Goal: Task Accomplishment & Management: Manage account settings

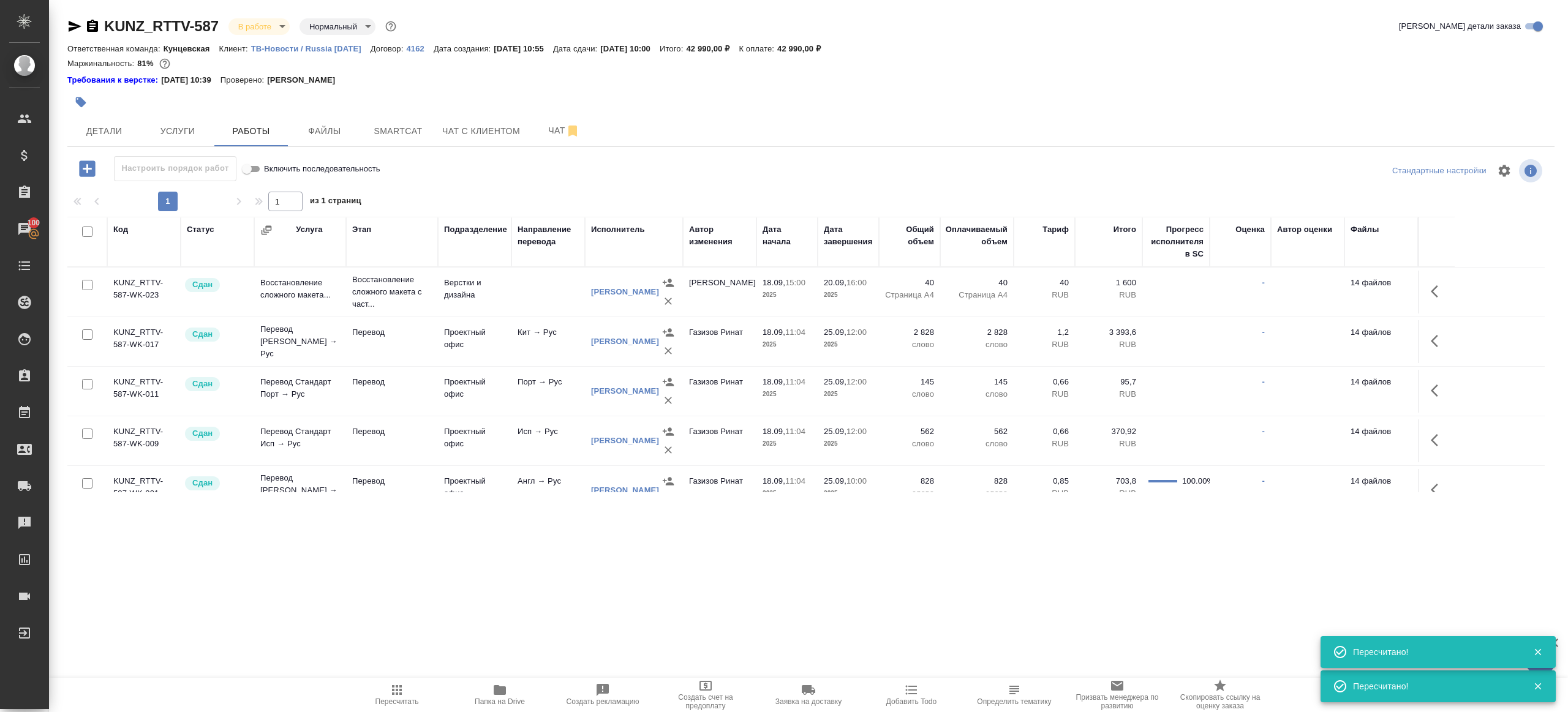
scroll to position [194, 0]
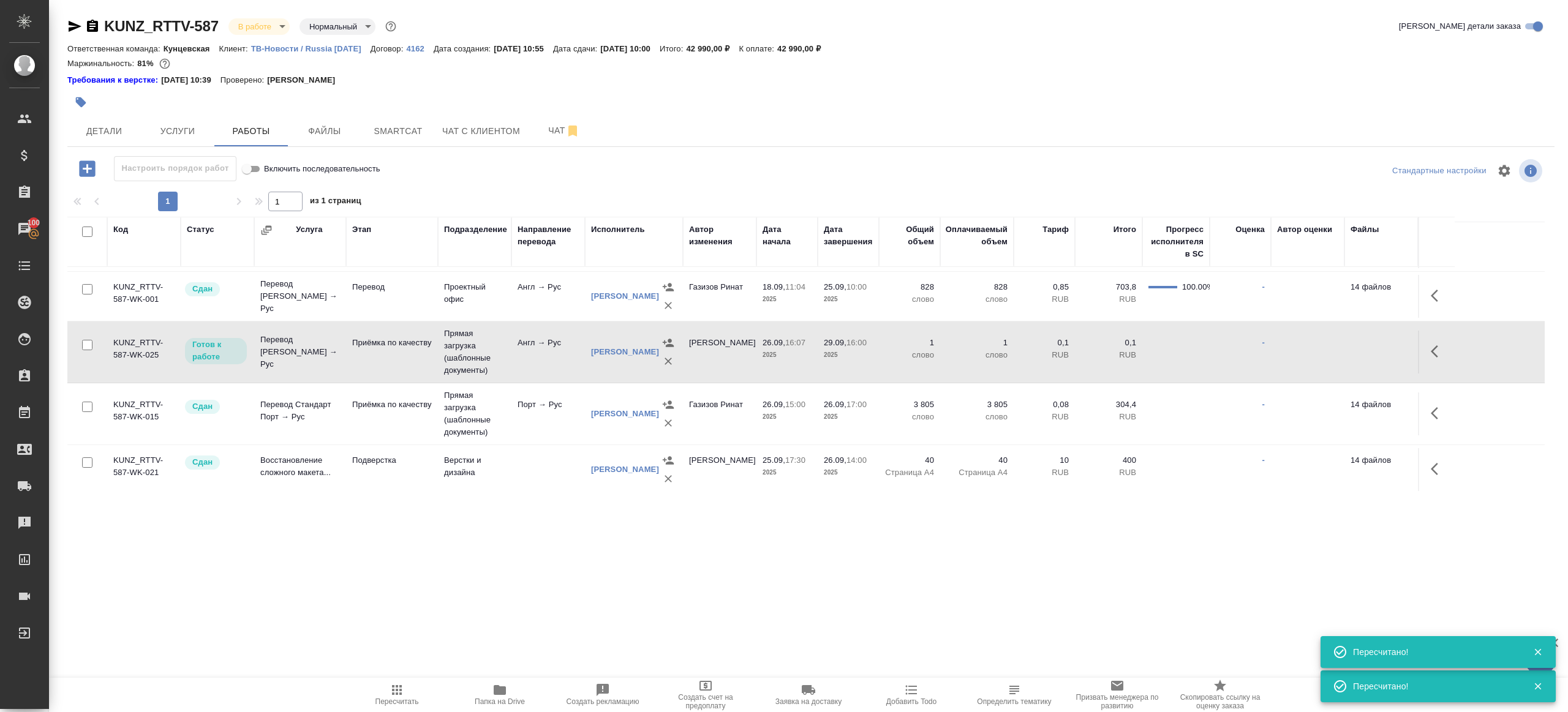
click at [390, 690] on icon "button" at bounding box center [397, 690] width 14 height 14
click at [505, 595] on div ".cls-1 fill:#fff; AWATERA Gazizov Rinat Клиенты Спецификации Заказы 100 Чаты To…" at bounding box center [784, 356] width 1568 height 712
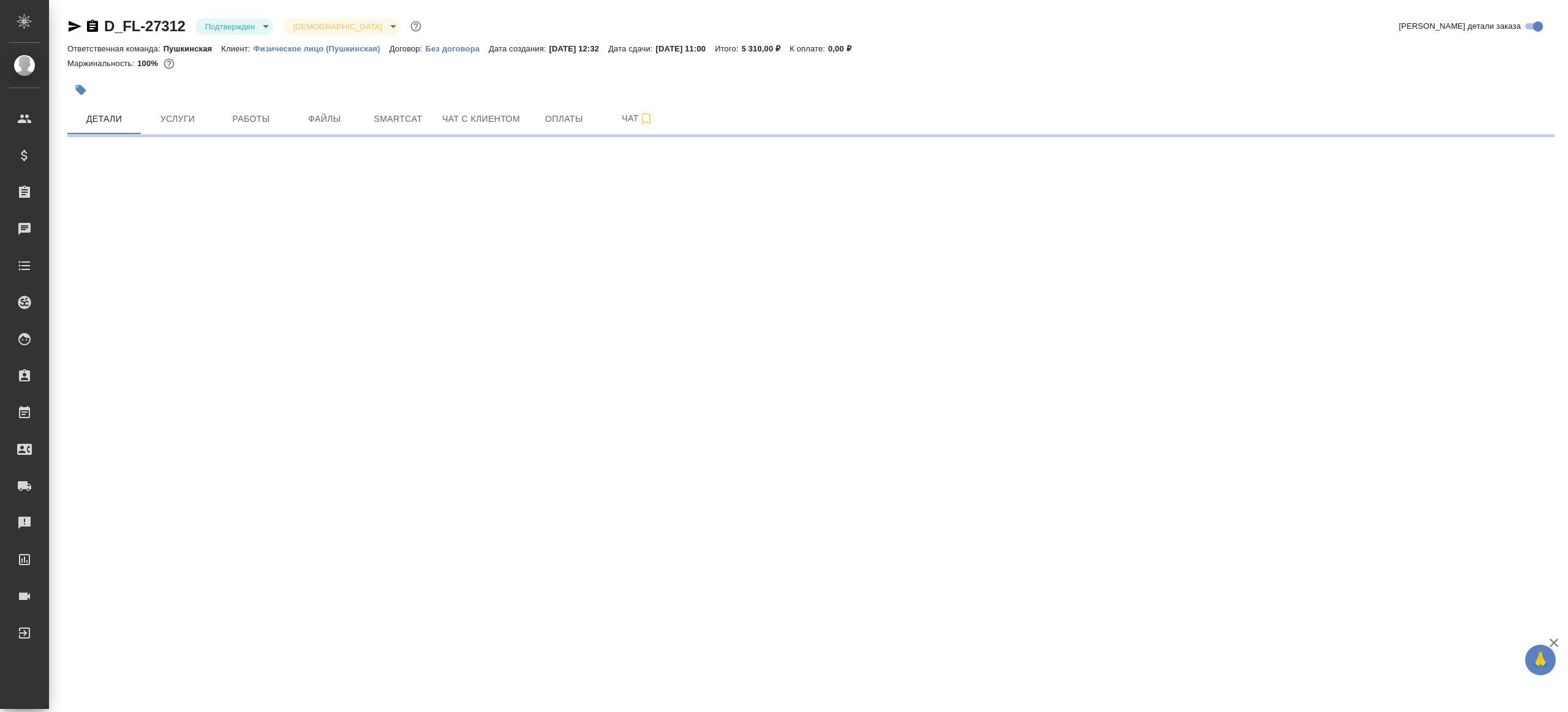
click at [248, 16] on div "D_FL-27312 Подтвержден confirmed Святая троица holyTrinity Кратко детали заказа…" at bounding box center [810, 72] width 1500 height 144
click at [254, 22] on body "🙏 .cls-1 fill:#fff; AWATERA [PERSON_NAME] Клиенты Спецификации Заказы Чаты Todo…" at bounding box center [784, 356] width 1568 height 712
click at [264, 130] on li "В работе" at bounding box center [252, 129] width 112 height 21
select select "RU"
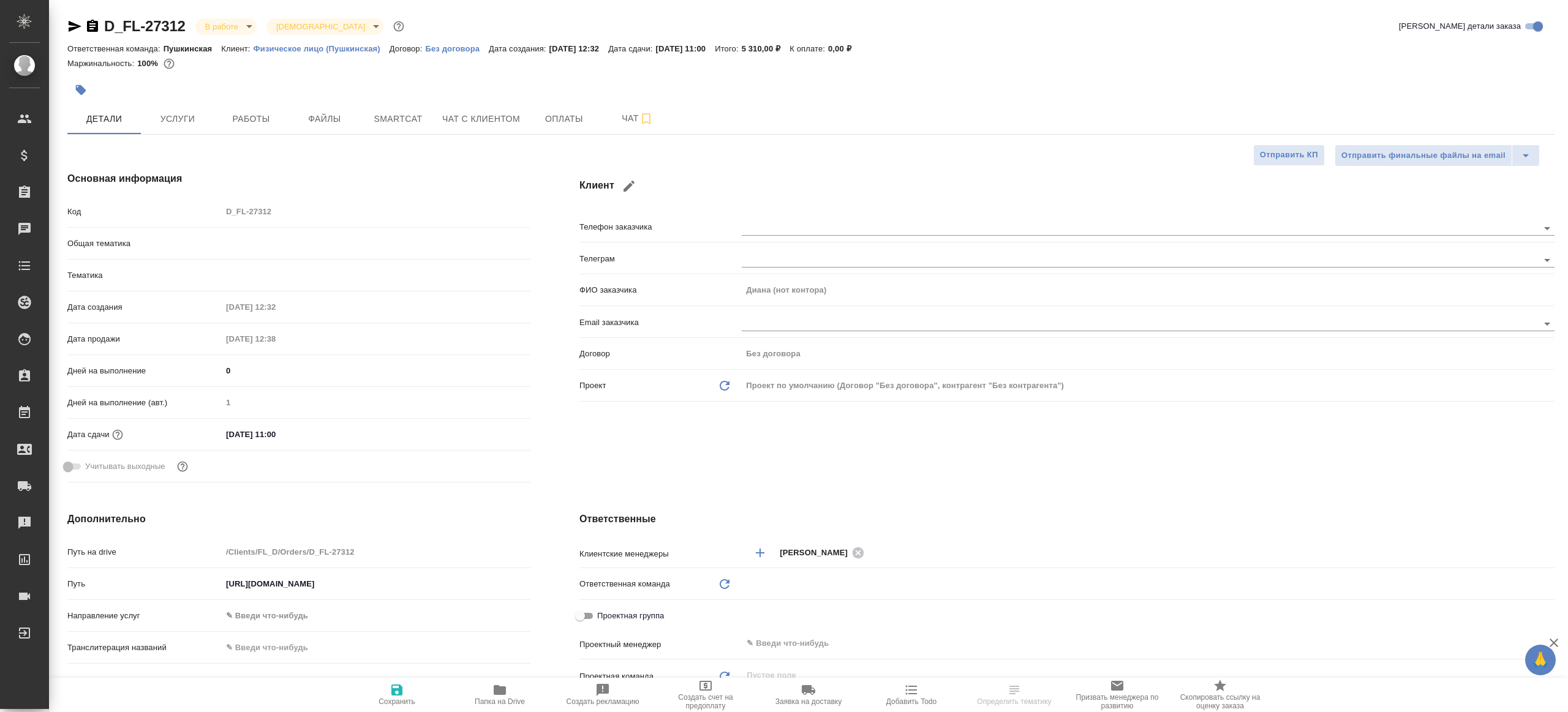
type textarea "x"
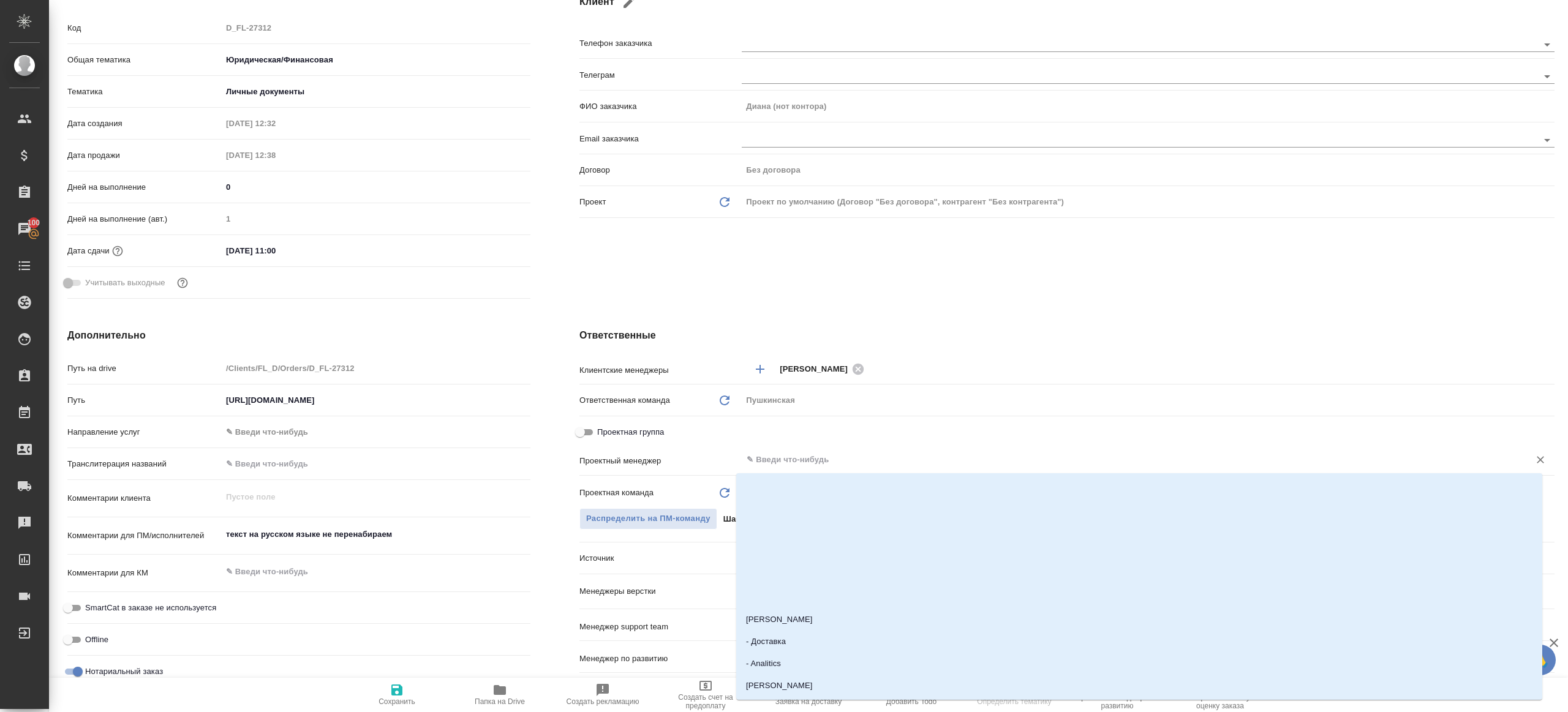
click at [829, 453] on input "text" at bounding box center [1127, 460] width 764 height 14
type textarea "x"
type input "ринат"
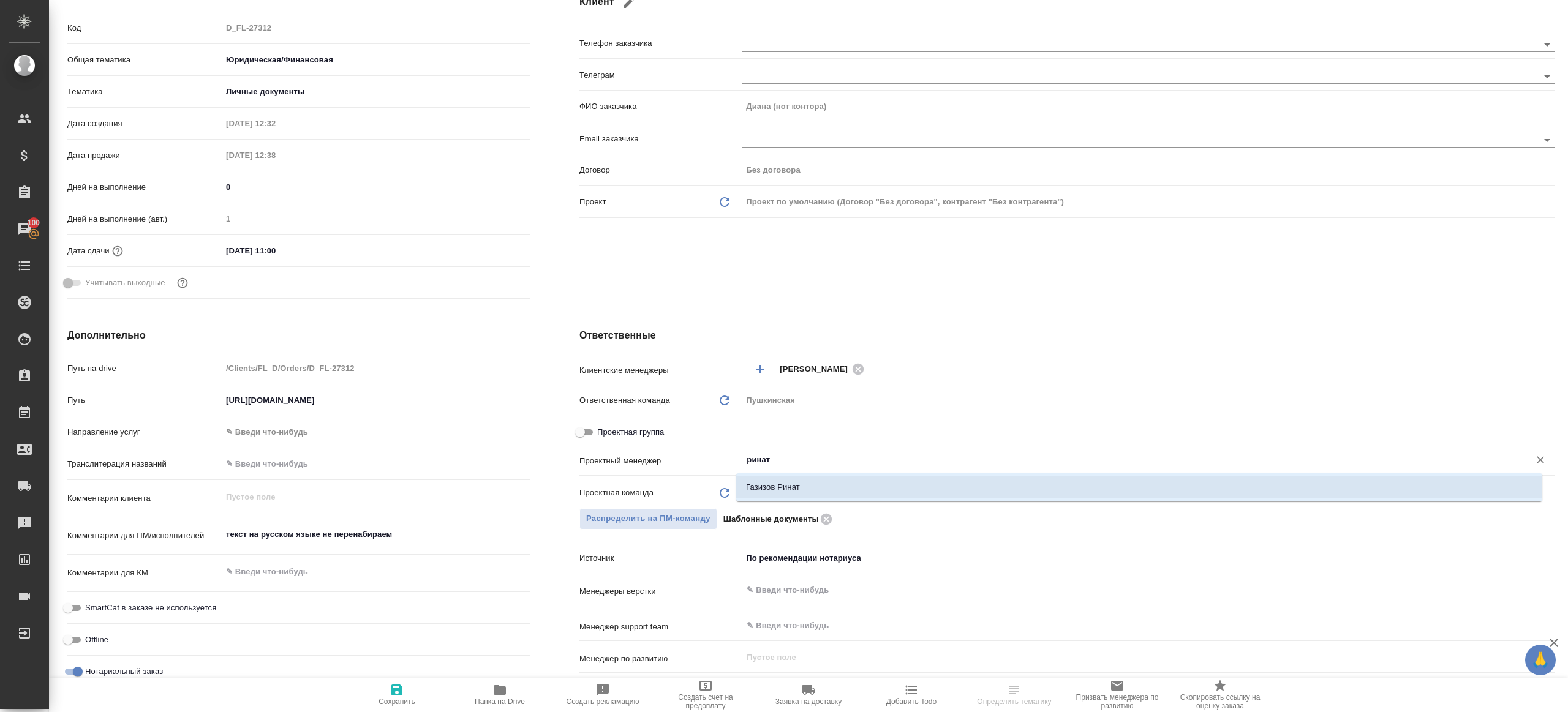
click at [824, 490] on li "Газизов Ринат" at bounding box center [1139, 487] width 806 height 22
type textarea "x"
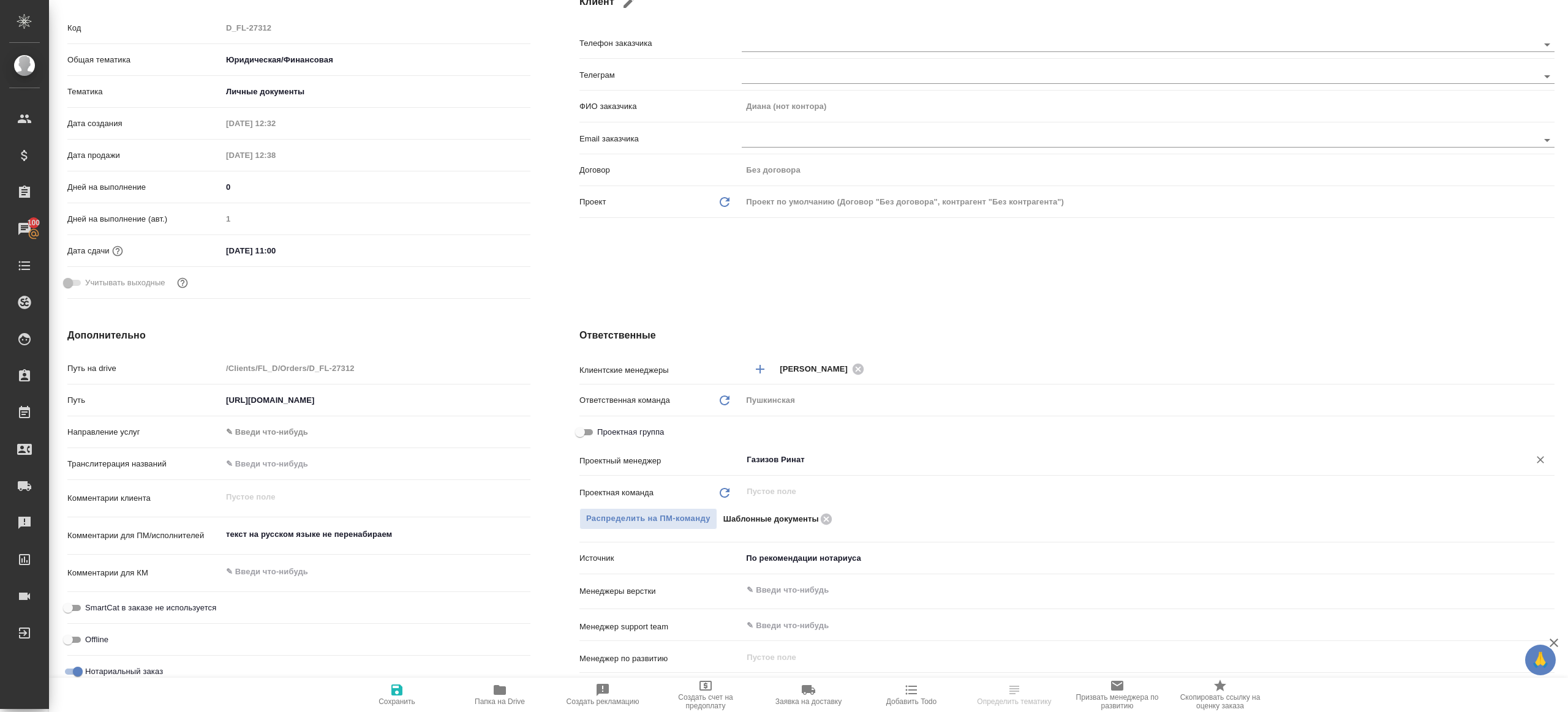
type input "Газизов Ринат"
click at [408, 685] on span "Сохранить" at bounding box center [397, 694] width 88 height 23
type textarea "x"
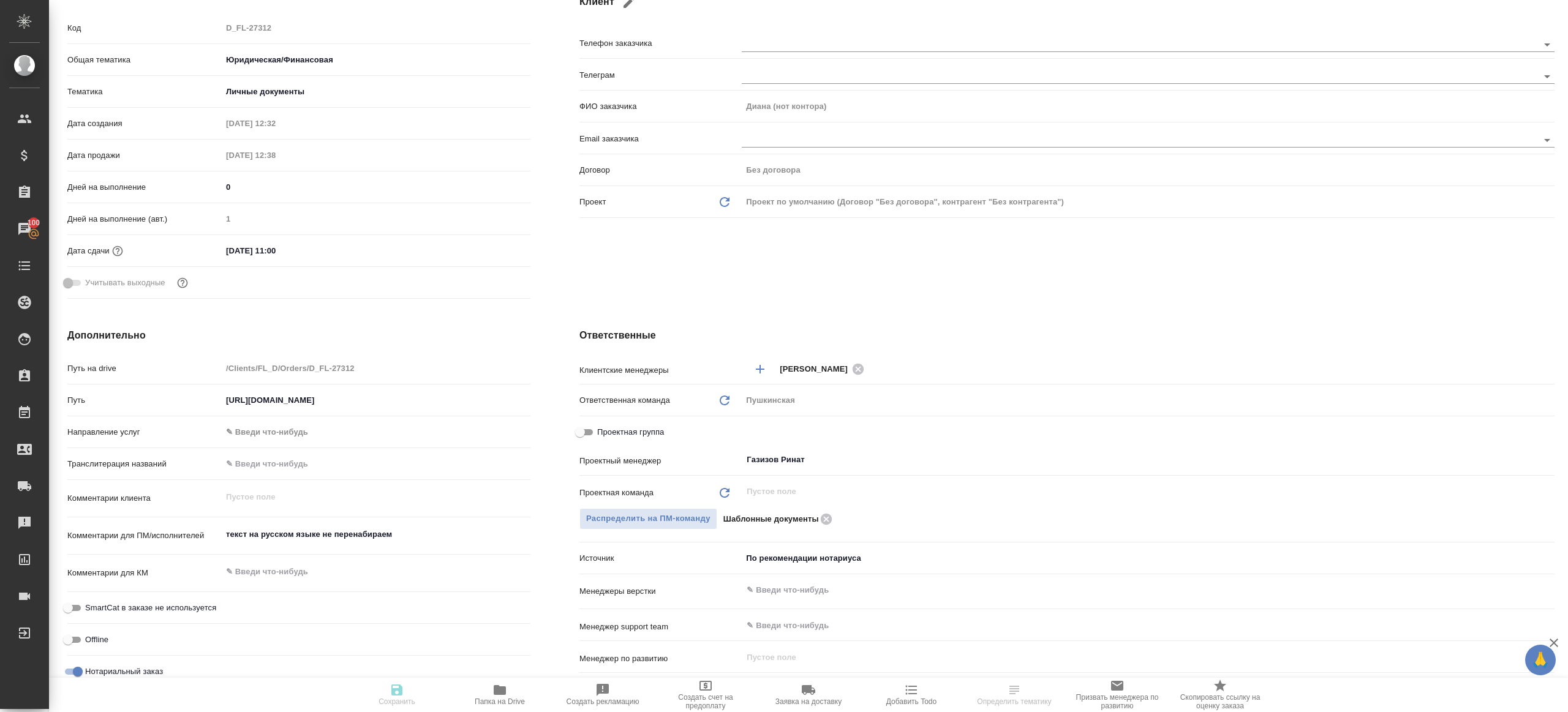
type textarea "x"
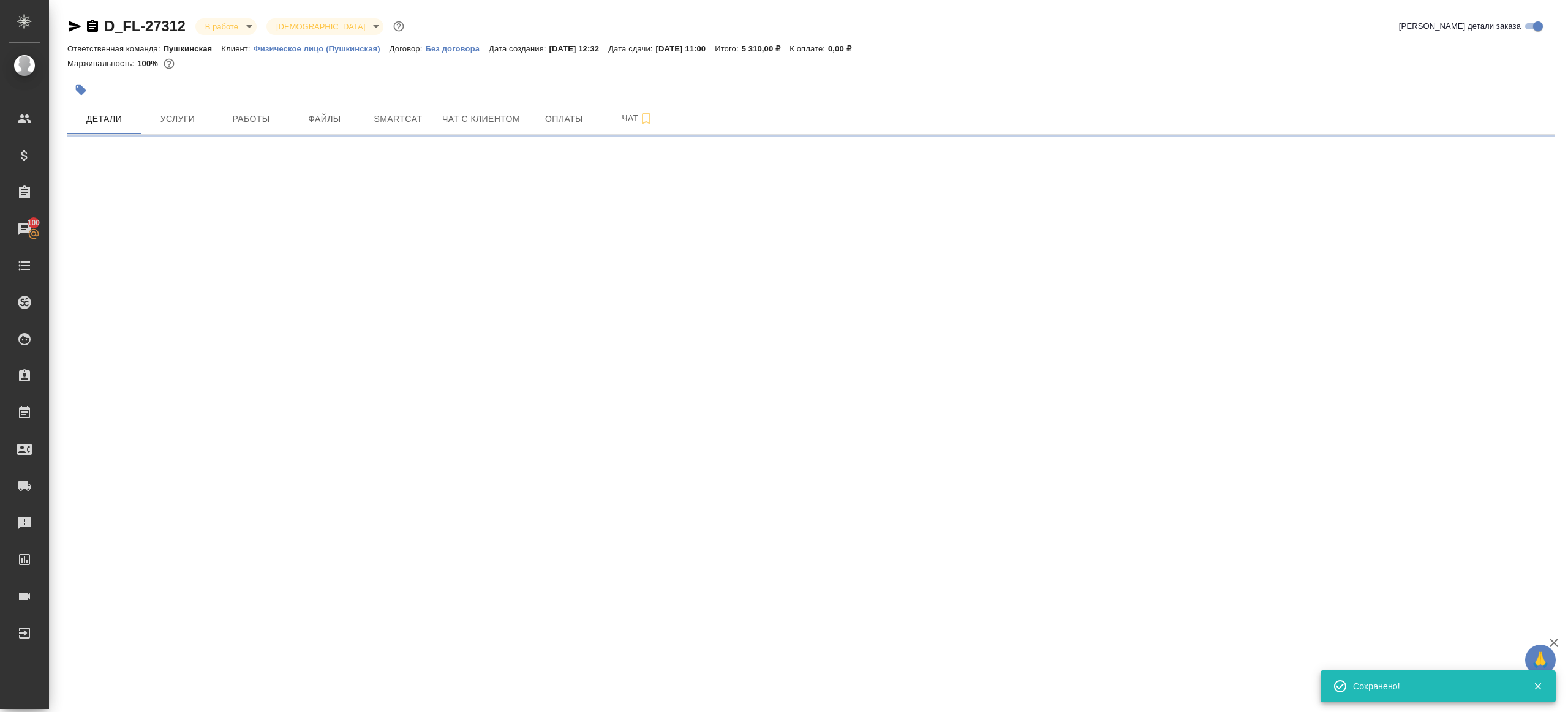
scroll to position [0, 0]
select select "RU"
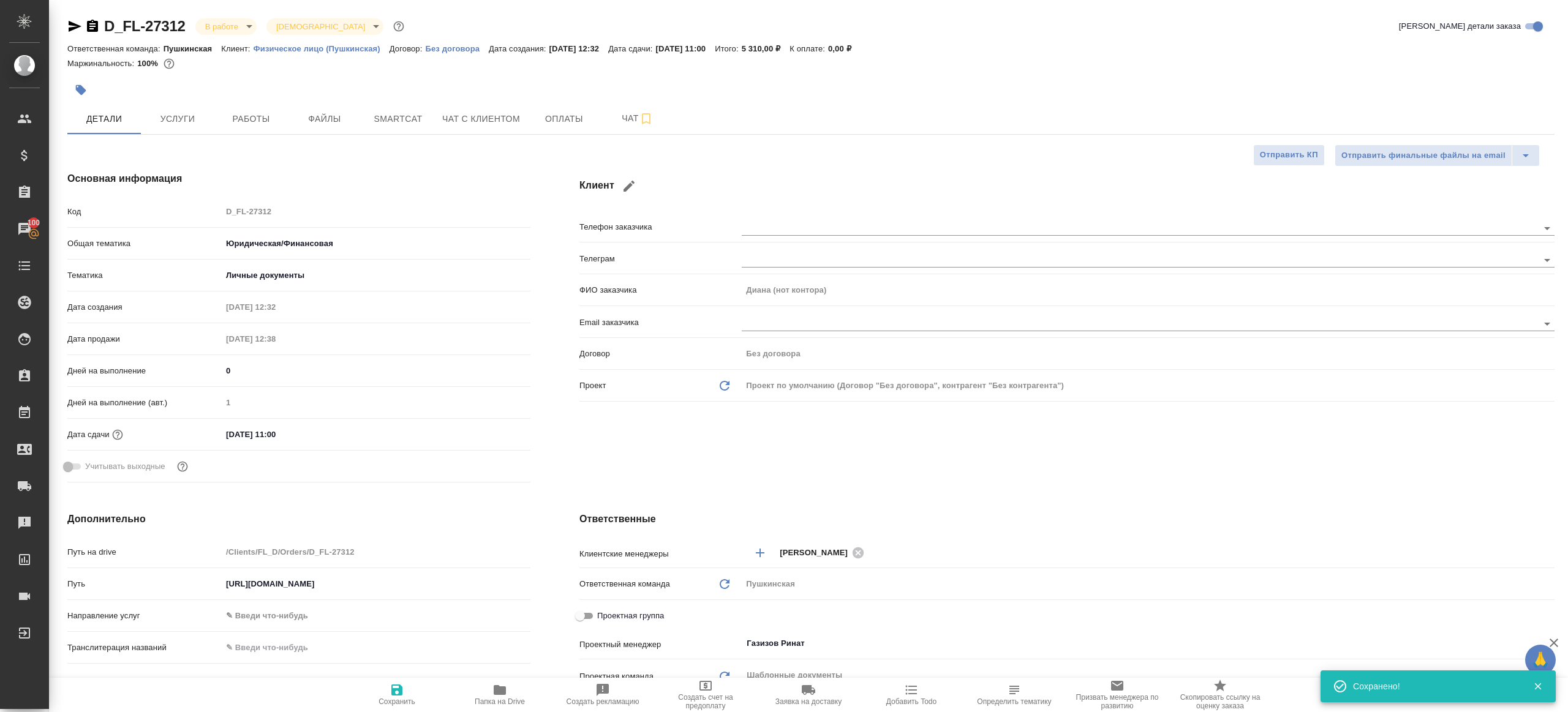
type textarea "x"
click at [495, 685] on icon "button" at bounding box center [500, 690] width 12 height 10
type textarea "x"
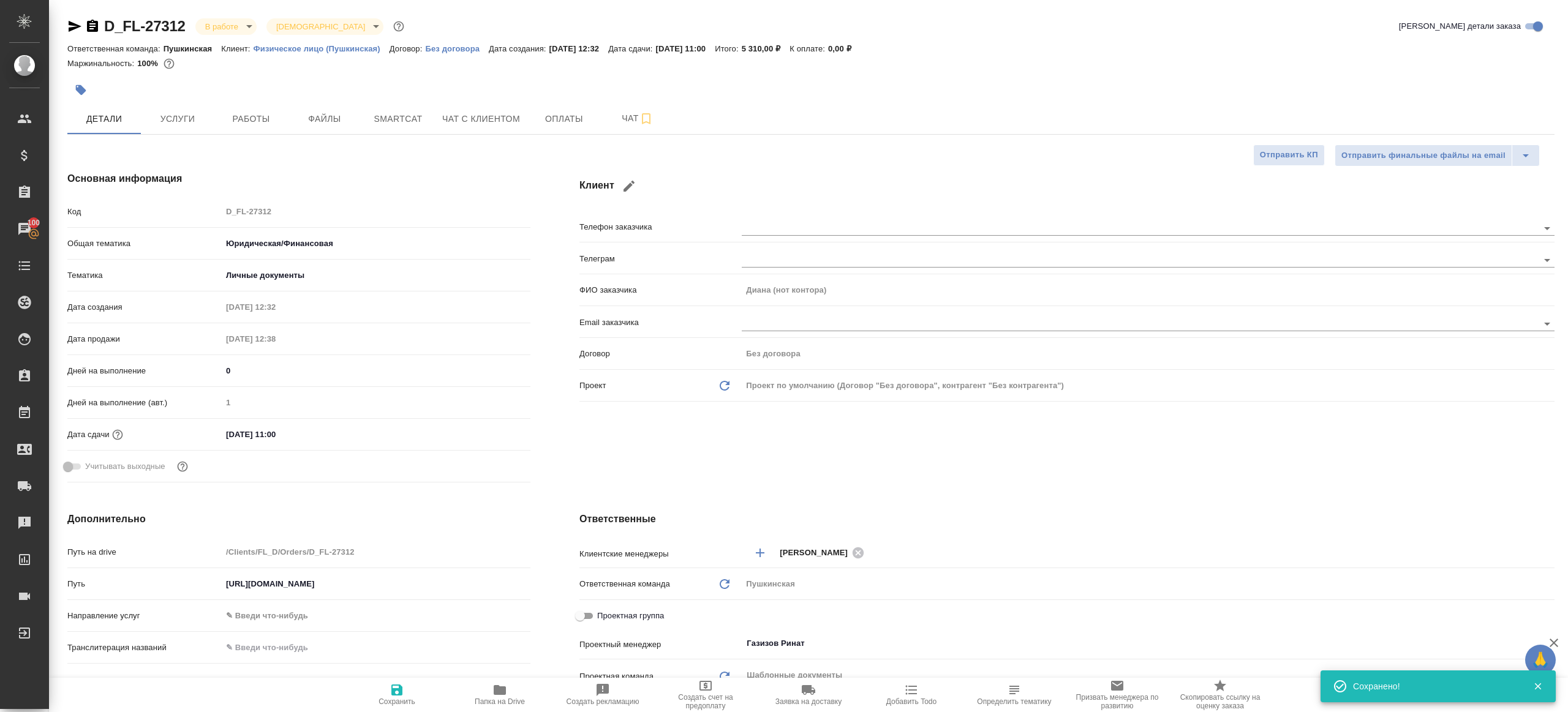
type textarea "x"
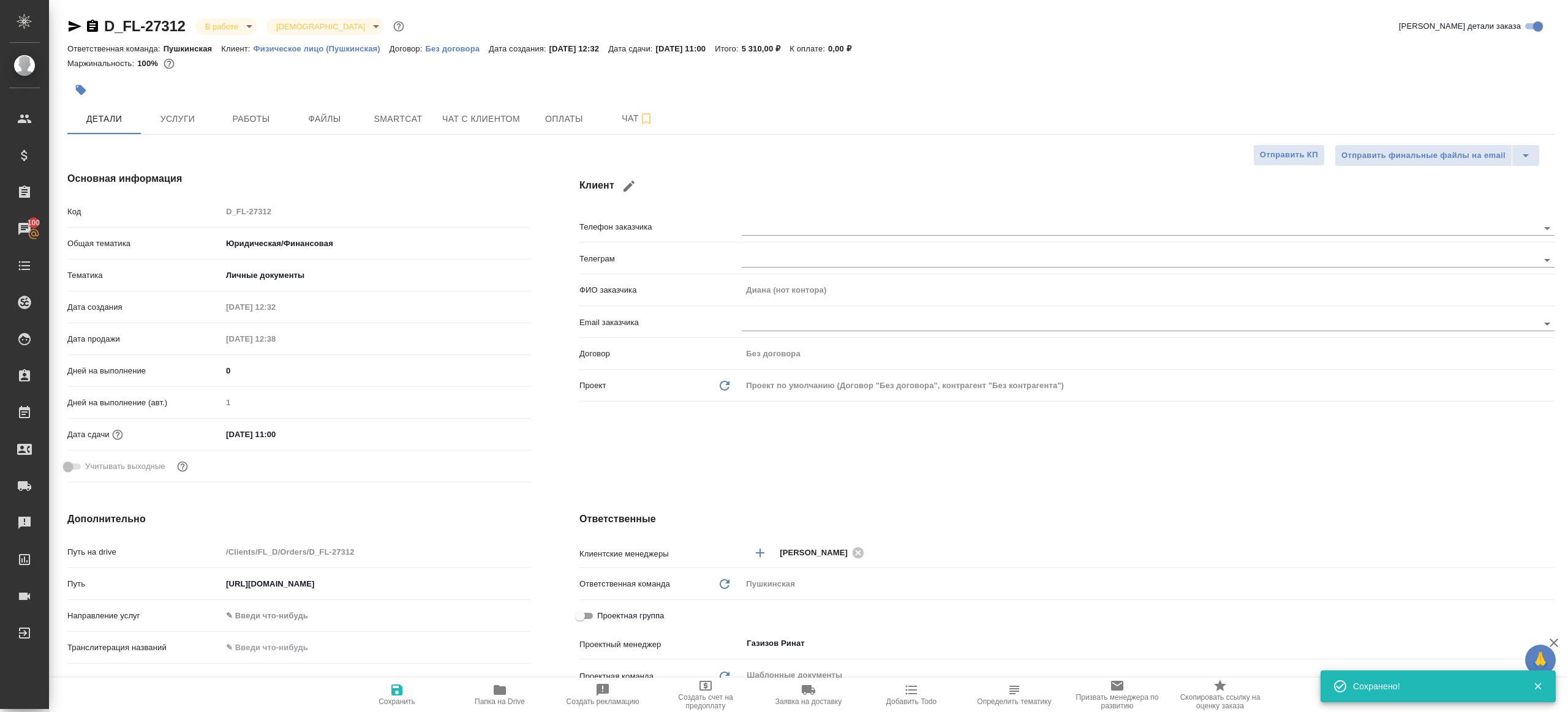
type textarea "x"
click at [257, 118] on span "Работы" at bounding box center [251, 119] width 59 height 15
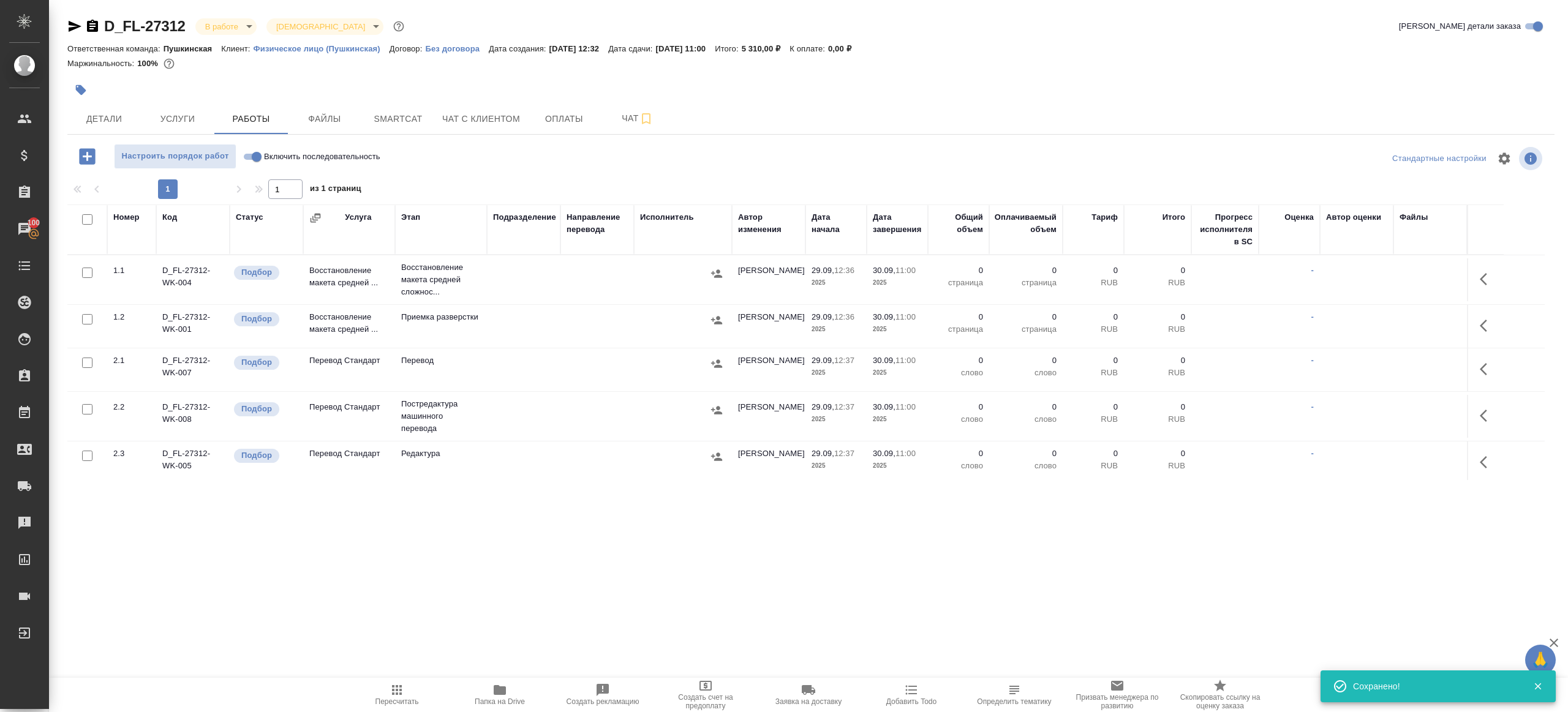
click at [567, 178] on div at bounding box center [811, 176] width 1487 height 6
click at [246, 157] on input "Включить последовательность" at bounding box center [256, 157] width 44 height 14
checkbox input "true"
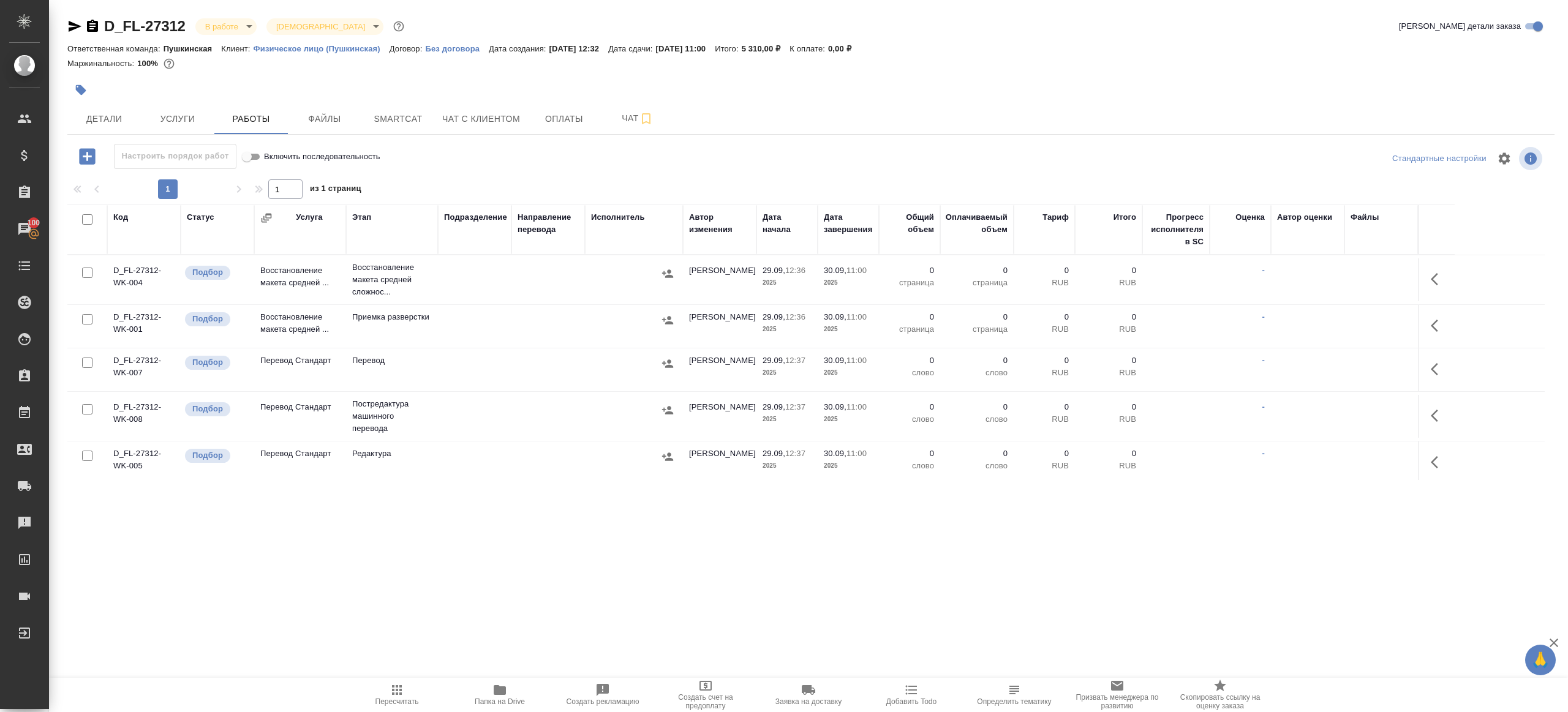
click at [82, 217] on input "checkbox" at bounding box center [87, 219] width 10 height 10
checkbox input "true"
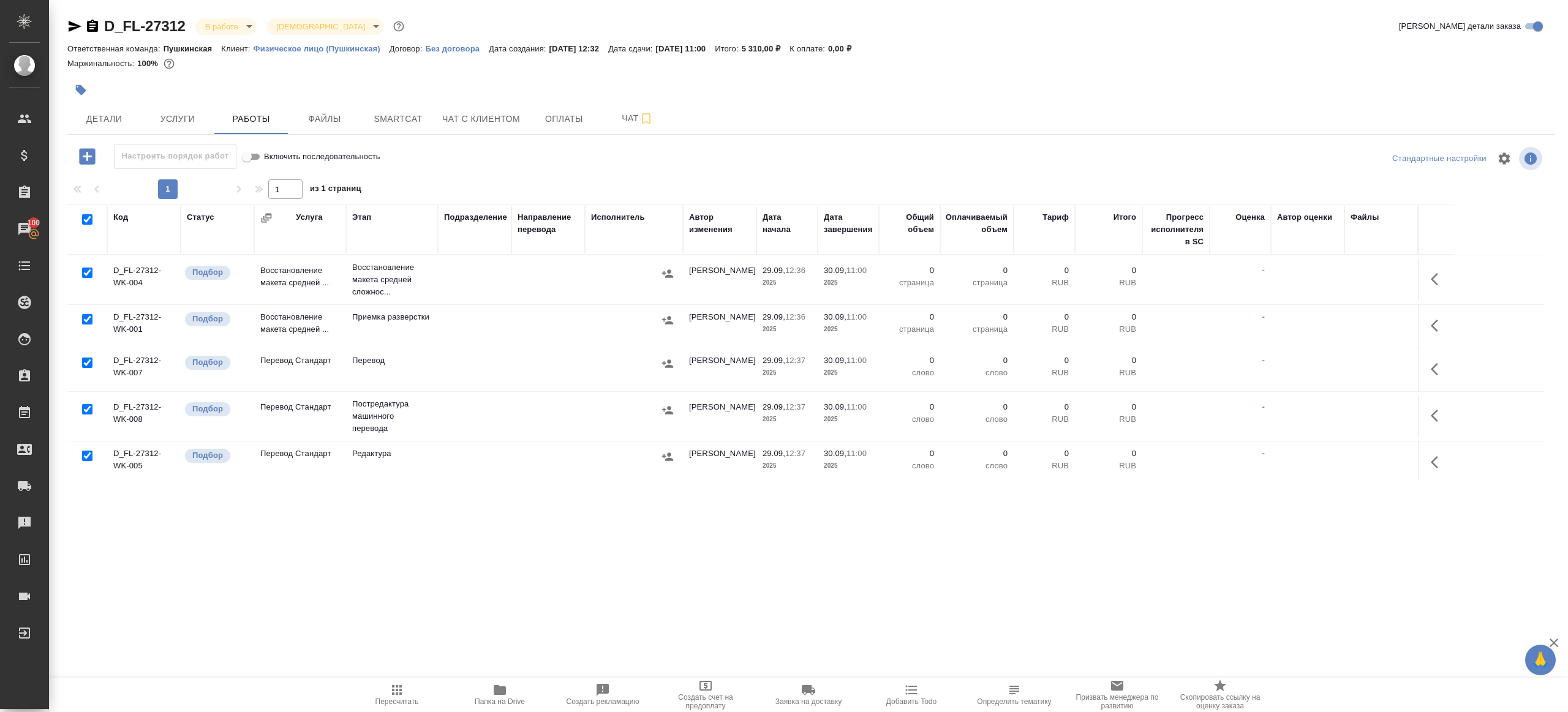
checkbox input "true"
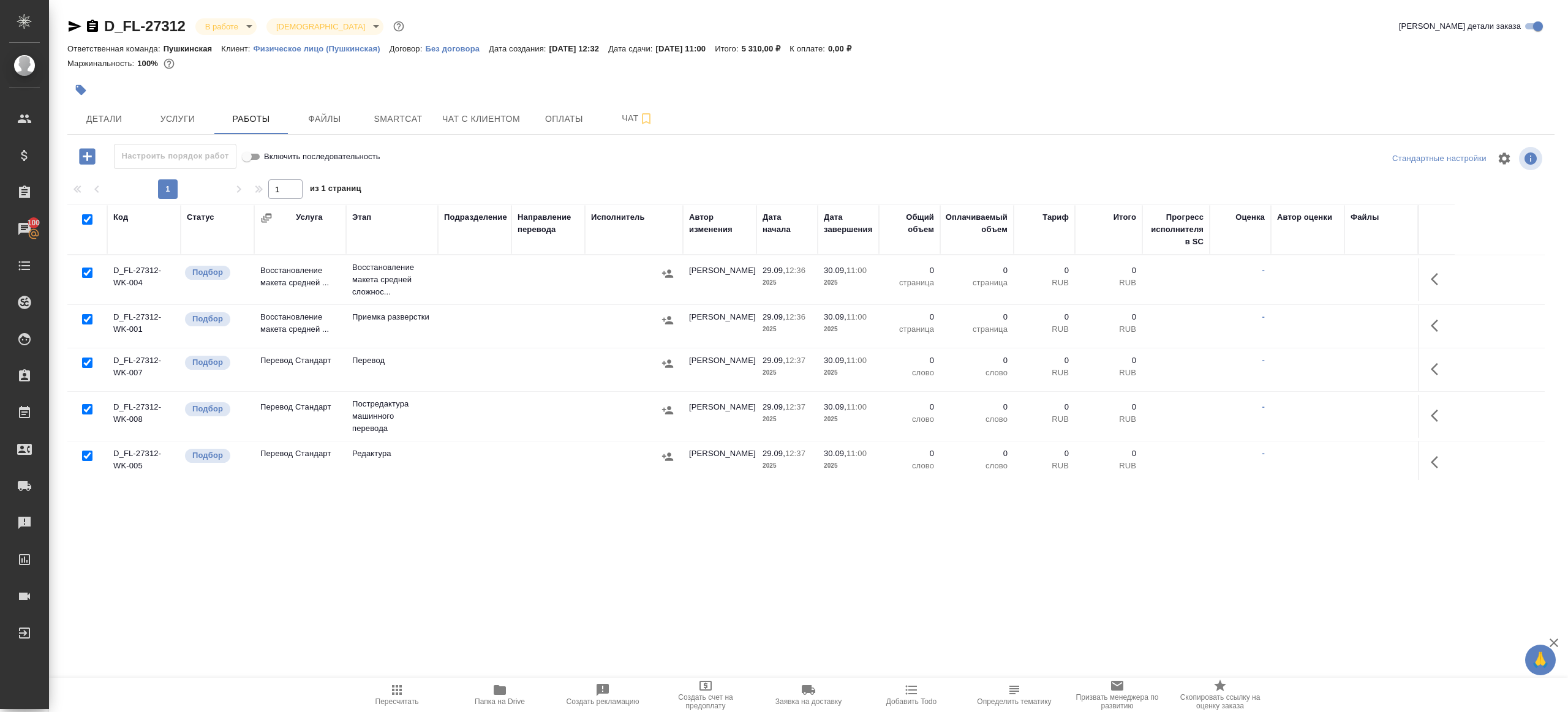
checkbox input "true"
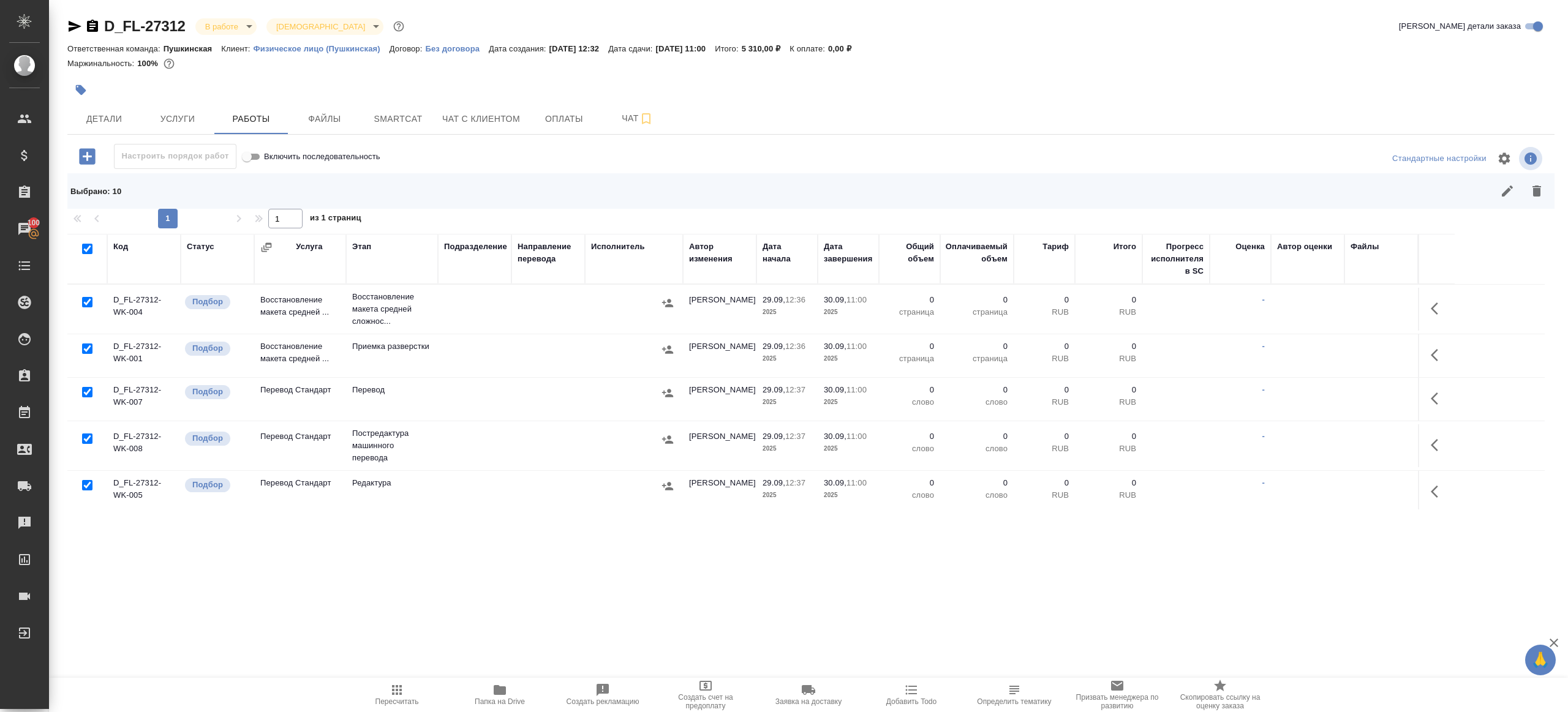
click at [91, 302] on input "checkbox" at bounding box center [87, 302] width 10 height 10
checkbox input "false"
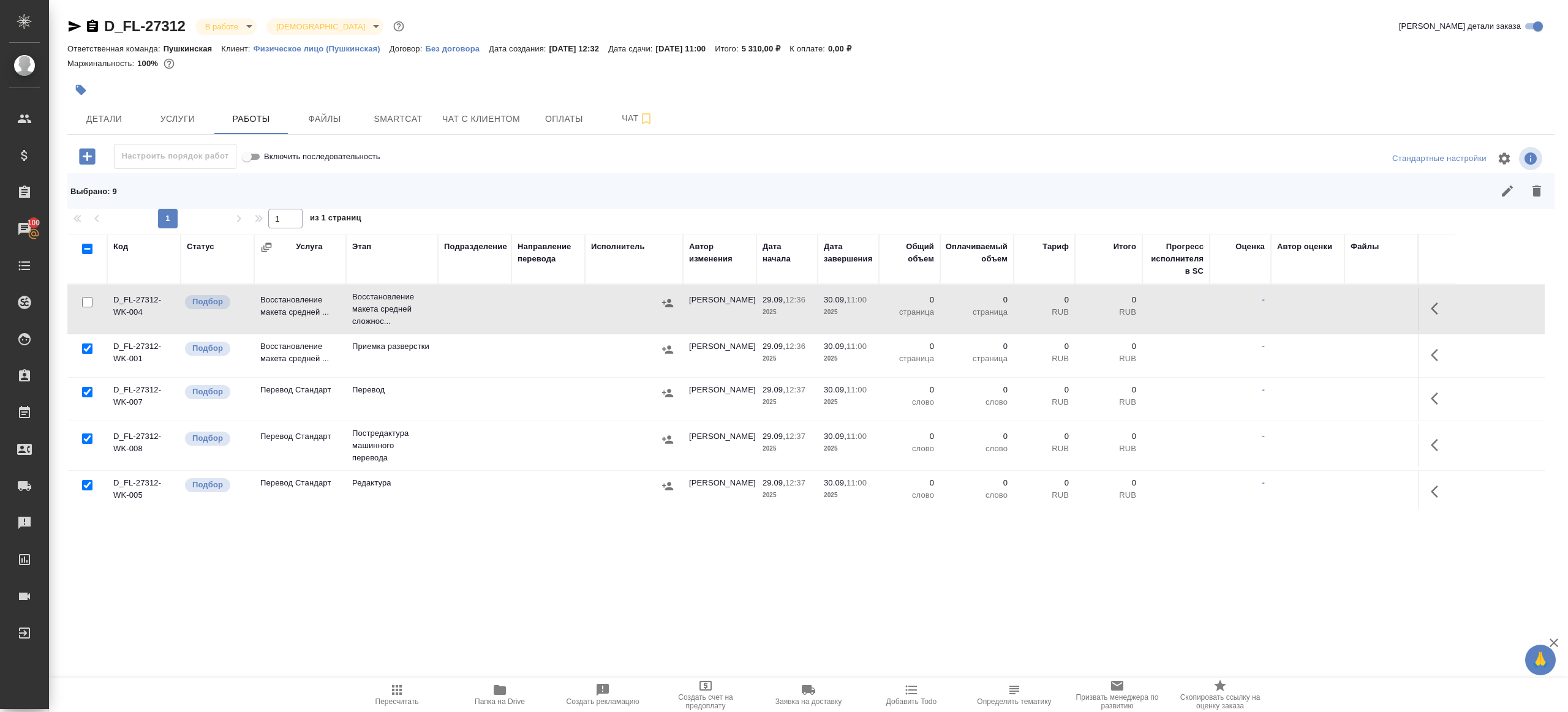
click at [88, 440] on input "checkbox" at bounding box center [87, 438] width 10 height 10
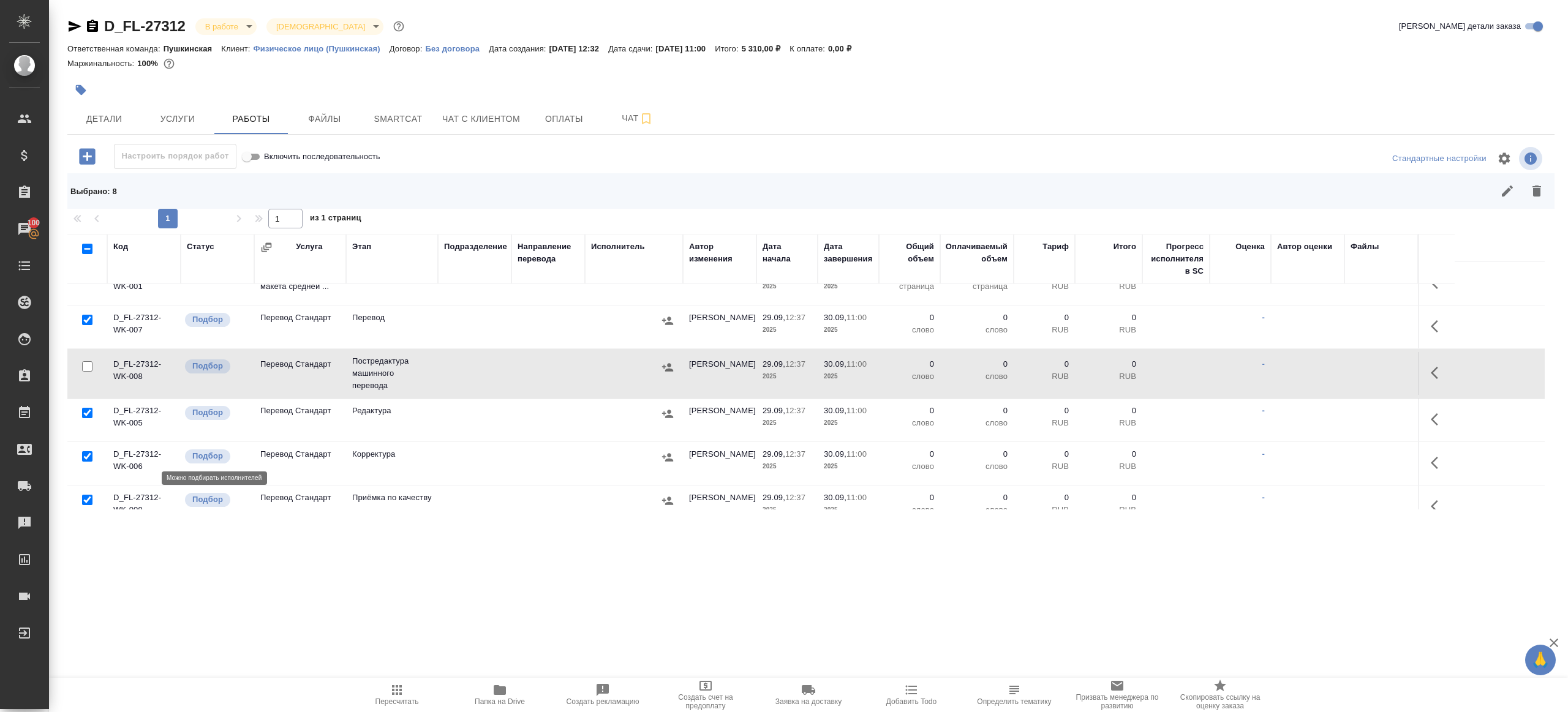
scroll to position [82, 0]
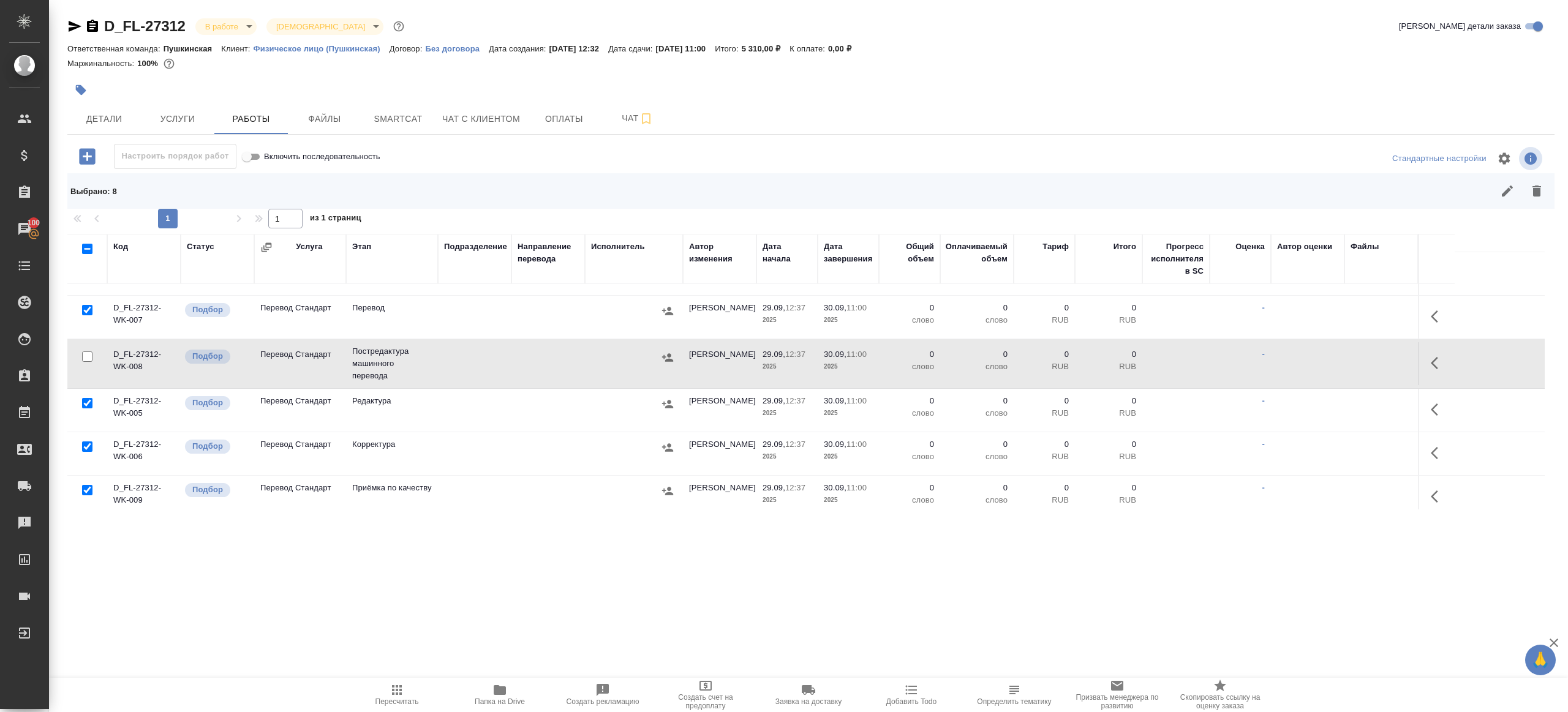
click at [87, 351] on input "checkbox" at bounding box center [87, 356] width 10 height 10
click at [88, 356] on input "checkbox" at bounding box center [87, 356] width 10 height 10
checkbox input "false"
click at [84, 488] on input "checkbox" at bounding box center [87, 490] width 10 height 10
checkbox input "false"
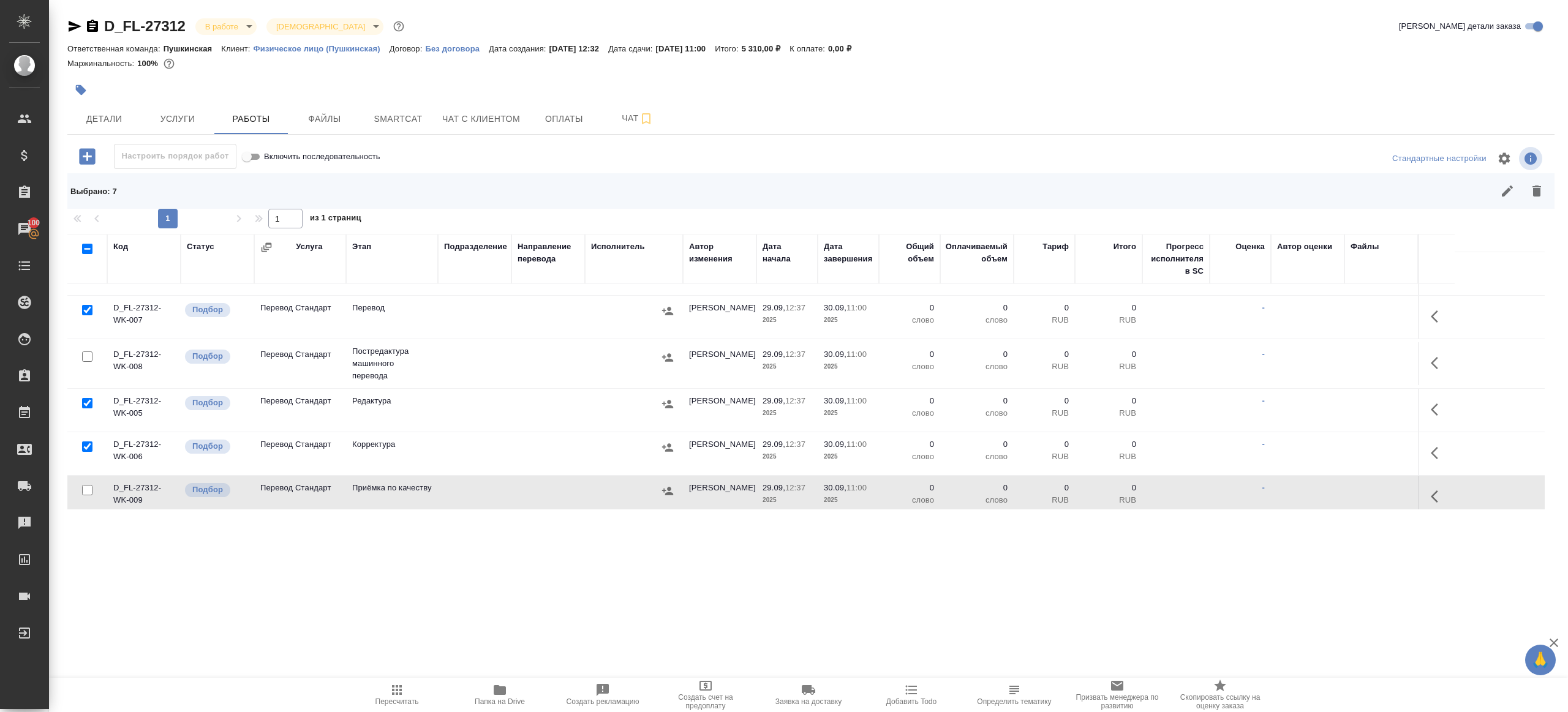
scroll to position [225, 0]
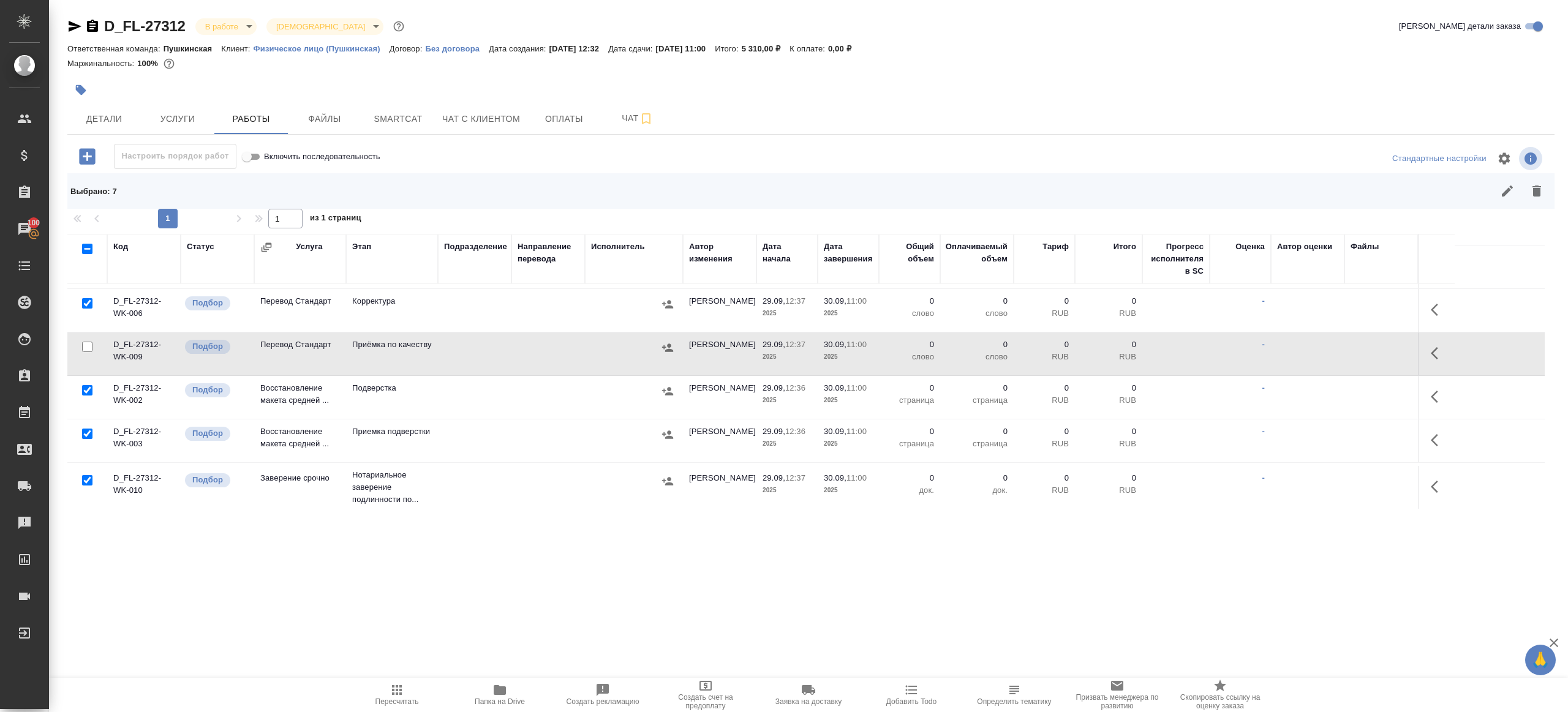
click at [88, 477] on input "checkbox" at bounding box center [87, 480] width 10 height 10
checkbox input "false"
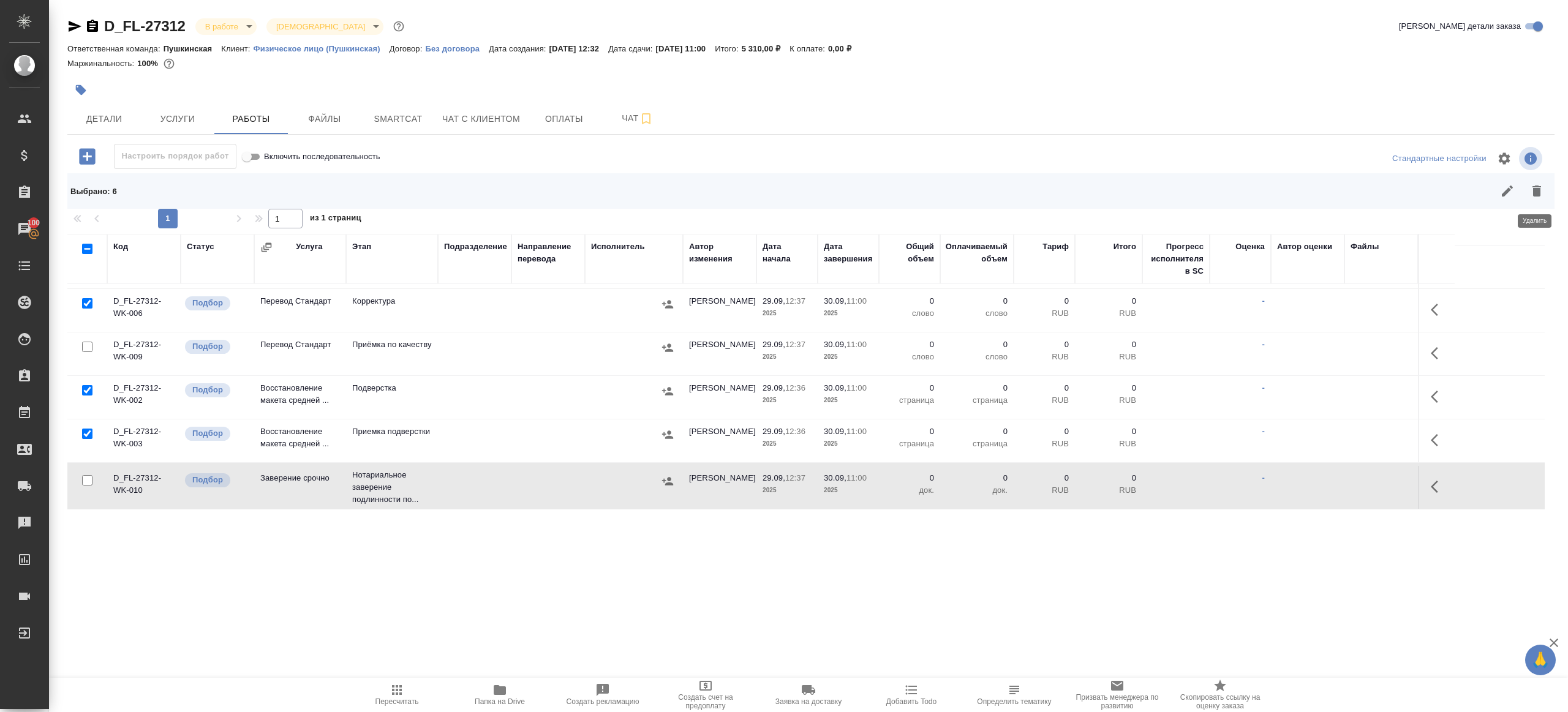
click at [1544, 187] on button "button" at bounding box center [1536, 190] width 29 height 29
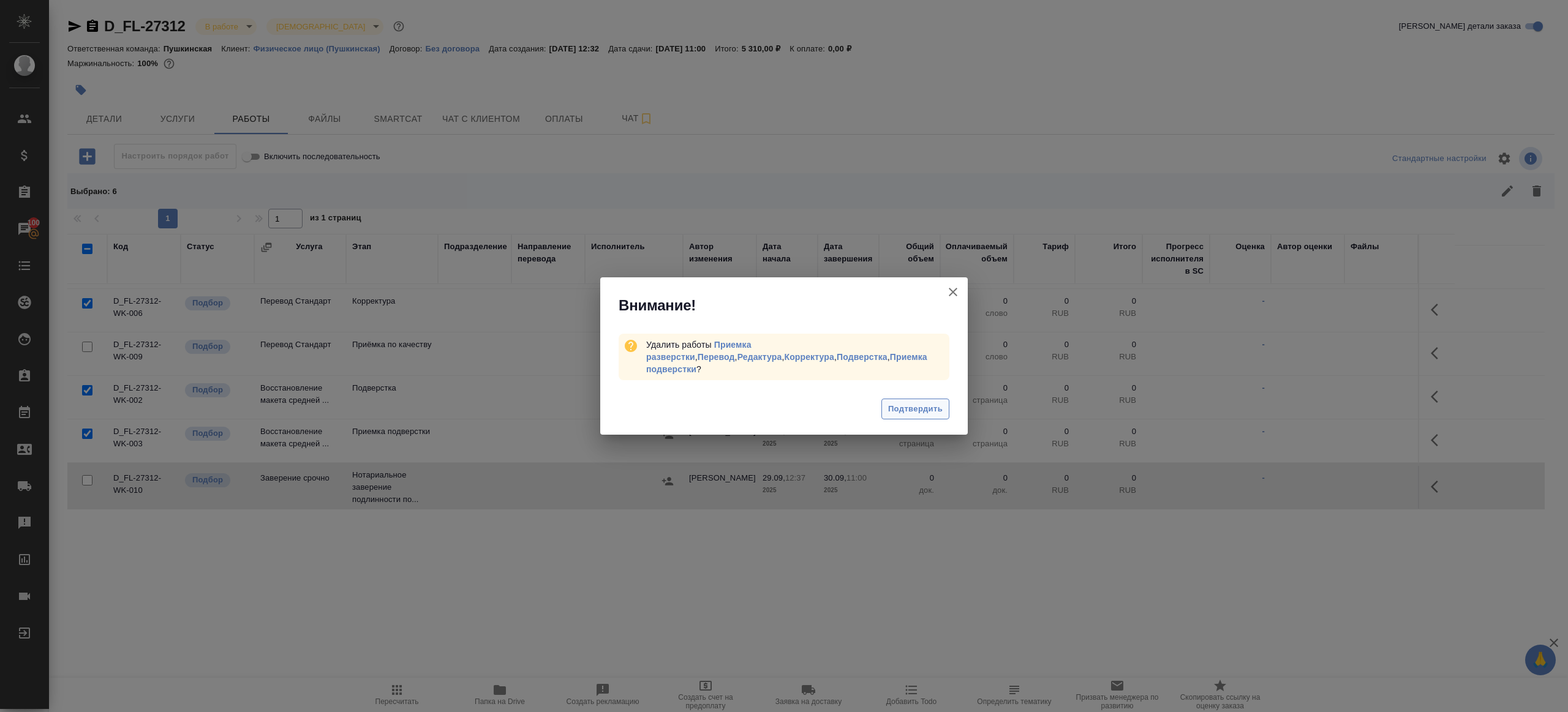
click at [907, 402] on span "Подтвердить" at bounding box center [915, 410] width 55 height 14
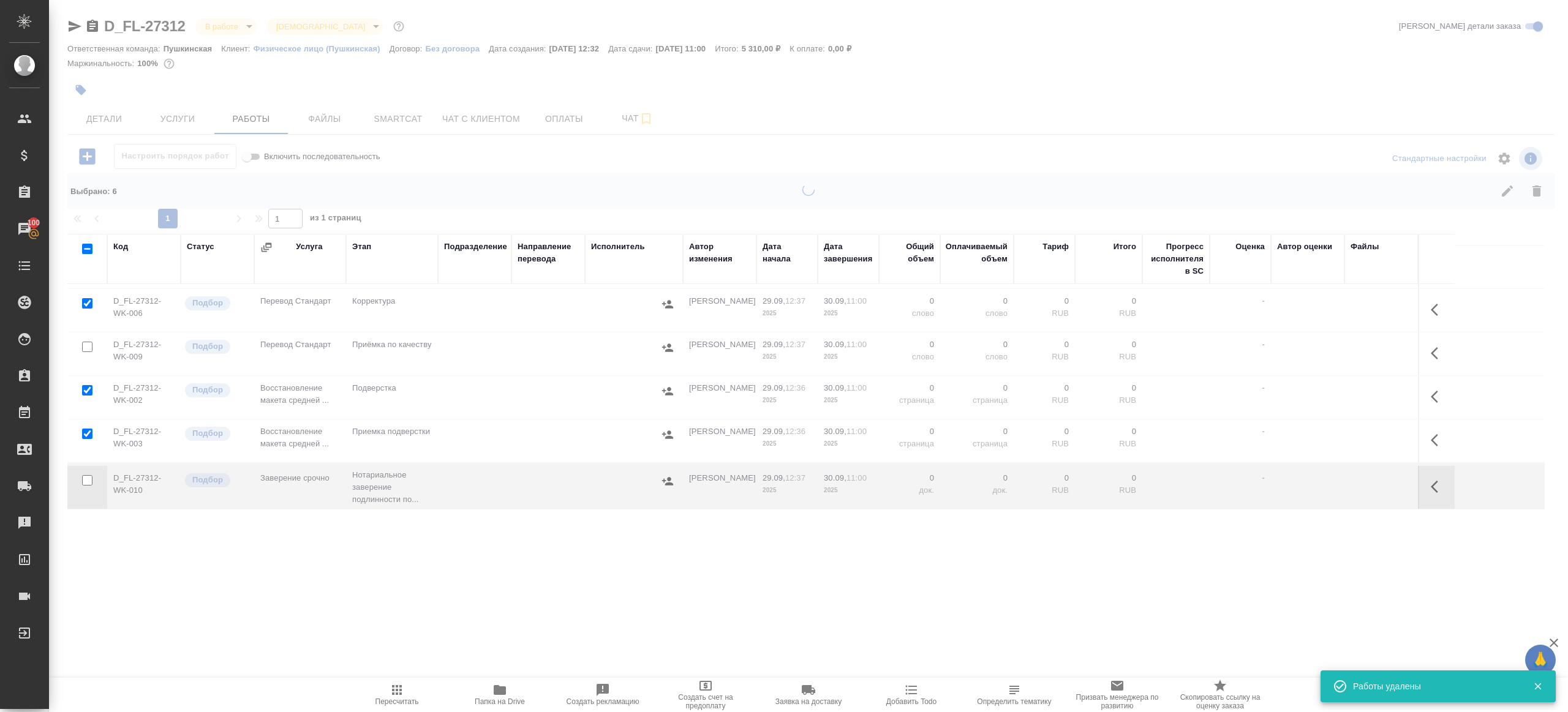
scroll to position [0, 0]
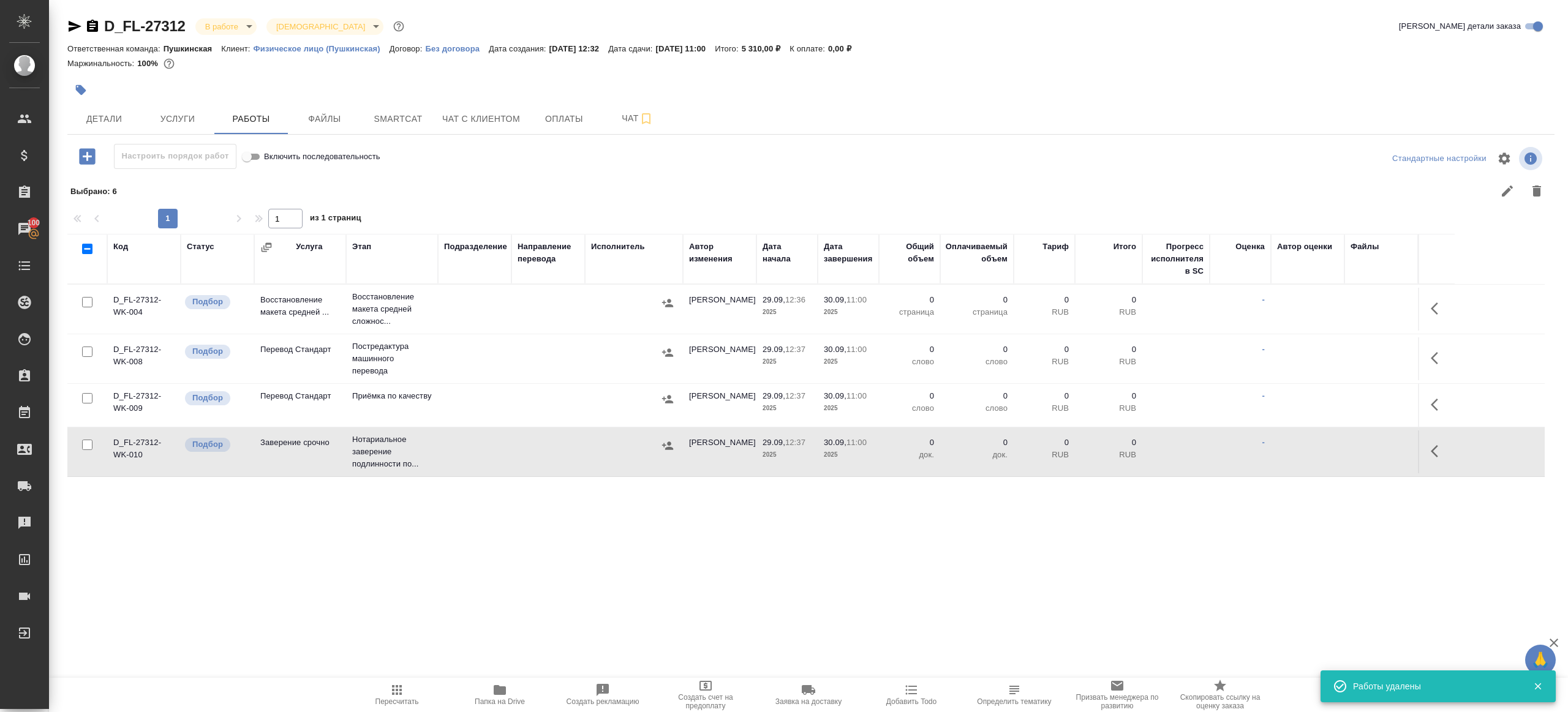
drag, startPoint x: 1432, startPoint y: 302, endPoint x: 1423, endPoint y: 307, distance: 10.3
click at [1432, 302] on icon "button" at bounding box center [1438, 308] width 14 height 14
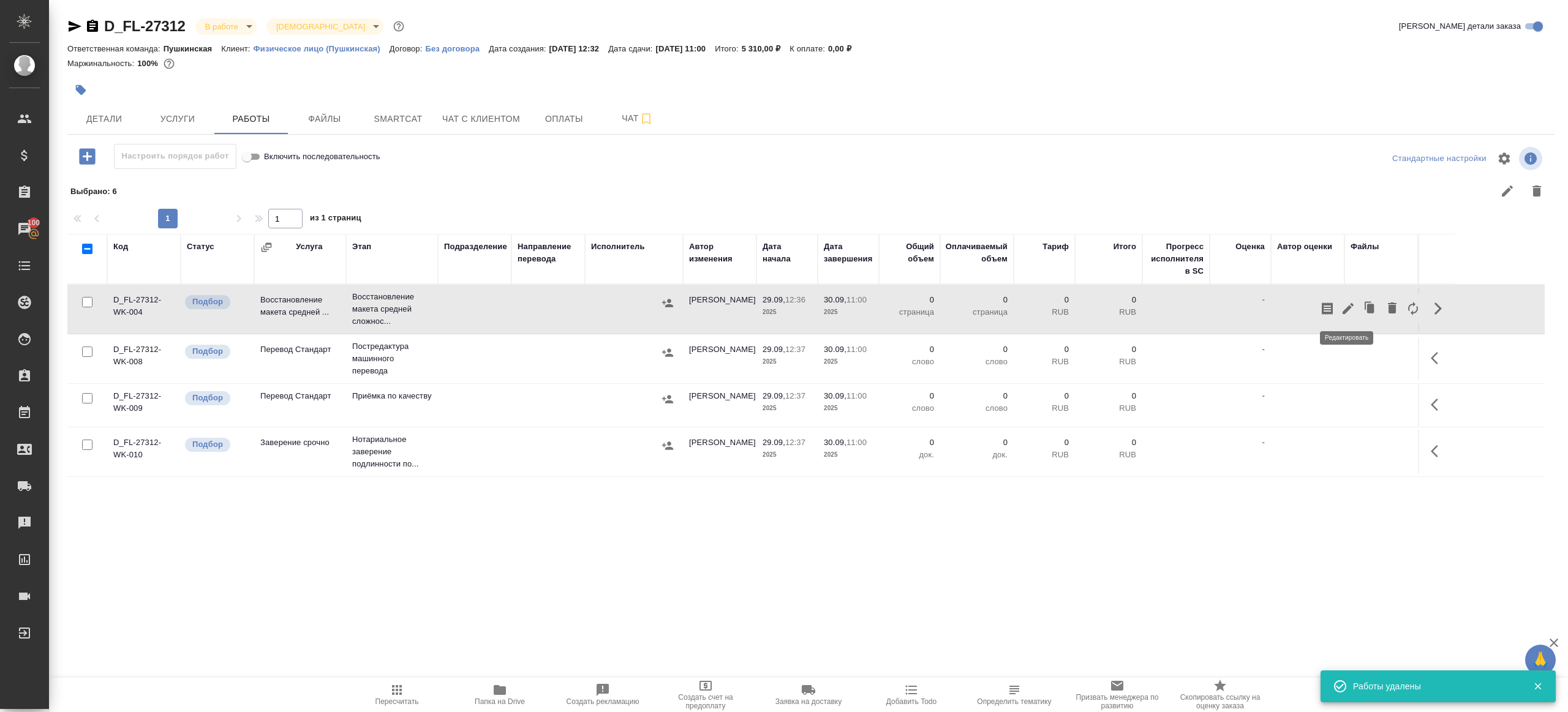
click at [1348, 305] on icon "button" at bounding box center [1347, 308] width 11 height 11
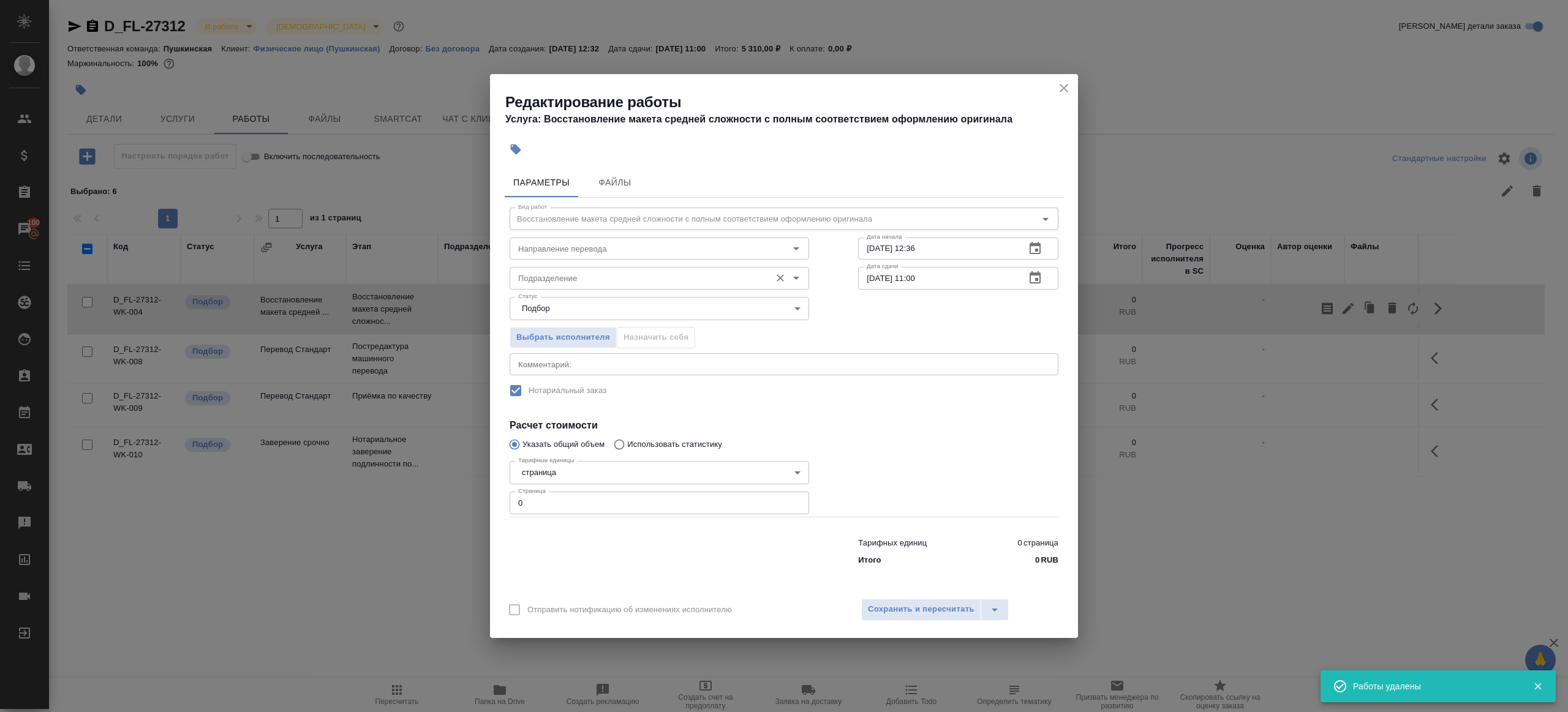
click at [615, 266] on div "Подразделение Подразделение" at bounding box center [659, 277] width 300 height 29
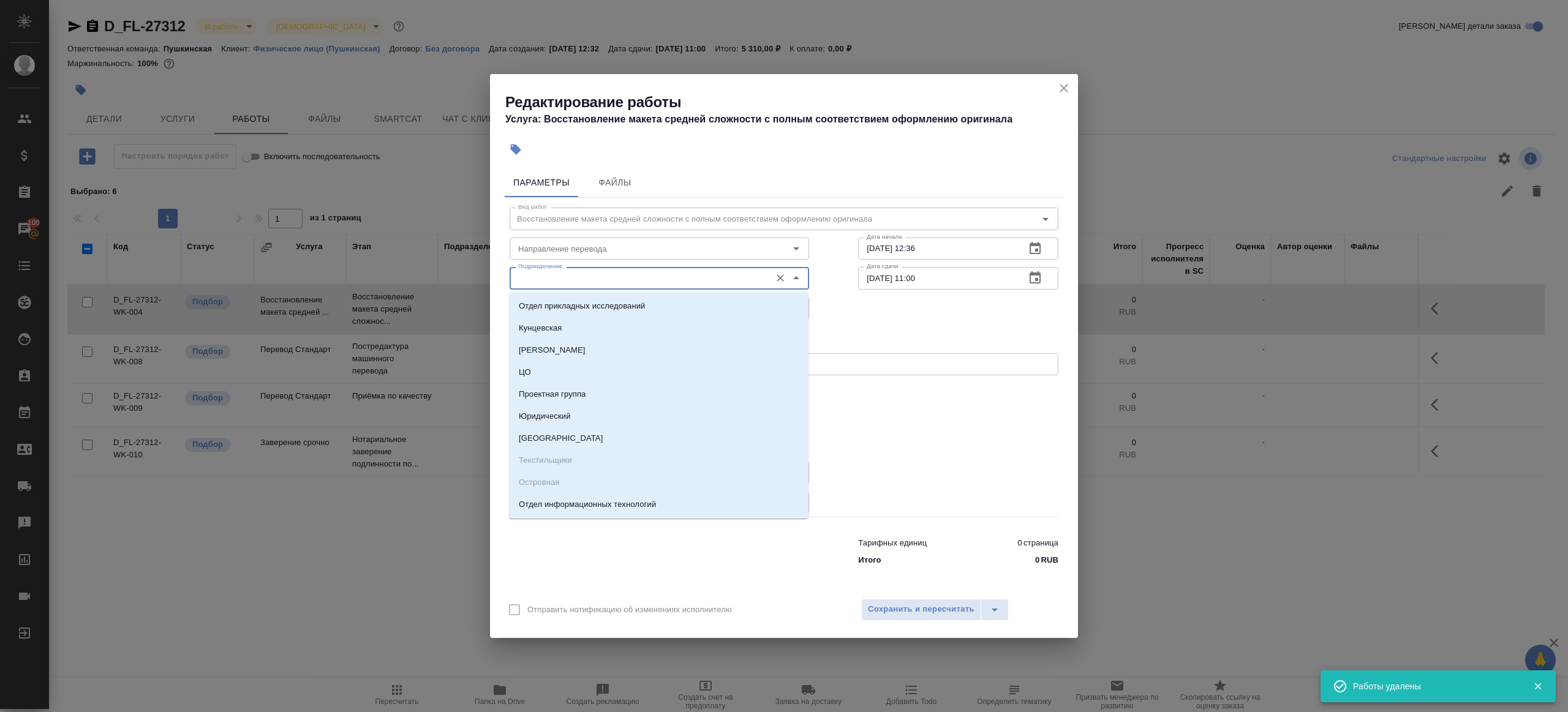
click at [616, 273] on input "Подразделение" at bounding box center [638, 278] width 251 height 14
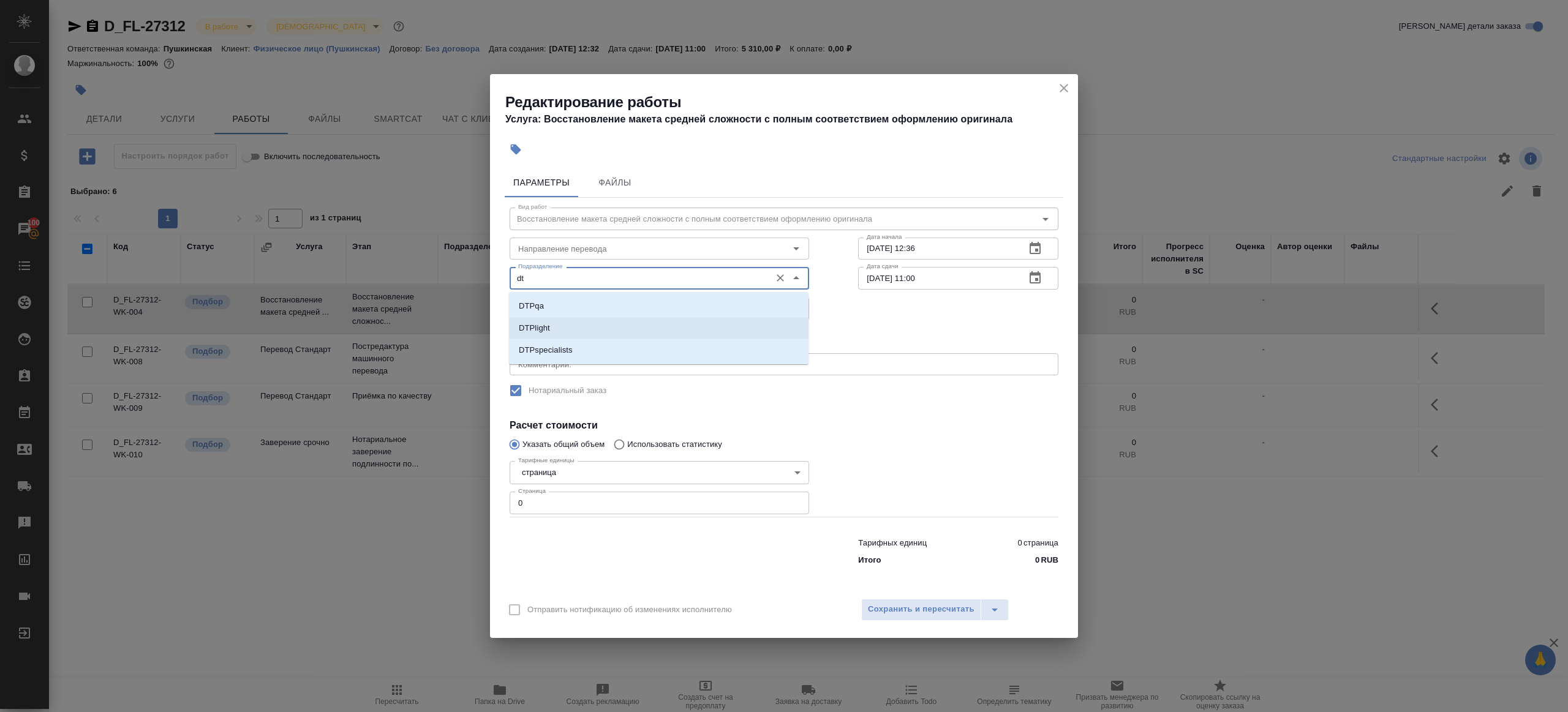
click at [608, 323] on li "DTPlight" at bounding box center [659, 328] width 300 height 22
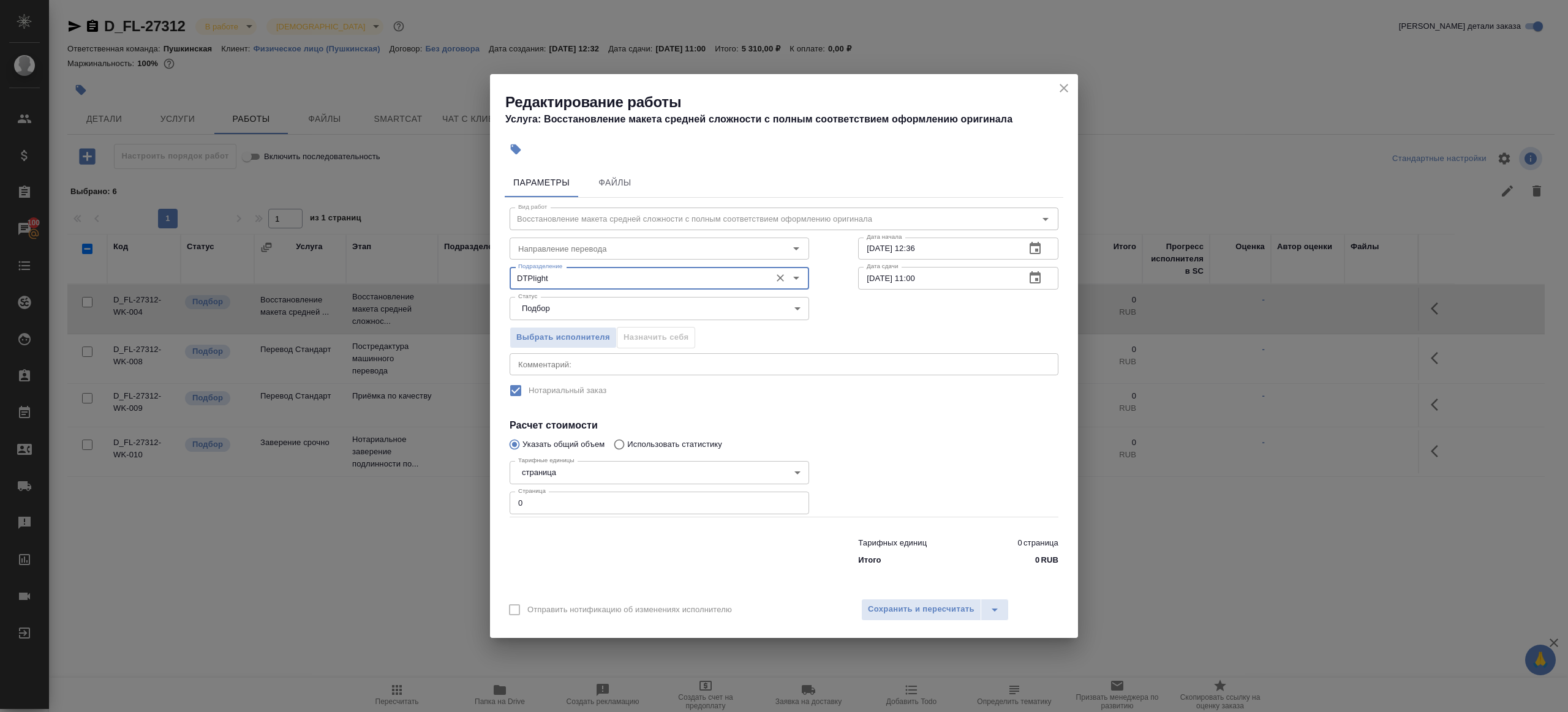
type input "DTPlight"
drag, startPoint x: 565, startPoint y: 502, endPoint x: 445, endPoint y: 484, distance: 121.3
click at [445, 484] on div "Редактирование работы Услуга: Восстановление макета средней сложности с полным …" at bounding box center [784, 356] width 1568 height 712
type input "2"
click at [953, 480] on div at bounding box center [958, 486] width 249 height 109
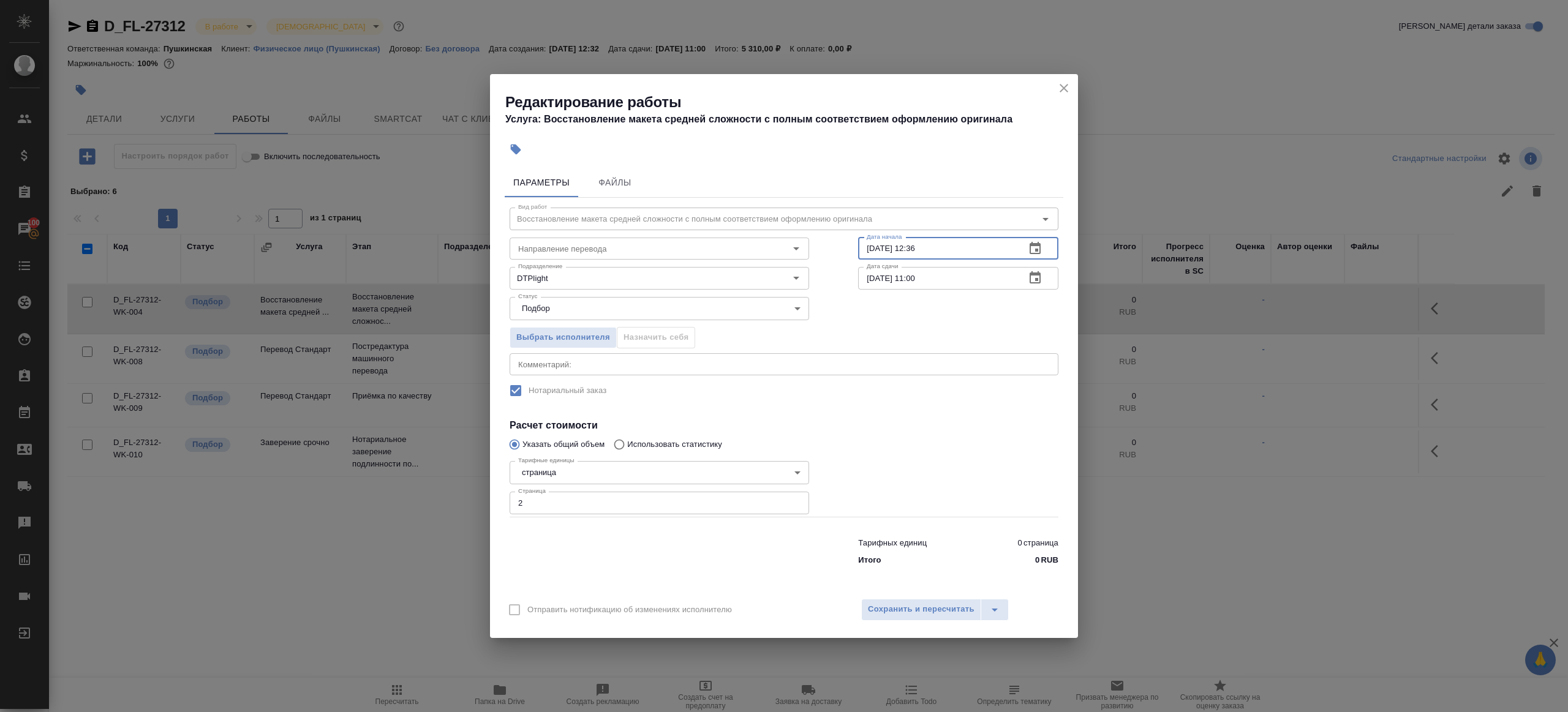
click at [944, 238] on input "29.09.2025 12:36" at bounding box center [936, 249] width 157 height 22
click at [946, 249] on input "29.09.2025 12:36" at bounding box center [936, 249] width 157 height 22
click at [949, 288] on input "[DATE] 11:00" at bounding box center [936, 277] width 157 height 22
paste input "29.09.2025 12:36"
drag, startPoint x: 910, startPoint y: 277, endPoint x: 1027, endPoint y: 280, distance: 117.0
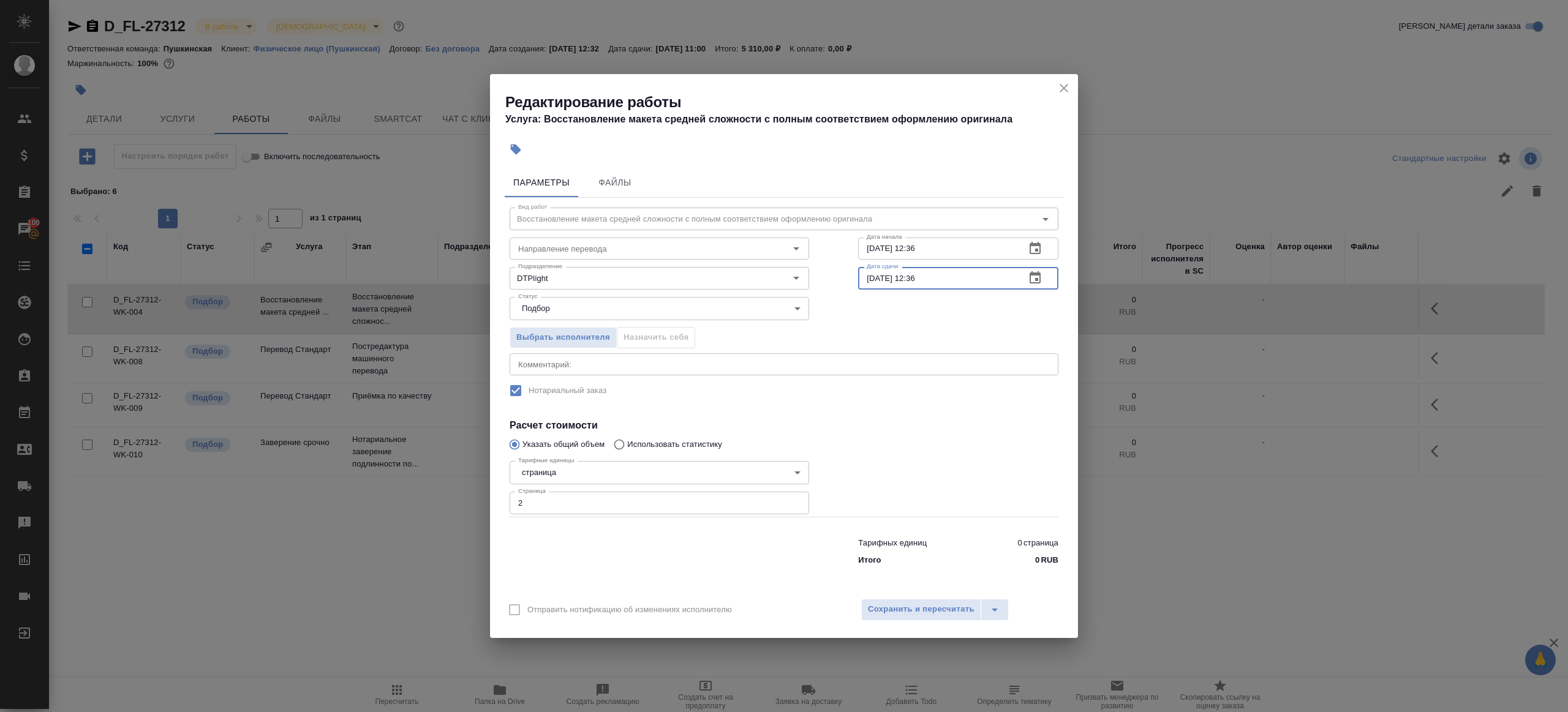
click at [1027, 280] on div "29.09.2025 12:36 Дата сдачи" at bounding box center [958, 277] width 201 height 22
type input "29.09.2025 14:00"
click at [902, 410] on div "Вид работ Восстановление макета средней сложности с полным соответствием оформл…" at bounding box center [784, 384] width 559 height 373
click at [922, 602] on span "Сохранить и пересчитать" at bounding box center [921, 609] width 106 height 14
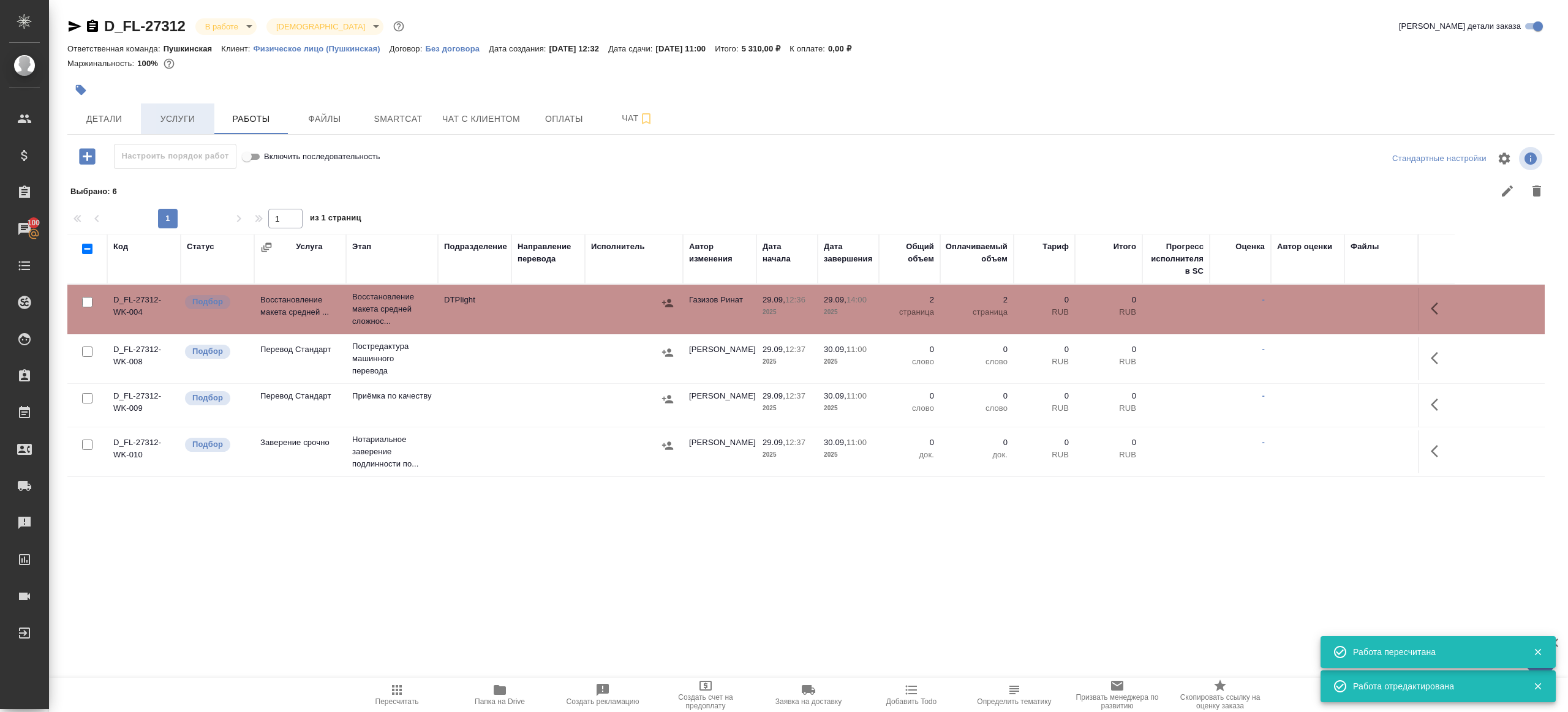
click at [165, 109] on button "Услуги" at bounding box center [178, 119] width 73 height 31
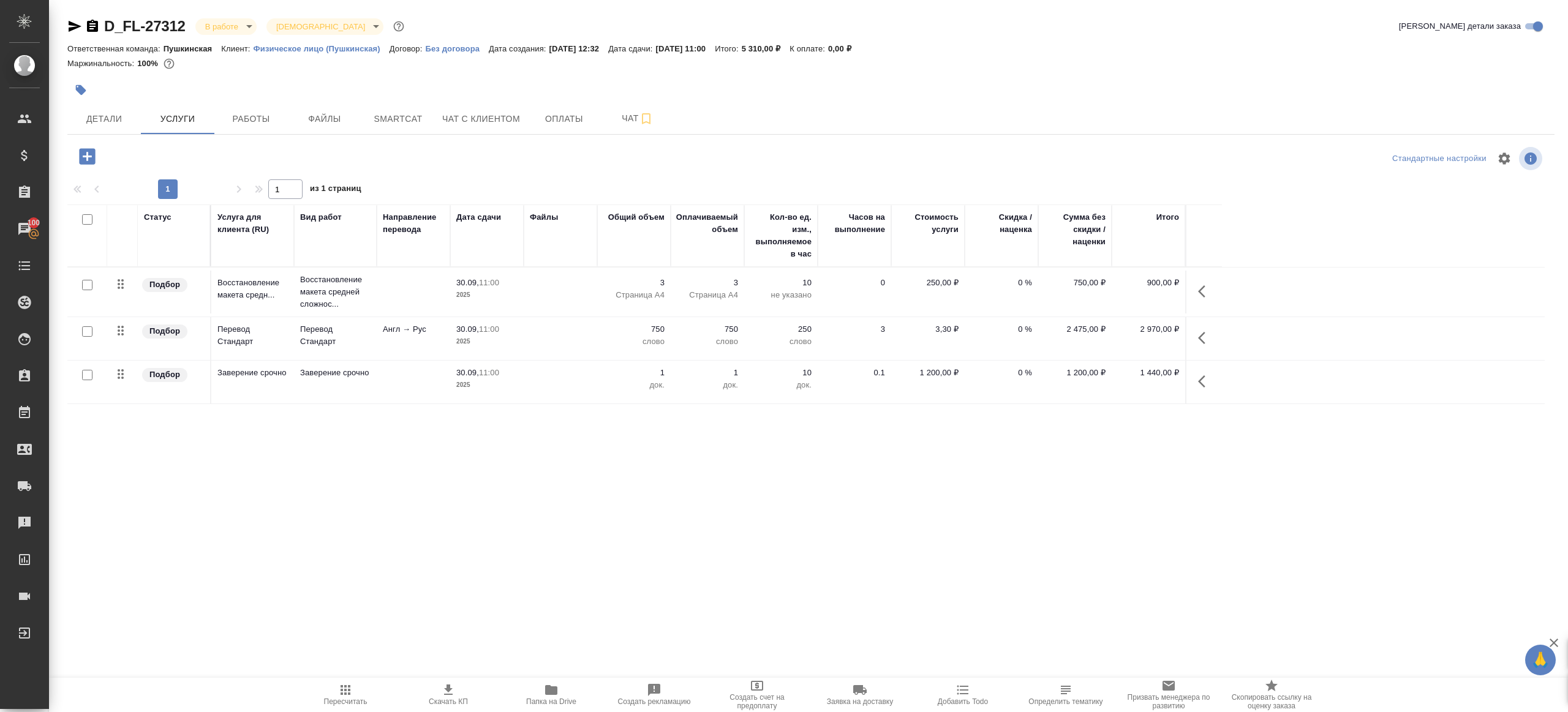
click at [242, 117] on span "Работы" at bounding box center [251, 119] width 59 height 15
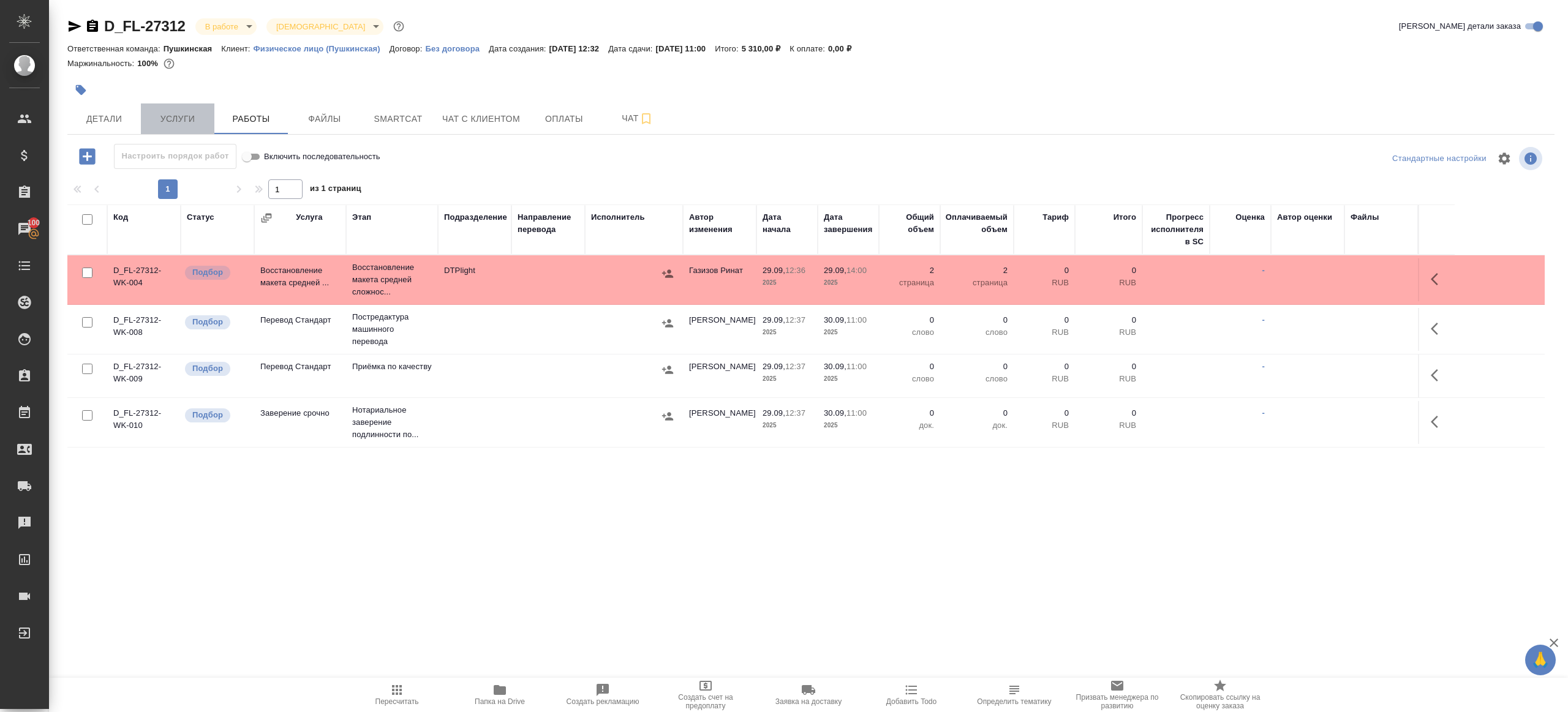
click at [175, 121] on span "Услуги" at bounding box center [178, 119] width 59 height 15
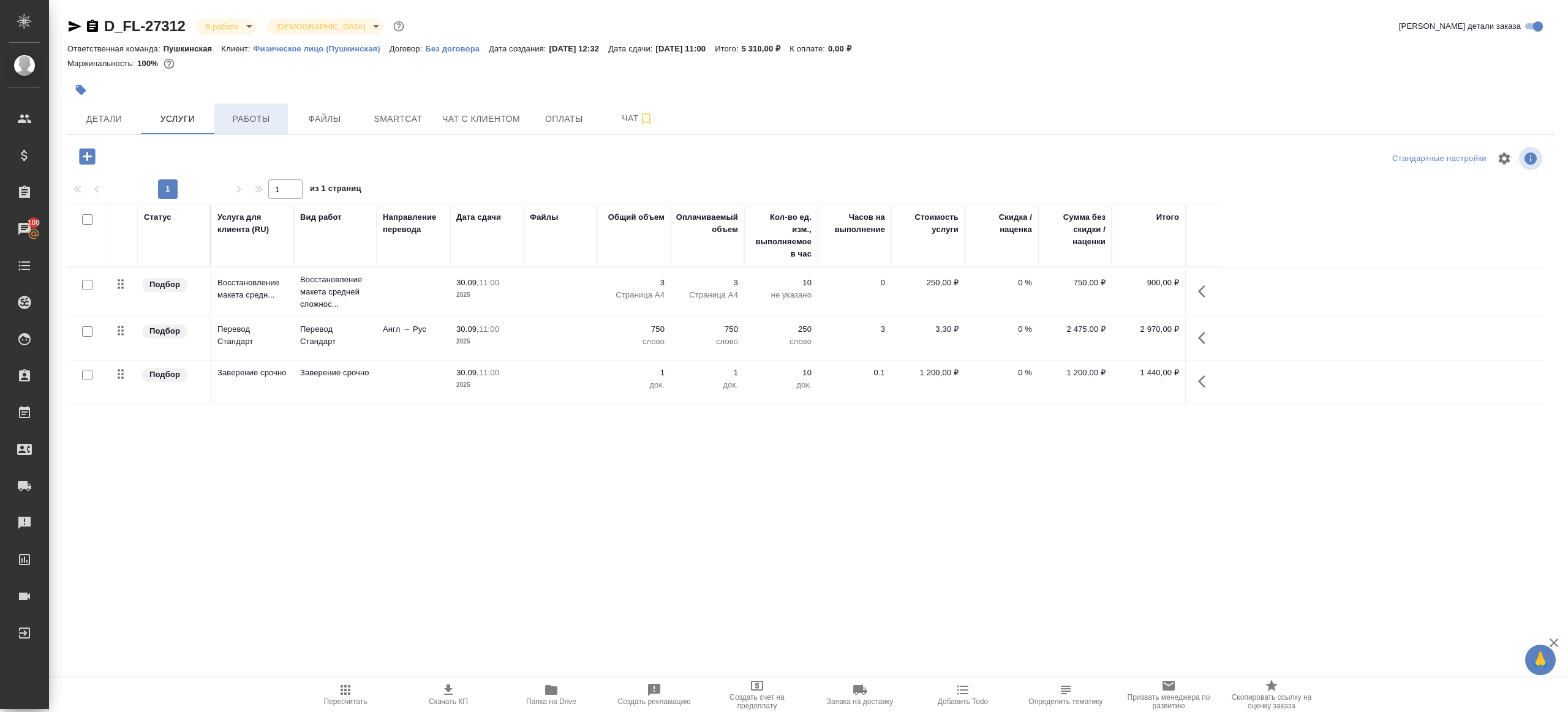
click at [242, 114] on span "Работы" at bounding box center [251, 119] width 59 height 15
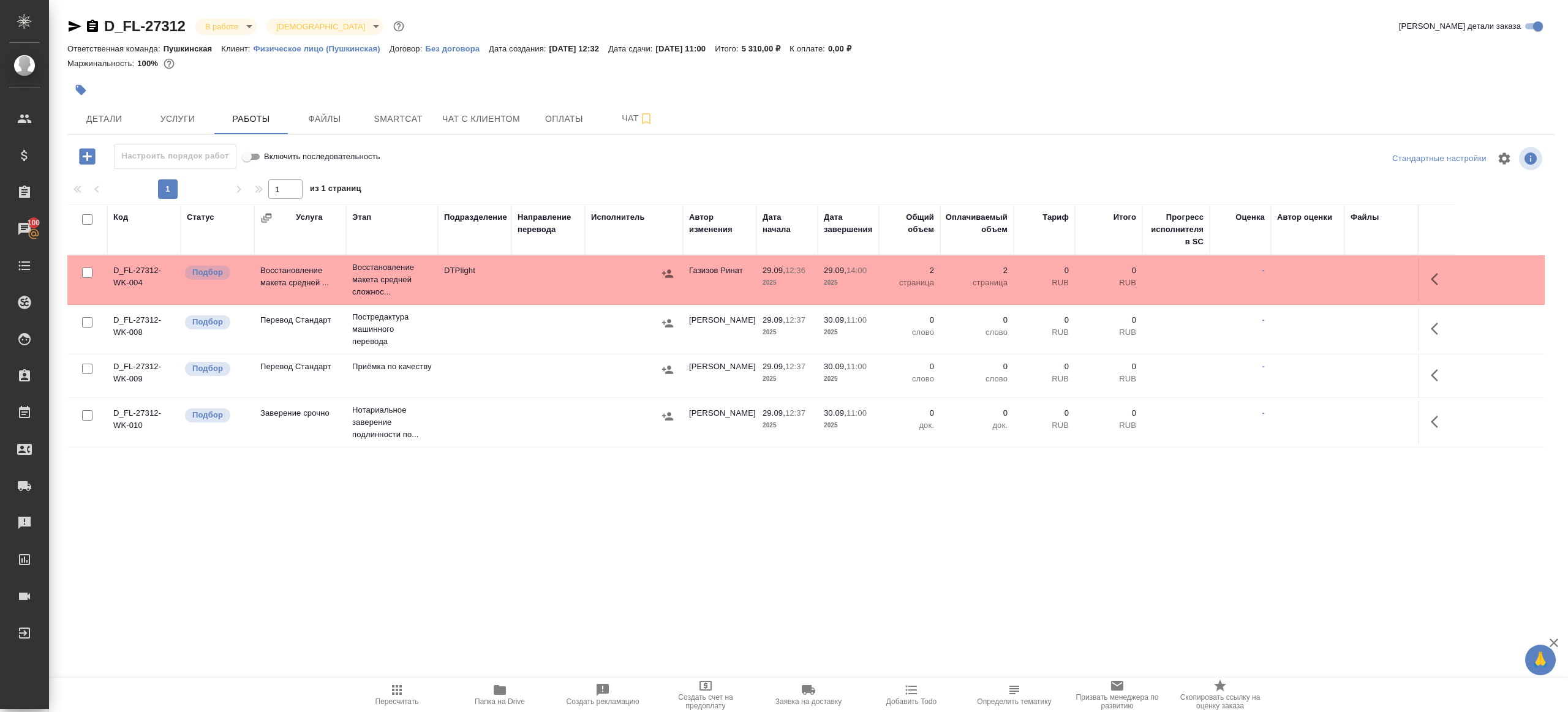
click at [1442, 274] on icon "button" at bounding box center [1438, 279] width 14 height 14
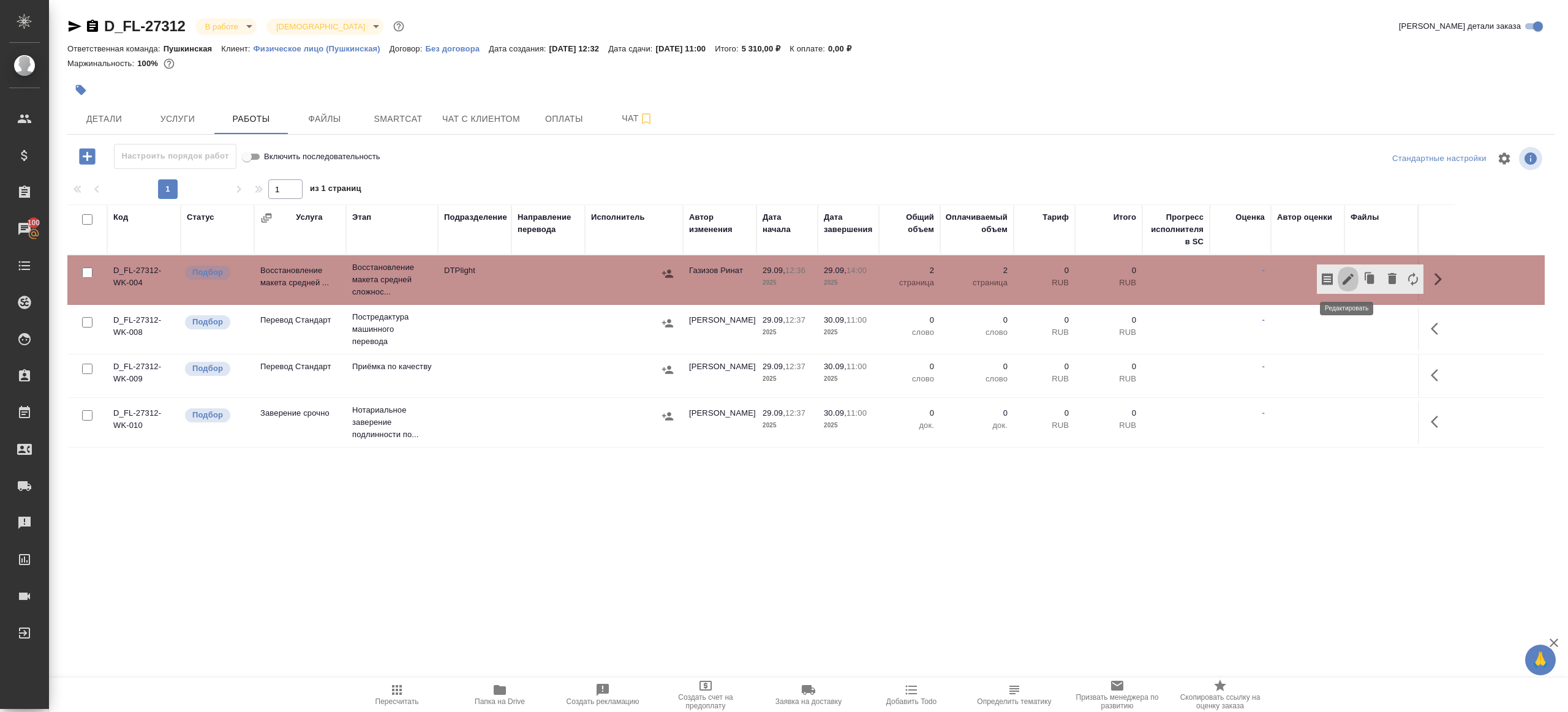
click at [1350, 272] on icon "button" at bounding box center [1348, 279] width 14 height 14
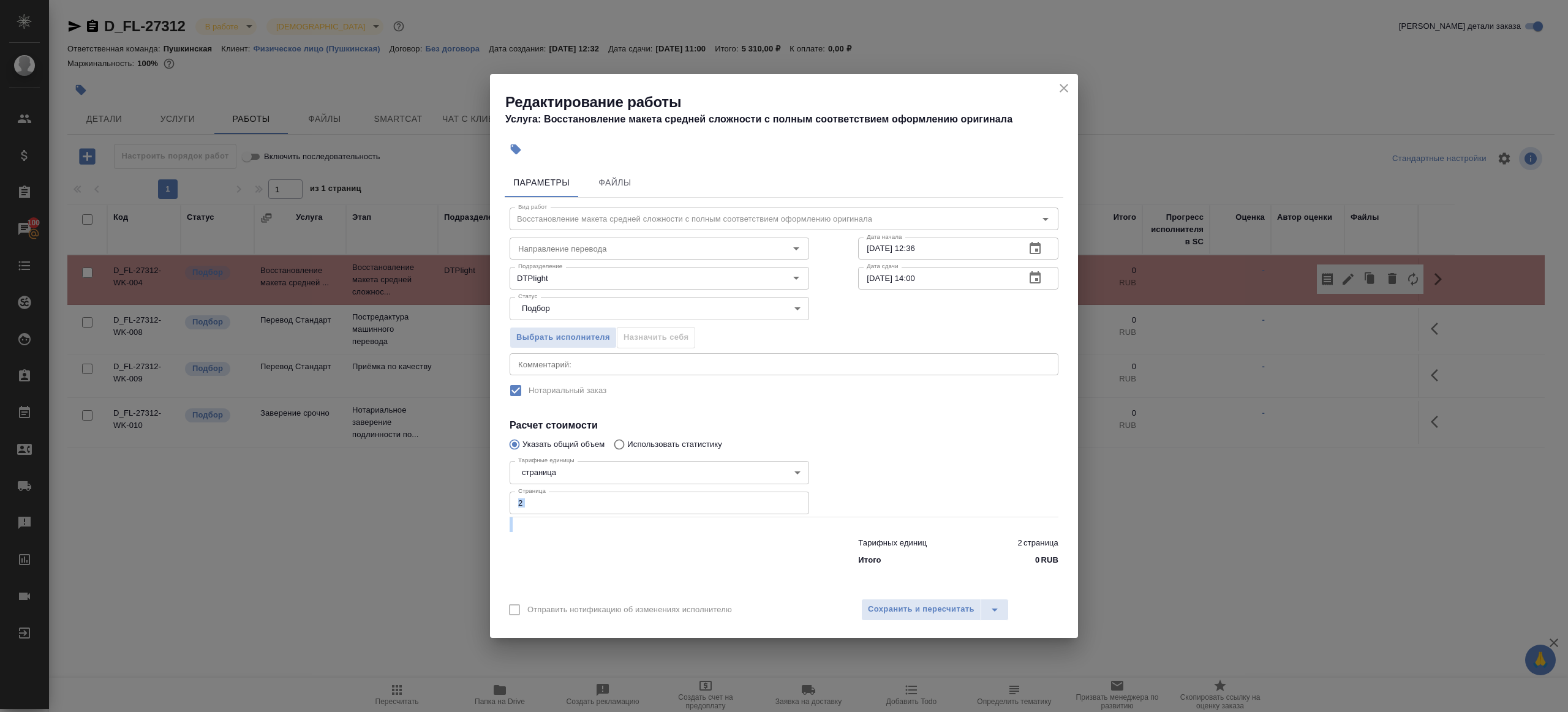
drag, startPoint x: 531, startPoint y: 505, endPoint x: 493, endPoint y: 498, distance: 38.6
click at [493, 498] on div "Параметры Файлы Вид работ Восстановление макета средней сложности с полным соот…" at bounding box center [784, 376] width 588 height 427
drag, startPoint x: 536, startPoint y: 506, endPoint x: 500, endPoint y: 502, distance: 36.2
click at [500, 502] on div "Параметры Файлы Вид работ Восстановление макета средней сложности с полным соот…" at bounding box center [784, 376] width 588 height 427
type input "3"
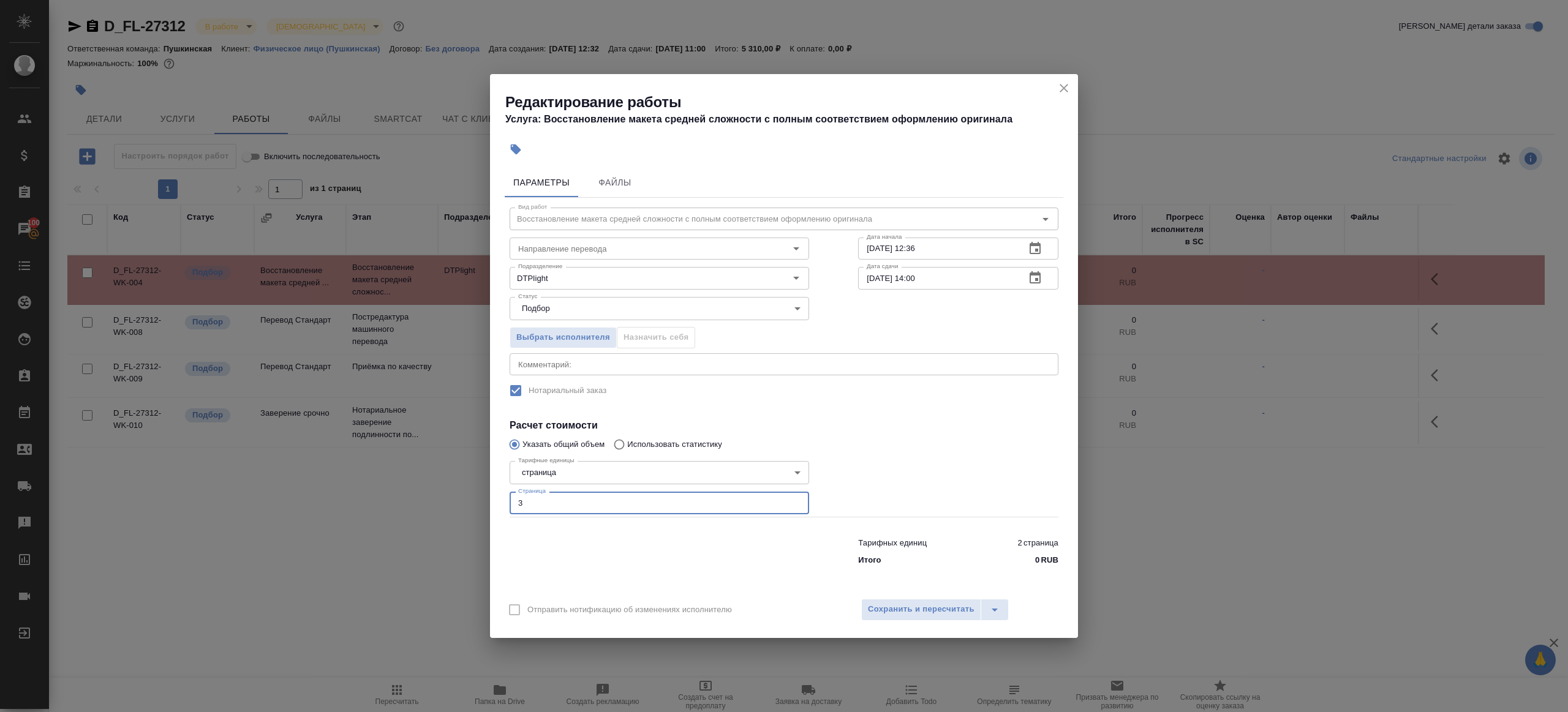
click at [589, 359] on textarea at bounding box center [784, 364] width 531 height 9
type textarea "текст на русском не перенабирать"
click at [935, 597] on div "Отправить нотификацию об изменениях исполнителю Сохранить и пересчитать" at bounding box center [784, 614] width 588 height 47
click at [936, 601] on button "Сохранить и пересчитать" at bounding box center [921, 609] width 120 height 22
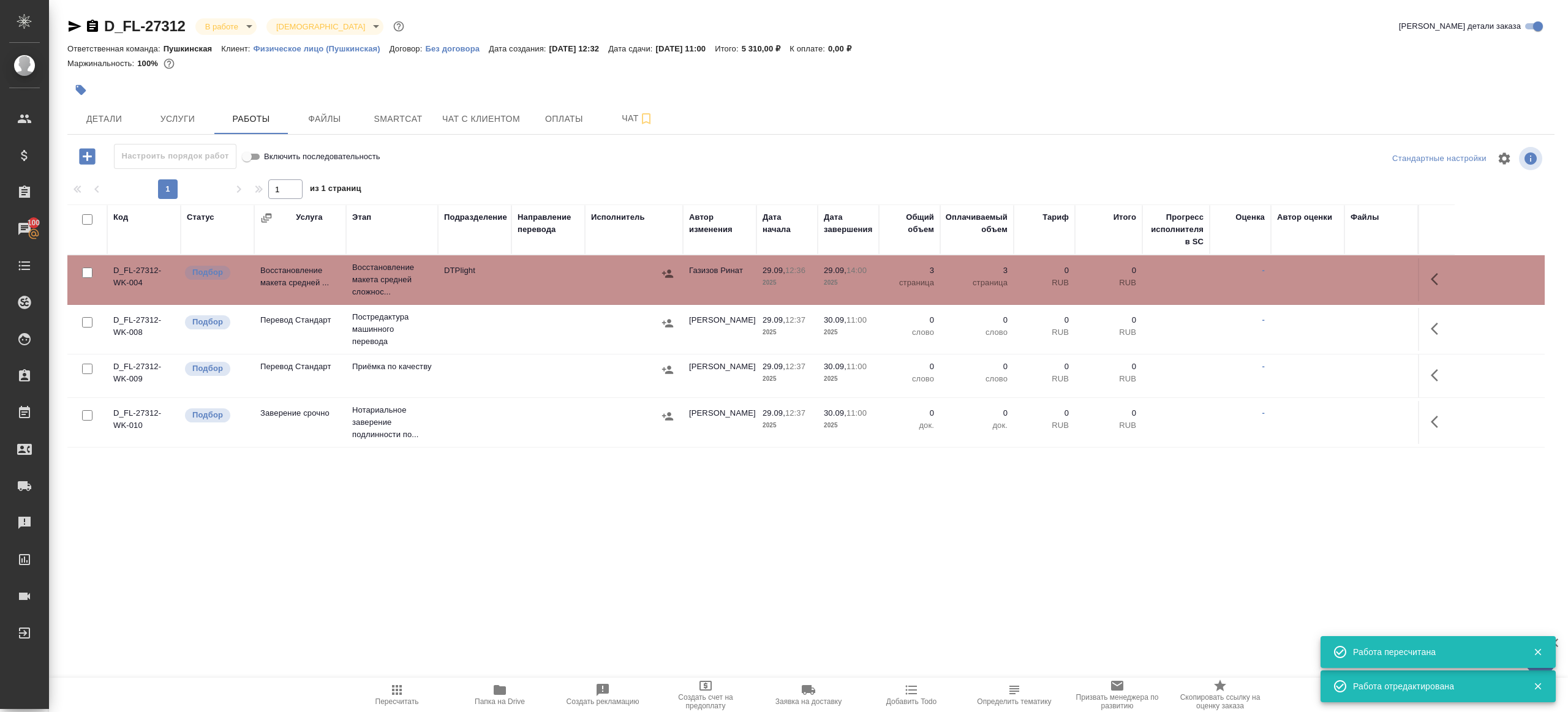
click at [1434, 340] on button "button" at bounding box center [1438, 328] width 29 height 29
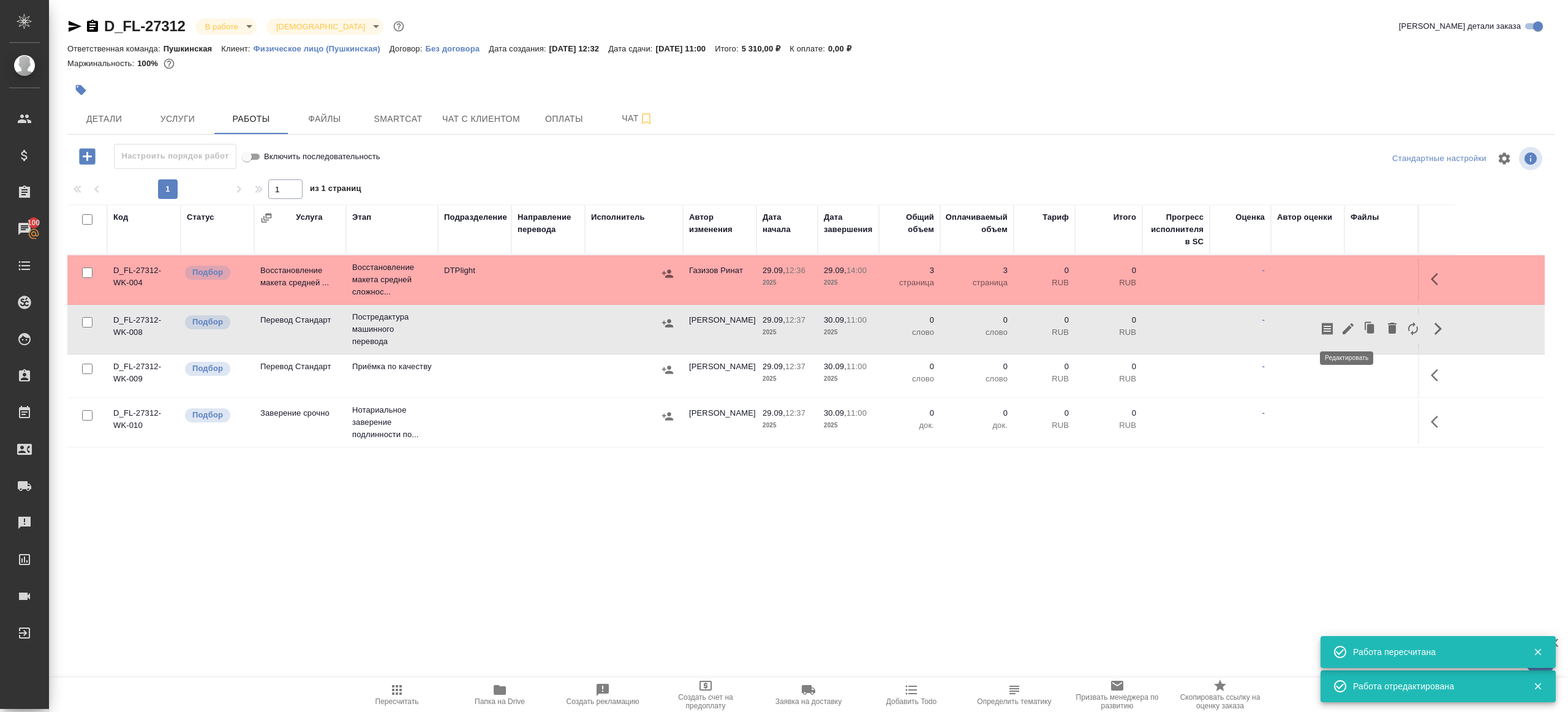
click at [1352, 317] on button "button" at bounding box center [1347, 328] width 21 height 29
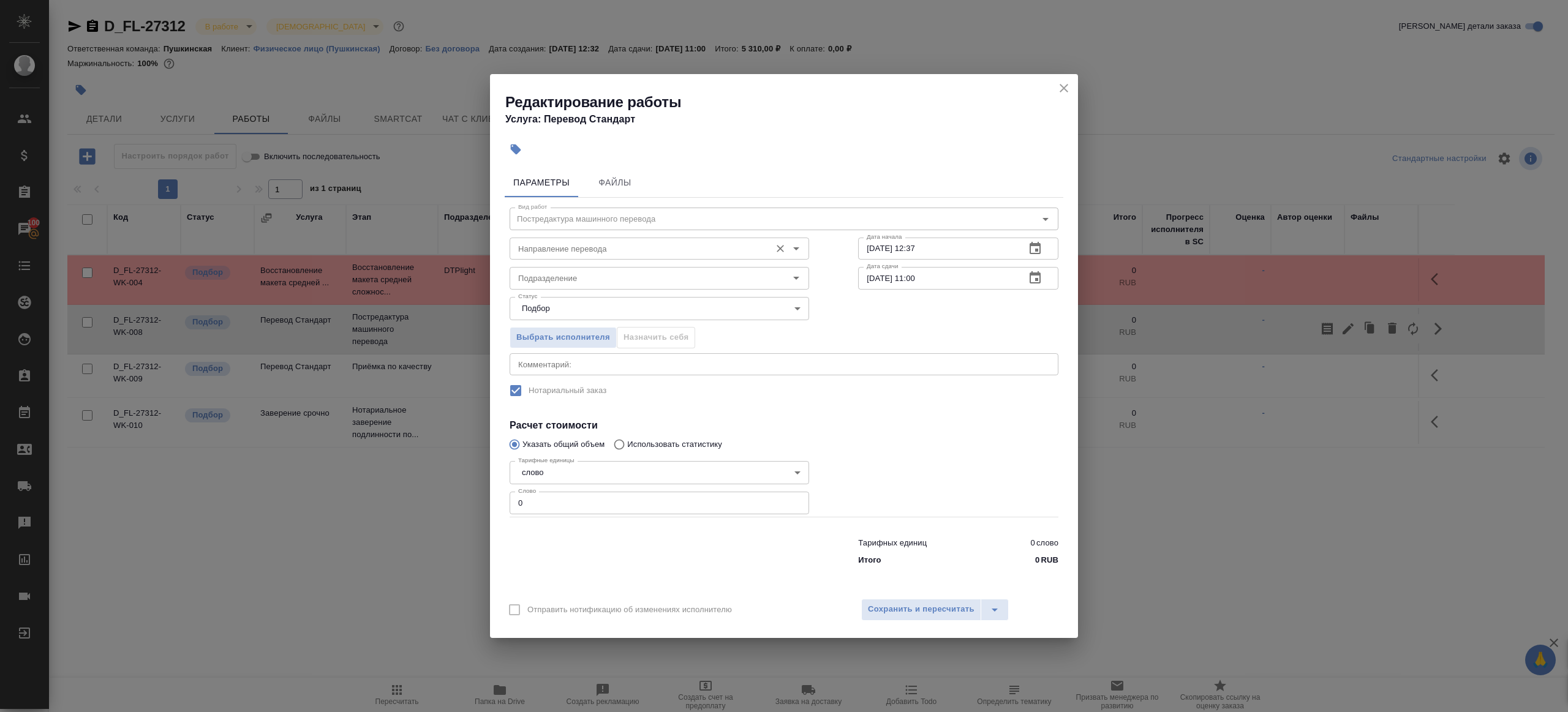
click at [654, 251] on input "Направление перевода" at bounding box center [638, 249] width 251 height 14
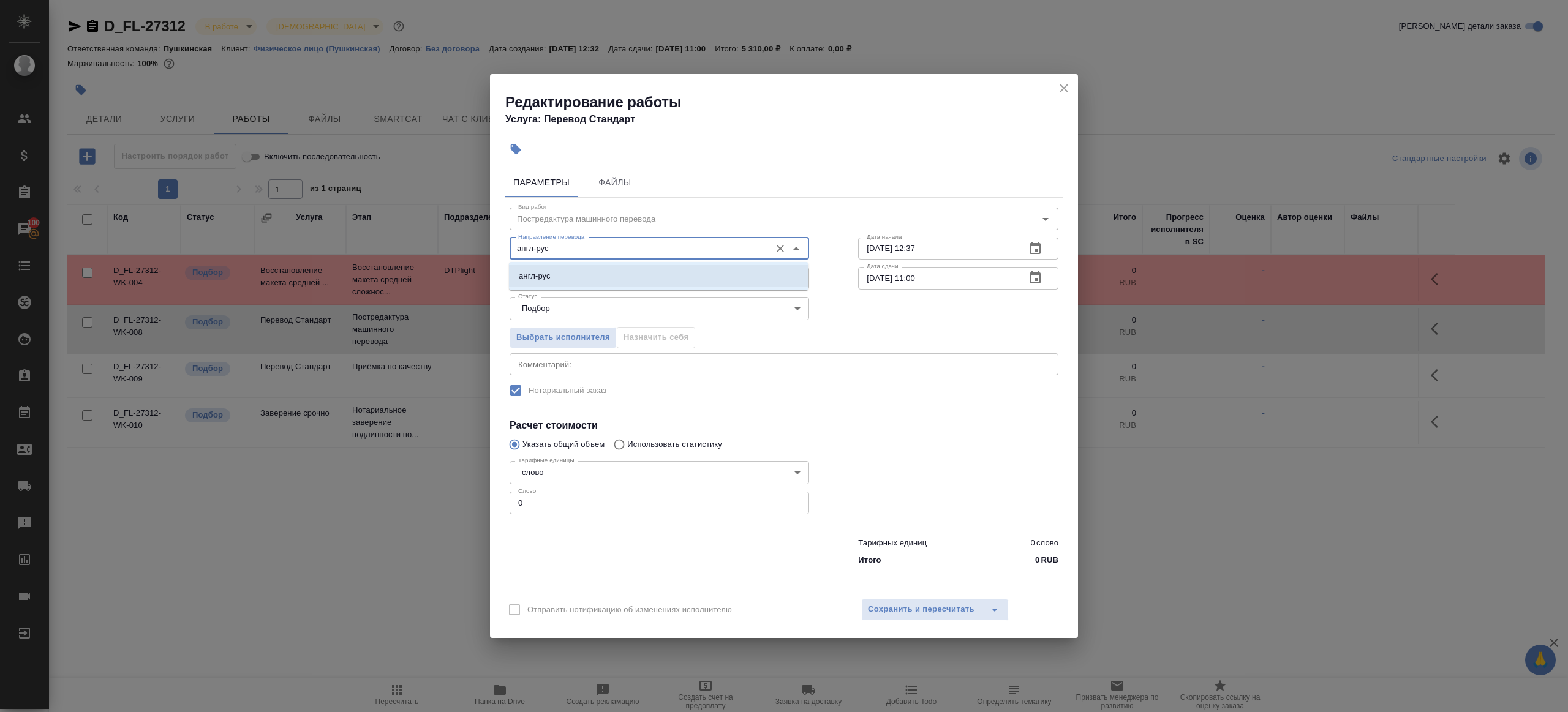
click at [646, 277] on li "англ-рус" at bounding box center [659, 276] width 300 height 22
type input "англ-рус"
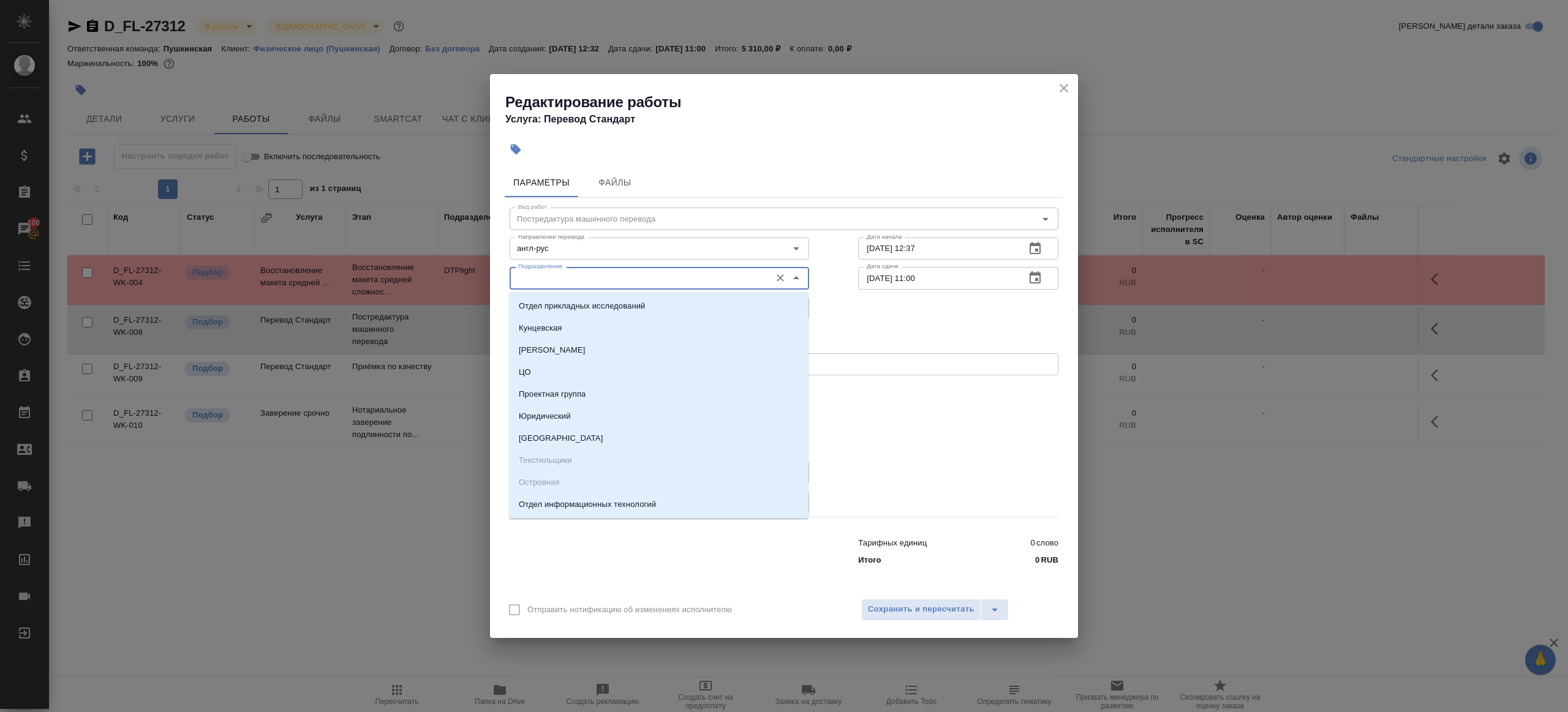
click at [646, 279] on input "Подразделение" at bounding box center [638, 278] width 251 height 14
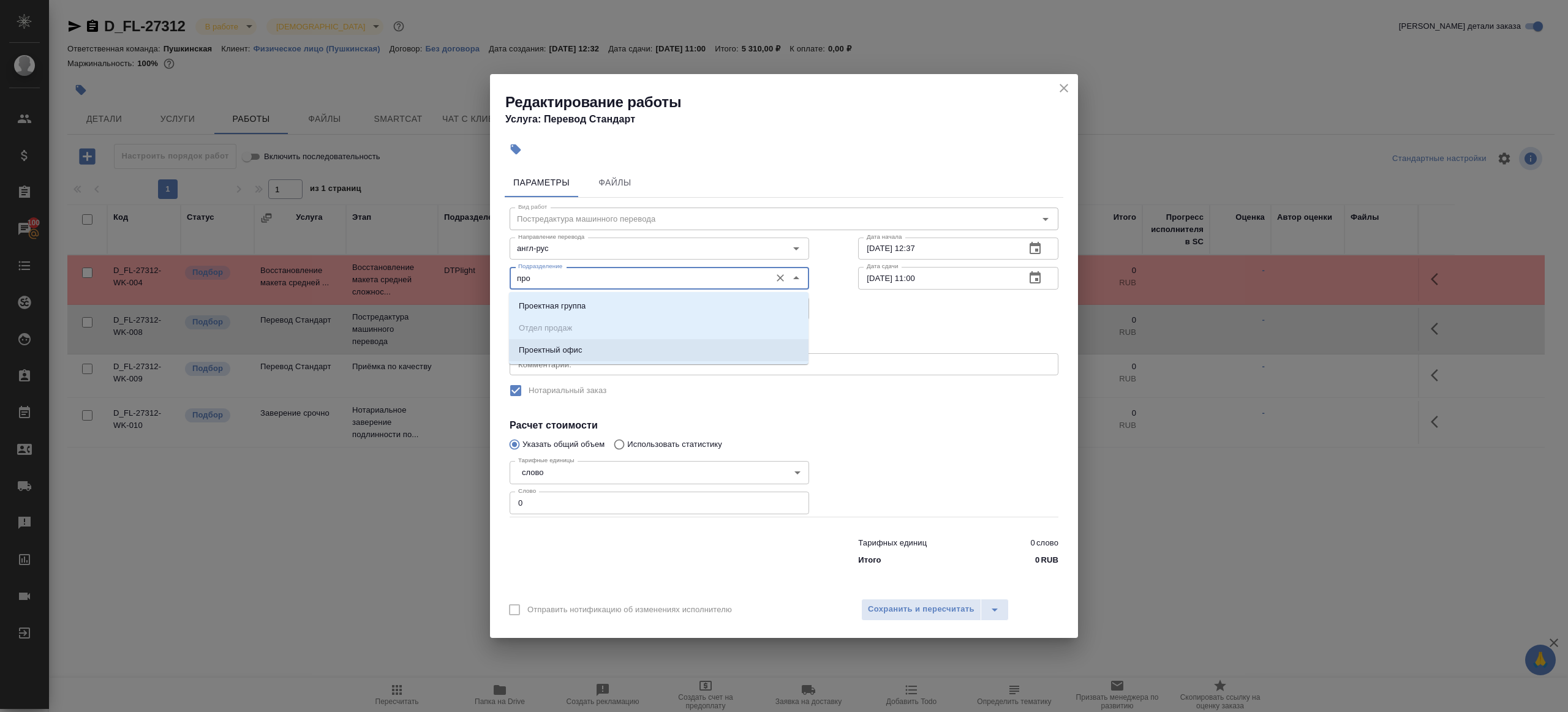
drag, startPoint x: 631, startPoint y: 344, endPoint x: 622, endPoint y: 369, distance: 26.6
click at [631, 345] on li "Проектный офис" at bounding box center [659, 350] width 300 height 22
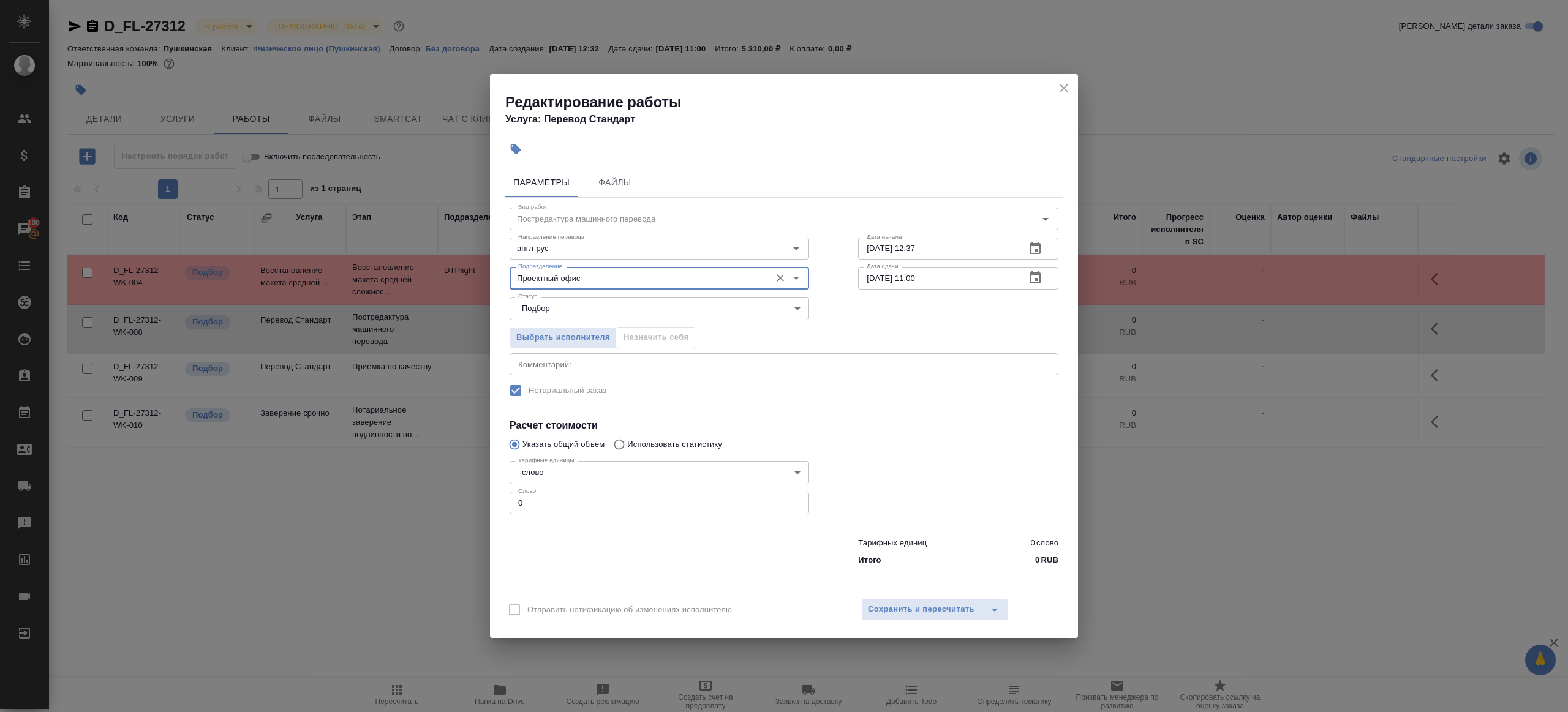
type input "Проектный офис"
drag, startPoint x: 538, startPoint y: 501, endPoint x: 416, endPoint y: 494, distance: 122.2
click at [416, 494] on div "Редактирование работы Услуга: Перевод Стандарт Параметры Файлы Вид работ Постре…" at bounding box center [784, 356] width 1568 height 712
type input "1"
click at [902, 460] on div at bounding box center [958, 486] width 249 height 109
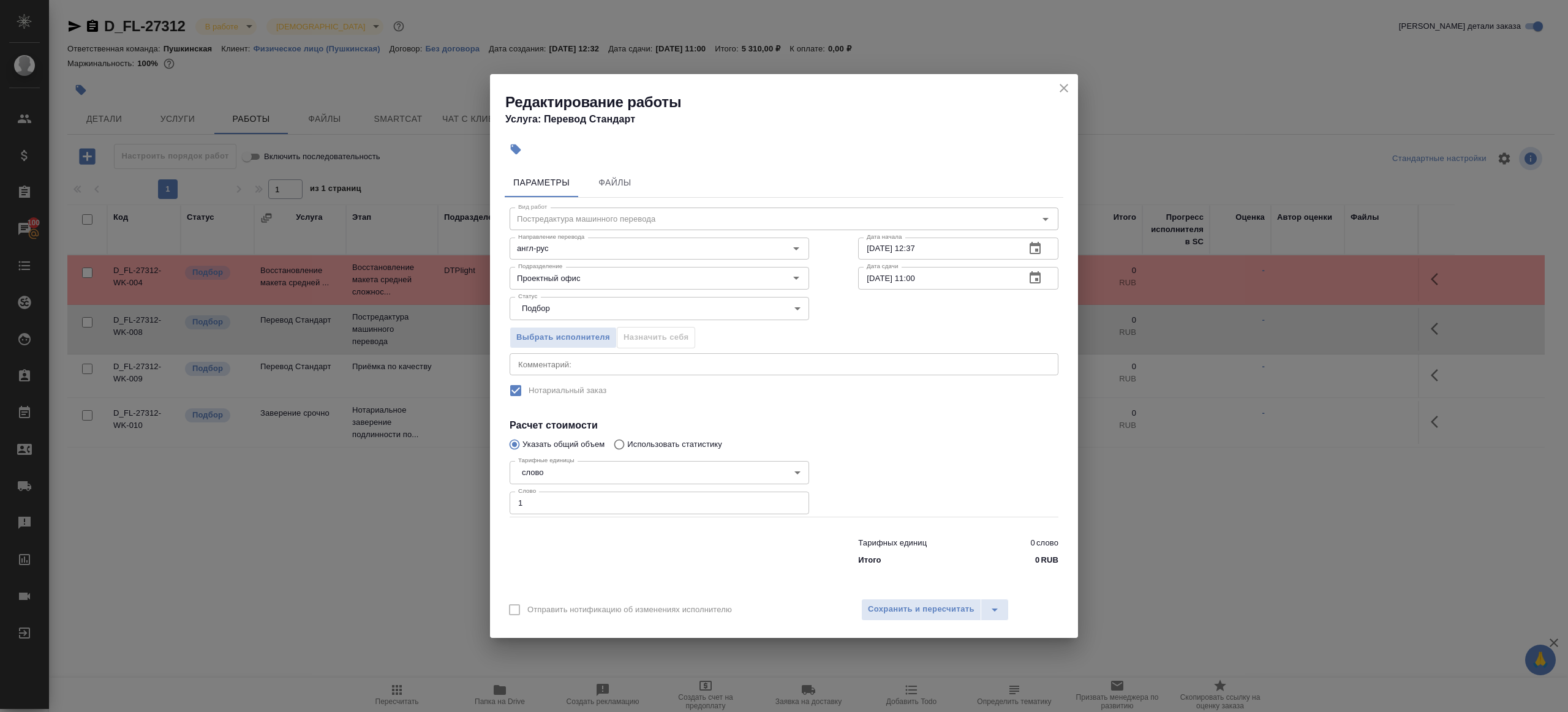
click at [917, 276] on input "30.09.2025 11:00" at bounding box center [936, 277] width 157 height 22
type input "30.09.2025 09:00"
click at [950, 490] on div at bounding box center [958, 486] width 249 height 109
click at [899, 609] on span "Сохранить и пересчитать" at bounding box center [921, 609] width 106 height 14
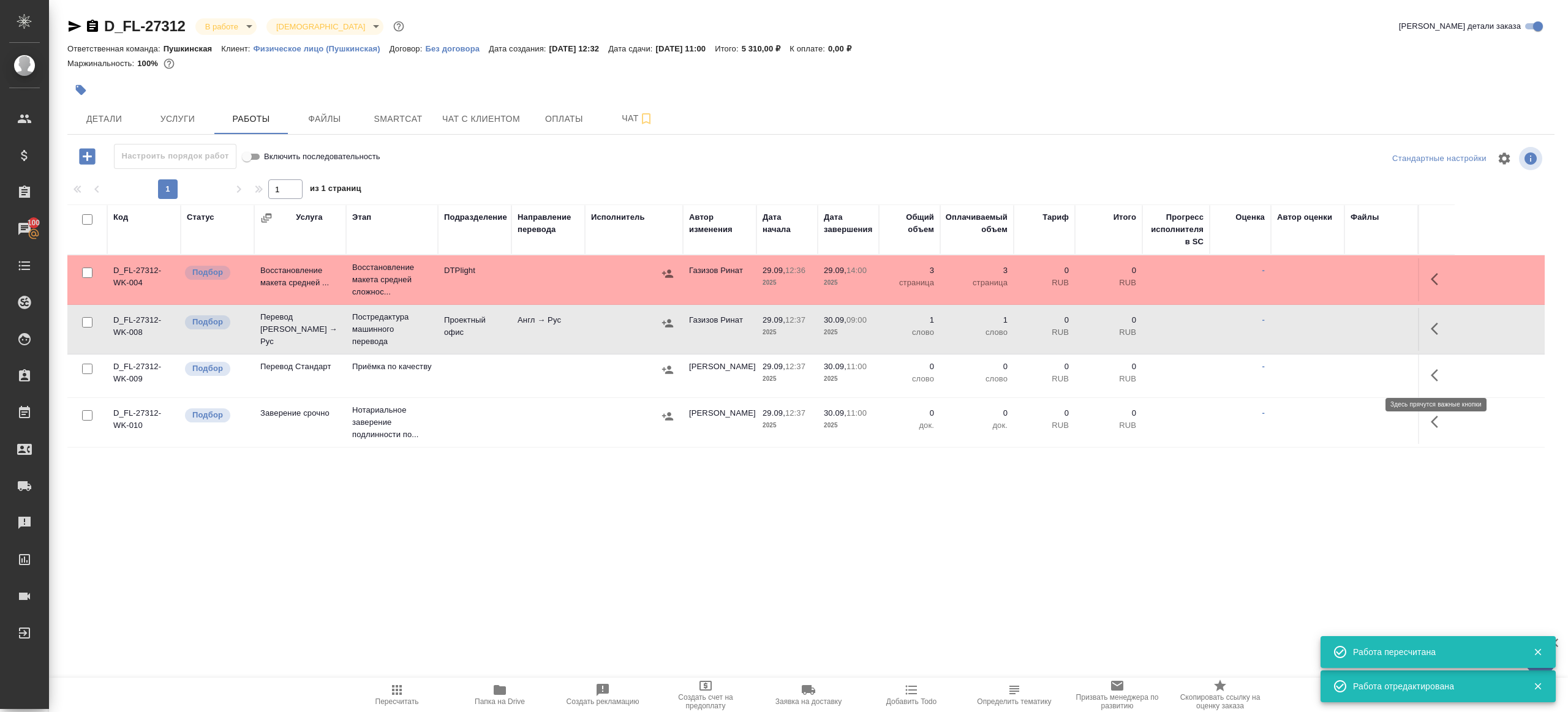
click at [1436, 373] on icon "button" at bounding box center [1438, 375] width 14 height 14
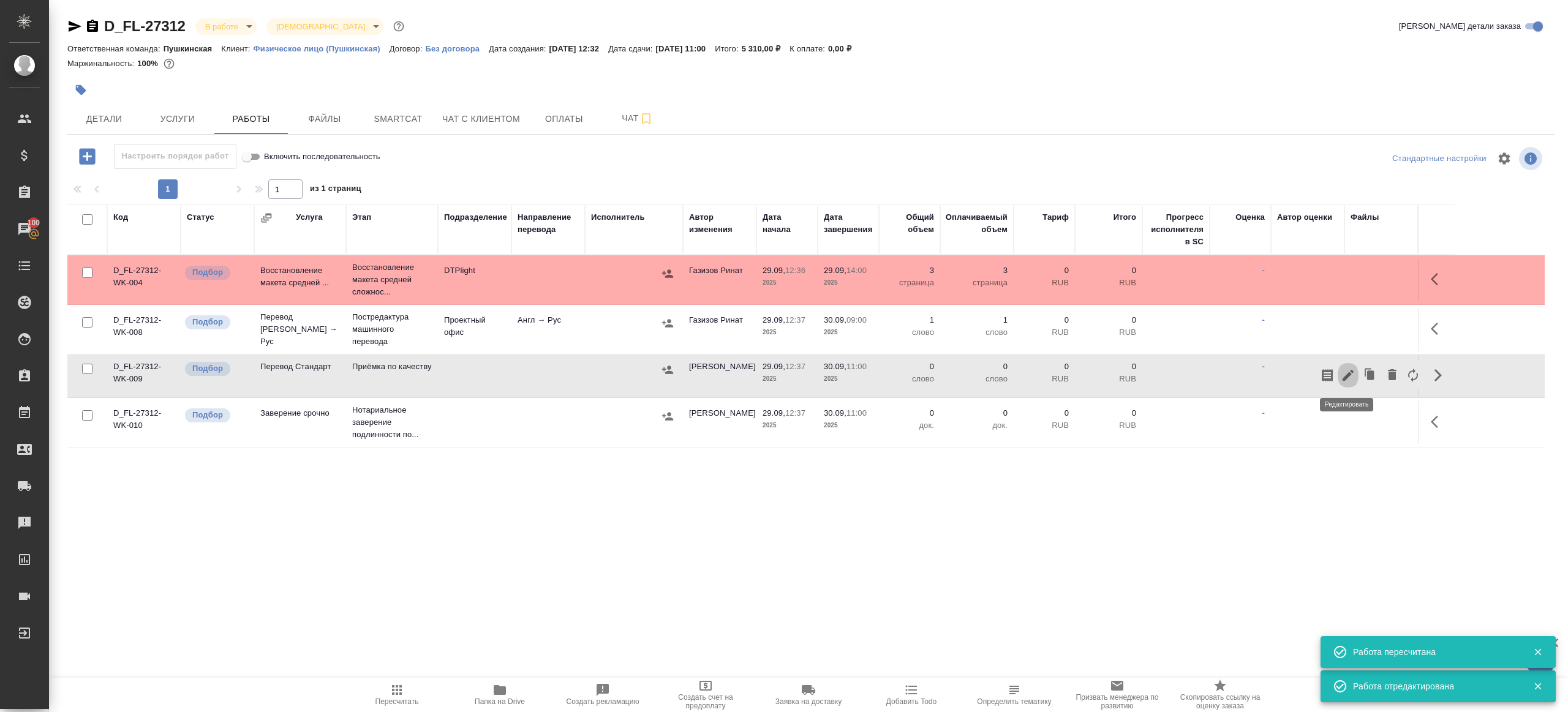
click at [1349, 373] on icon "button" at bounding box center [1347, 375] width 11 height 11
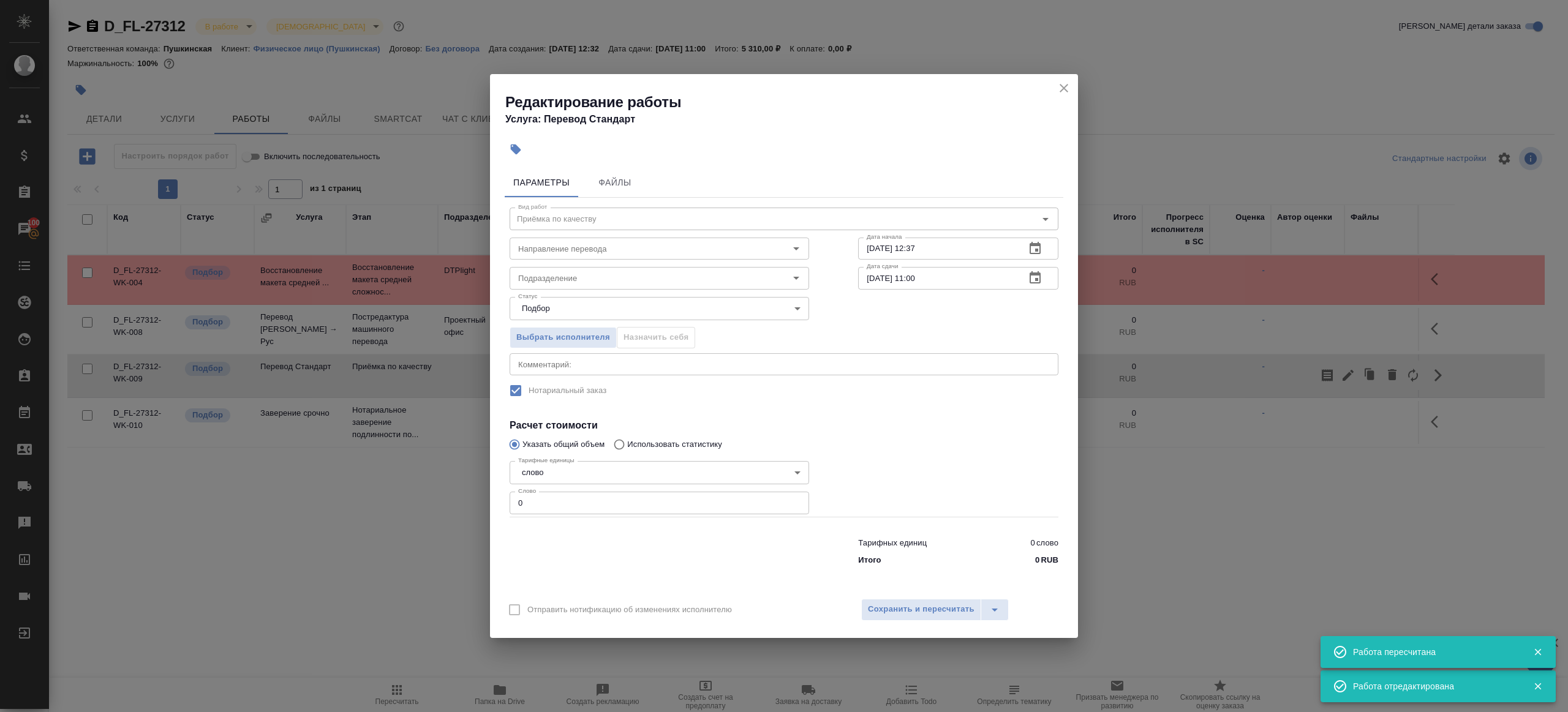
click at [563, 261] on div "Подразделение Подразделение" at bounding box center [659, 277] width 349 height 78
click at [574, 246] on input "Направление перевода" at bounding box center [638, 249] width 251 height 14
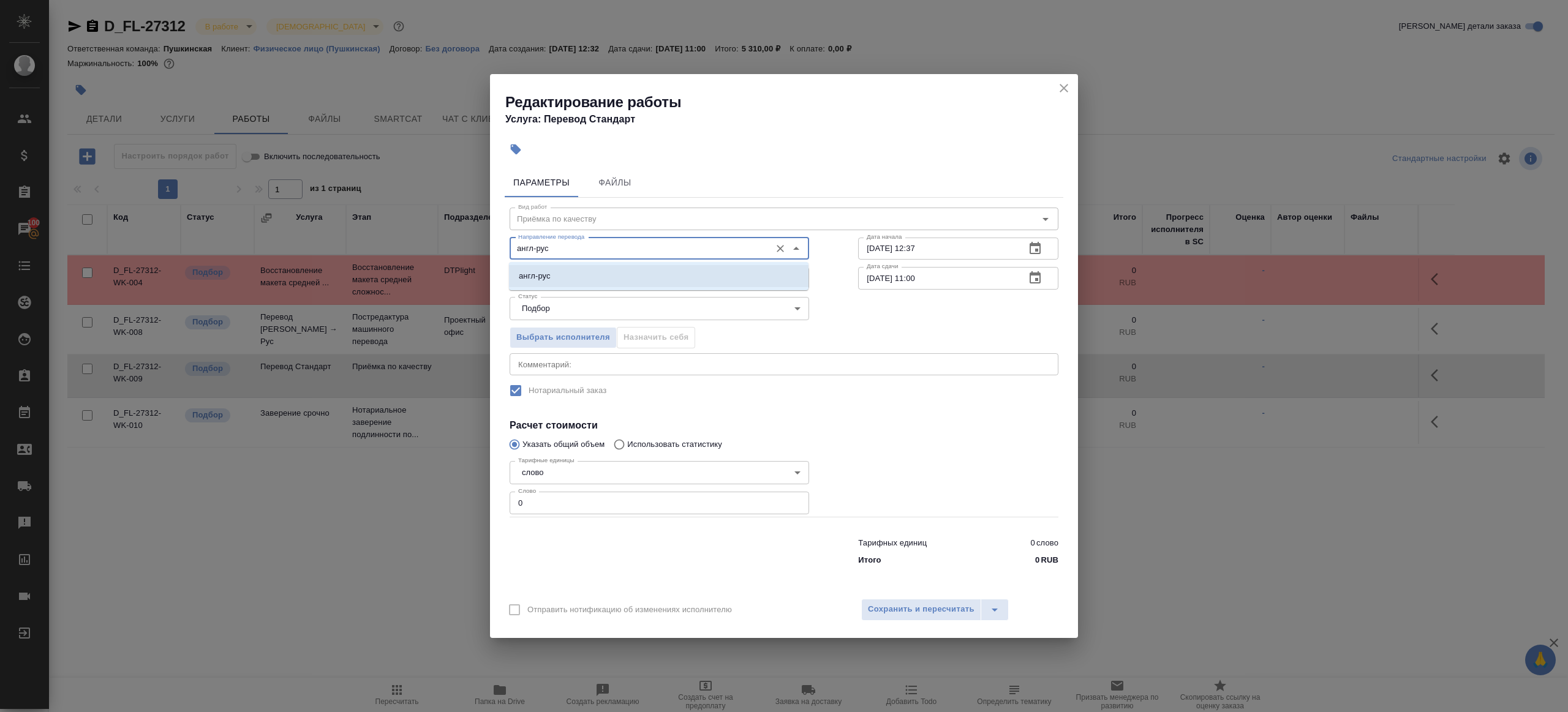
drag, startPoint x: 706, startPoint y: 271, endPoint x: 702, endPoint y: 279, distance: 8.9
click at [706, 271] on li "англ-рус" at bounding box center [659, 276] width 300 height 22
click at [700, 285] on div "Подразделение" at bounding box center [659, 277] width 300 height 22
type input "англ-рус"
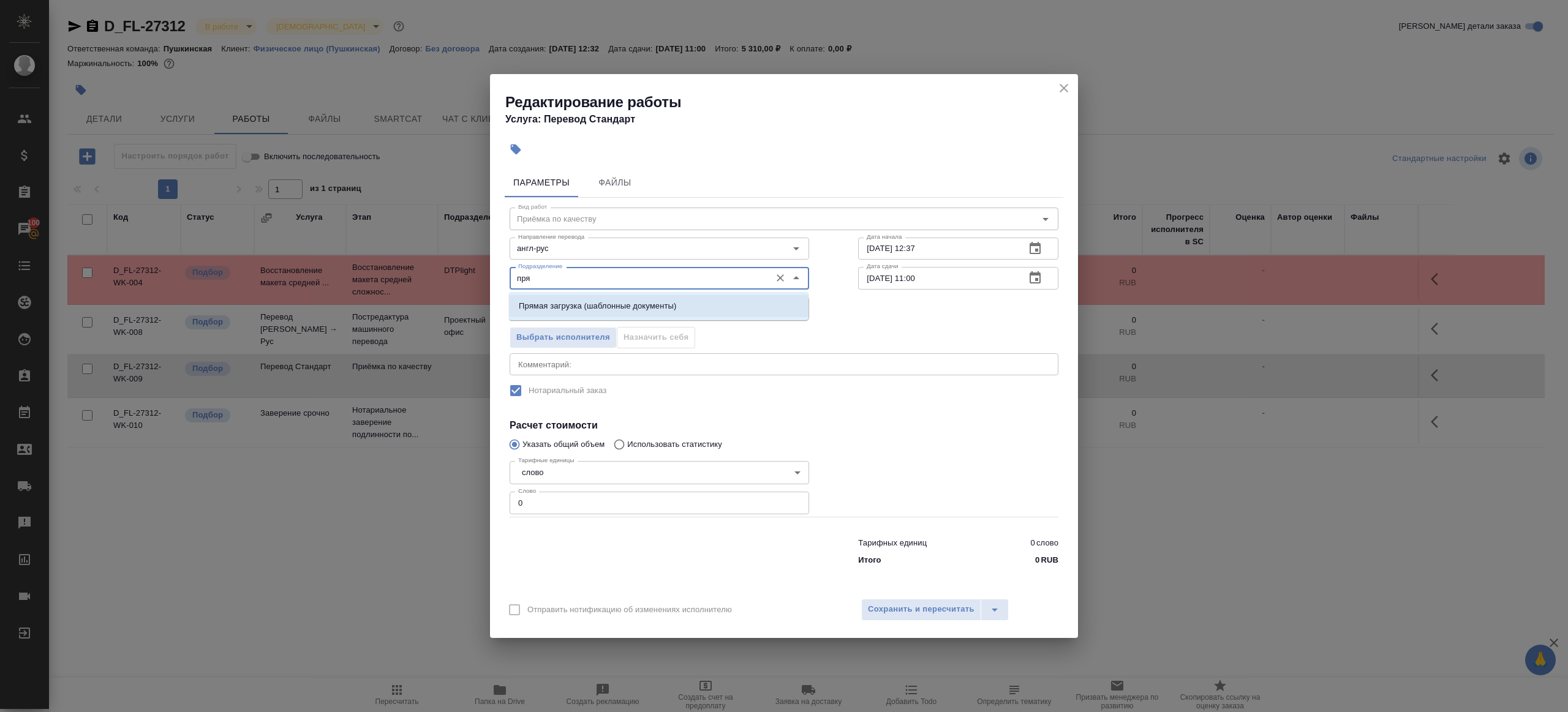
click at [721, 314] on li "Прямая загрузка (шаблонные документы)" at bounding box center [659, 306] width 300 height 22
type input "Прямая загрузка (шаблонные документы)"
click at [1043, 258] on button "button" at bounding box center [1035, 248] width 29 height 29
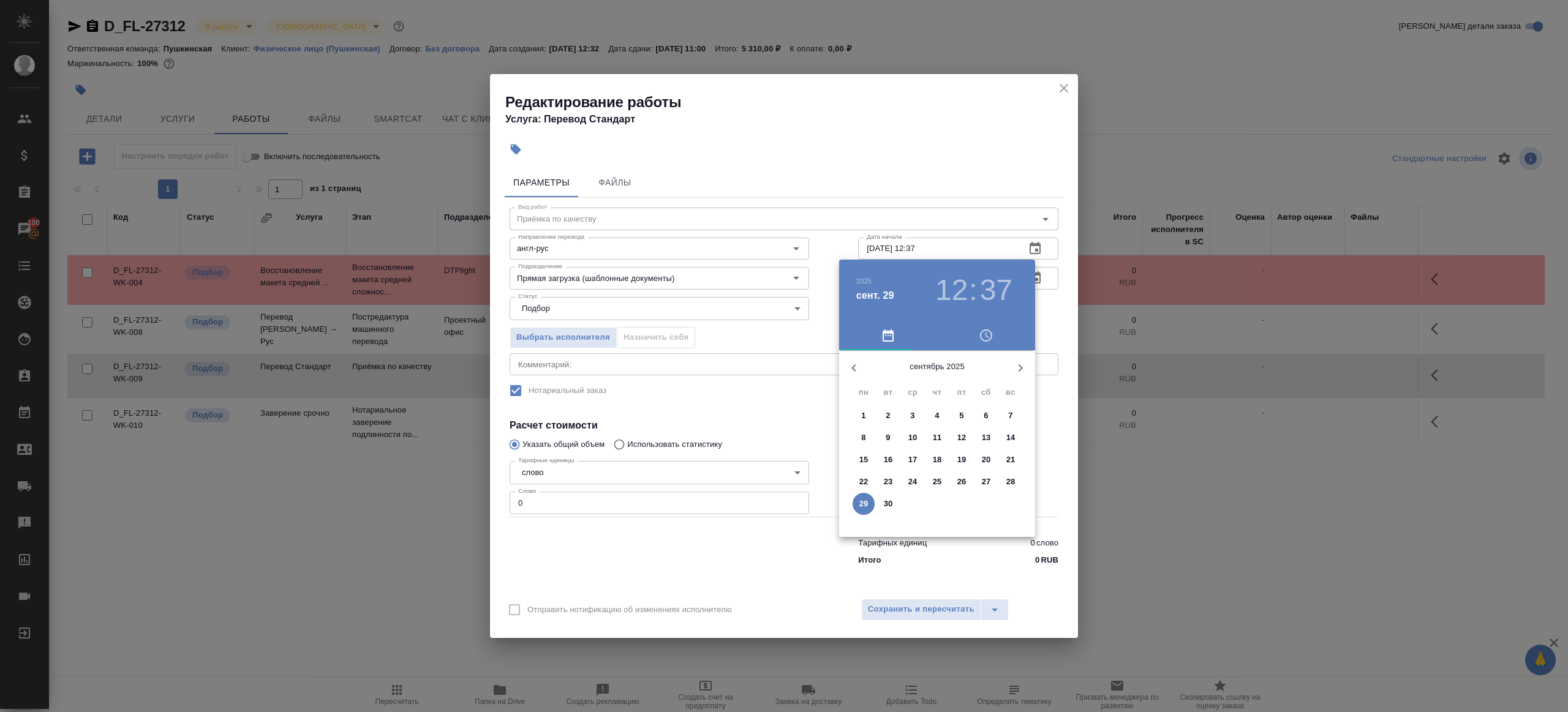
click at [968, 248] on div at bounding box center [784, 356] width 1568 height 712
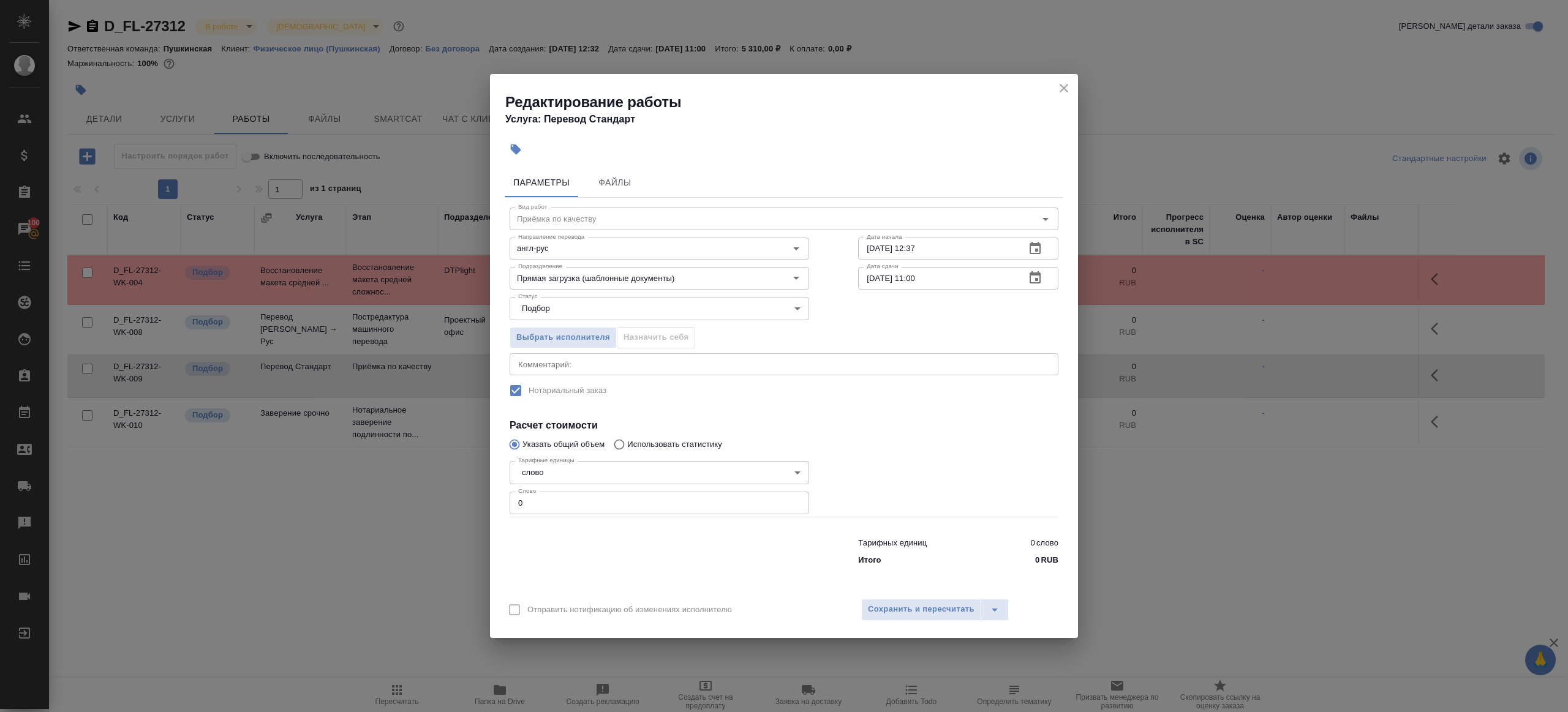
click at [957, 250] on div "2025 сент. 29 12 : 37 сентябрь 2025 пн вт ср чт пт сб вс 1 2 3 4 5 6 7 8 9 10 1…" at bounding box center [784, 356] width 1568 height 712
click at [957, 249] on input "29.09.2025 12:37" at bounding box center [936, 249] width 157 height 22
click at [955, 249] on input "29.09.2025 12:37" at bounding box center [936, 249] width 157 height 22
paste input "30.09.2025 09:00"
type input "30.09.2025 09:00"
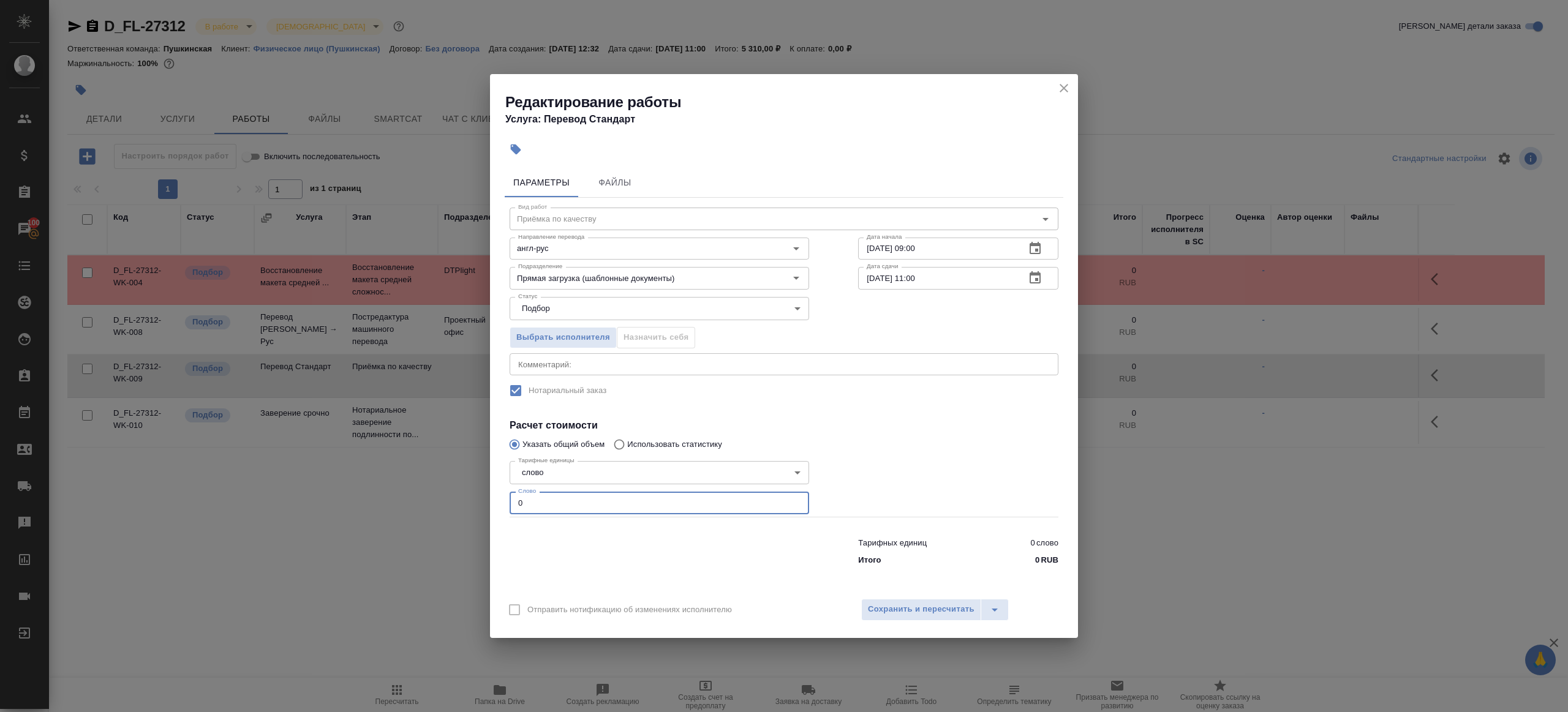
click at [663, 499] on input "0" at bounding box center [659, 502] width 300 height 22
type input "1"
click at [953, 463] on div at bounding box center [958, 486] width 249 height 109
click at [932, 604] on span "Сохранить и пересчитать" at bounding box center [921, 609] width 106 height 14
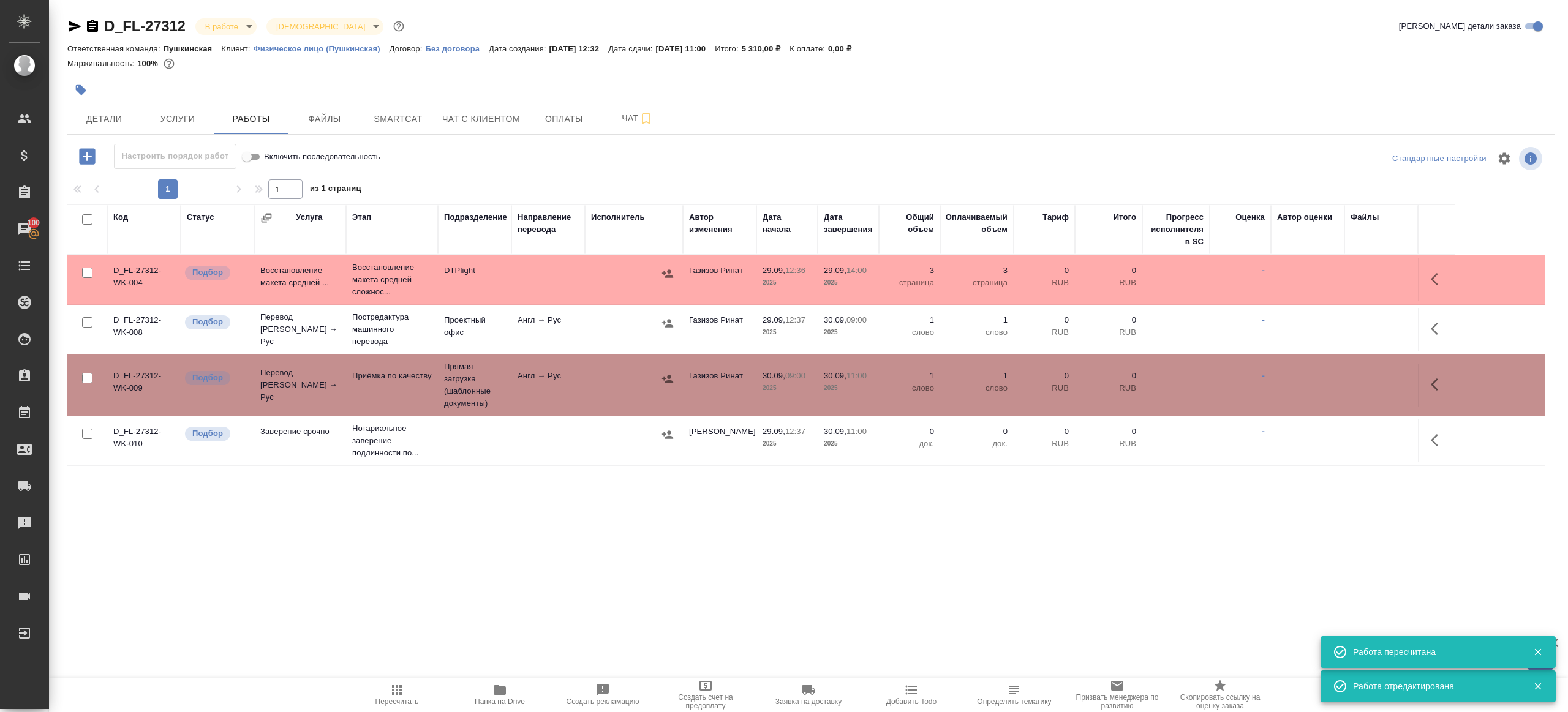
click at [78, 88] on icon "button" at bounding box center [81, 90] width 10 height 10
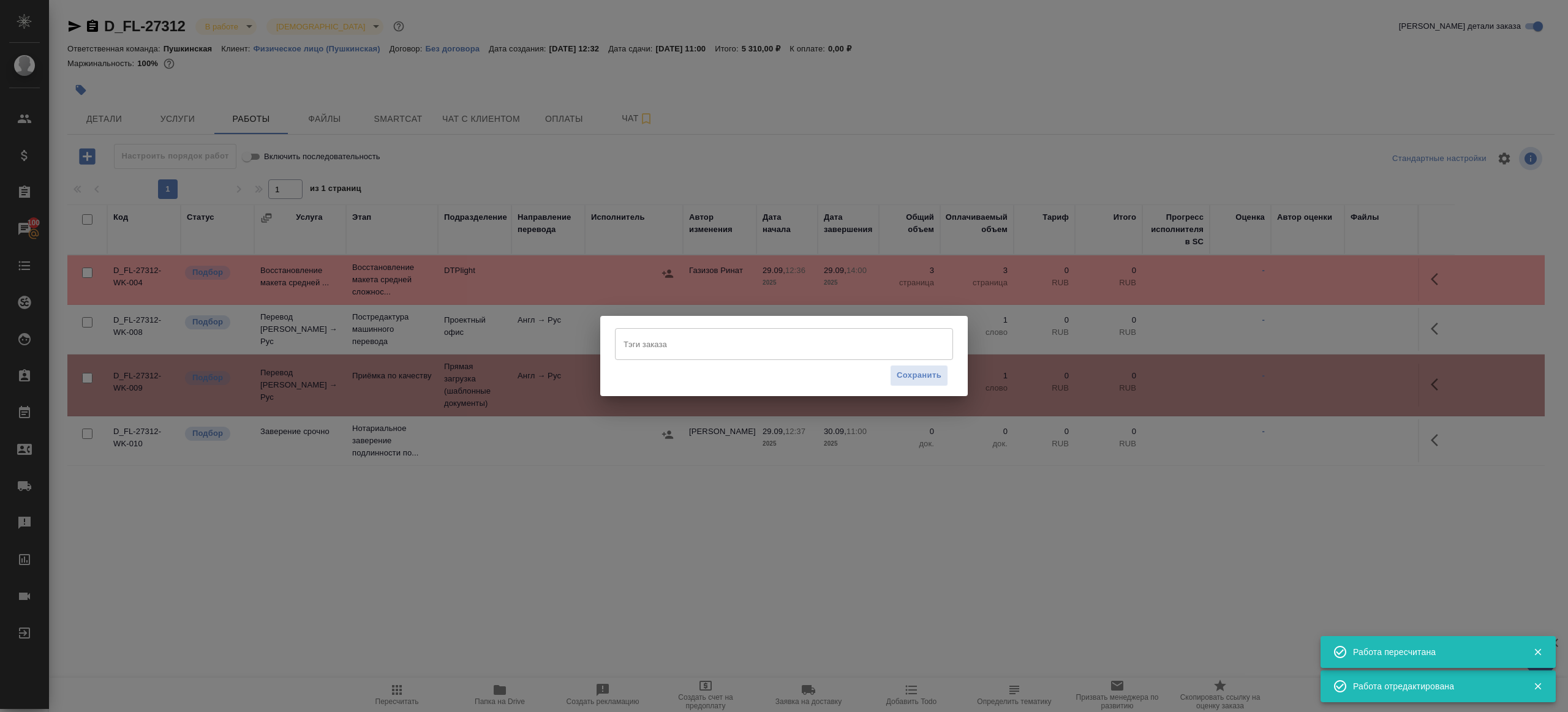
click at [710, 361] on div "Сохранить" at bounding box center [784, 375] width 338 height 31
click at [705, 346] on input "Тэги заказа" at bounding box center [772, 343] width 304 height 21
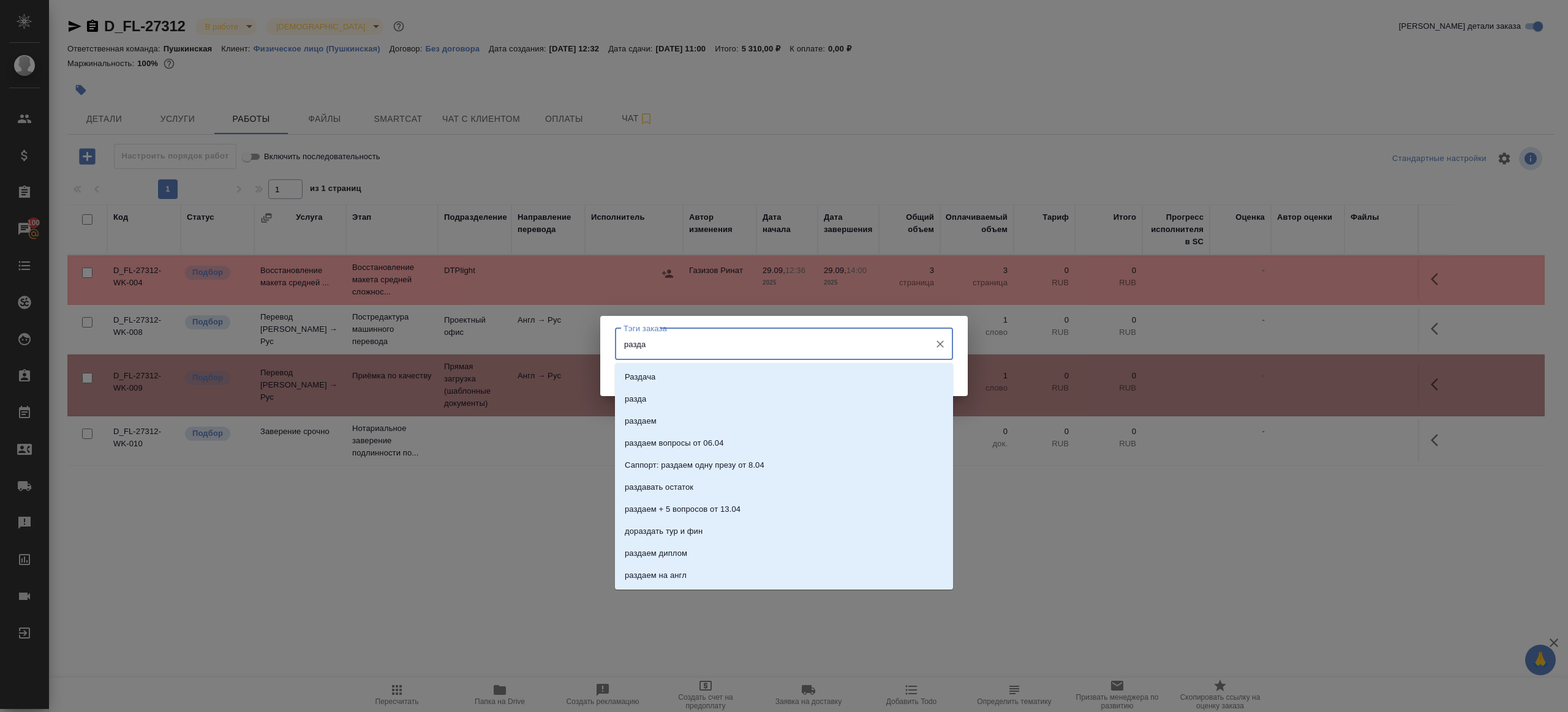
type input "раздае"
click at [700, 373] on li "раздаем" at bounding box center [784, 376] width 338 height 22
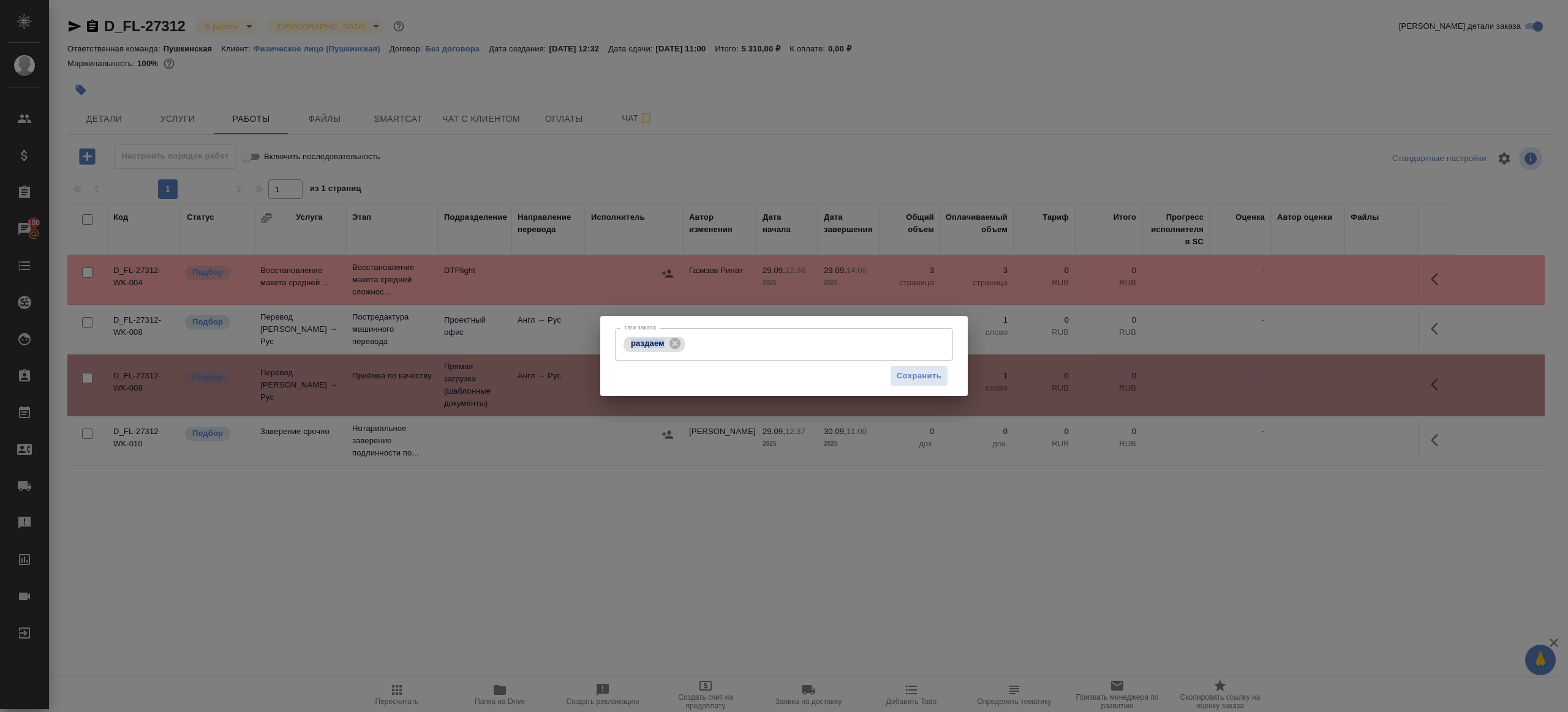
click at [700, 373] on div "Сохранить" at bounding box center [784, 376] width 338 height 31
click at [707, 349] on input "Тэги заказа" at bounding box center [806, 343] width 237 height 21
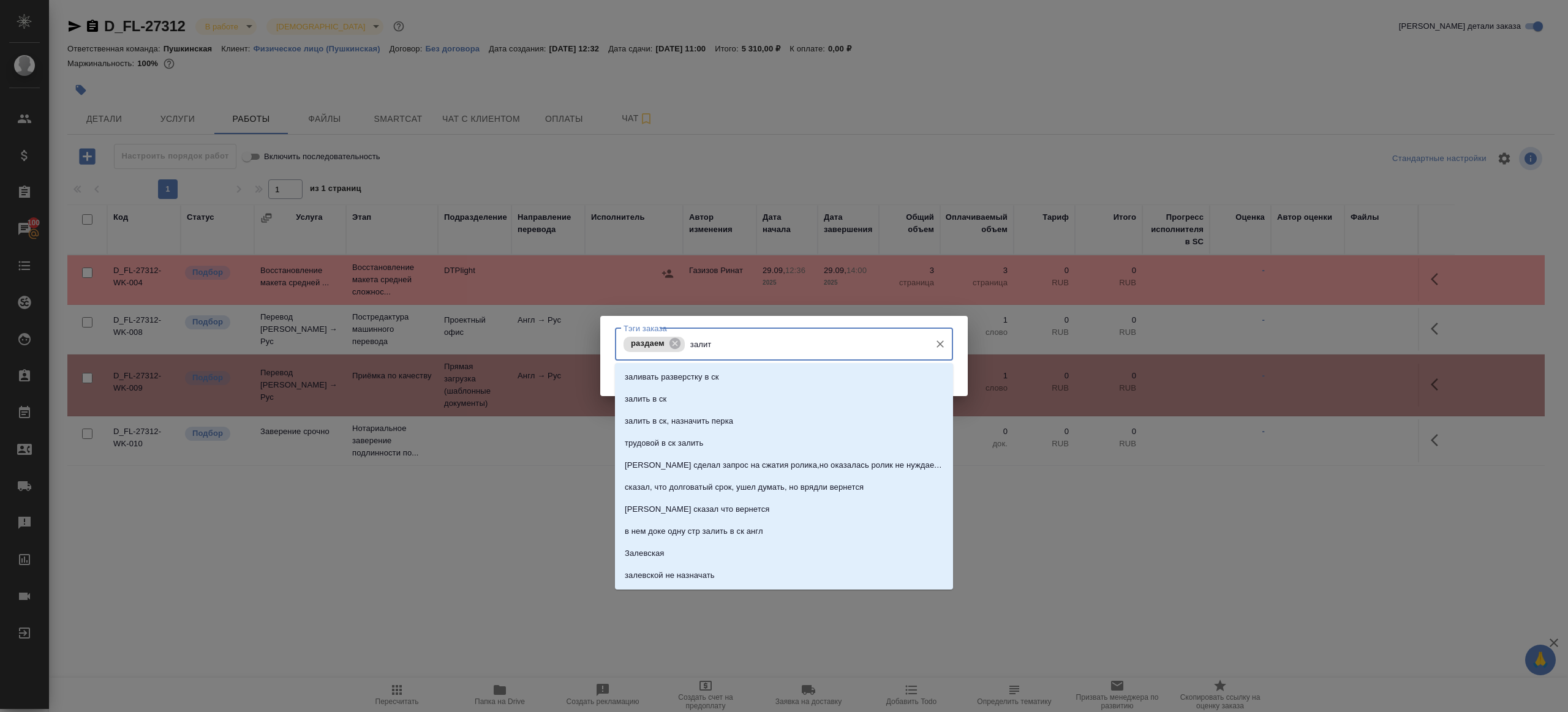
type input "залить"
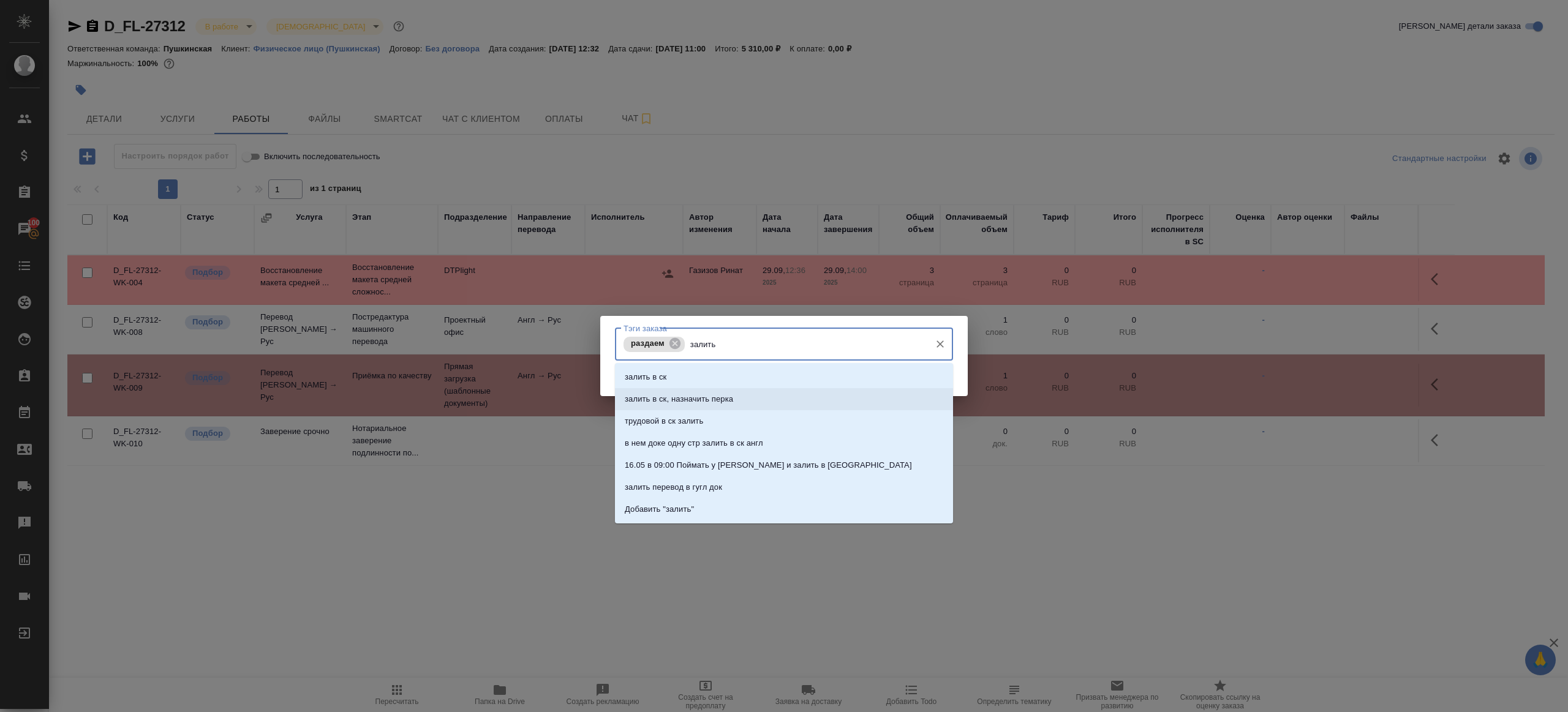
click at [717, 389] on li "залить в ск, назначить перка" at bounding box center [784, 399] width 338 height 22
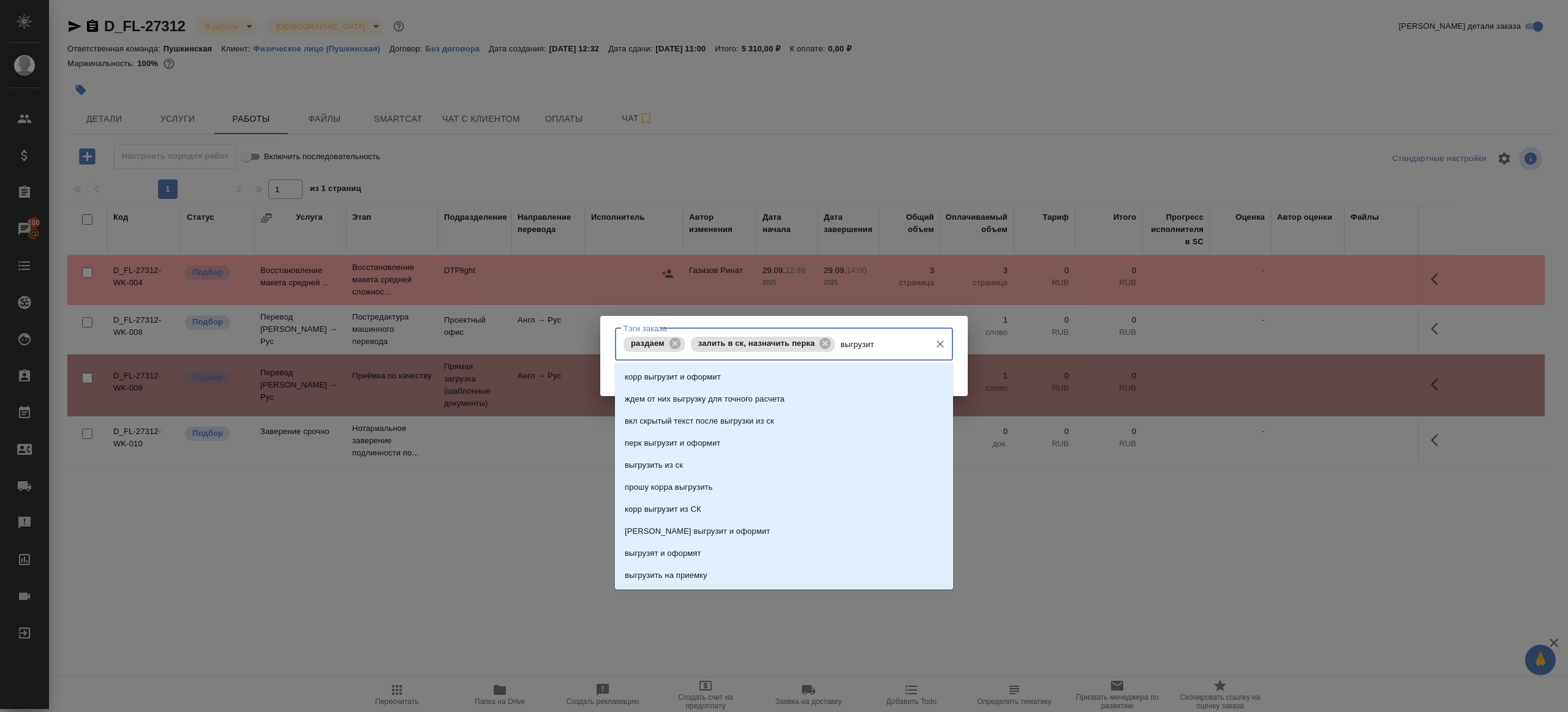
type input "выгрузить"
click at [737, 380] on li "выгрузить из ск" at bounding box center [784, 376] width 338 height 22
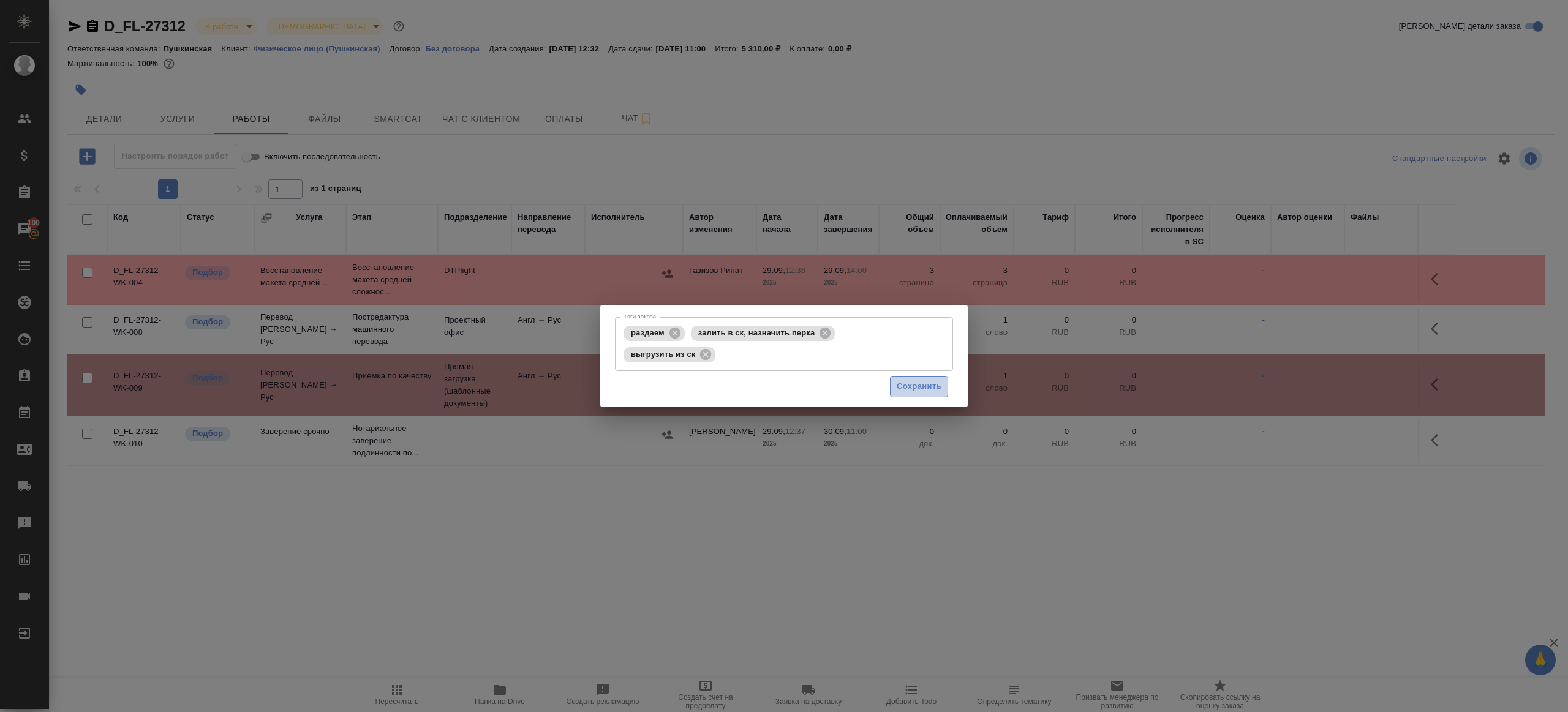
click at [903, 387] on span "Сохранить" at bounding box center [919, 387] width 45 height 14
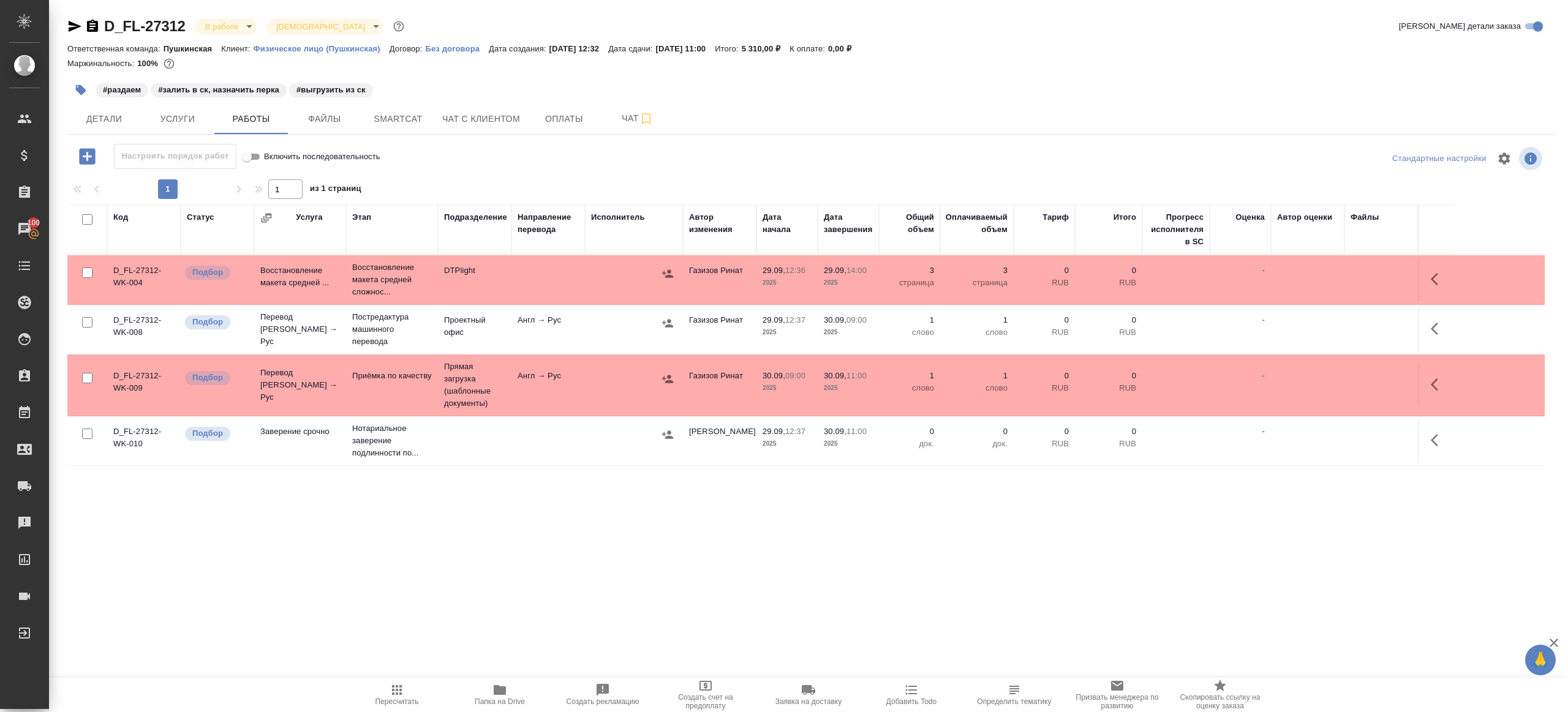
click at [392, 690] on icon "button" at bounding box center [397, 690] width 10 height 10
drag, startPoint x: 441, startPoint y: 578, endPoint x: 414, endPoint y: 491, distance: 91.1
click at [441, 577] on div ".cls-1 fill:#fff; AWATERA Gazizov Rinat Клиенты Спецификации Заказы 100 Чаты To…" at bounding box center [784, 356] width 1568 height 712
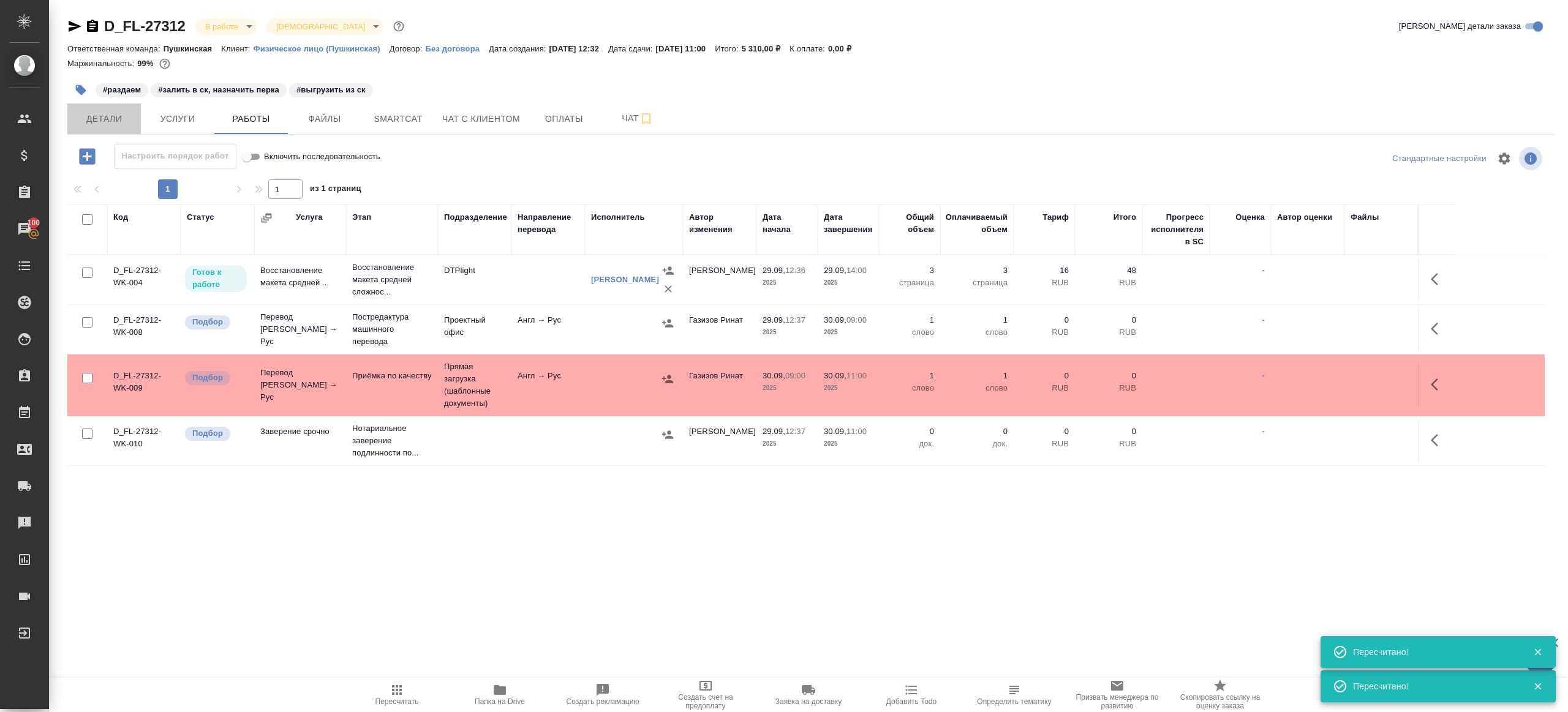
click at [103, 119] on span "Детали" at bounding box center [104, 119] width 59 height 15
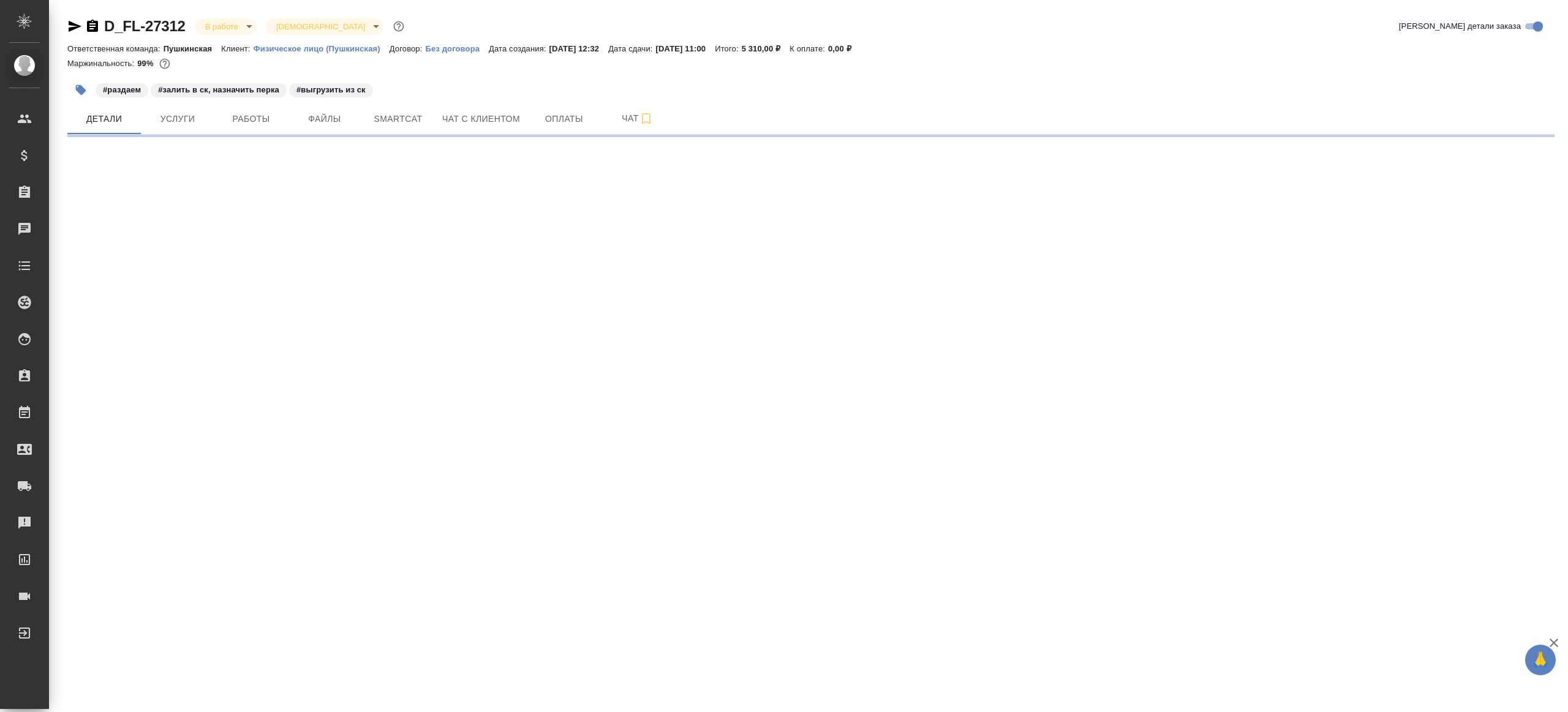
select select "RU"
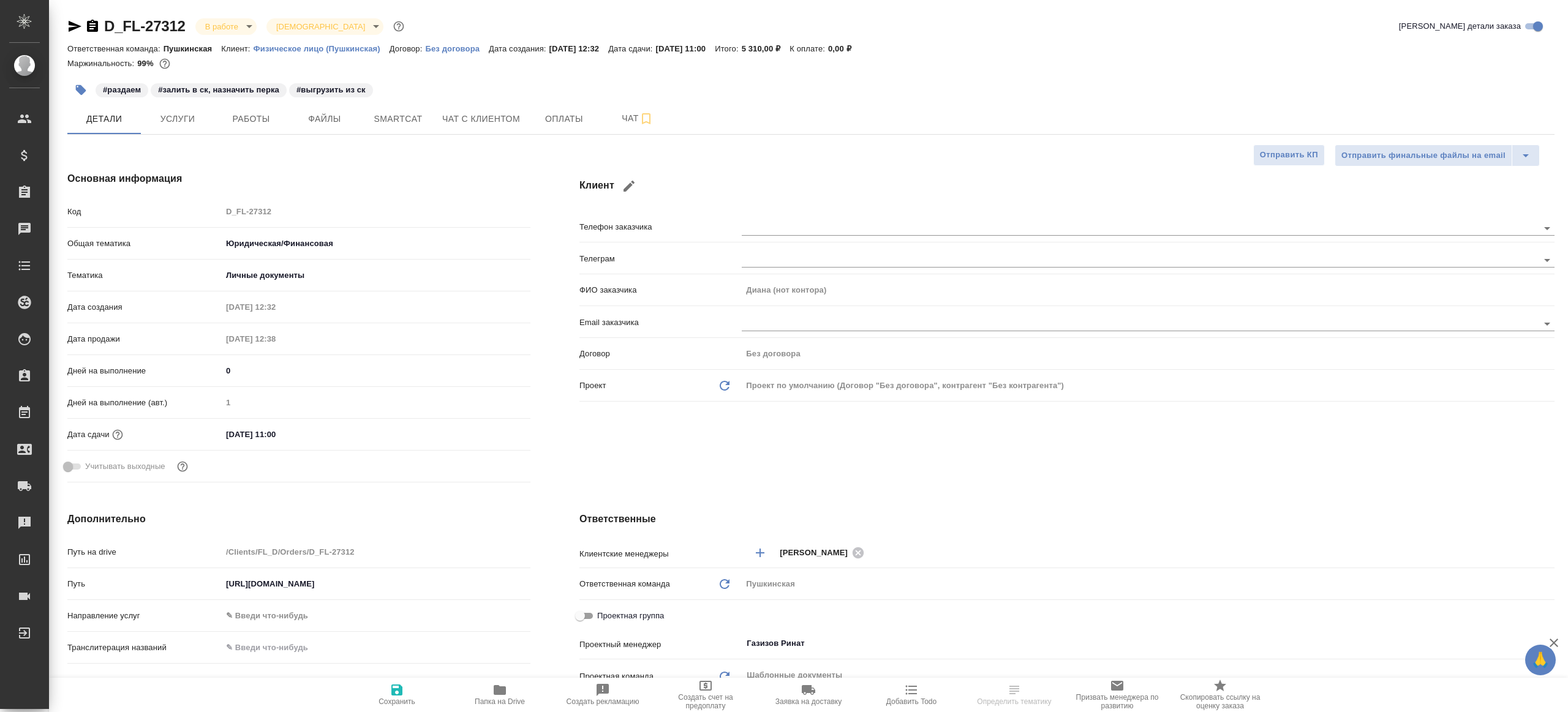
type textarea "x"
click at [390, 119] on span "Smartcat" at bounding box center [398, 119] width 59 height 15
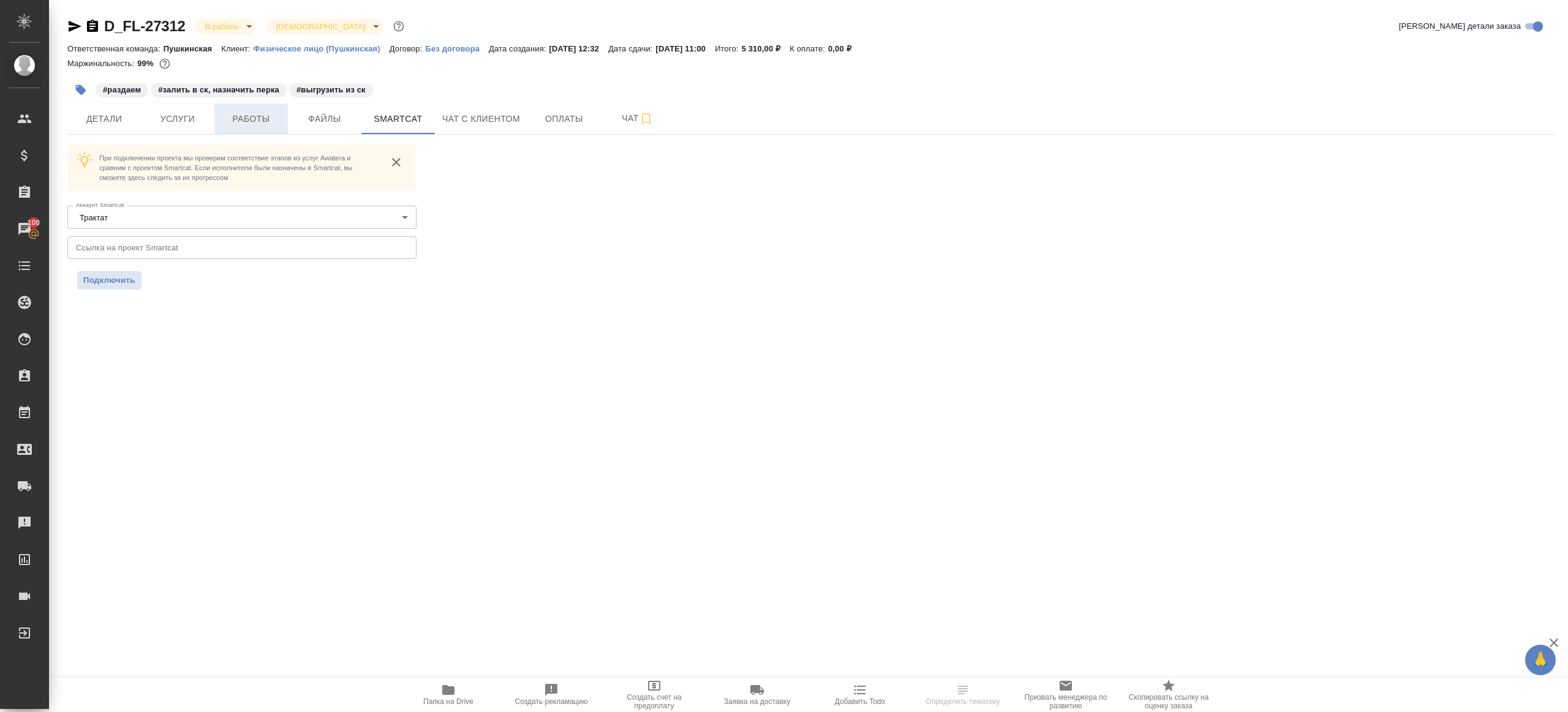
click at [273, 123] on span "Работы" at bounding box center [251, 119] width 59 height 15
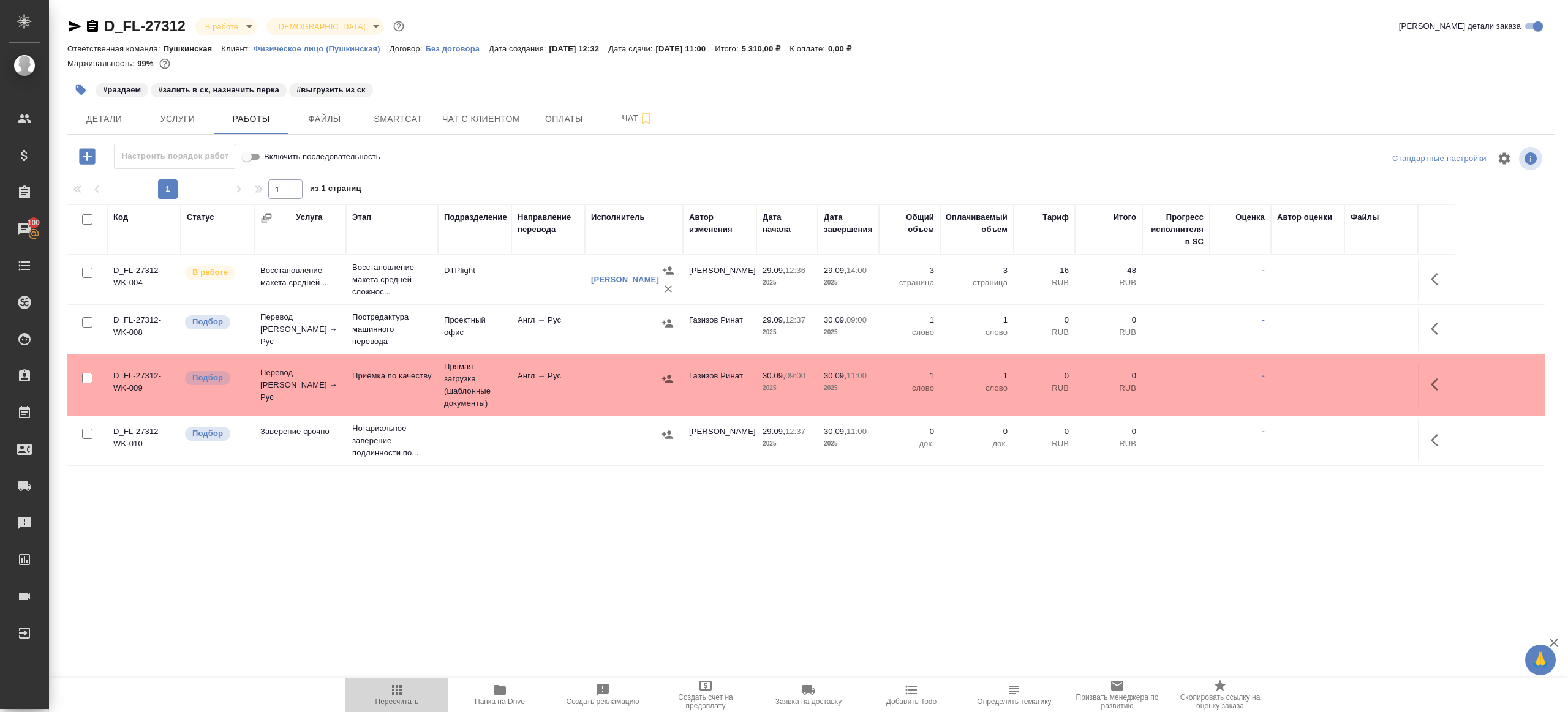
click at [394, 690] on icon "button" at bounding box center [397, 690] width 10 height 10
drag, startPoint x: 394, startPoint y: 690, endPoint x: 437, endPoint y: 646, distance: 61.5
click at [394, 690] on icon "button" at bounding box center [397, 690] width 10 height 10
click at [542, 558] on div ".cls-1 fill:#fff; AWATERA Gazizov Rinat Клиенты Спецификации Заказы 100 Чаты To…" at bounding box center [784, 356] width 1568 height 712
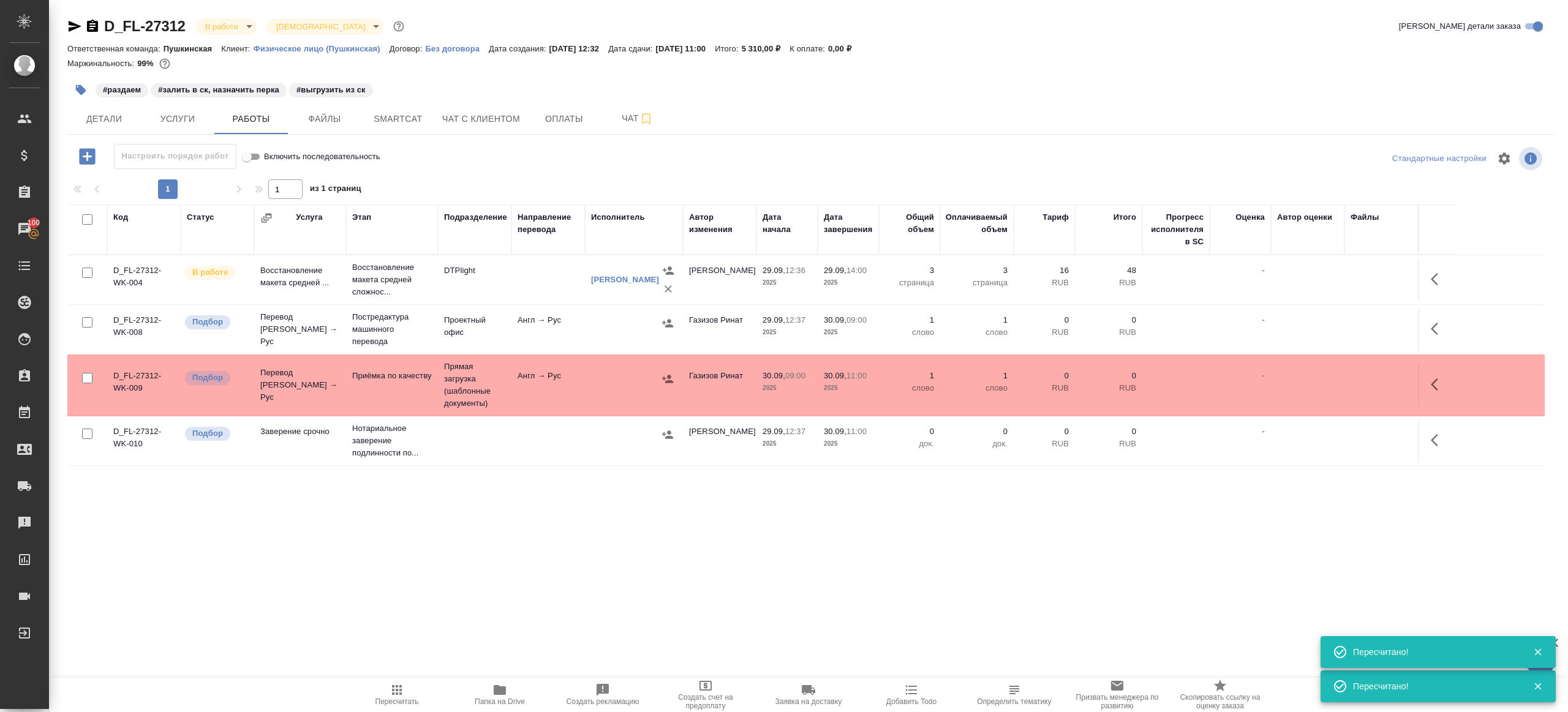
click at [382, 701] on span "Пересчитать" at bounding box center [397, 701] width 43 height 9
click at [382, 701] on span "Пересчитать" at bounding box center [397, 701] width 43 height 9
click at [513, 602] on div ".cls-1 fill:#fff; AWATERA Gazizov Rinat Клиенты Спецификации Заказы 100 Чаты To…" at bounding box center [784, 356] width 1568 height 712
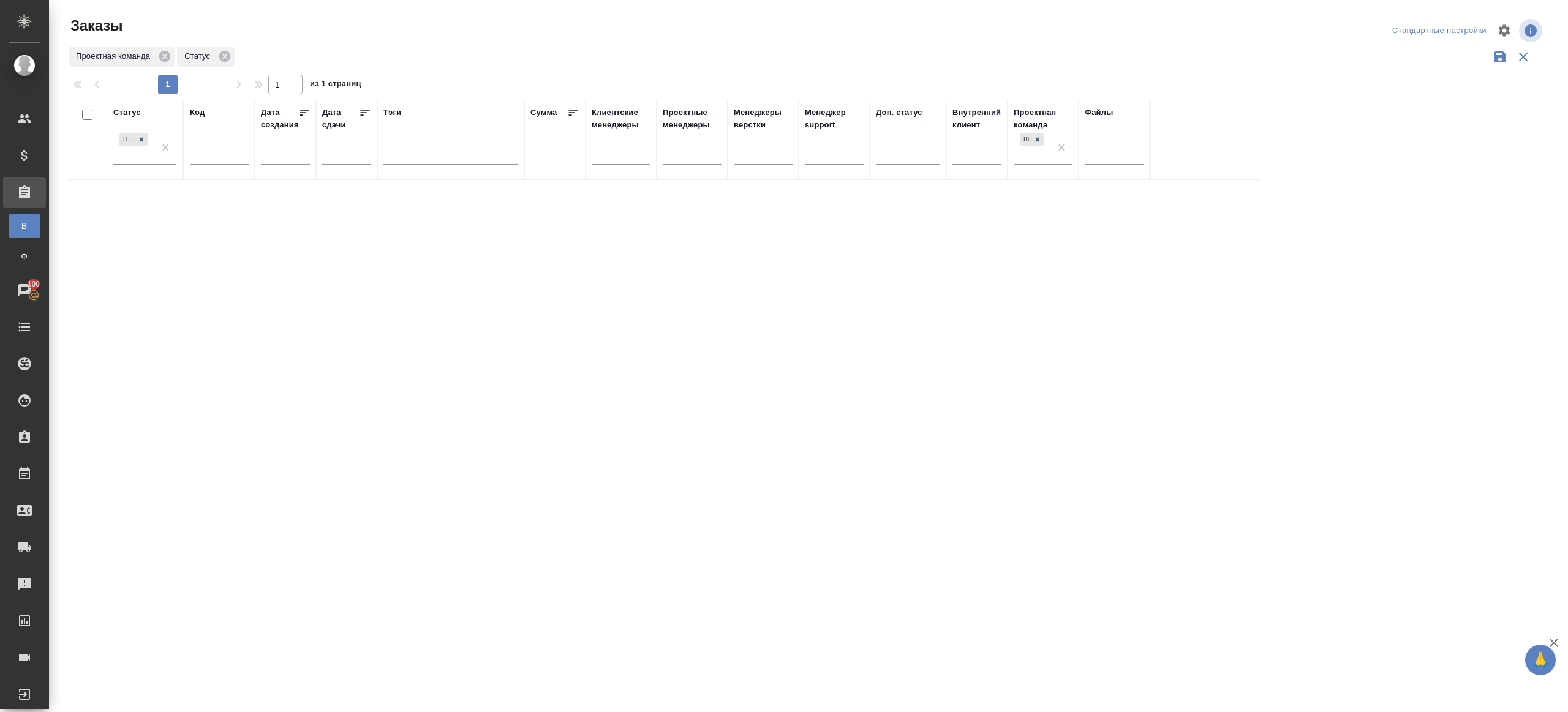
click at [304, 448] on div "Статус Подтвержден Код Дата создания Дата сдачи Тэги Сумма Клиентские менеджеры…" at bounding box center [806, 320] width 1477 height 440
click at [173, 134] on div at bounding box center [165, 147] width 22 height 33
click at [469, 75] on div "1 1 из 1 страниц" at bounding box center [811, 84] width 1487 height 19
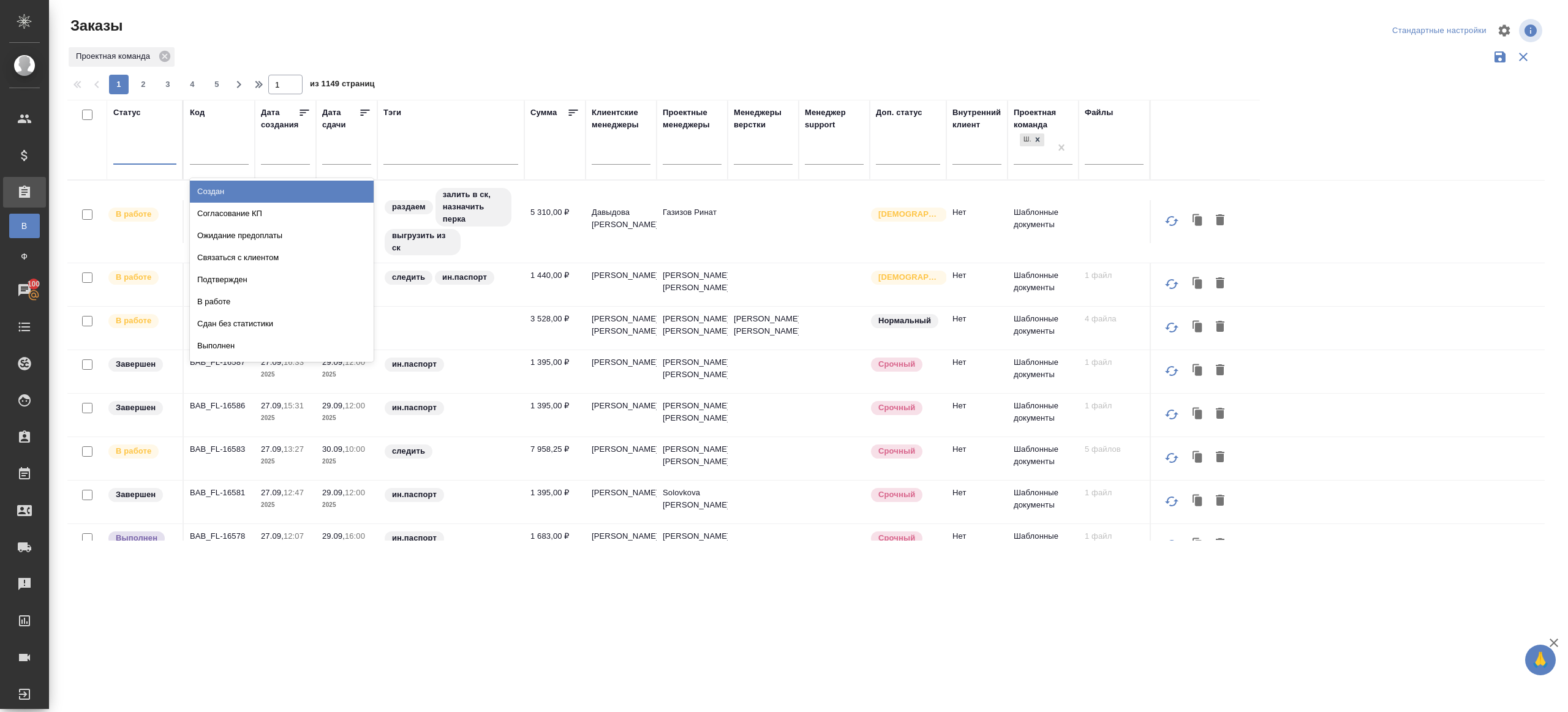
click at [156, 146] on div at bounding box center [145, 152] width 63 height 18
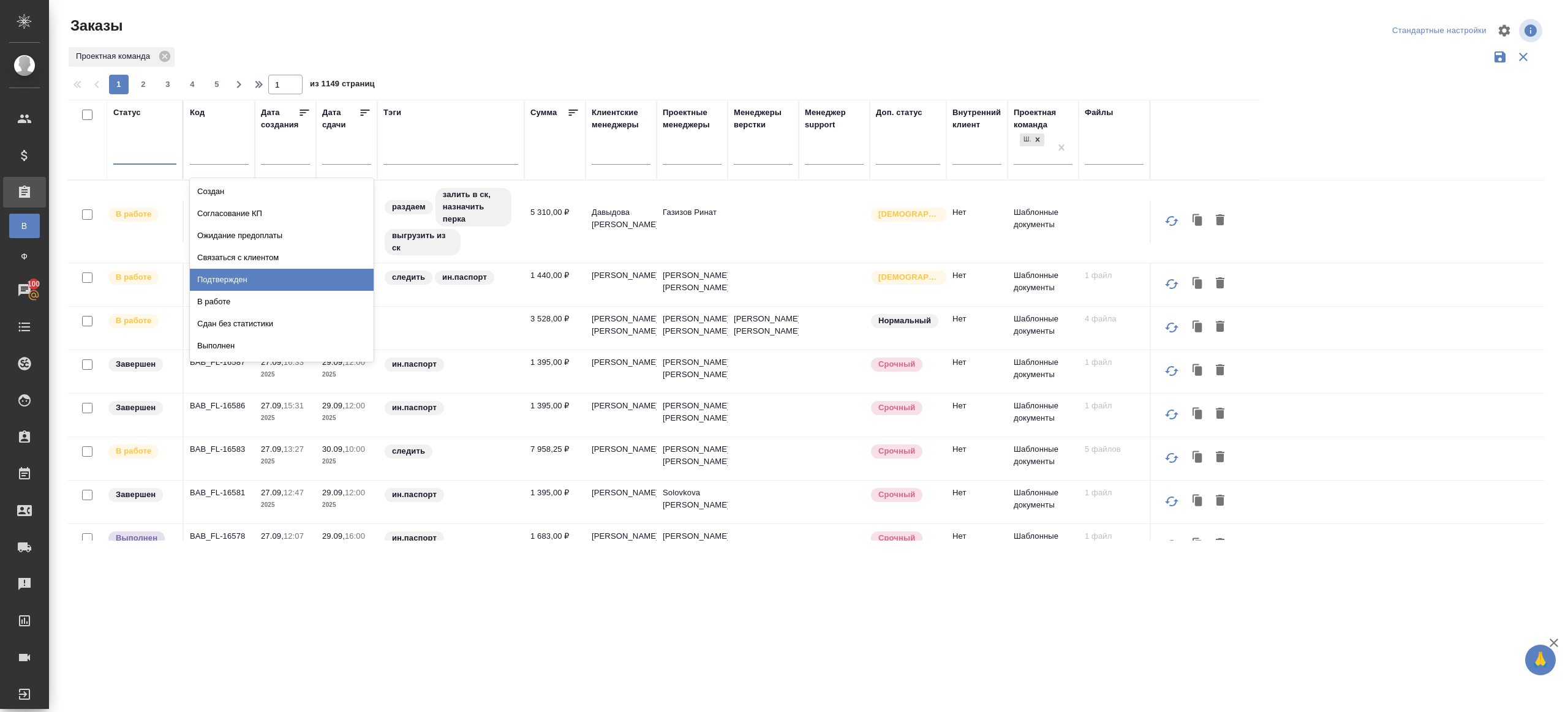
click at [211, 274] on div "Подтвержден" at bounding box center [282, 279] width 184 height 22
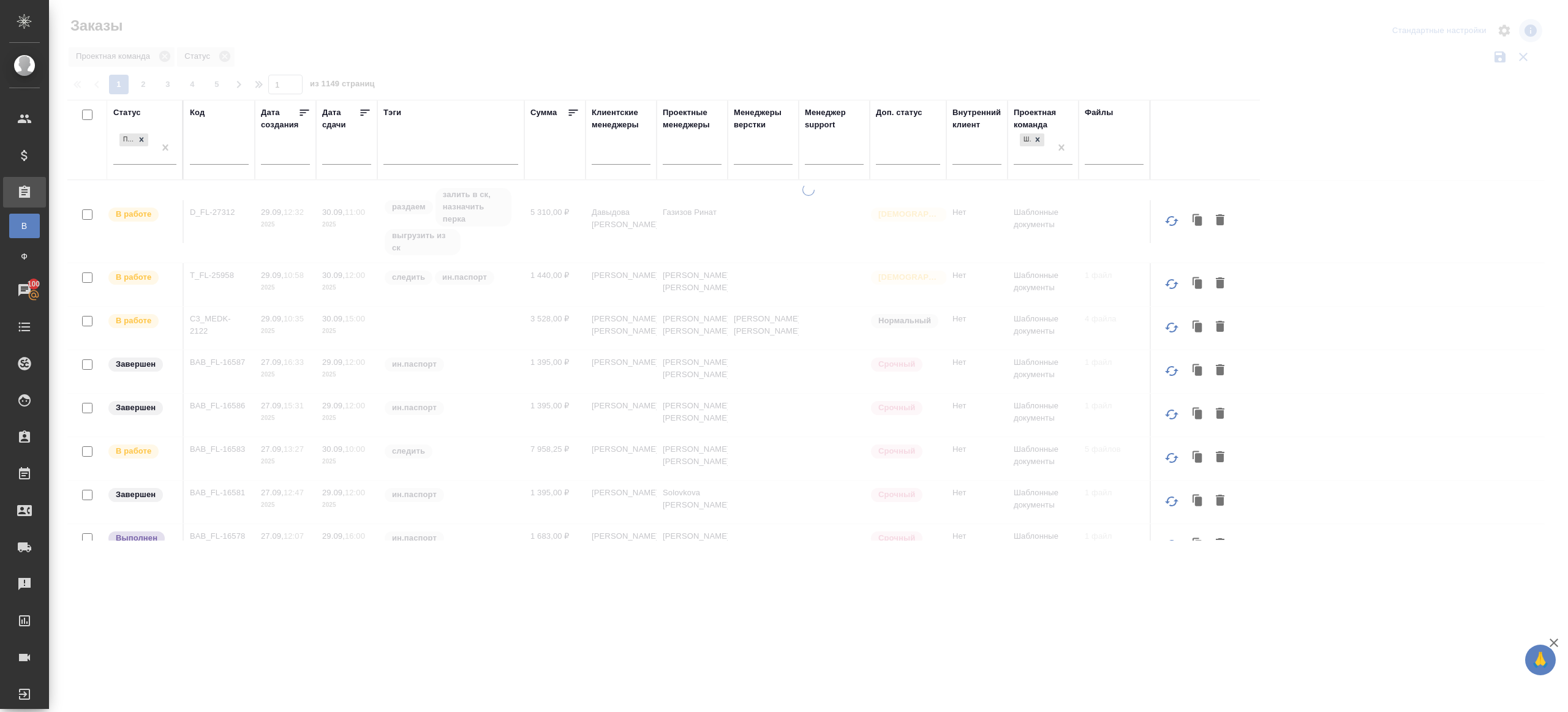
click at [459, 84] on div at bounding box center [808, 274] width 1519 height 547
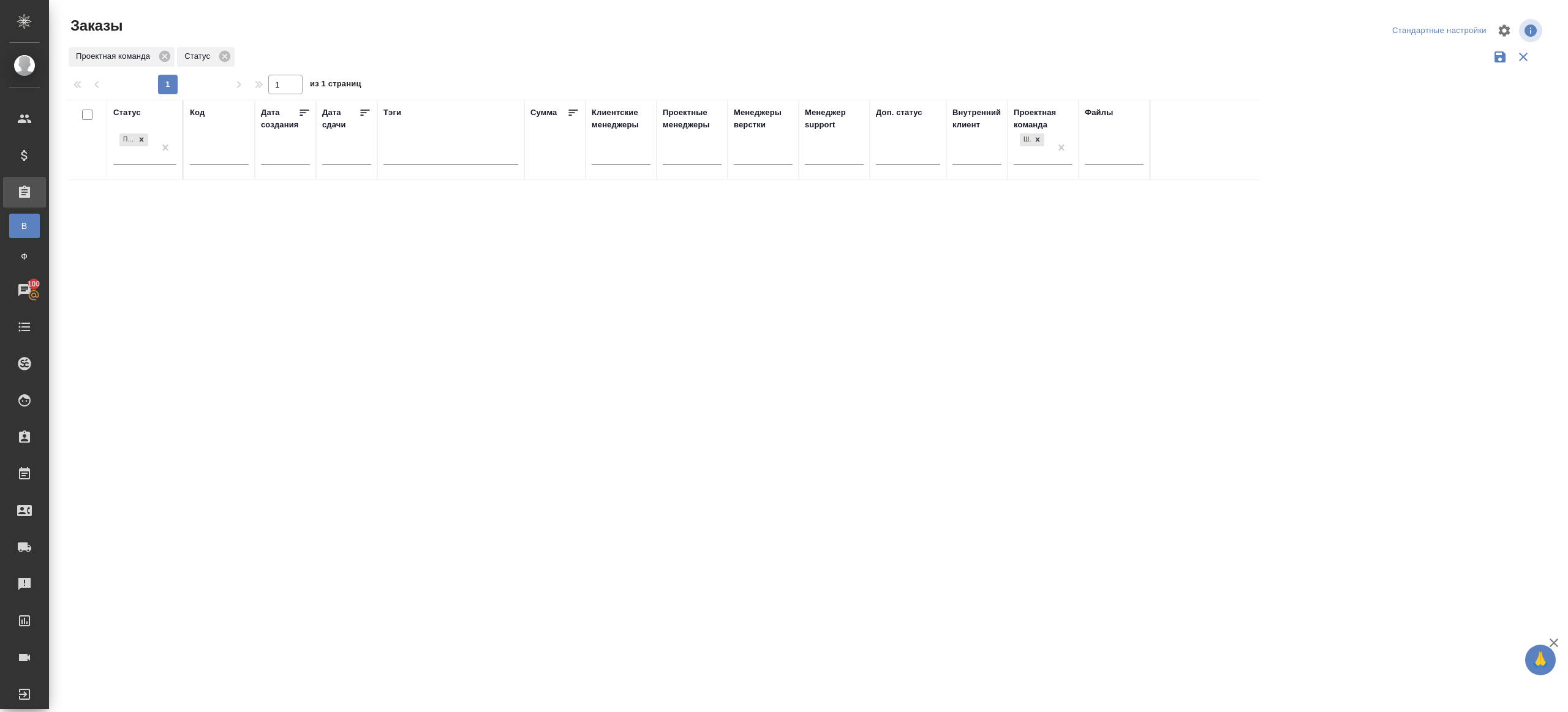
click at [530, 474] on div "Статус Подтвержден Код Дата создания Дата сдачи Тэги Сумма Клиентские менеджеры…" at bounding box center [806, 320] width 1477 height 440
click at [1014, 402] on div "Статус Подтвержден Код Дата создания Дата сдачи Тэги Сумма Клиентские менеджеры…" at bounding box center [806, 320] width 1477 height 440
click at [139, 148] on div at bounding box center [145, 152] width 63 height 18
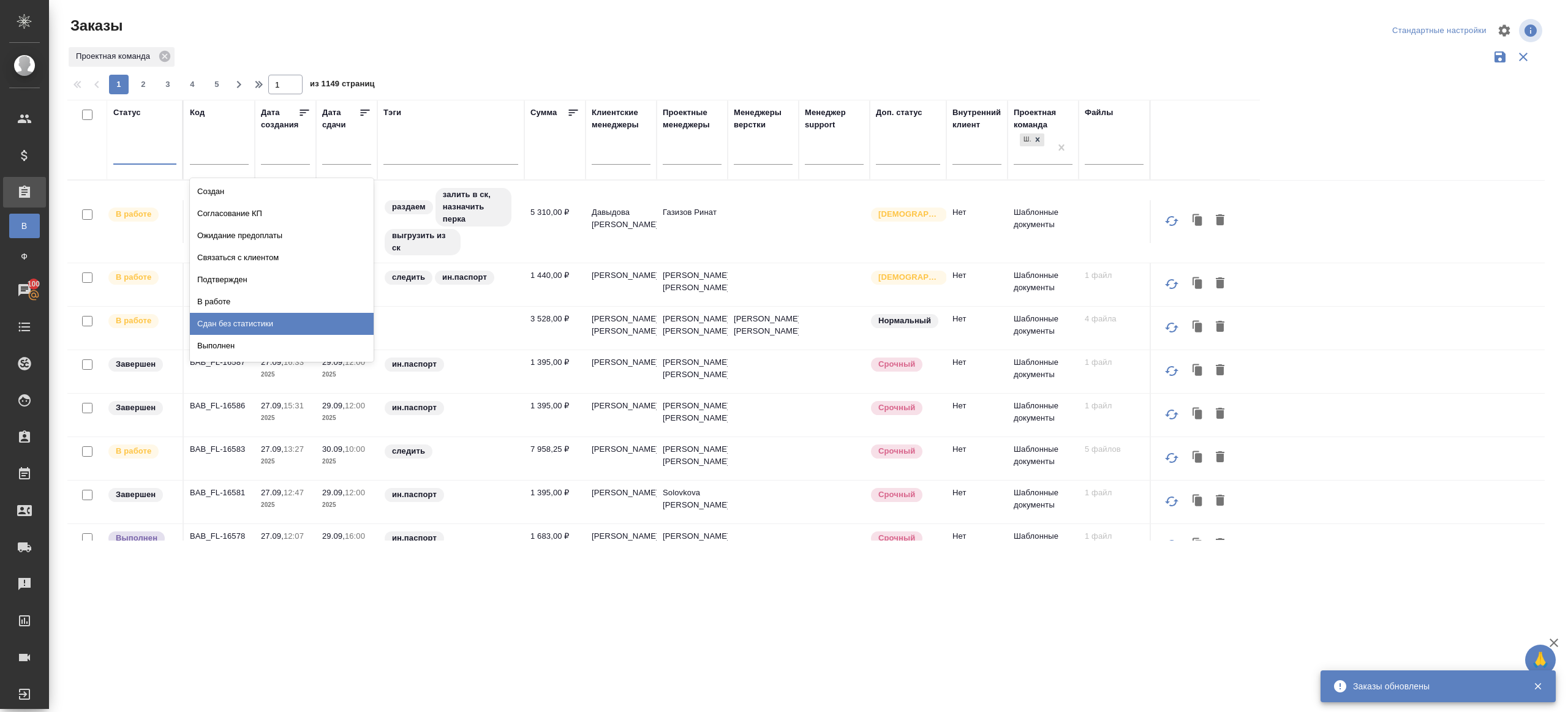
click at [234, 325] on div "Сдан без статистики" at bounding box center [282, 323] width 184 height 22
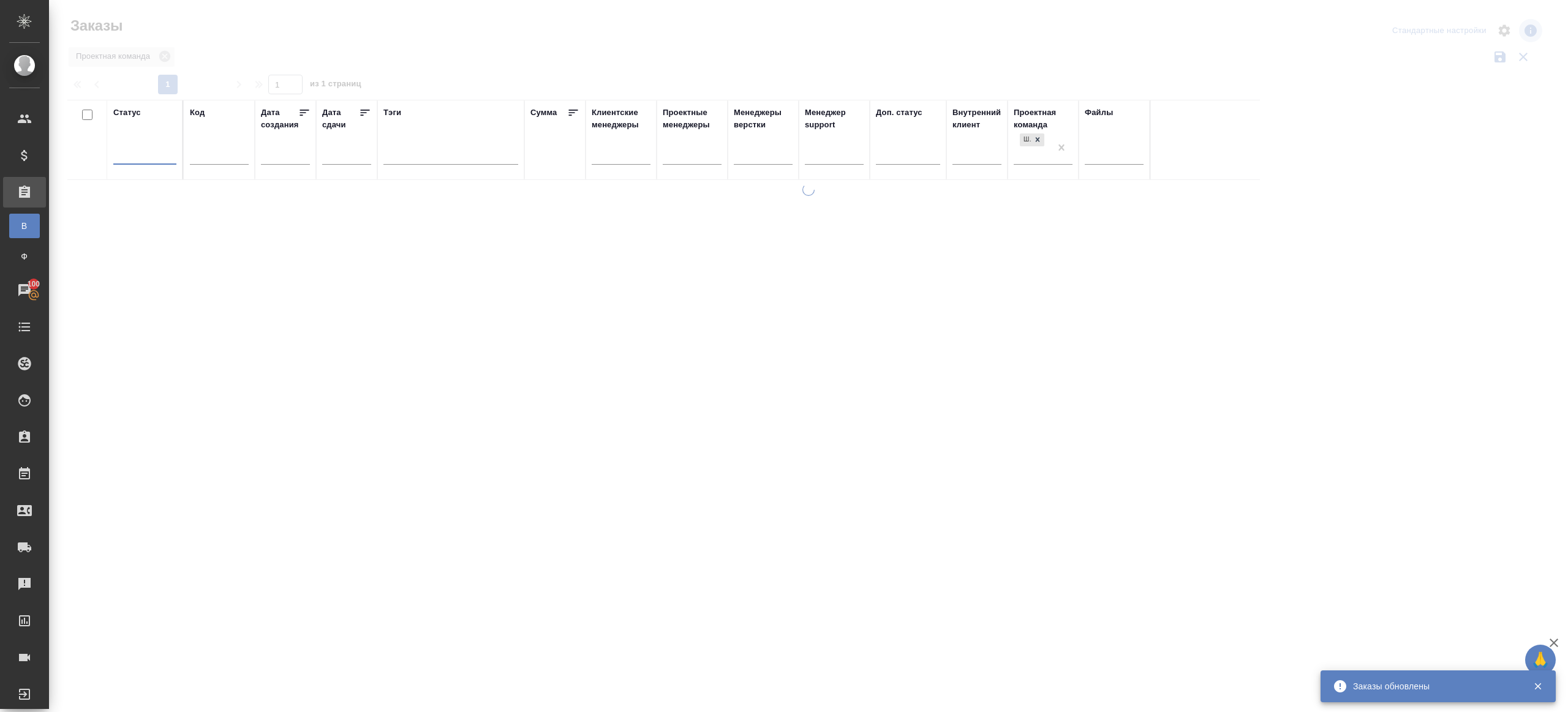
click at [140, 151] on div at bounding box center [145, 152] width 63 height 18
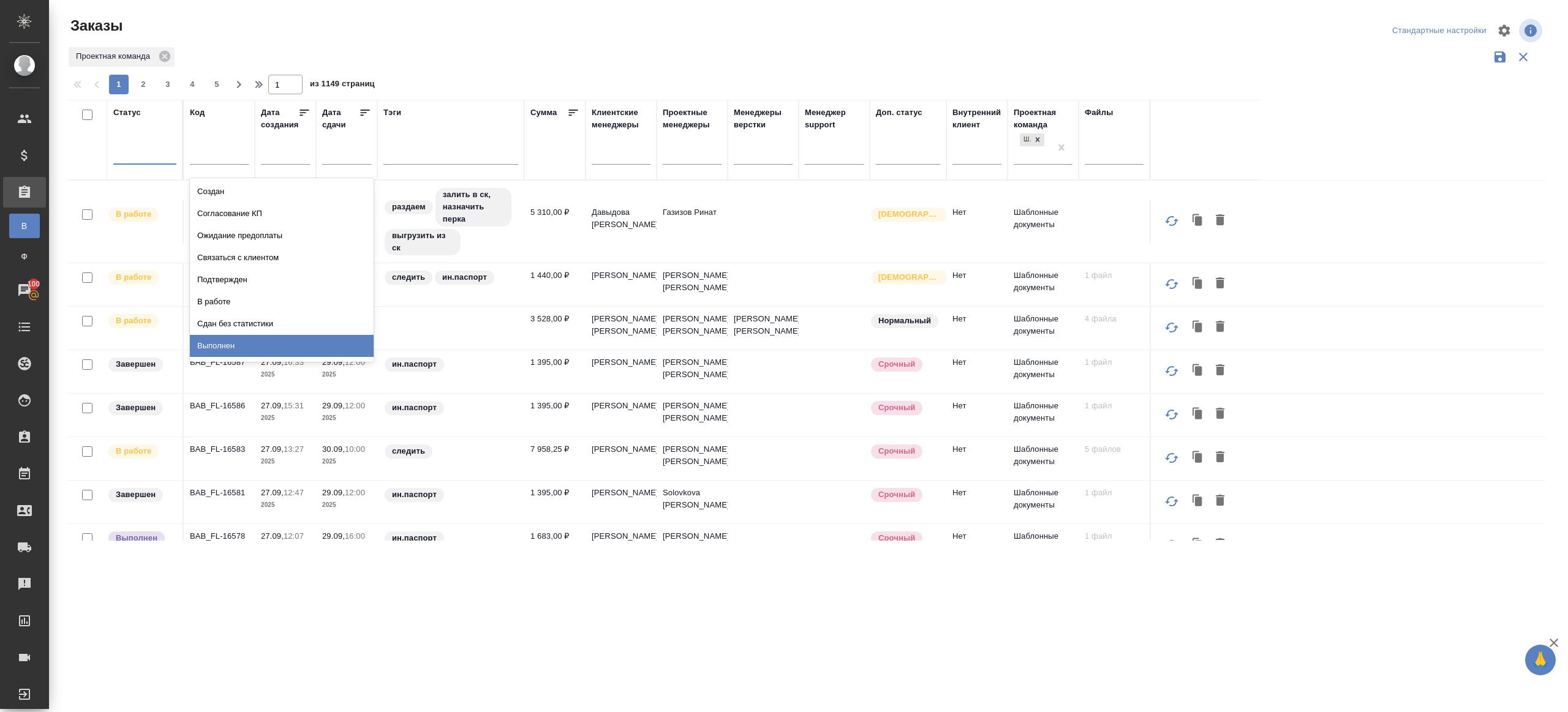
drag, startPoint x: 234, startPoint y: 346, endPoint x: 526, endPoint y: 90, distance: 388.3
click at [235, 346] on div "Выполнен" at bounding box center [282, 346] width 184 height 22
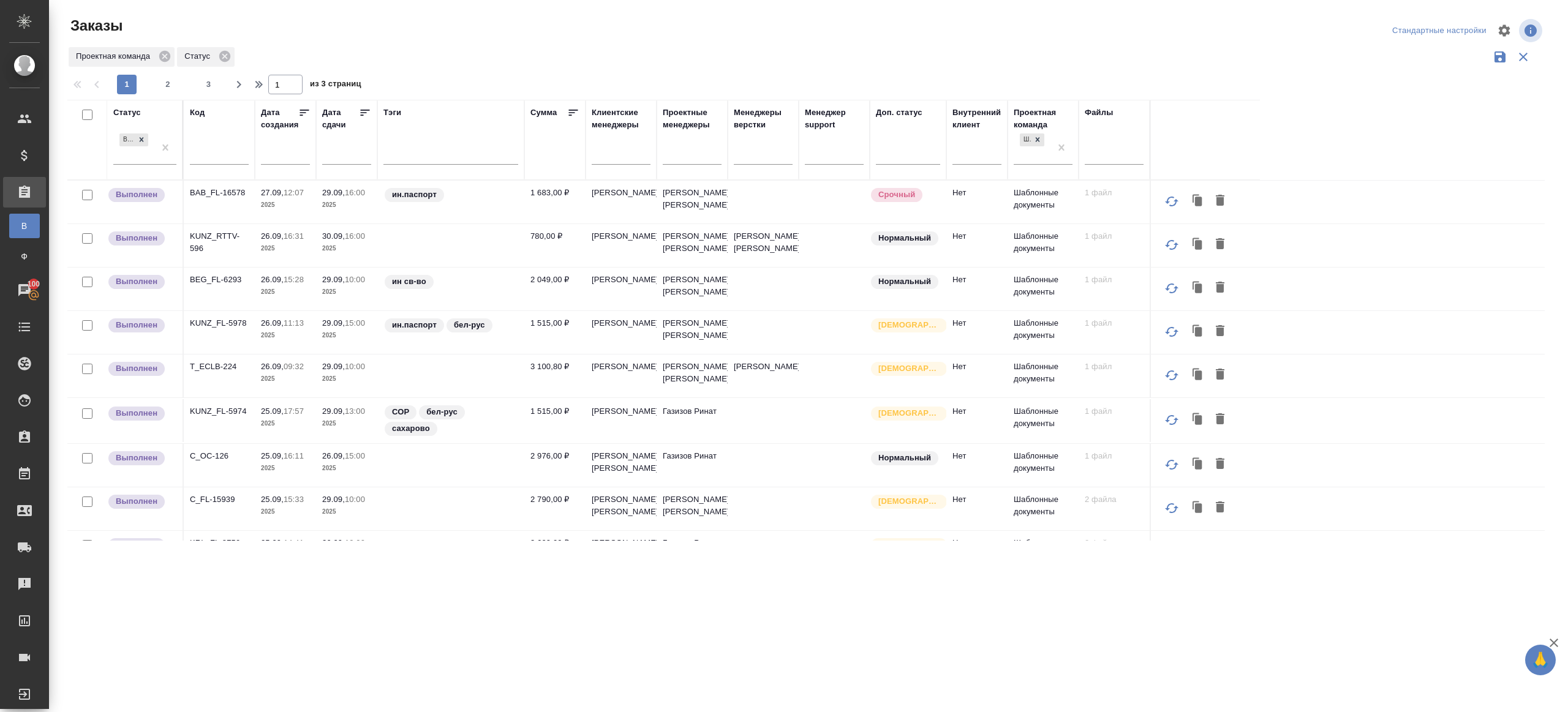
click at [135, 152] on div "Выполнен" at bounding box center [134, 147] width 41 height 33
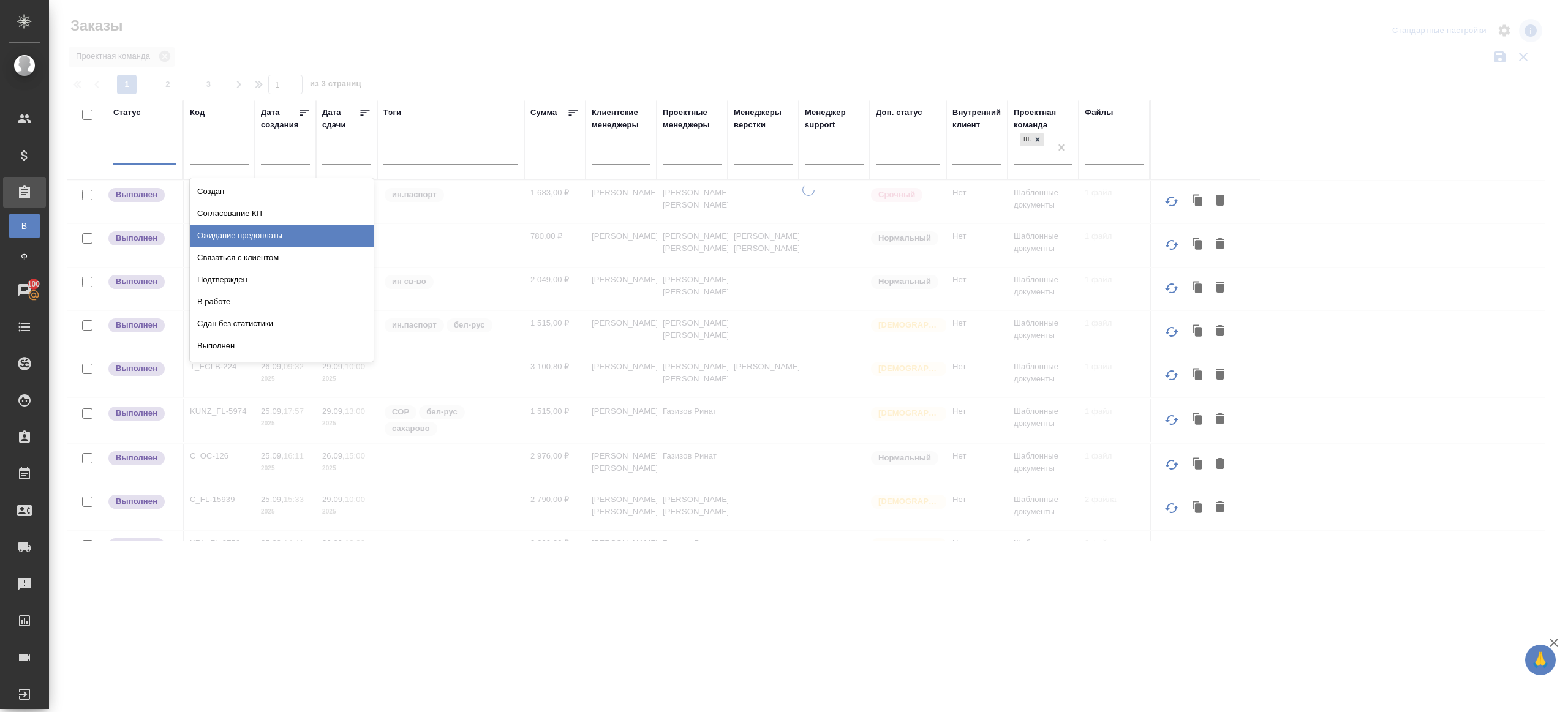
click at [237, 279] on div "Подтвержден" at bounding box center [282, 279] width 184 height 22
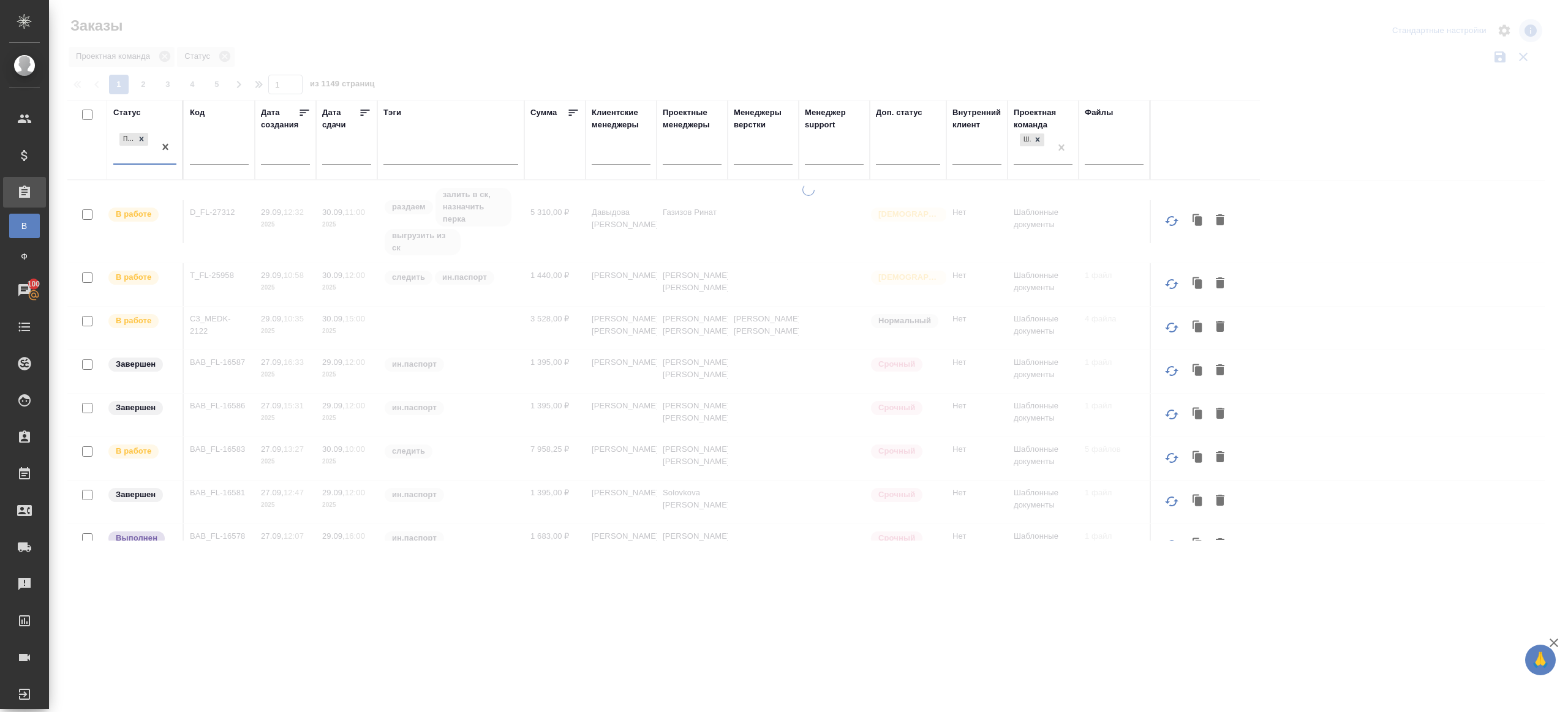
click at [584, 48] on div at bounding box center [808, 274] width 1519 height 547
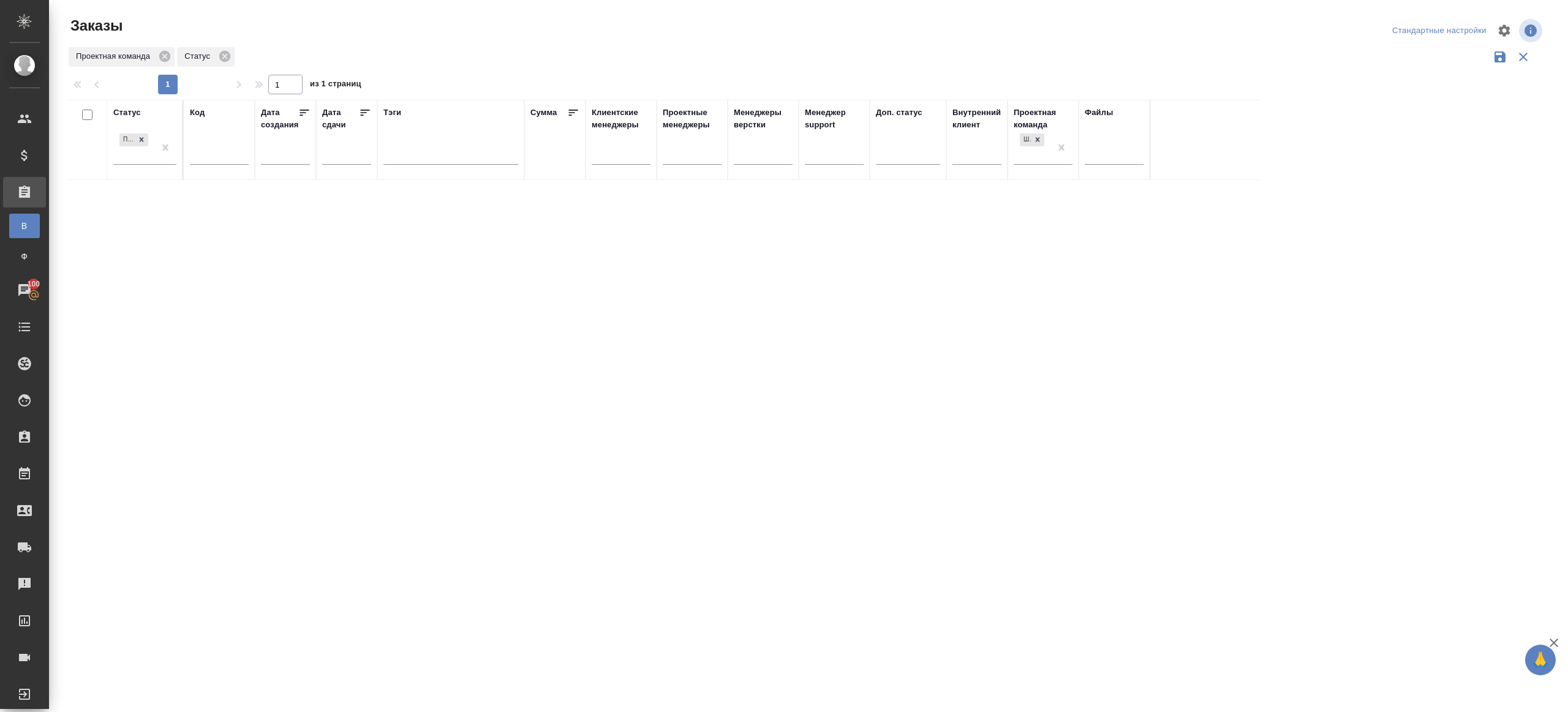
click at [613, 51] on div "Проектная команда Статус" at bounding box center [806, 57] width 1477 height 23
click at [599, 11] on div "Заказы Стандартные настройки Проектная команда Статус 1 1 из 1 страниц Статус П…" at bounding box center [810, 274] width 1500 height 547
click at [985, 445] on div "Статус Подтвержден Код Дата создания Дата сдачи Тэги Сумма Клиентские менеджеры…" at bounding box center [806, 320] width 1477 height 440
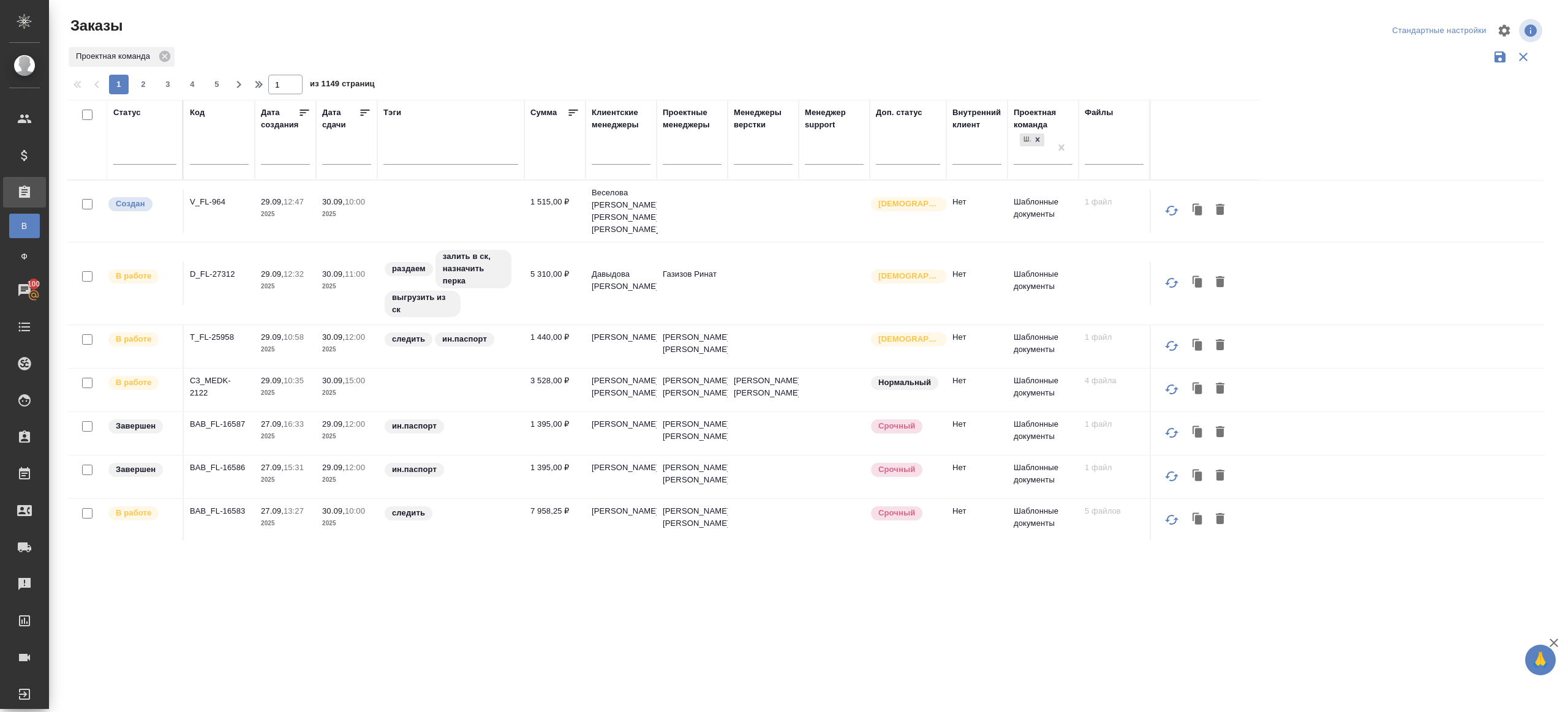
click at [155, 138] on div "Статус" at bounding box center [145, 139] width 63 height 67
click at [158, 154] on div at bounding box center [145, 152] width 63 height 18
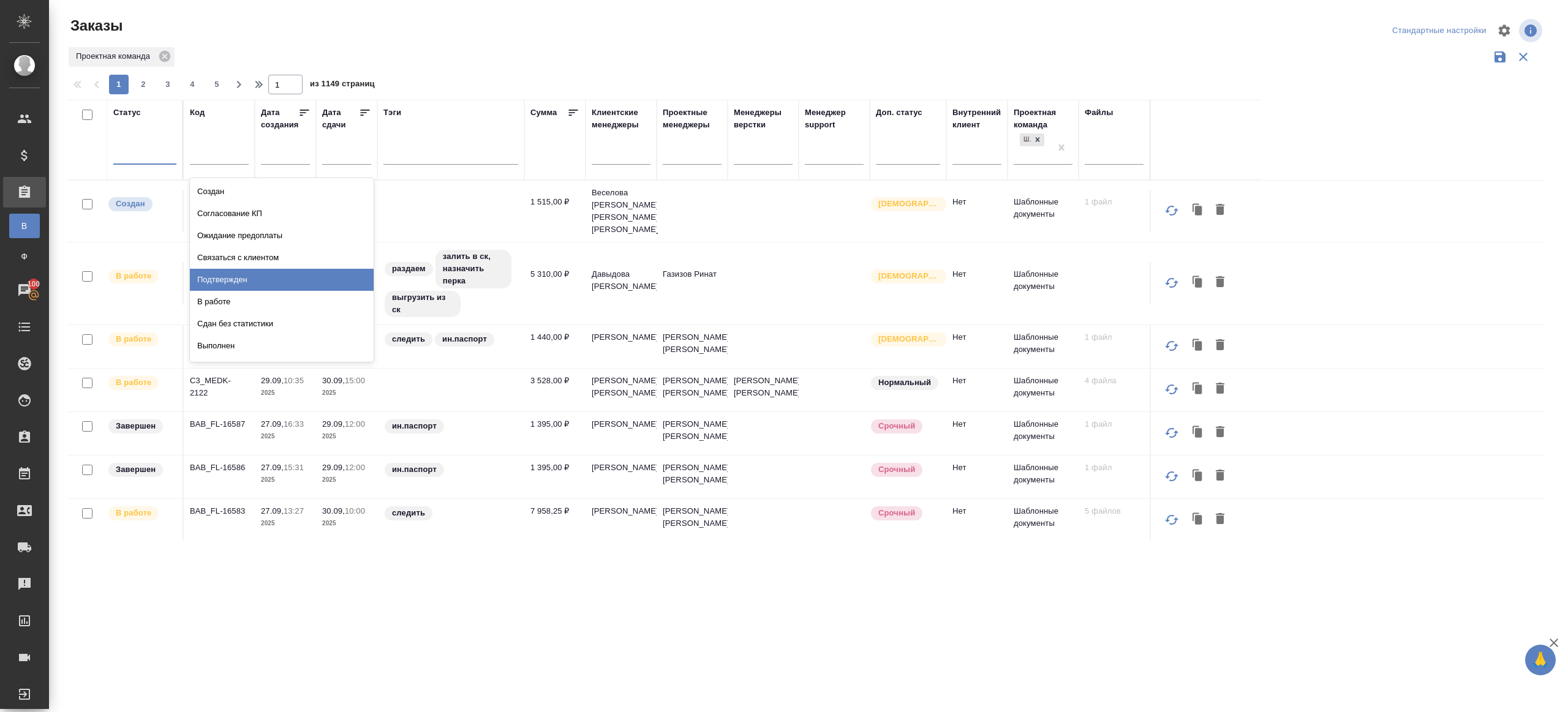
click at [219, 282] on div "Подтвержден" at bounding box center [282, 279] width 184 height 22
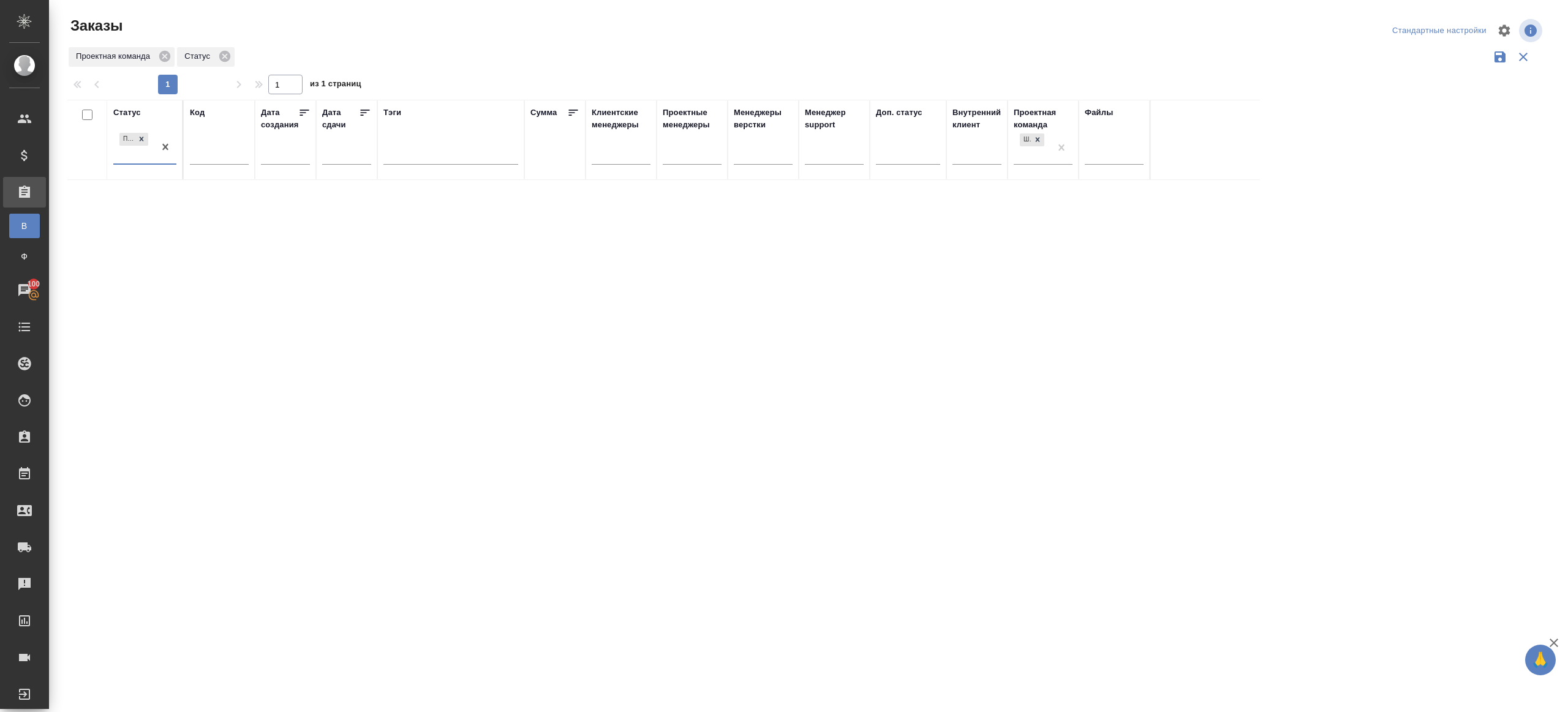
click at [671, 1] on div "Заказы Стандартные настройки Проектная команда Статус 1 1 из 1 страниц Статус o…" at bounding box center [810, 274] width 1500 height 547
click at [375, 71] on div at bounding box center [808, 274] width 1519 height 547
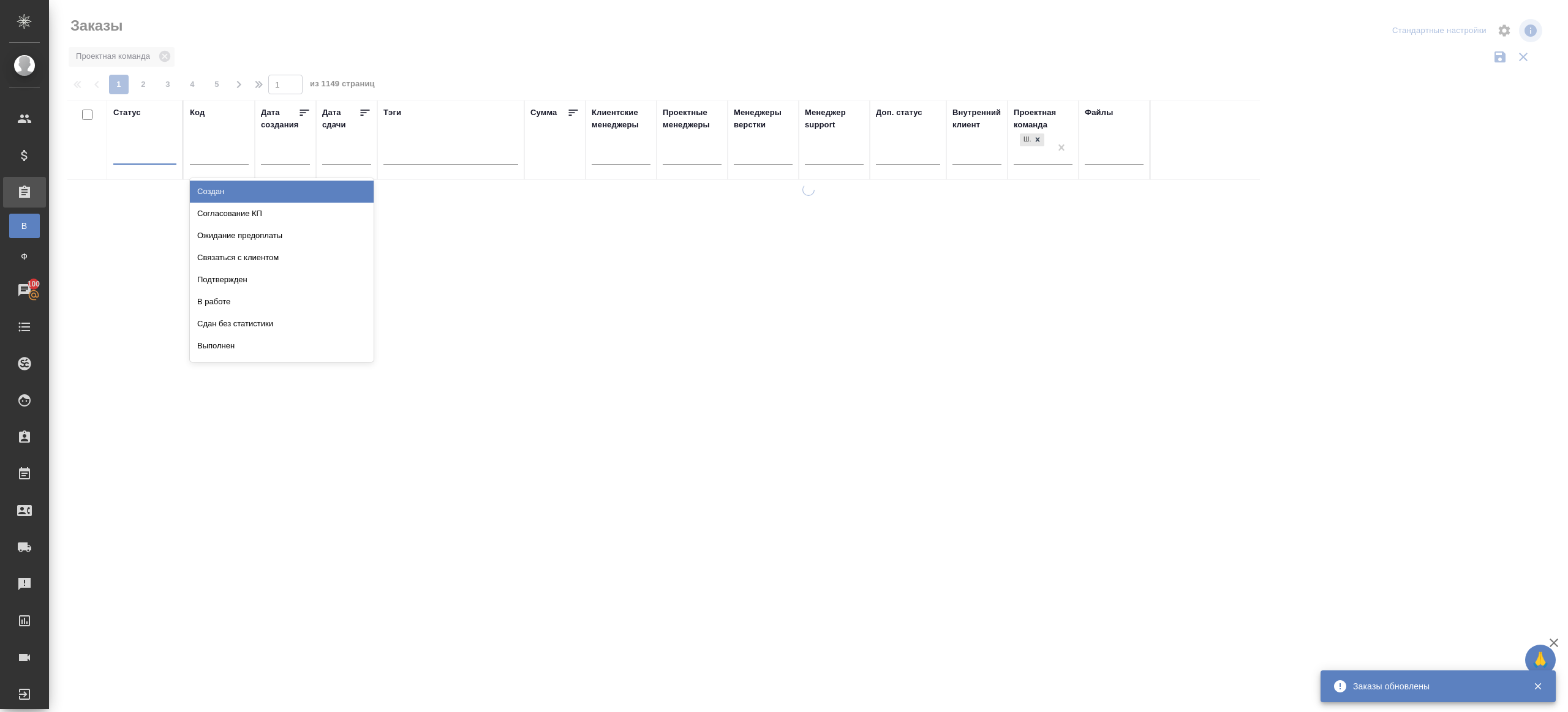
click at [168, 147] on div at bounding box center [145, 152] width 63 height 18
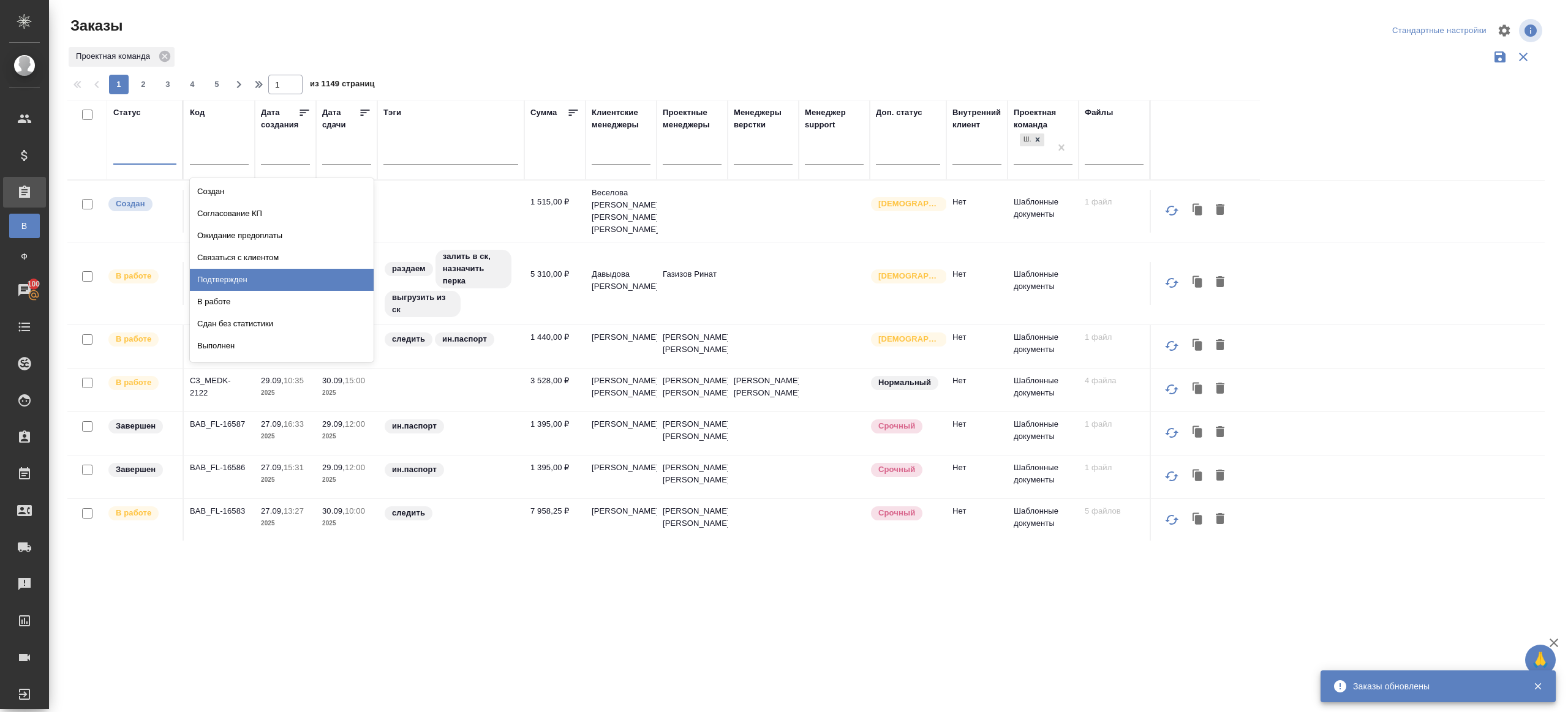
click at [259, 283] on div "Подтвержден" at bounding box center [282, 279] width 184 height 22
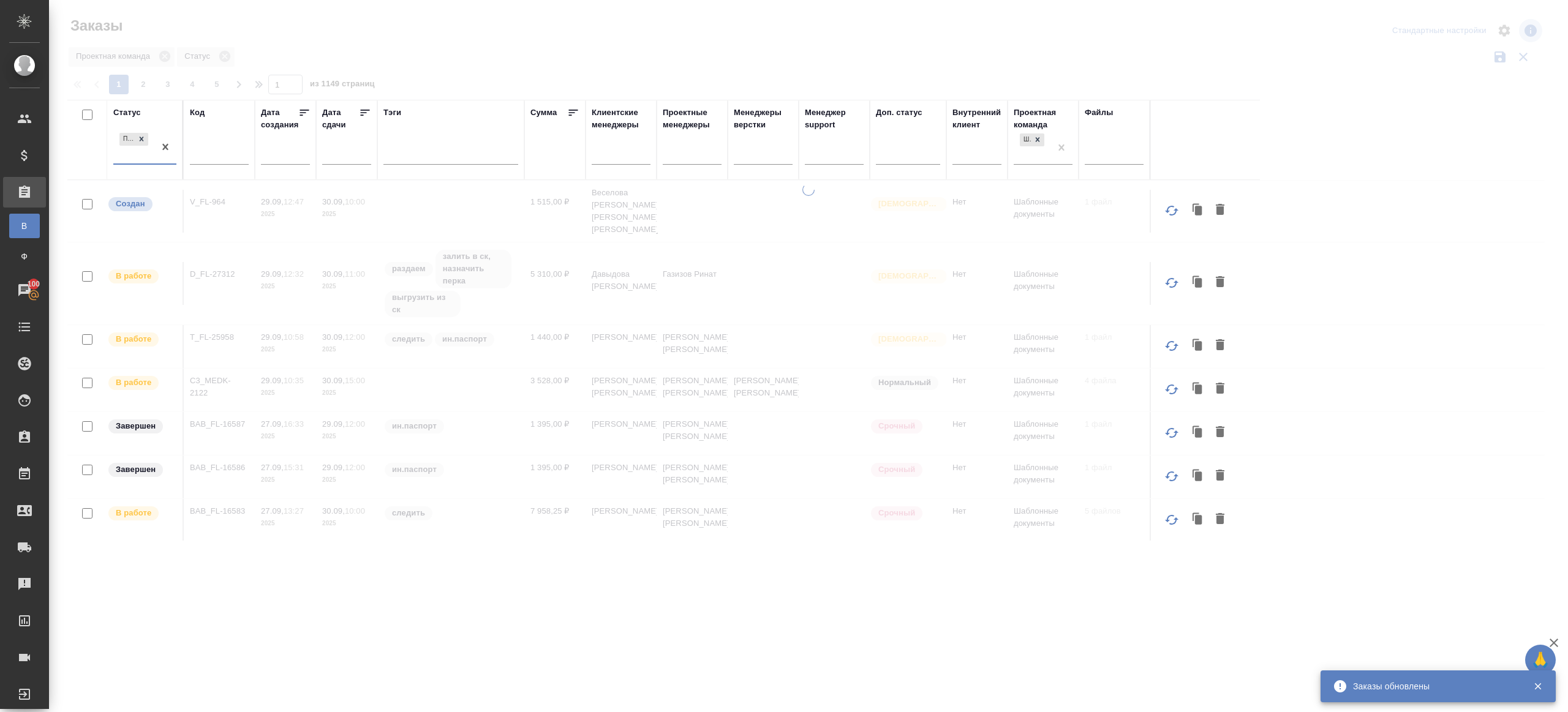
click at [535, 60] on div at bounding box center [808, 274] width 1519 height 547
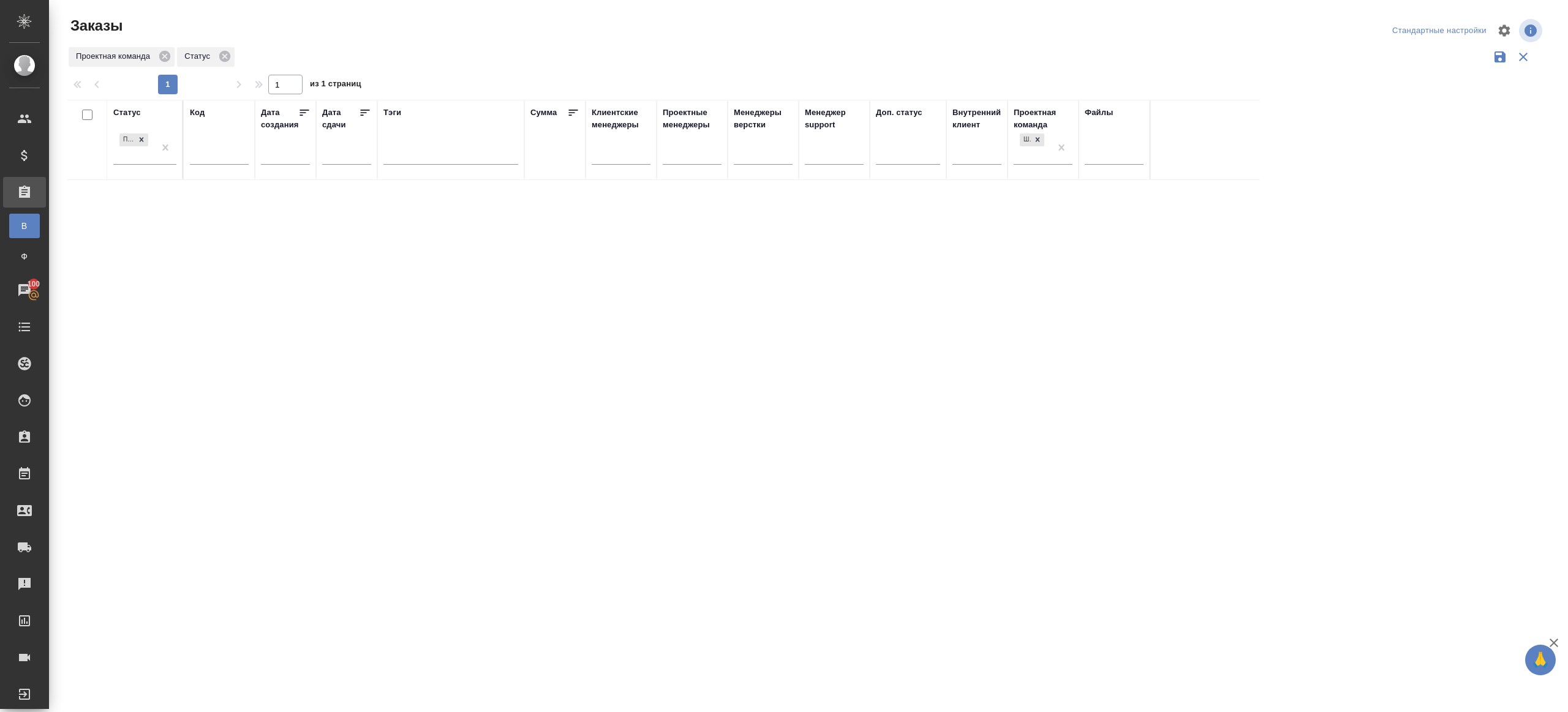
click at [548, 73] on div at bounding box center [811, 71] width 1487 height 6
click at [212, 190] on td "V_FL-964" at bounding box center [219, 211] width 71 height 43
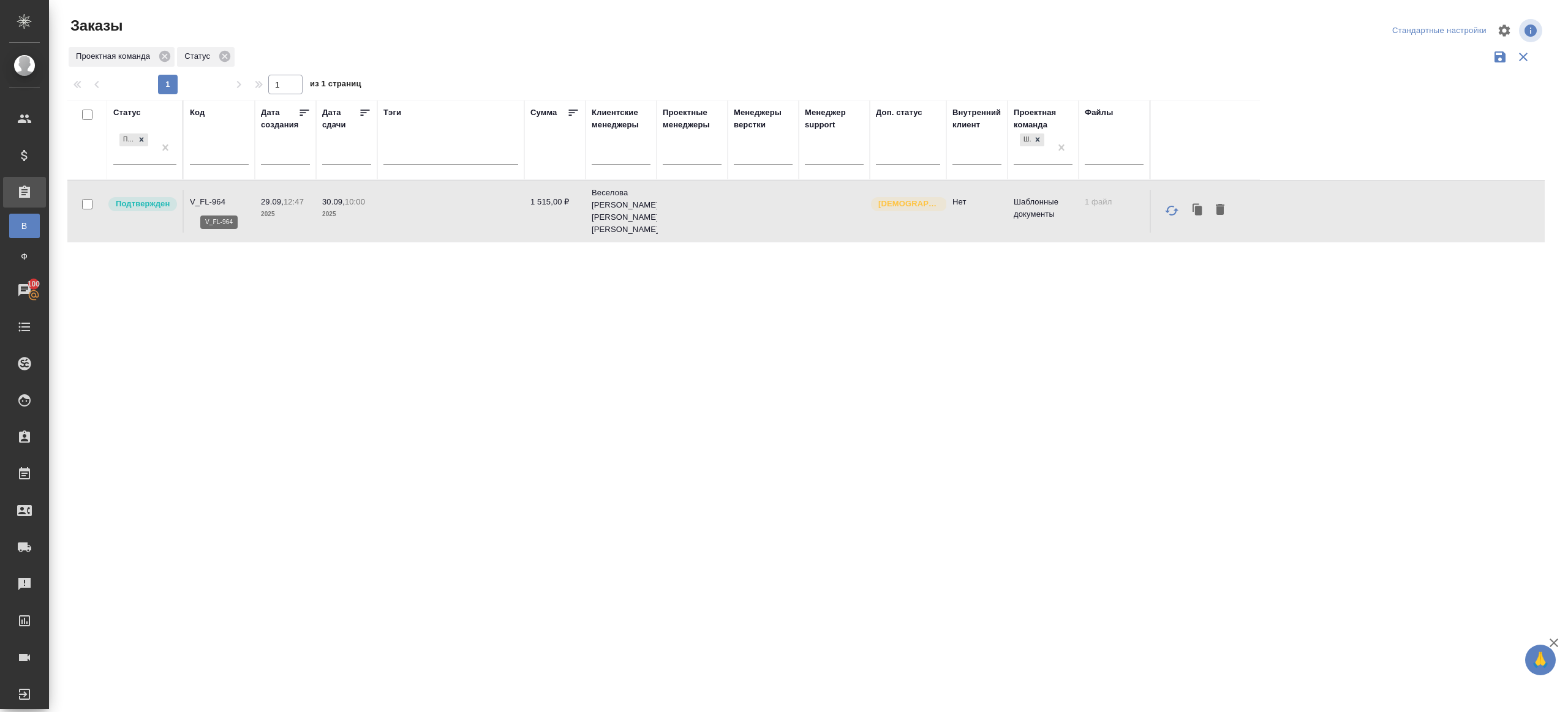
click at [213, 200] on p "V_FL-964" at bounding box center [219, 202] width 59 height 12
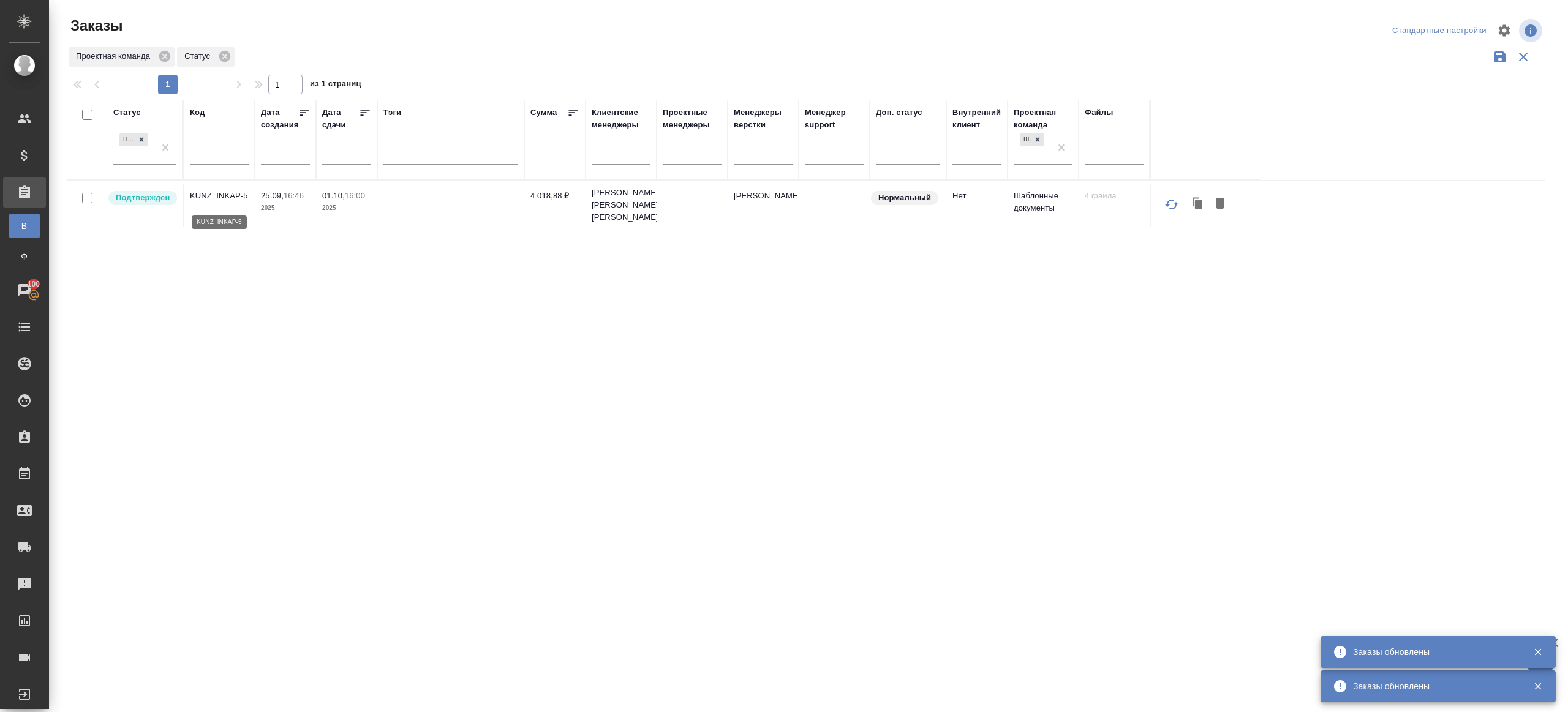
click at [226, 202] on p "KUNZ_INKAP-5" at bounding box center [219, 195] width 59 height 12
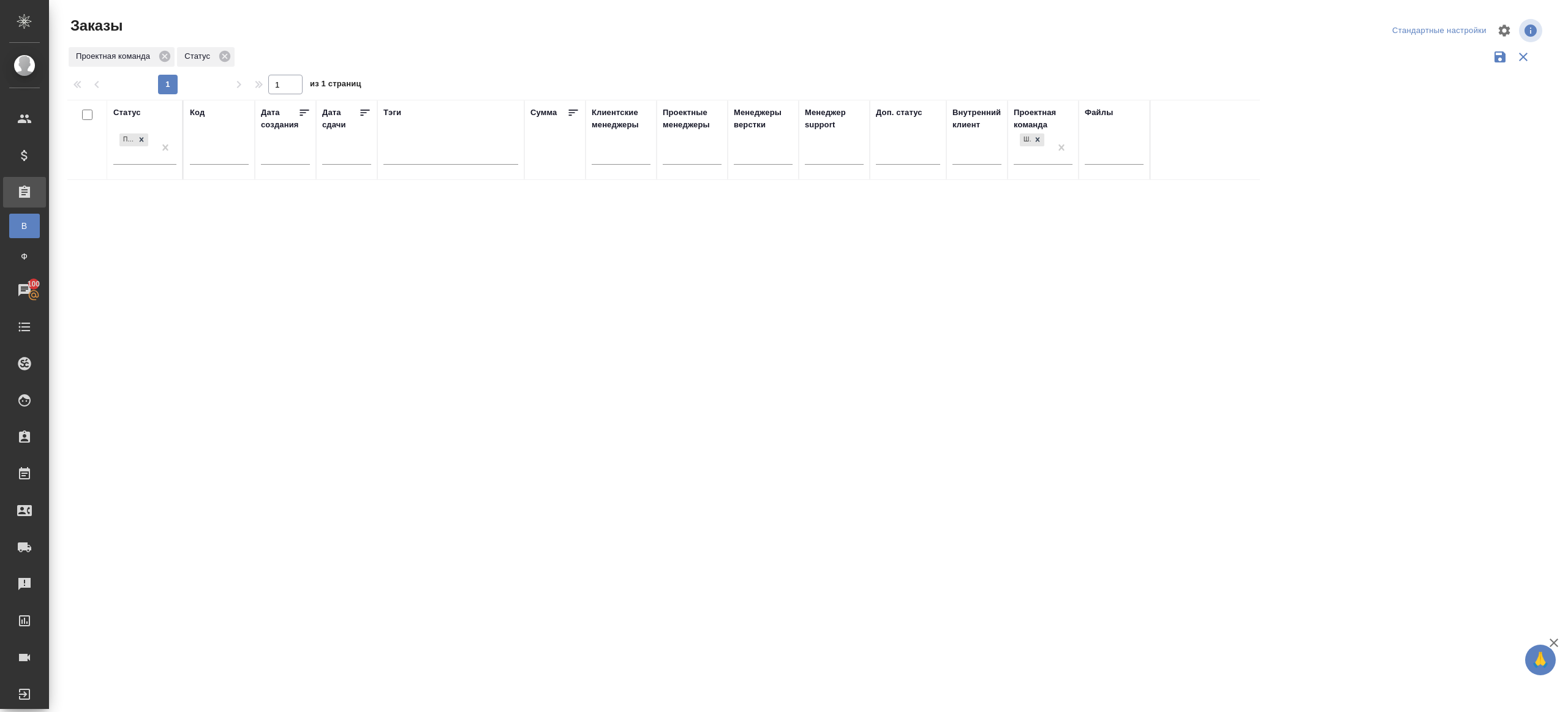
click at [830, 69] on div at bounding box center [811, 71] width 1487 height 6
click at [214, 193] on p "D_FRL-46" at bounding box center [219, 193] width 59 height 12
drag, startPoint x: 1109, startPoint y: 504, endPoint x: 1131, endPoint y: 583, distance: 82.0
click at [1109, 504] on div "Статус Подтвержден Код Дата создания Дата сдачи Тэги Сумма Клиентские менеджеры…" at bounding box center [806, 320] width 1477 height 440
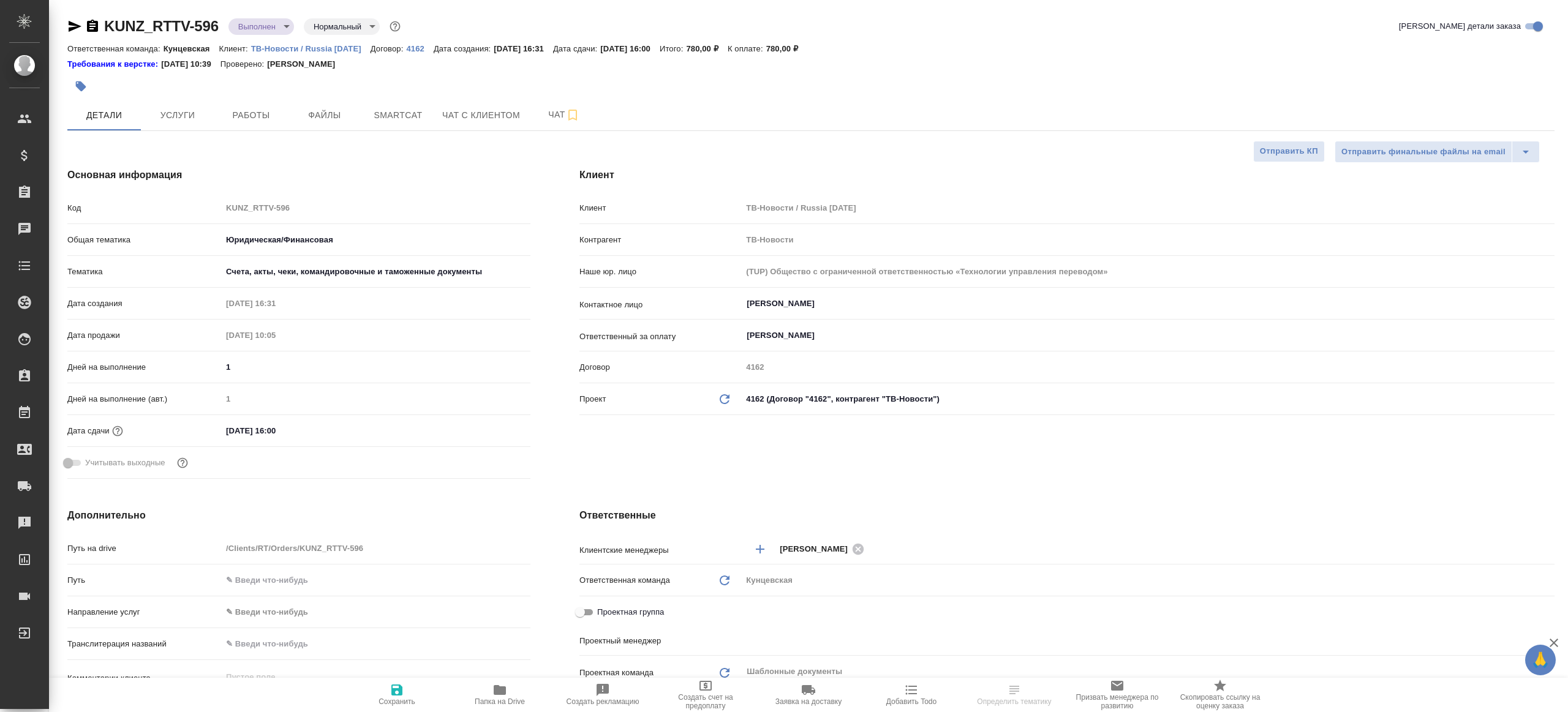
select select "RU"
type input "[PERSON_NAME] [PERSON_NAME]"
click at [236, 119] on span "Работы" at bounding box center [251, 115] width 59 height 15
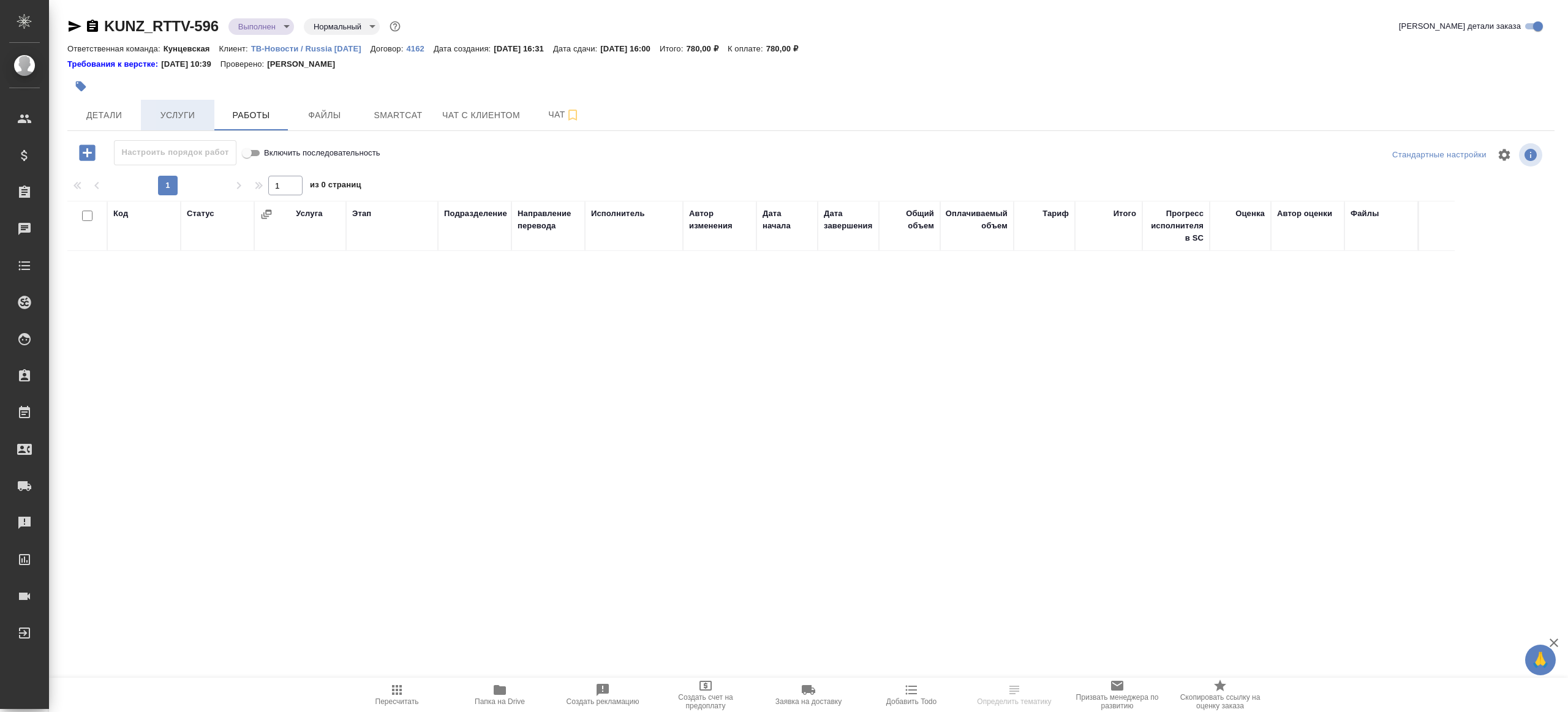
click at [175, 116] on span "Услуги" at bounding box center [178, 115] width 59 height 15
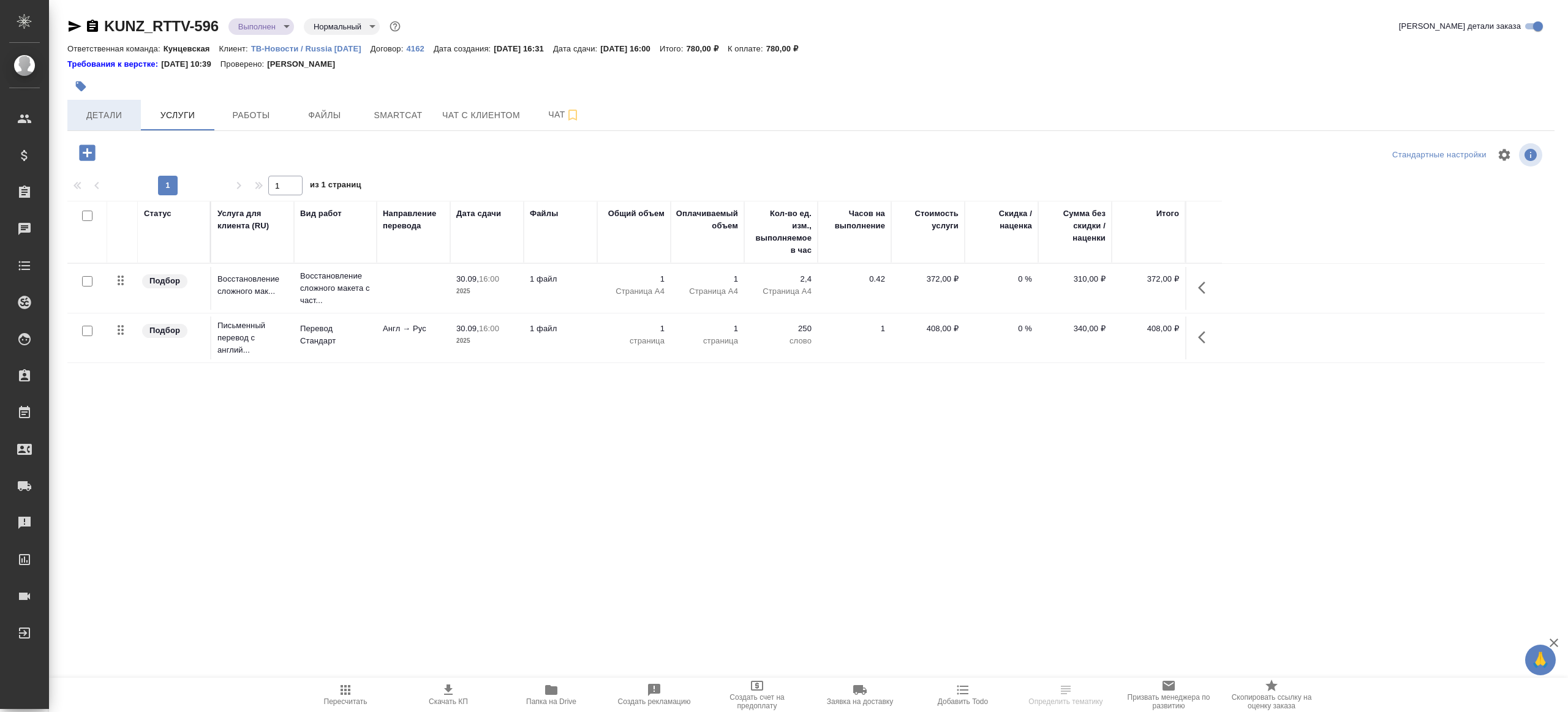
click at [115, 119] on span "Детали" at bounding box center [104, 115] width 59 height 15
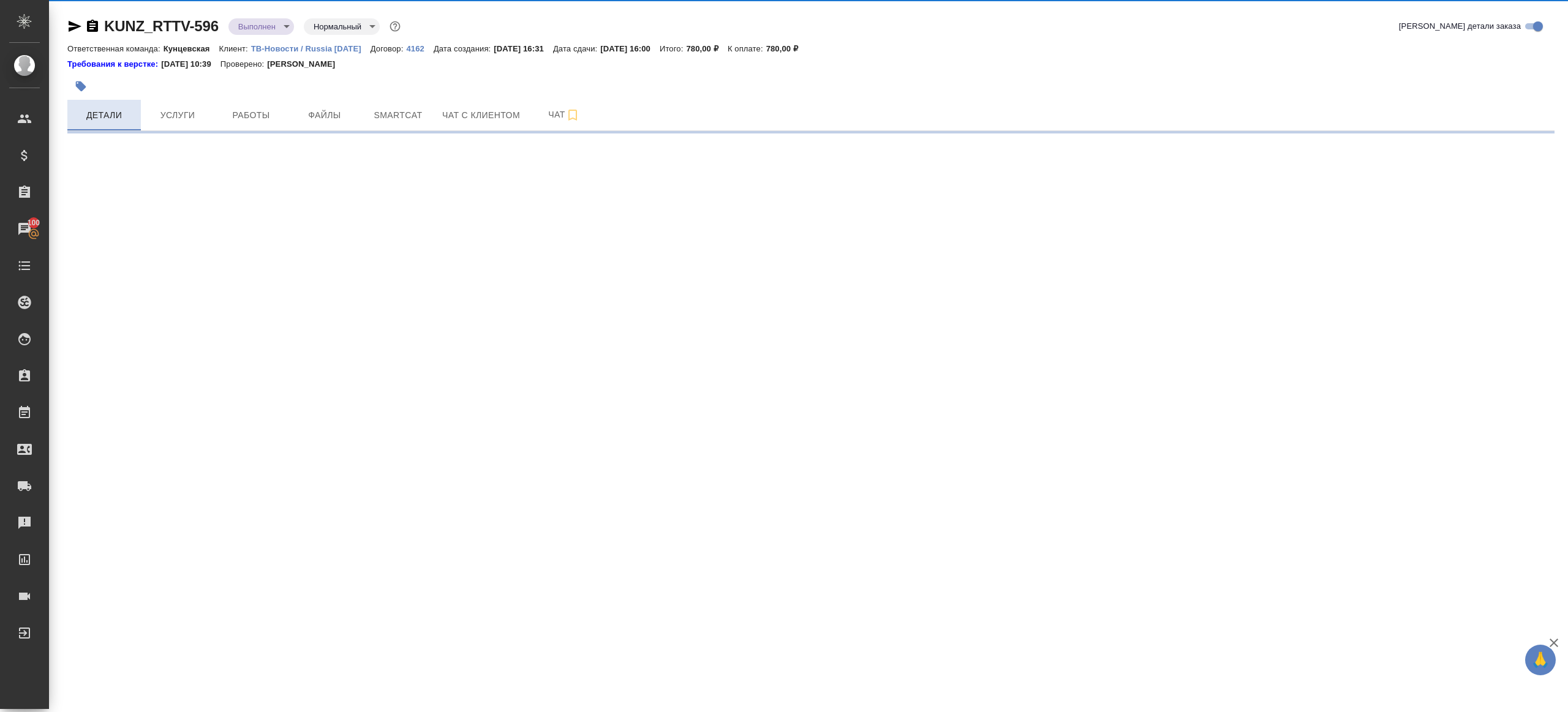
select select "RU"
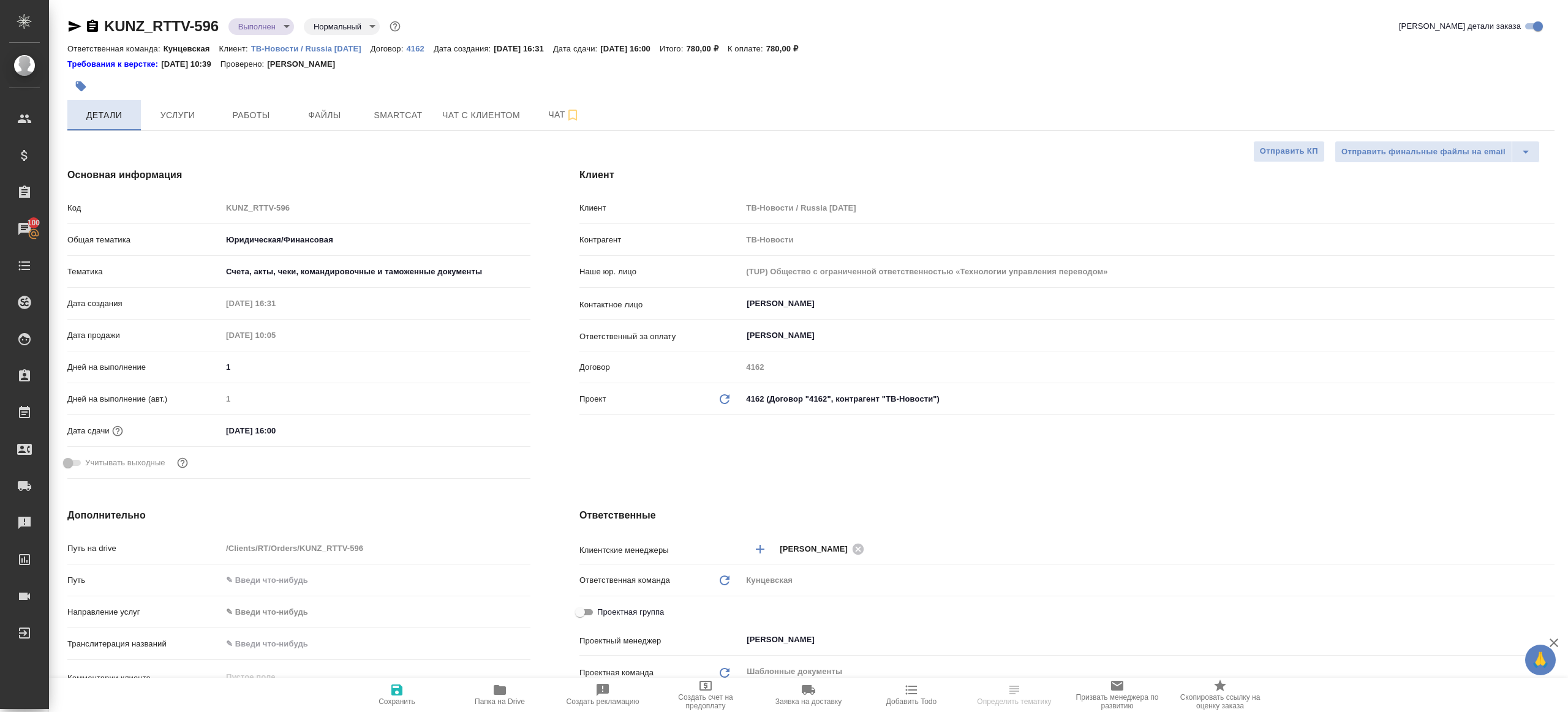
type textarea "x"
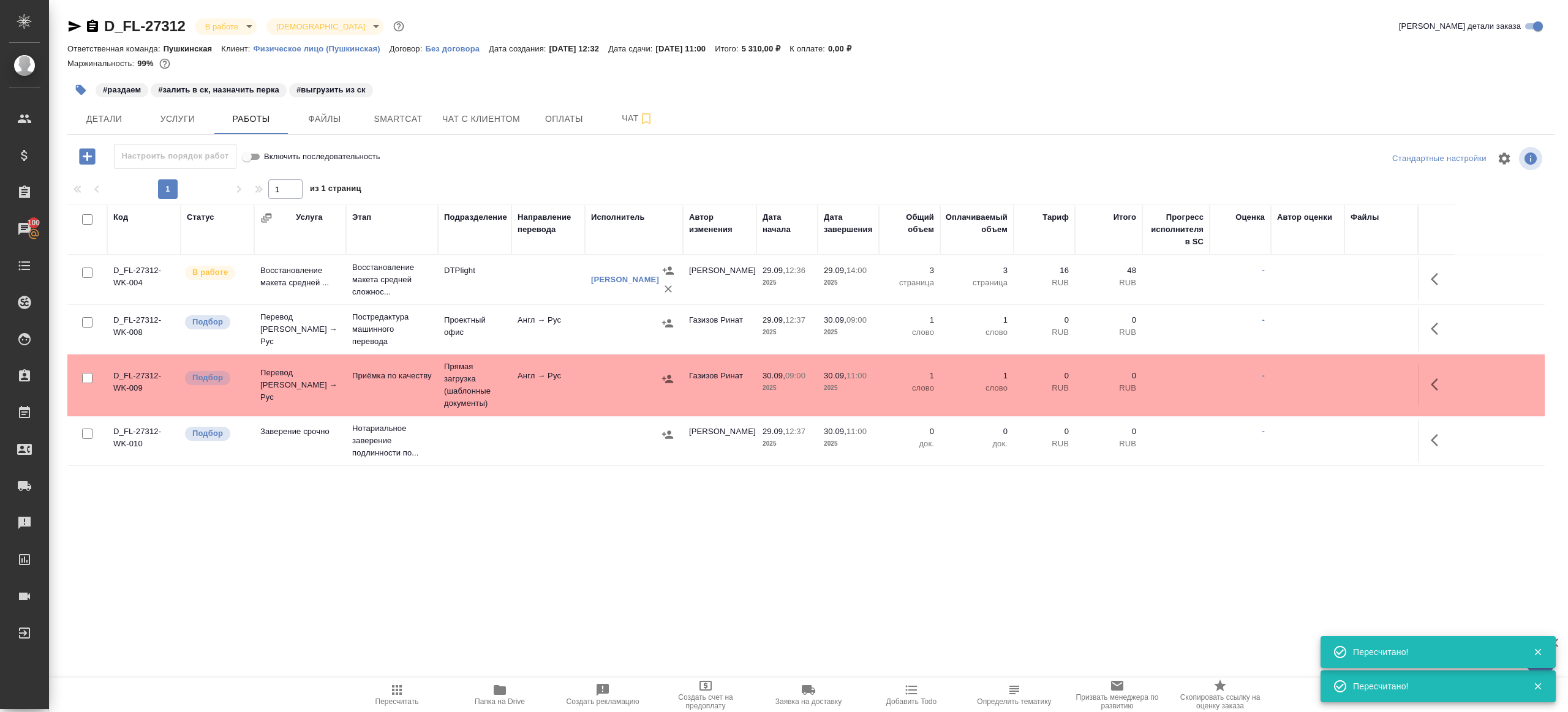
click at [395, 691] on icon "button" at bounding box center [397, 690] width 14 height 14
click at [484, 588] on div ".cls-1 fill:#fff; AWATERA [PERSON_NAME] Клиенты Спецификации Заказы 100 Чаты To…" at bounding box center [784, 356] width 1568 height 712
click at [387, 701] on span "Пересчитать" at bounding box center [397, 701] width 43 height 9
drag, startPoint x: 387, startPoint y: 701, endPoint x: 420, endPoint y: 662, distance: 51.1
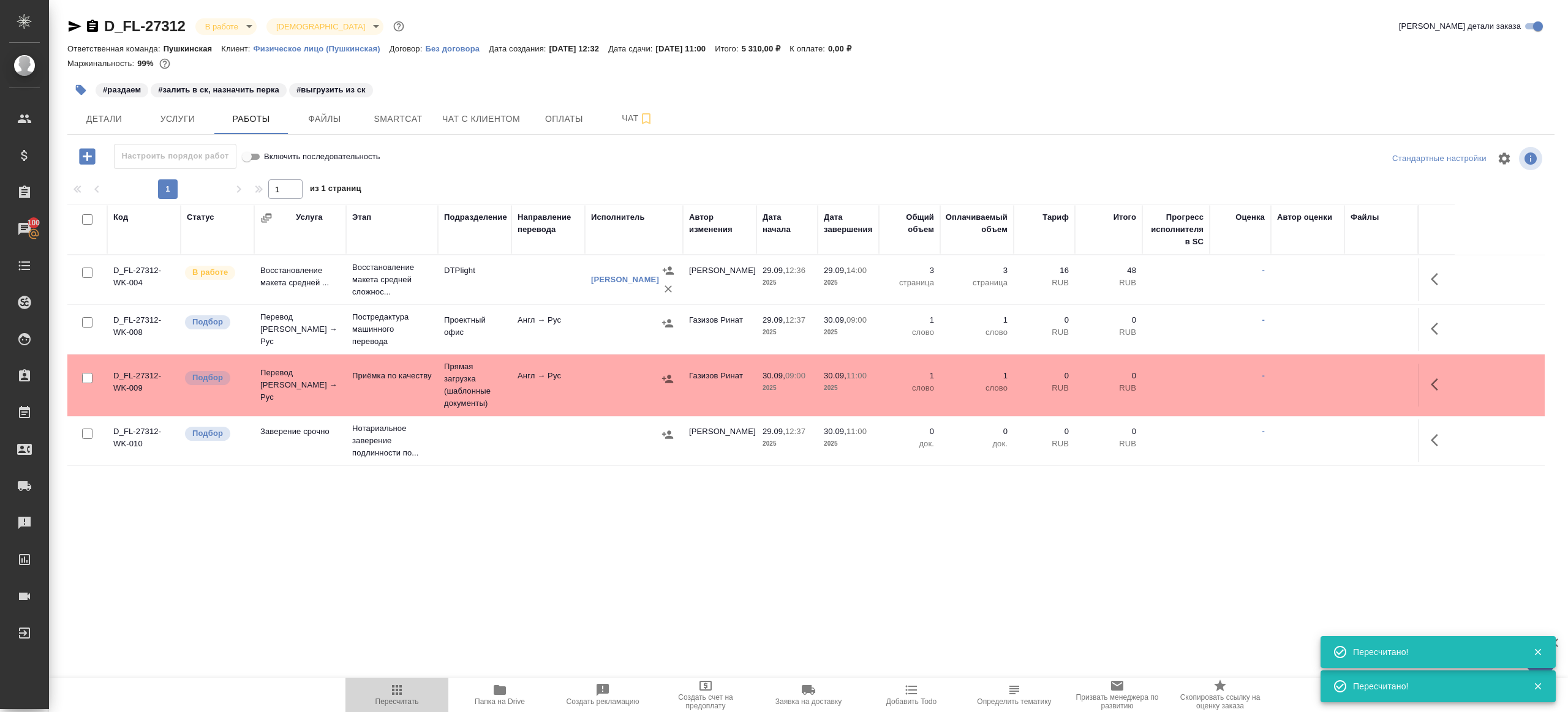
click at [387, 701] on span "Пересчитать" at bounding box center [397, 701] width 43 height 9
click at [498, 578] on div ".cls-1 fill:#fff; AWATERA [PERSON_NAME] Клиенты Спецификации Заказы 100 Чаты To…" at bounding box center [784, 356] width 1568 height 712
click at [400, 702] on span "Пересчитать" at bounding box center [397, 701] width 43 height 9
click at [449, 618] on div ".cls-1 fill:#fff; AWATERA [PERSON_NAME] Клиенты Спецификации Заказы 100 Чаты To…" at bounding box center [784, 356] width 1568 height 712
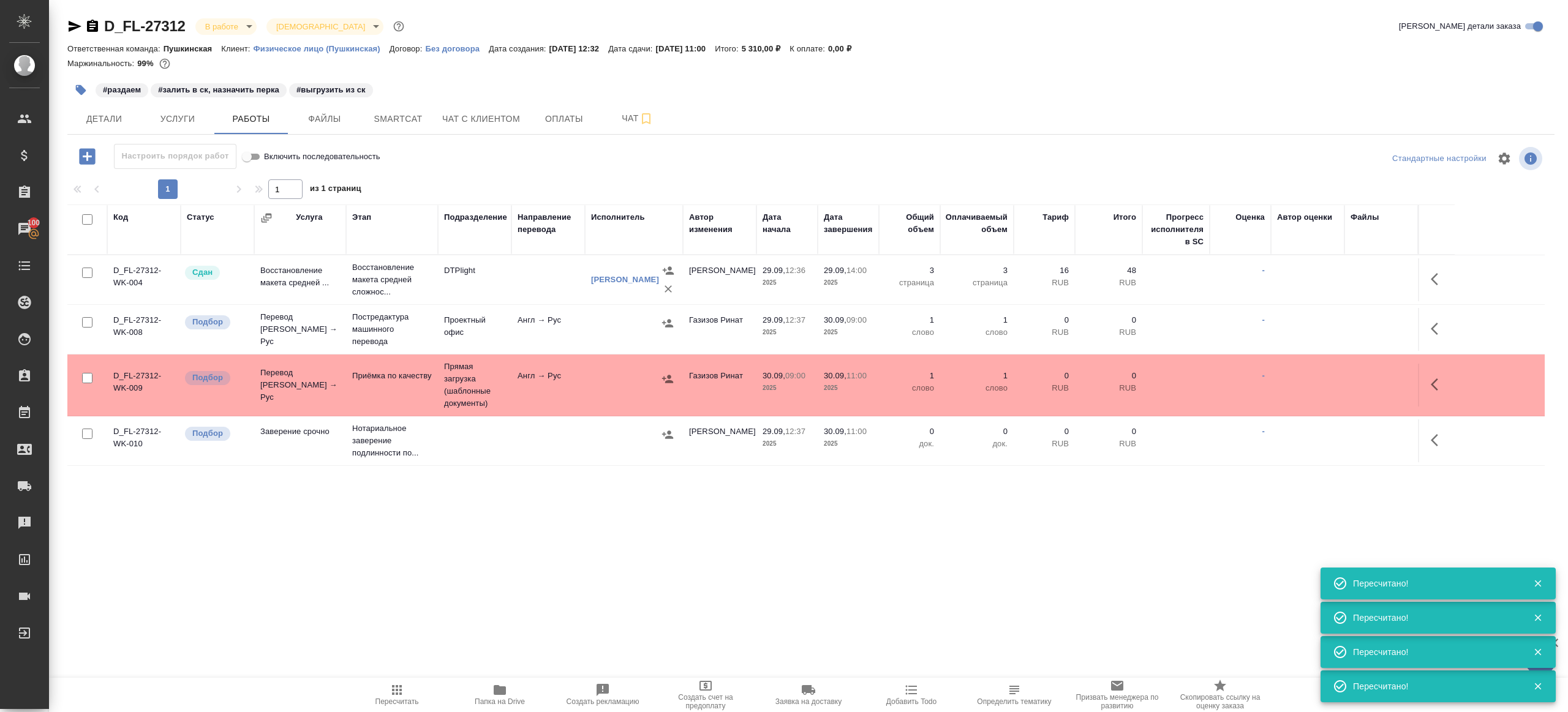
click at [385, 690] on span "Пересчитать" at bounding box center [397, 694] width 88 height 23
click at [595, 588] on div ".cls-1 fill:#fff; AWATERA [PERSON_NAME] Клиенты Спецификации Заказы 100 Чаты To…" at bounding box center [784, 356] width 1568 height 712
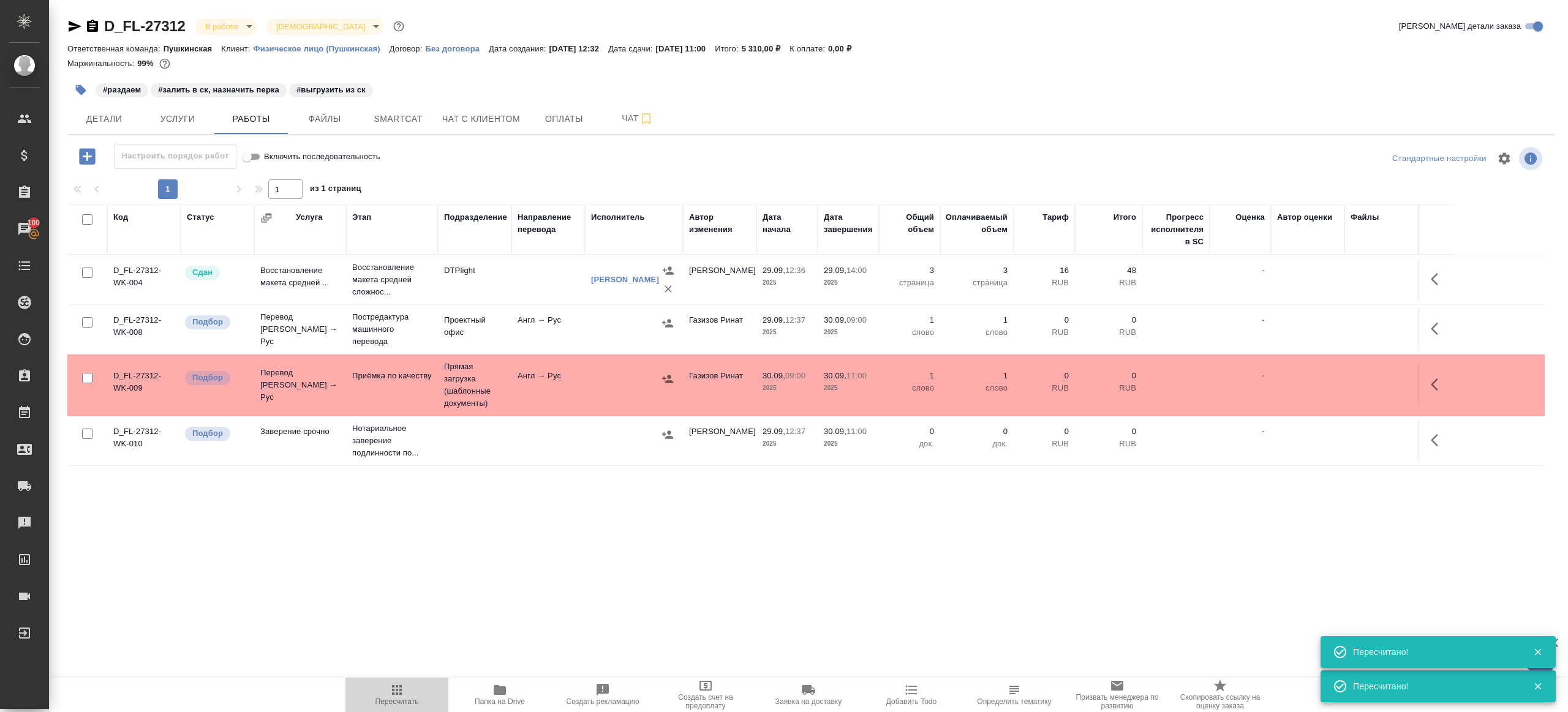
click at [407, 680] on button "Пересчитать" at bounding box center [396, 695] width 103 height 34
click at [500, 601] on div ".cls-1 fill:#fff; AWATERA [PERSON_NAME] Клиенты Спецификации Заказы 100 Чаты To…" at bounding box center [784, 356] width 1568 height 712
click at [632, 117] on span "Чат" at bounding box center [638, 118] width 59 height 15
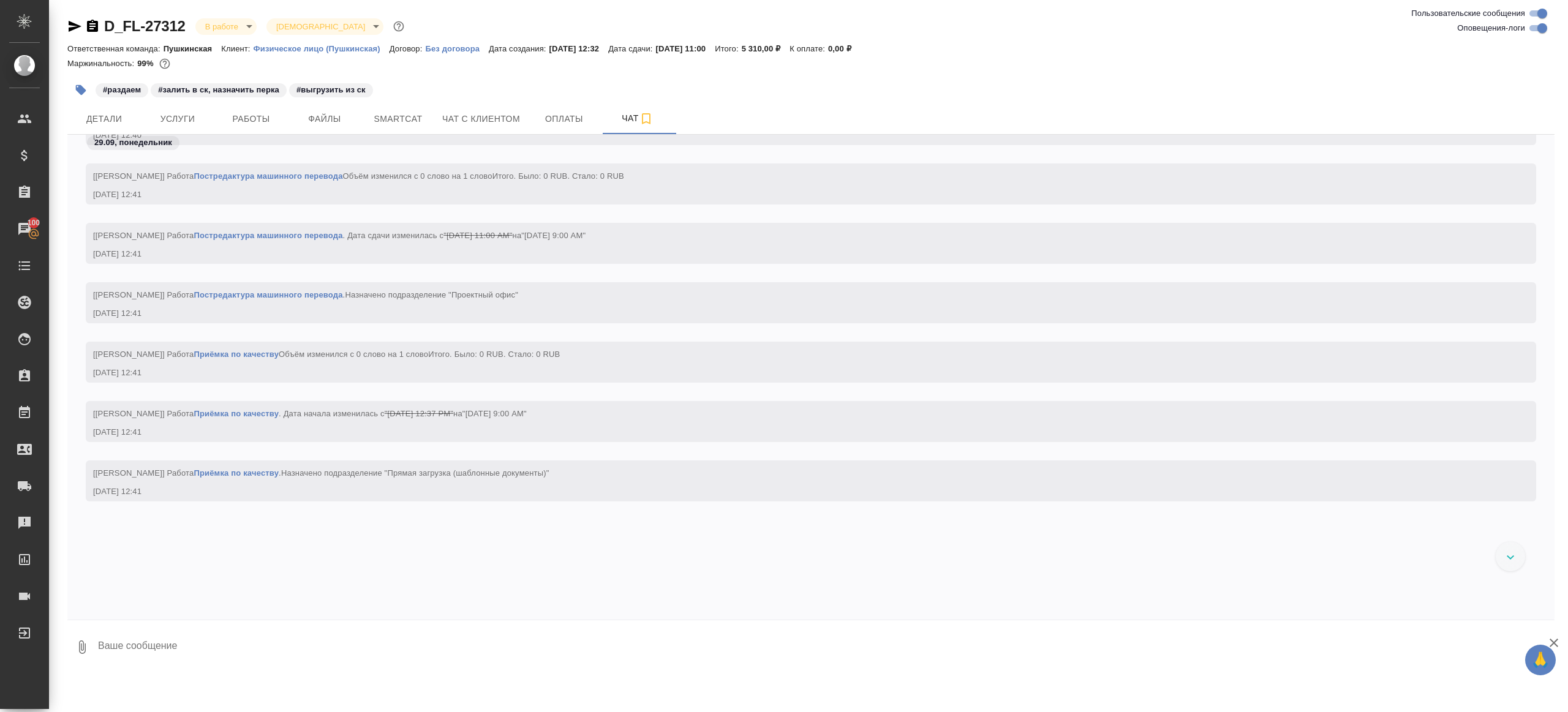
scroll to position [1874, 0]
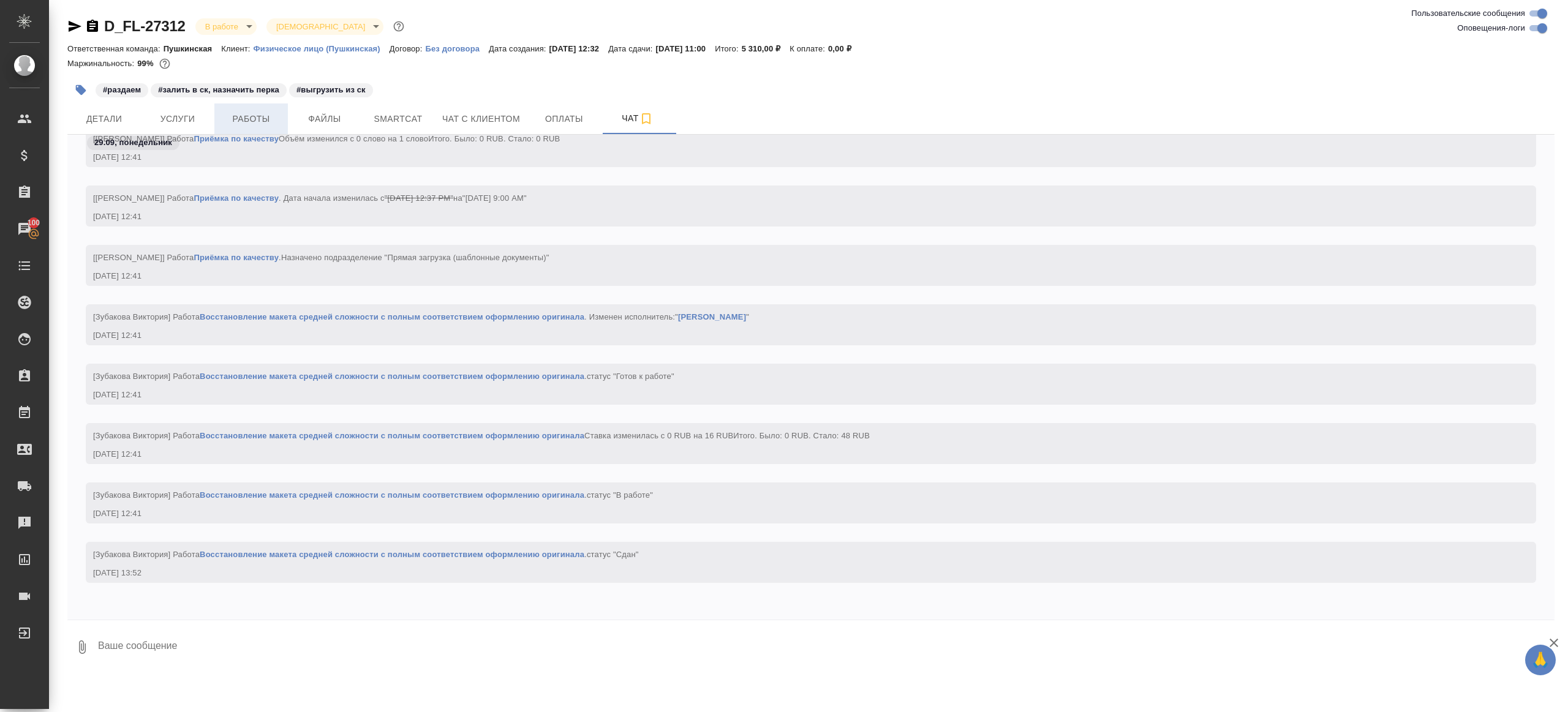
click at [247, 116] on span "Работы" at bounding box center [251, 119] width 59 height 15
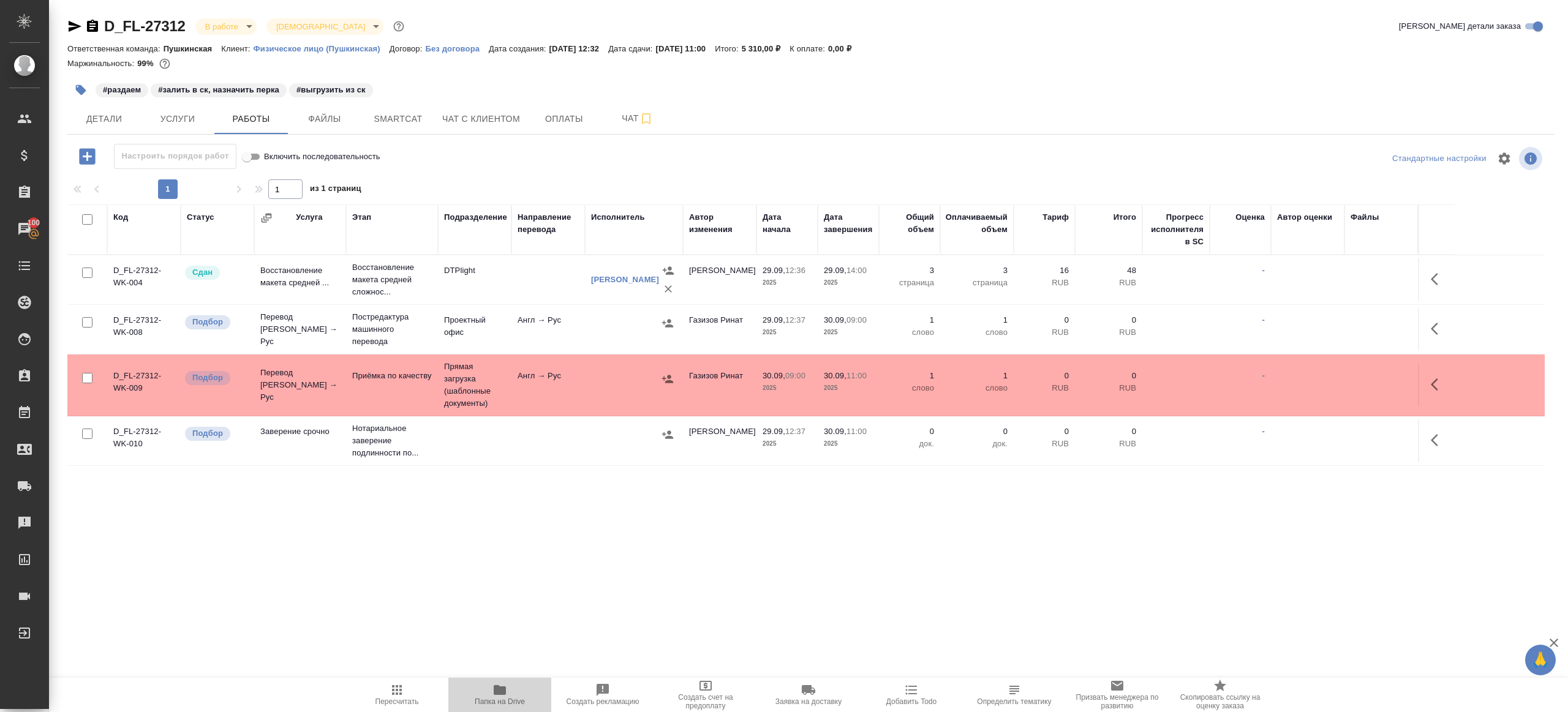
click at [498, 685] on icon "button" at bounding box center [500, 690] width 12 height 10
click at [107, 118] on span "Детали" at bounding box center [104, 119] width 59 height 15
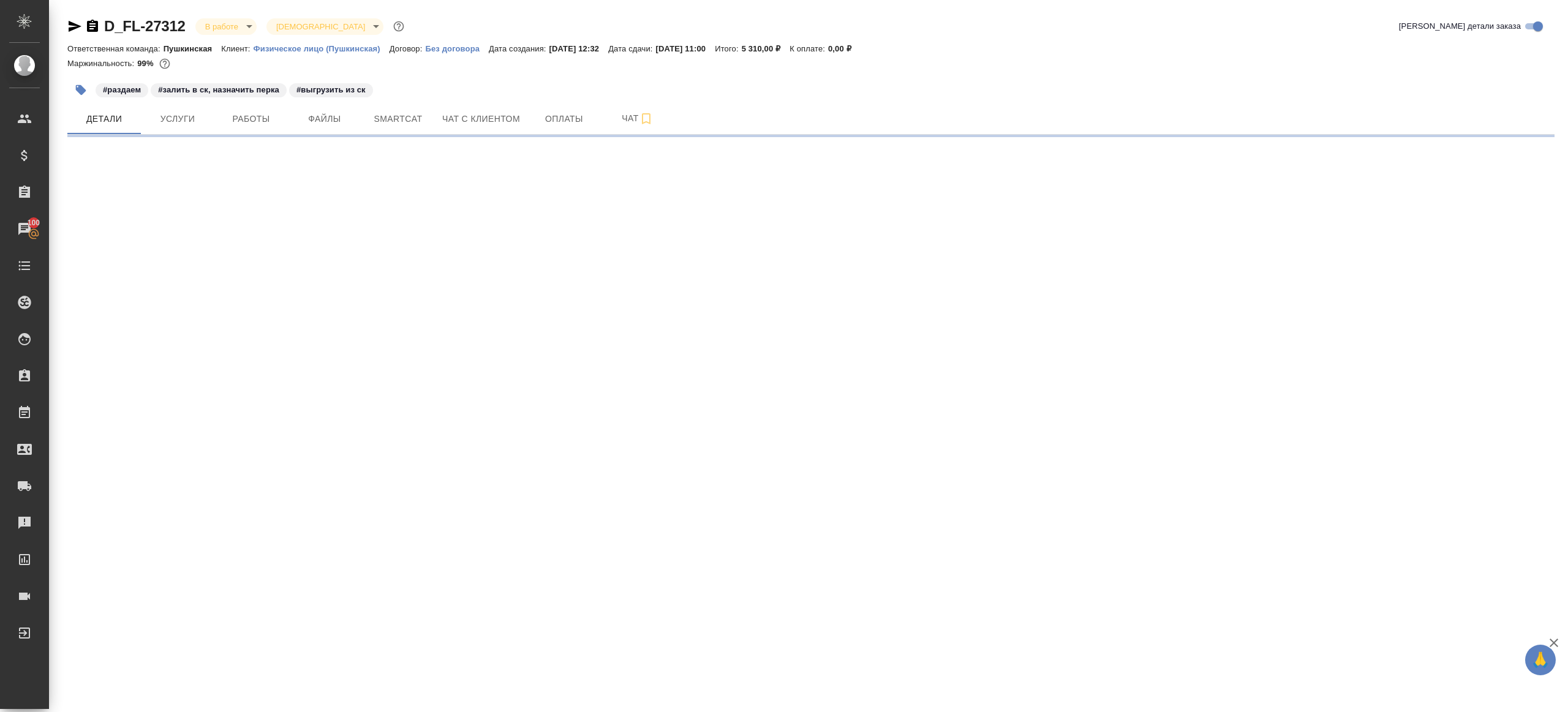
select select "RU"
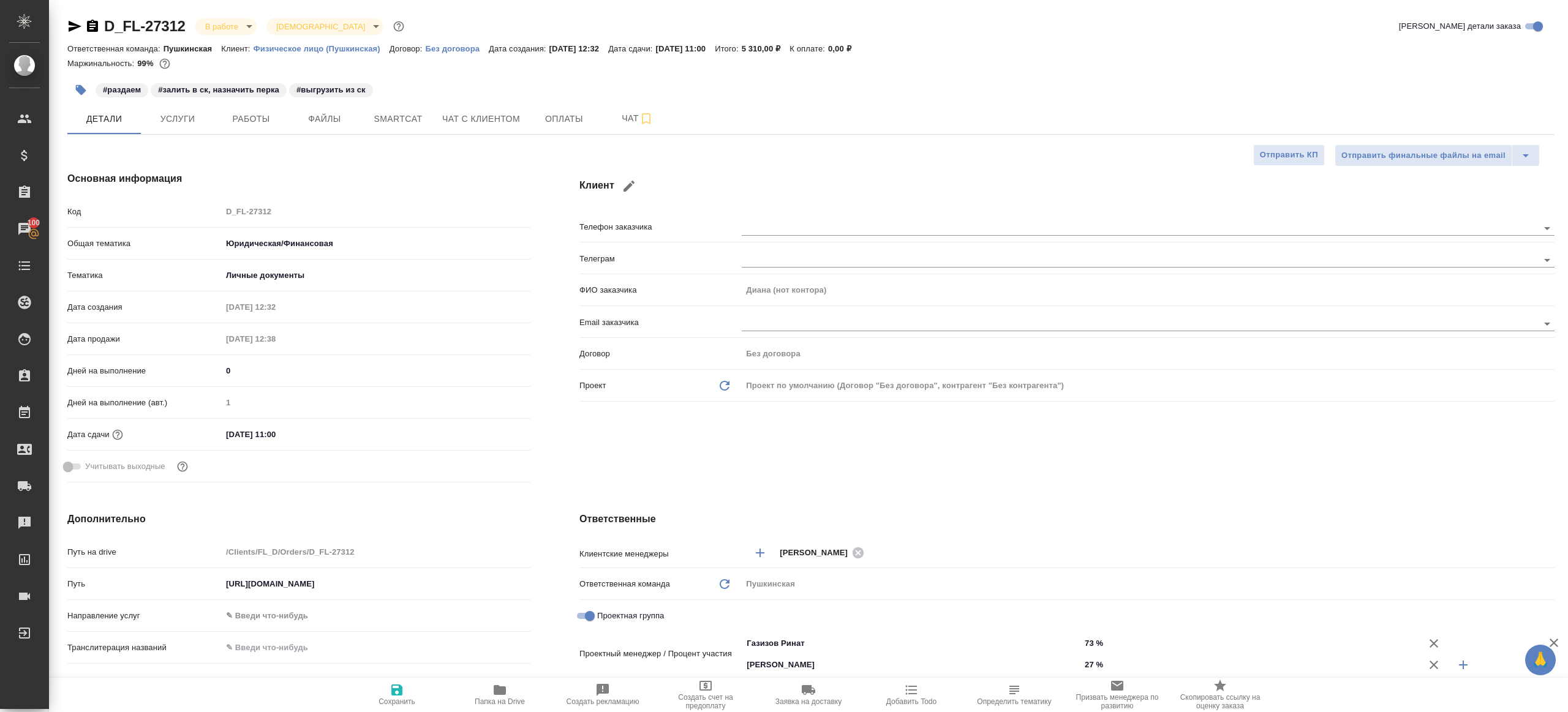
type textarea "x"
click at [181, 213] on div "Код D_FL-27312" at bounding box center [299, 211] width 463 height 22
type textarea "x"
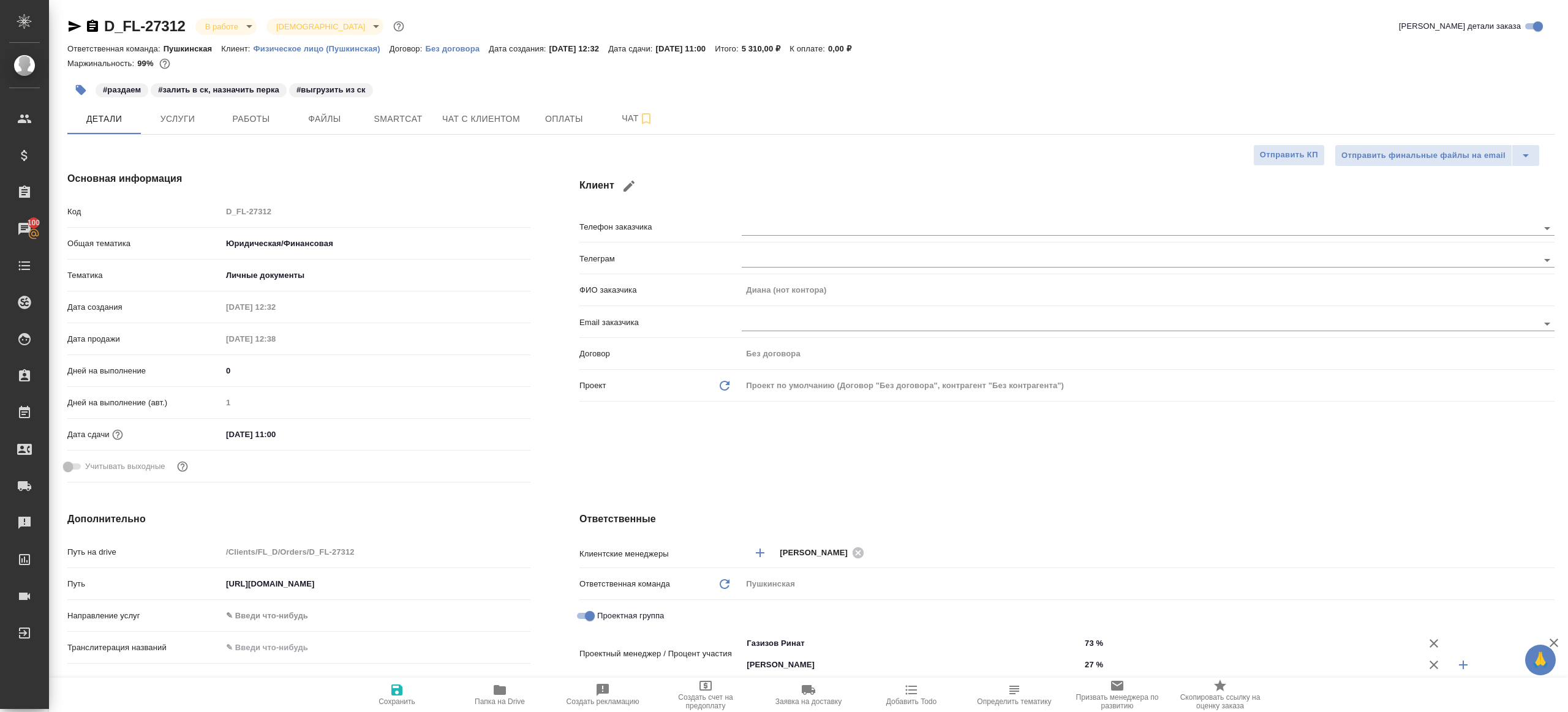
type textarea "x"
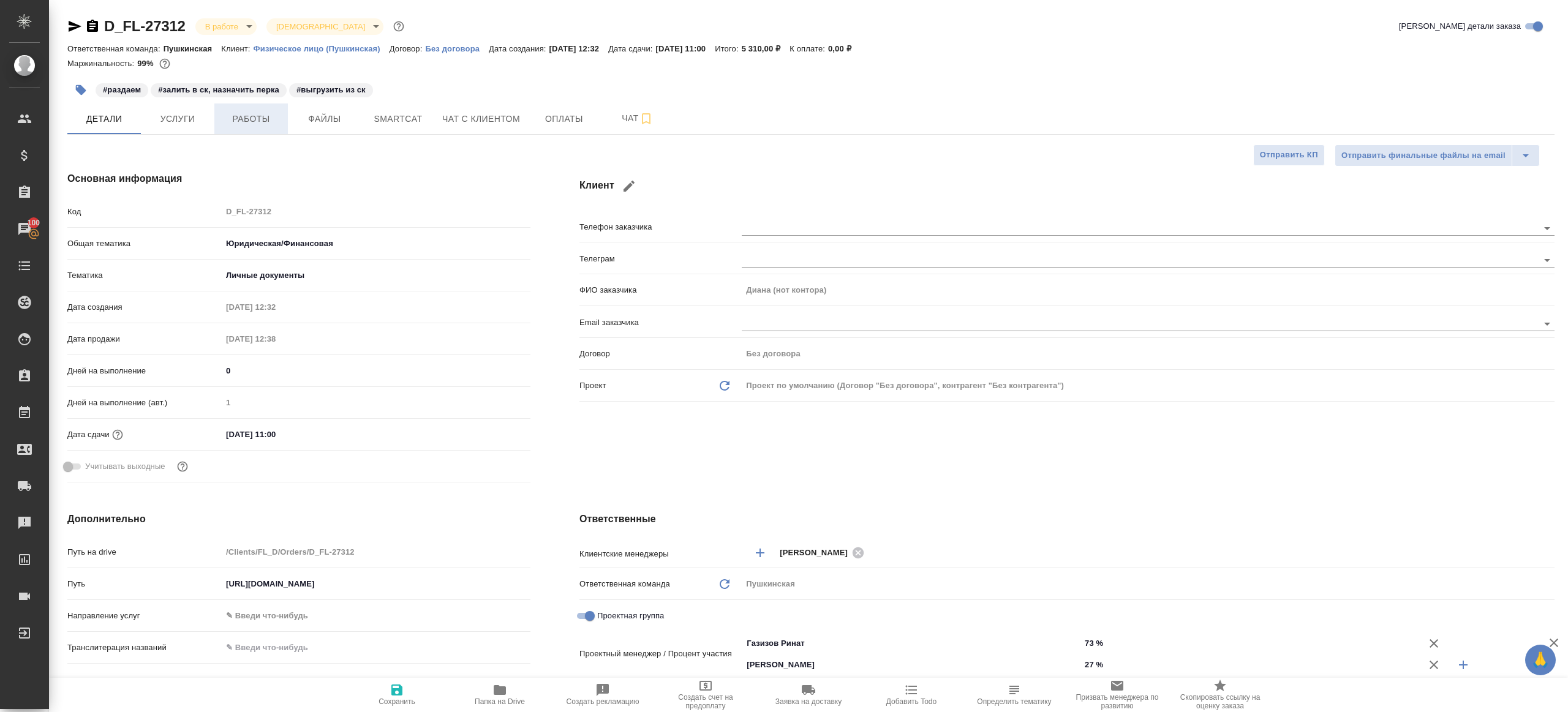
click at [246, 114] on span "Работы" at bounding box center [251, 119] width 59 height 15
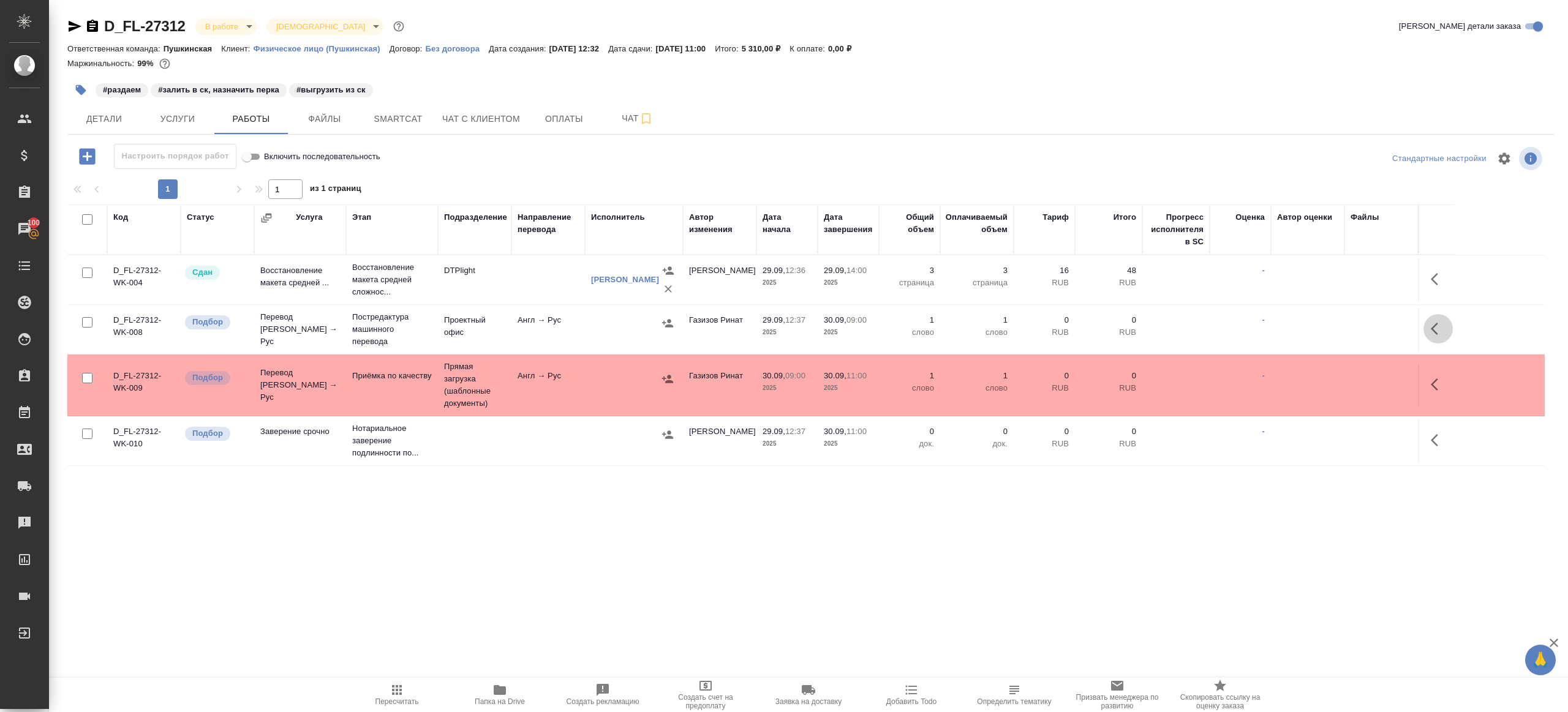
click at [1441, 328] on icon "button" at bounding box center [1438, 328] width 14 height 14
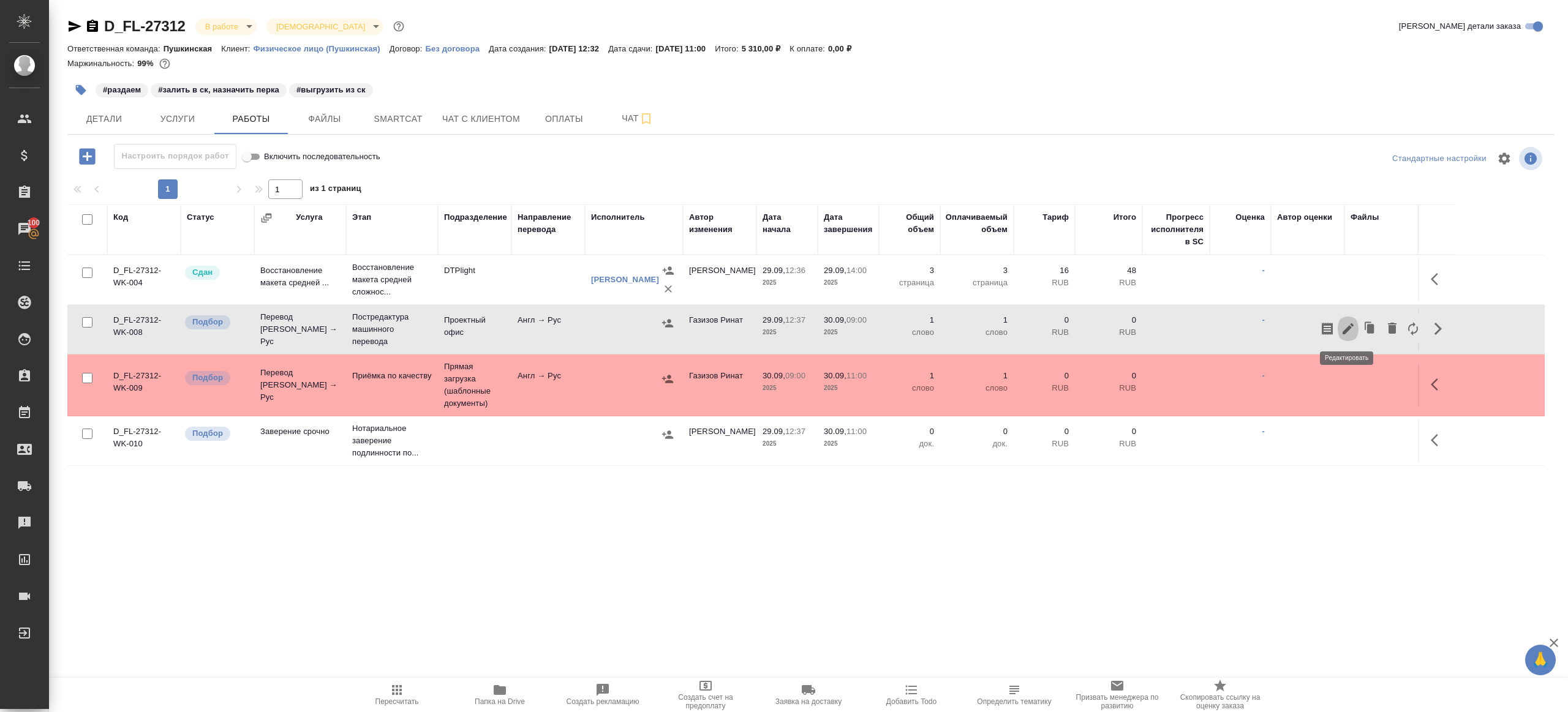
click at [1354, 325] on icon "button" at bounding box center [1348, 328] width 14 height 14
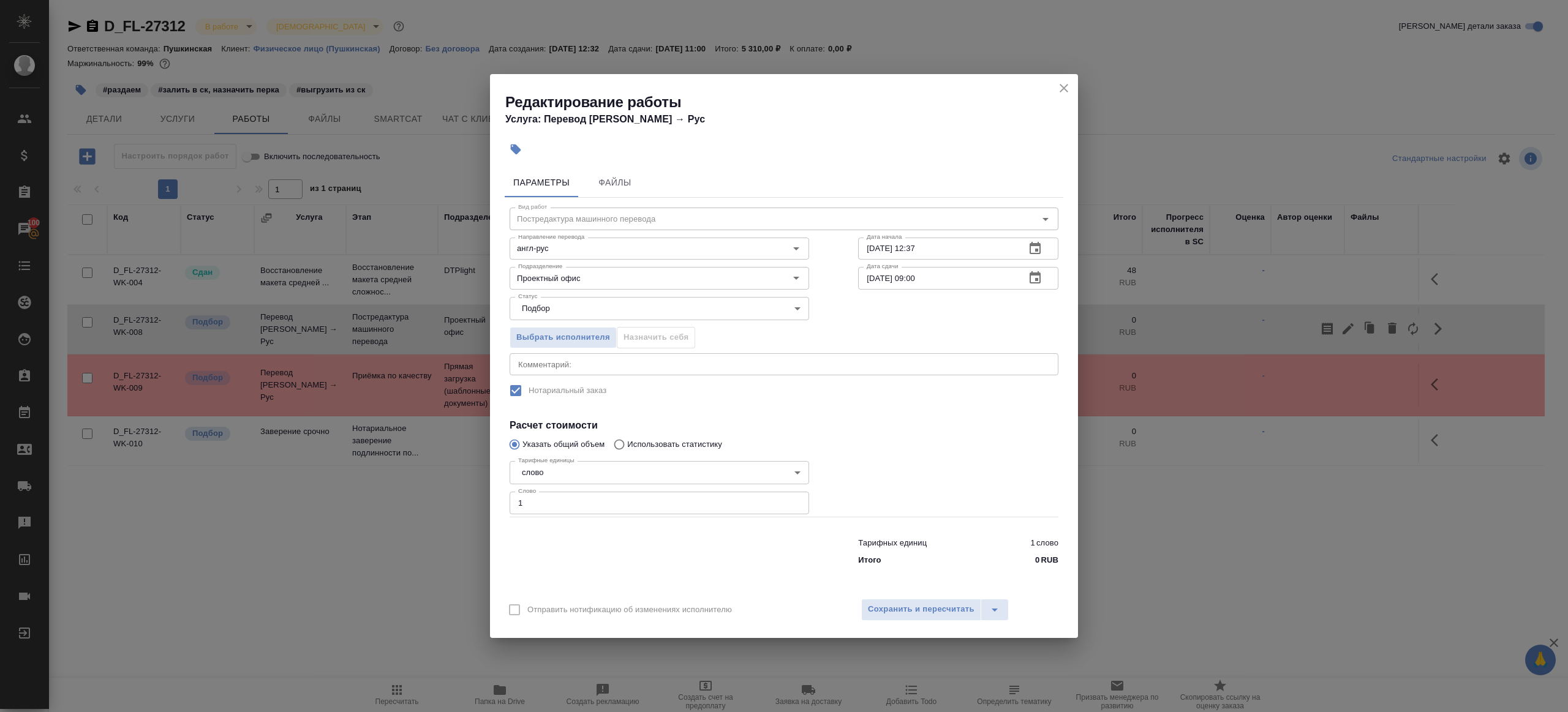
click at [734, 506] on input "1" at bounding box center [659, 502] width 300 height 22
paste input "12.9"
type input "112.9"
click at [924, 479] on div at bounding box center [958, 486] width 249 height 109
click at [912, 607] on span "Сохранить и пересчитать" at bounding box center [921, 609] width 106 height 14
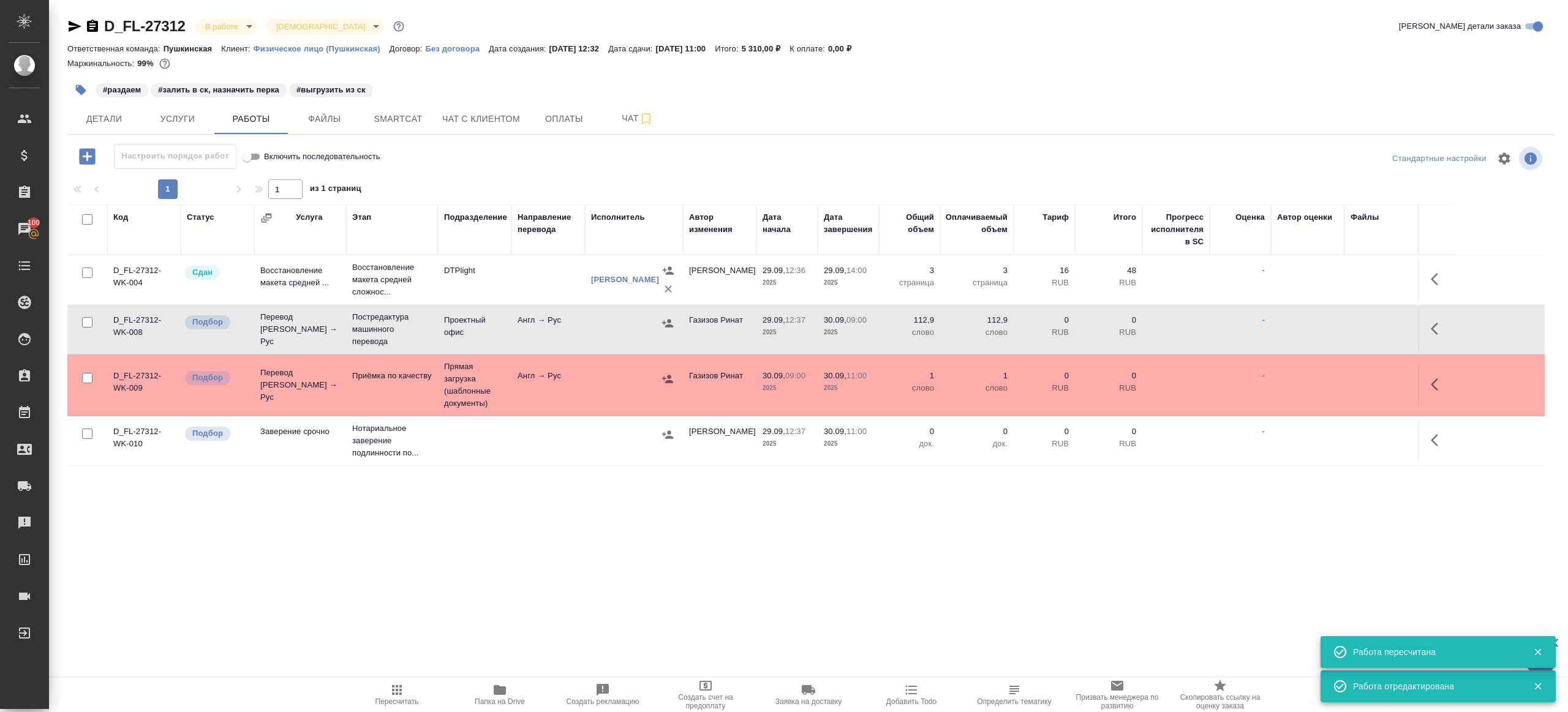
click at [664, 318] on icon "button" at bounding box center [667, 323] width 12 height 12
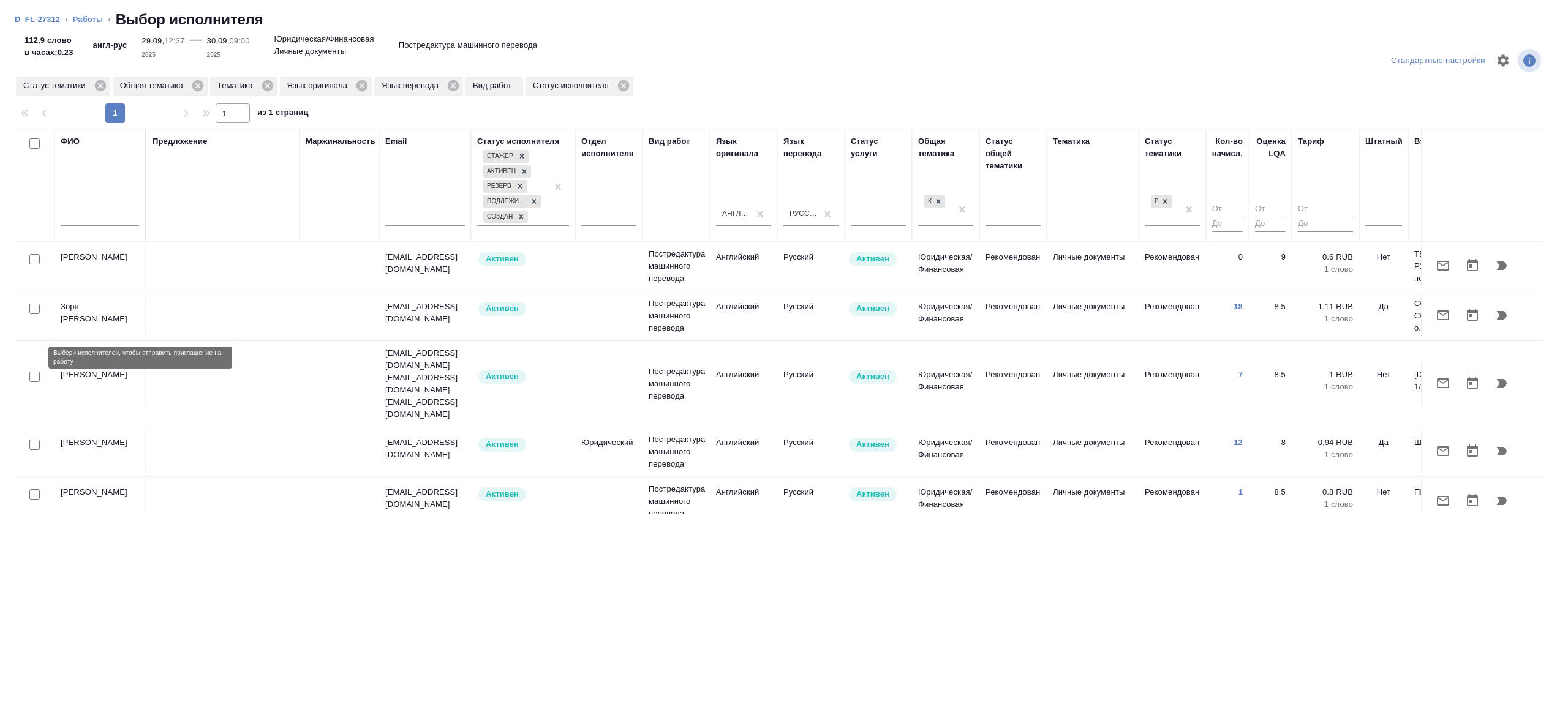
click at [35, 371] on input "checkbox" at bounding box center [35, 376] width 10 height 10
checkbox input "true"
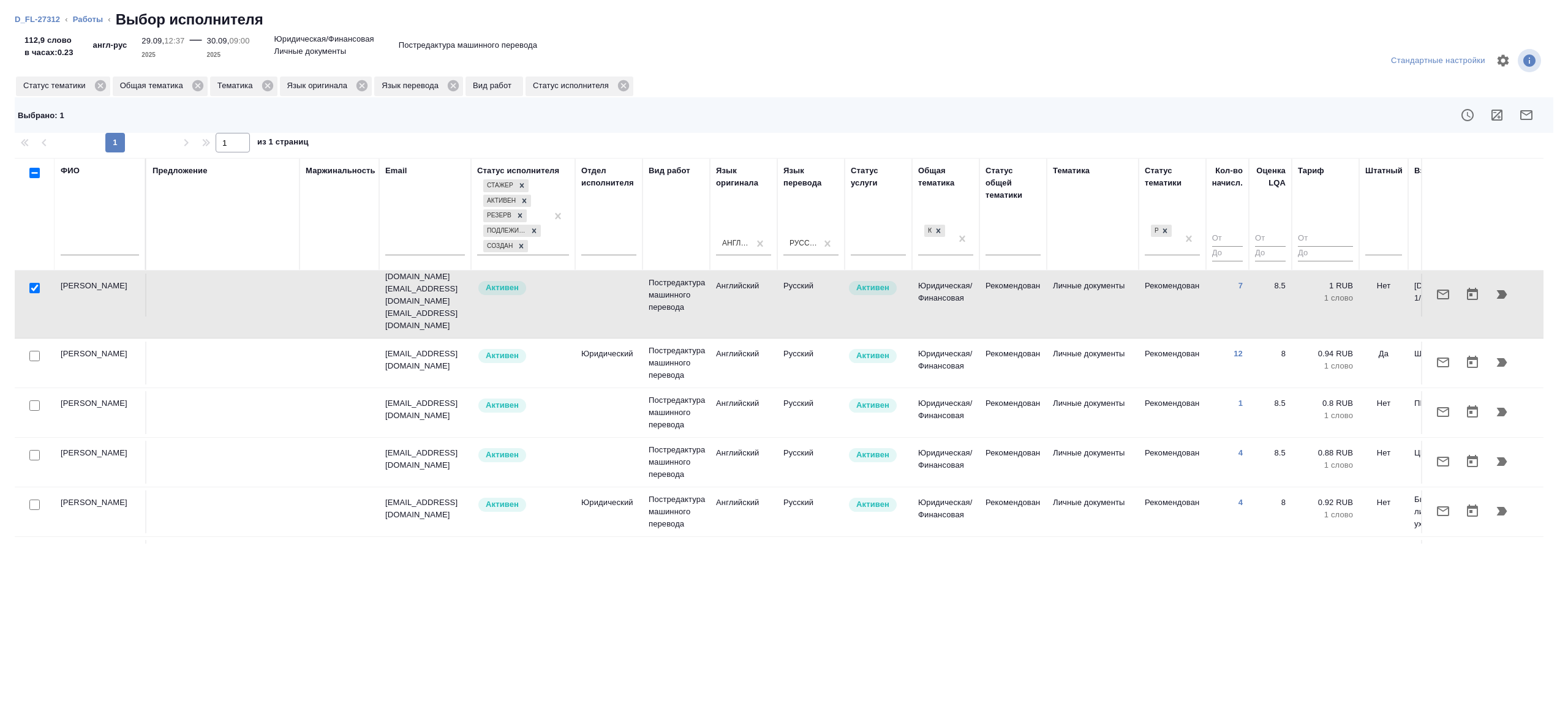
scroll to position [129, 0]
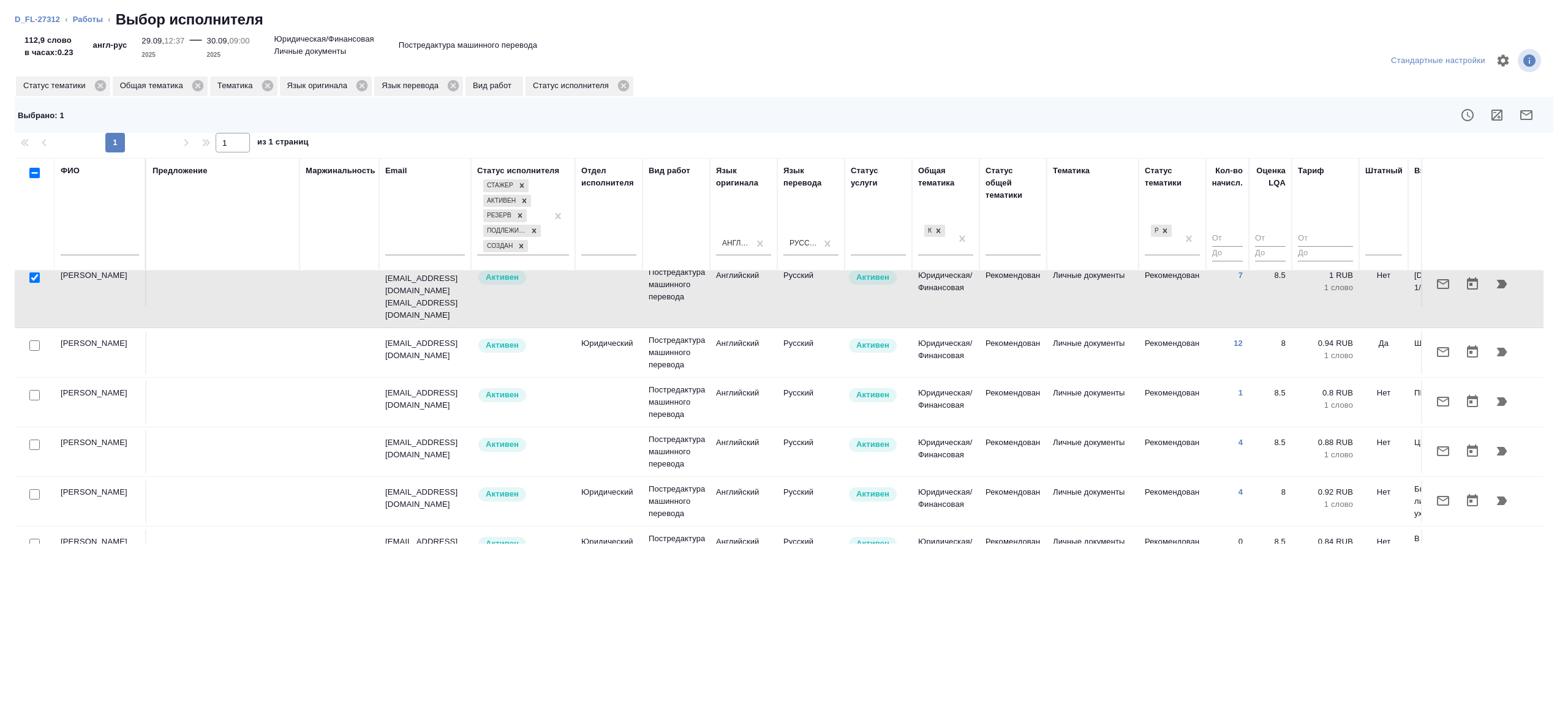
click at [30, 390] on input "checkbox" at bounding box center [35, 395] width 10 height 10
checkbox input "true"
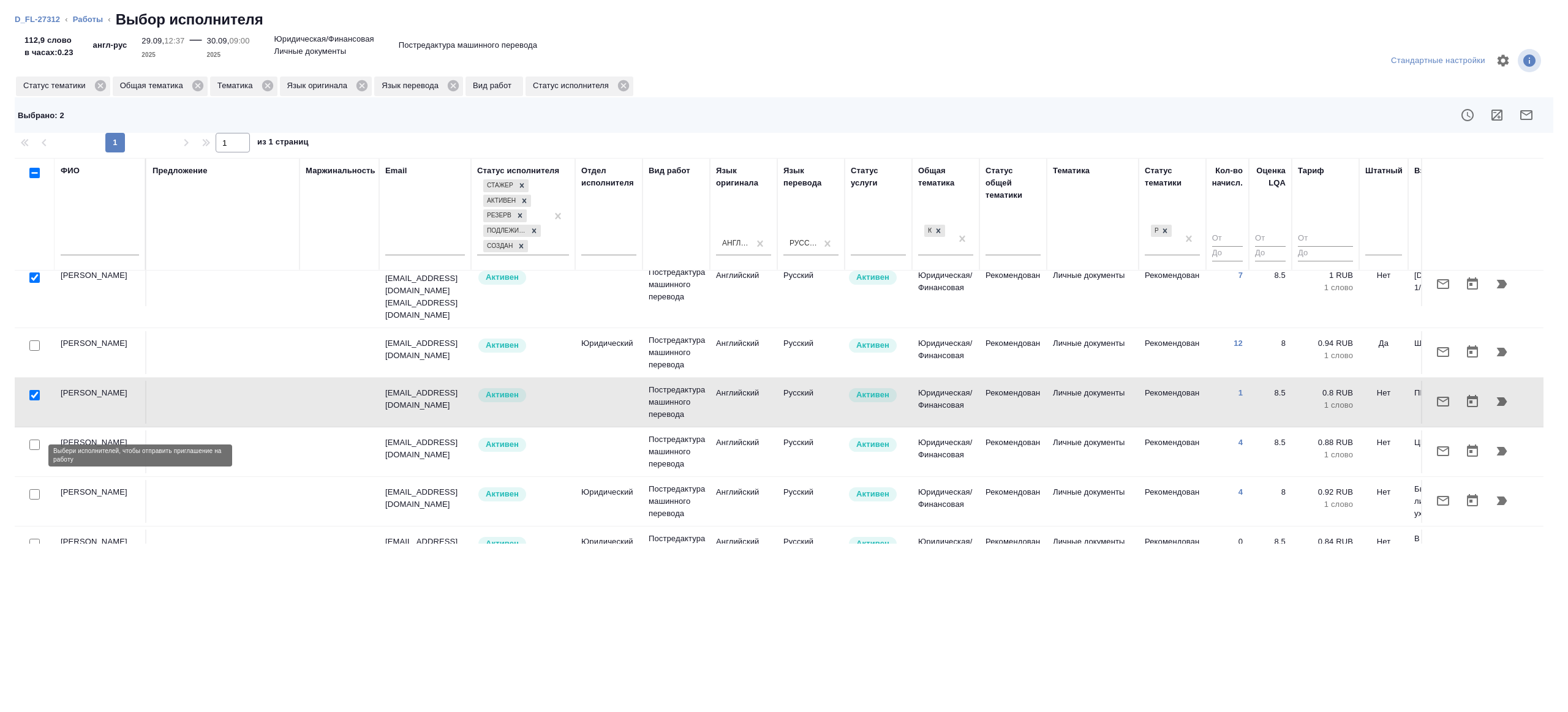
click at [34, 489] on input "checkbox" at bounding box center [35, 494] width 10 height 10
checkbox input "true"
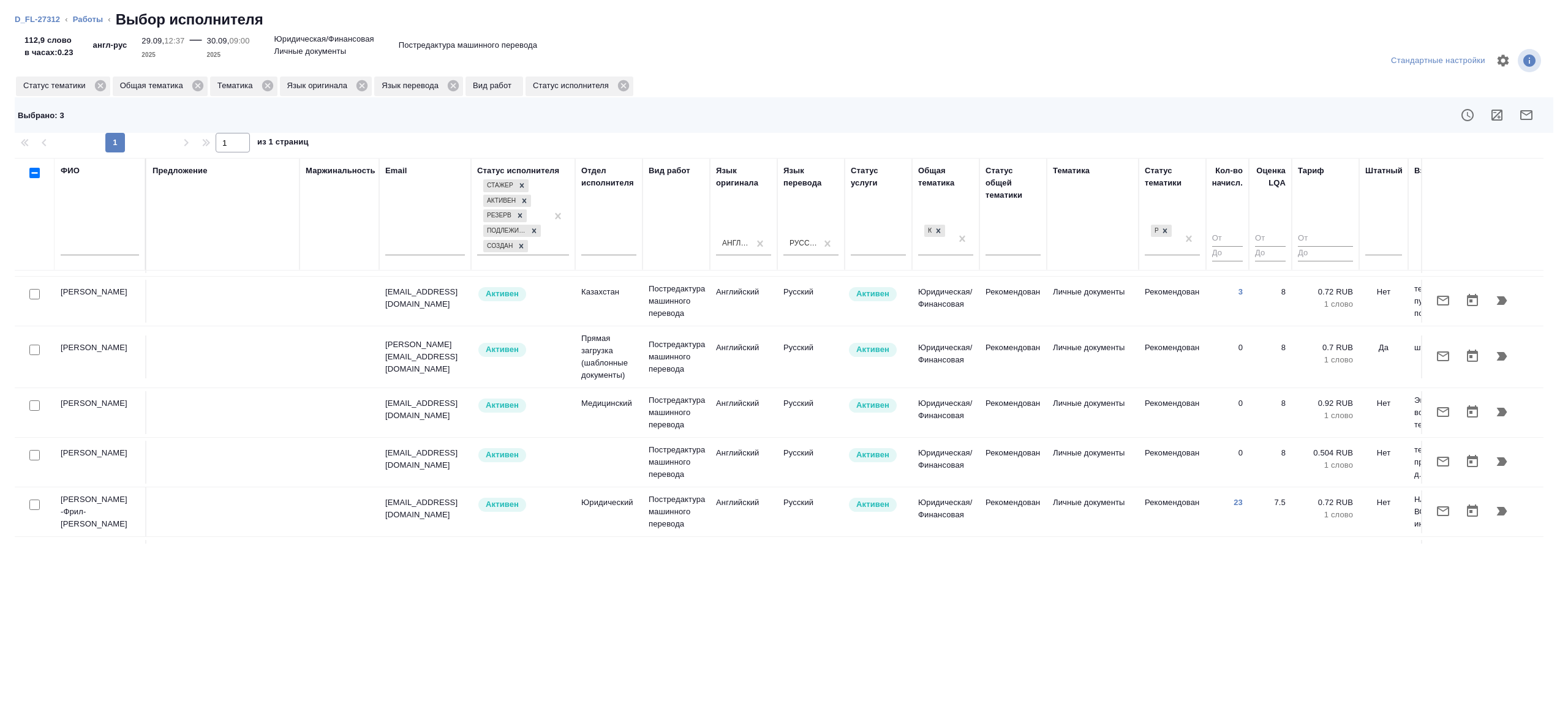
scroll to position [603, 0]
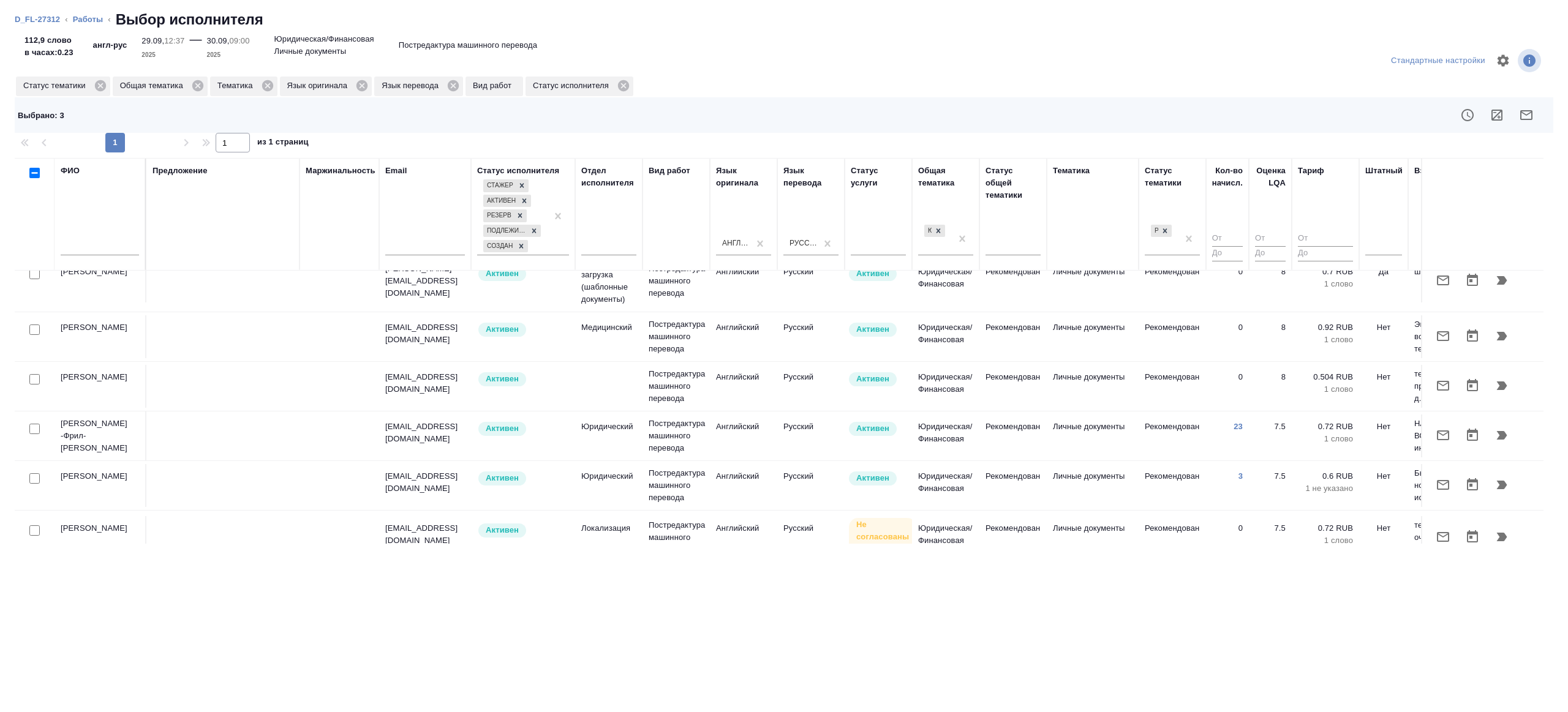
click at [37, 423] on input "checkbox" at bounding box center [35, 428] width 10 height 10
checkbox input "true"
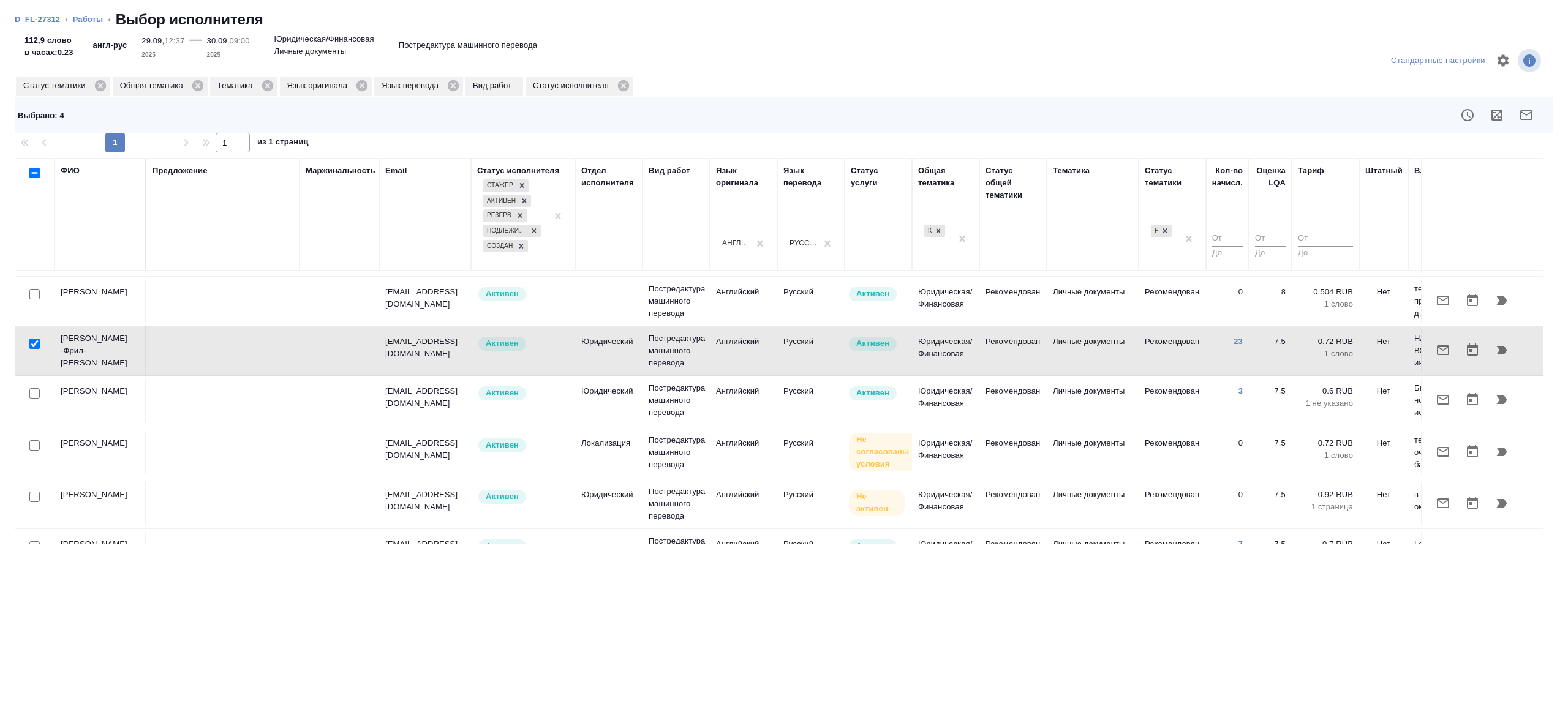
scroll to position [743, 0]
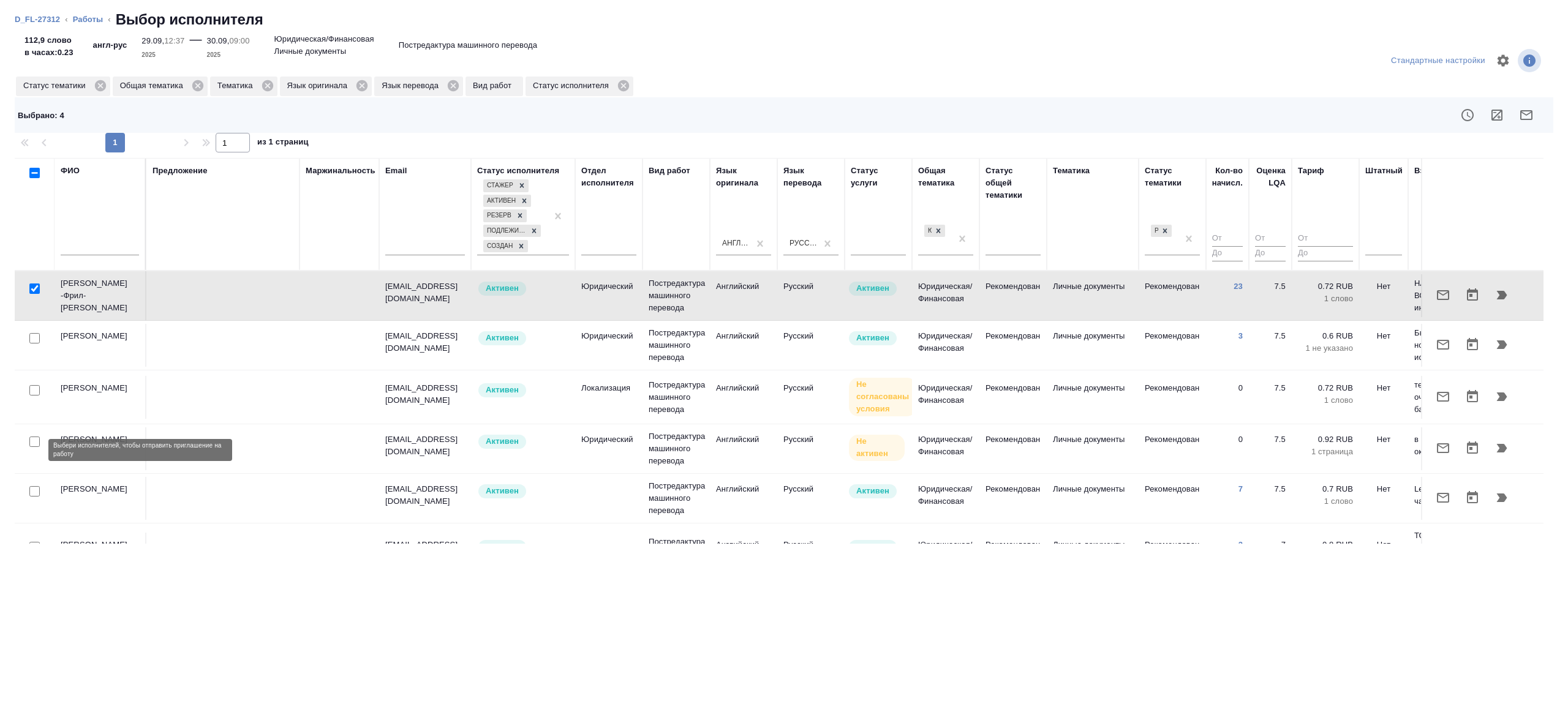
click at [38, 486] on input "checkbox" at bounding box center [35, 491] width 10 height 10
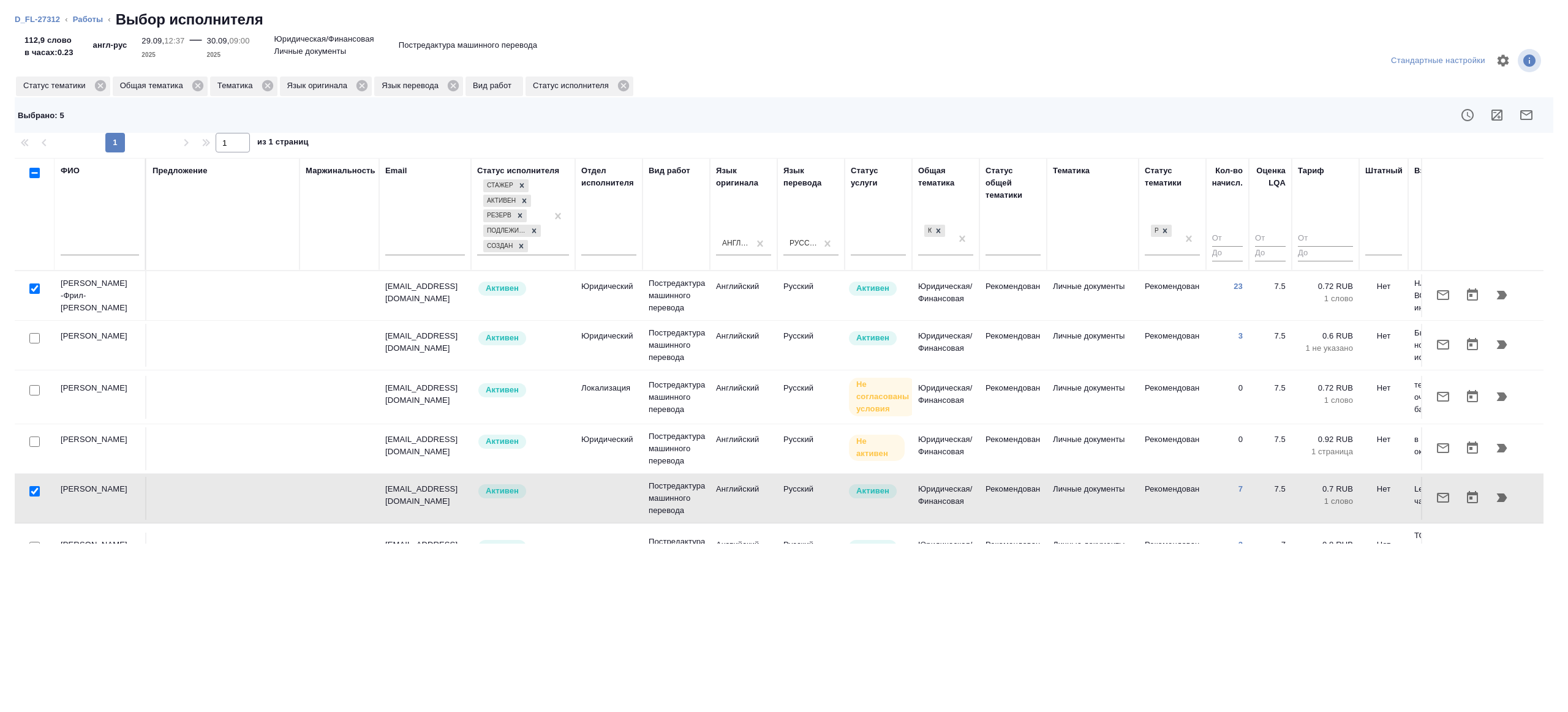
scroll to position [743, 262]
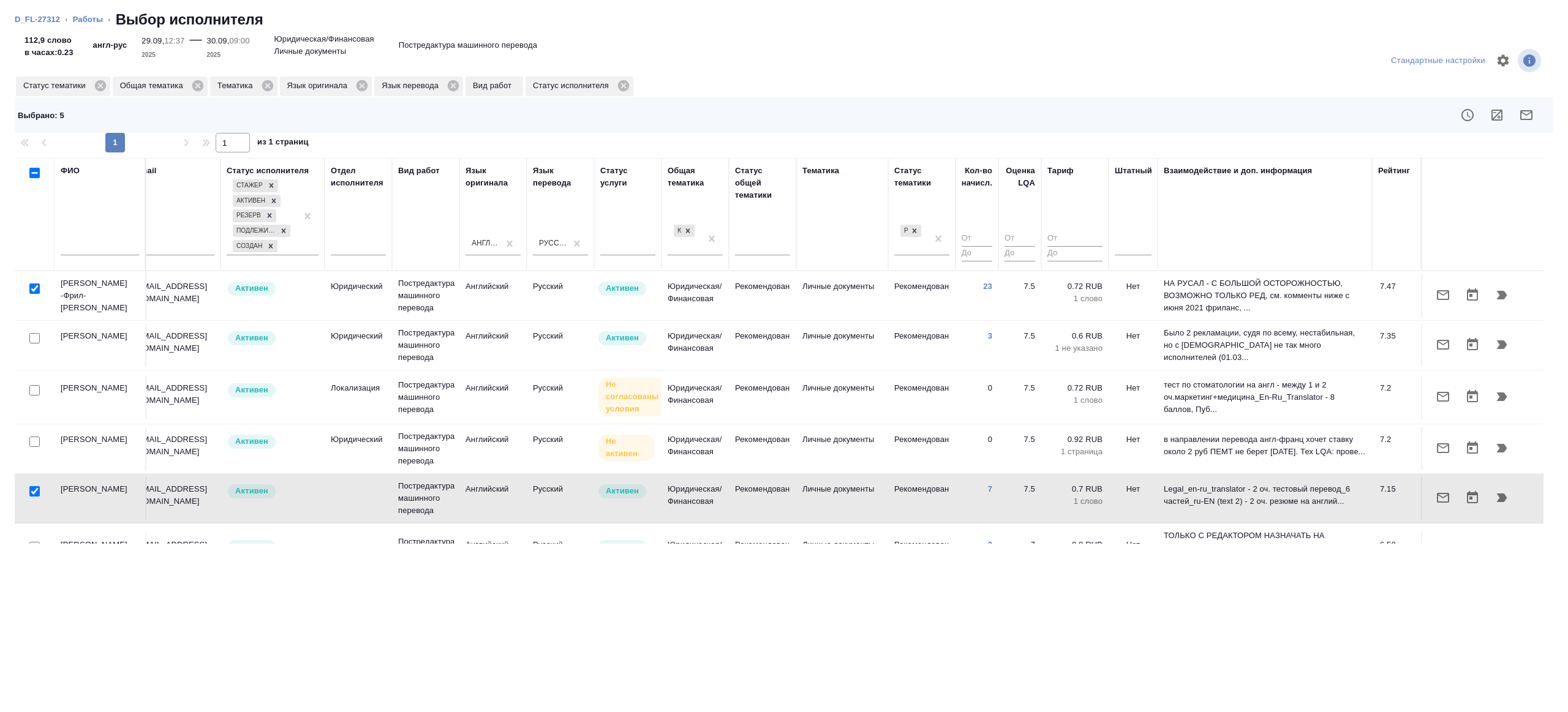
click at [35, 486] on input "checkbox" at bounding box center [35, 491] width 10 height 10
checkbox input "false"
click at [961, 234] on input "number" at bounding box center [976, 239] width 31 height 15
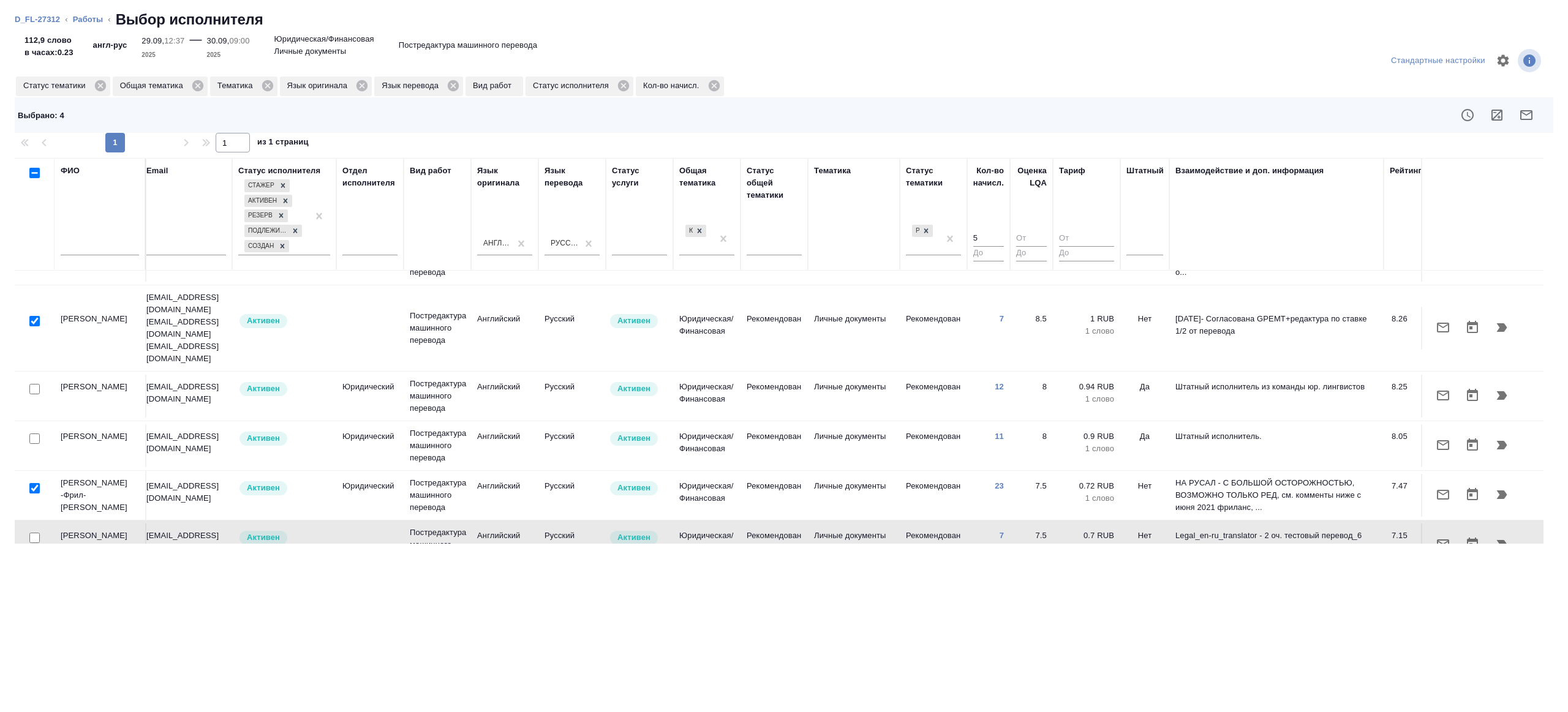
scroll to position [35, 262]
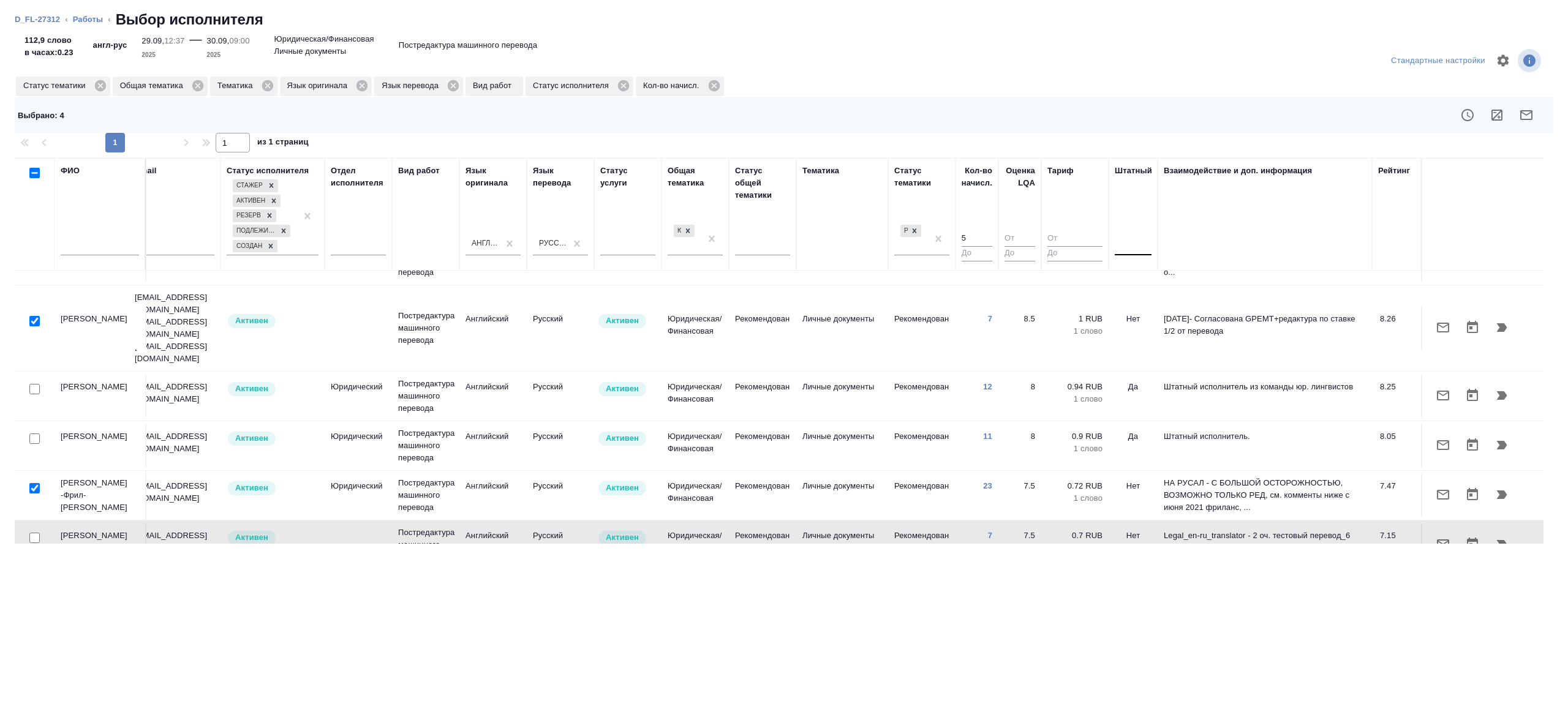
click at [1117, 251] on div at bounding box center [1132, 244] width 37 height 23
click at [1127, 281] on div "Нет" at bounding box center [1206, 282] width 184 height 22
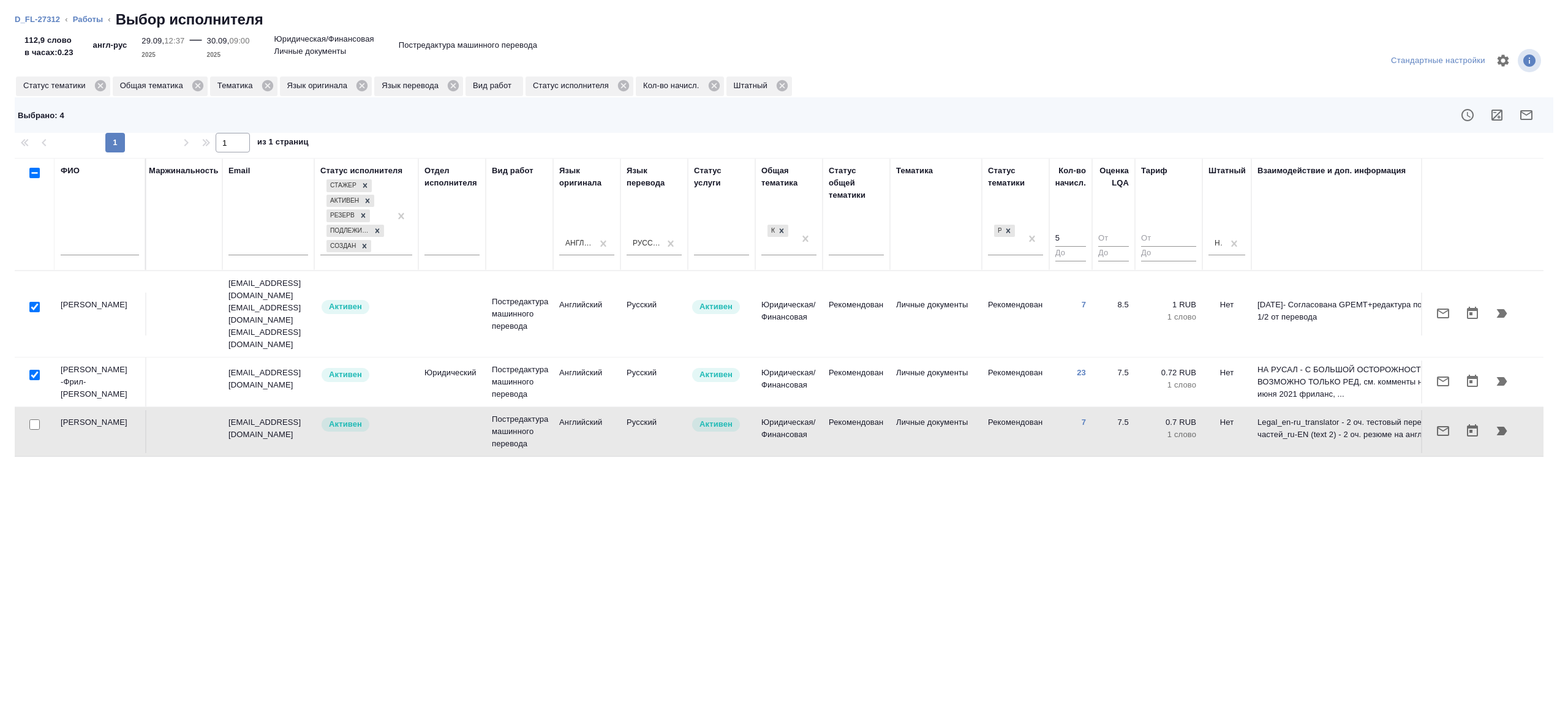
scroll to position [0, 0]
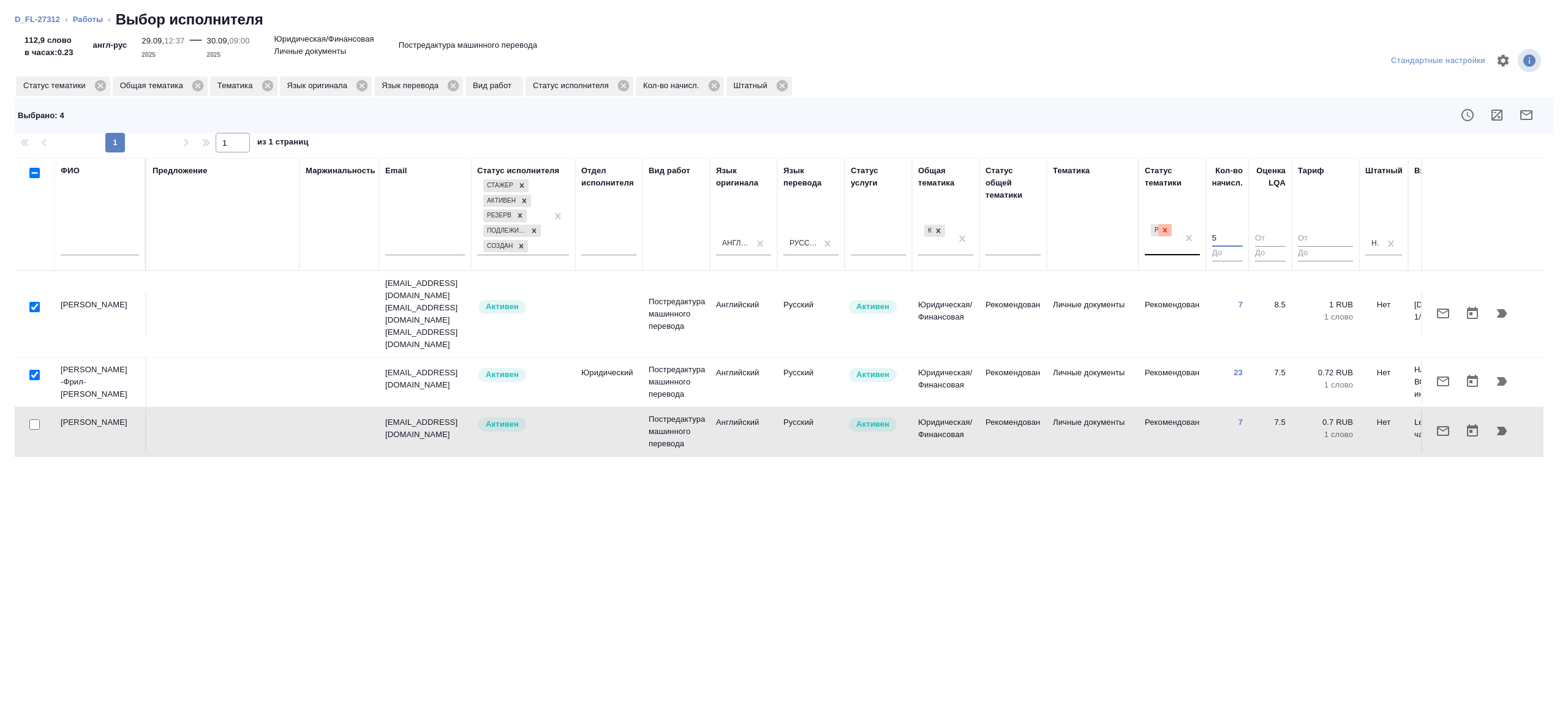
drag, startPoint x: 1230, startPoint y: 234, endPoint x: 1160, endPoint y: 234, distance: 70.0
click at [1160, 234] on tr "ФИО Предложение Маржинальность Email Статус исполнителя Стажер Активен Резерв П…" at bounding box center [904, 214] width 1779 height 113
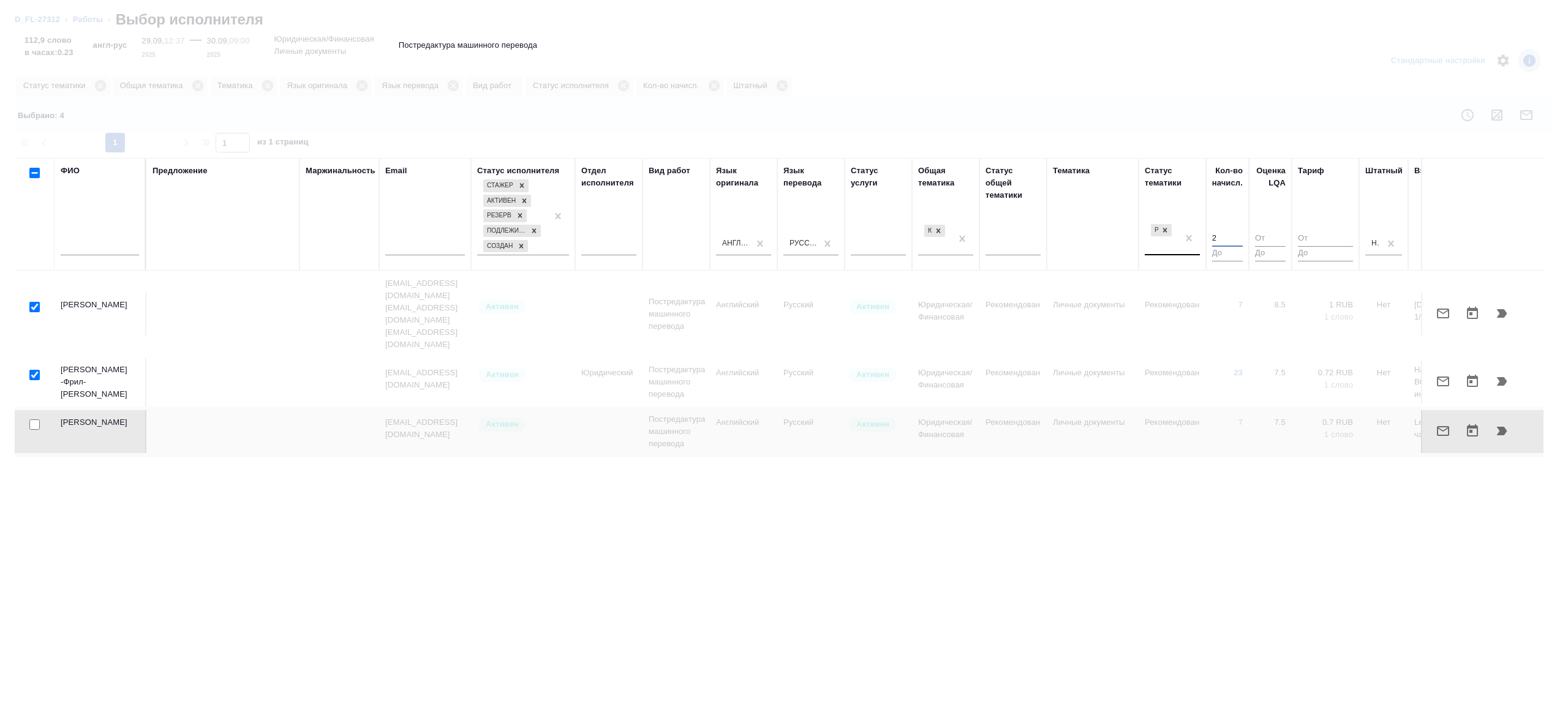
type input "2"
click at [1187, 146] on div at bounding box center [784, 356] width 1568 height 712
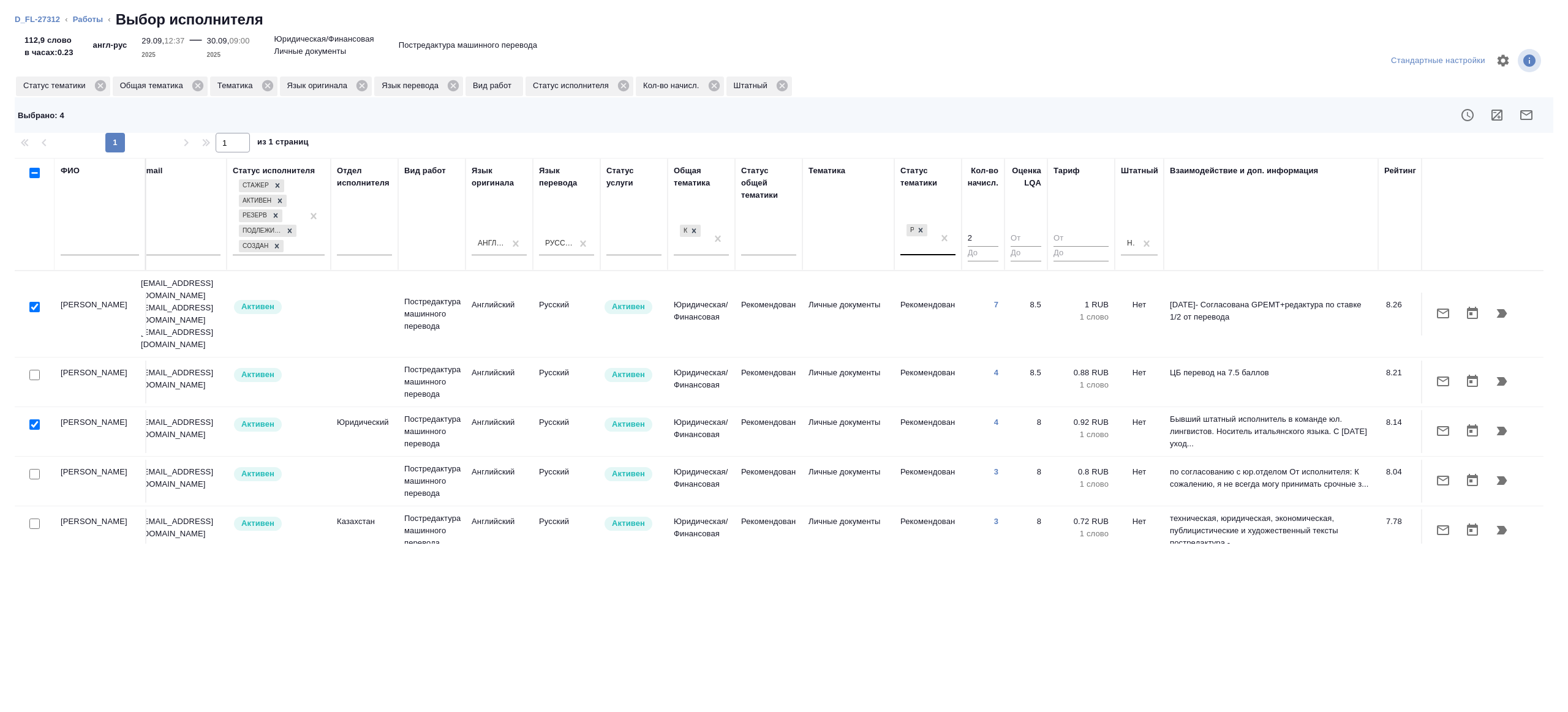
scroll to position [0, 249]
click at [34, 370] on input "checkbox" at bounding box center [35, 375] width 10 height 10
checkbox input "true"
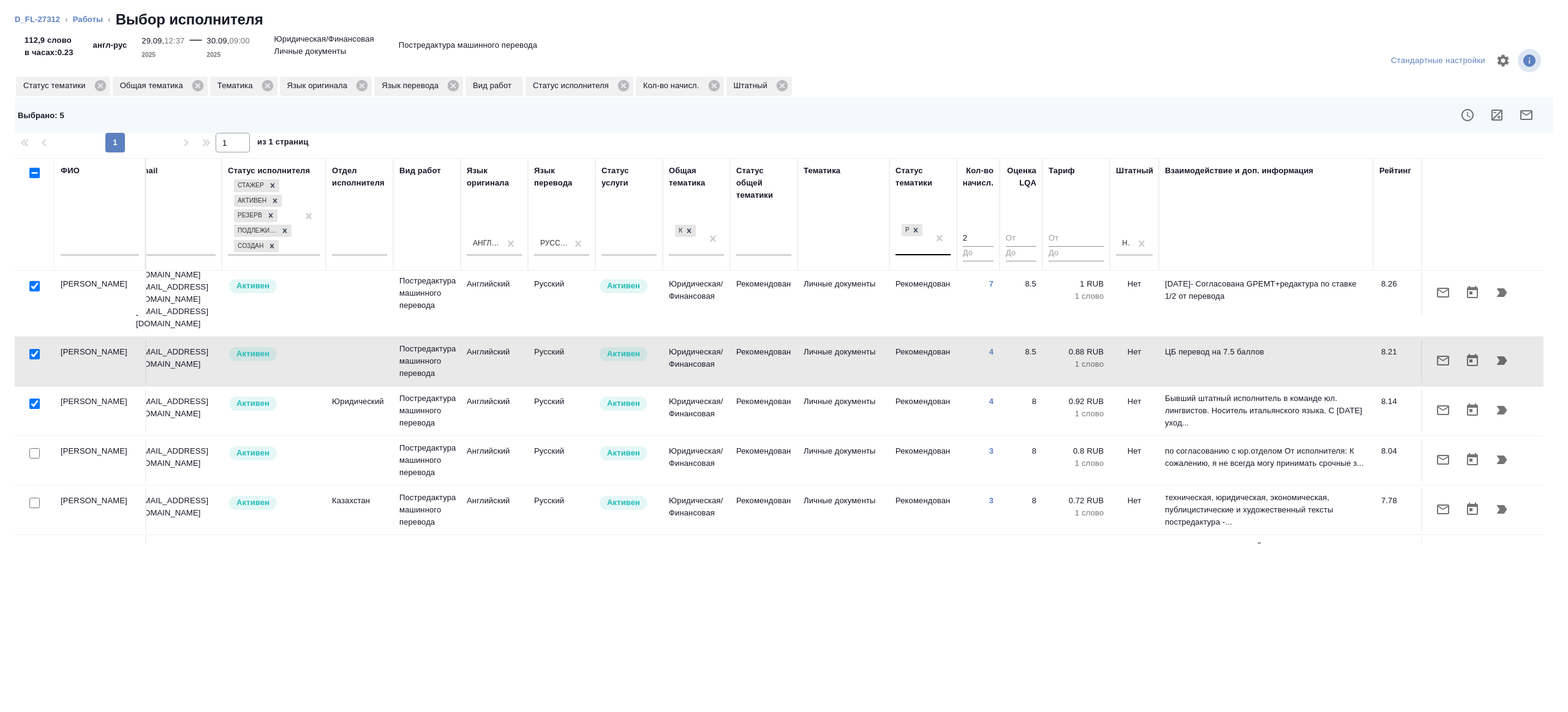
scroll to position [184, 249]
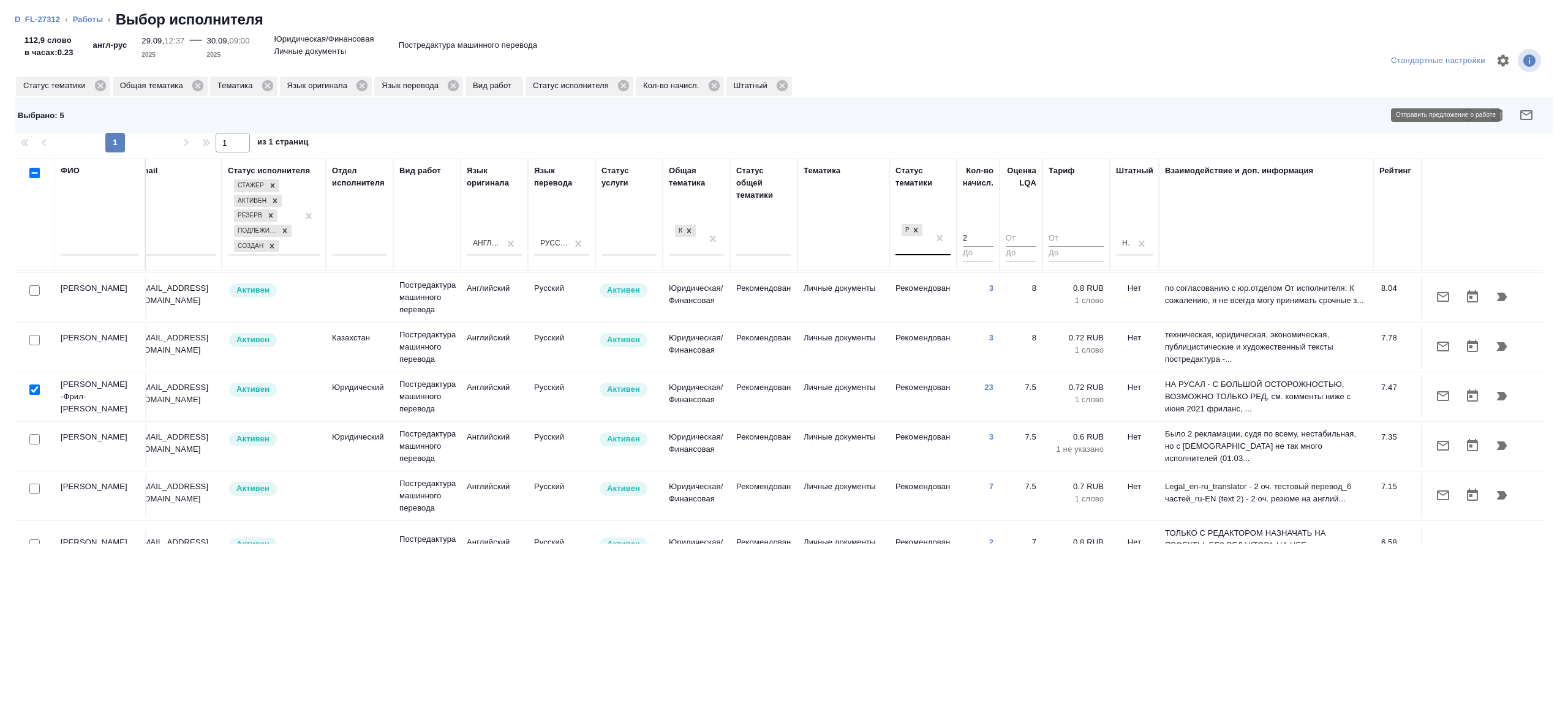
click at [1528, 116] on icon "button" at bounding box center [1526, 115] width 14 height 14
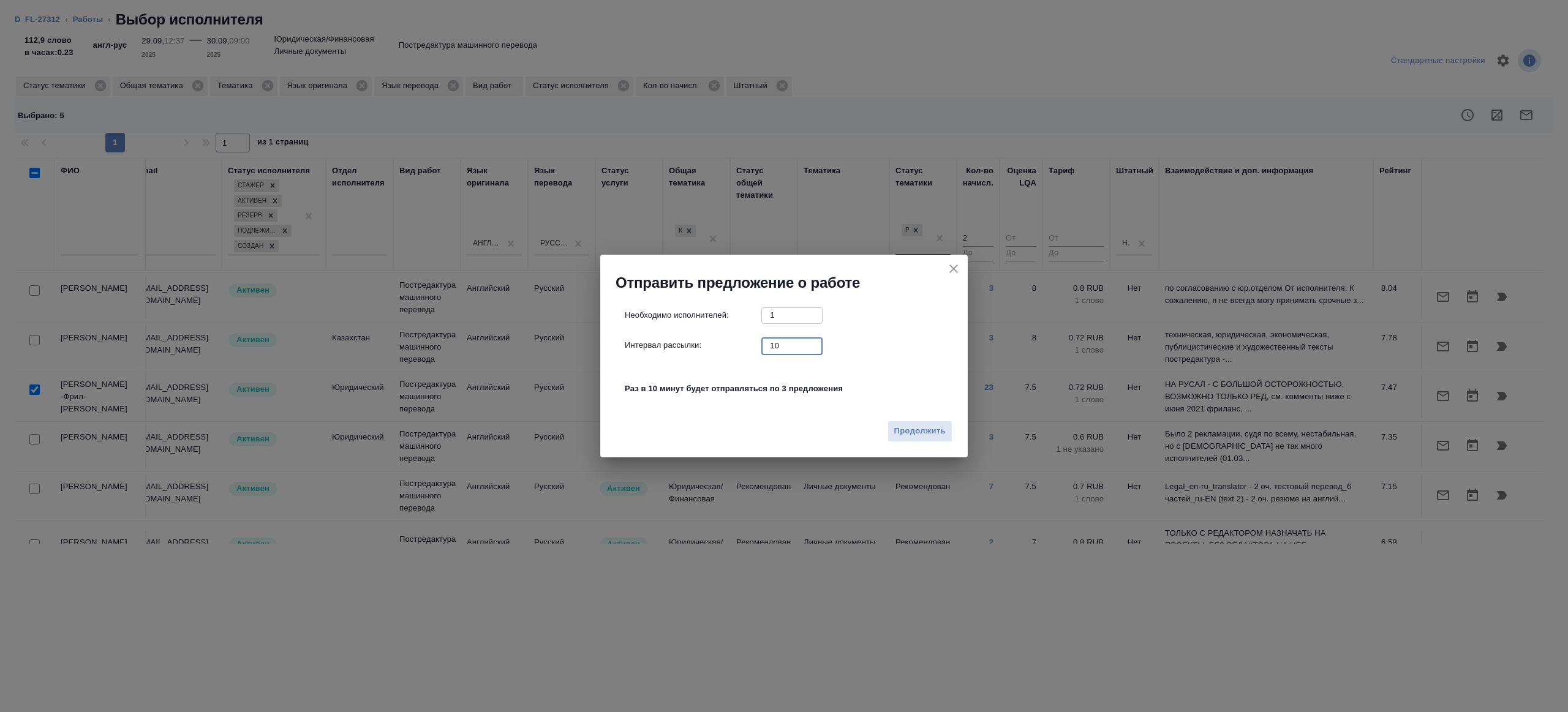
drag, startPoint x: 779, startPoint y: 348, endPoint x: 707, endPoint y: 348, distance: 72.0
click at [704, 347] on div "Интервал рассылки: 10 ​" at bounding box center [789, 345] width 329 height 15
type input "1"
click at [907, 427] on span "Продолжить" at bounding box center [920, 431] width 52 height 14
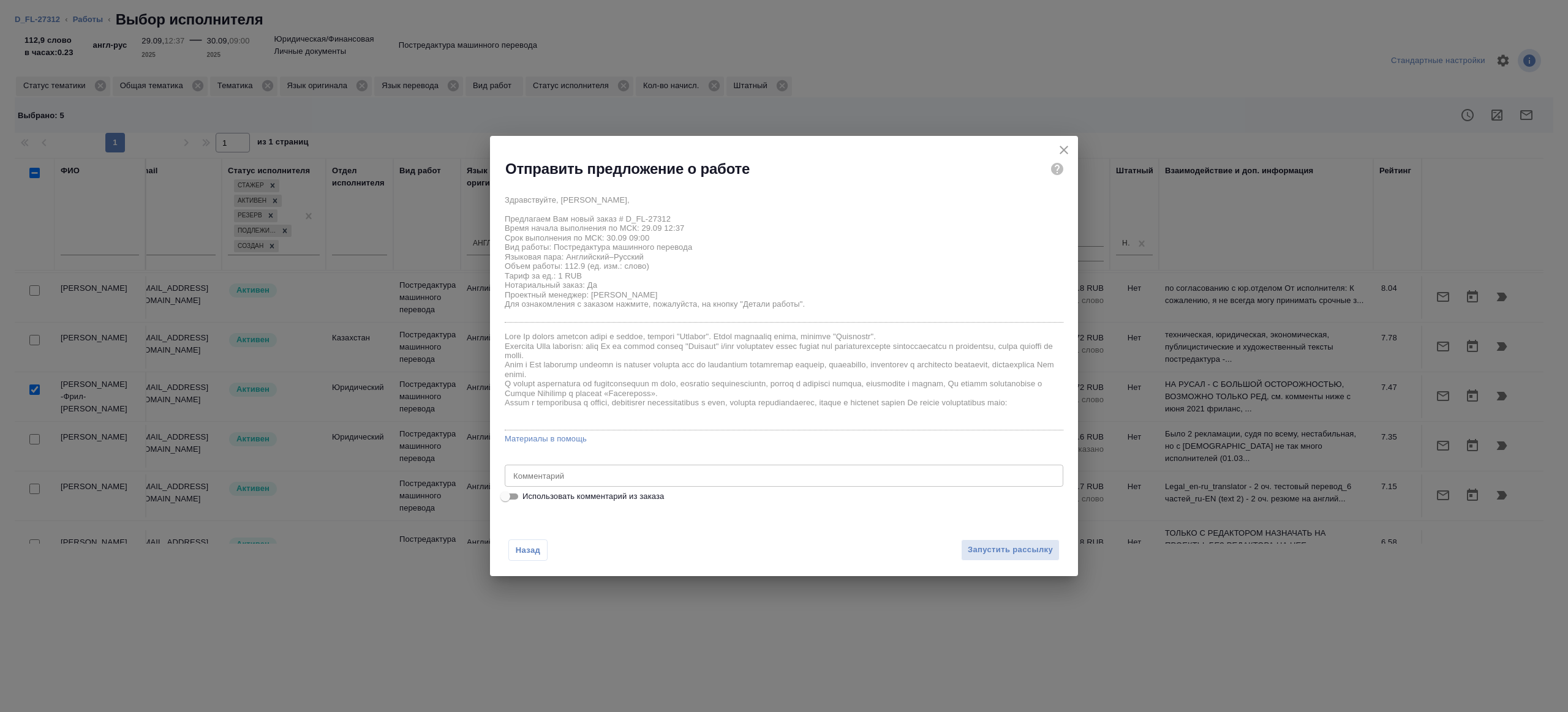
click at [724, 455] on div "Здравствуйте, Елена, Предлагаем Вам новый заказ # D_FL-27312 Время начала выпол…" at bounding box center [784, 346] width 559 height 315
click at [503, 493] on input "Использовать комментарий из заказа" at bounding box center [505, 496] width 44 height 14
checkbox input "true"
type textarea "текст на русском языке не перенабираем"
click at [504, 494] on input "Использовать комментарий из заказа" at bounding box center [515, 496] width 44 height 14
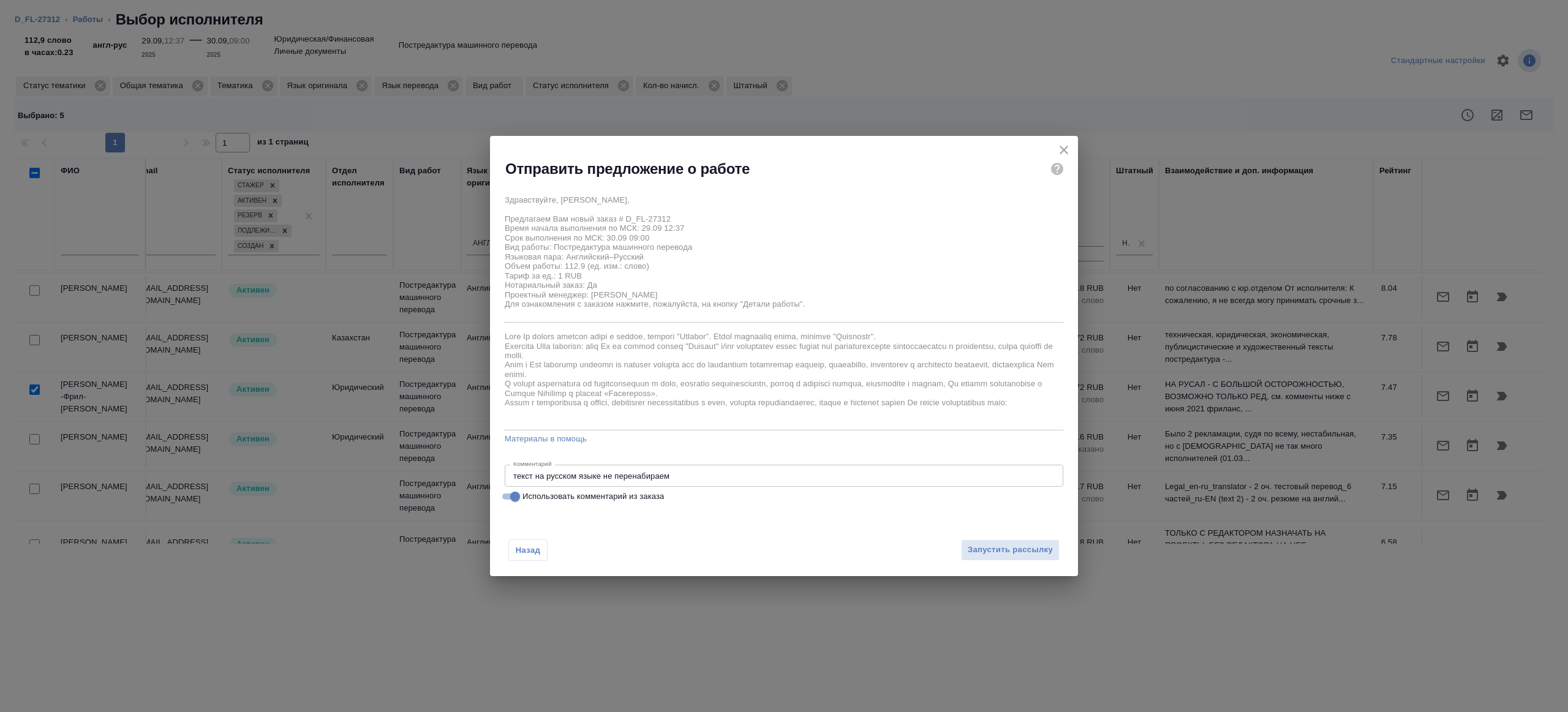
checkbox input "false"
click at [620, 478] on textarea at bounding box center [784, 476] width 541 height 9
type textarea "будет в смарткате"
click at [972, 547] on span "Запустить рассылку" at bounding box center [1010, 550] width 85 height 14
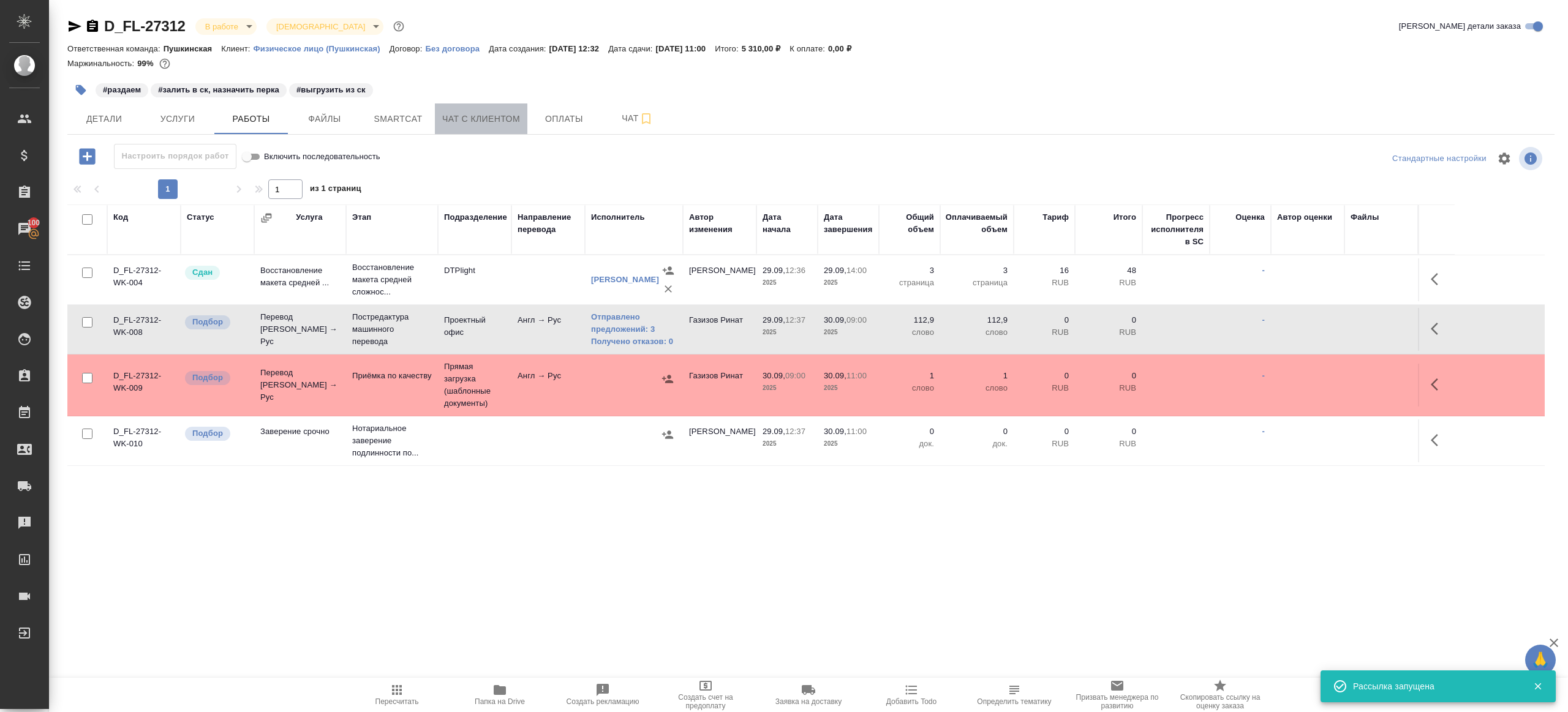
click at [436, 119] on button "Чат с клиентом" at bounding box center [481, 119] width 93 height 31
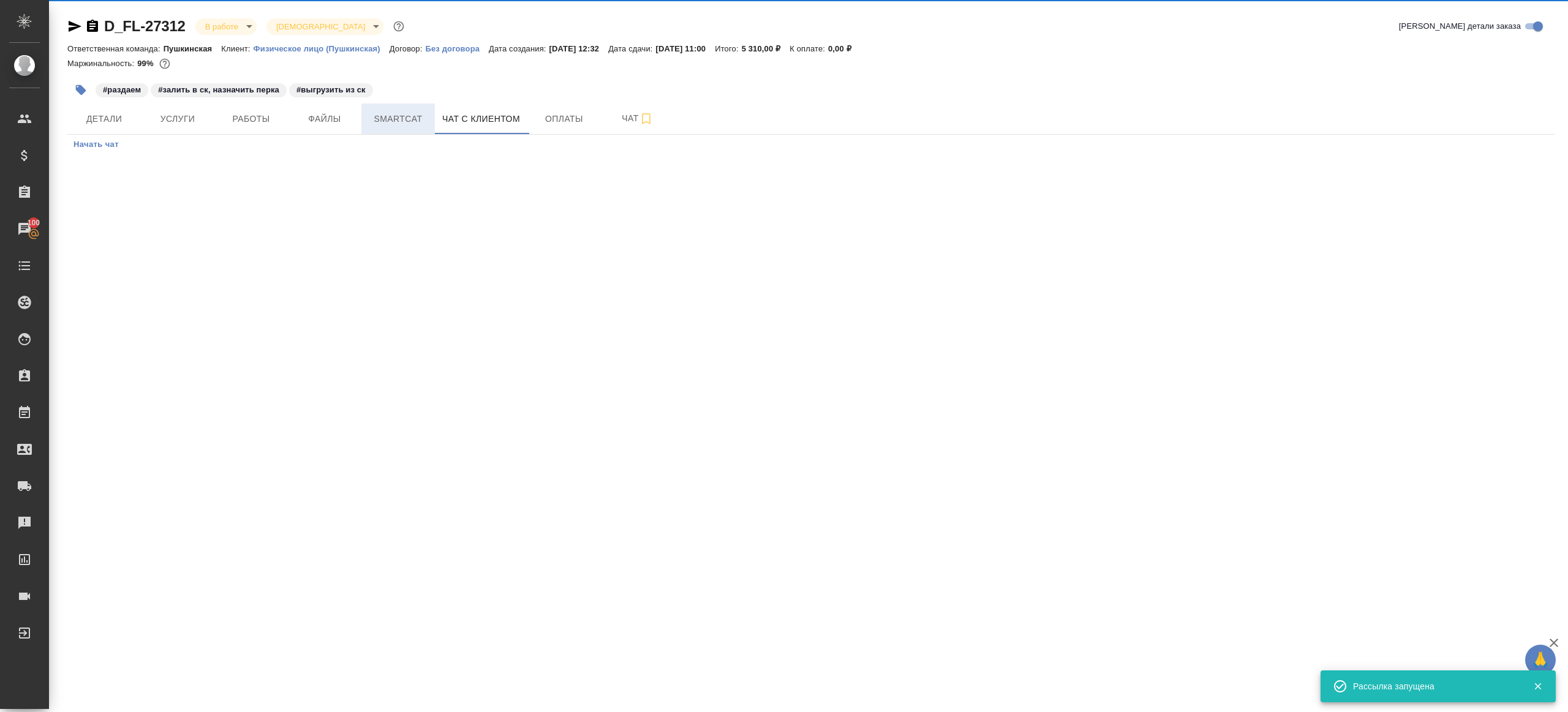
click at [421, 115] on span "Smartcat" at bounding box center [398, 119] width 59 height 15
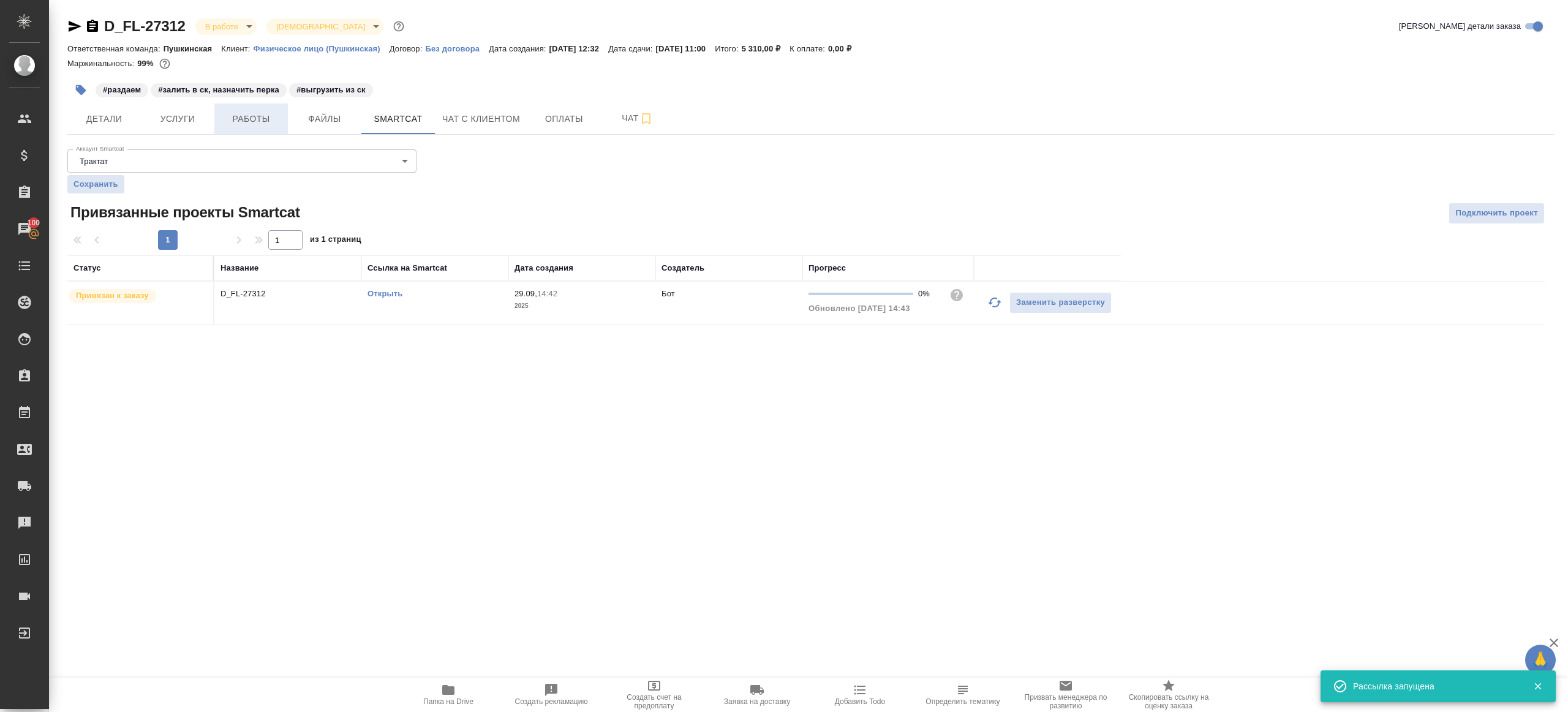
click at [275, 128] on button "Работы" at bounding box center [251, 119] width 73 height 31
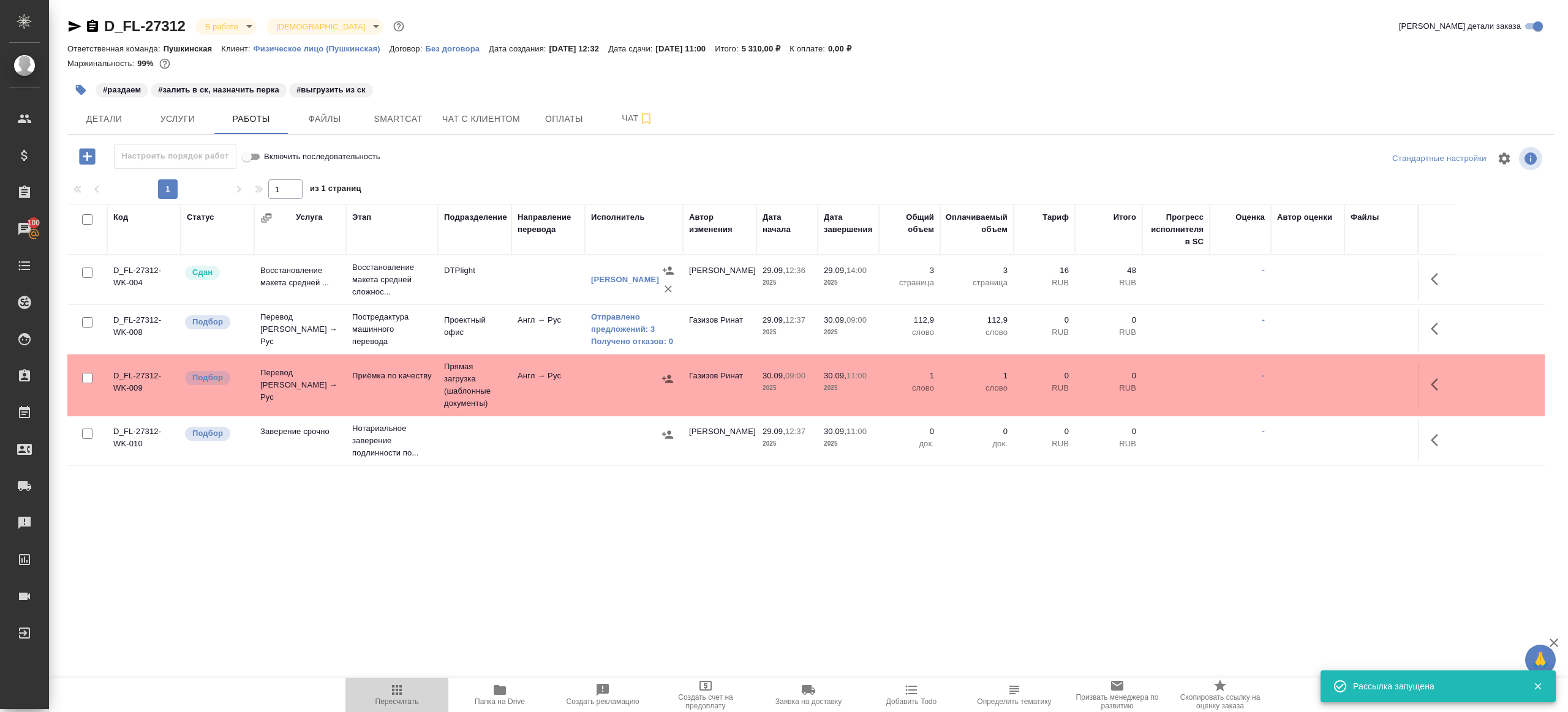
click at [402, 693] on icon "button" at bounding box center [397, 690] width 14 height 14
click at [586, 588] on div ".cls-1 fill:#fff; AWATERA Gazizov Rinat Клиенты Спецификации Заказы 100 Чаты To…" at bounding box center [784, 356] width 1568 height 712
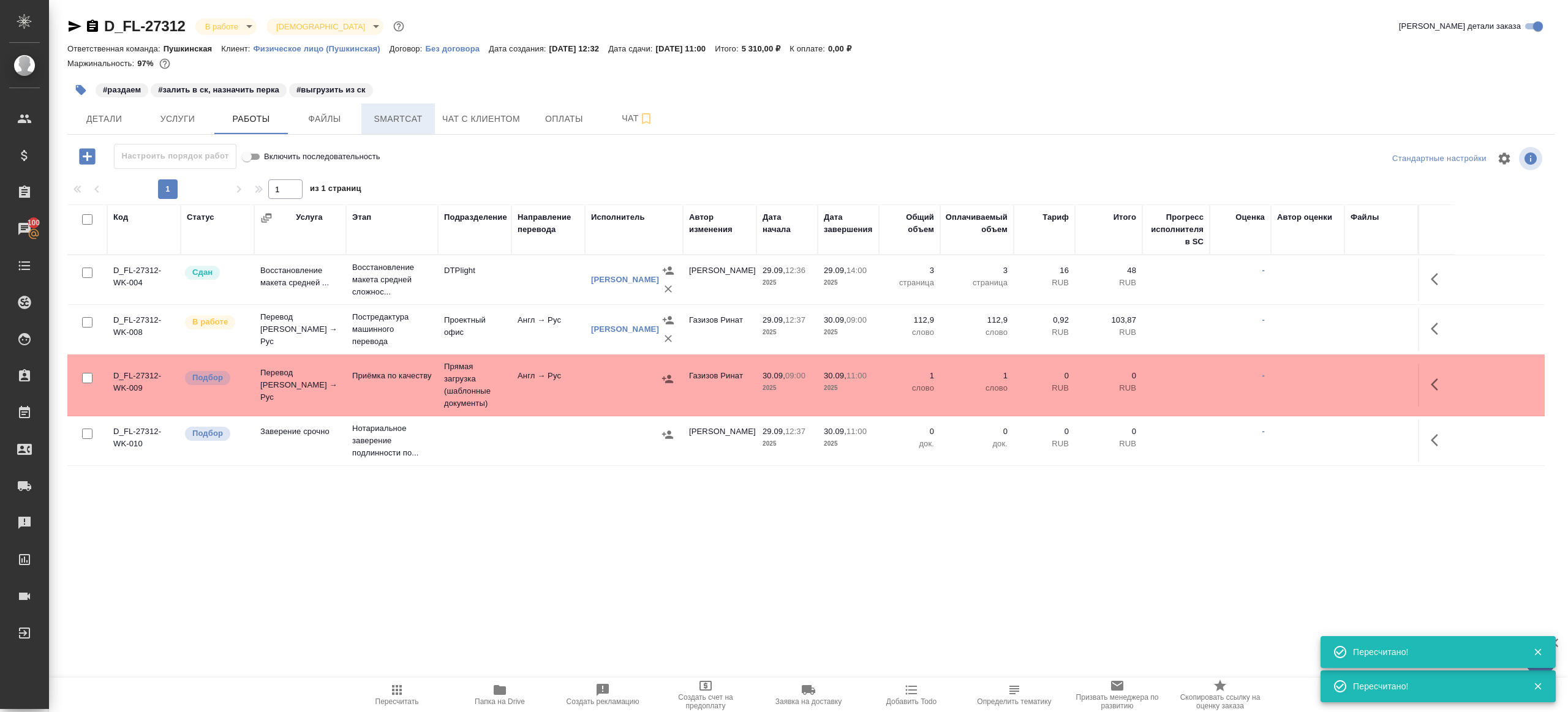
click at [406, 118] on span "Smartcat" at bounding box center [398, 119] width 59 height 15
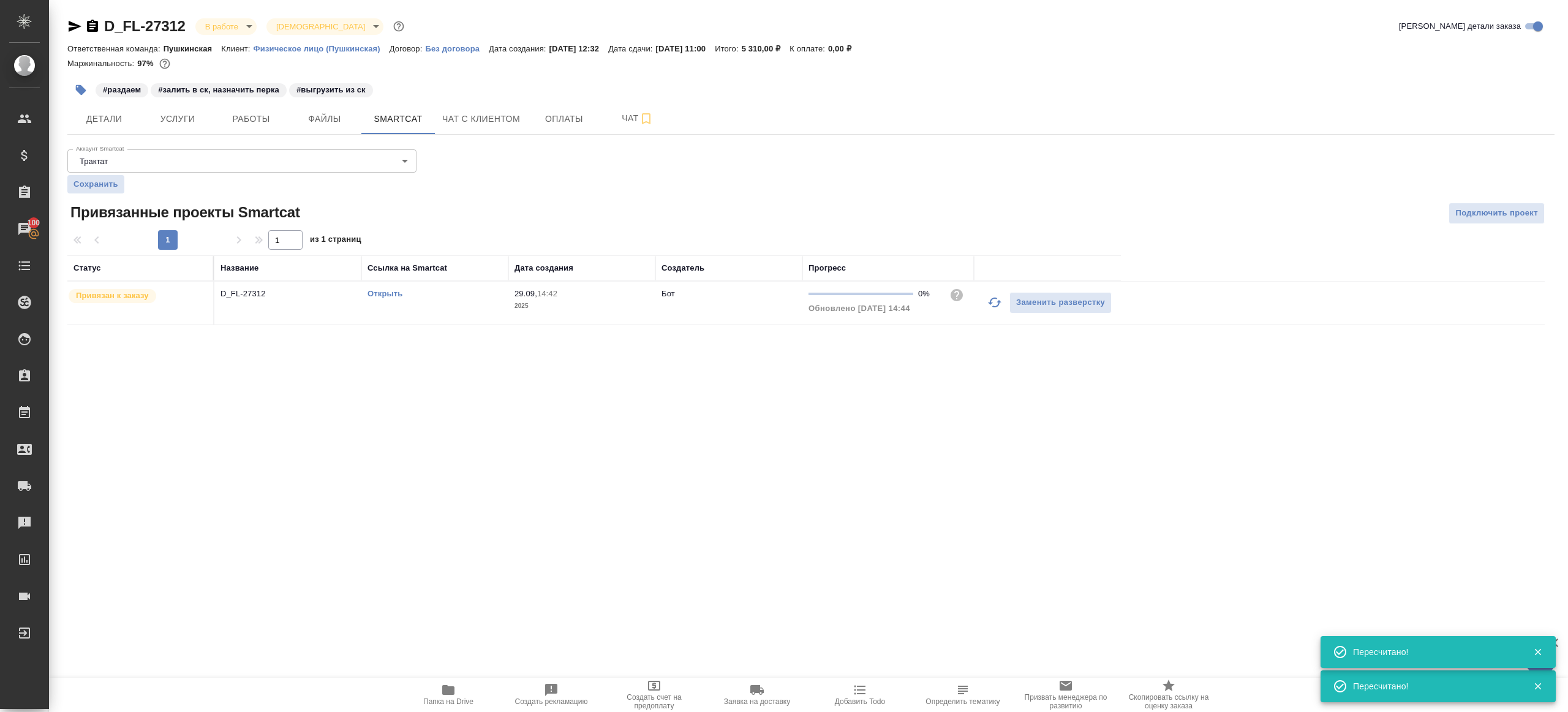
click at [382, 301] on td "Открыть" at bounding box center [435, 303] width 147 height 43
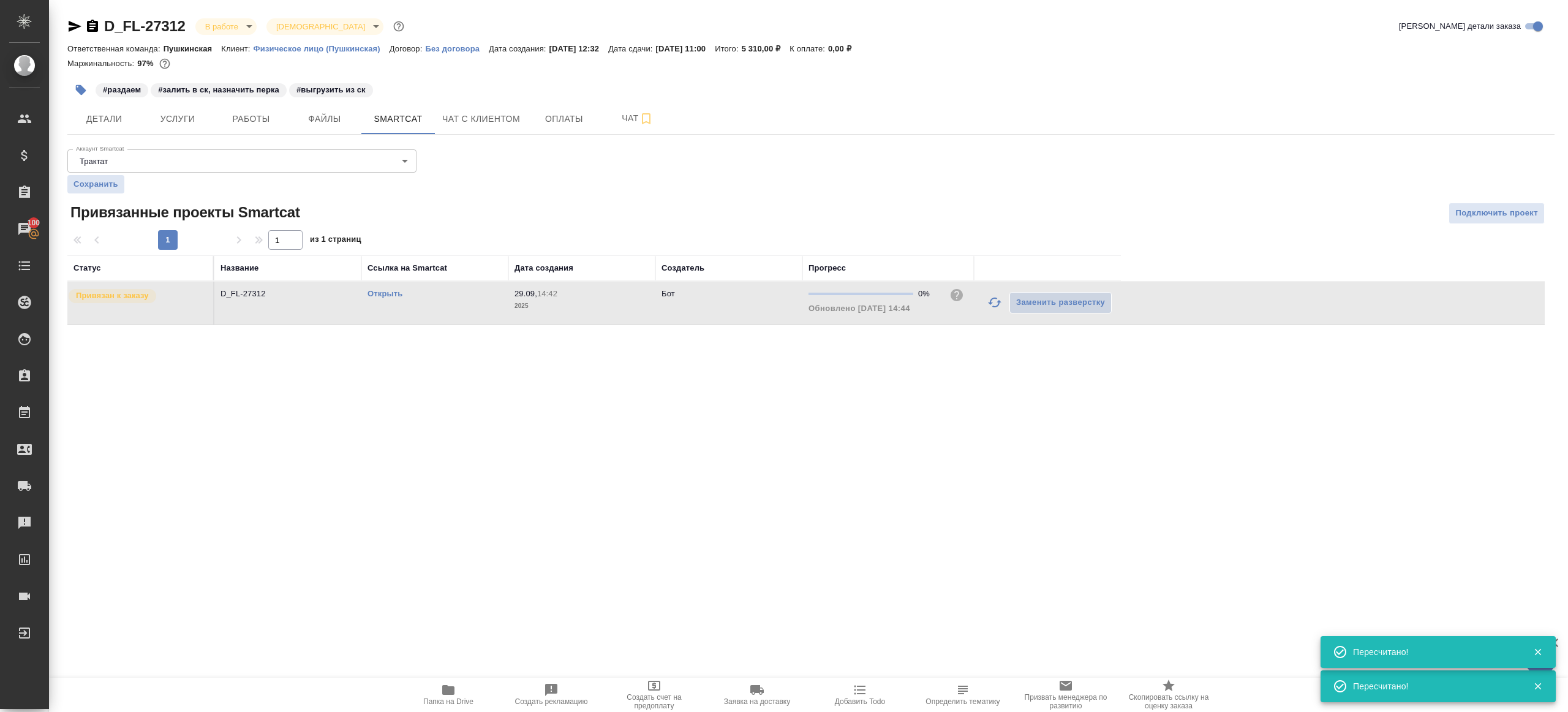
click at [382, 297] on link "Открыть" at bounding box center [385, 293] width 35 height 9
click at [232, 124] on span "Работы" at bounding box center [251, 119] width 59 height 15
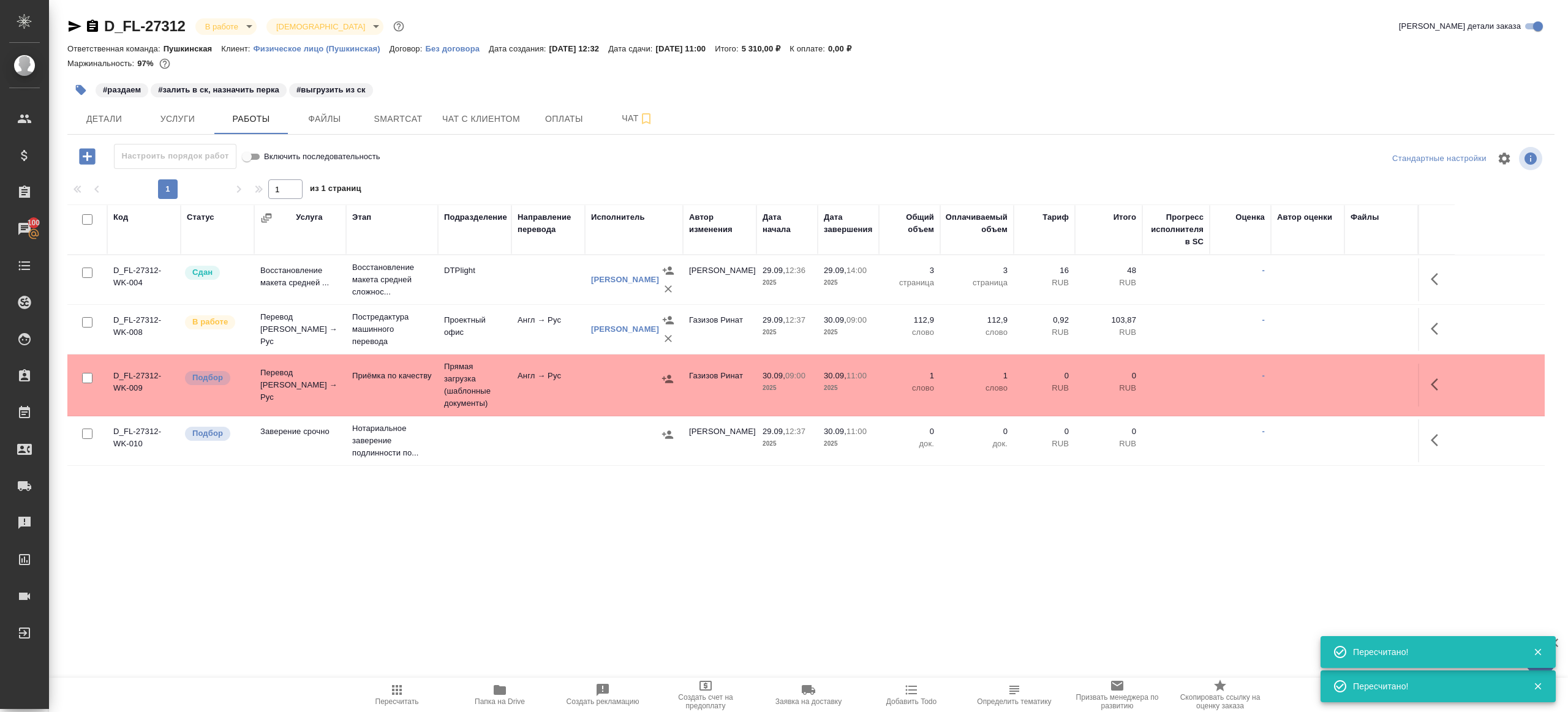
click at [86, 88] on icon "button" at bounding box center [81, 90] width 12 height 12
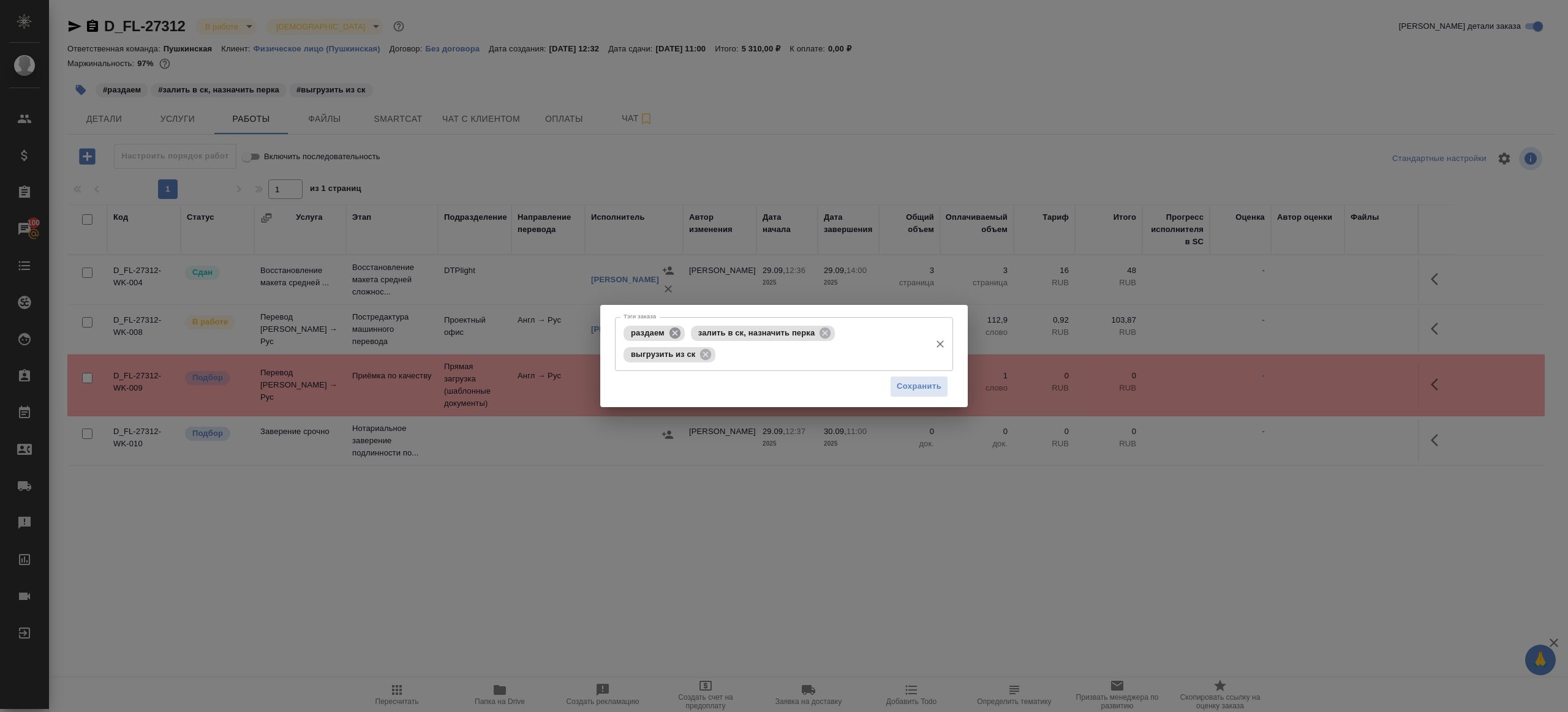
click at [675, 333] on icon at bounding box center [674, 333] width 14 height 14
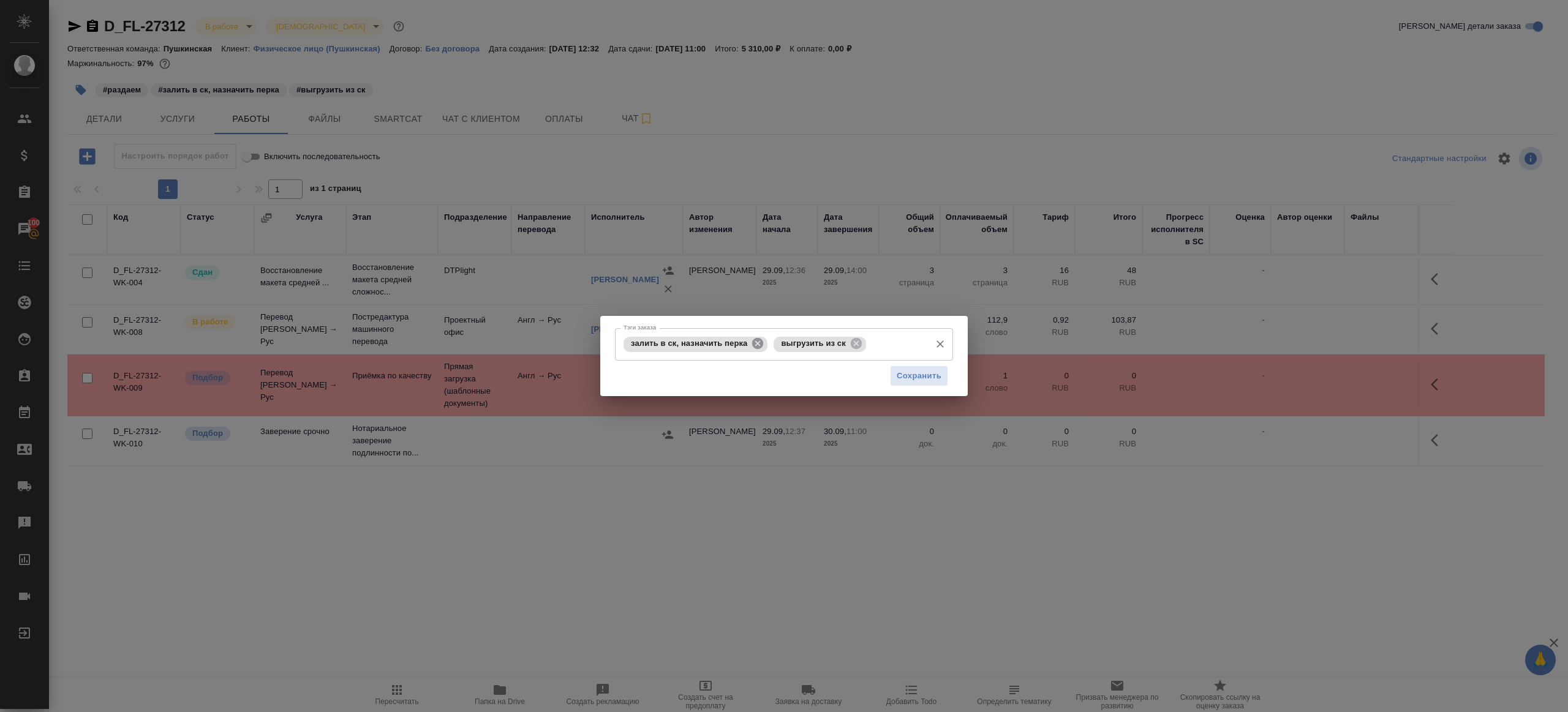
click at [753, 343] on icon at bounding box center [757, 343] width 14 height 14
click at [920, 378] on span "Сохранить" at bounding box center [919, 376] width 45 height 14
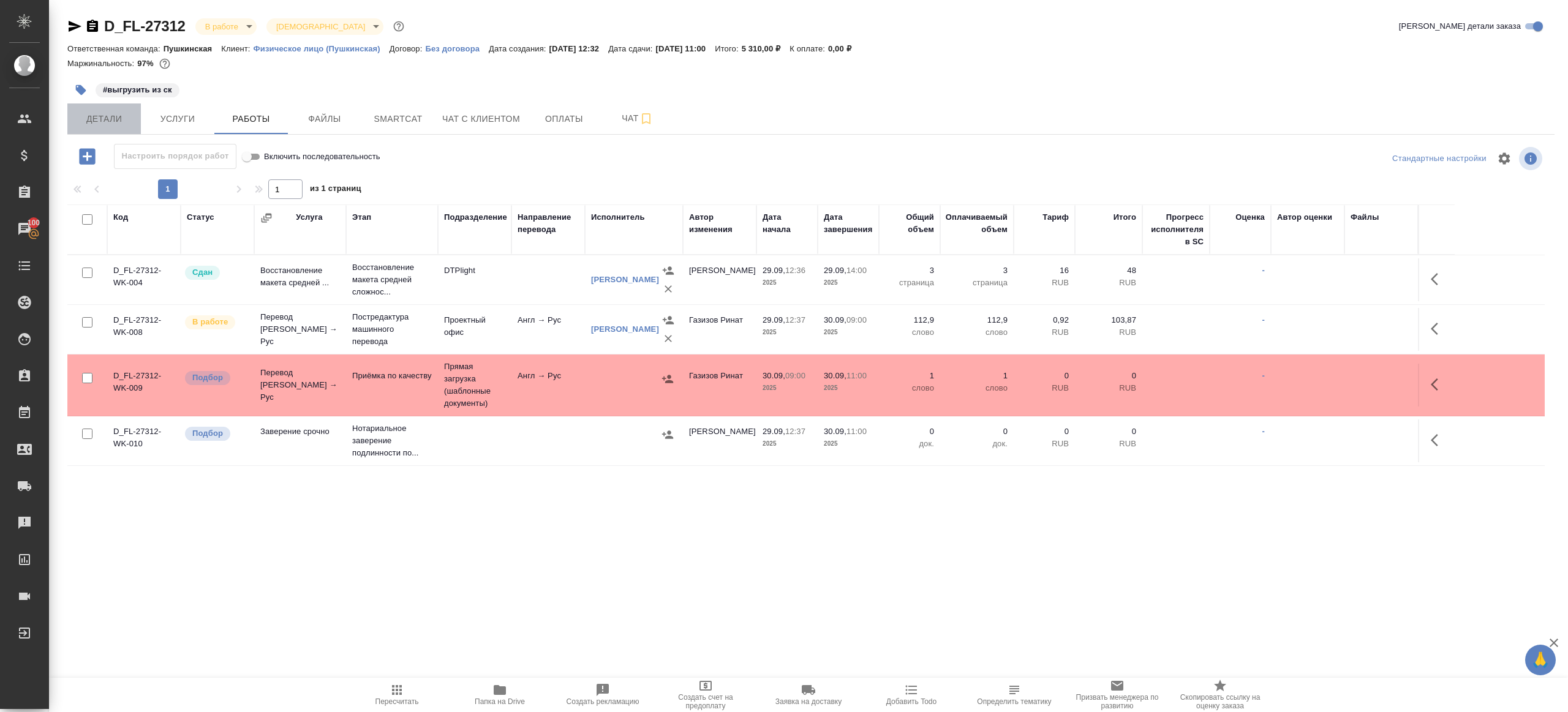
click at [89, 113] on span "Детали" at bounding box center [104, 119] width 59 height 15
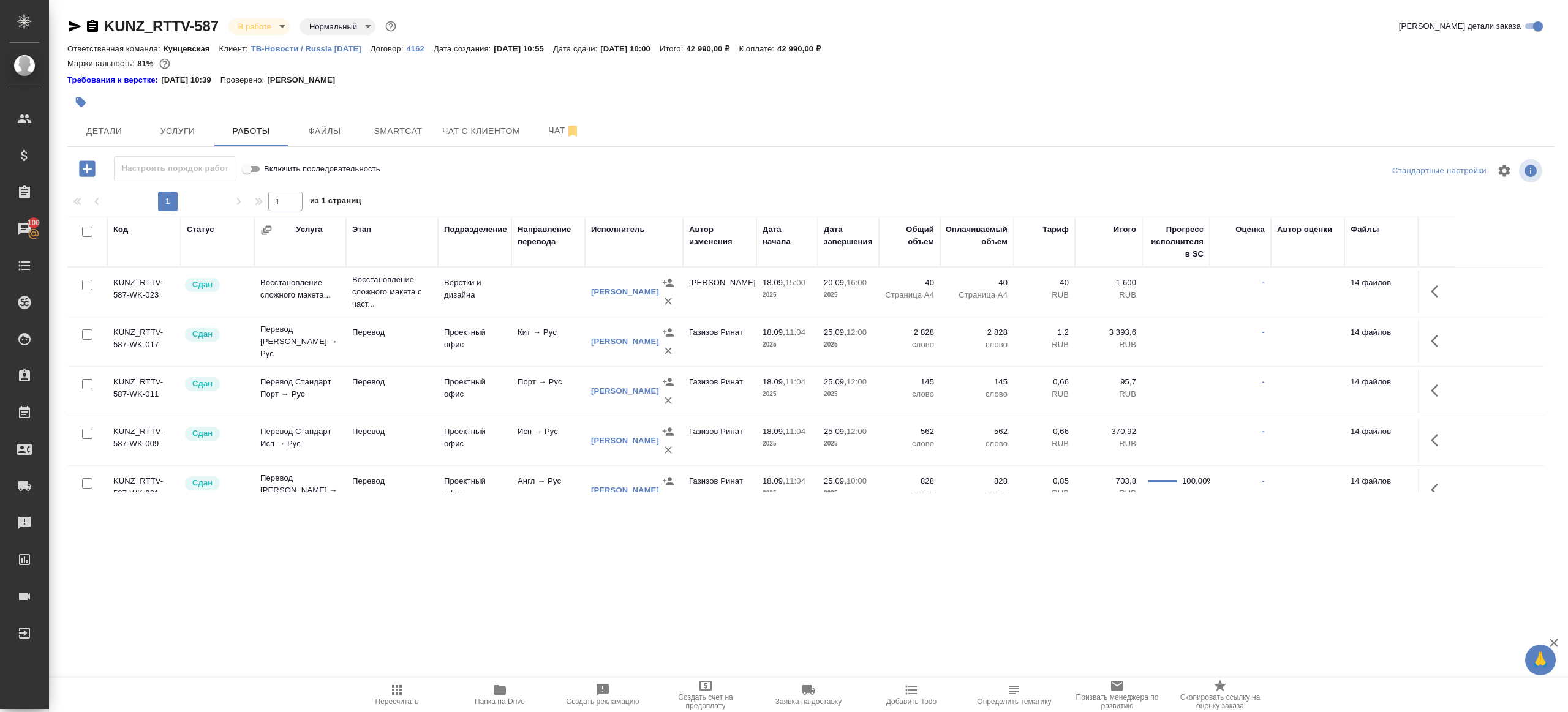
click at [395, 685] on icon "button" at bounding box center [397, 690] width 10 height 10
drag, startPoint x: 395, startPoint y: 684, endPoint x: 394, endPoint y: 545, distance: 139.0
click at [395, 684] on icon "button" at bounding box center [397, 690] width 14 height 14
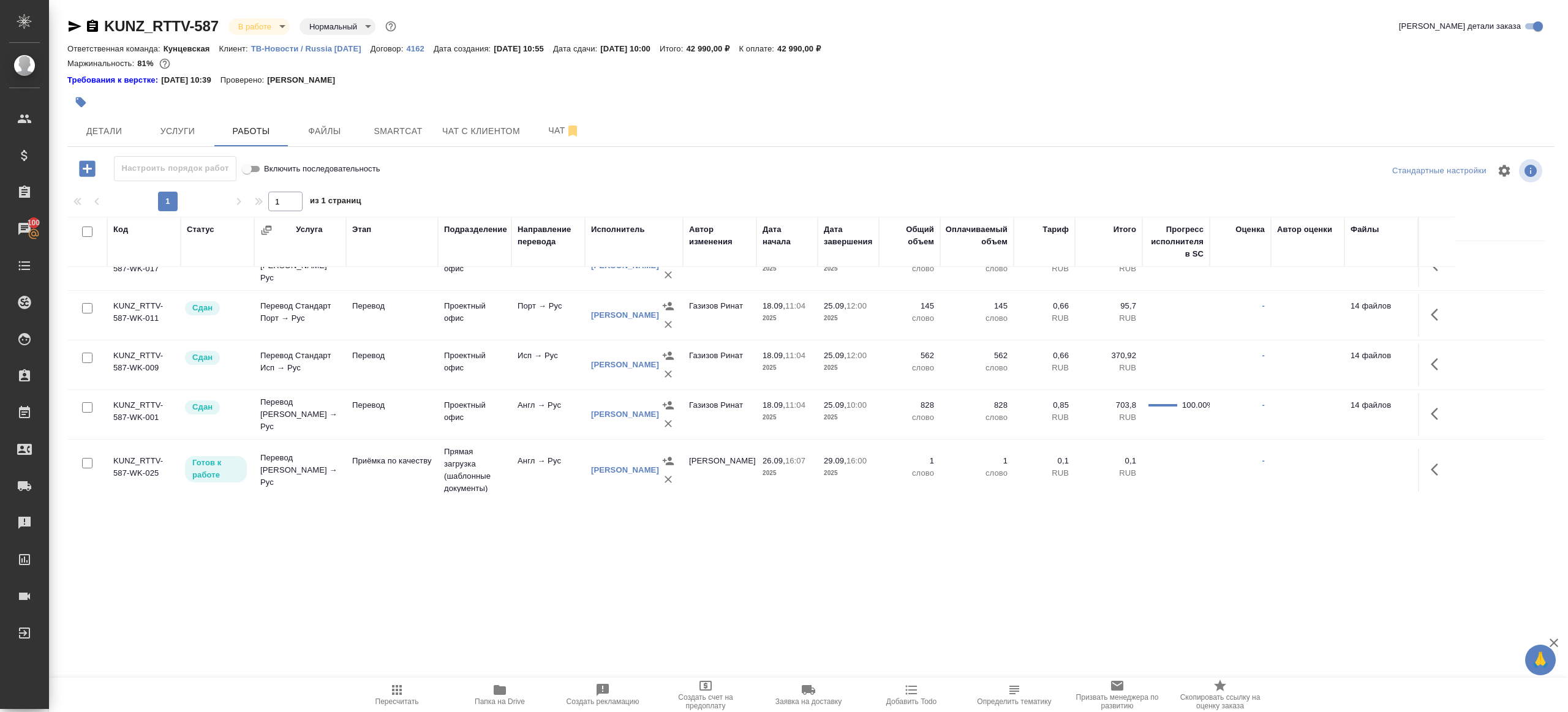
scroll to position [194, 0]
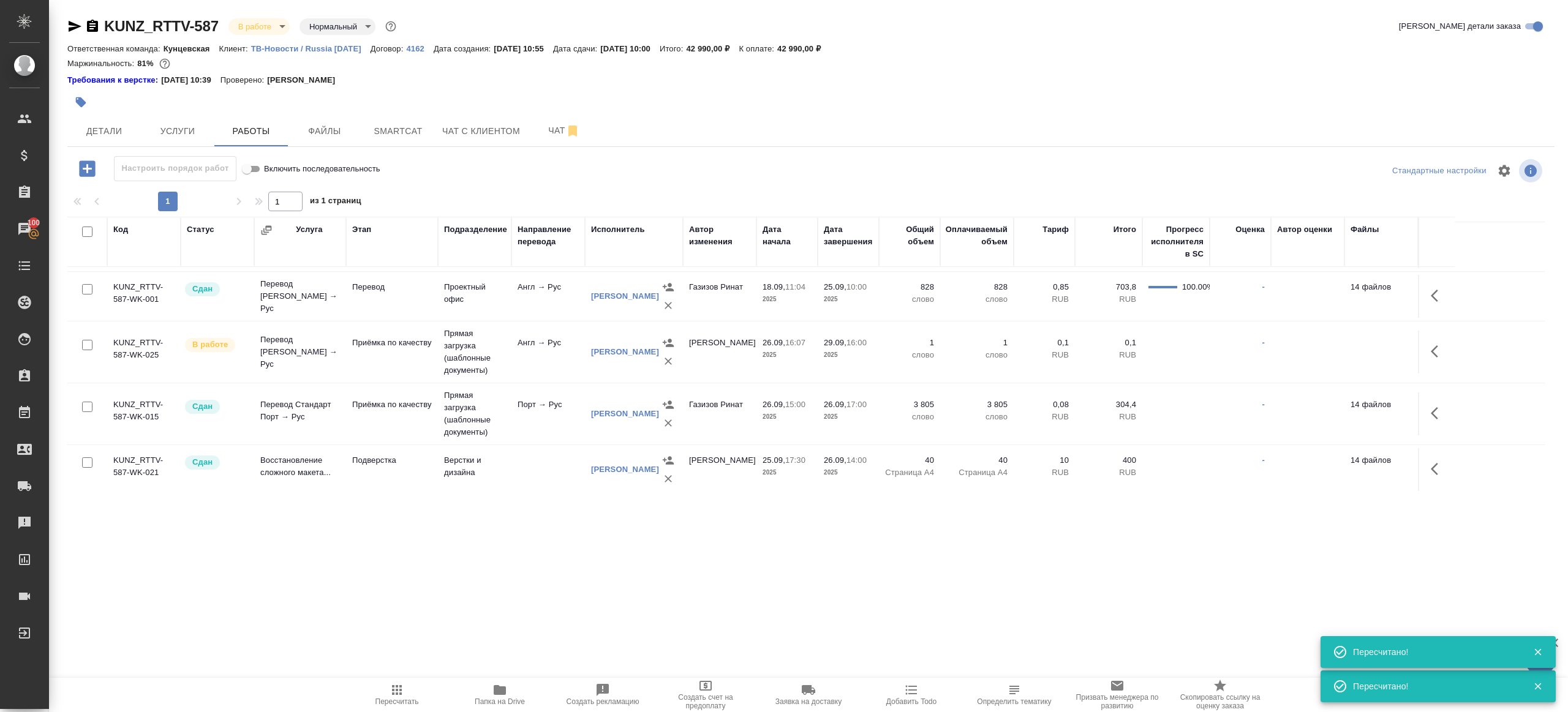
click at [405, 679] on button "Пересчитать" at bounding box center [396, 695] width 103 height 34
click at [405, 679] on button "Пересчитать" at bounding box center [396, 695] width 103 height 34
click at [387, 692] on span "Пересчитать" at bounding box center [397, 694] width 88 height 23
drag, startPoint x: 387, startPoint y: 692, endPoint x: 446, endPoint y: 639, distance: 79.3
click at [387, 692] on span "Пересчитать" at bounding box center [397, 694] width 88 height 23
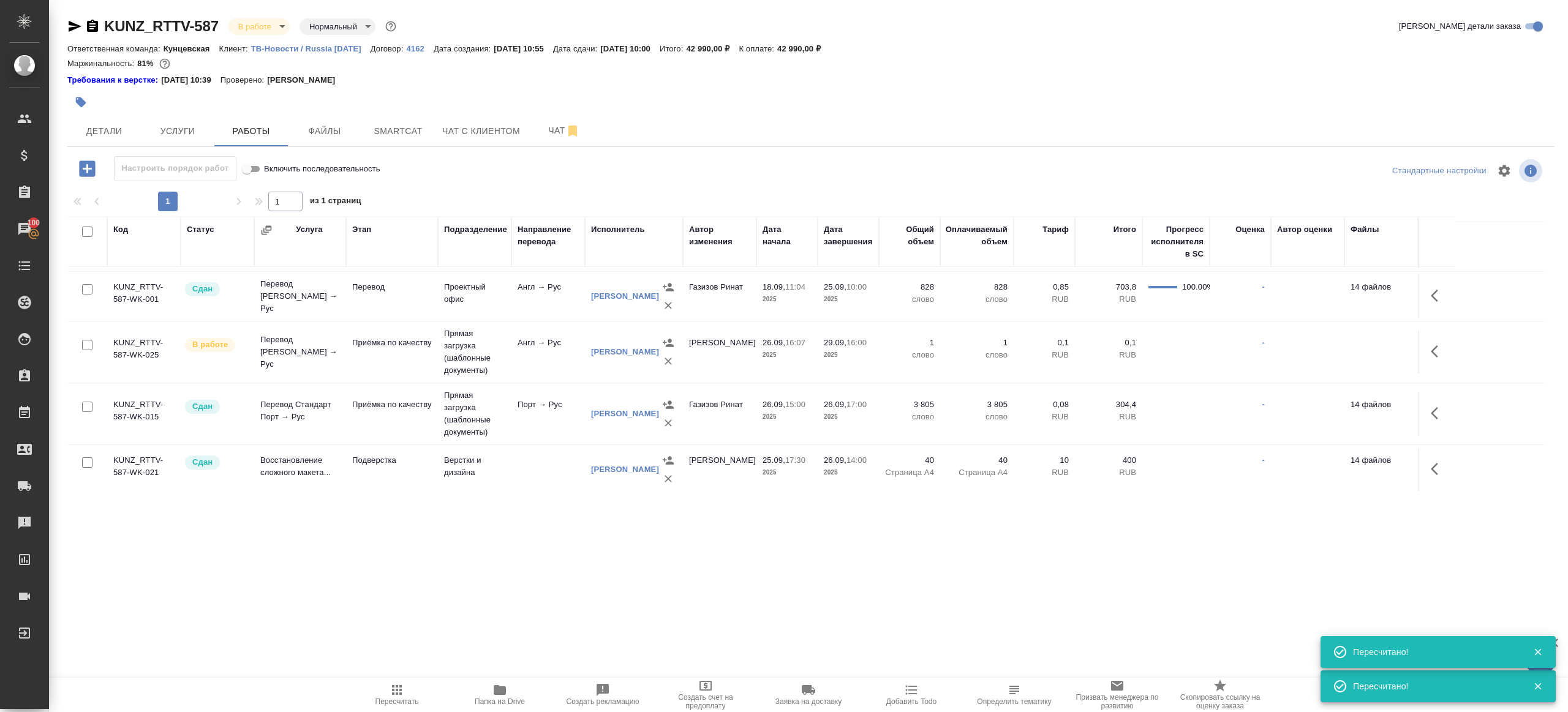
click at [472, 608] on div ".cls-1 fill:#fff; AWATERA Gazizov Rinat Клиенты Спецификации Заказы 100 Чаты To…" at bounding box center [784, 356] width 1568 height 712
click at [404, 696] on span "Пересчитать" at bounding box center [397, 694] width 88 height 23
click at [587, 579] on div ".cls-1 fill:#fff; AWATERA Gazizov Rinat Клиенты Спецификации Заказы 100 Чаты To…" at bounding box center [784, 356] width 1568 height 712
click at [386, 688] on span "Пересчитать" at bounding box center [397, 694] width 88 height 23
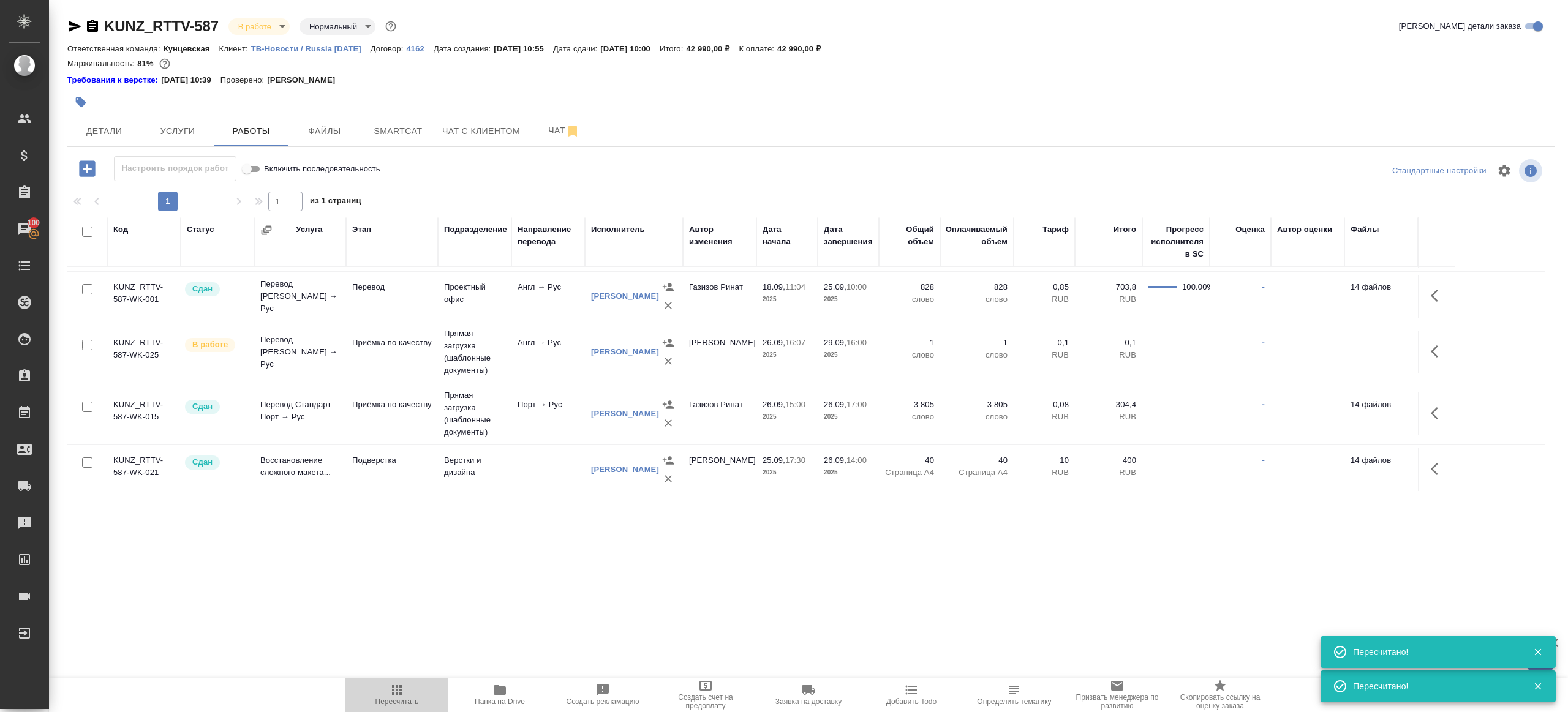
drag, startPoint x: 386, startPoint y: 688, endPoint x: 390, endPoint y: 668, distance: 20.4
click at [386, 686] on span "Пересчитать" at bounding box center [397, 694] width 88 height 23
click at [420, 687] on span "Пересчитать" at bounding box center [397, 694] width 88 height 23
click at [516, 610] on div ".cls-1 fill:#fff; AWATERA Gazizov Rinat Клиенты Спецификации Заказы 100 Чаты To…" at bounding box center [784, 356] width 1568 height 712
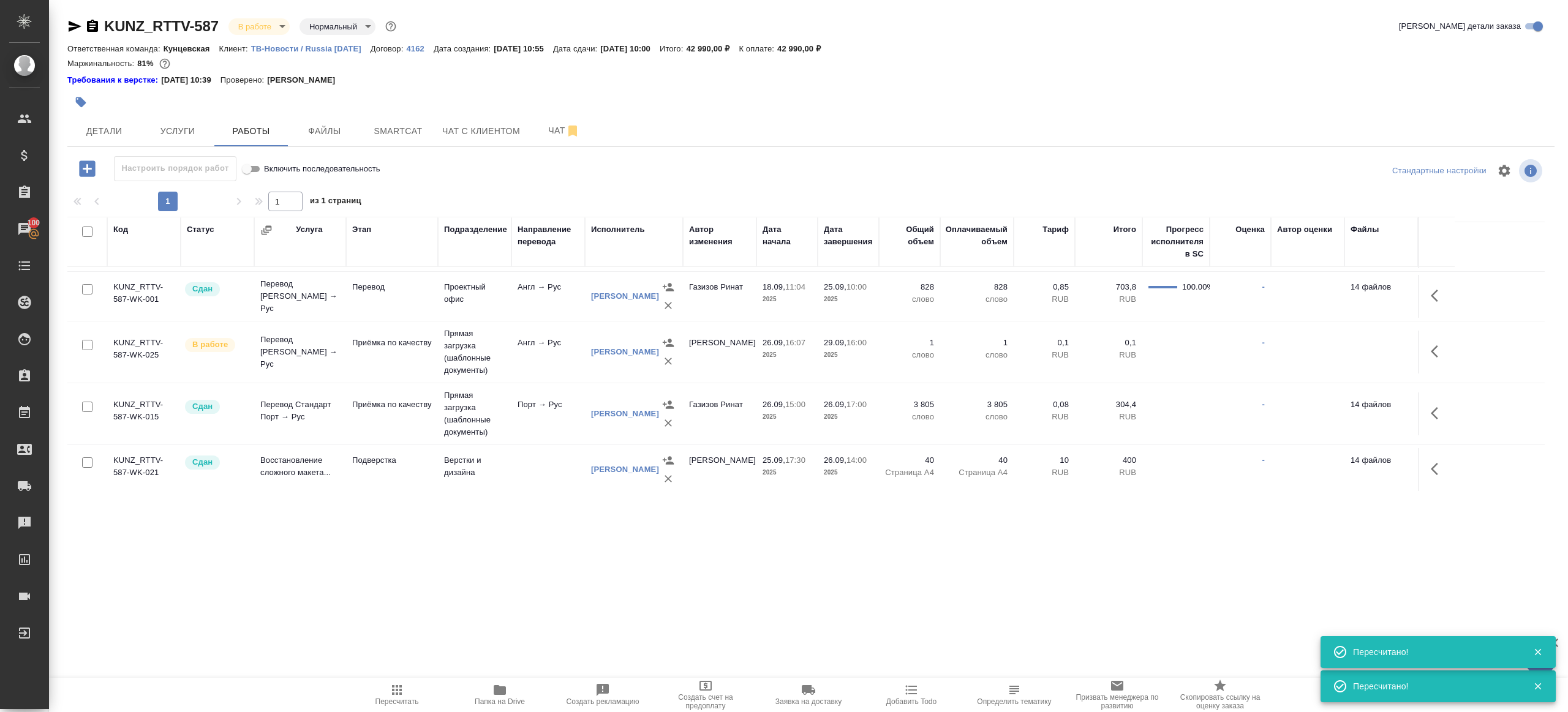
click at [410, 697] on span "Пересчитать" at bounding box center [397, 701] width 43 height 9
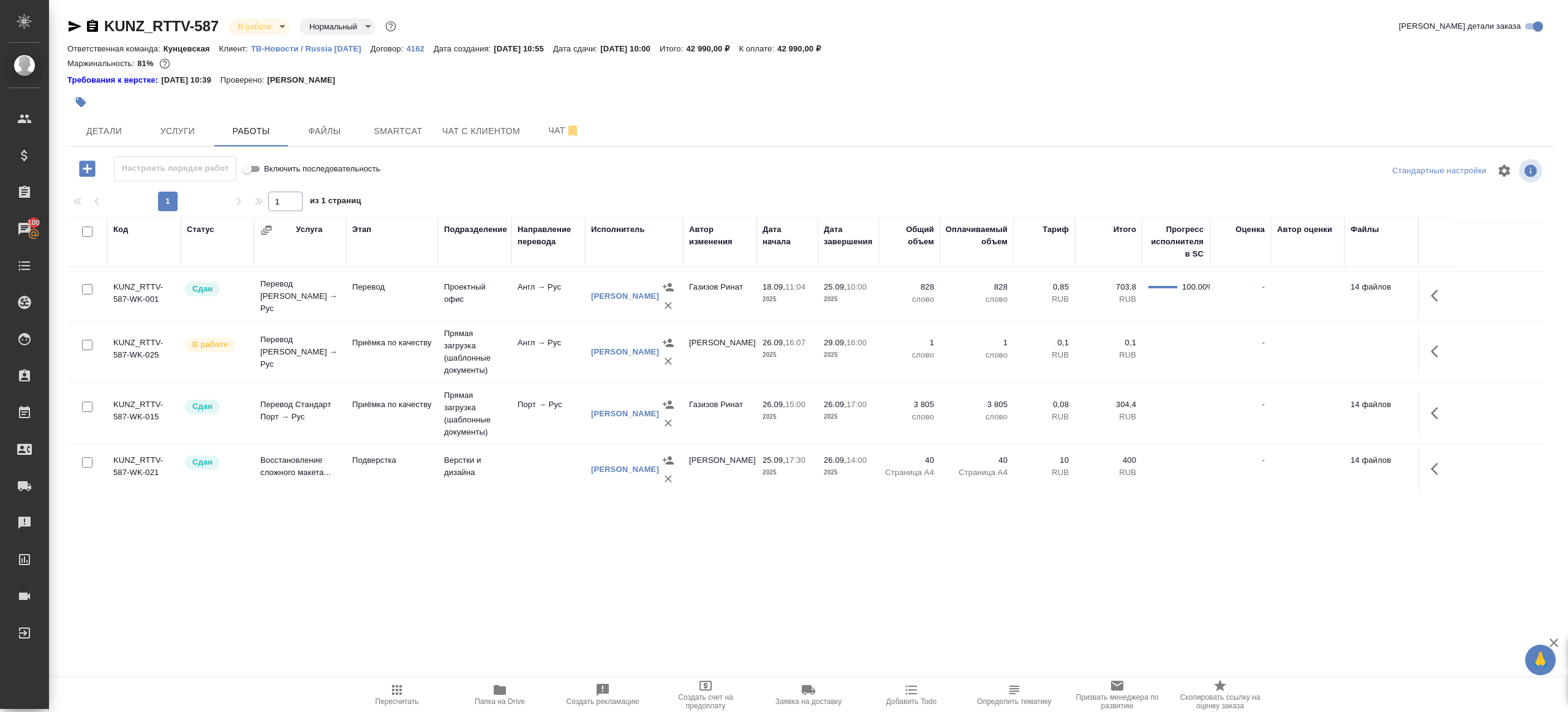
click at [408, 697] on span "Пересчитать" at bounding box center [397, 701] width 43 height 9
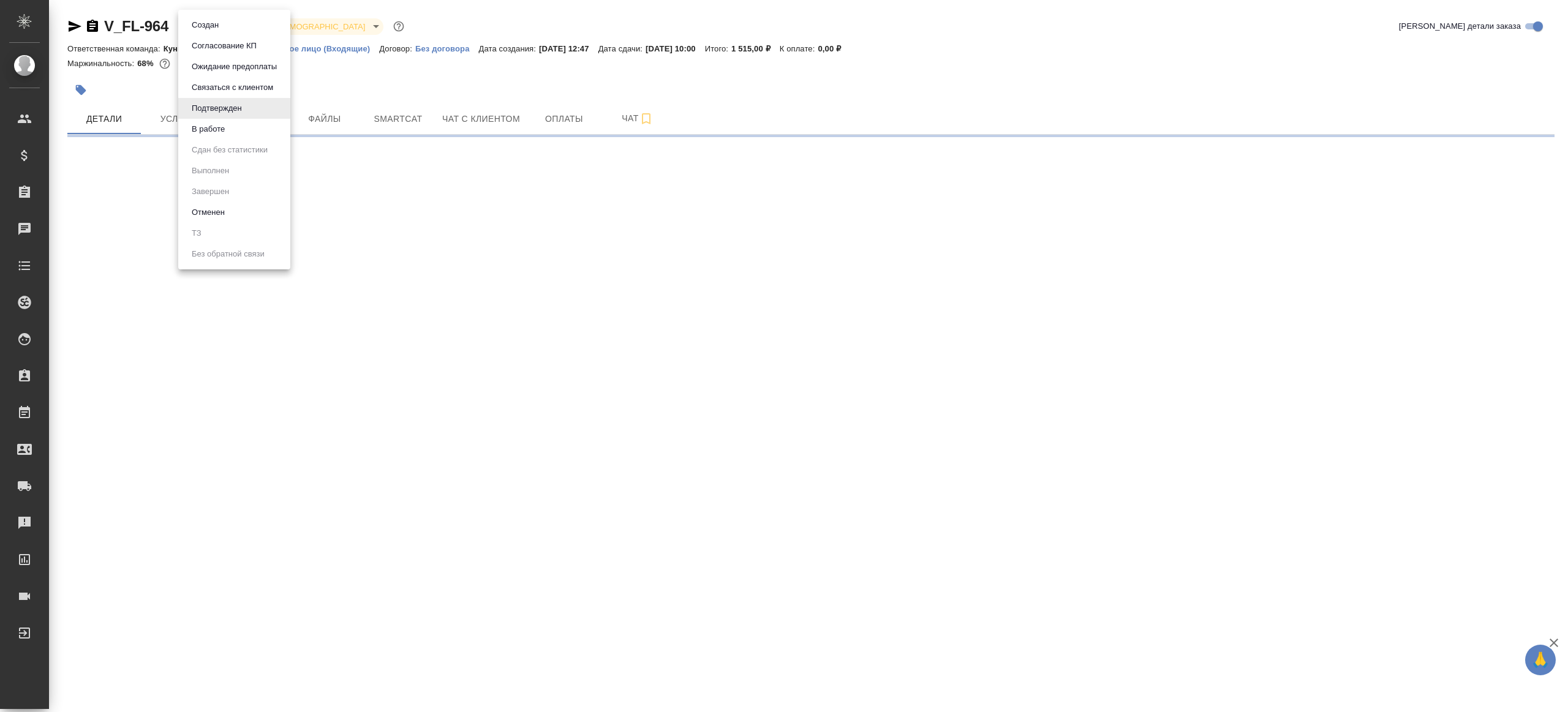
click at [225, 34] on body "🙏 .cls-1 fill:#fff; AWATERA [PERSON_NAME] Клиенты Спецификации Заказы Чаты Todo…" at bounding box center [784, 356] width 1568 height 712
click at [232, 142] on ul "Создан Согласование КП Ожидание предоплаты Связаться с клиентом Подтвержден В р…" at bounding box center [234, 139] width 112 height 259
select select "RU"
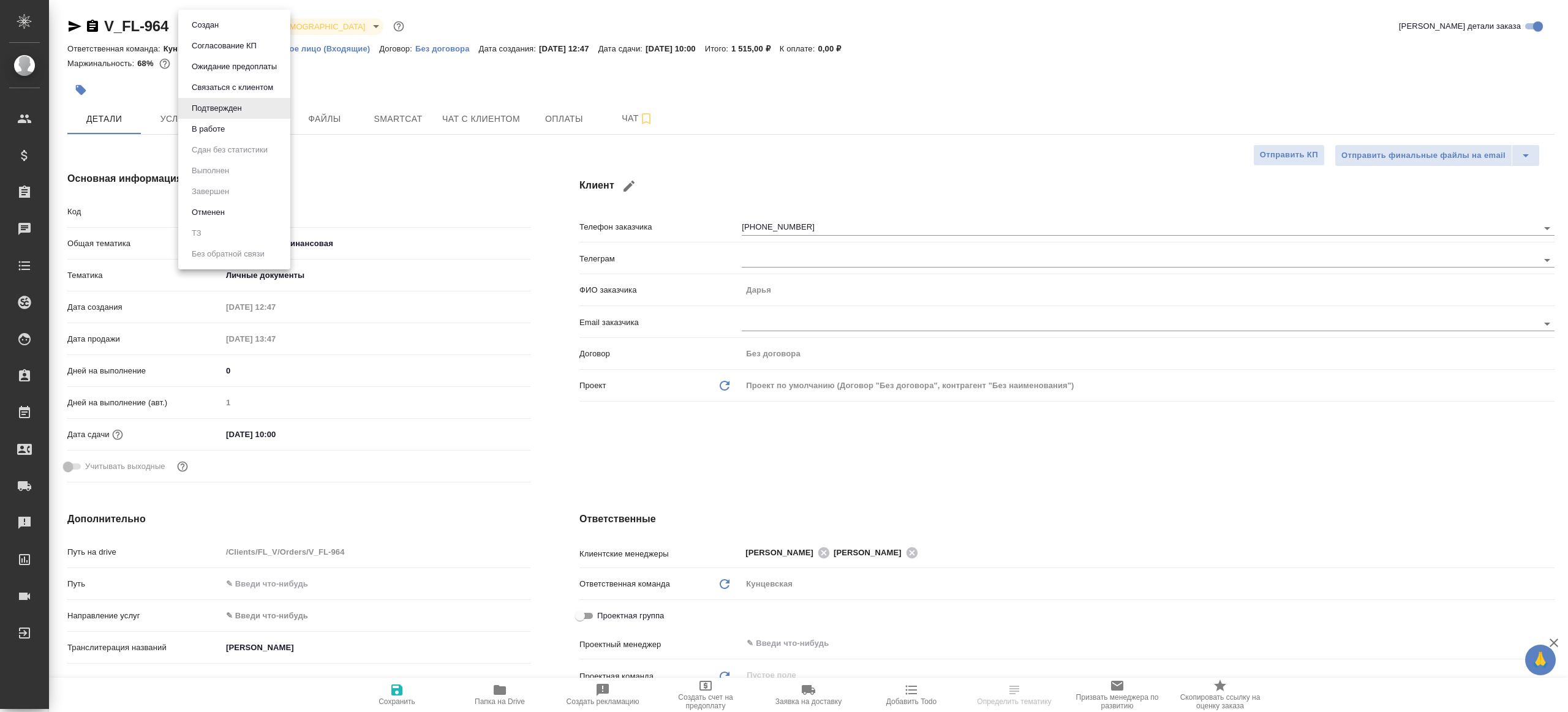
click at [234, 134] on li "В работе" at bounding box center [234, 129] width 112 height 21
type textarea "x"
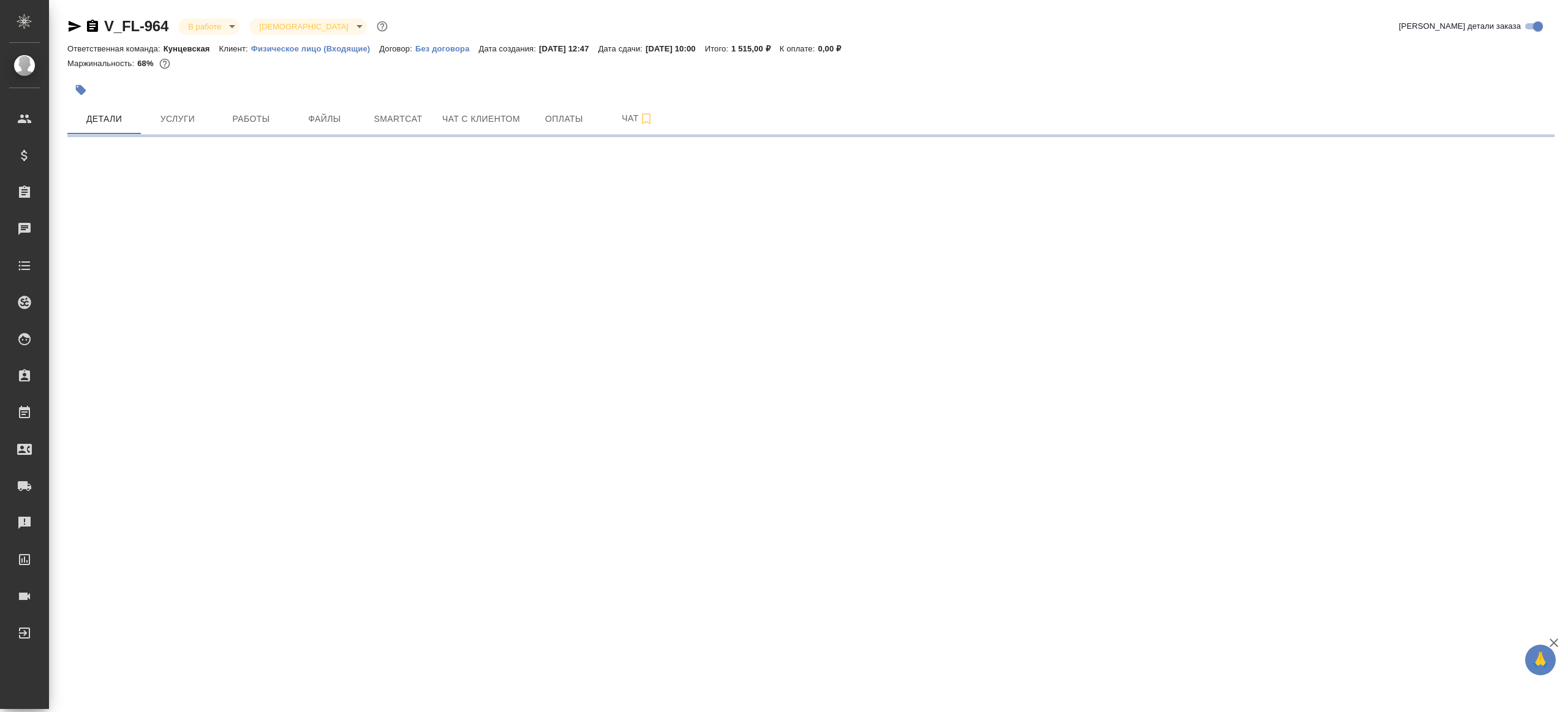
select select "RU"
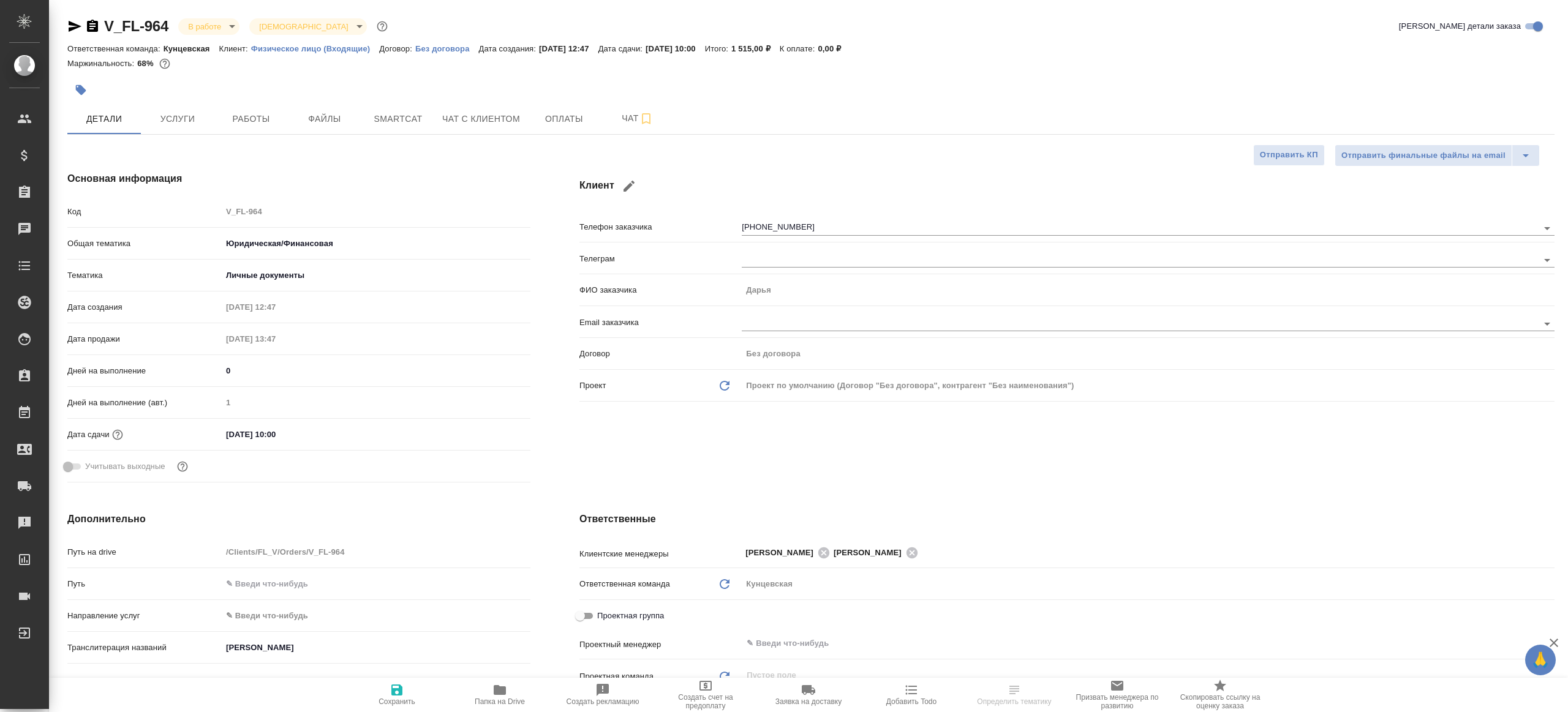
type textarea "x"
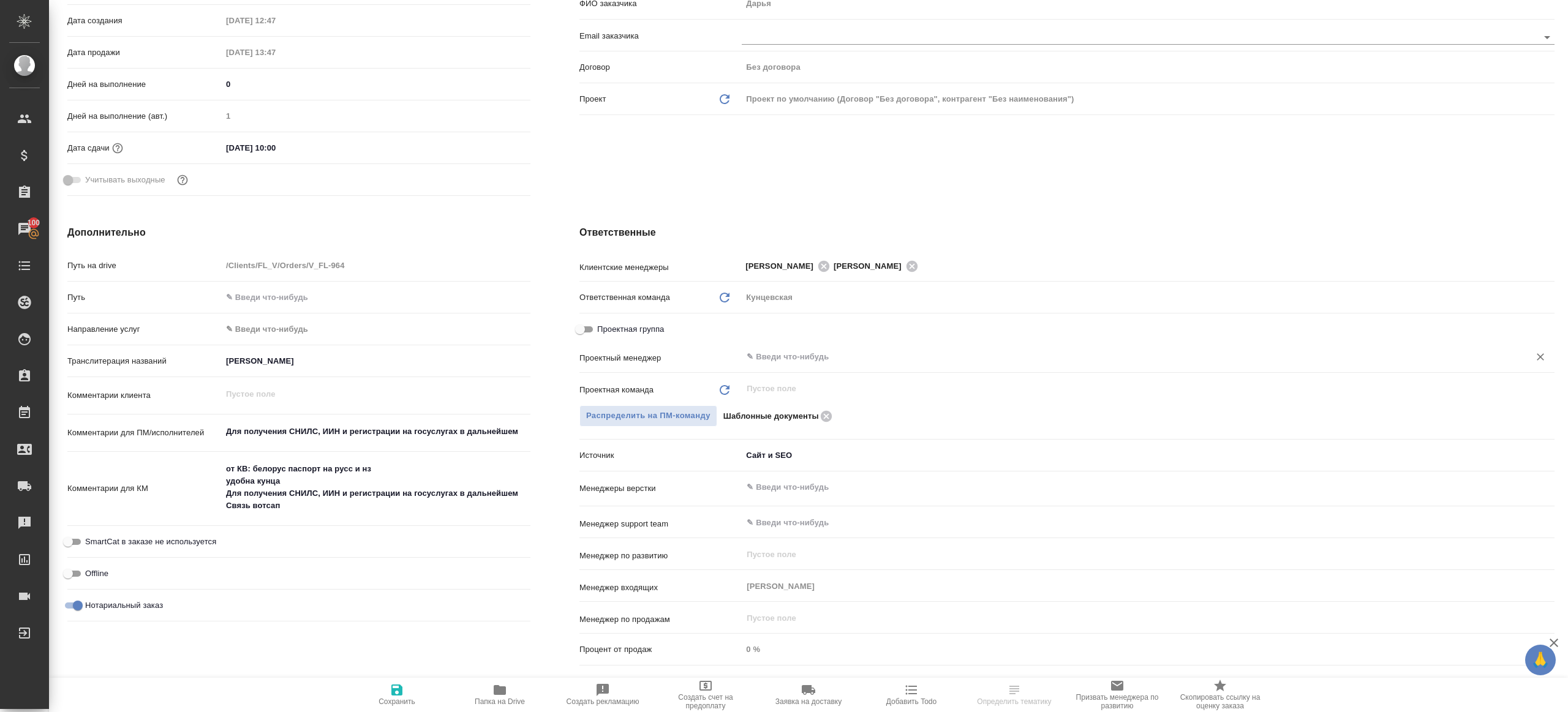
click at [818, 352] on input "text" at bounding box center [1127, 356] width 764 height 14
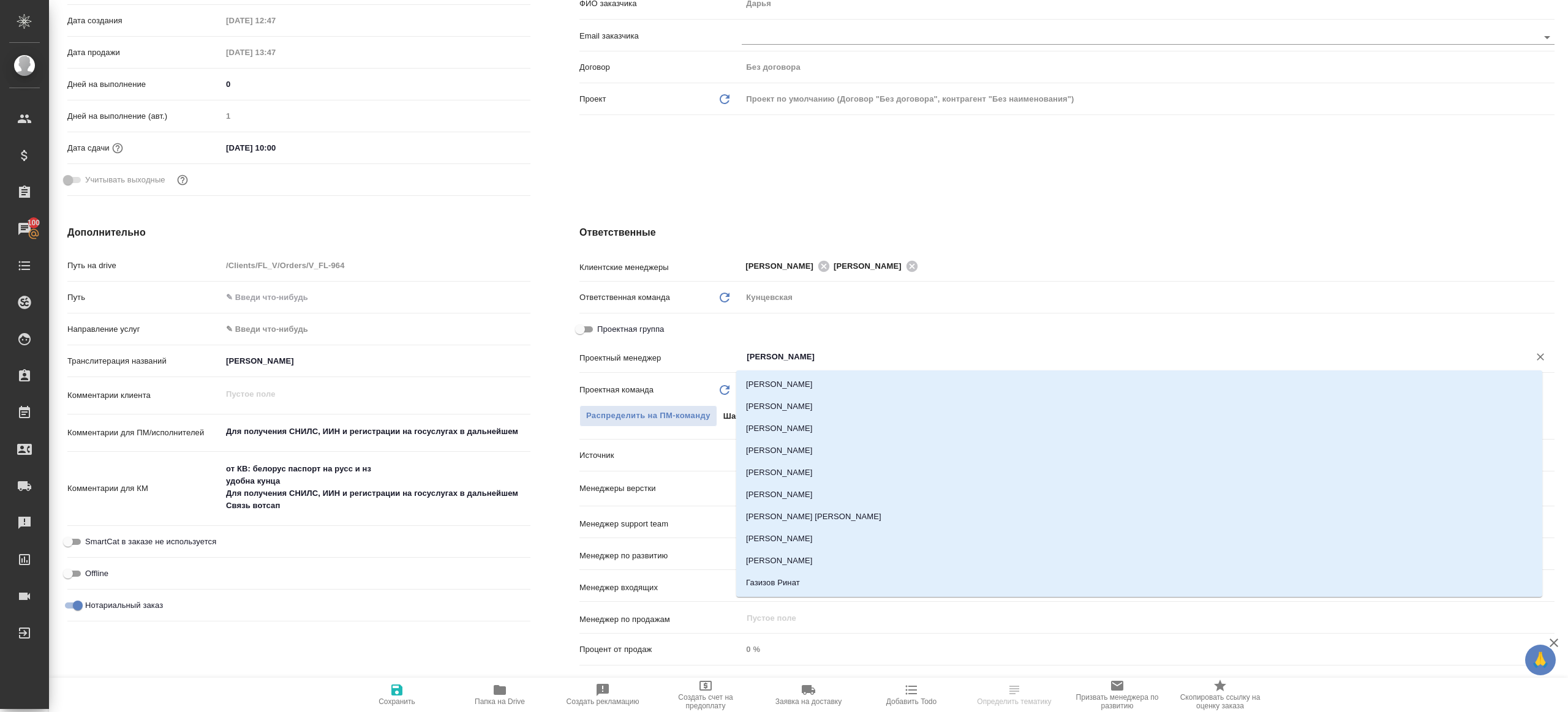
type input "ринат"
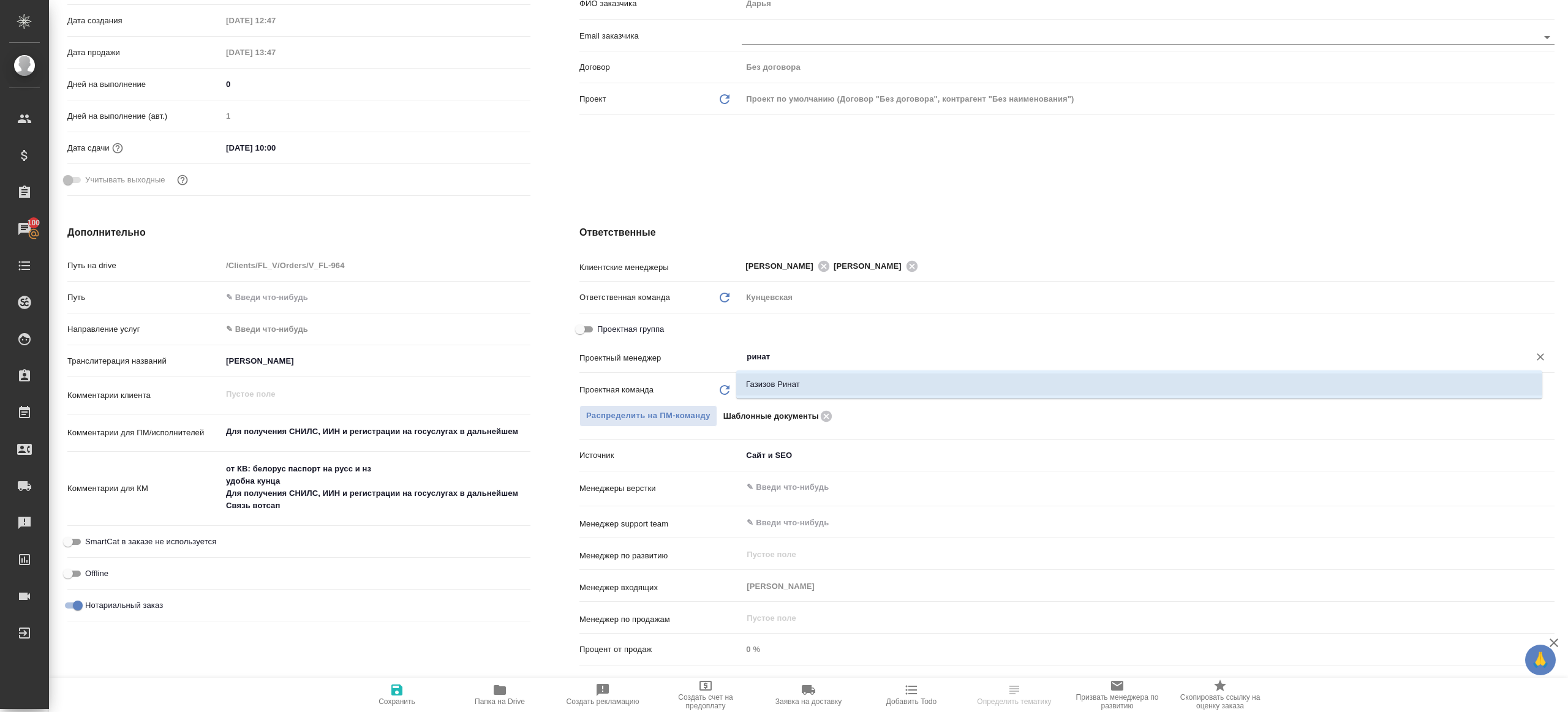
click at [837, 383] on li "Газизов Ринат" at bounding box center [1139, 384] width 806 height 22
type textarea "x"
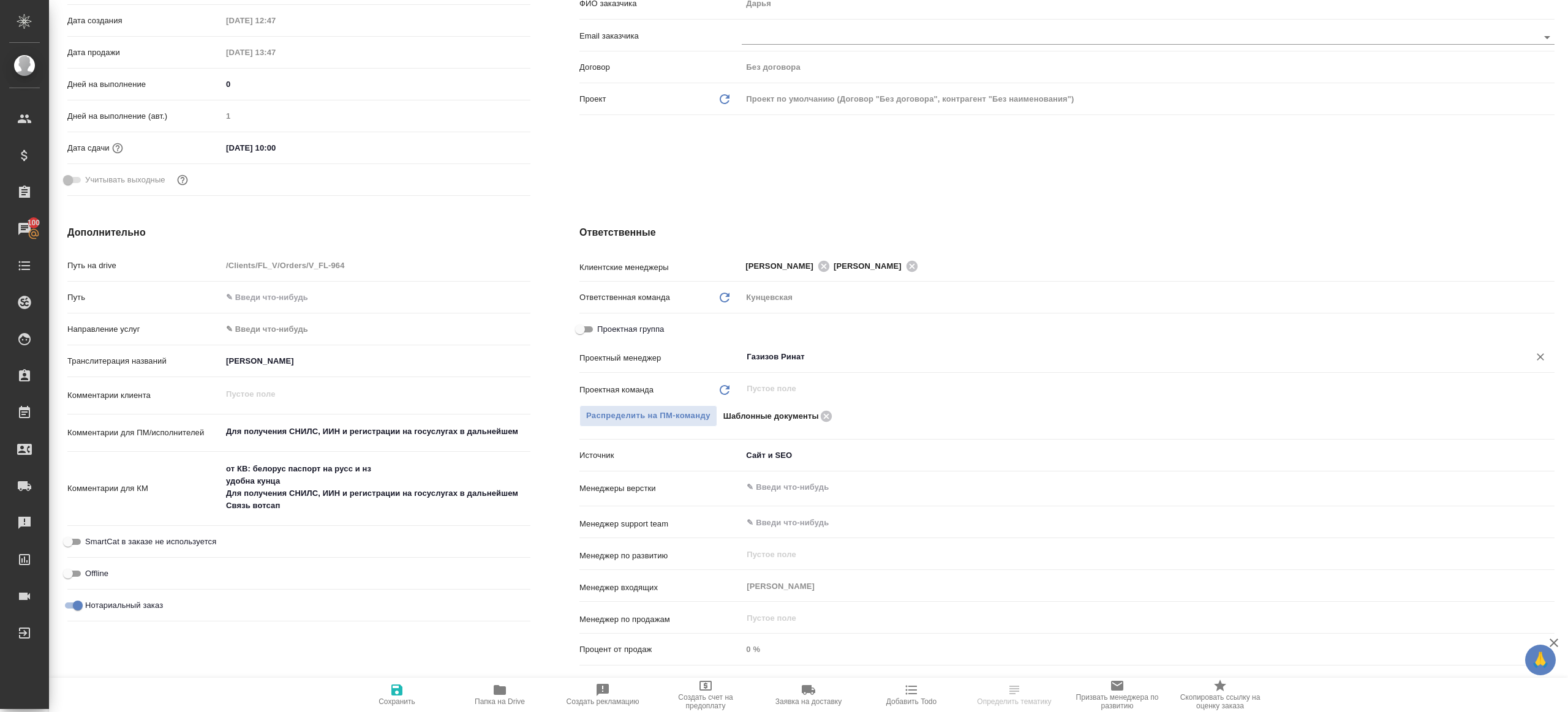
type input "Газизов Ринат"
click at [403, 697] on span "Сохранить" at bounding box center [396, 701] width 37 height 9
type textarea "x"
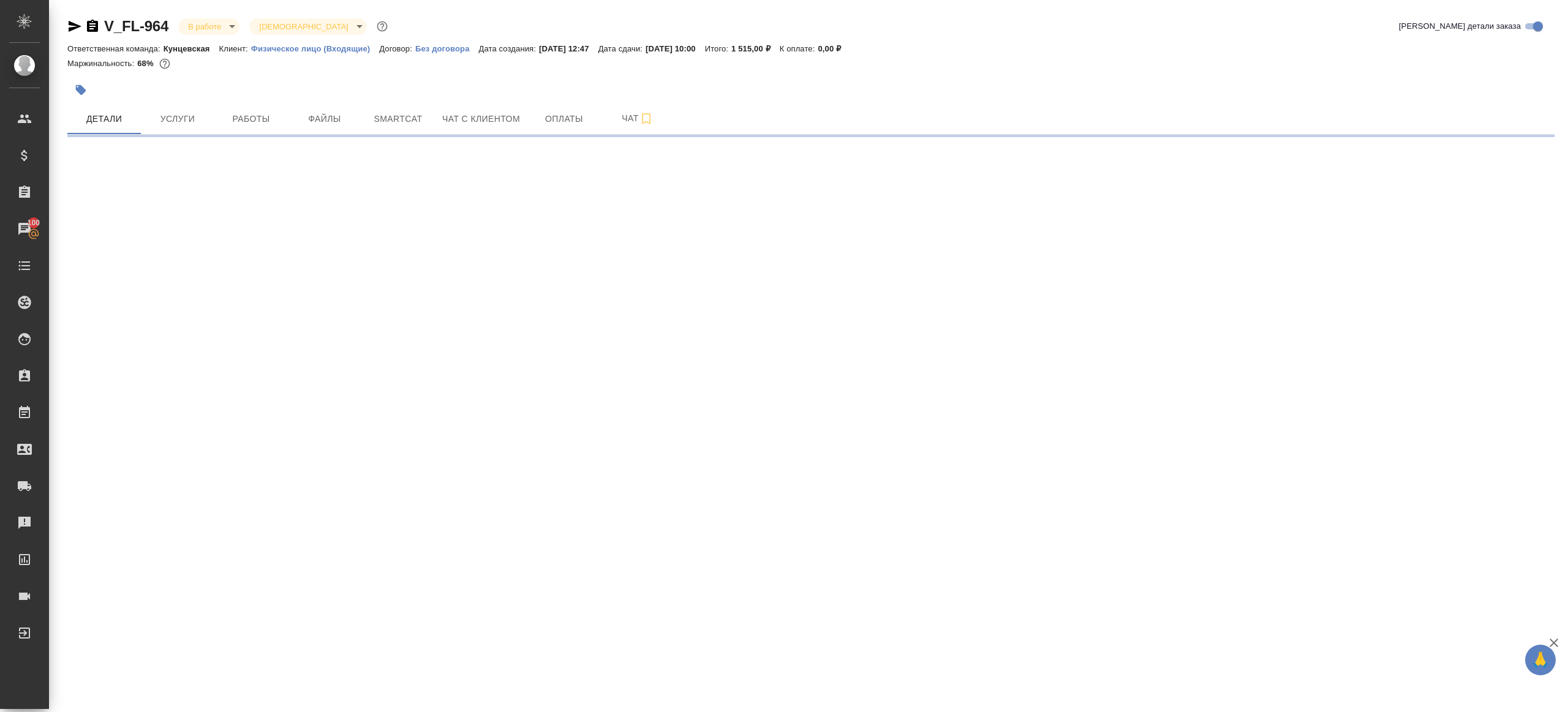
scroll to position [0, 0]
select select "RU"
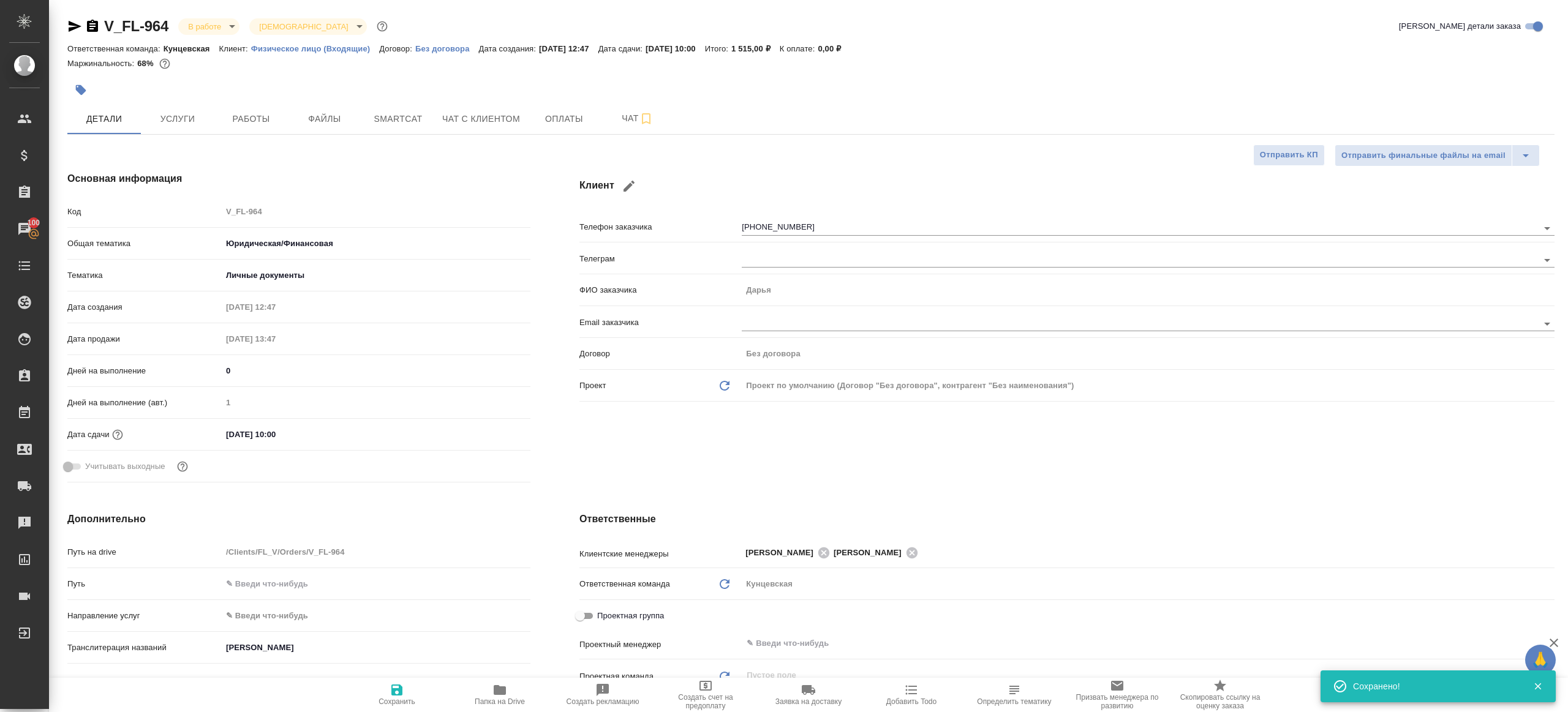
type textarea "x"
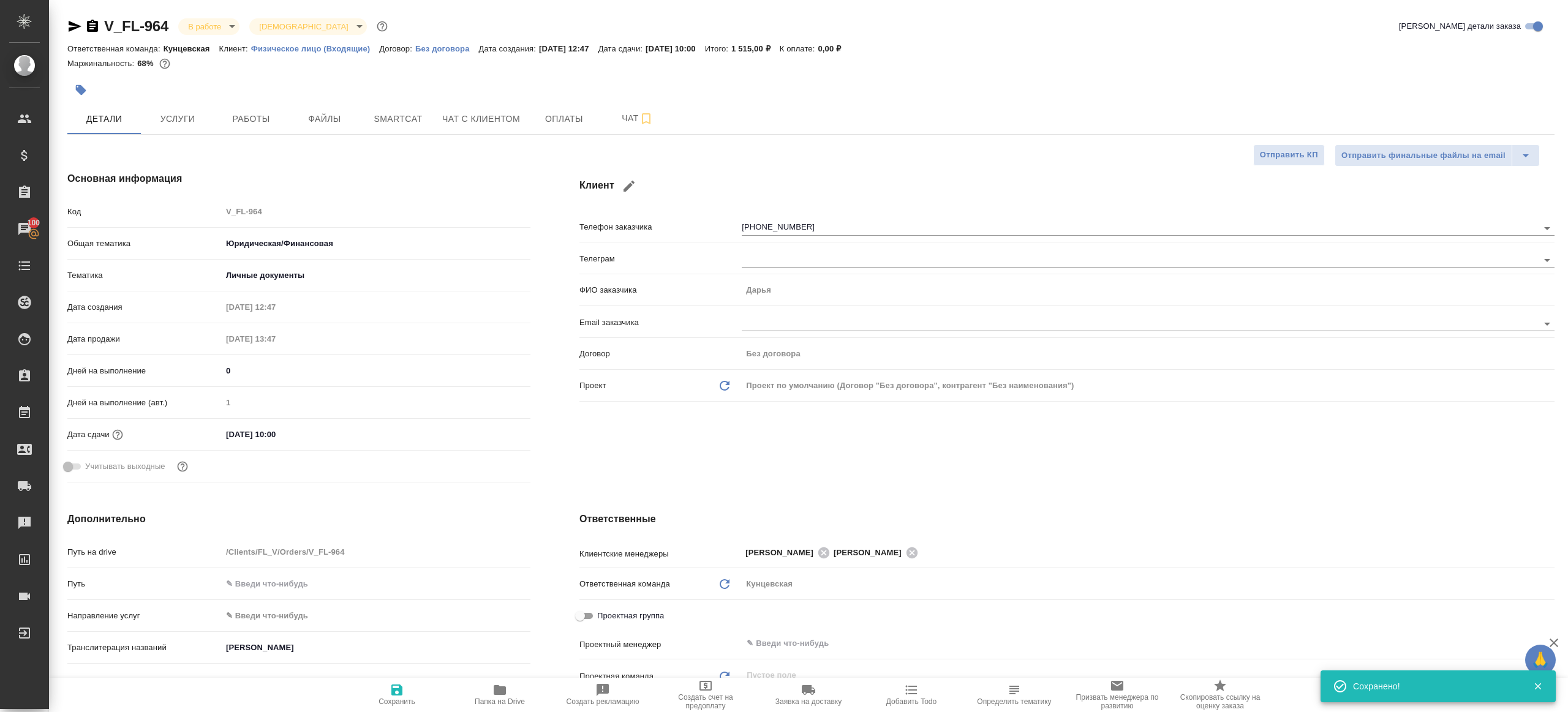
type textarea "x"
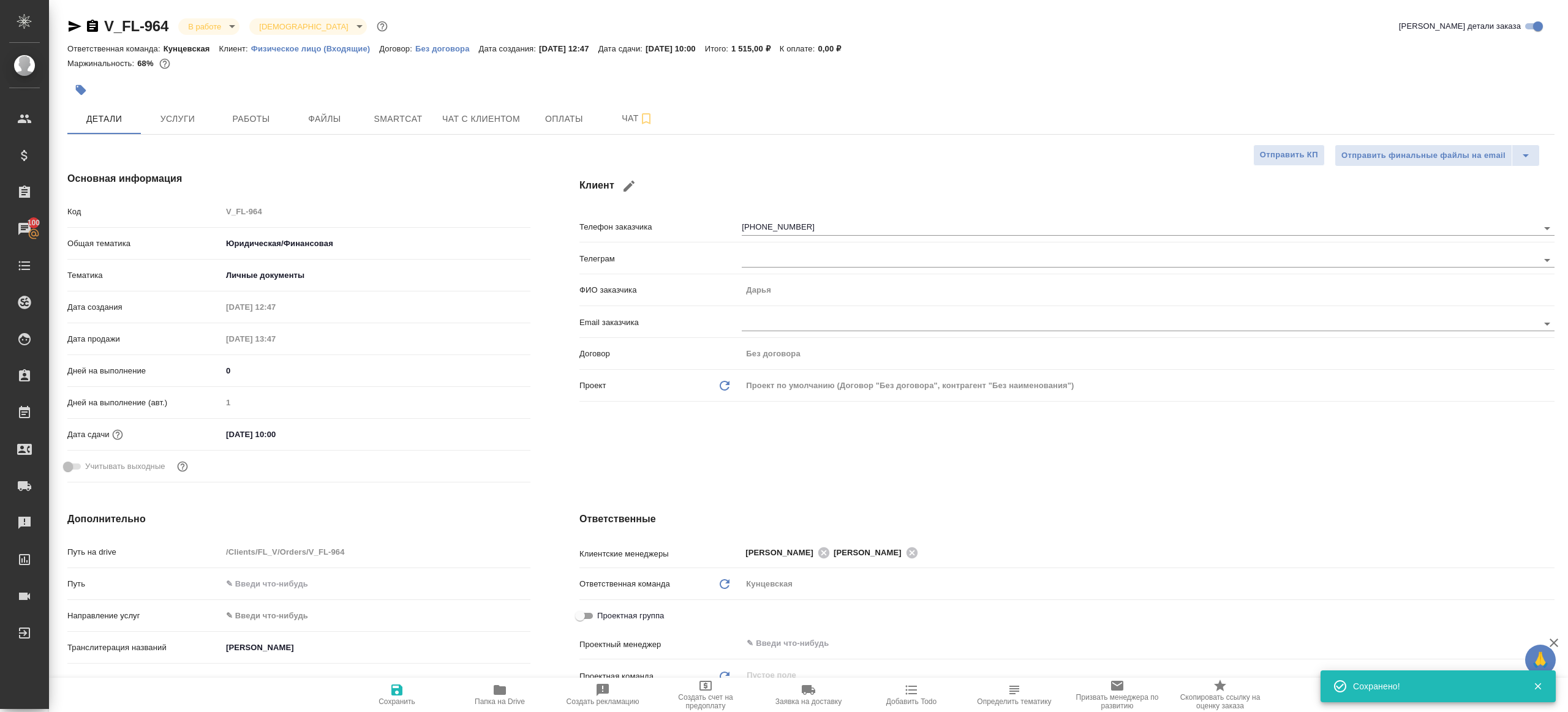
type textarea "x"
type input "Газизов Ринат"
type input "Шаблонные документы"
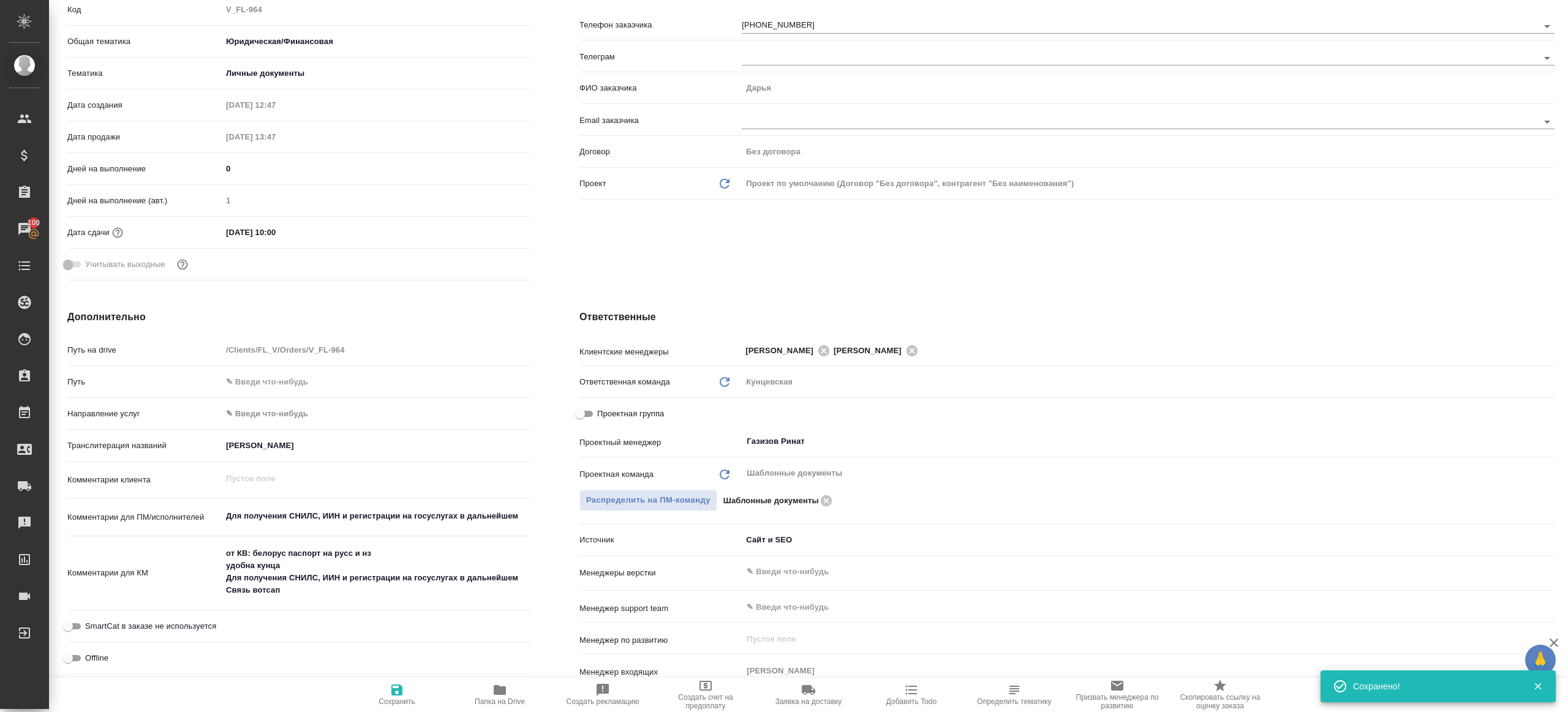
scroll to position [287, 0]
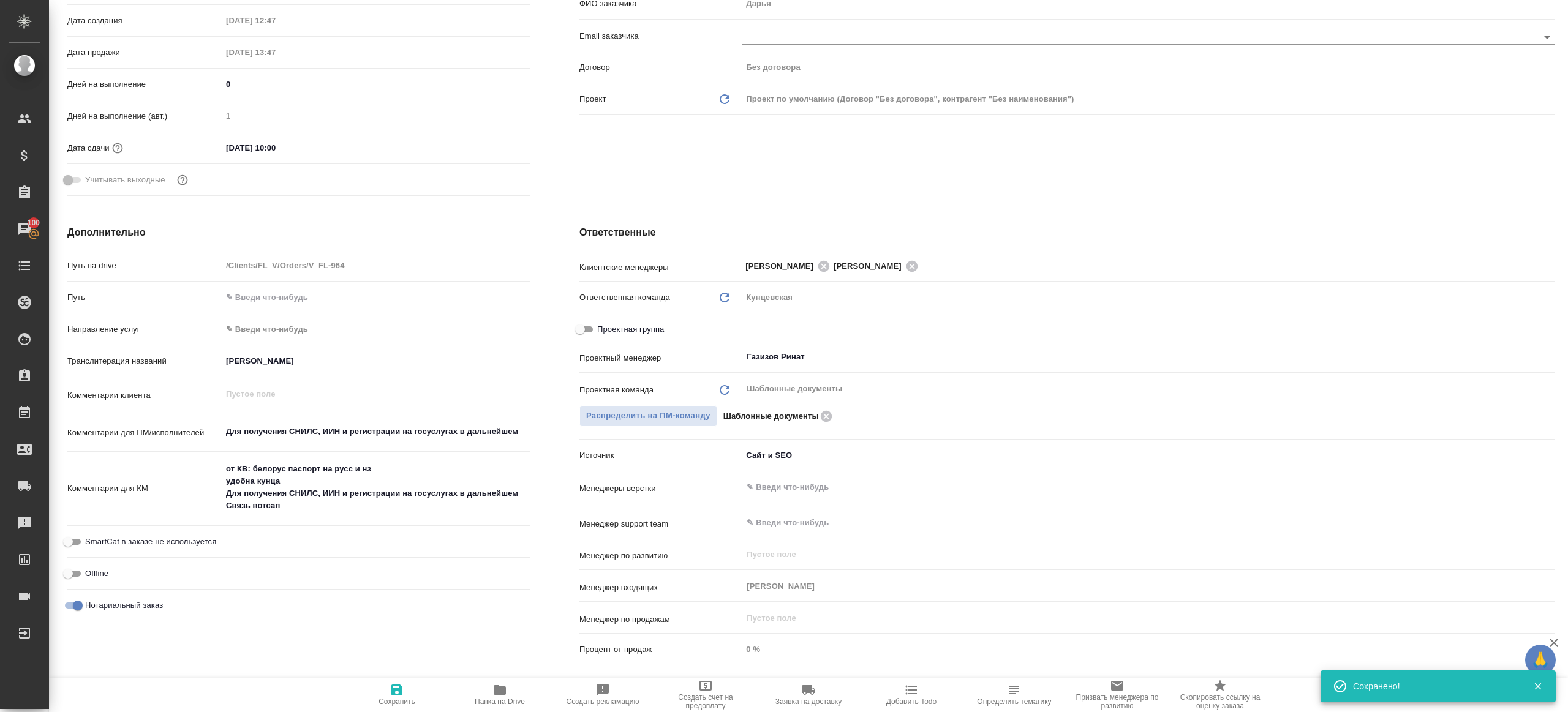
click at [490, 688] on span "Папка на Drive" at bounding box center [500, 694] width 88 height 23
type textarea "x"
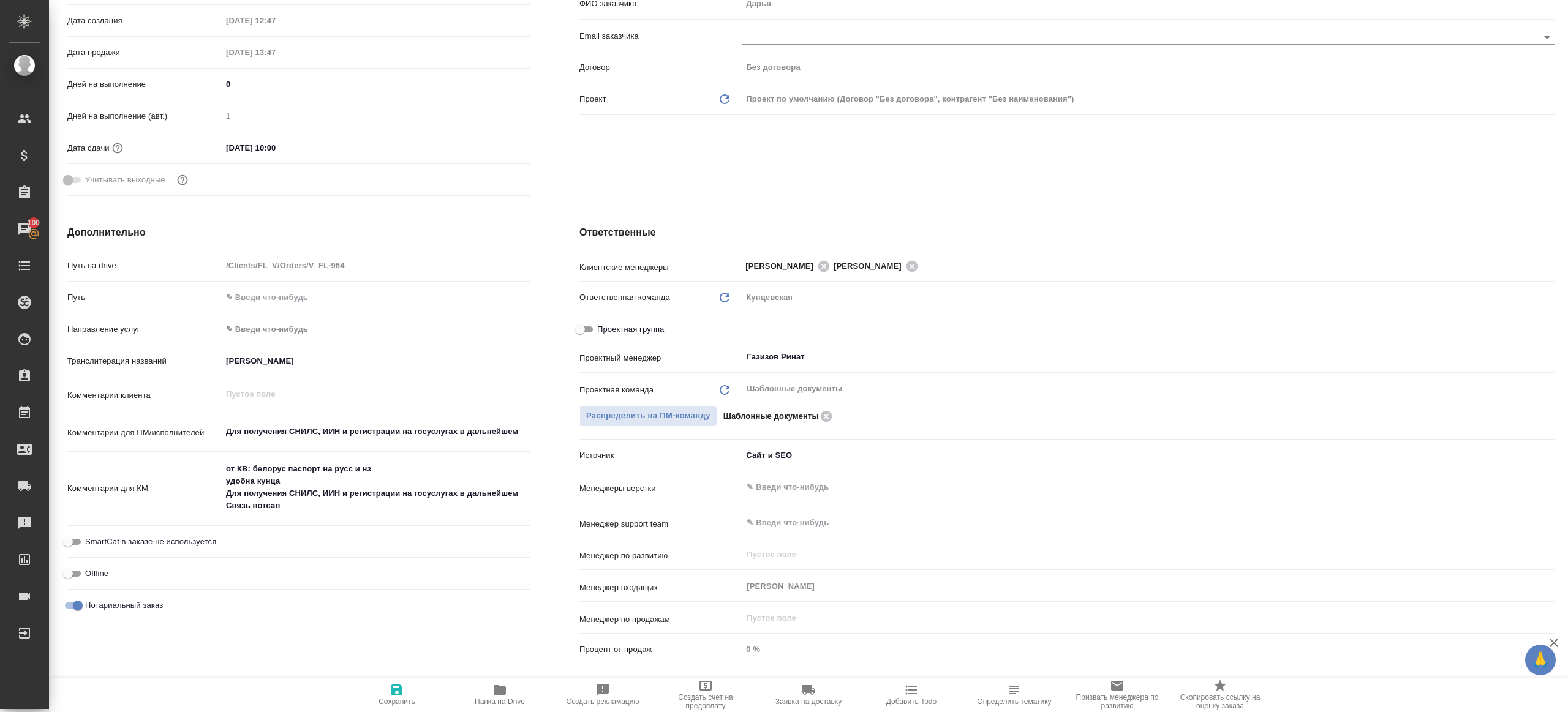
type textarea "x"
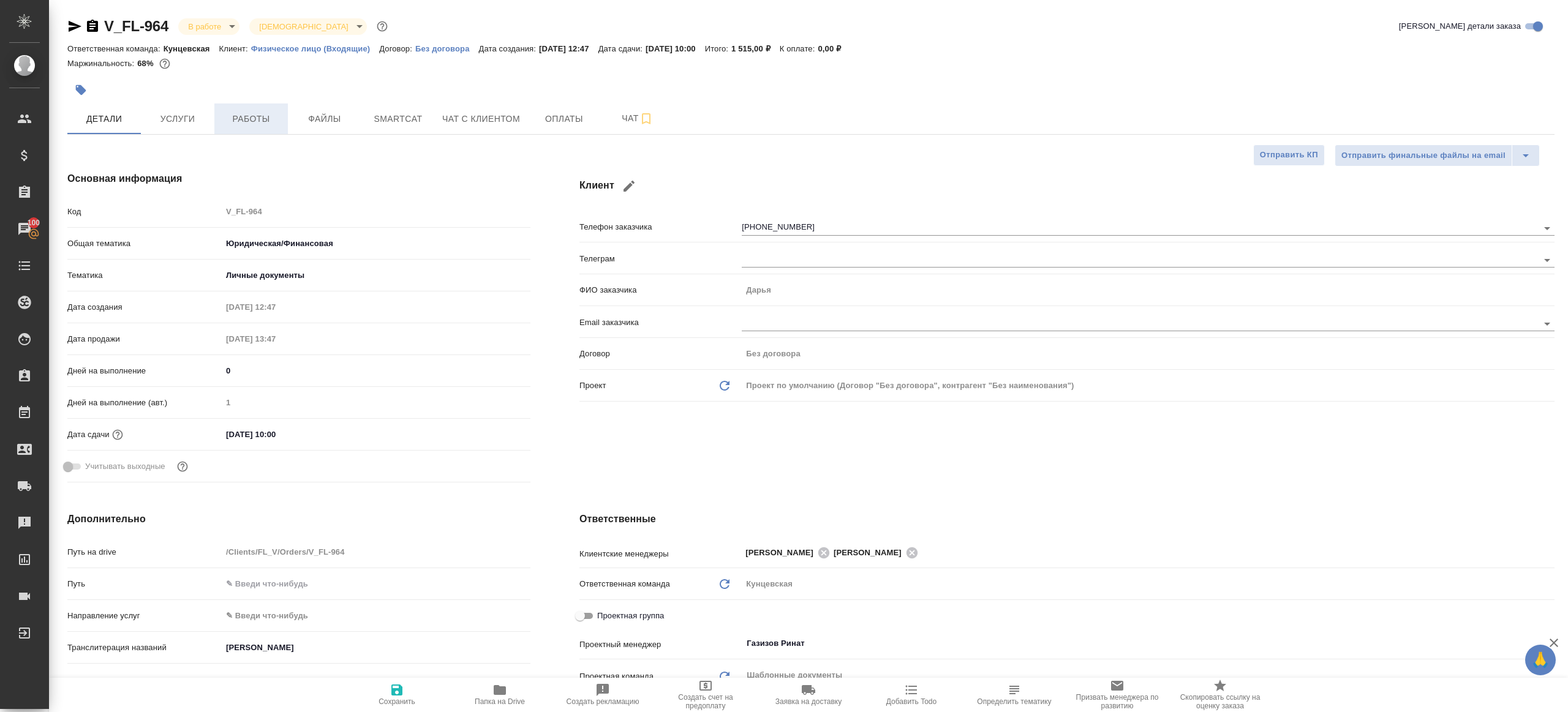
click at [231, 114] on span "Работы" at bounding box center [251, 119] width 59 height 15
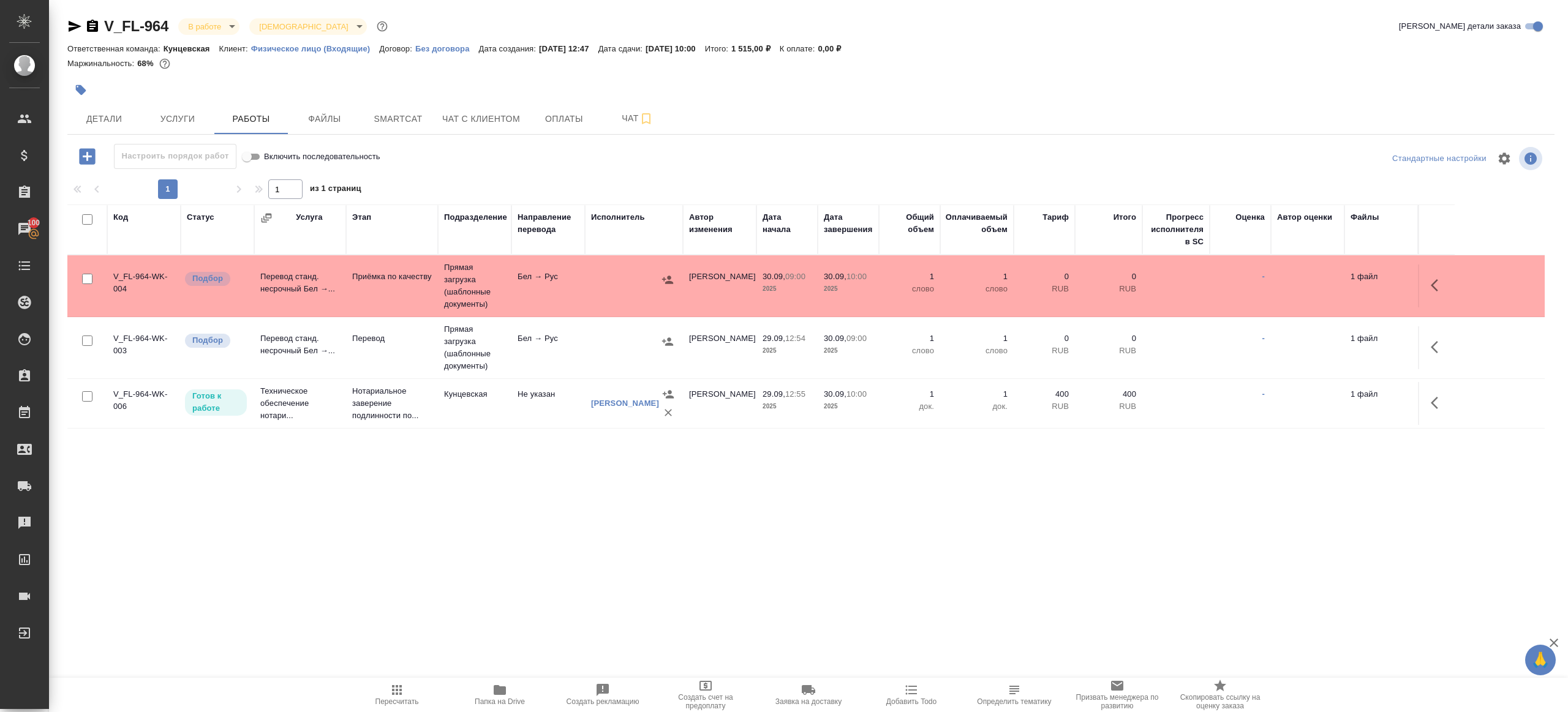
click at [396, 701] on span "Пересчитать" at bounding box center [397, 701] width 43 height 9
drag, startPoint x: 396, startPoint y: 701, endPoint x: 444, endPoint y: 654, distance: 67.2
click at [397, 701] on span "Пересчитать" at bounding box center [397, 701] width 43 height 9
click at [509, 602] on div ".cls-1 fill:#fff; AWATERA [PERSON_NAME] Клиенты Спецификации Заказы 100 Чаты To…" at bounding box center [784, 356] width 1568 height 712
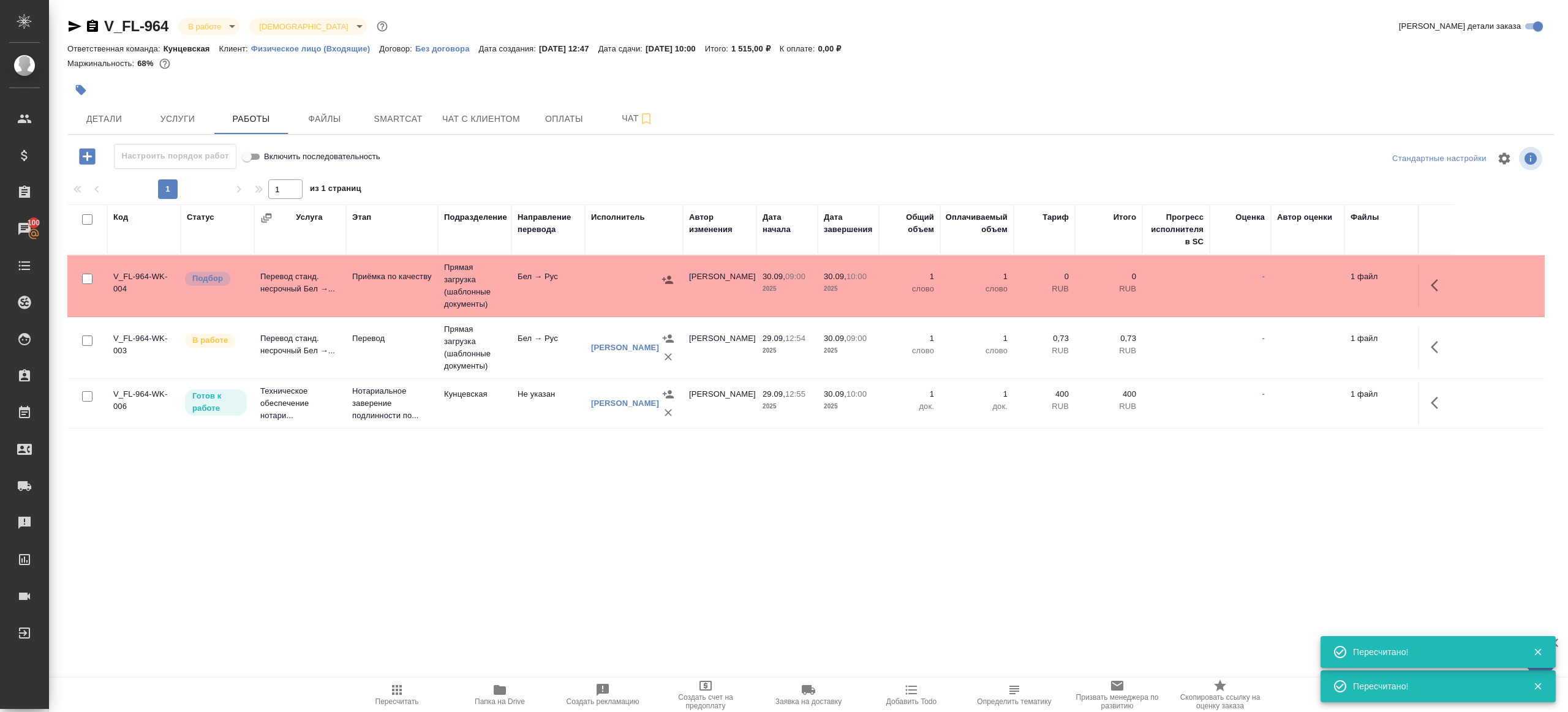
click at [519, 287] on td "Бел → Рус" at bounding box center [548, 286] width 73 height 43
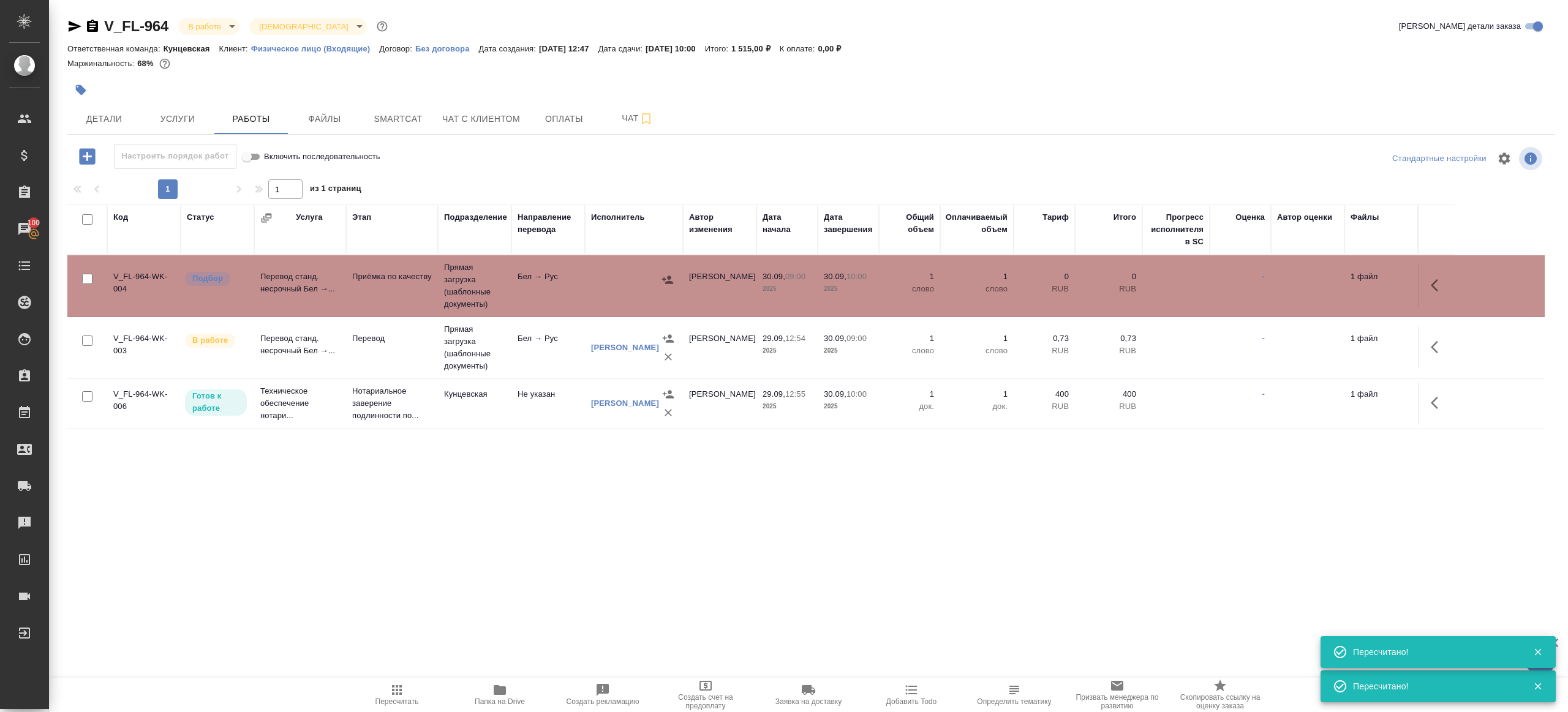
click at [519, 287] on td "Бел → Рус" at bounding box center [548, 286] width 73 height 43
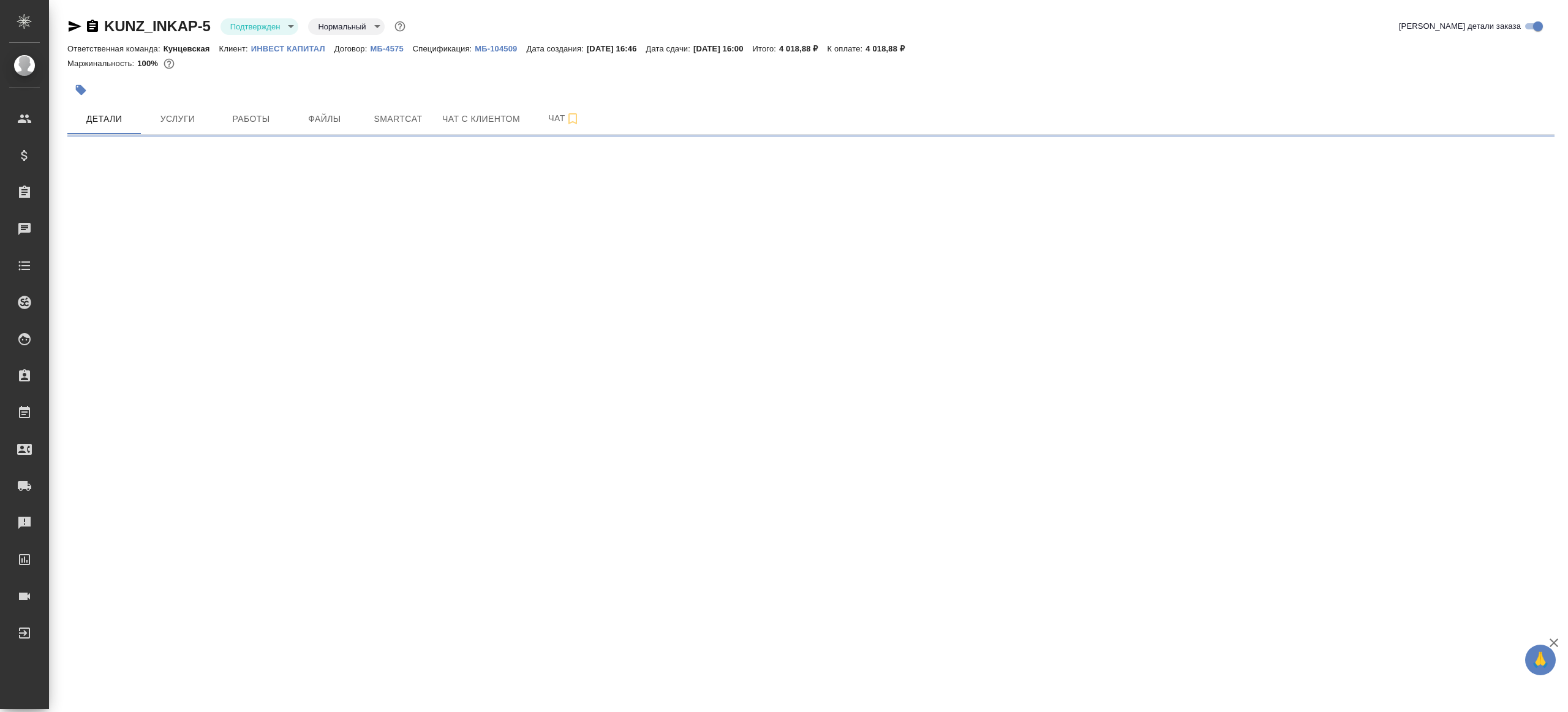
select select "RU"
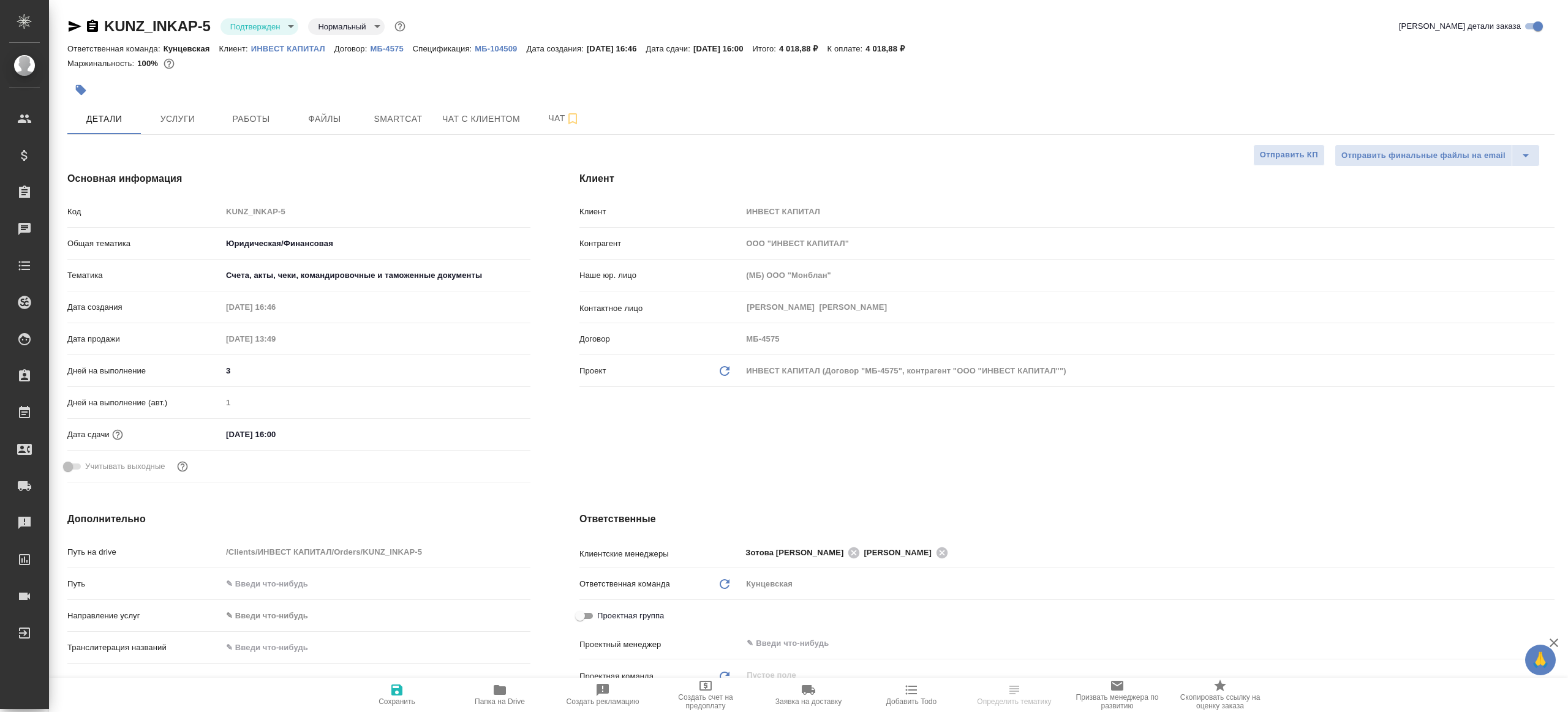
type textarea "x"
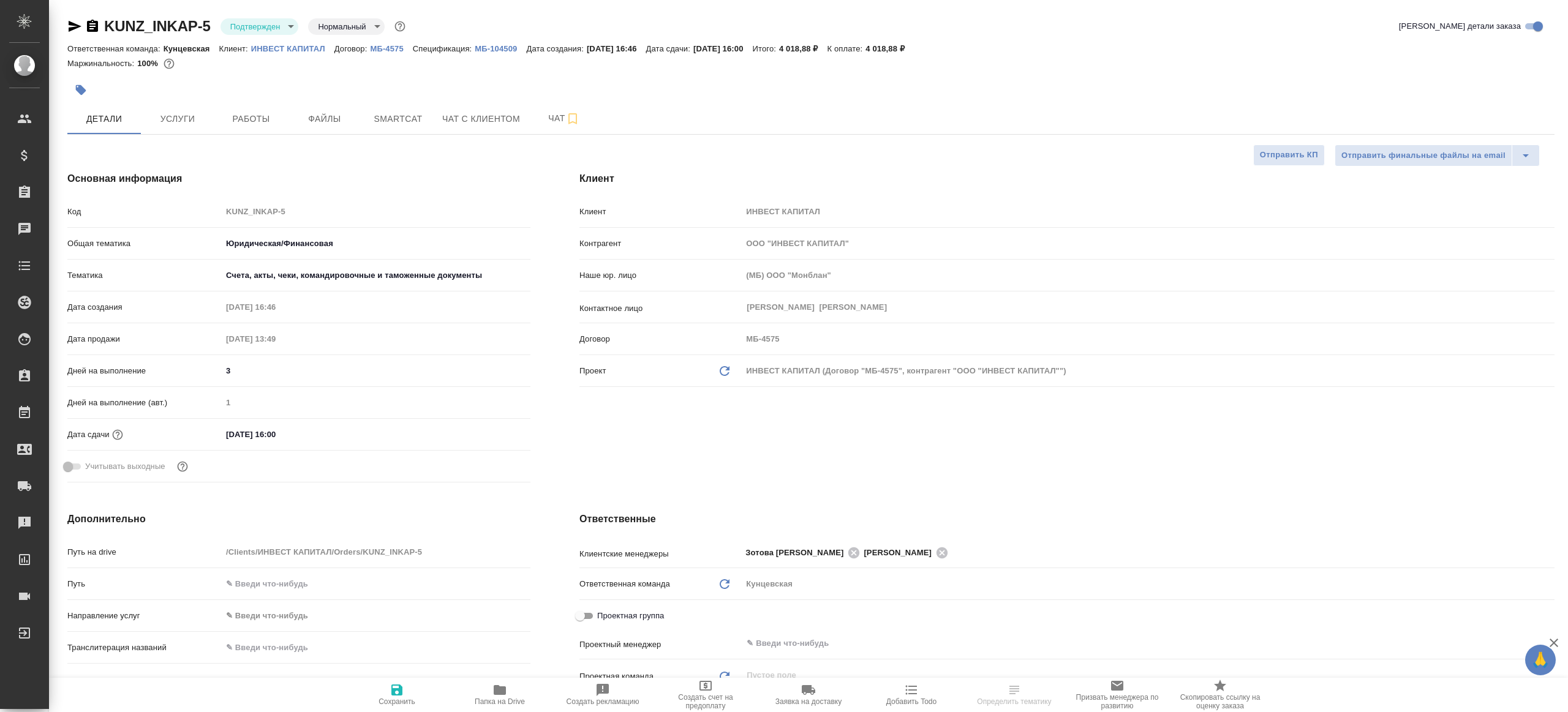
type textarea "x"
click at [279, 27] on body "🙏 .cls-1 fill:#fff; AWATERA [PERSON_NAME] Клиенты Спецификации Заказы Чаты Todo…" at bounding box center [784, 356] width 1568 height 712
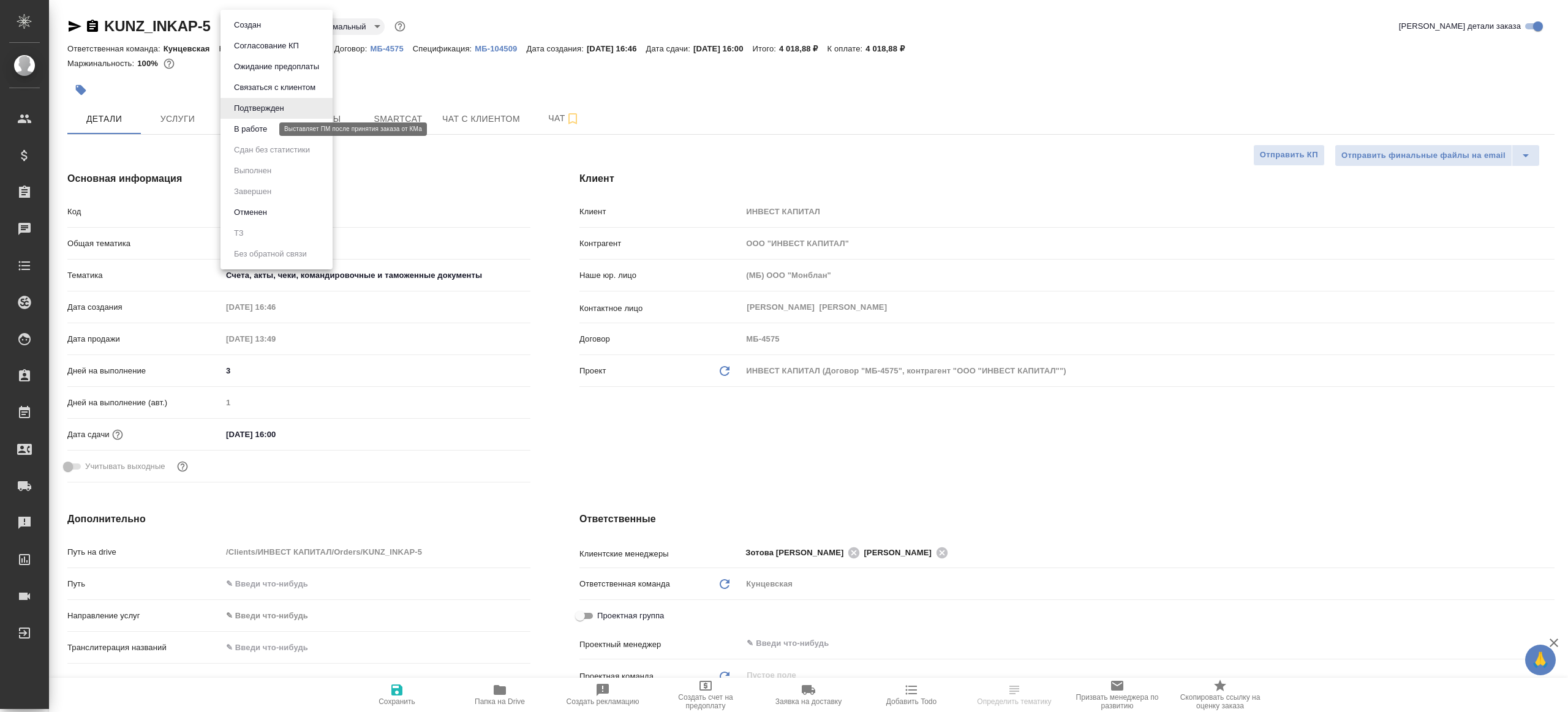
click at [270, 126] on button "В работе" at bounding box center [250, 129] width 40 height 14
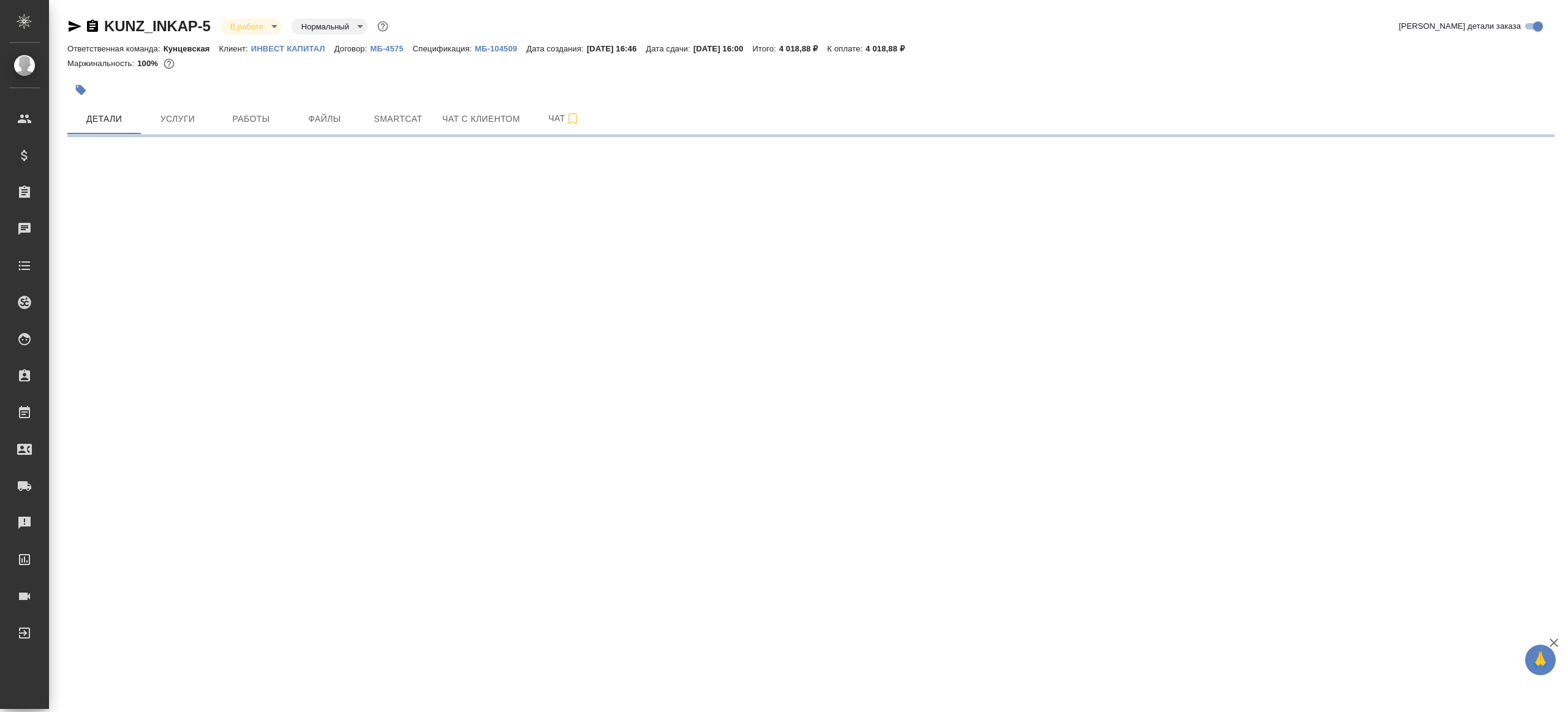
select select "RU"
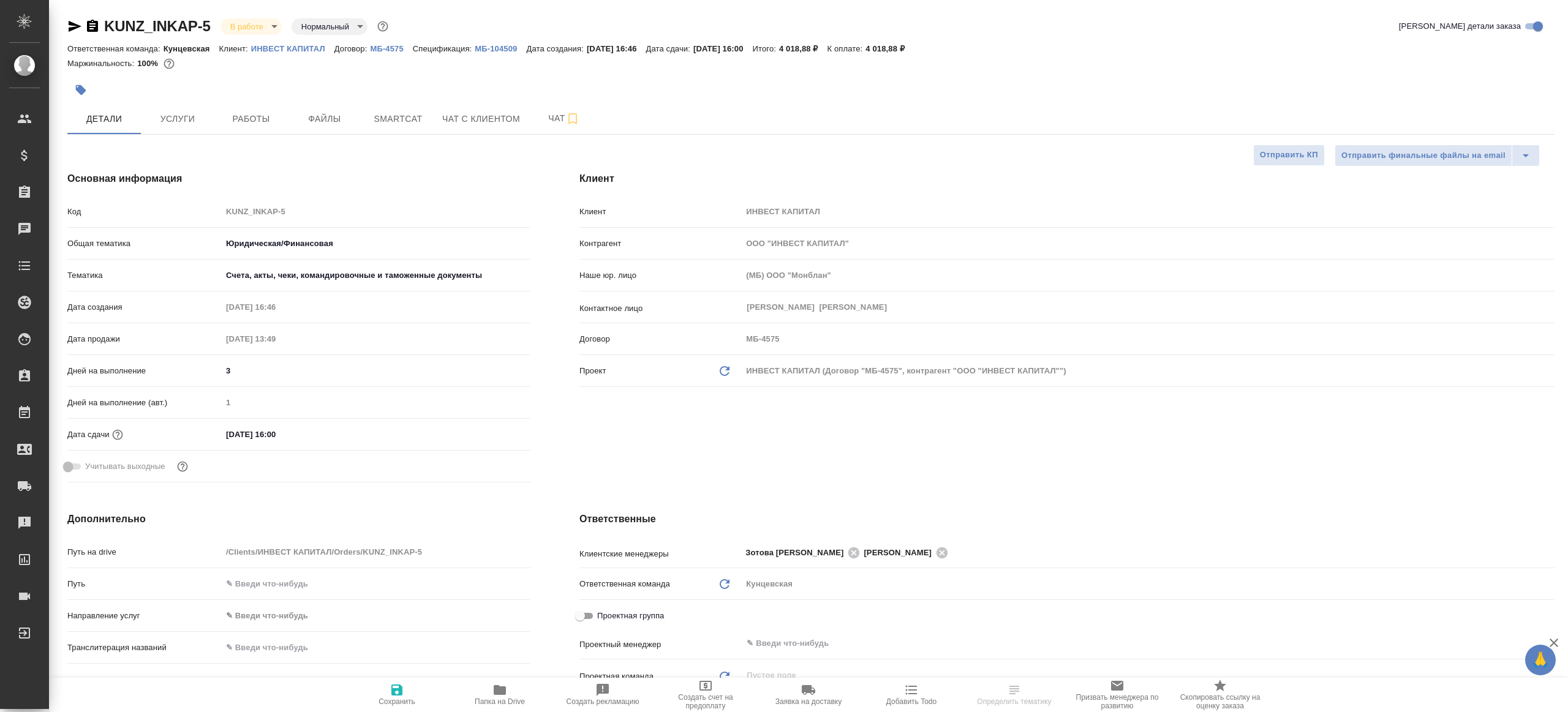
type textarea "x"
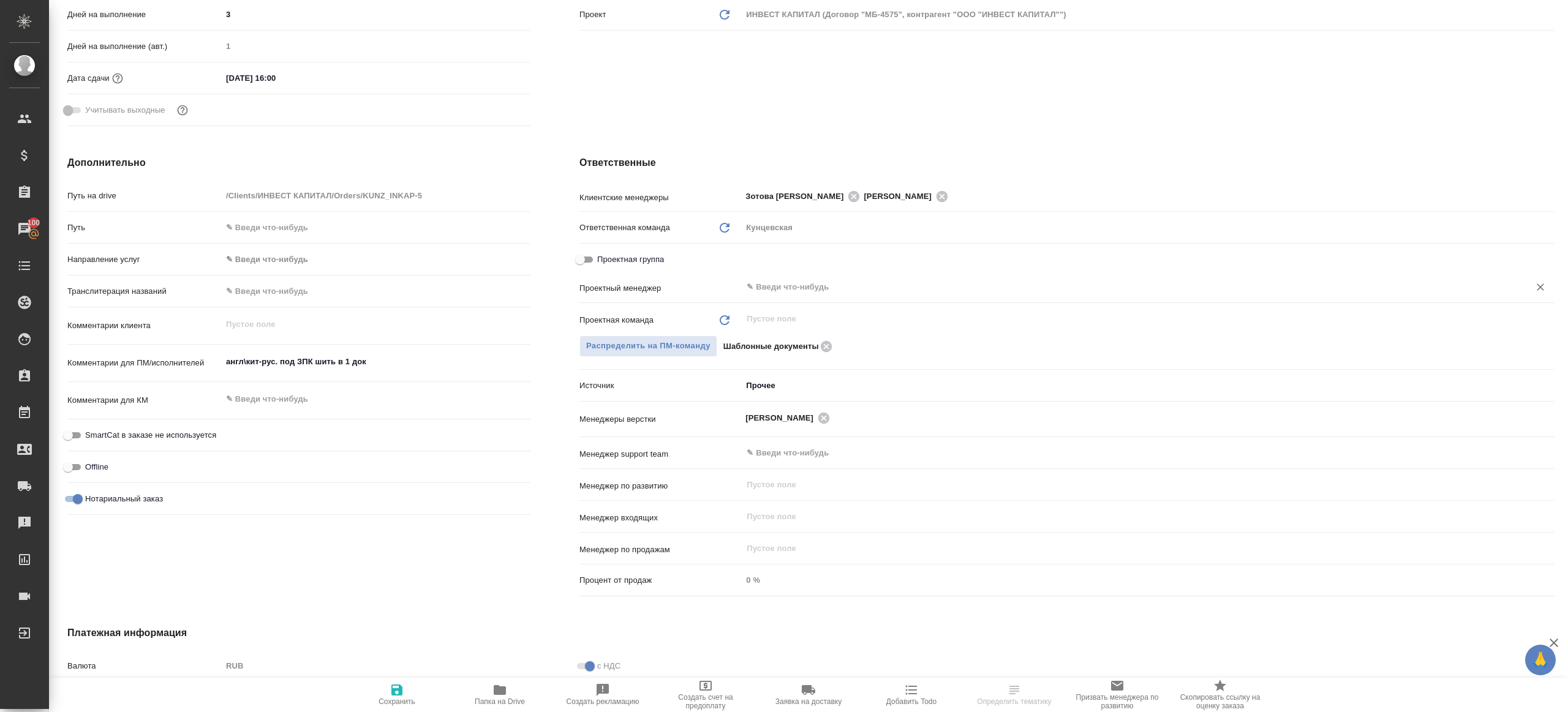
click at [812, 276] on div "​" at bounding box center [1148, 287] width 812 height 22
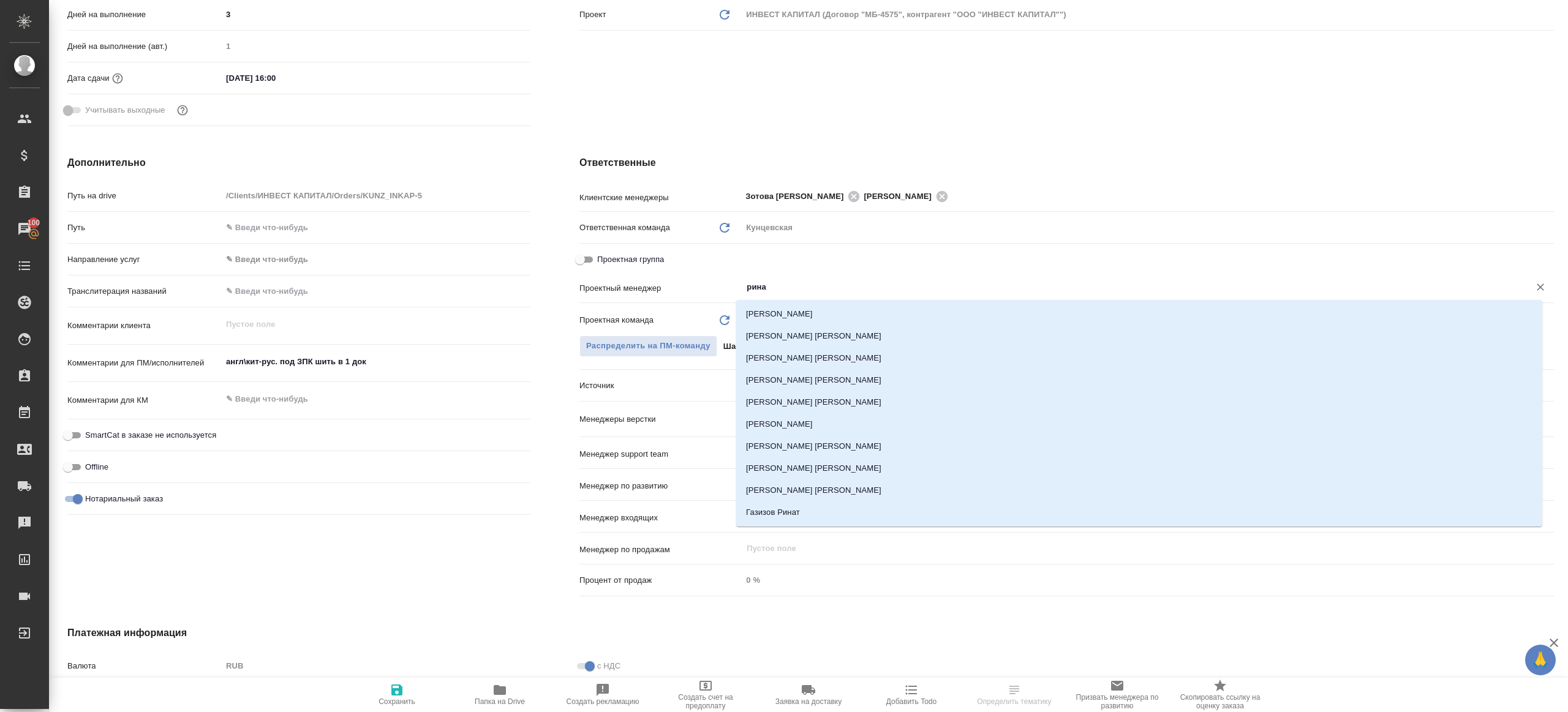
type input "ринат"
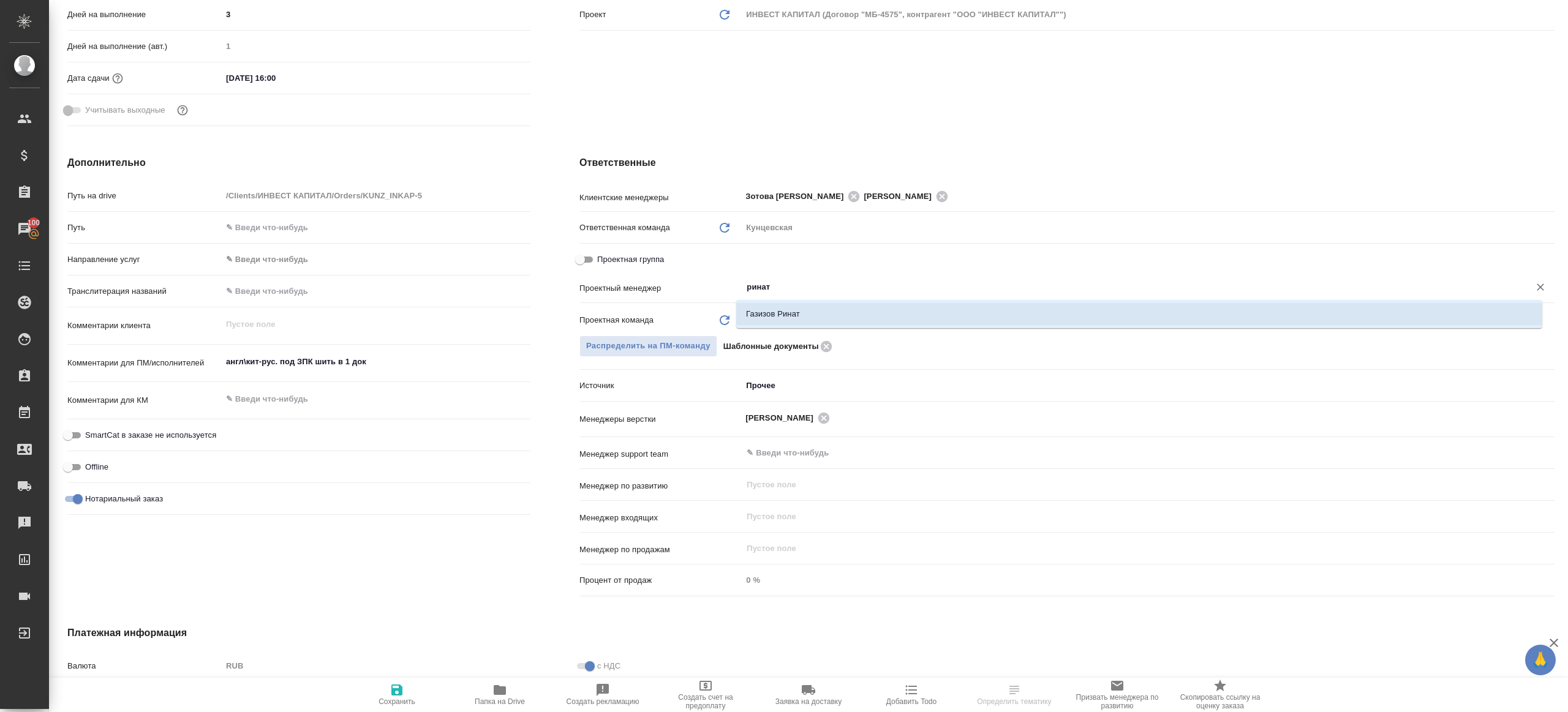
click at [837, 324] on li "Газизов Ринат" at bounding box center [1139, 314] width 806 height 22
type textarea "x"
type input "Газизов Ринат"
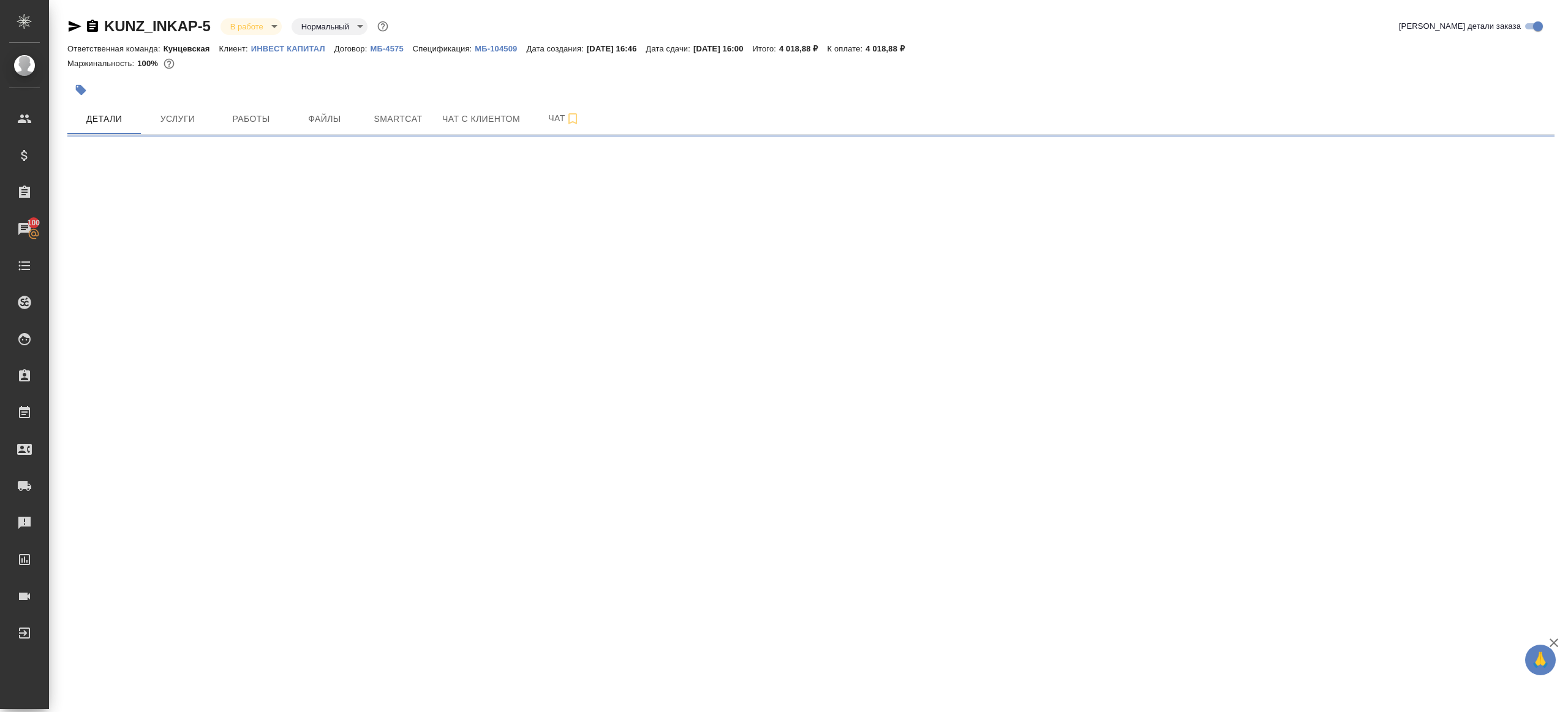
scroll to position [0, 0]
select select "RU"
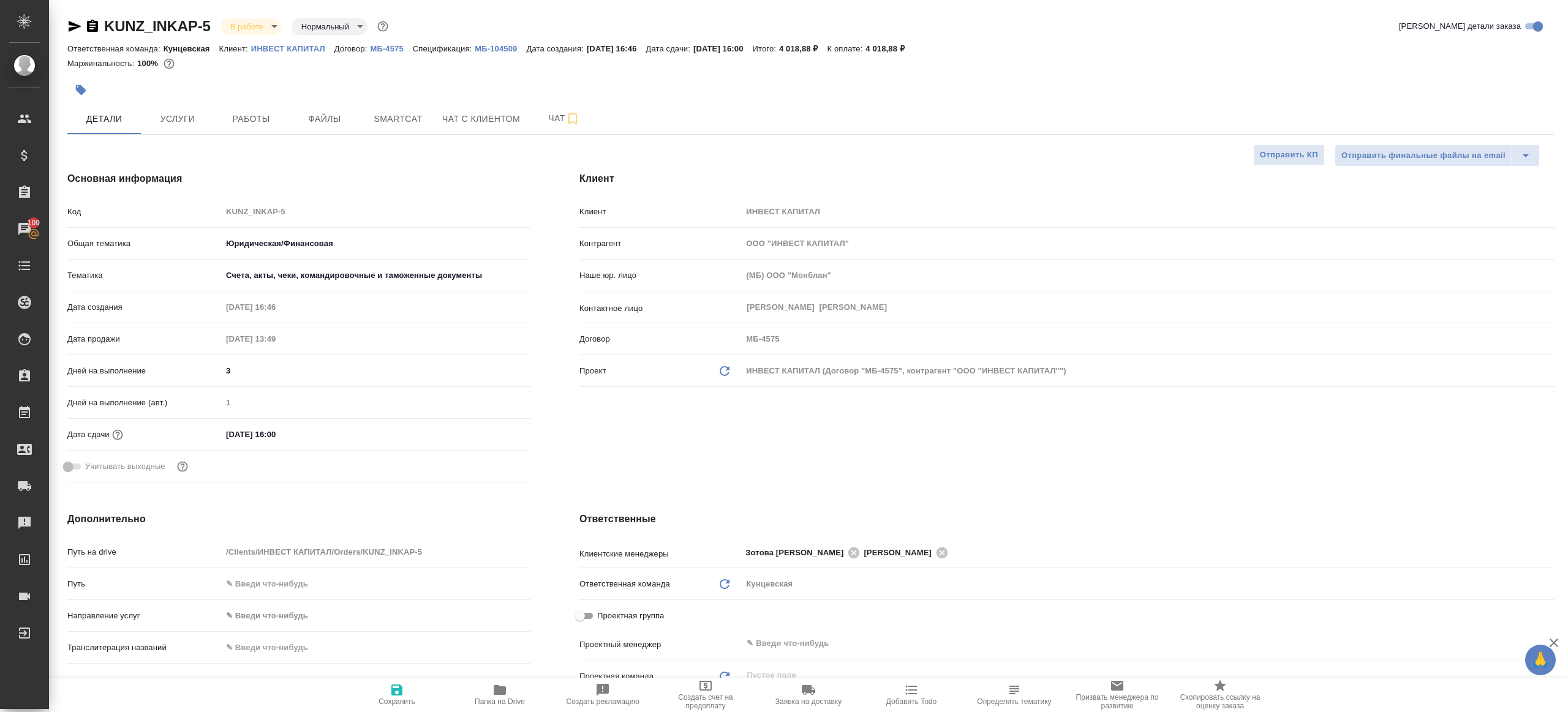
type textarea "x"
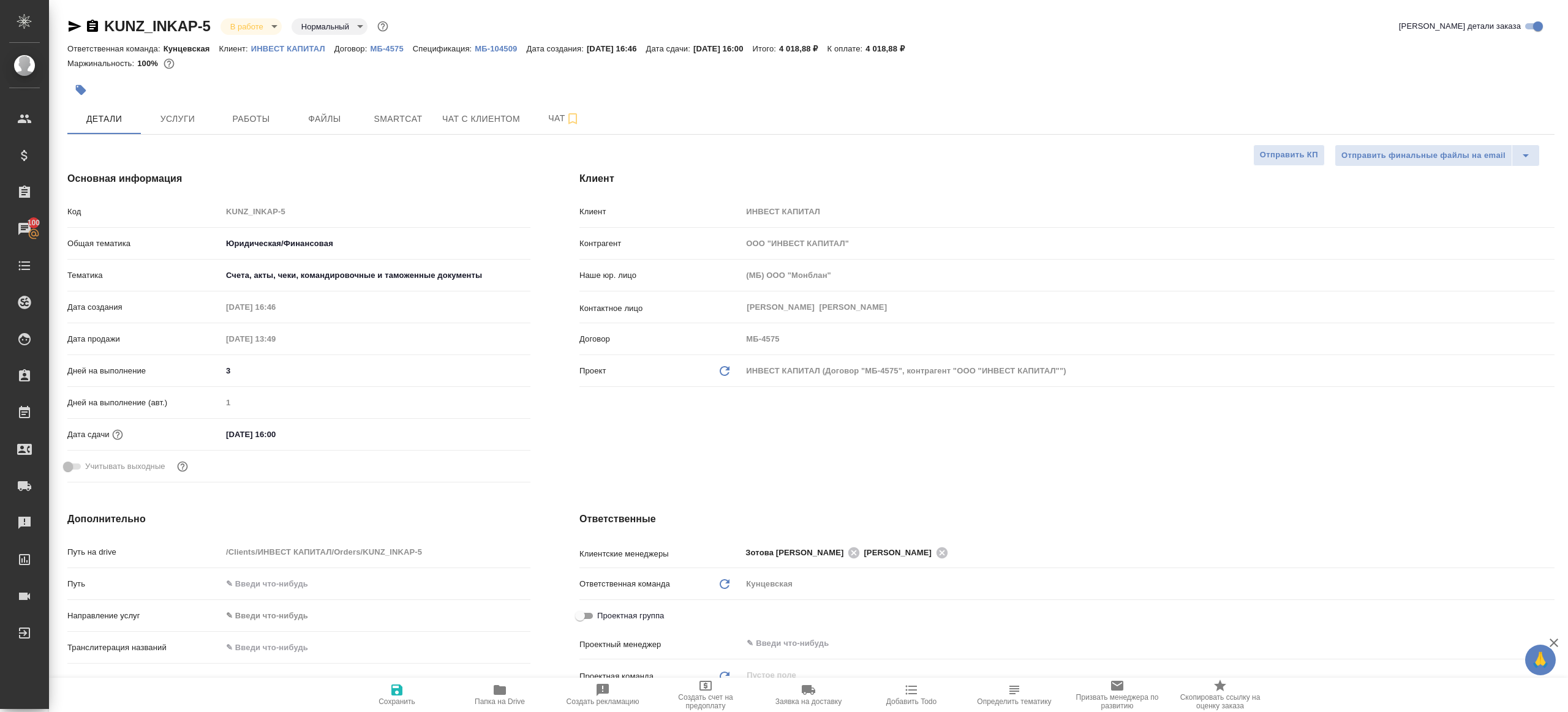
type textarea "x"
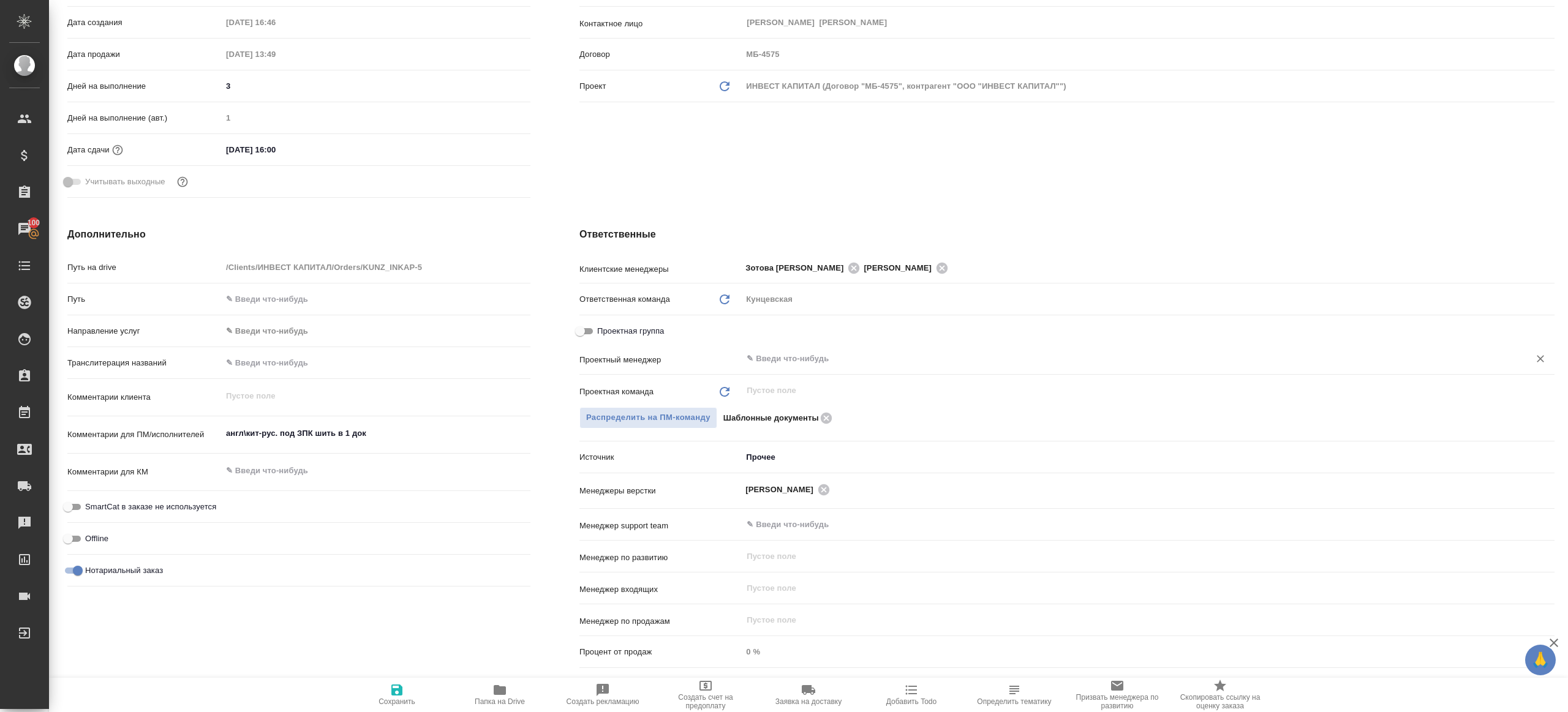
click at [800, 369] on div "​" at bounding box center [1148, 359] width 812 height 22
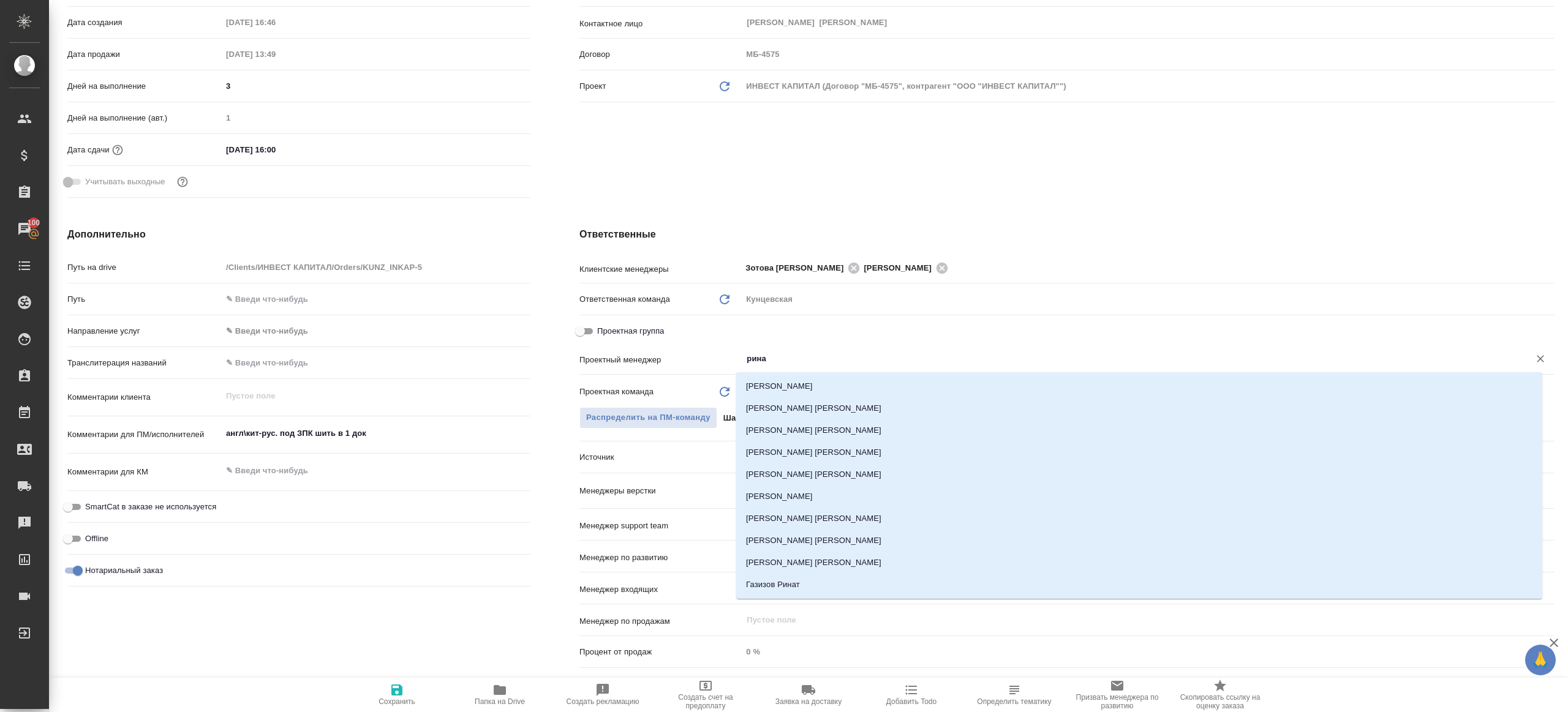
type input "ринат"
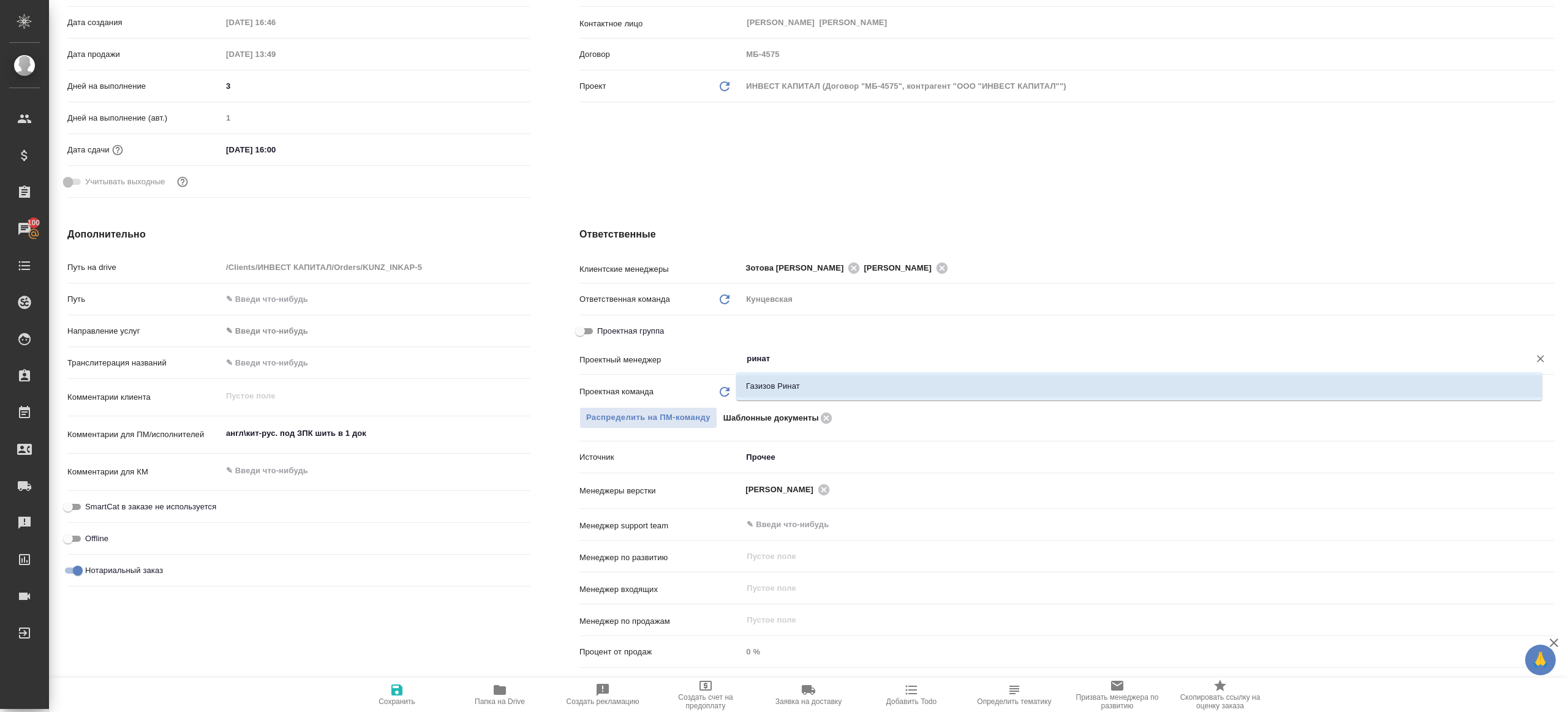
click at [795, 384] on li "Газизов Ринат" at bounding box center [1139, 386] width 806 height 22
type textarea "x"
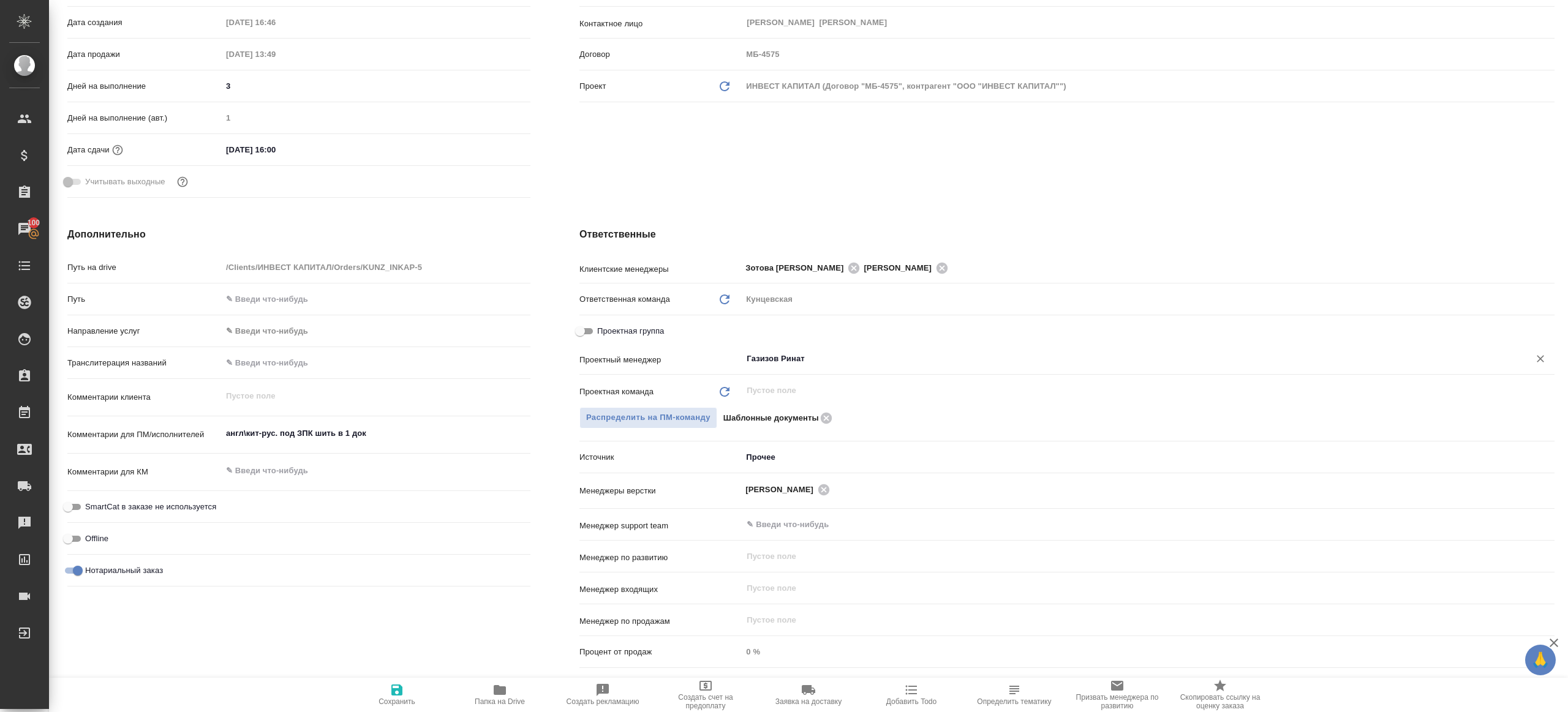
type input "Газизов Ринат"
click at [394, 695] on icon "button" at bounding box center [396, 689] width 11 height 11
type textarea "x"
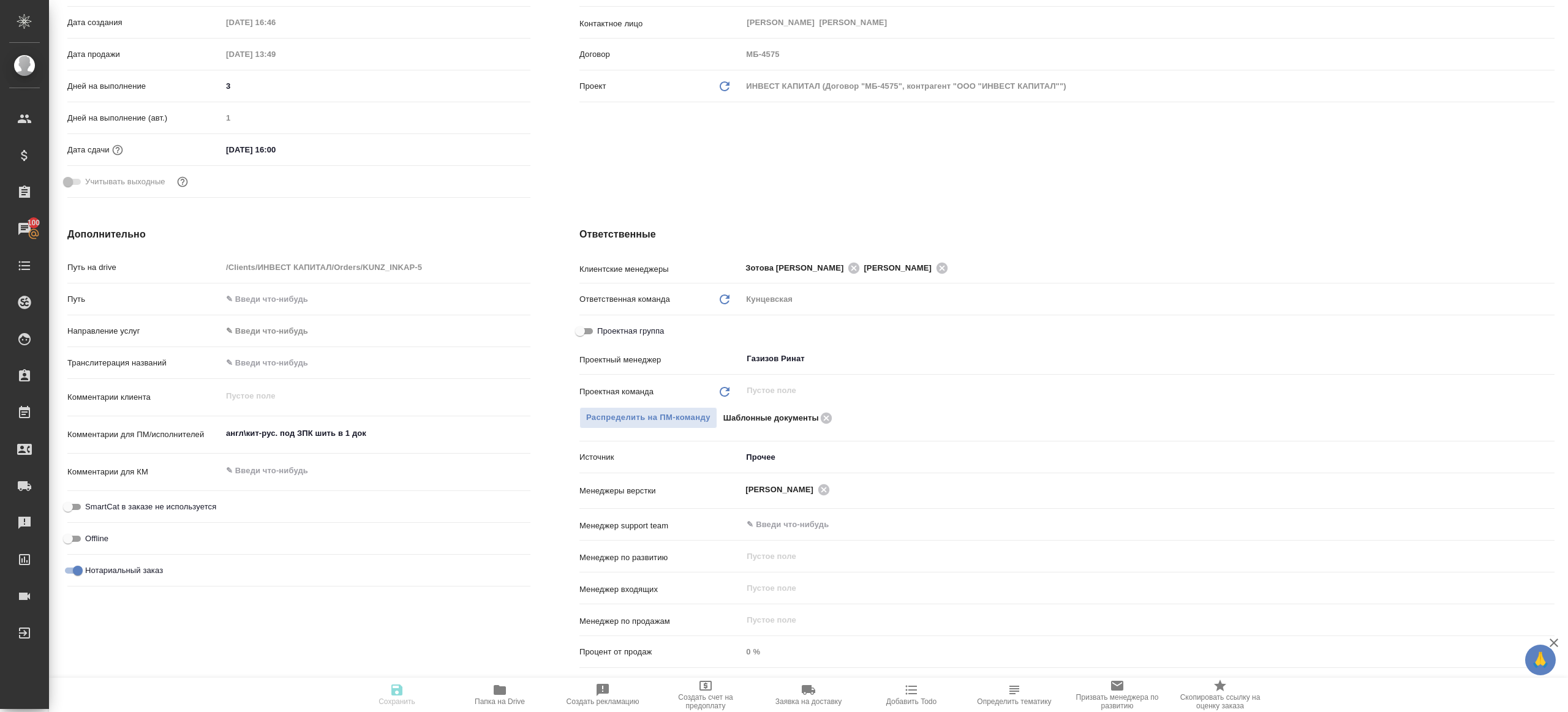
type textarea "x"
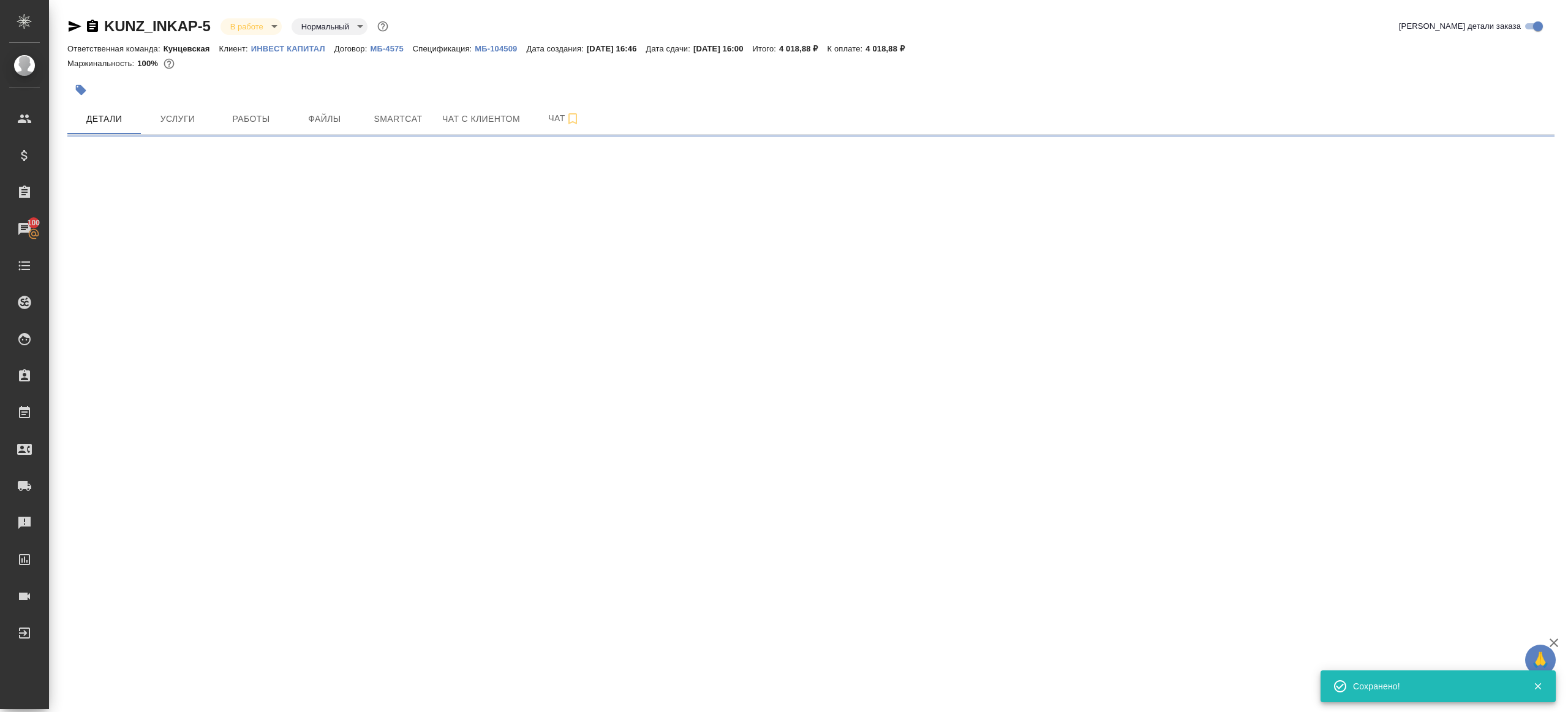
select select "RU"
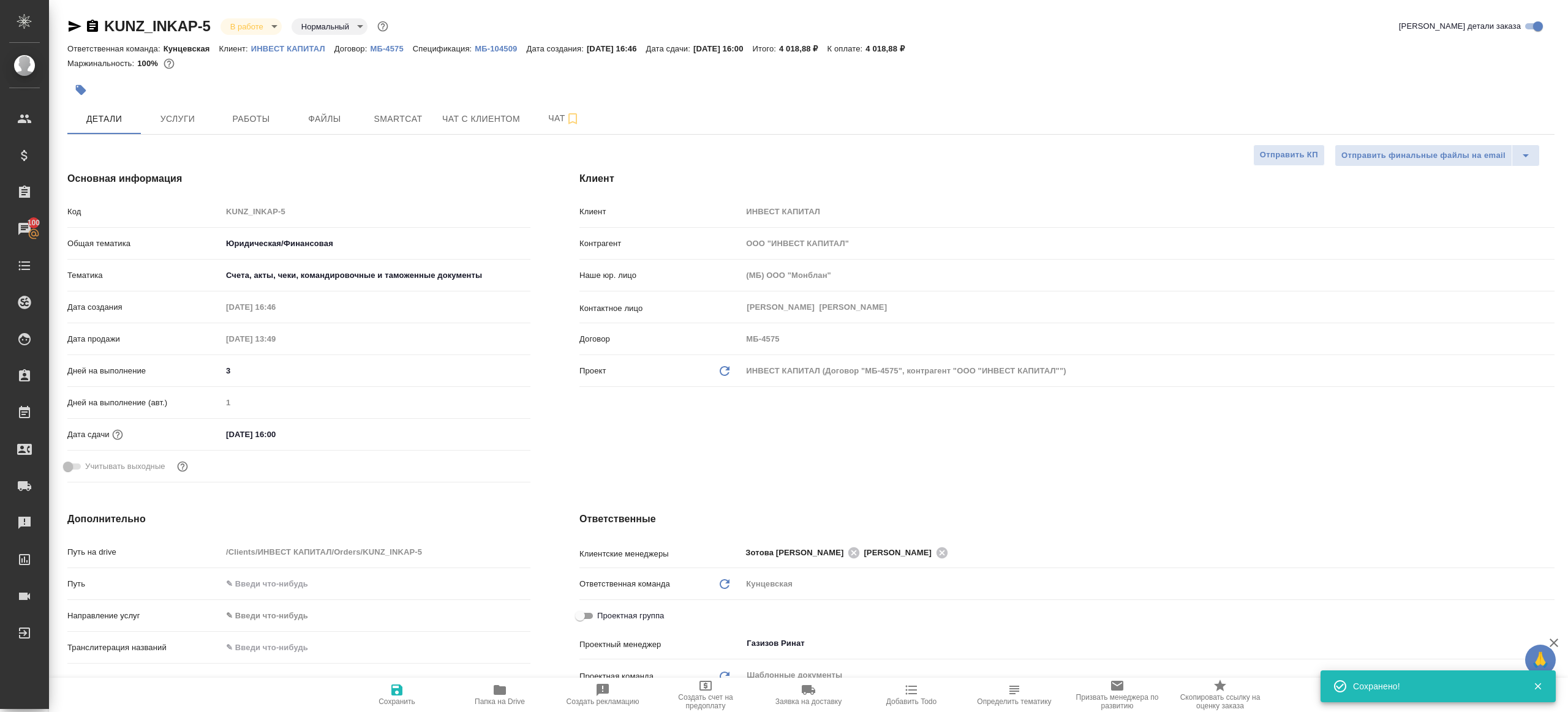
type textarea "x"
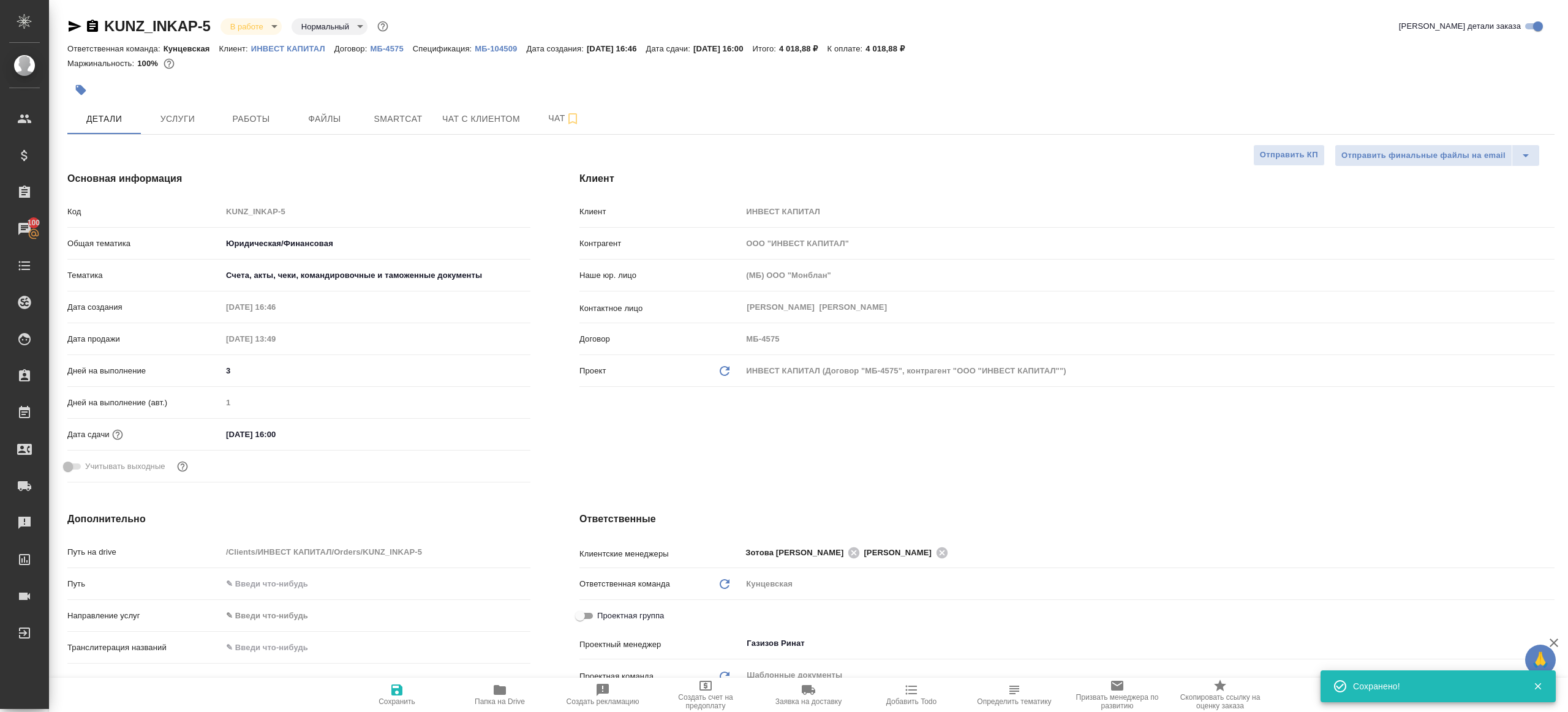
type textarea "x"
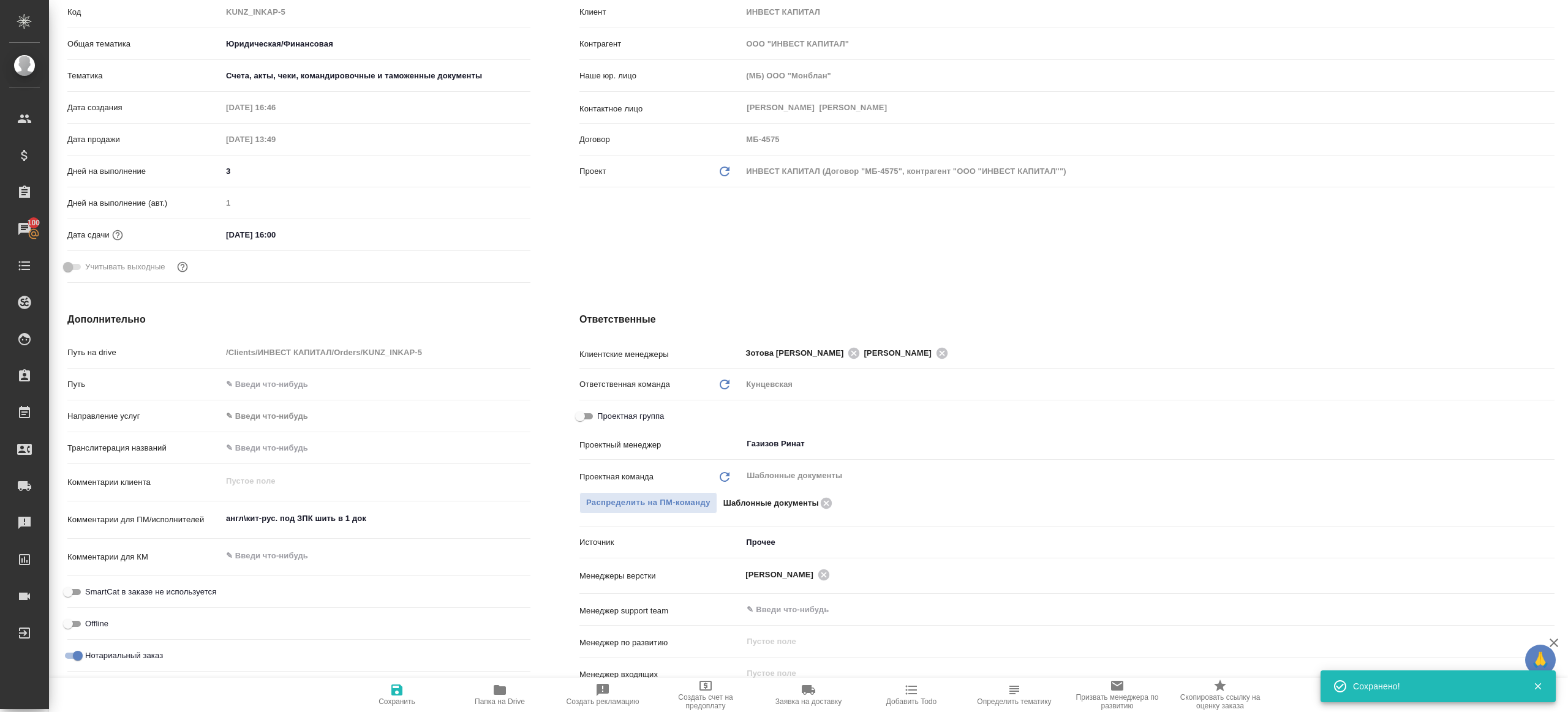
click at [515, 688] on span "Папка на Drive" at bounding box center [500, 694] width 88 height 23
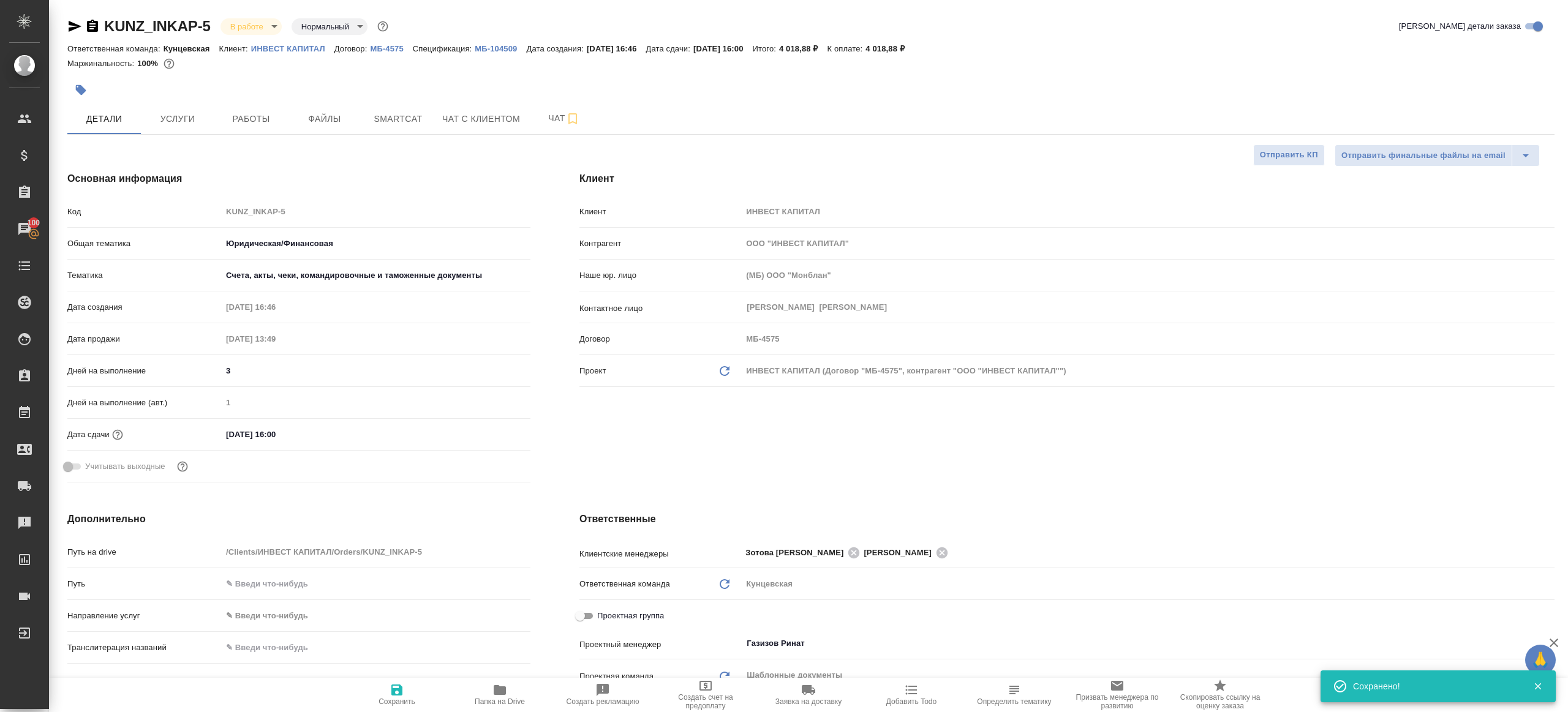
type textarea "x"
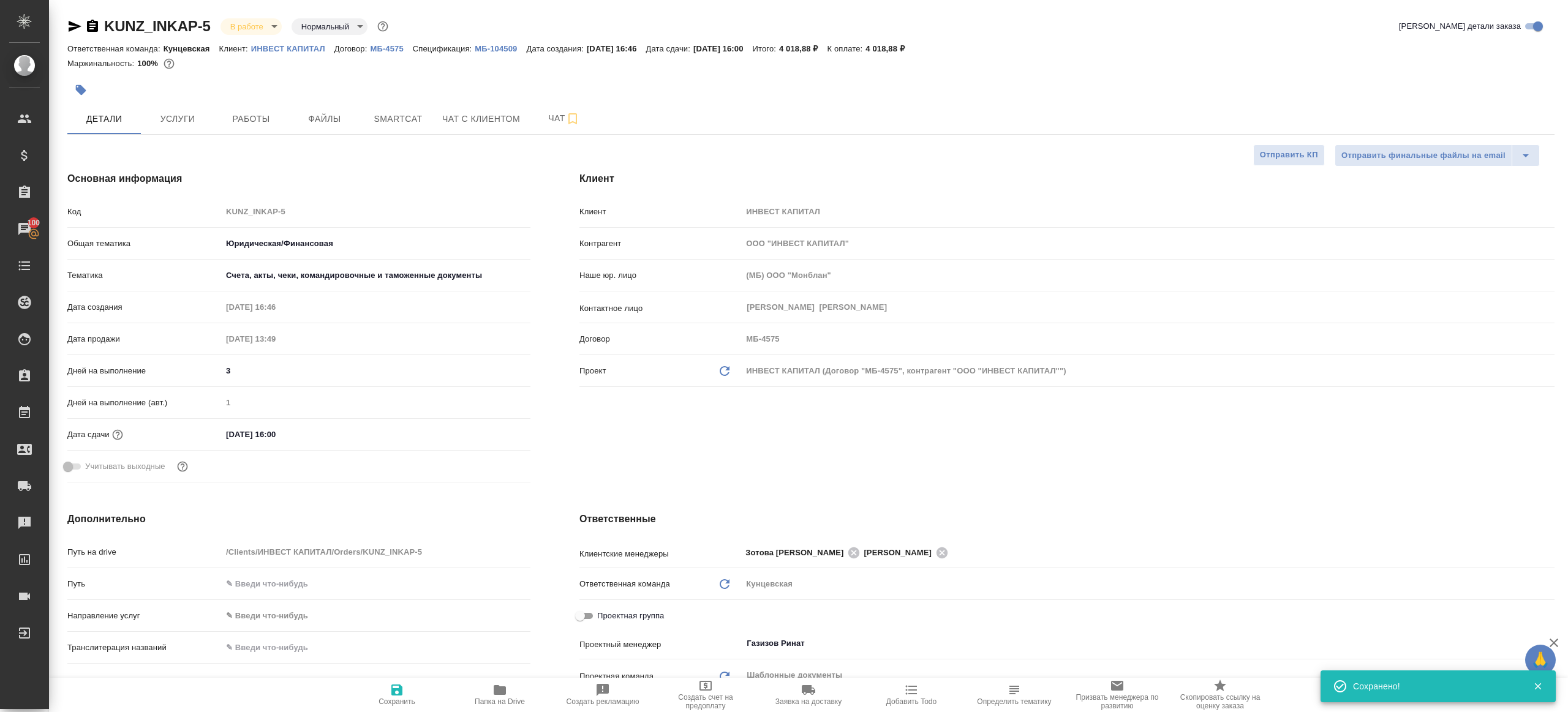
type textarea "x"
click at [255, 113] on span "Работы" at bounding box center [251, 119] width 59 height 15
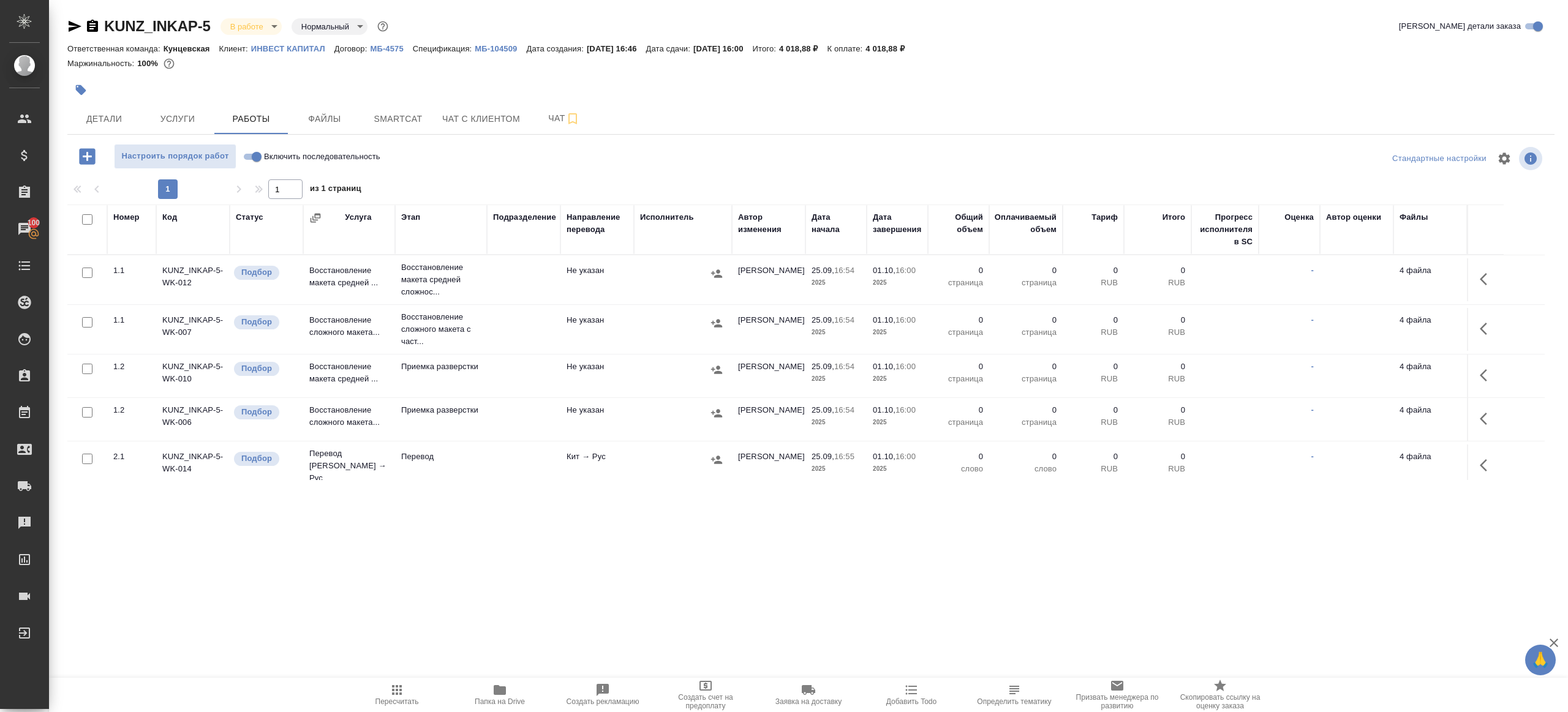
click at [243, 146] on label "Включить последовательность" at bounding box center [310, 156] width 141 height 25
click at [243, 149] on input "Включить последовательность" at bounding box center [256, 157] width 44 height 14
checkbox input "true"
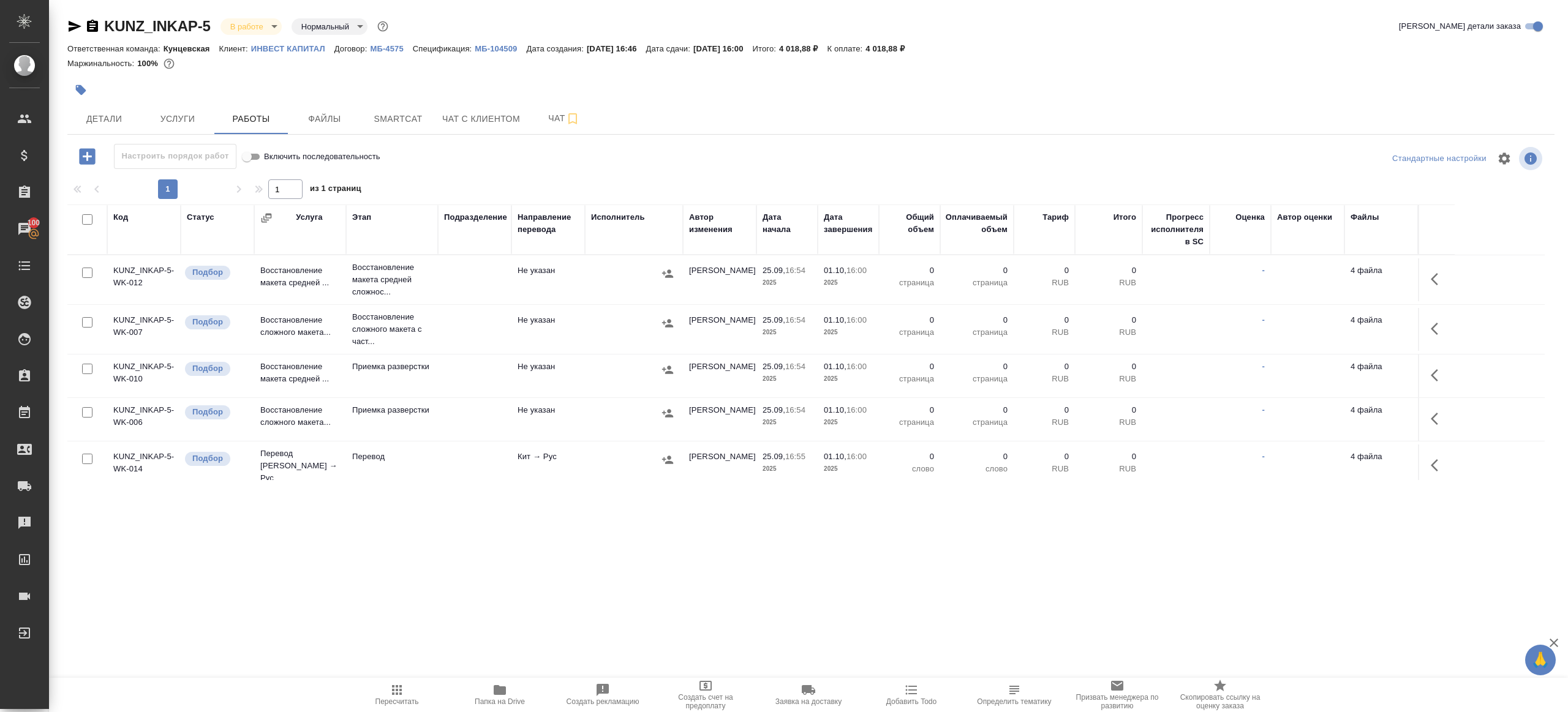
click at [86, 217] on input "checkbox" at bounding box center [87, 219] width 10 height 10
checkbox input "true"
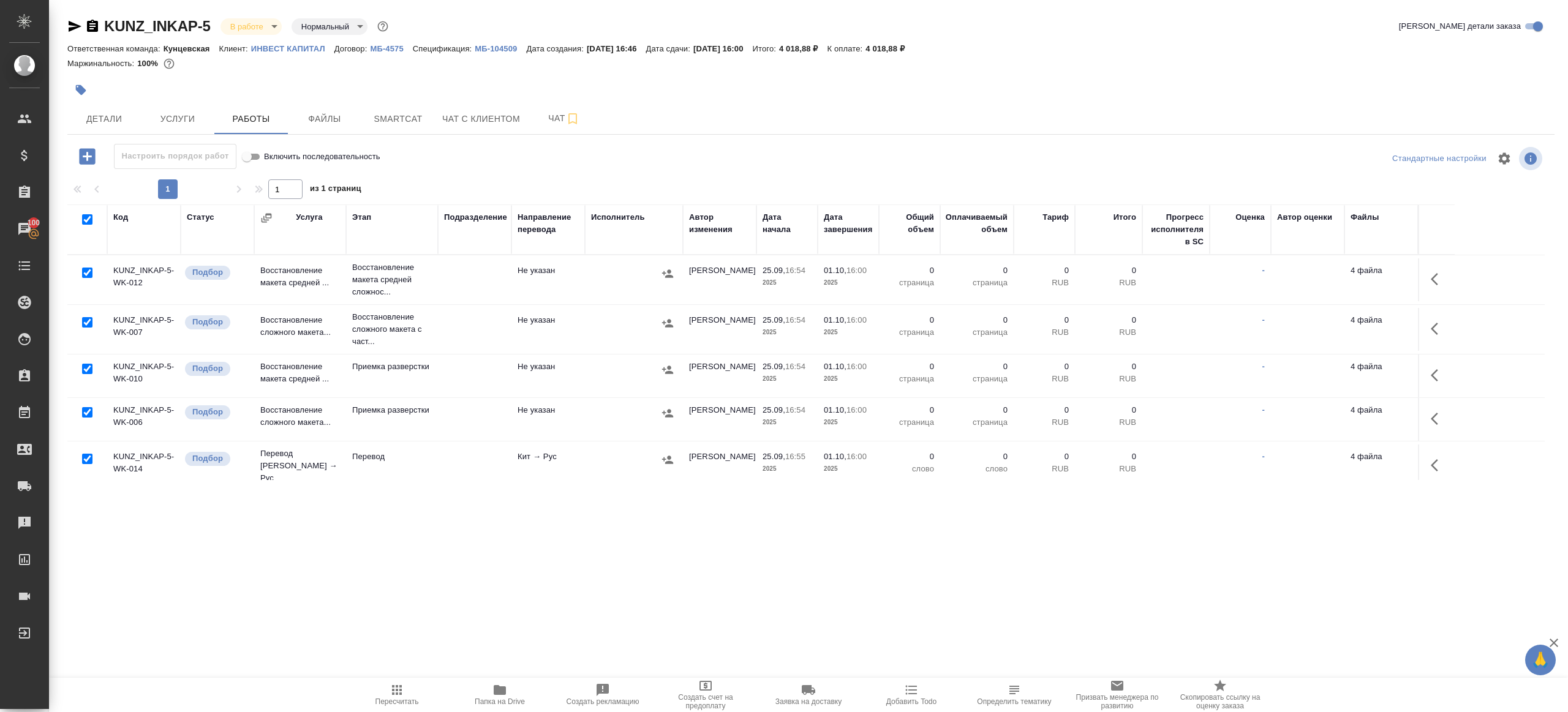
checkbox input "true"
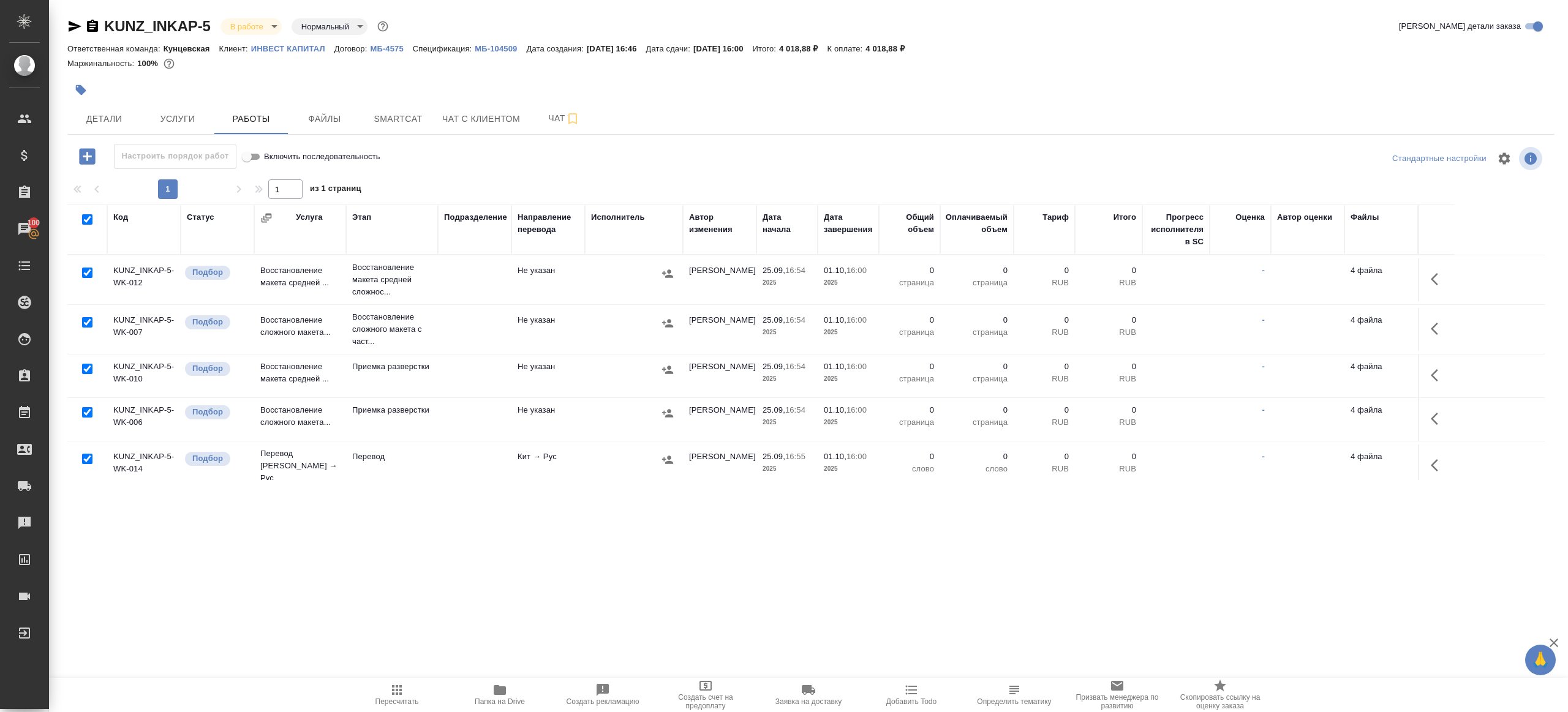
checkbox input "true"
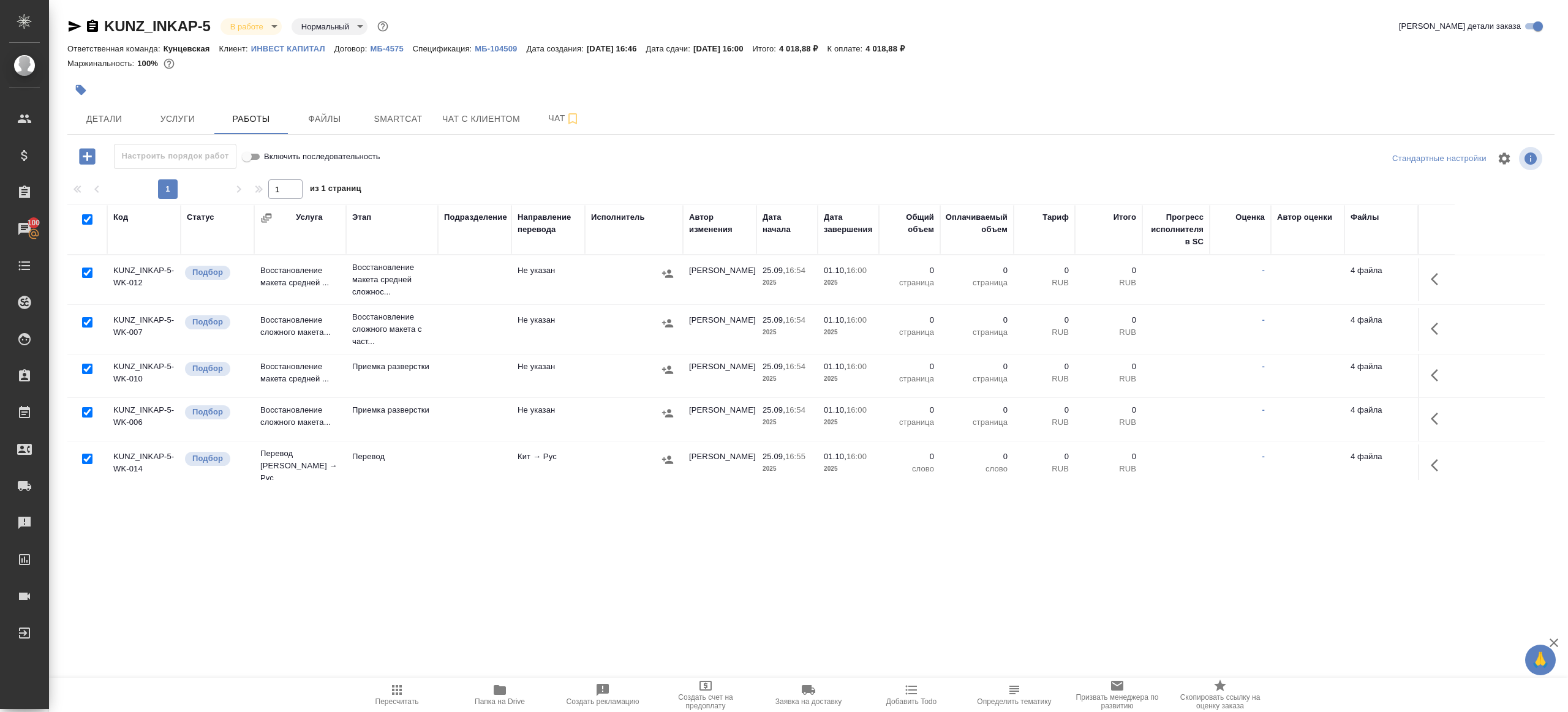
checkbox input "true"
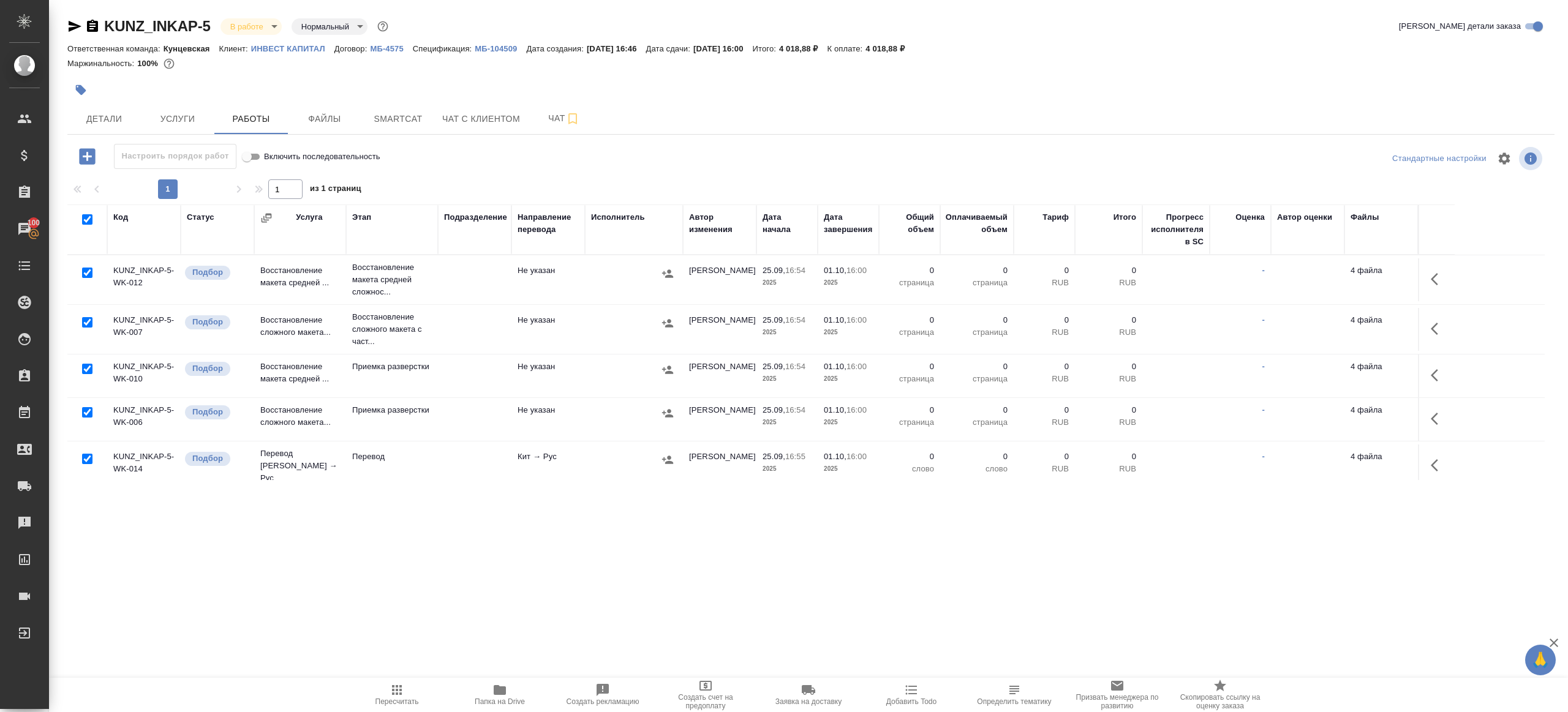
checkbox input "true"
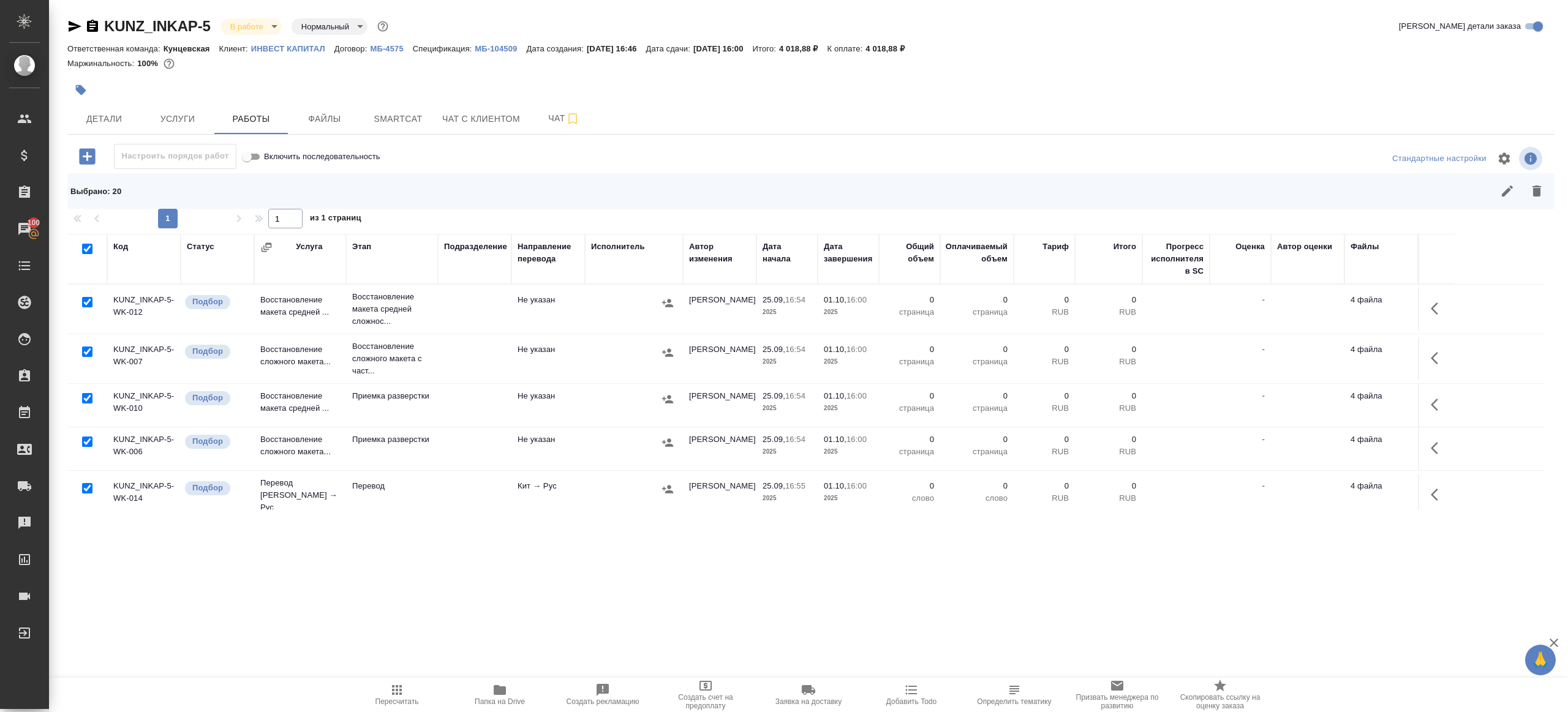
click at [88, 302] on input "checkbox" at bounding box center [87, 302] width 10 height 10
checkbox input "false"
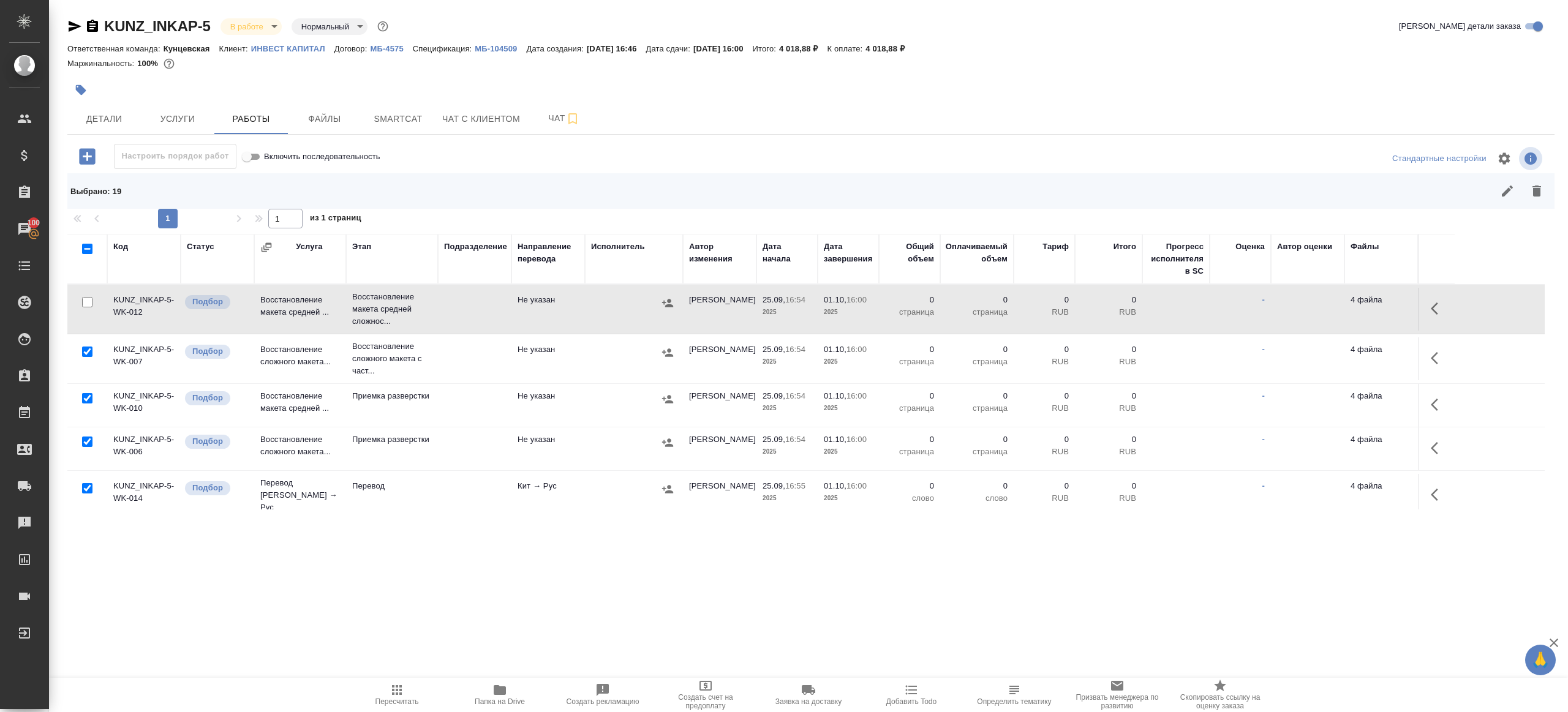
click at [88, 347] on input "checkbox" at bounding box center [87, 351] width 10 height 10
checkbox input "false"
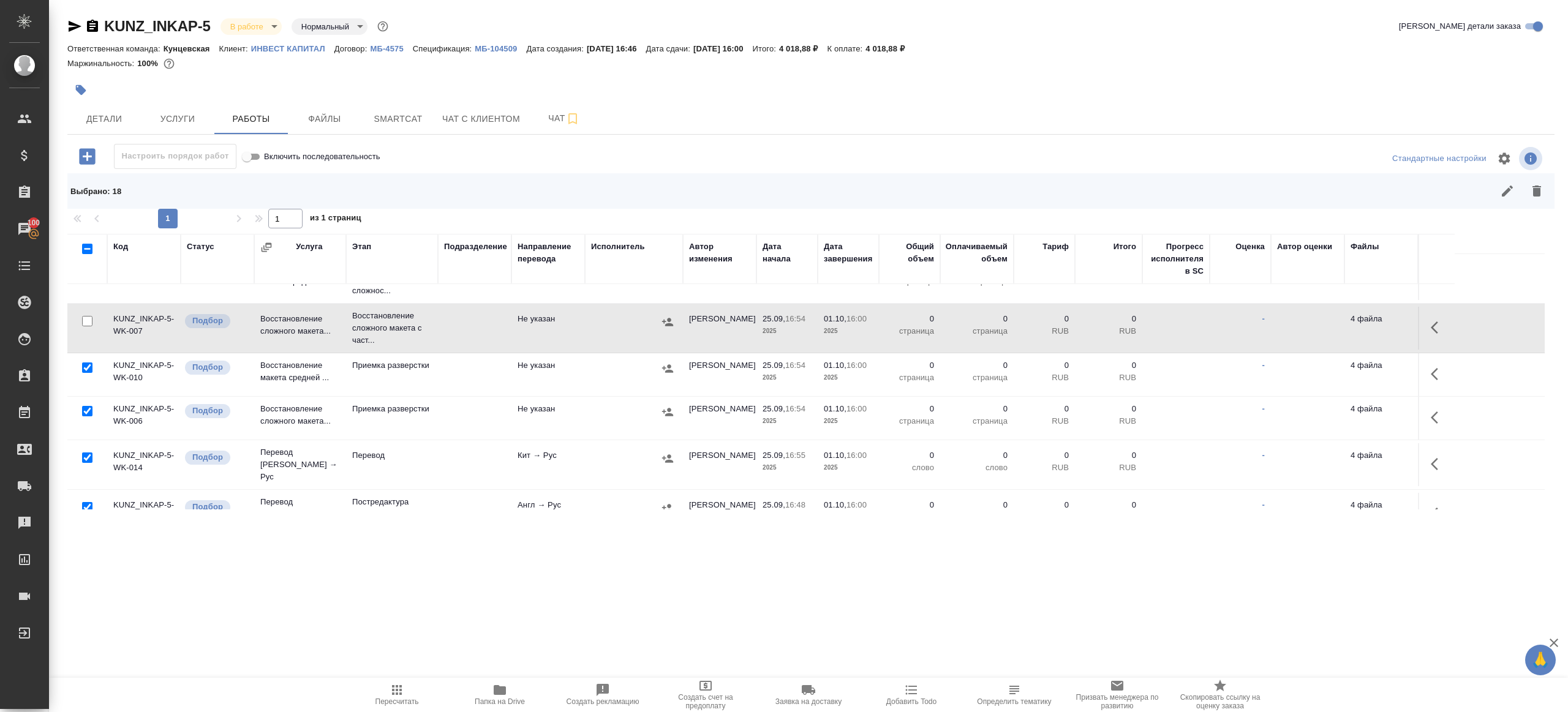
scroll to position [111, 0]
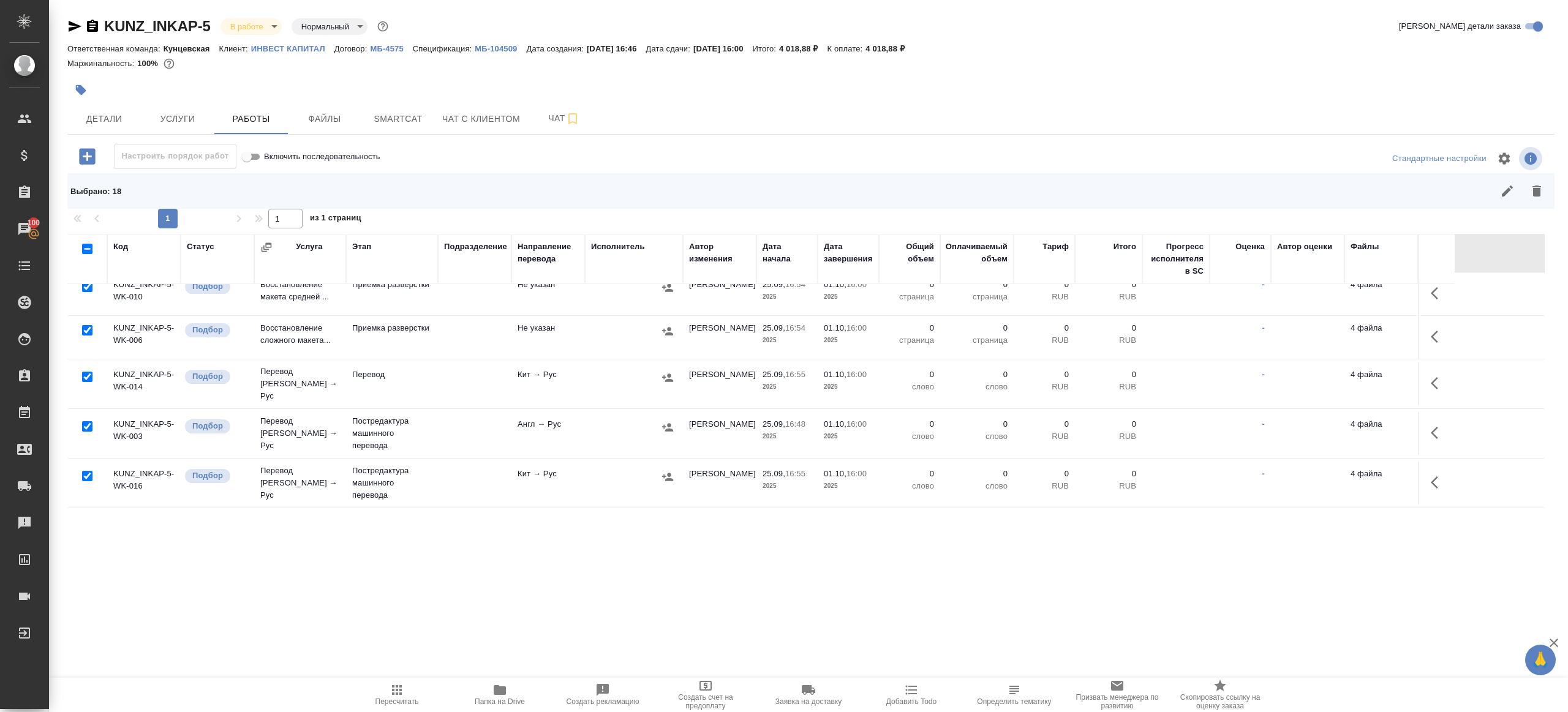
click at [89, 372] on input "checkbox" at bounding box center [87, 376] width 10 height 10
checkbox input "false"
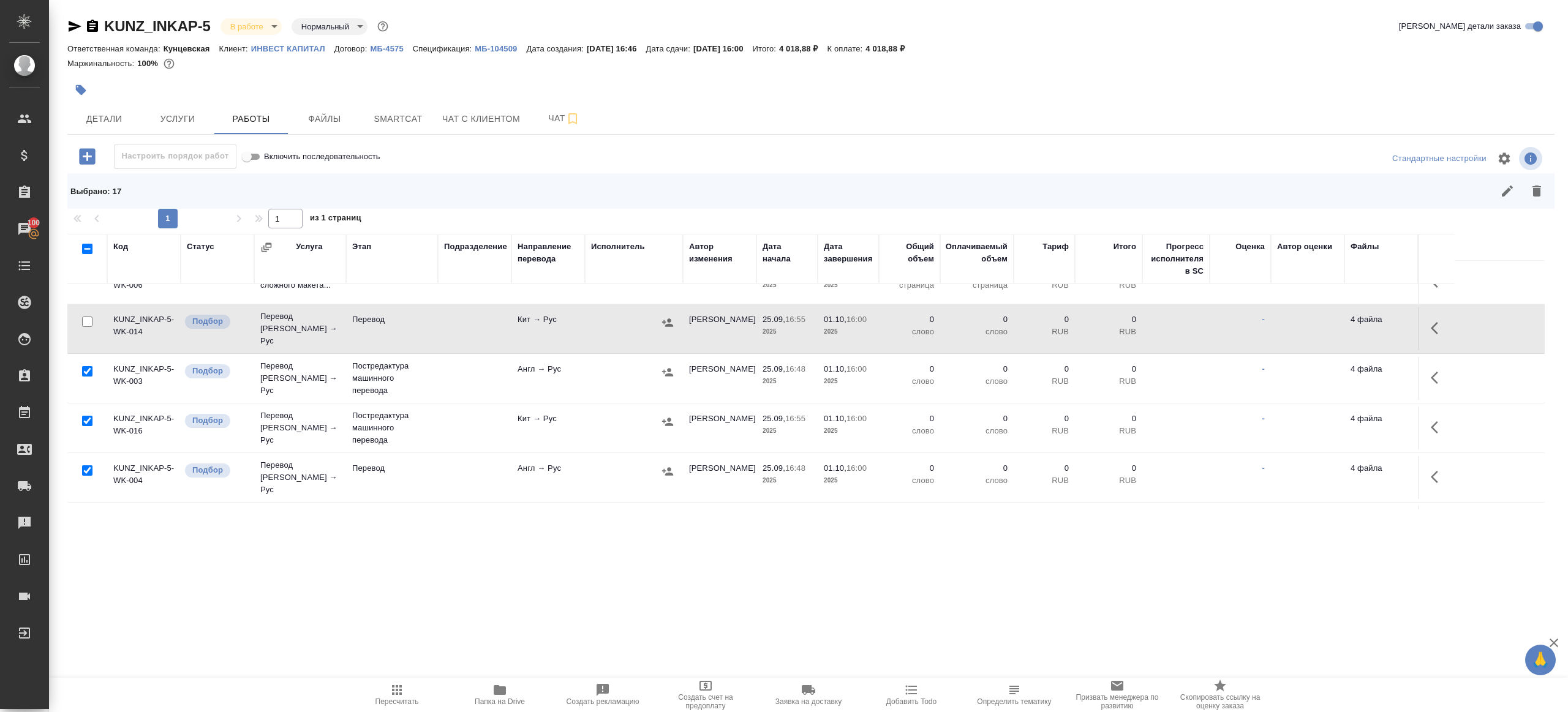
scroll to position [233, 0]
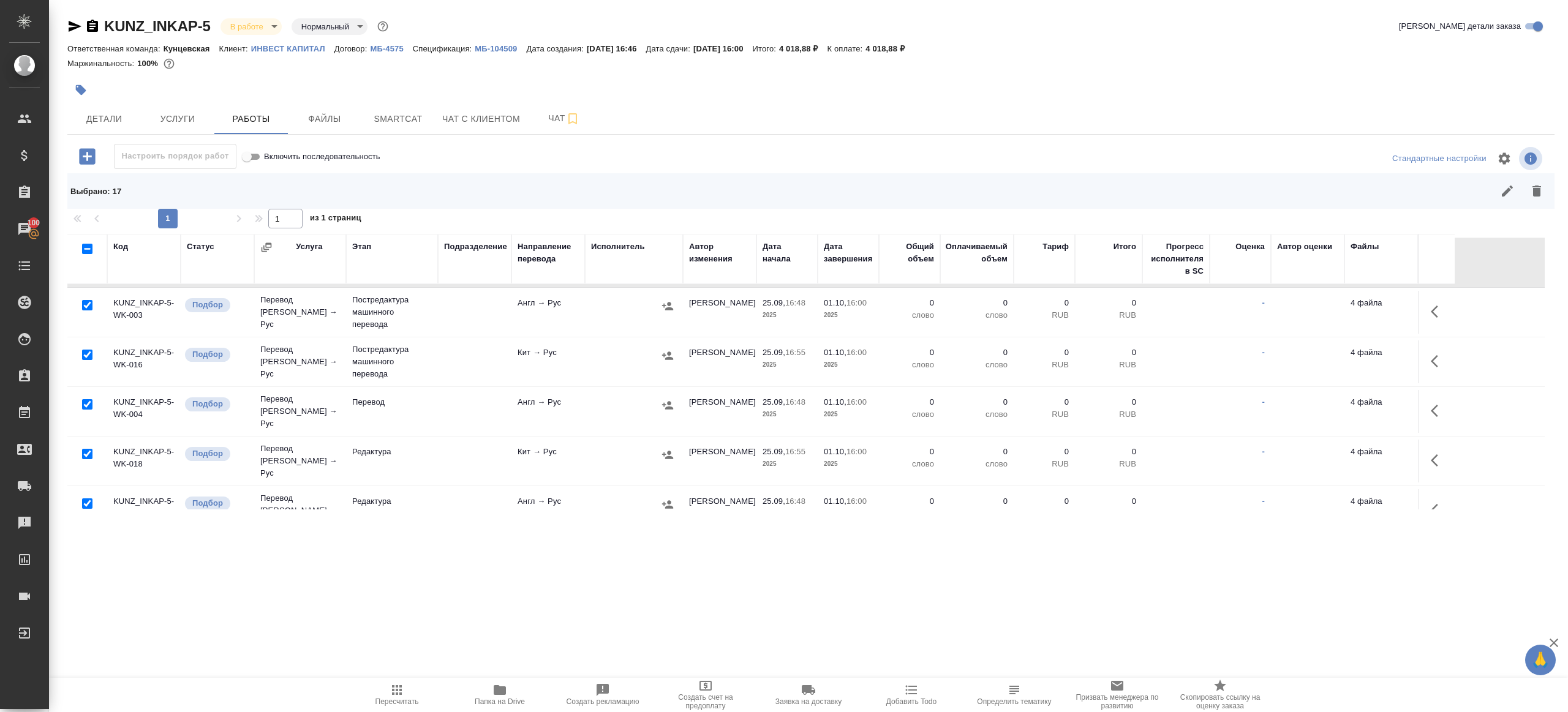
click at [87, 399] on input "checkbox" at bounding box center [87, 404] width 10 height 10
checkbox input "false"
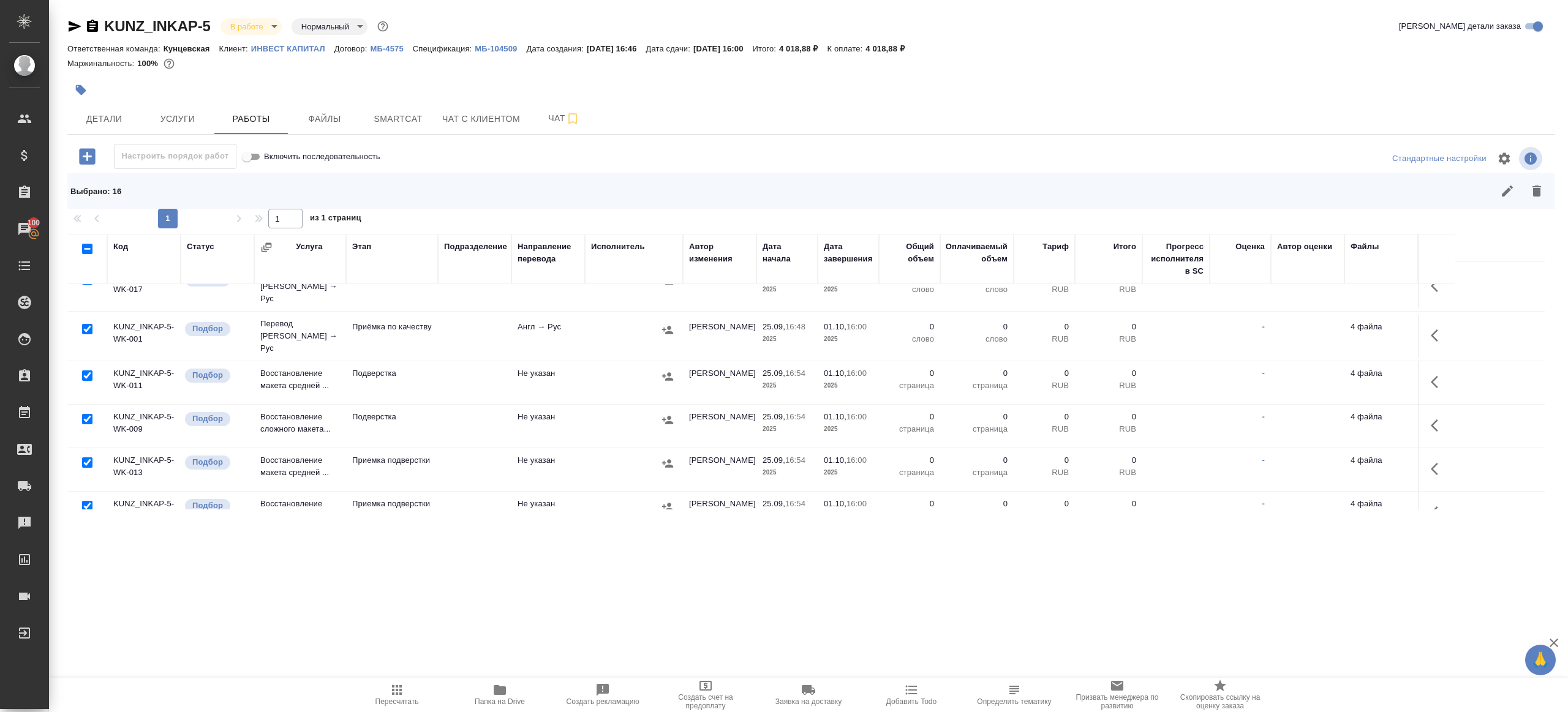
scroll to position [540, 0]
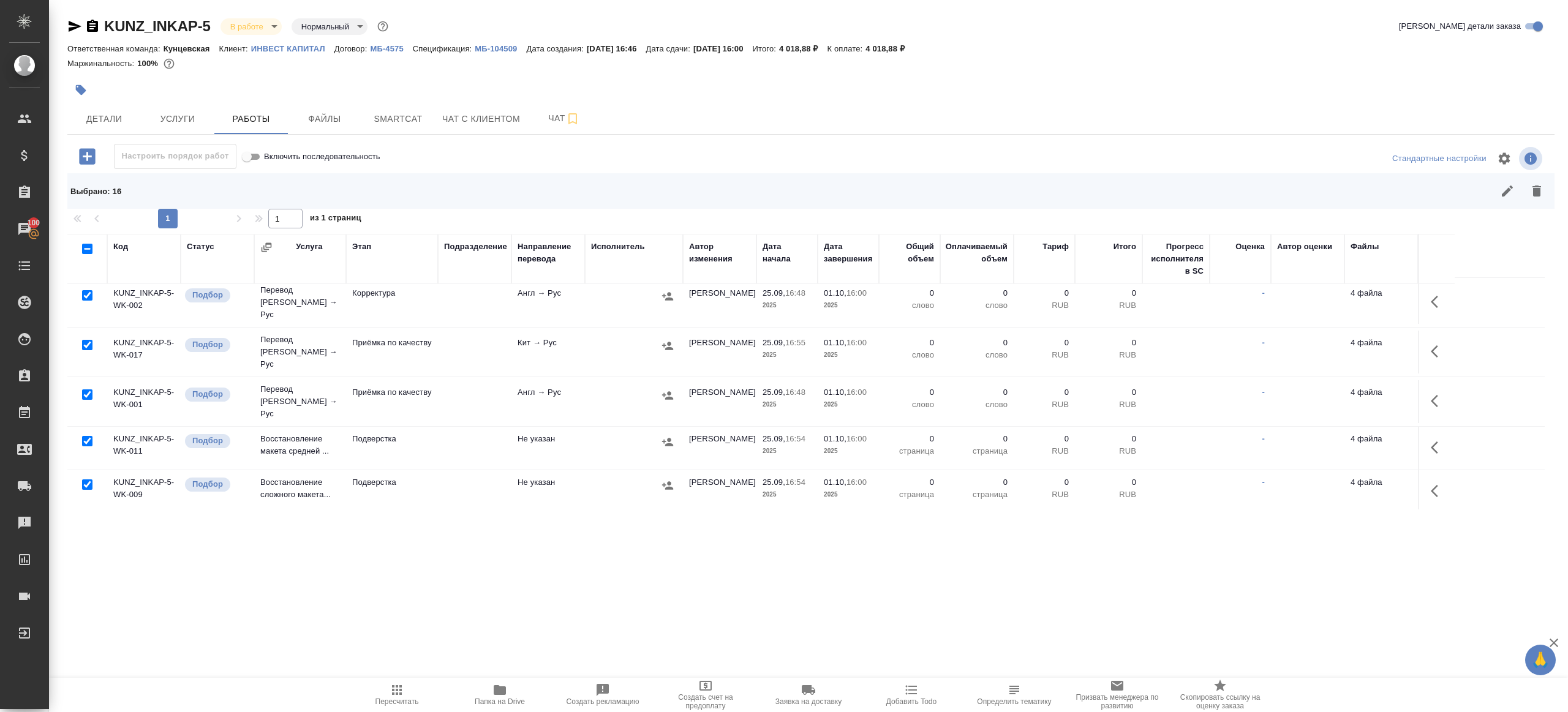
click at [91, 389] on input "checkbox" at bounding box center [87, 394] width 10 height 10
checkbox input "false"
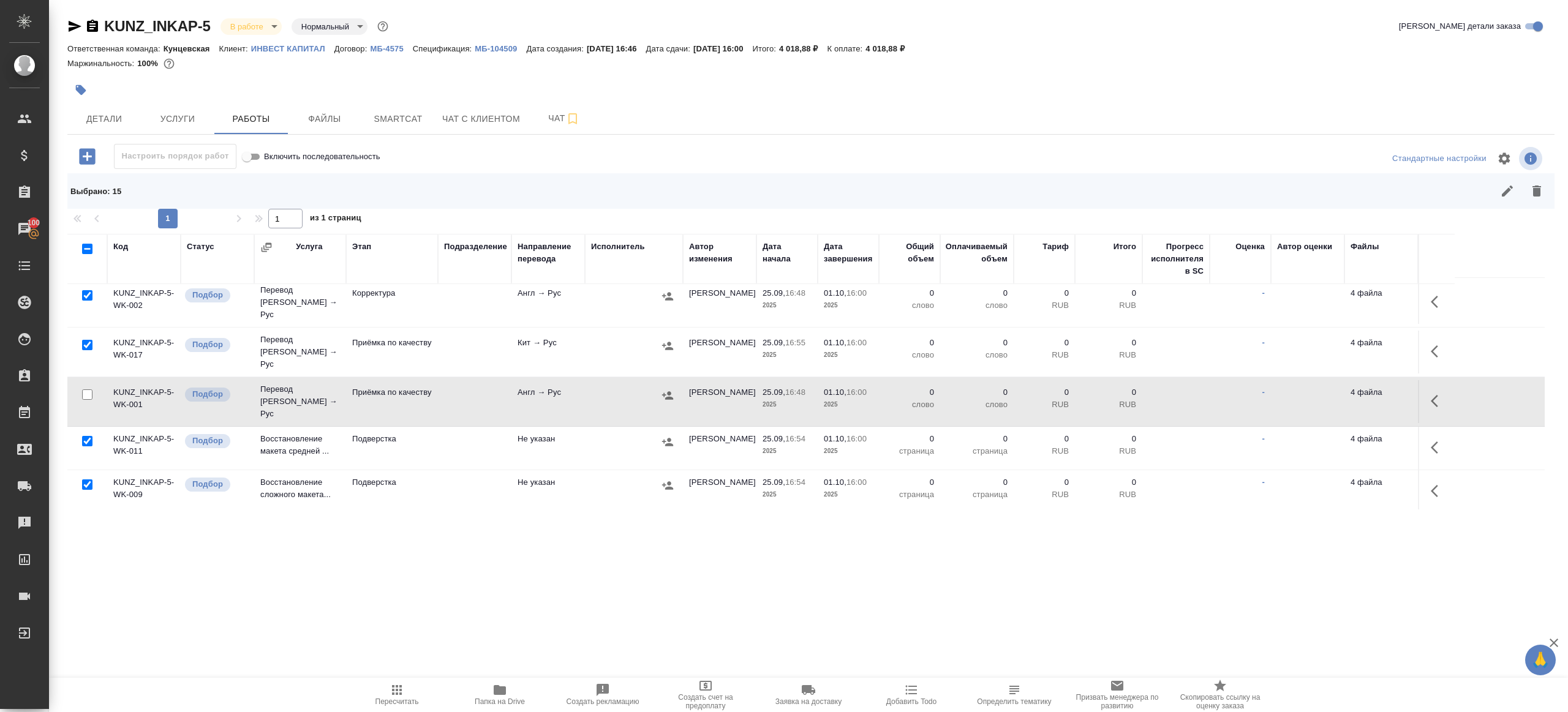
scroll to position [664, 0]
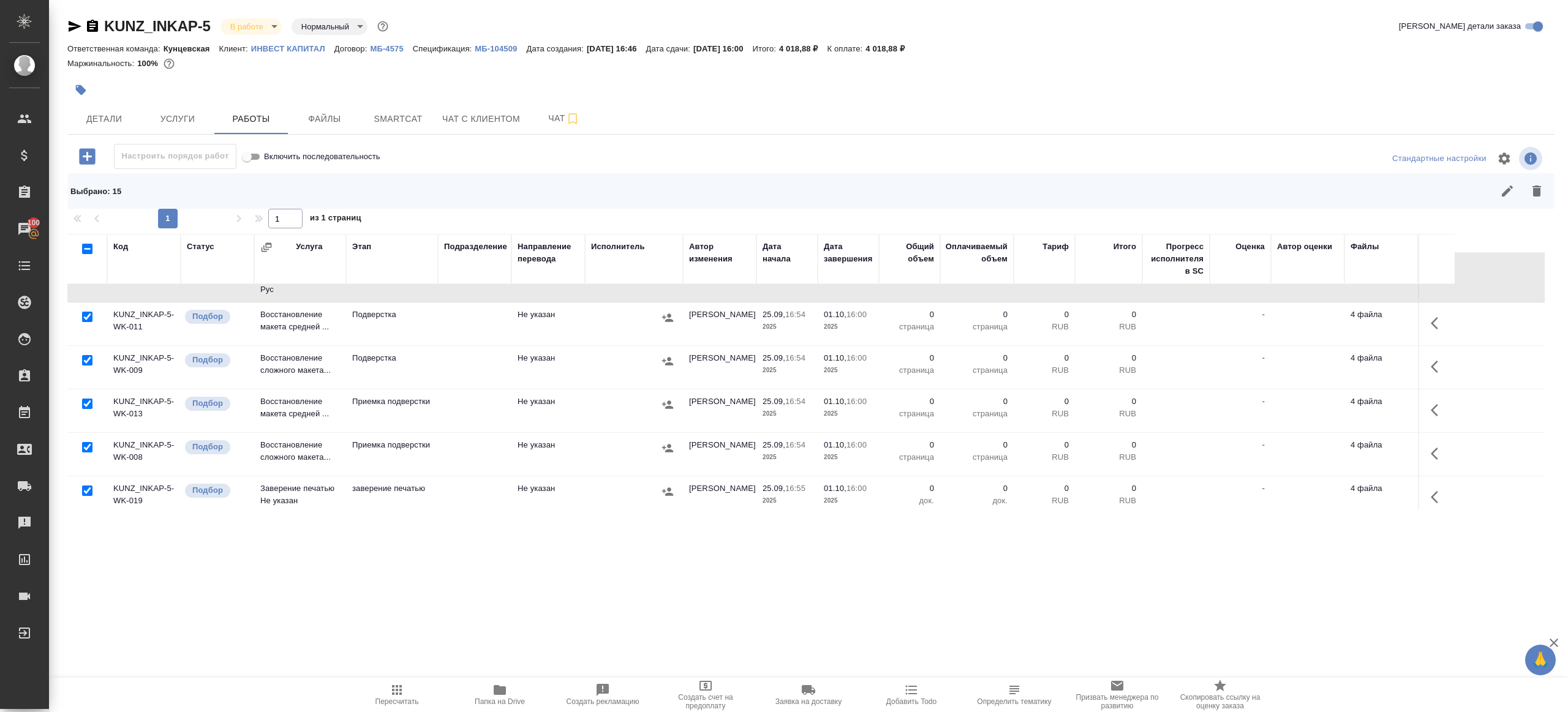
click at [86, 486] on input "checkbox" at bounding box center [87, 491] width 10 height 10
checkbox input "false"
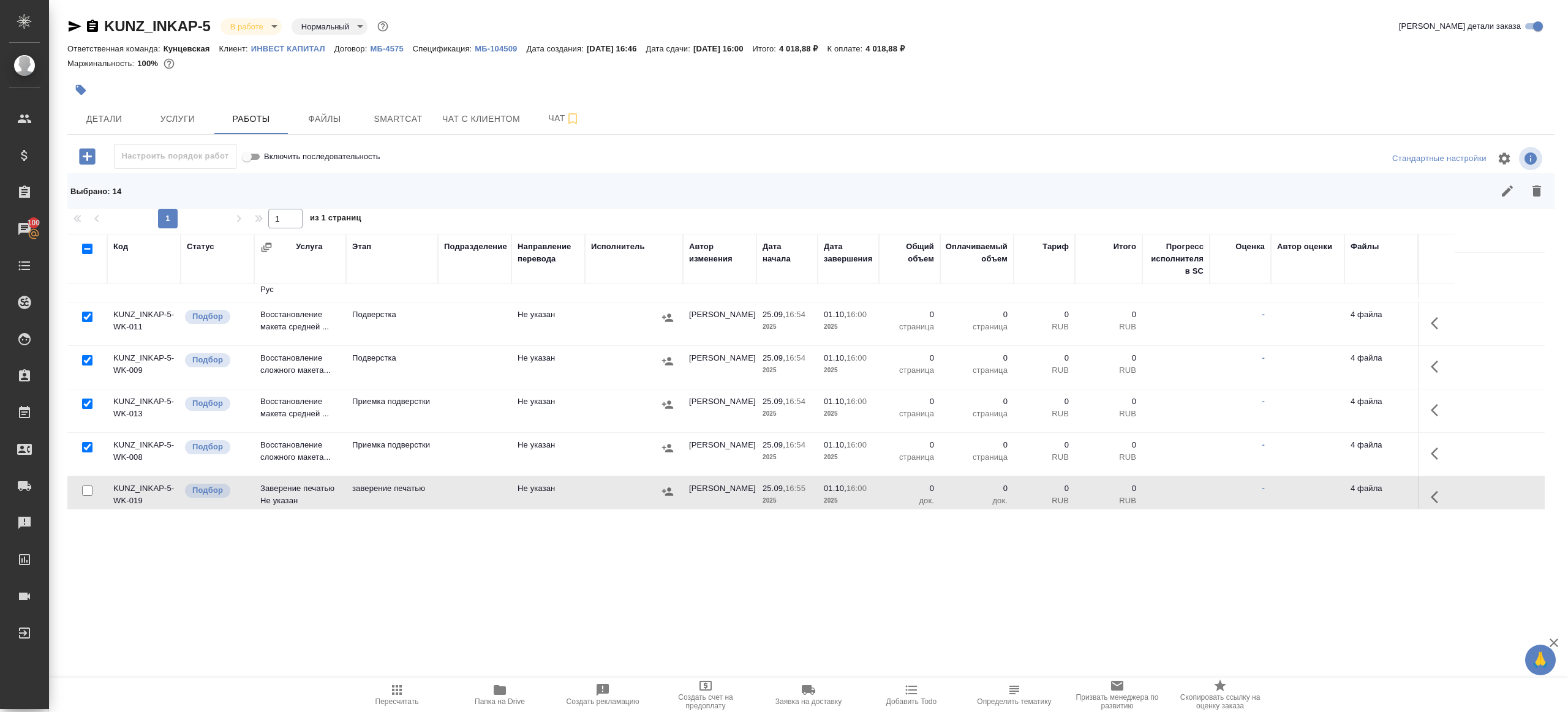
click at [86, 529] on input "checkbox" at bounding box center [87, 534] width 10 height 10
checkbox input "false"
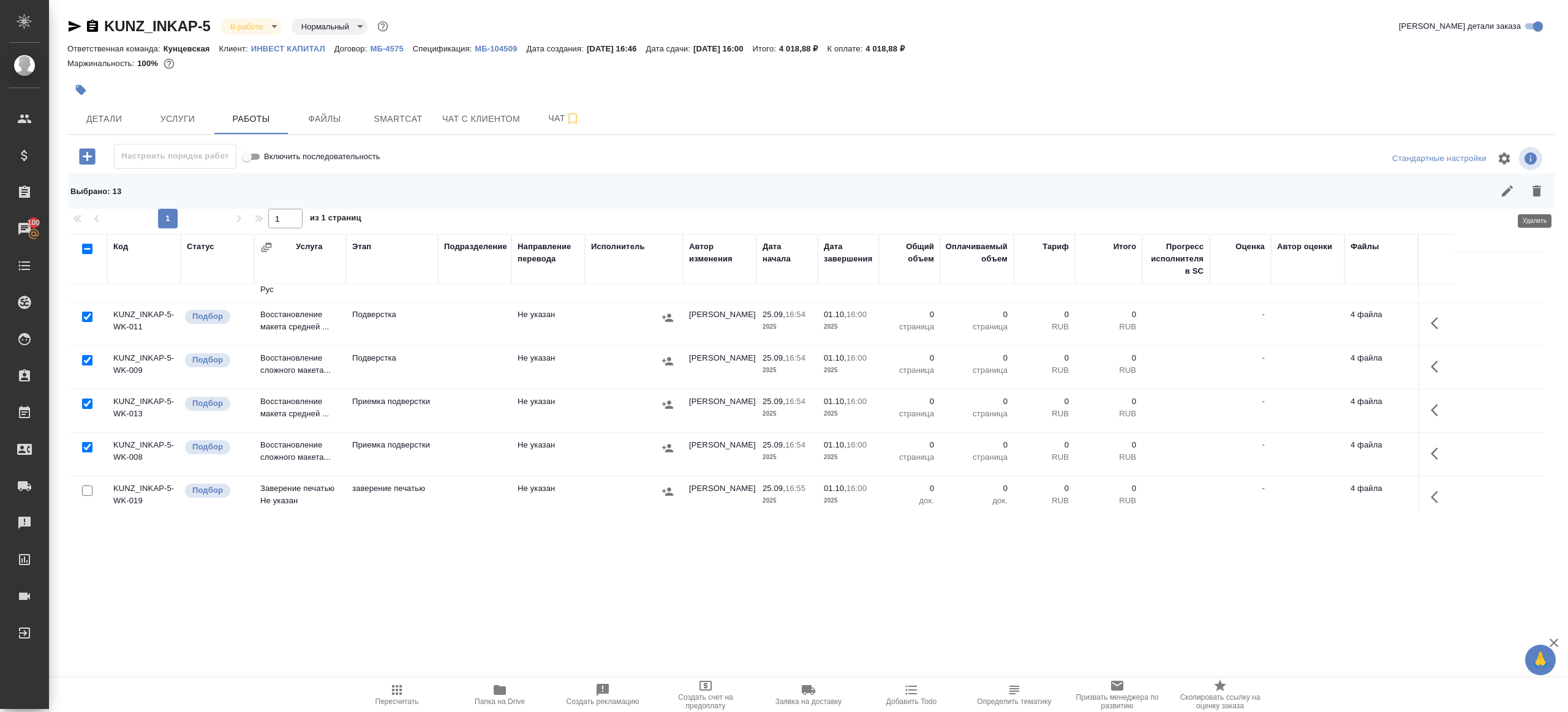
click at [1548, 182] on button "button" at bounding box center [1536, 190] width 29 height 29
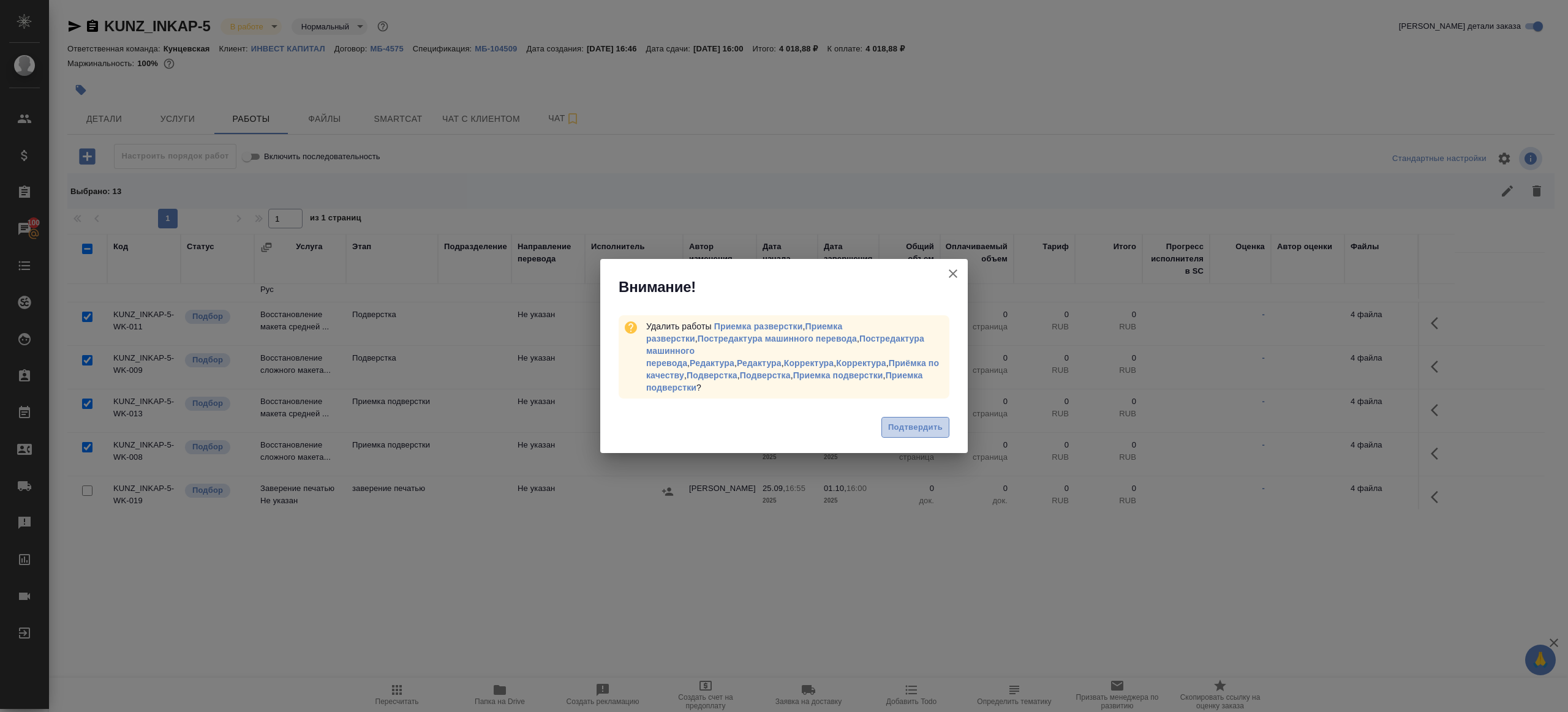
click at [905, 420] on span "Подтвердить" at bounding box center [915, 427] width 55 height 14
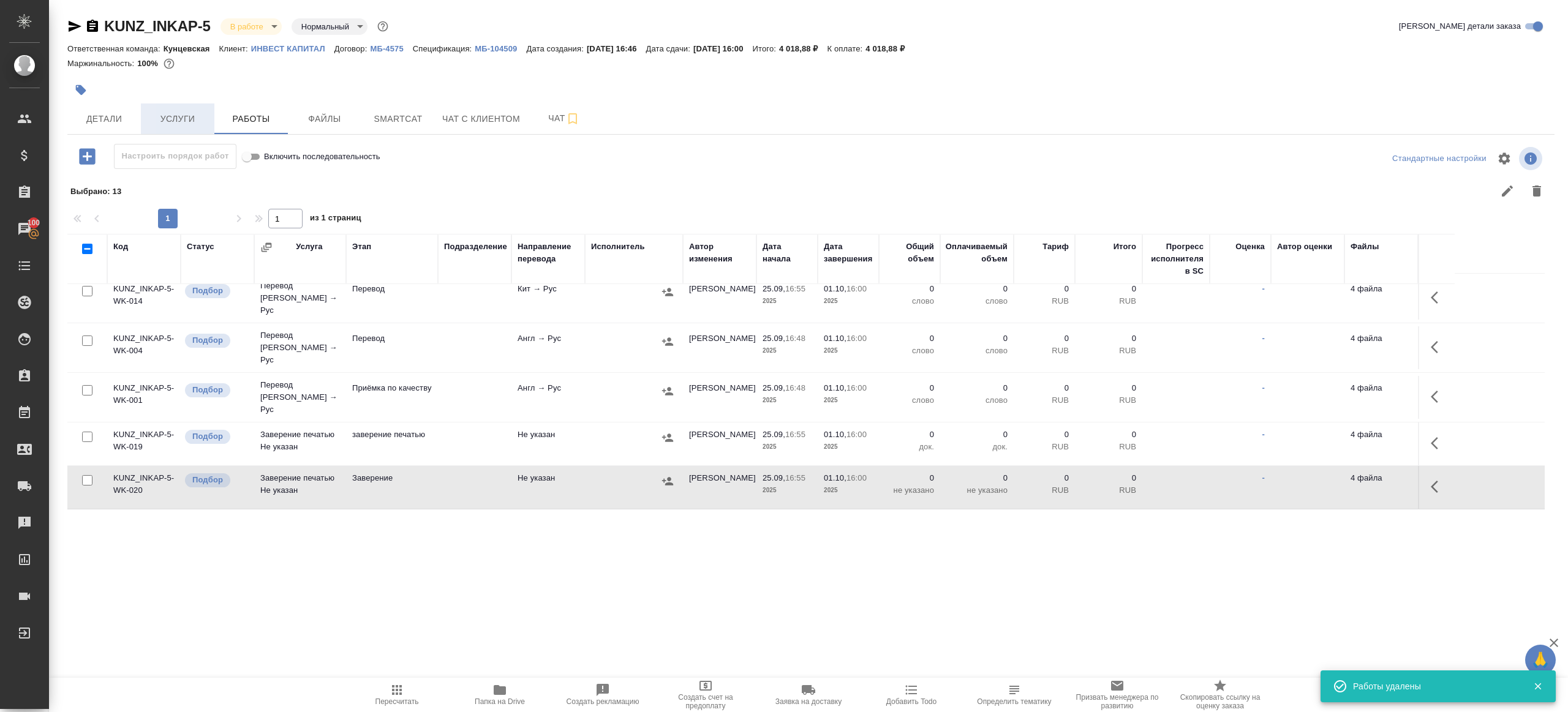
scroll to position [89, 0]
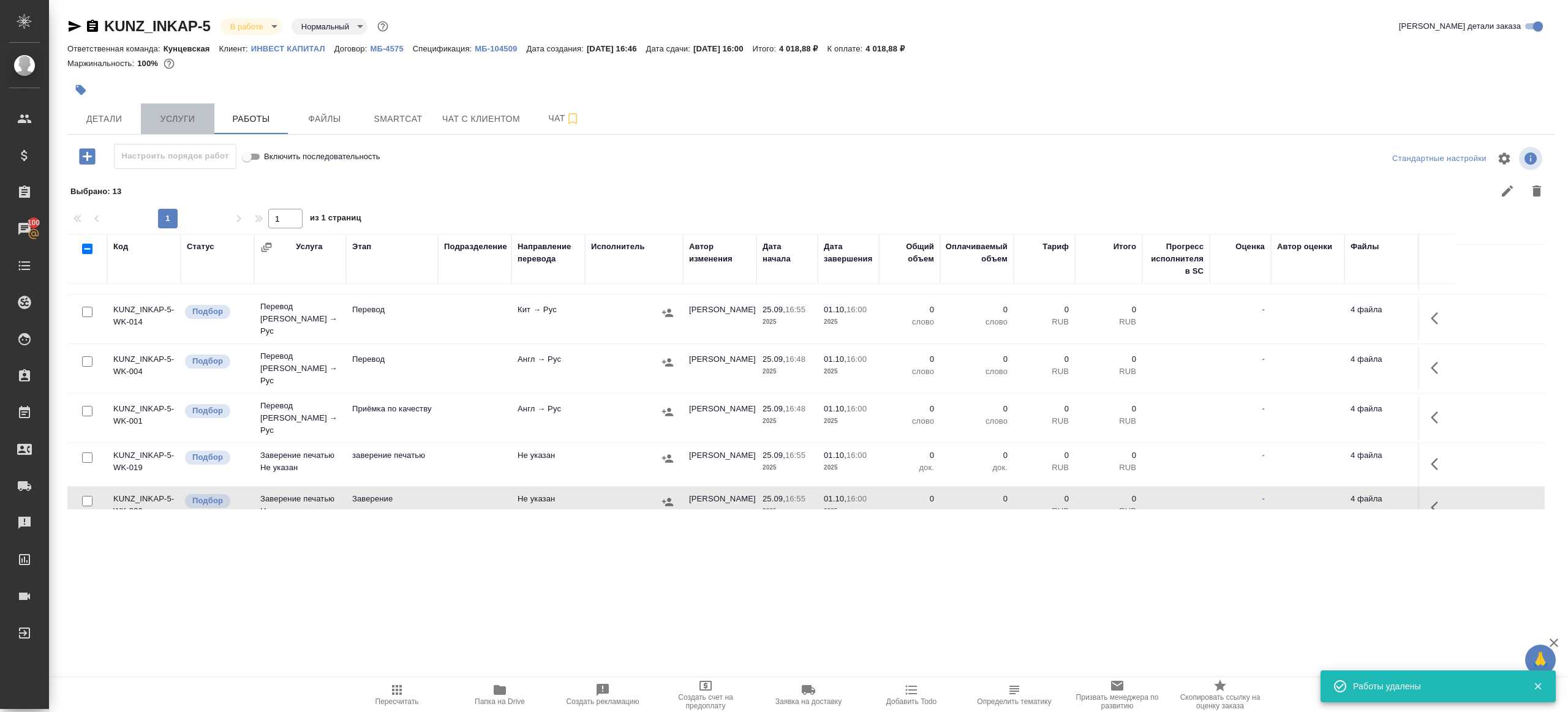
click at [178, 111] on span "Услуги" at bounding box center [178, 119] width 59 height 15
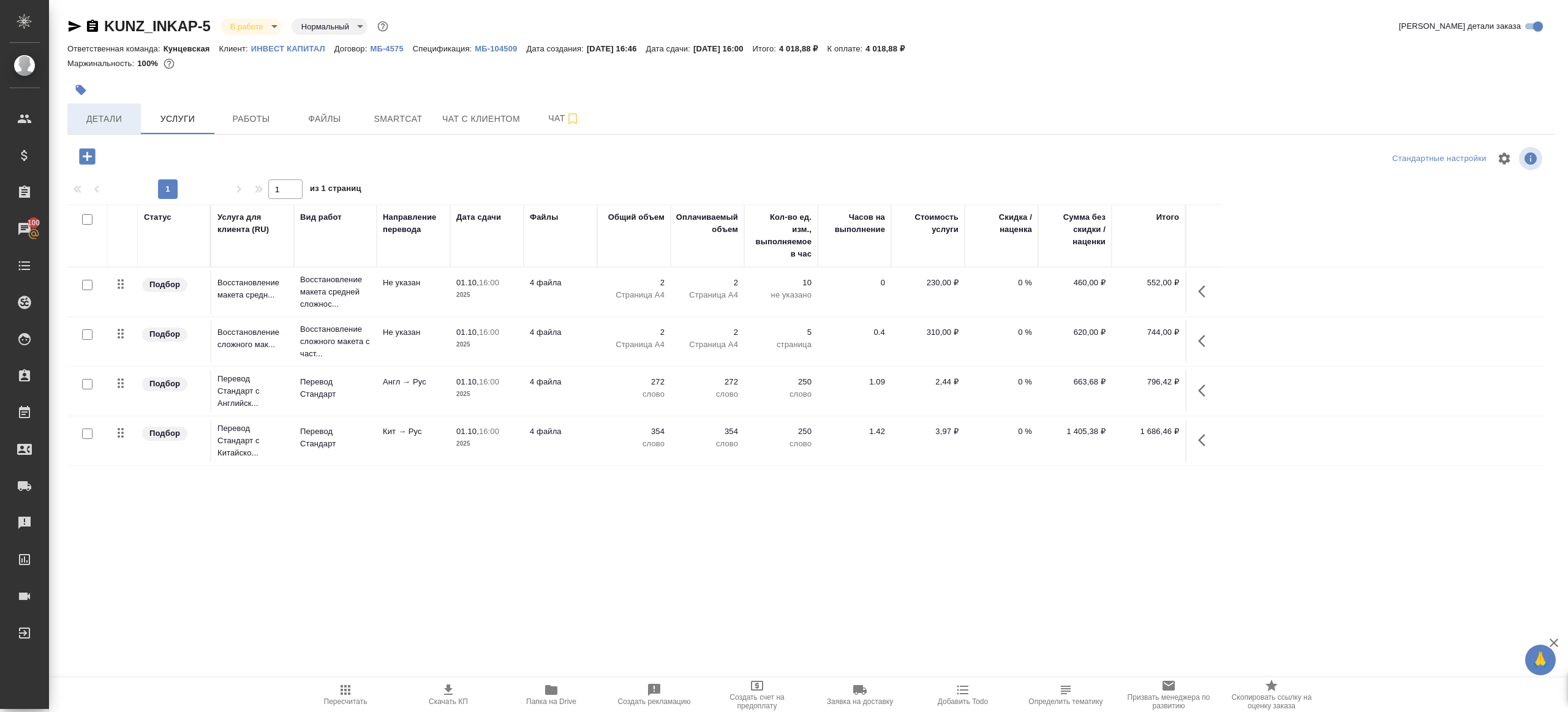
click at [115, 124] on span "Детали" at bounding box center [104, 119] width 59 height 15
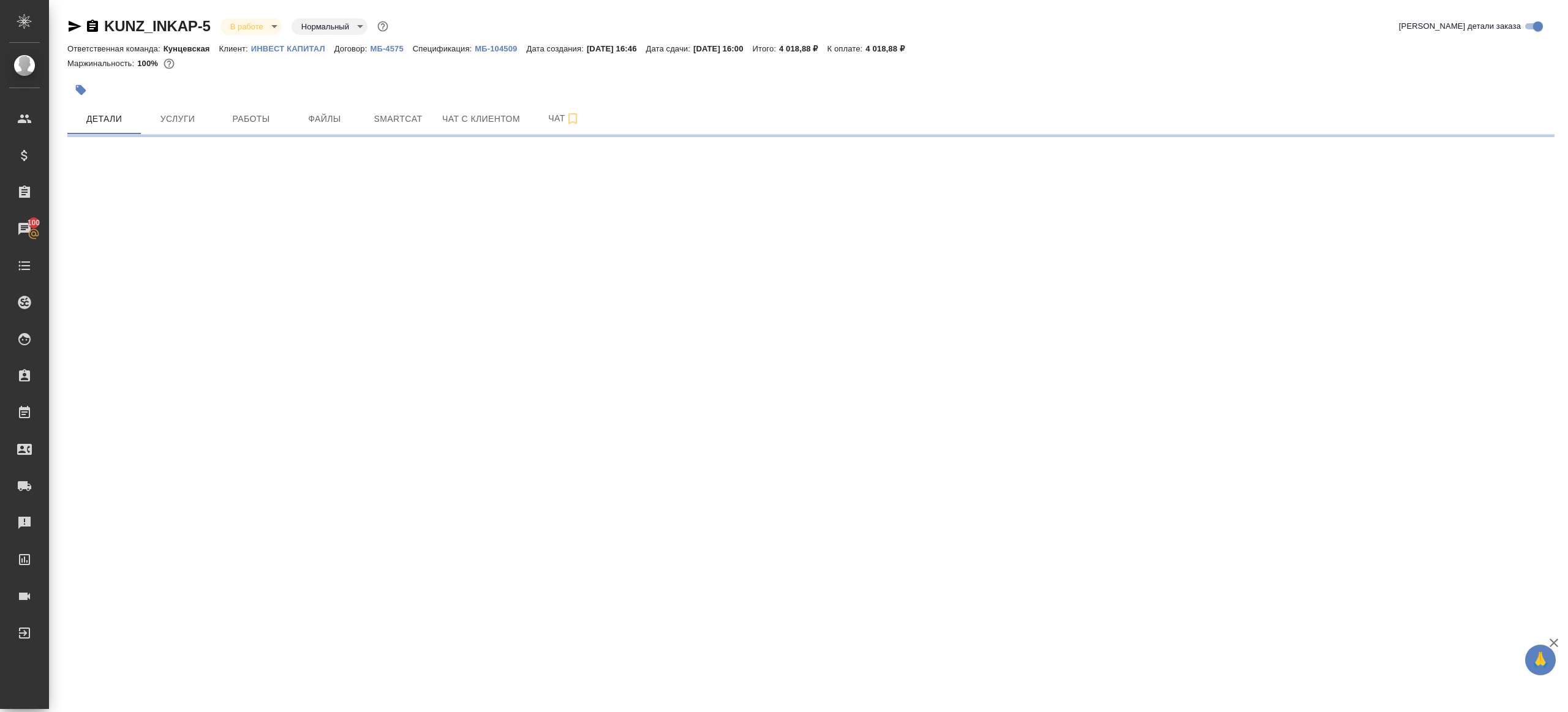
select select "RU"
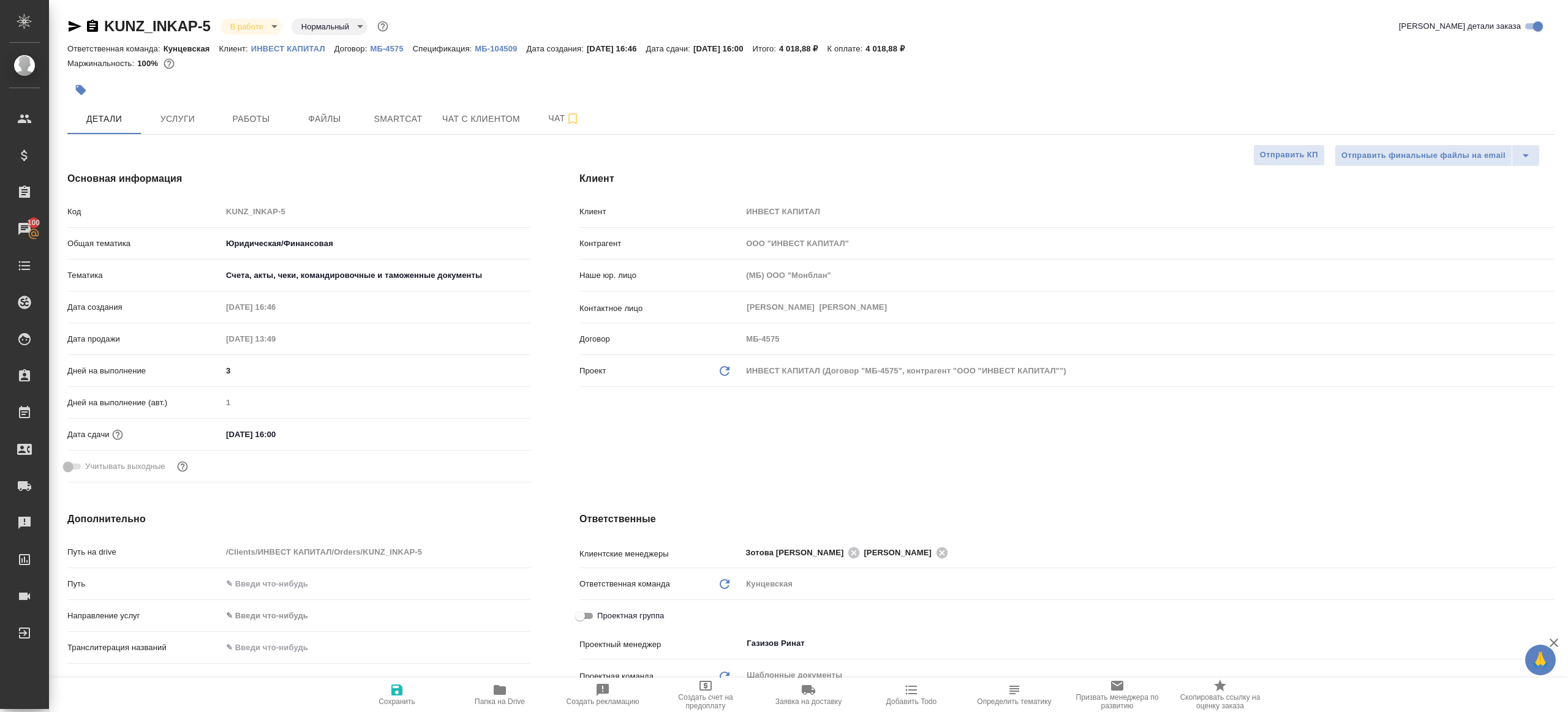
type textarea "x"
click at [230, 111] on span "Работы" at bounding box center [251, 119] width 59 height 15
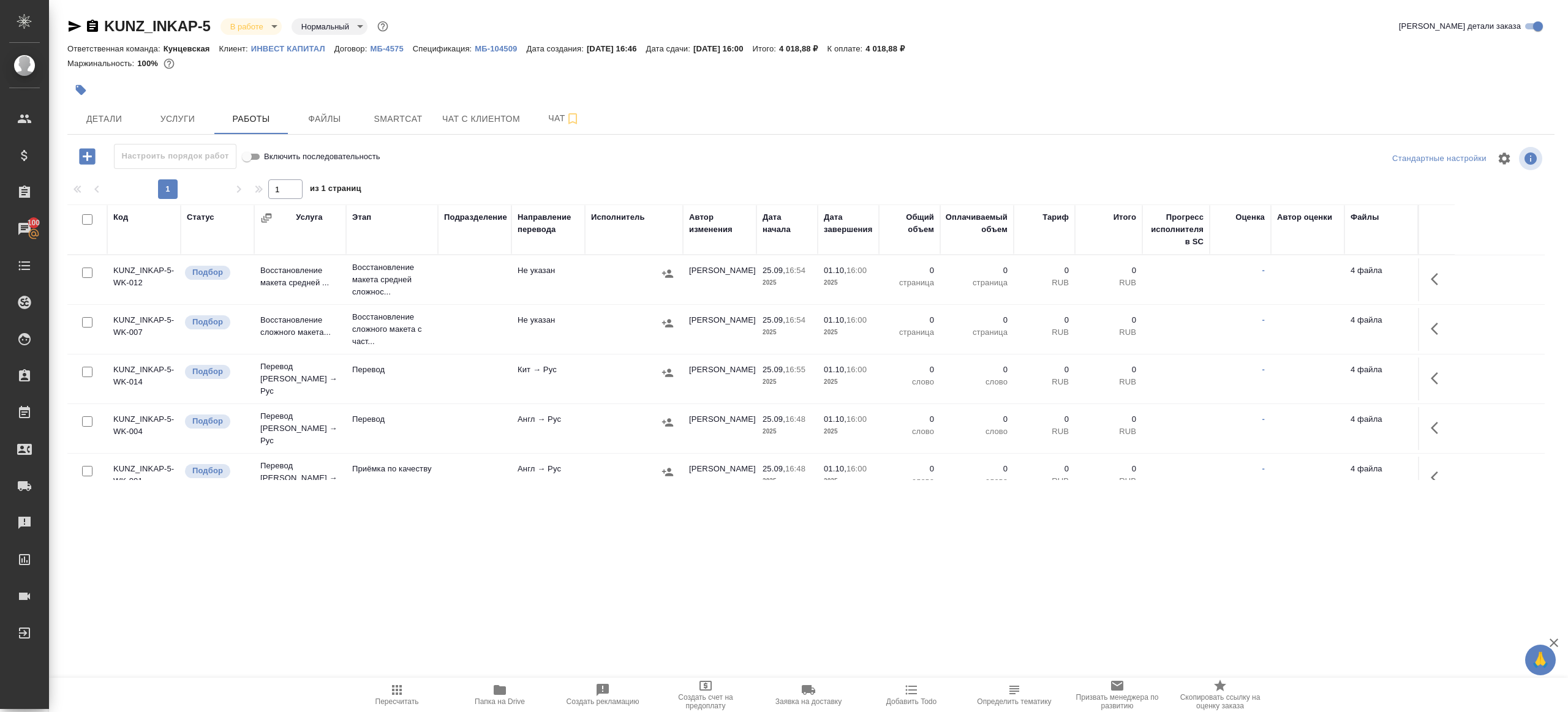
click at [1432, 379] on icon "button" at bounding box center [1438, 378] width 14 height 14
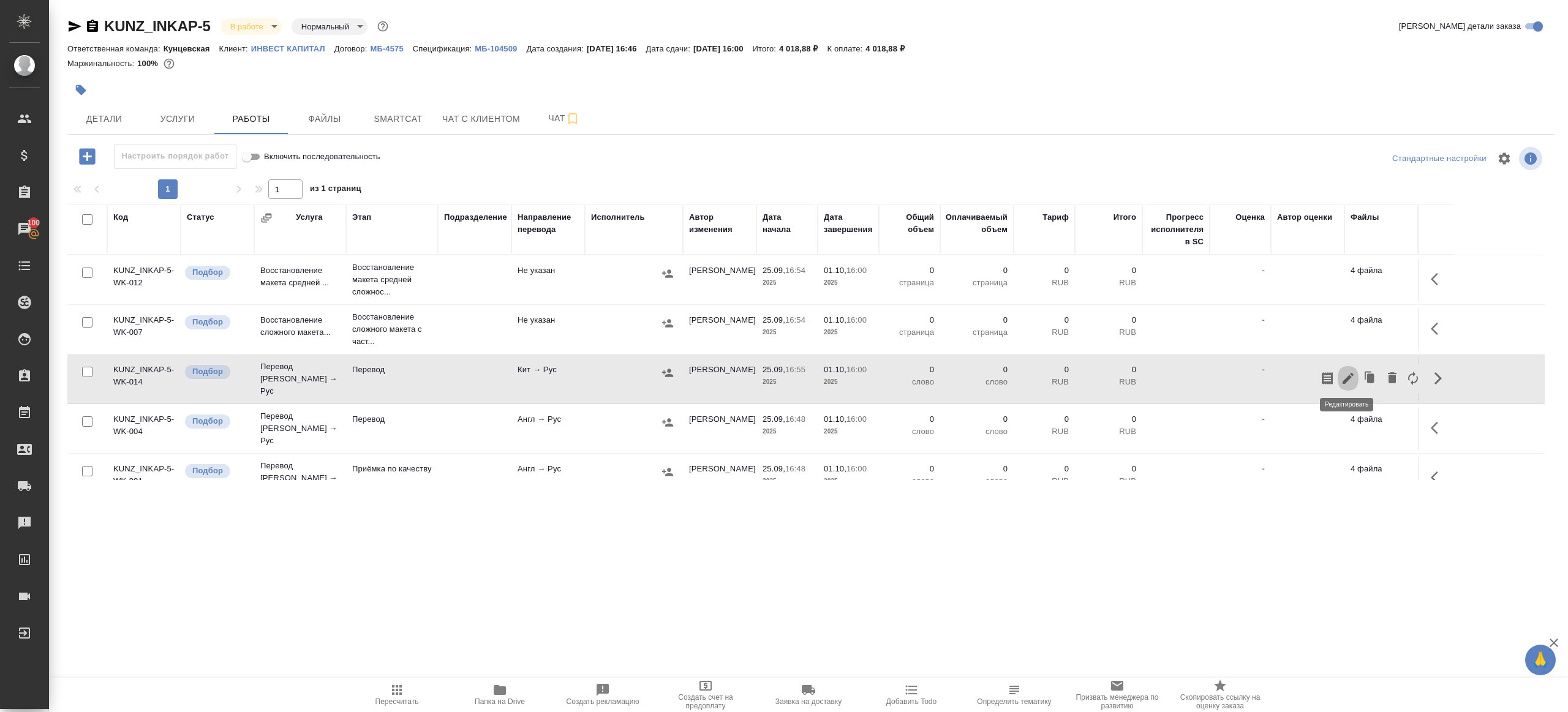
click at [1352, 366] on button "button" at bounding box center [1347, 378] width 21 height 29
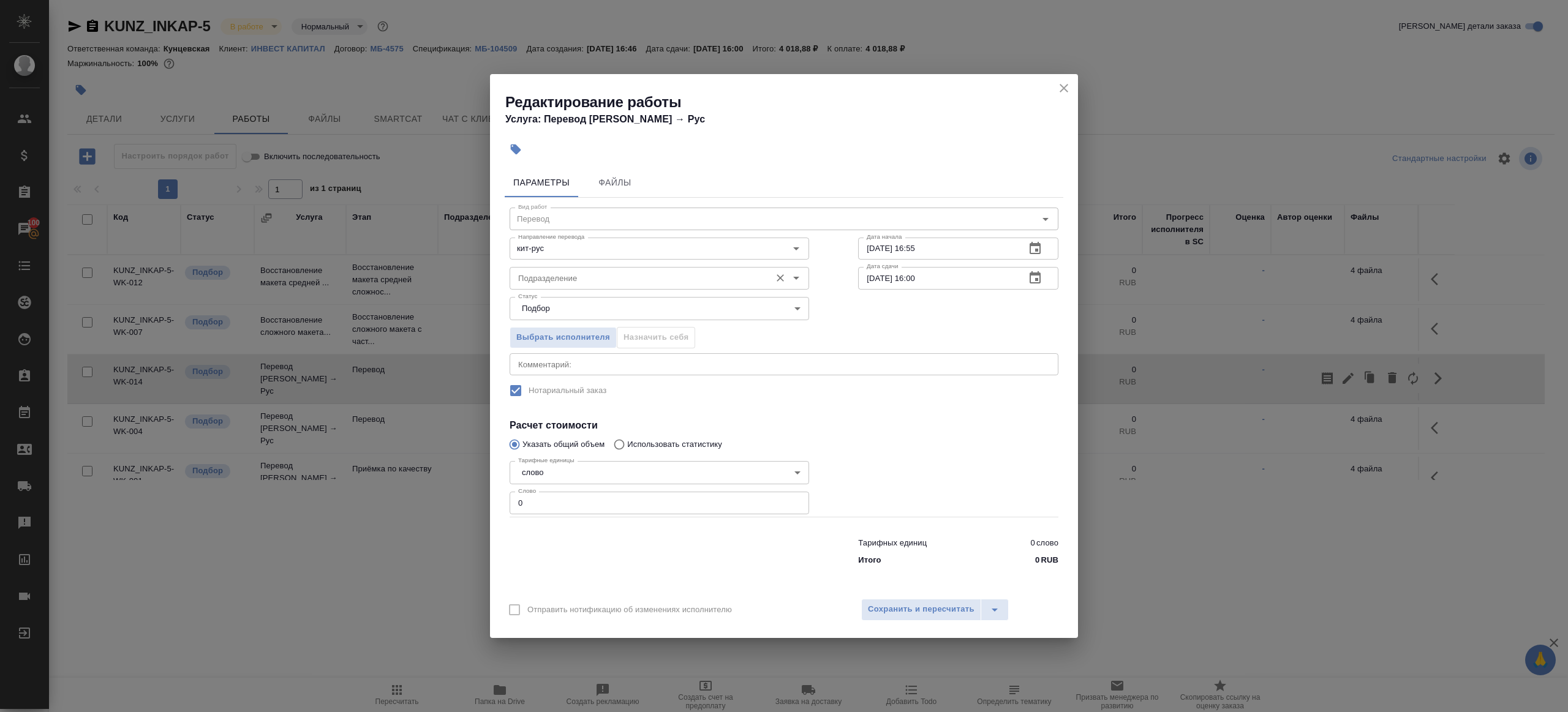
click at [544, 287] on div "Подразделение" at bounding box center [659, 277] width 300 height 22
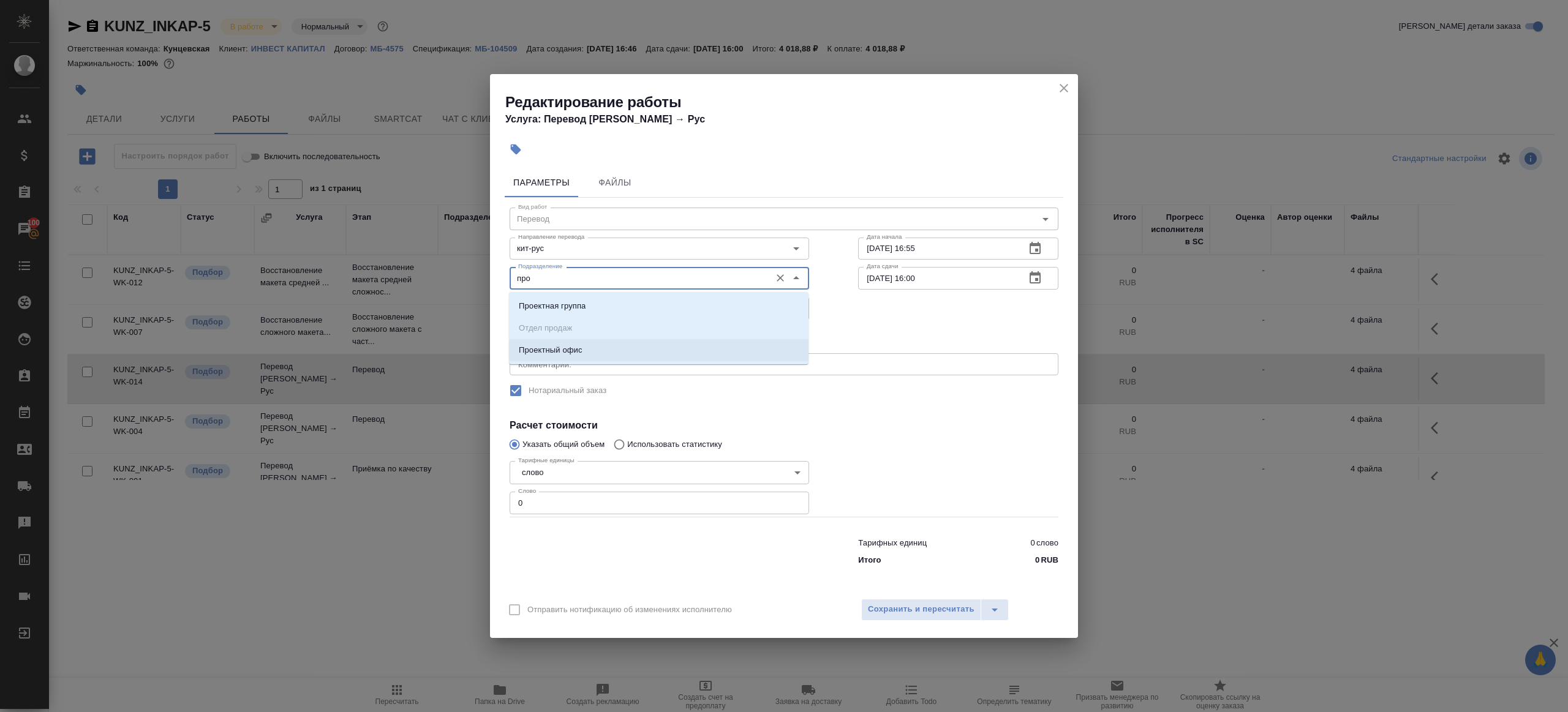
drag, startPoint x: 561, startPoint y: 348, endPoint x: 548, endPoint y: 408, distance: 61.4
click at [561, 348] on p "Проектный офис" at bounding box center [551, 350] width 64 height 12
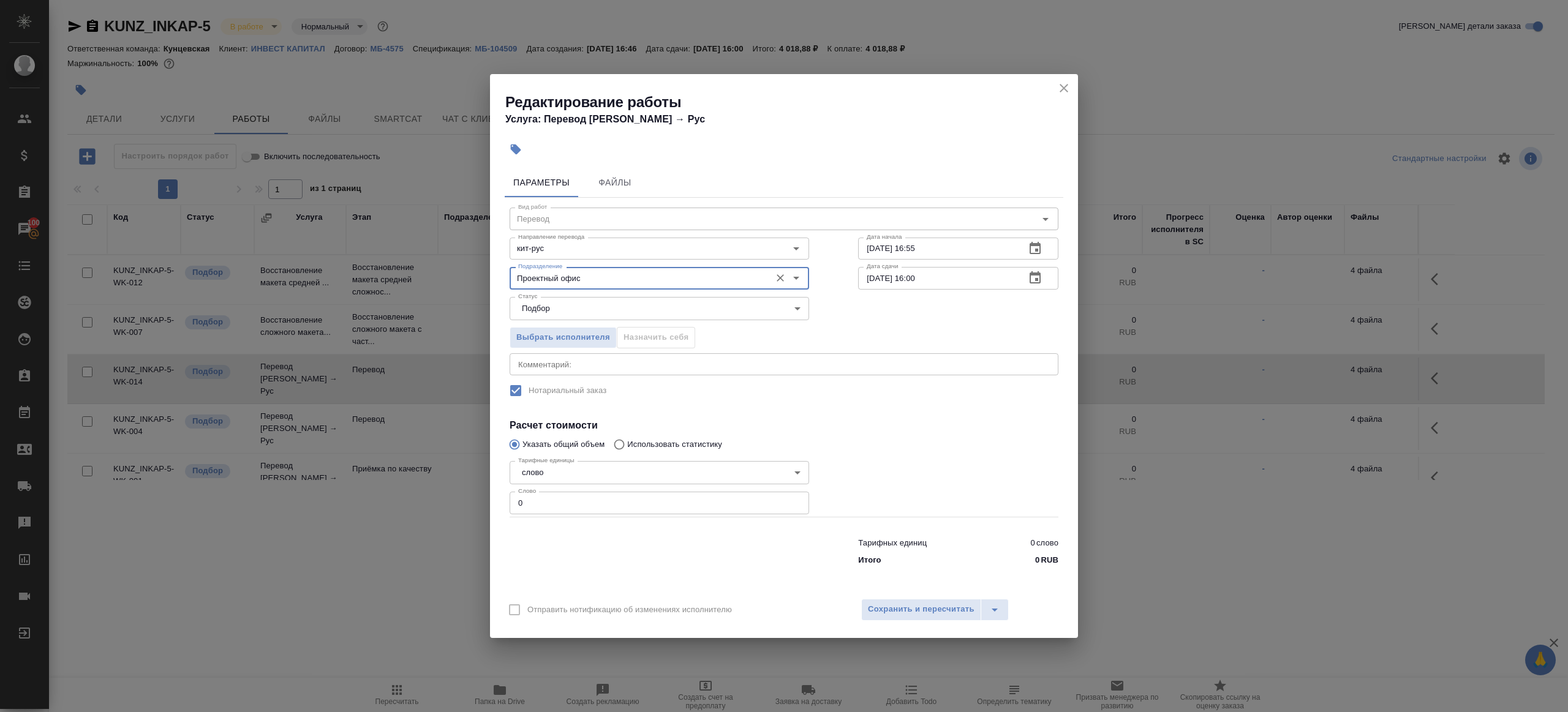
type input "Проектный офис"
drag, startPoint x: 545, startPoint y: 508, endPoint x: 480, endPoint y: 496, distance: 66.1
click at [480, 496] on div "Редактирование работы Услуга: Перевод Стандарт Кит → Рус Параметры Файлы Вид ра…" at bounding box center [784, 356] width 1568 height 712
type input "1"
click at [556, 551] on div at bounding box center [659, 549] width 349 height 49
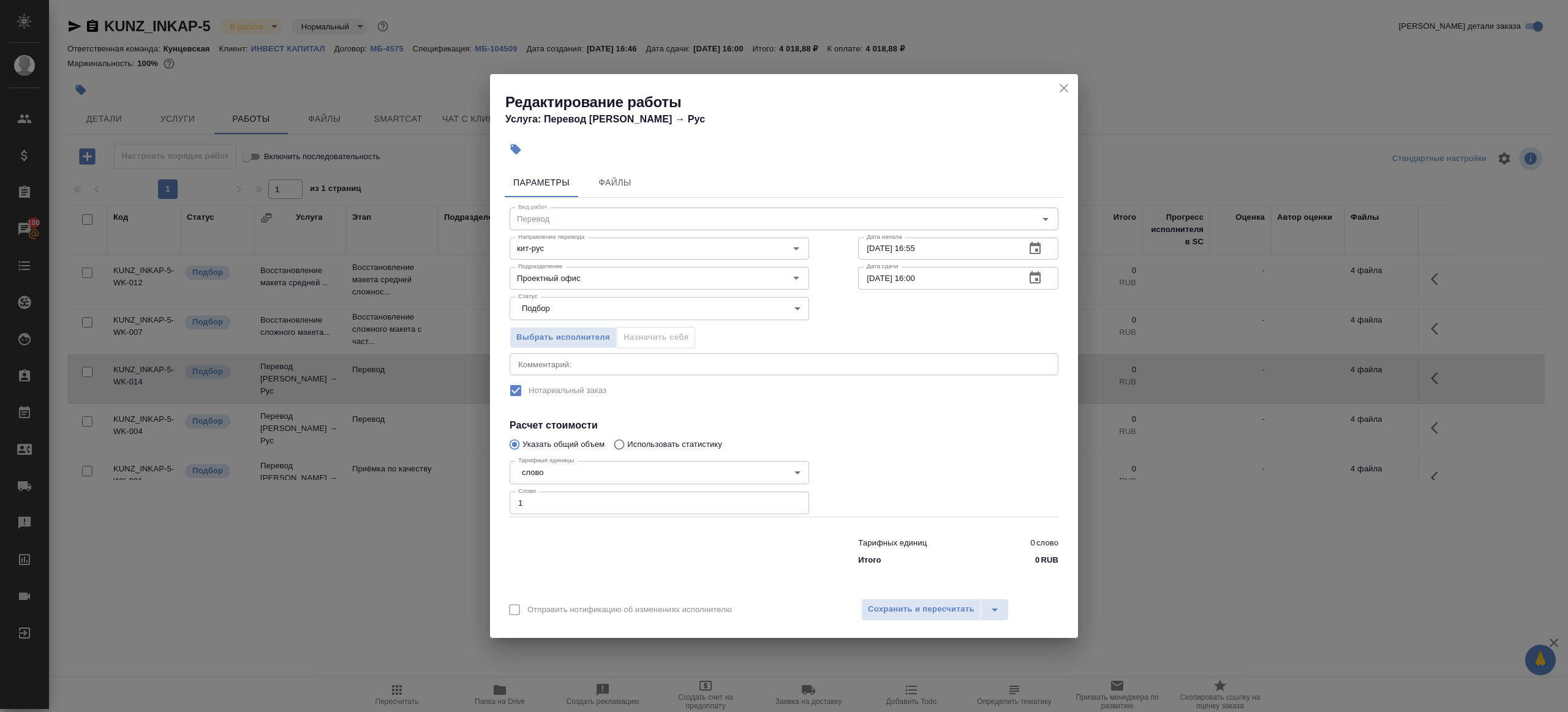
click at [954, 253] on input "25.09.2025 16:55" at bounding box center [936, 249] width 157 height 22
click at [1036, 240] on button "button" at bounding box center [1035, 248] width 29 height 29
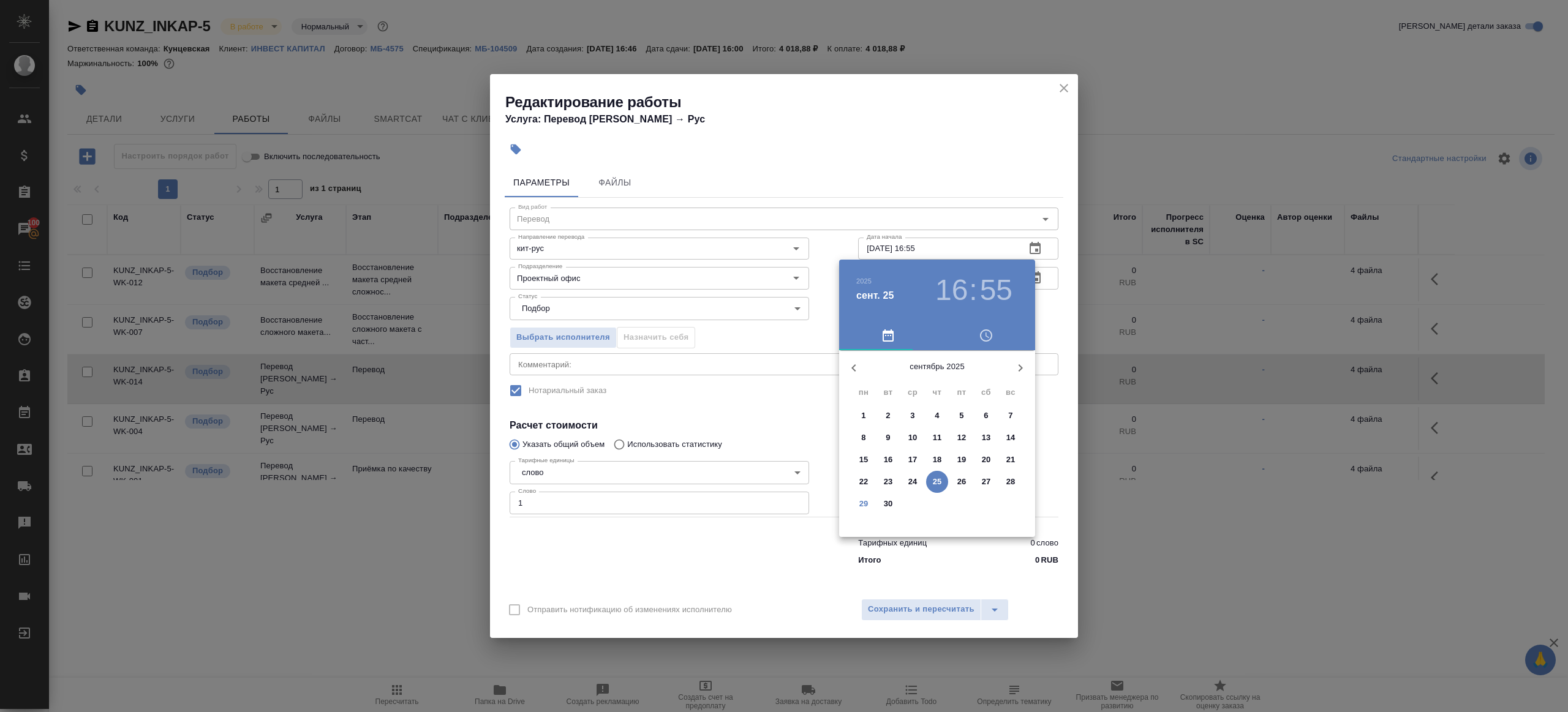
click at [861, 506] on p "29" at bounding box center [863, 504] width 9 height 12
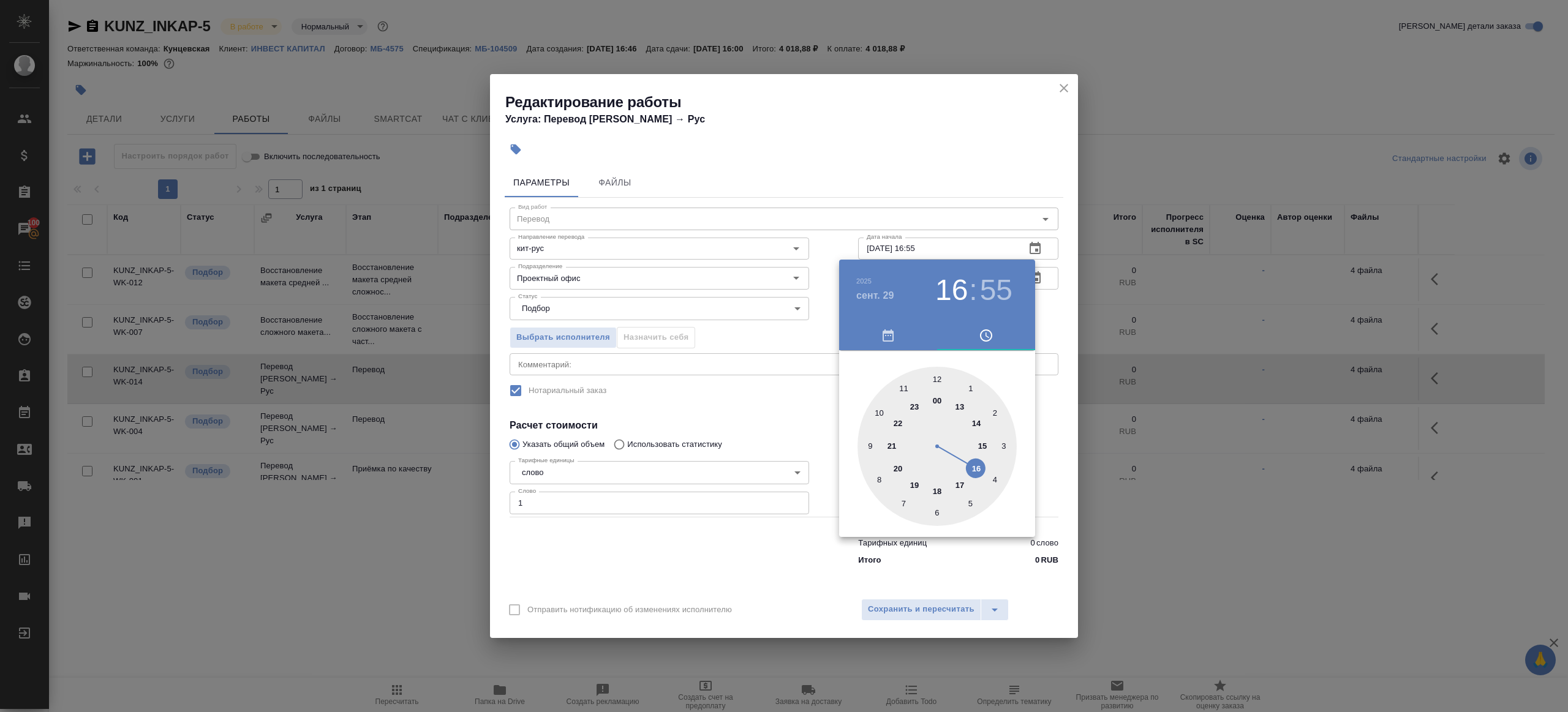
click at [806, 373] on div at bounding box center [784, 356] width 1568 height 712
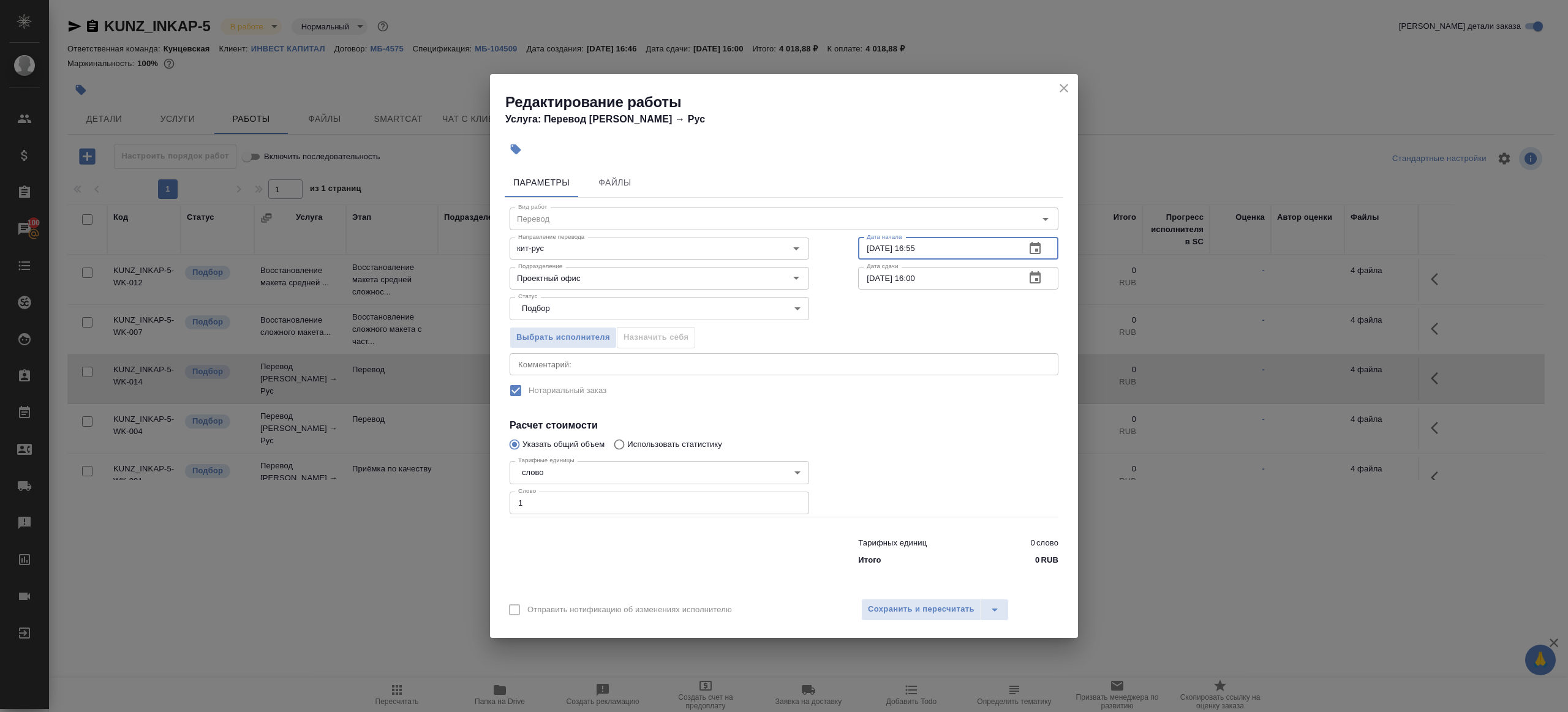
click at [939, 249] on input "29.09.2025 16:55" at bounding box center [936, 249] width 157 height 22
click at [919, 246] on input "29.09.2025 16:55" at bounding box center [936, 249] width 157 height 22
type input "29.09.2025 14:10"
click at [924, 325] on div "Выбрать исполнителя Назначить себя" at bounding box center [784, 336] width 597 height 75
click at [1026, 273] on button "button" at bounding box center [1035, 277] width 29 height 29
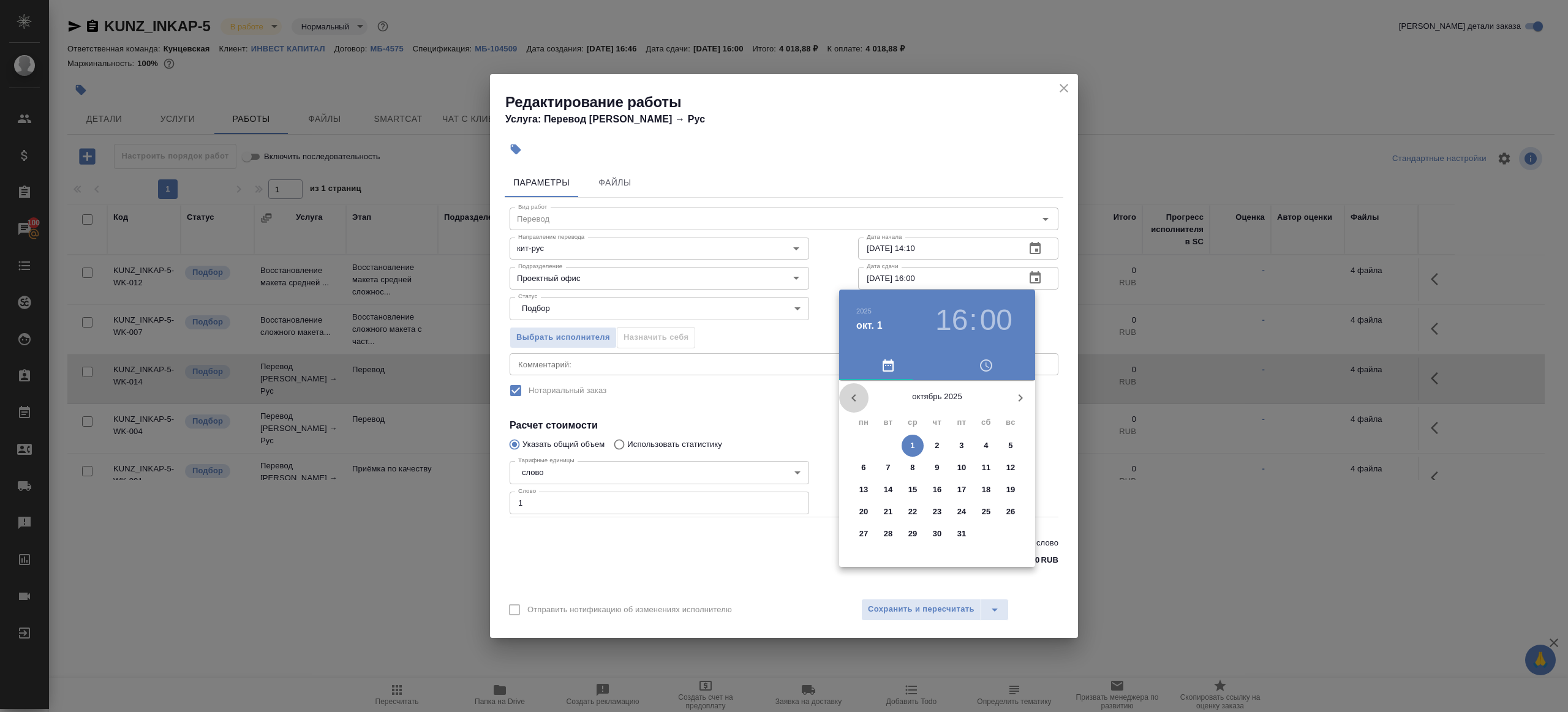
click at [859, 394] on icon "button" at bounding box center [853, 397] width 14 height 14
click at [881, 534] on span "30" at bounding box center [888, 533] width 22 height 12
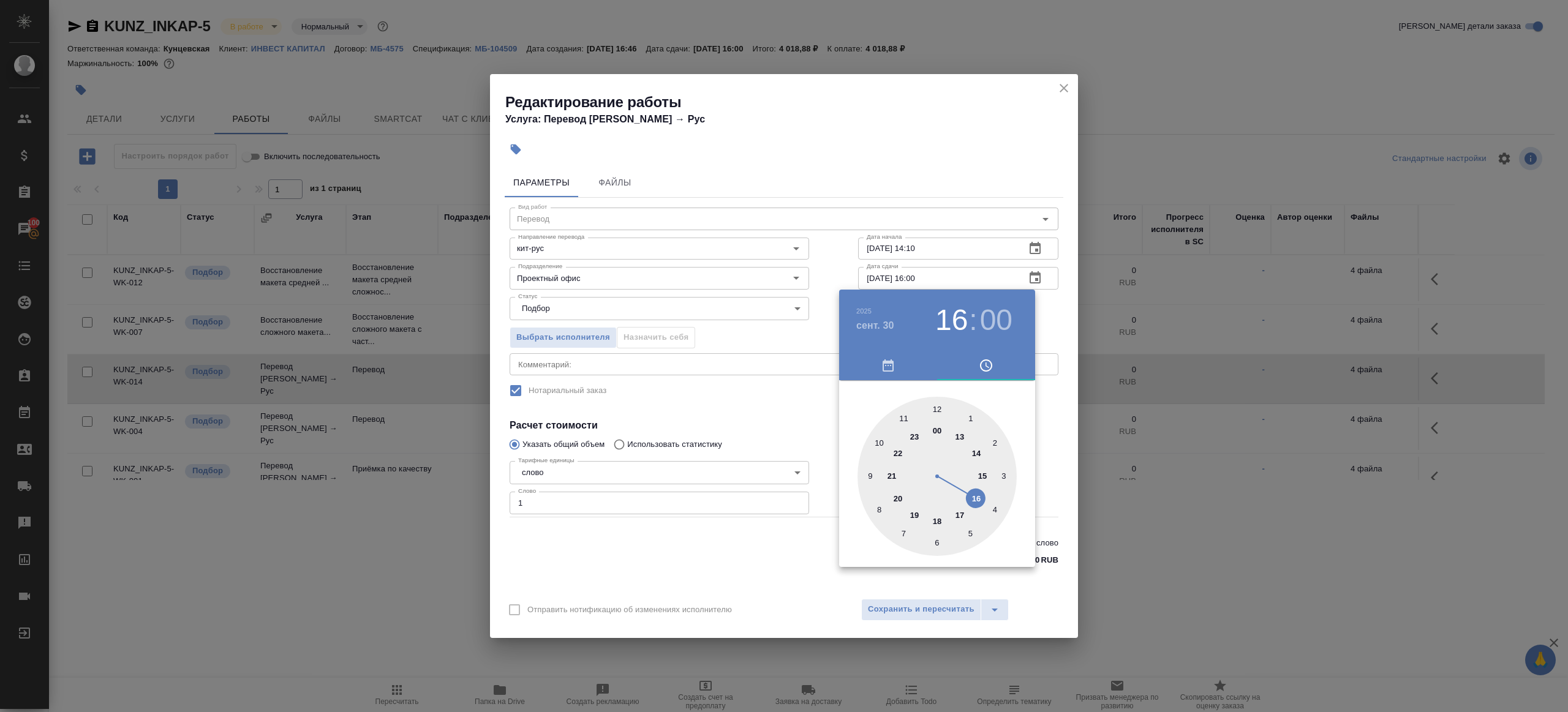
click at [815, 384] on div at bounding box center [784, 356] width 1568 height 712
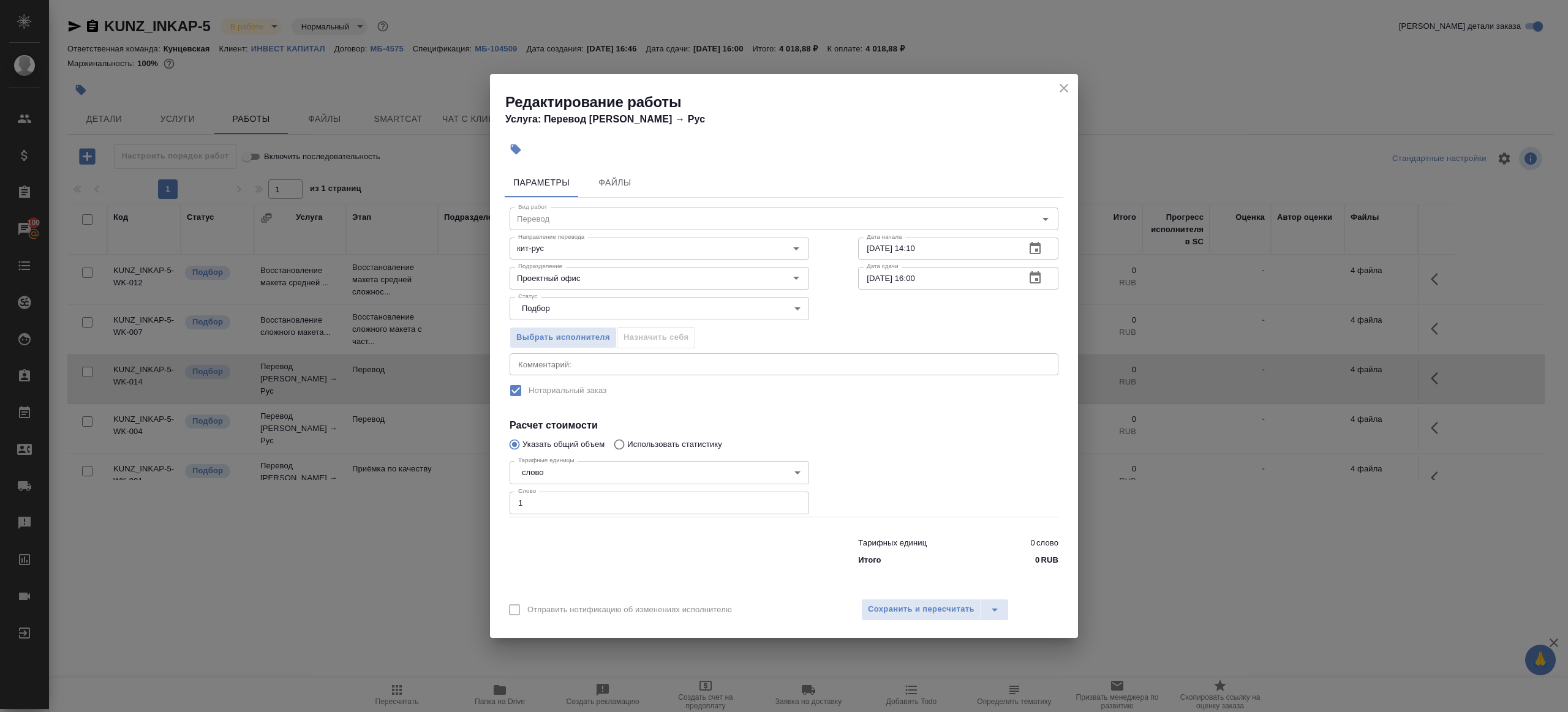
click at [917, 279] on input "30.09.2025 16:00" at bounding box center [936, 277] width 157 height 22
type input "30.09.2025 09:00"
click at [956, 420] on h4 "Расчет стоимости" at bounding box center [784, 425] width 549 height 14
click at [941, 599] on button "Сохранить и пересчитать" at bounding box center [921, 609] width 120 height 22
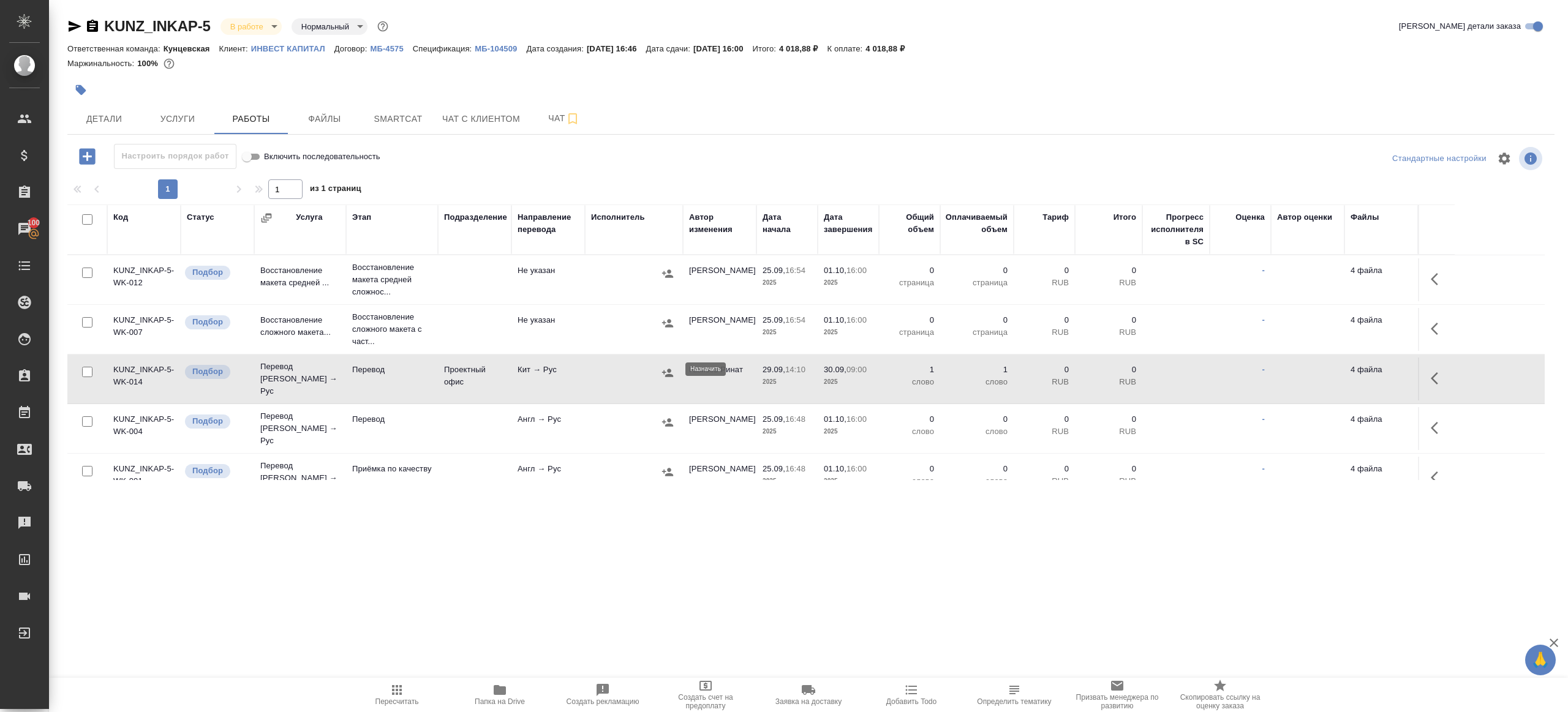
click at [669, 369] on icon "button" at bounding box center [667, 372] width 11 height 8
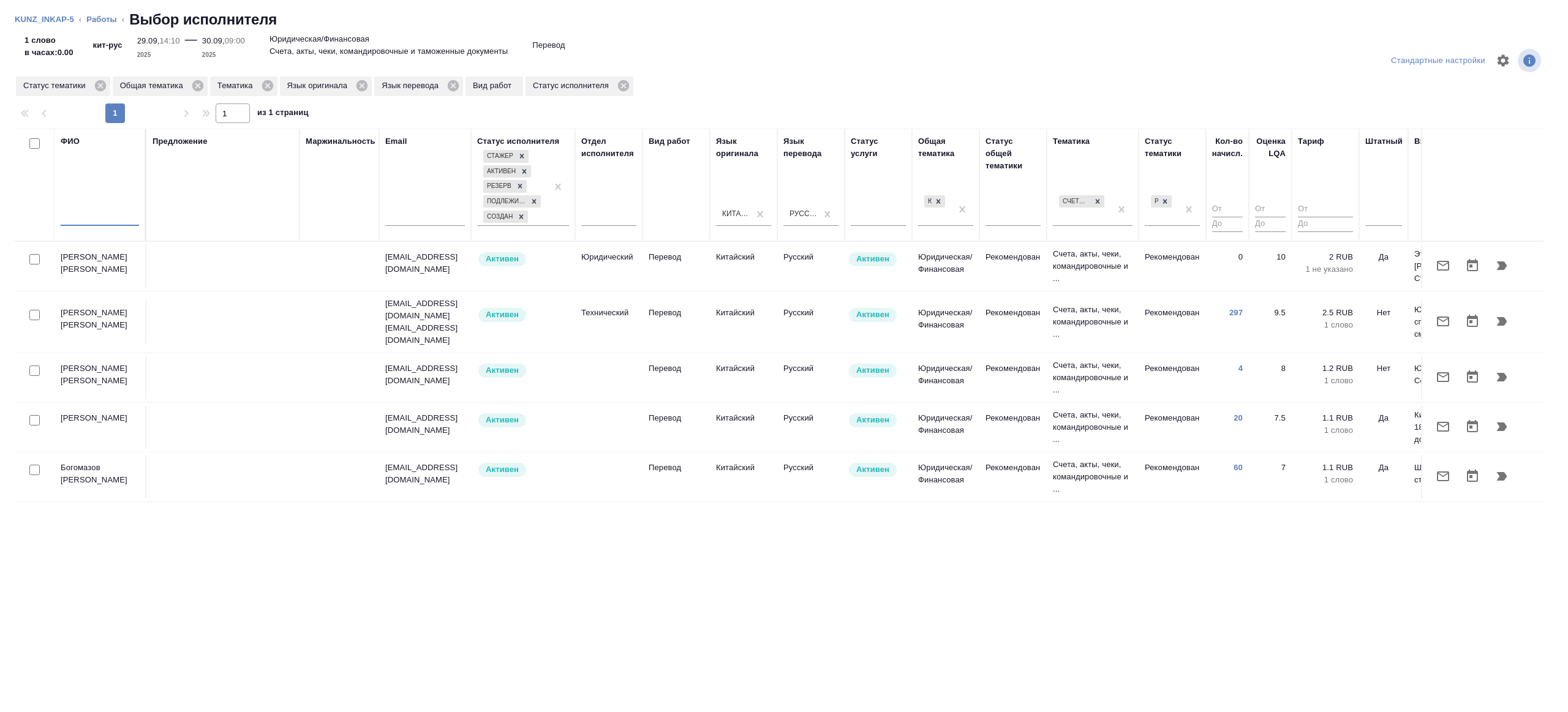
click at [107, 215] on input "text" at bounding box center [99, 218] width 78 height 15
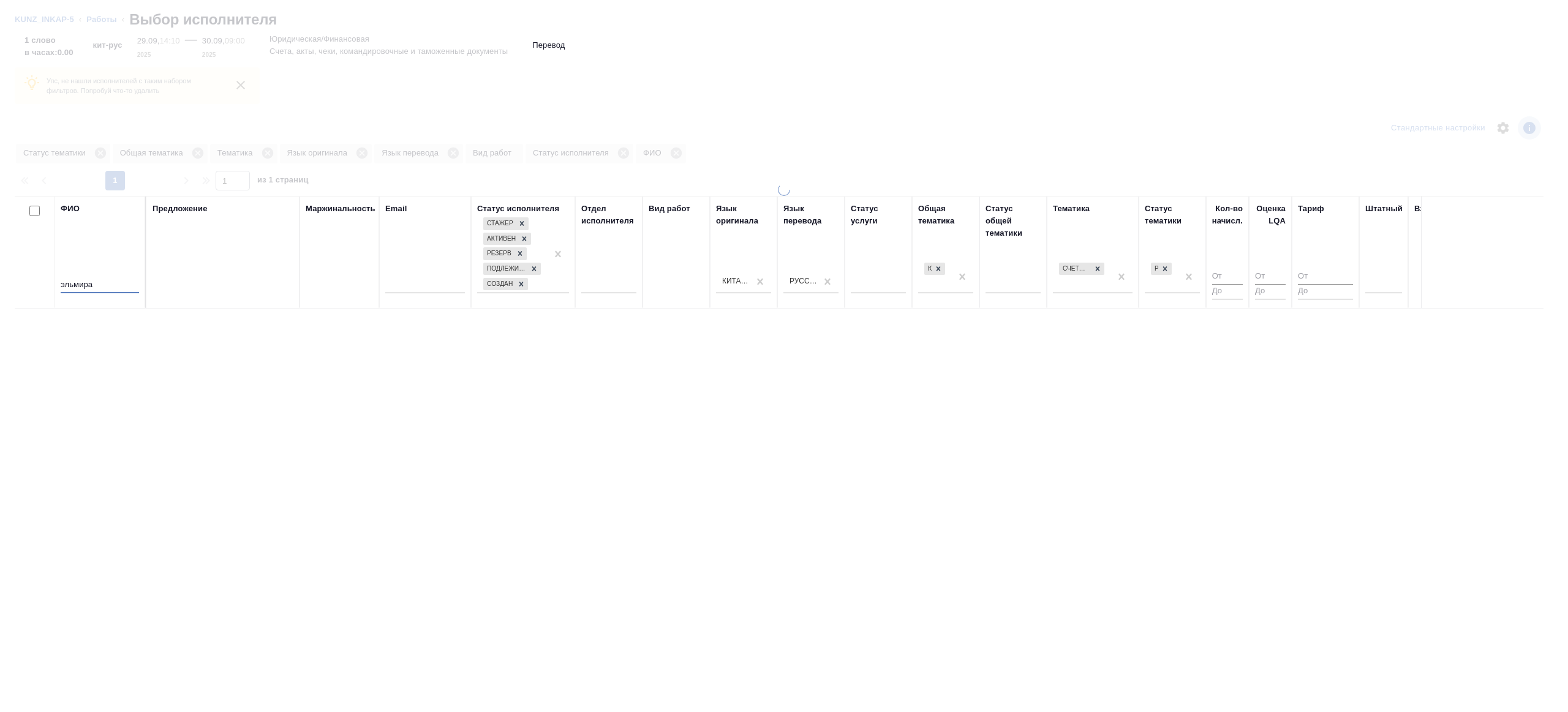
type input "эльмира"
click at [203, 250] on div "Предложение" at bounding box center [223, 252] width 141 height 99
click at [1078, 155] on div at bounding box center [784, 356] width 1568 height 712
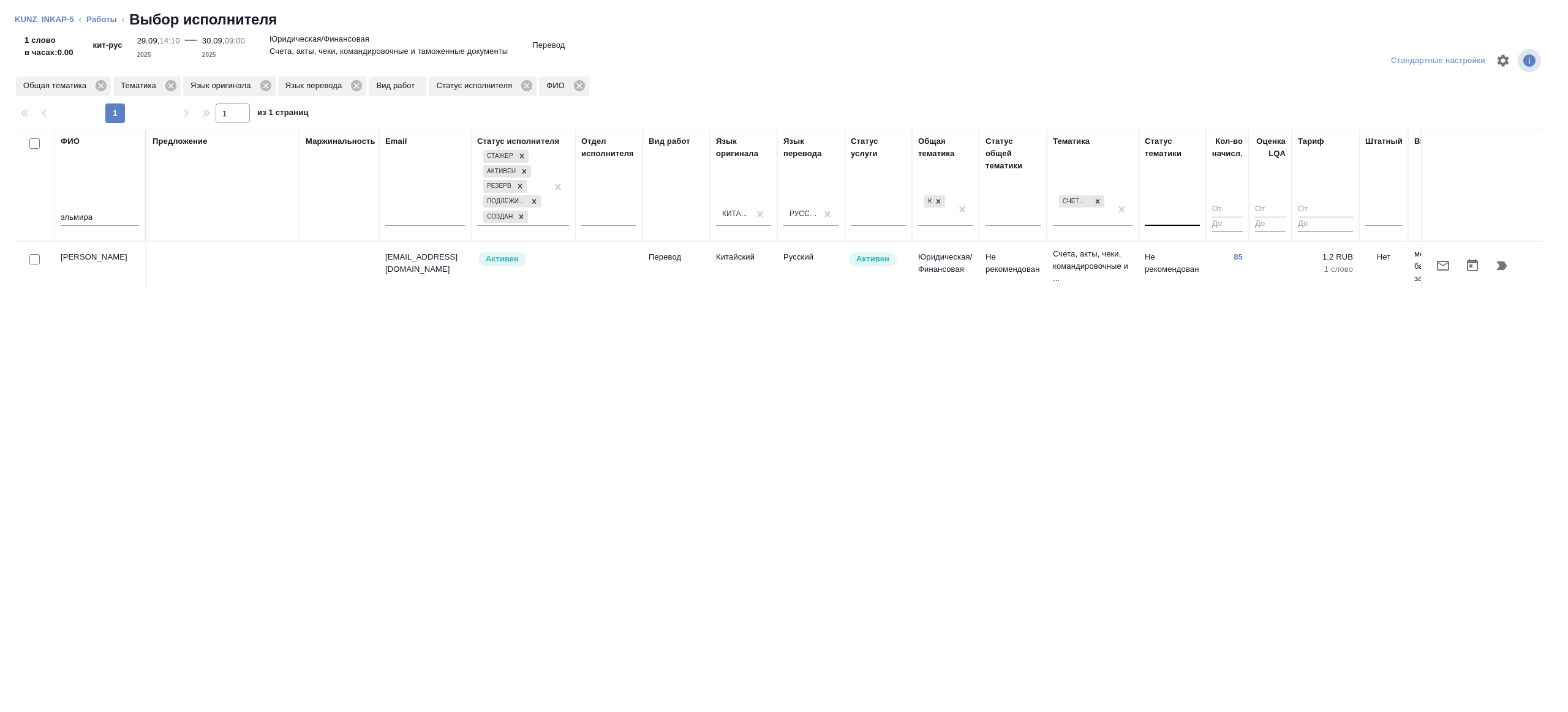
click at [979, 279] on td "Не рекомендован" at bounding box center [1013, 267] width 68 height 43
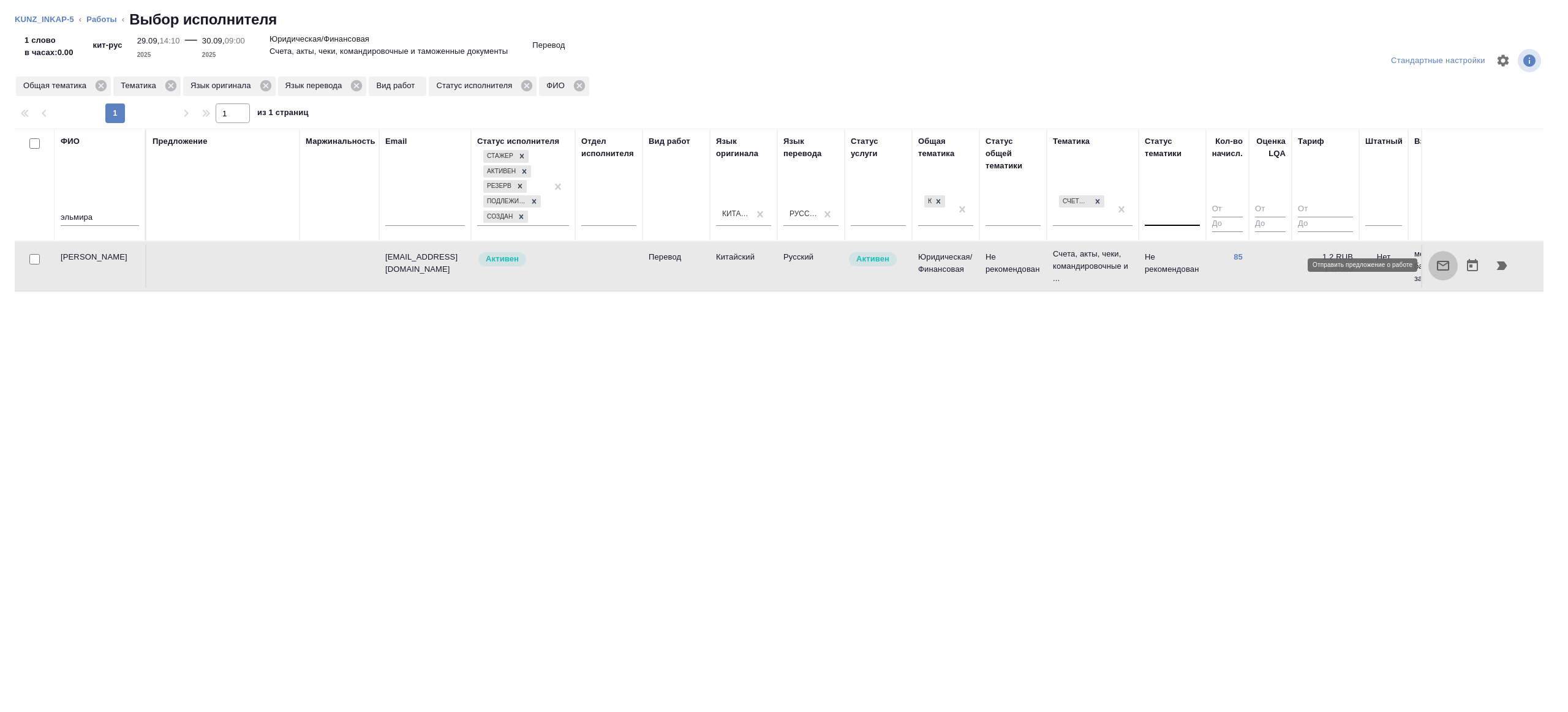
click at [1441, 261] on icon "button" at bounding box center [1442, 266] width 12 height 10
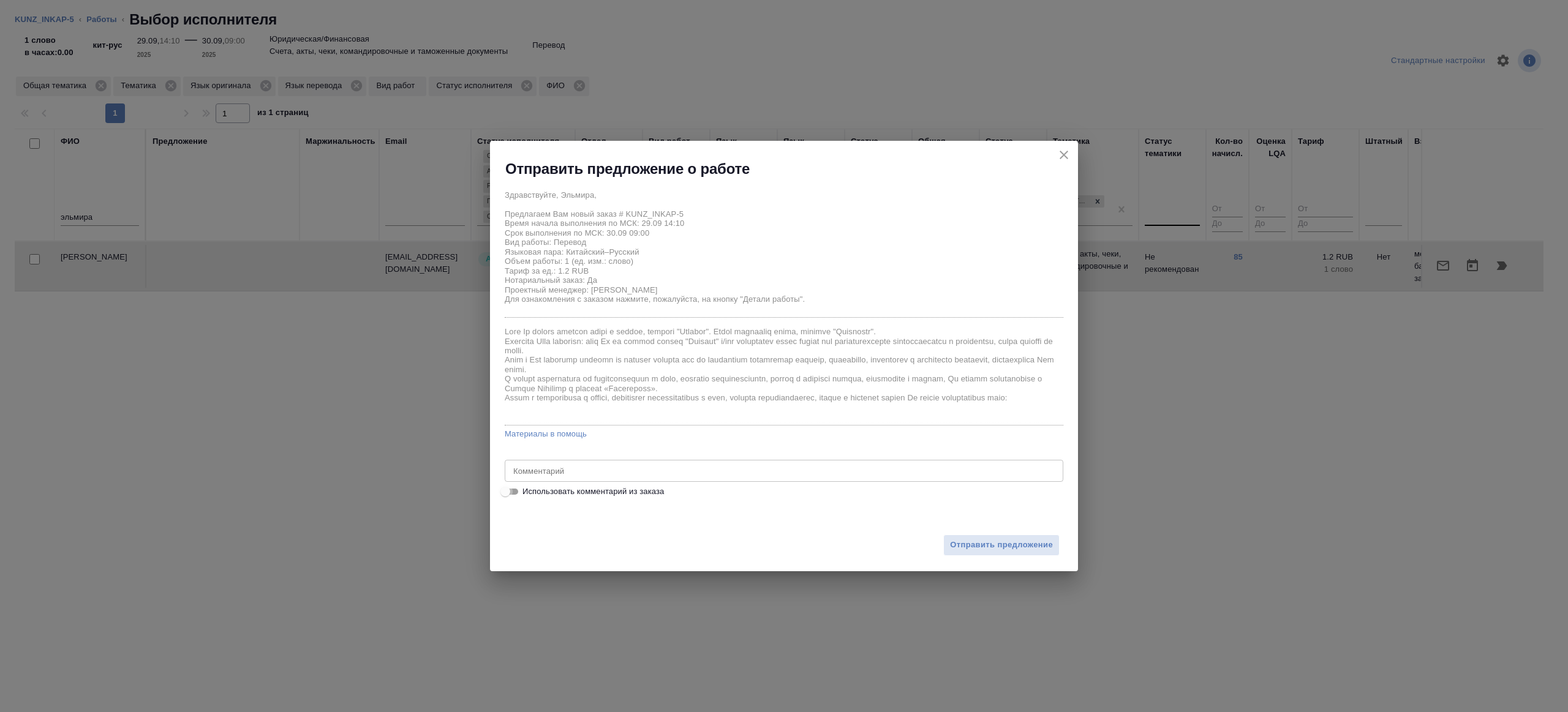
click at [517, 492] on input "Использовать комментарий из заказа" at bounding box center [505, 491] width 44 height 14
checkbox input "true"
type textarea "англ\кит-рус. под ЗПК шить в 1 док"
click at [510, 491] on input "Использовать комментарий из заказа" at bounding box center [515, 491] width 44 height 14
checkbox input "false"
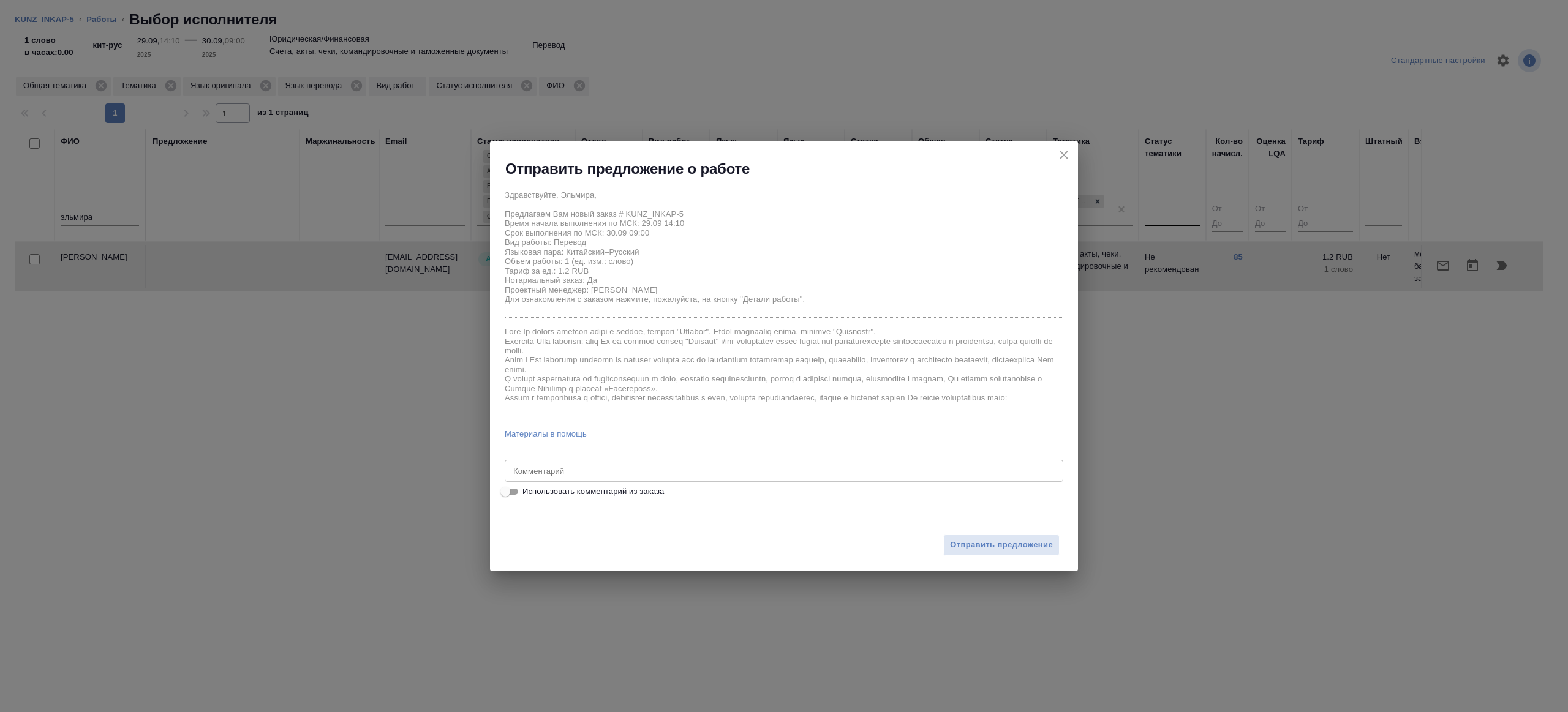
click at [610, 461] on div "x Комментарий" at bounding box center [784, 471] width 559 height 22
type textarea "на перевод с листа из папки на фриланс"
click at [1044, 545] on span "Отправить предложение" at bounding box center [1001, 545] width 103 height 14
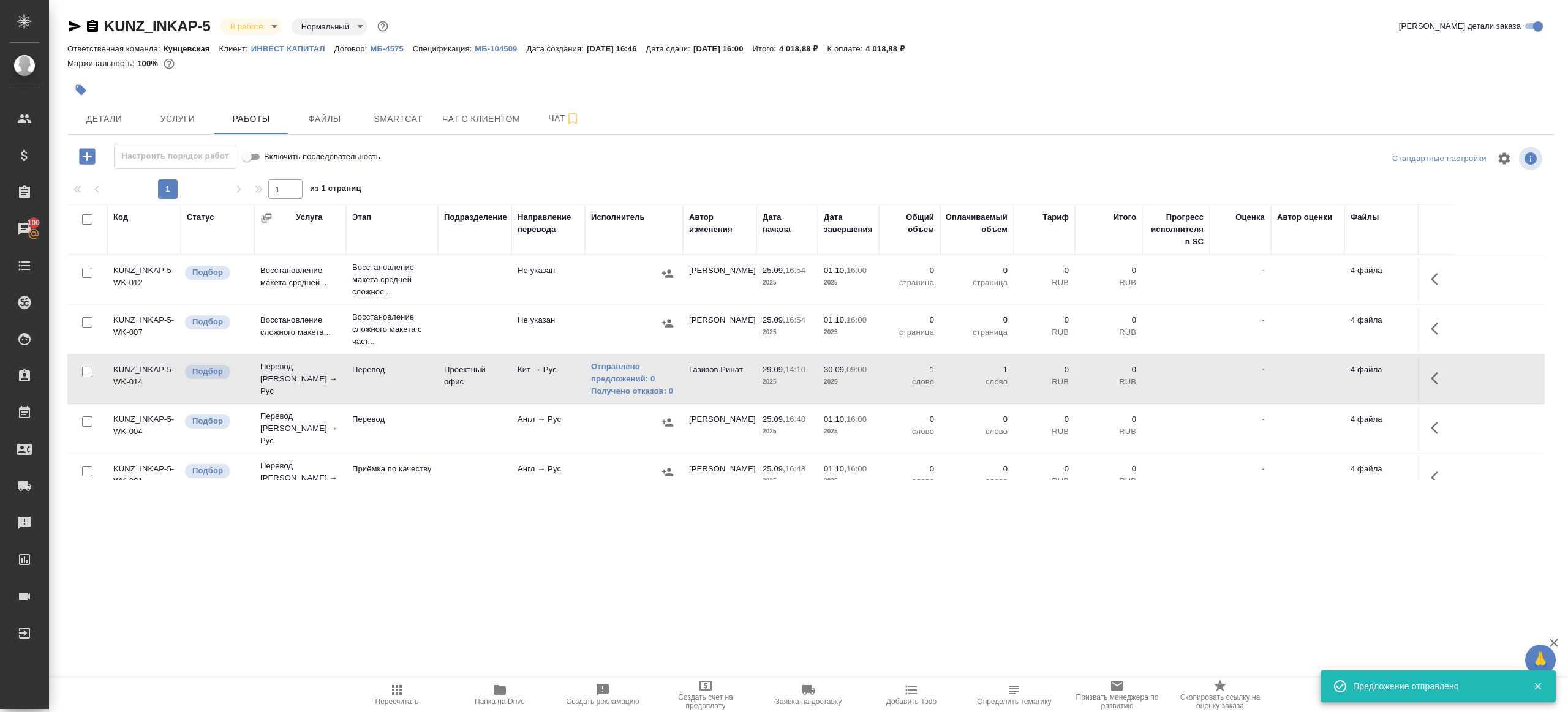
click at [86, 322] on input "checkbox" at bounding box center [87, 322] width 10 height 10
checkbox input "true"
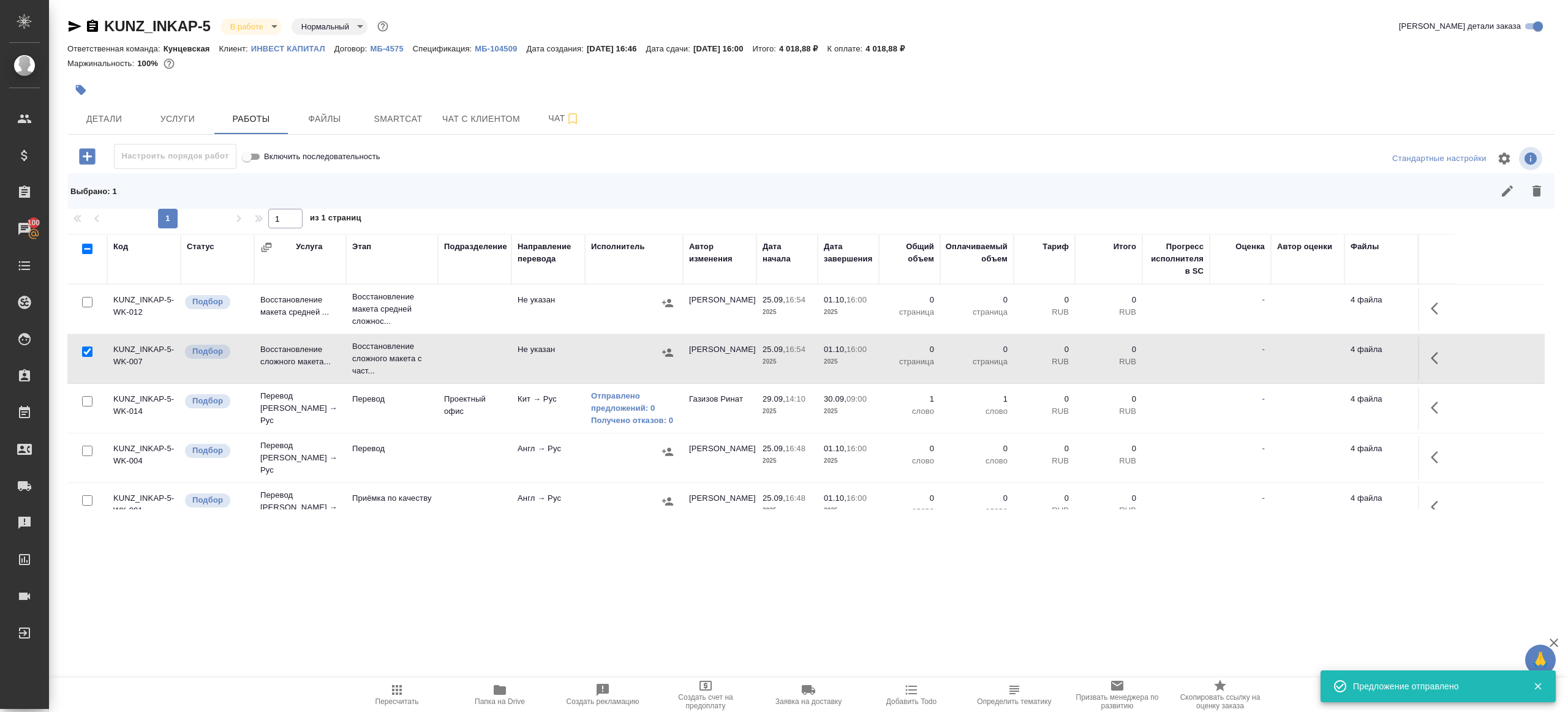
click at [82, 298] on input "checkbox" at bounding box center [87, 302] width 10 height 10
checkbox input "true"
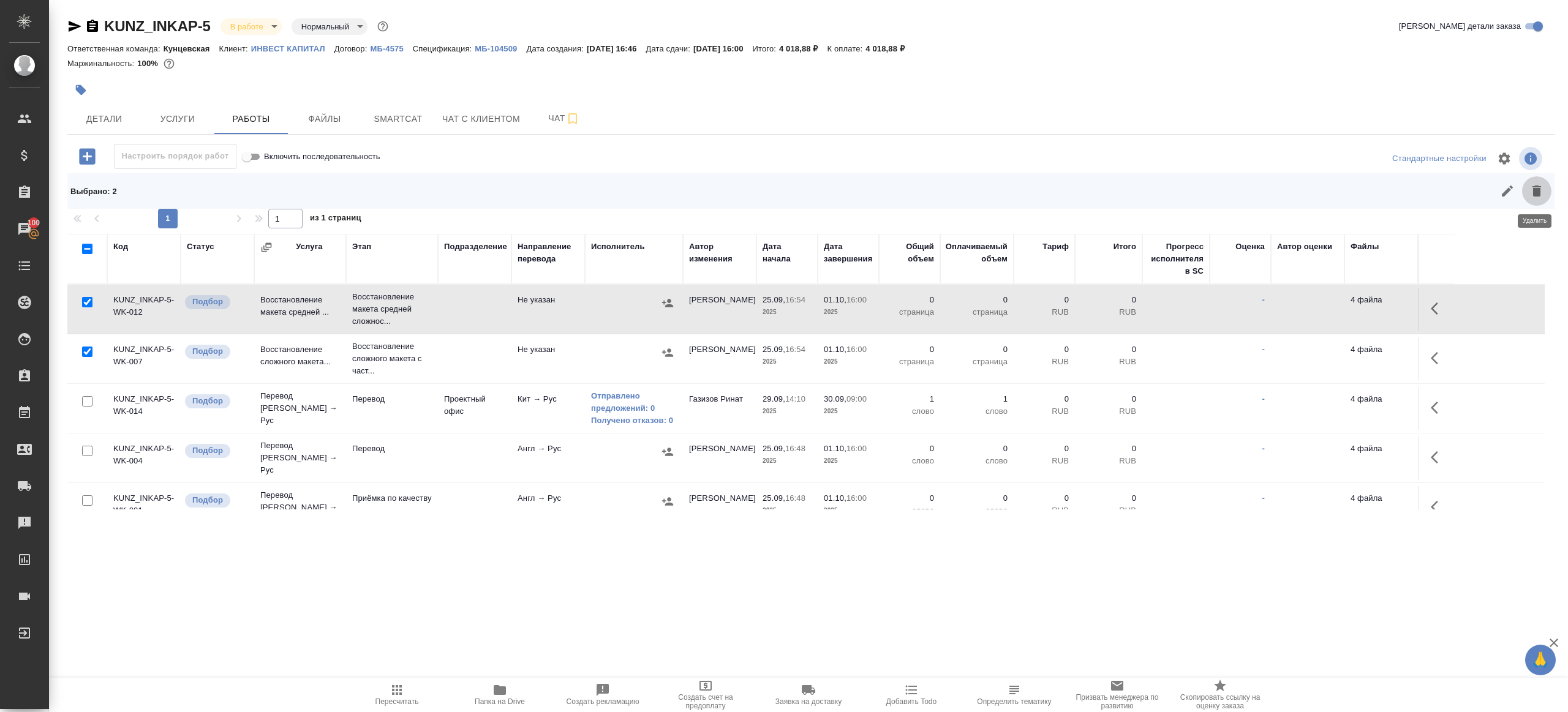
click at [1546, 190] on button "button" at bounding box center [1536, 190] width 29 height 29
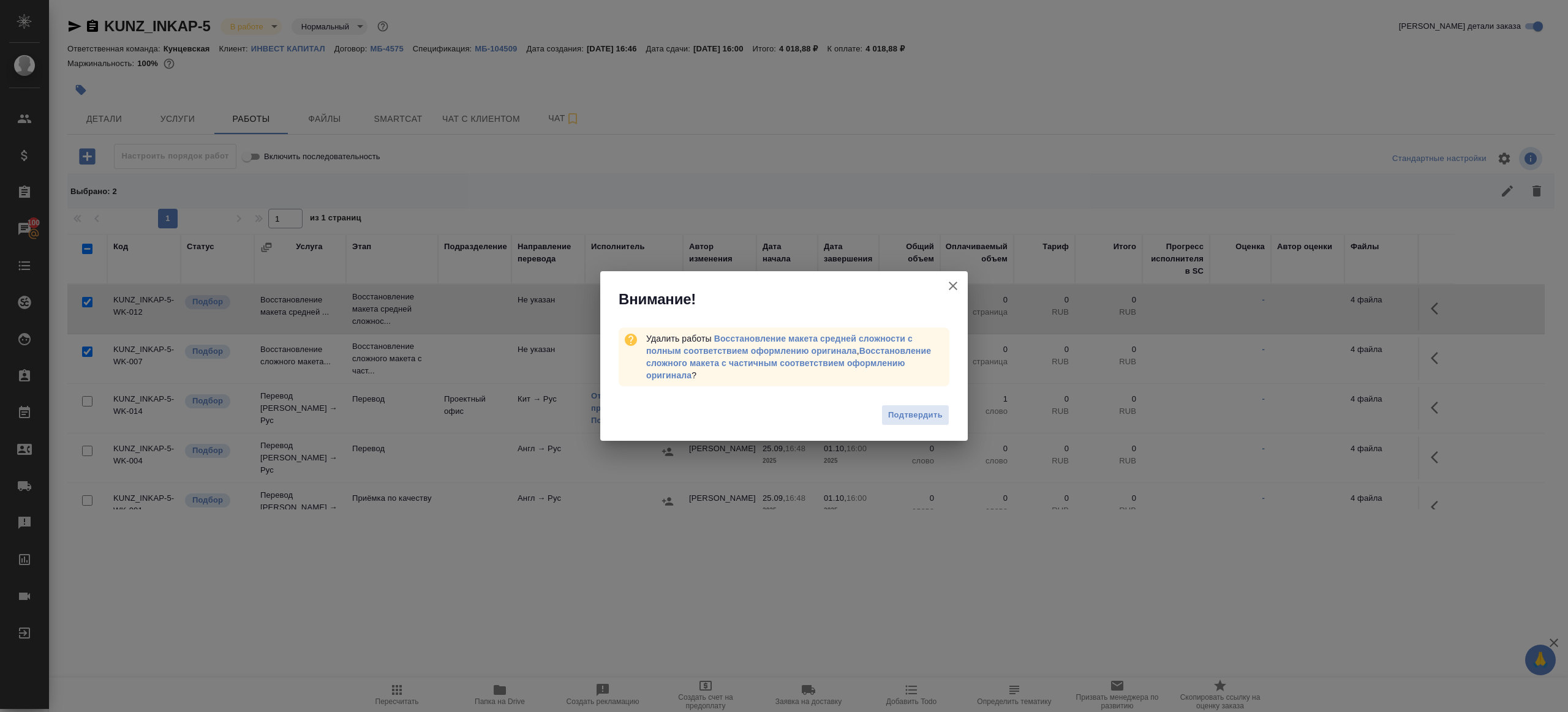
click at [930, 401] on div "Подтвердить" at bounding box center [784, 417] width 367 height 49
click at [927, 405] on button "Подтвердить" at bounding box center [915, 415] width 68 height 22
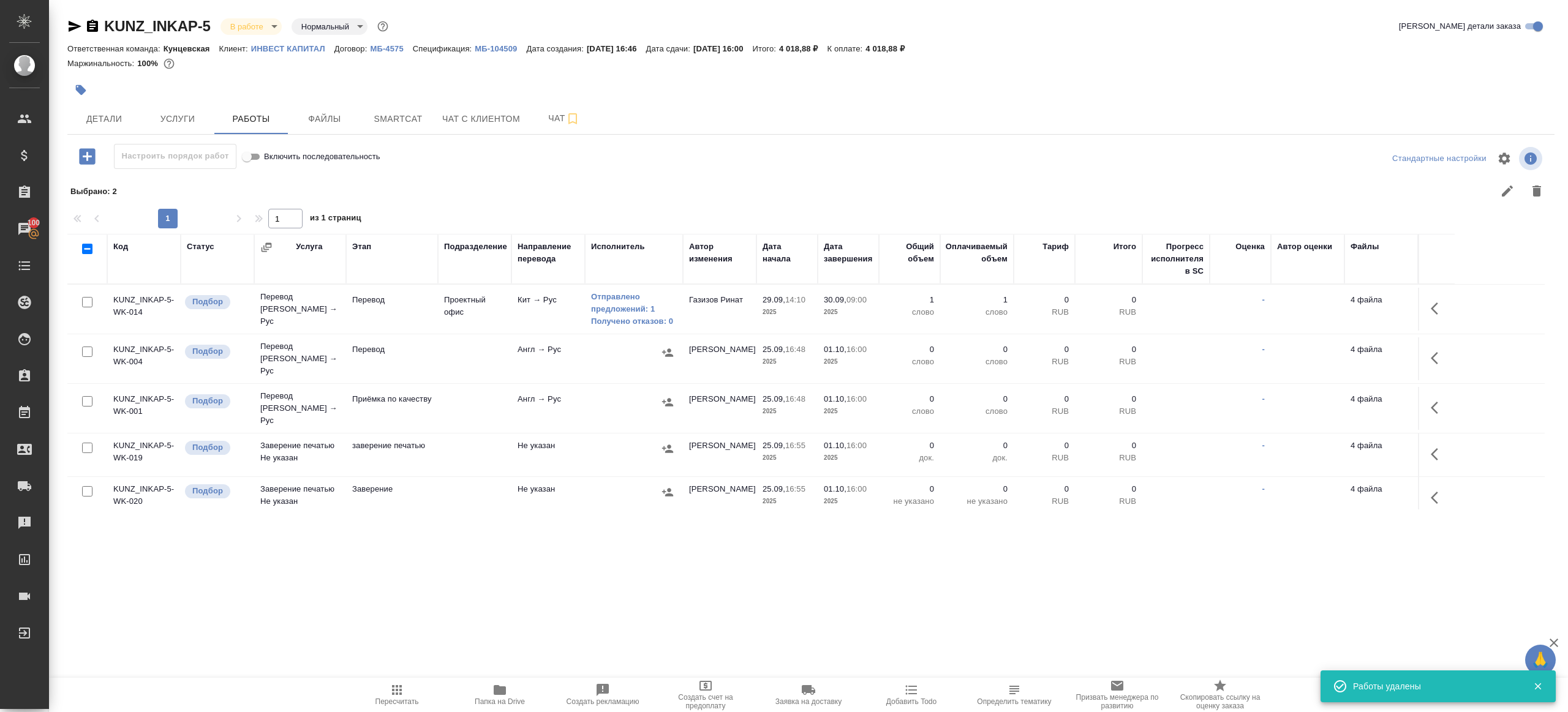
click at [1422, 401] on td at bounding box center [1436, 408] width 37 height 43
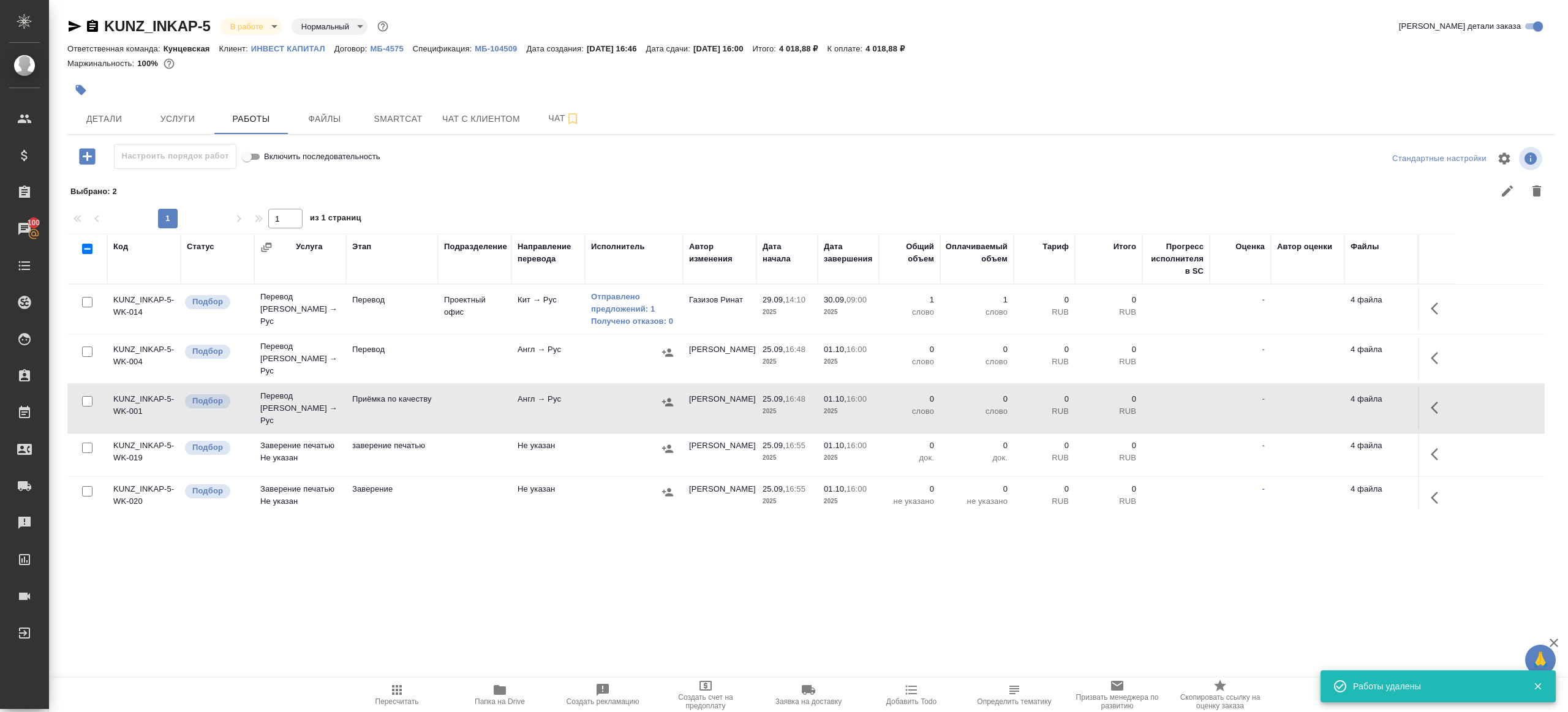
click at [1429, 398] on button "button" at bounding box center [1438, 407] width 29 height 29
click at [1351, 400] on icon "button" at bounding box center [1348, 407] width 14 height 14
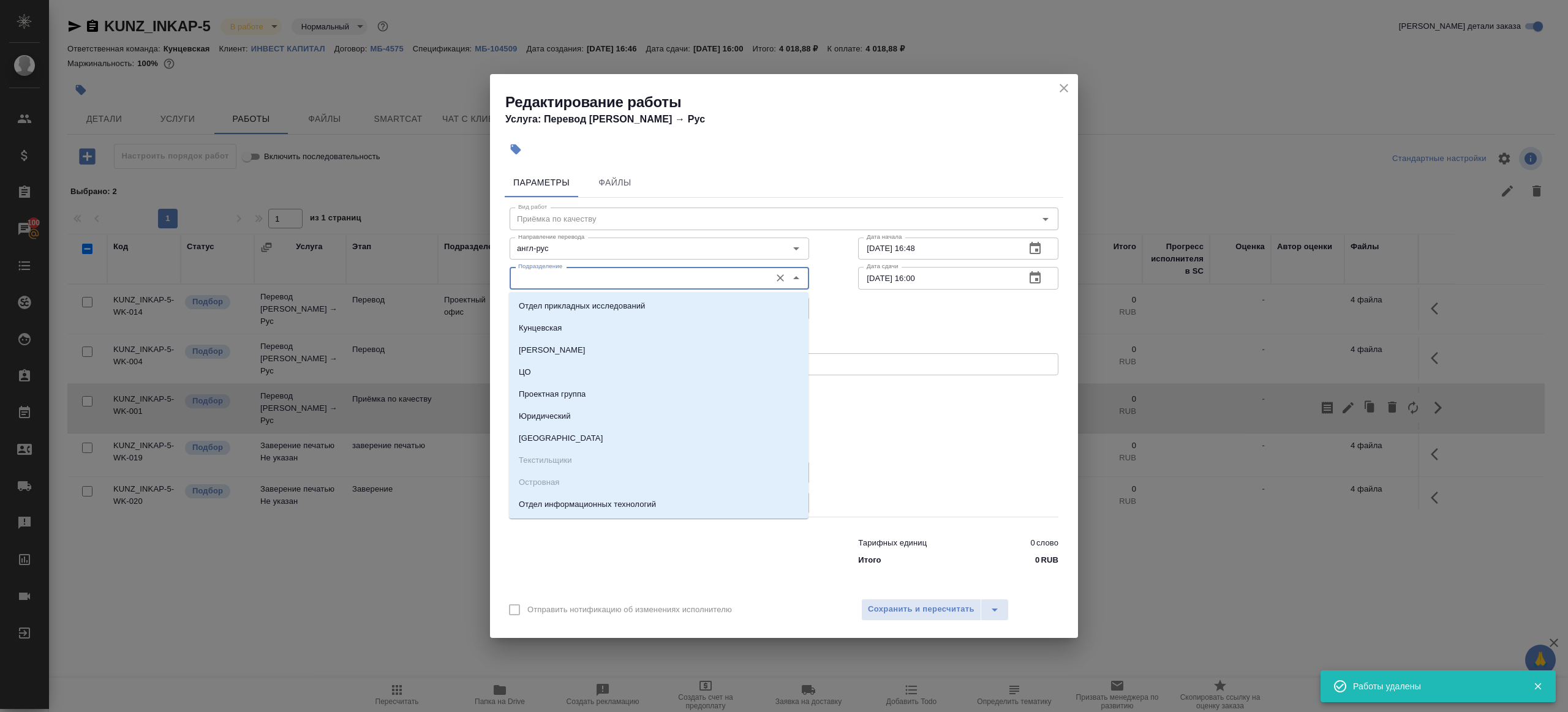
click at [618, 272] on input "Подразделение" at bounding box center [638, 278] width 251 height 14
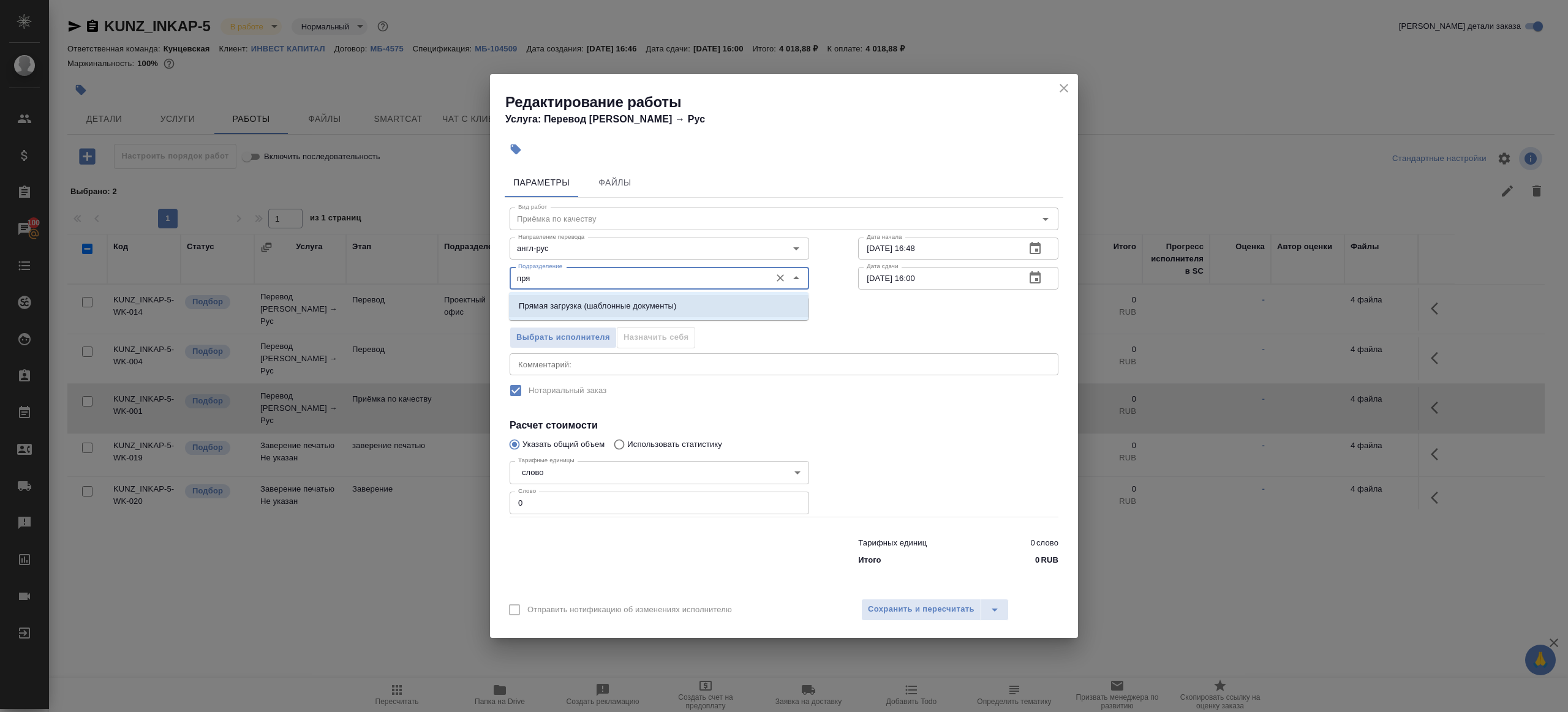
click at [638, 308] on p "Прямая загрузка (шаблонные документы)" at bounding box center [597, 305] width 157 height 12
type input "Прямая загрузка (шаблонные документы)"
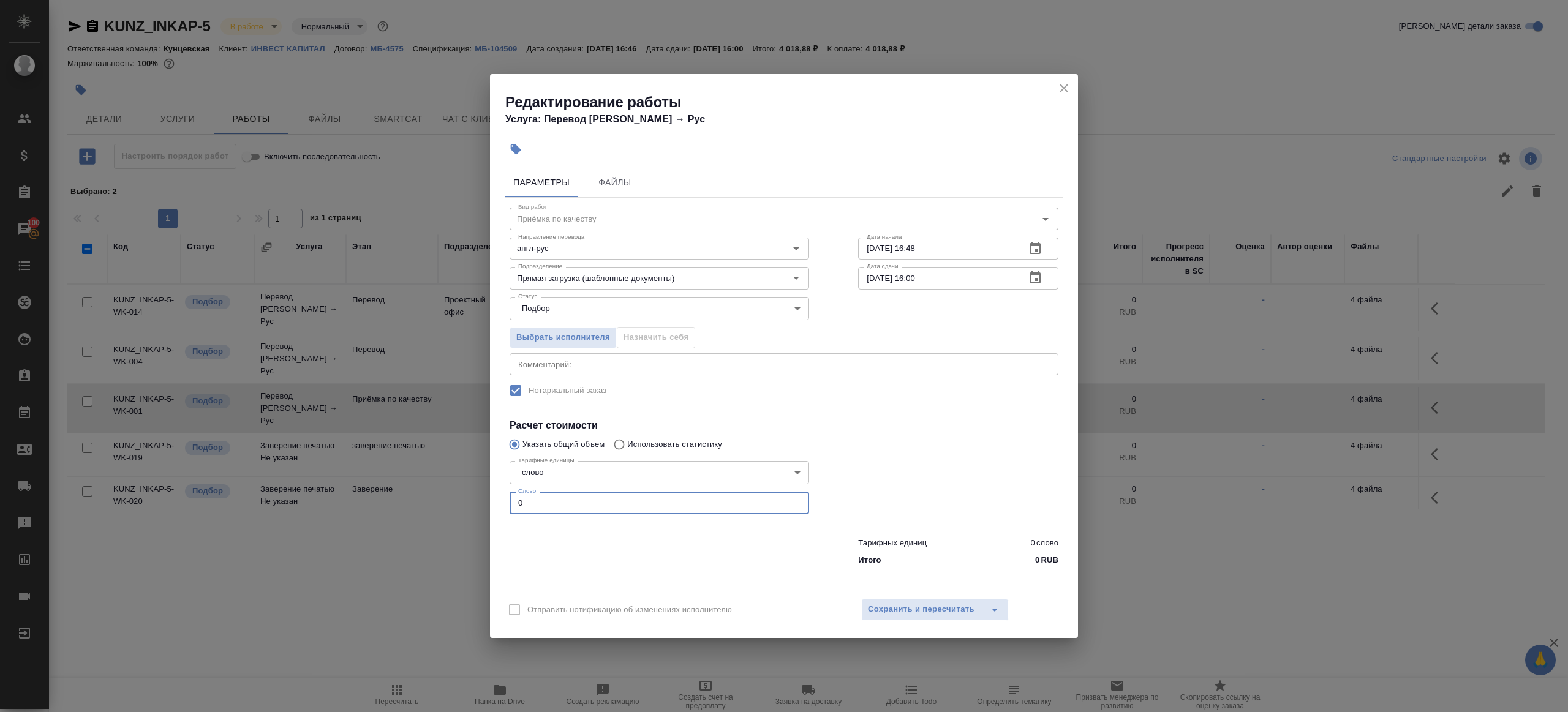
drag, startPoint x: 560, startPoint y: 507, endPoint x: 461, endPoint y: 498, distance: 99.4
click at [463, 499] on div "Редактирование работы Услуга: Перевод Стандарт Англ → Рус Параметры Файлы Вид р…" at bounding box center [784, 356] width 1568 height 712
type input "1"
click at [601, 555] on div at bounding box center [659, 549] width 349 height 49
click at [933, 249] on input "25.09.2025 16:48" at bounding box center [936, 249] width 157 height 22
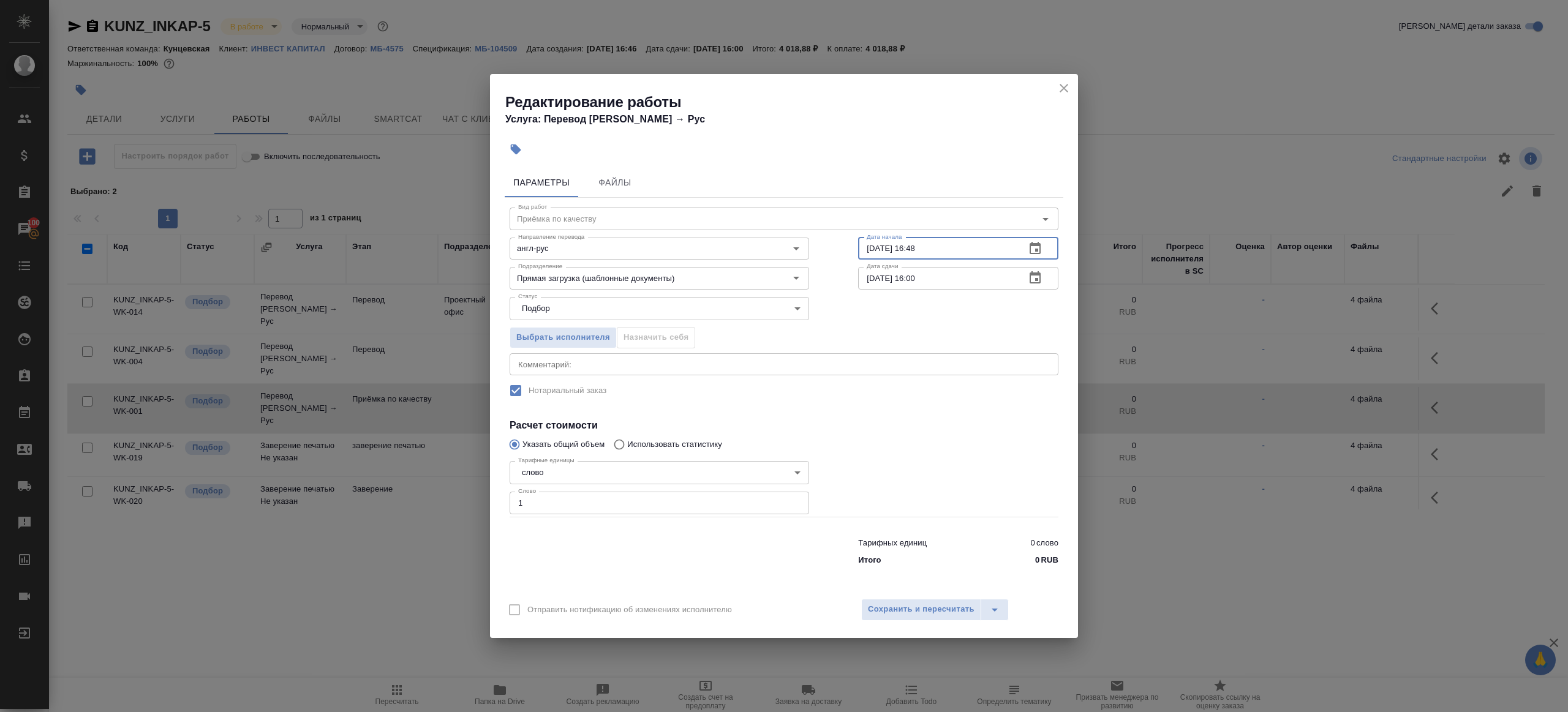
click at [1044, 244] on button "button" at bounding box center [1035, 248] width 29 height 29
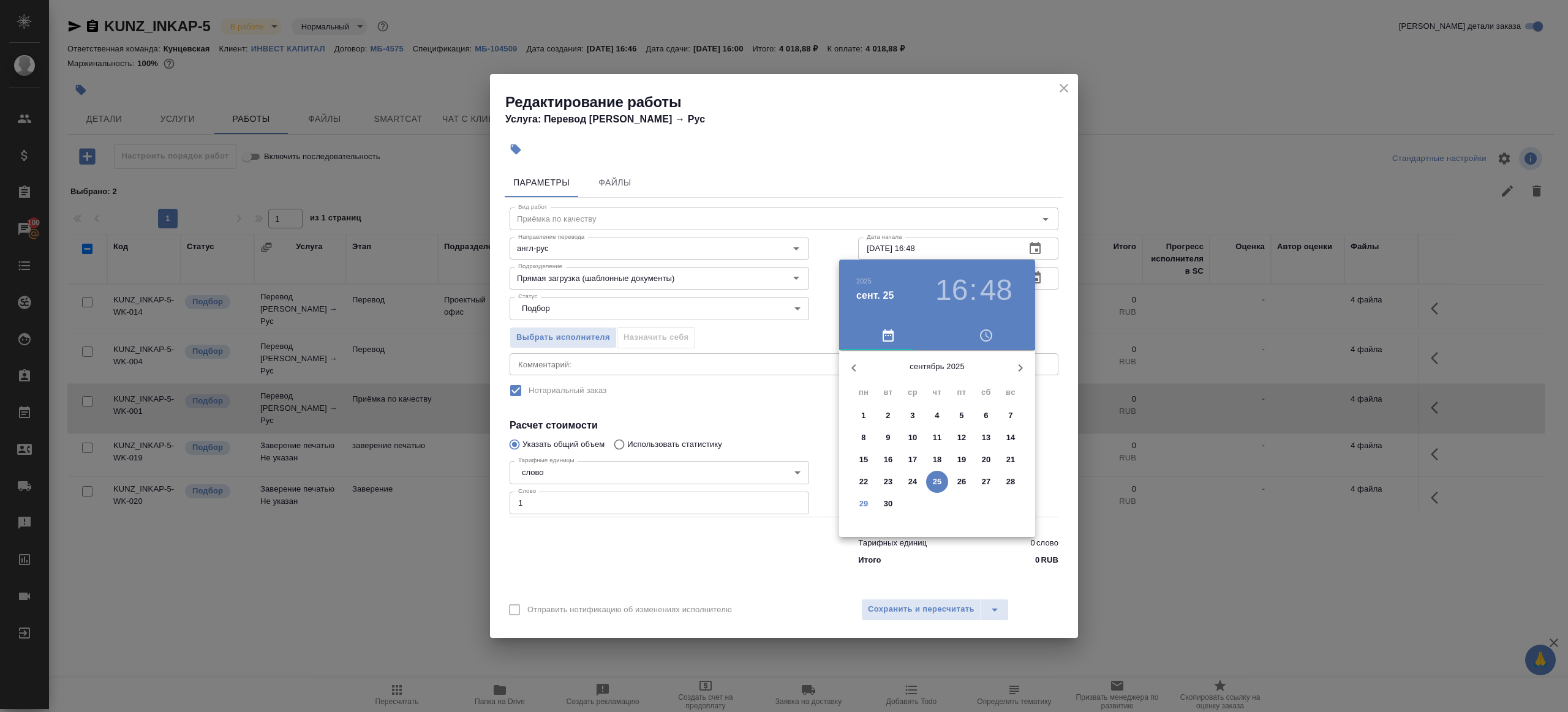
click at [884, 504] on p "30" at bounding box center [888, 504] width 9 height 12
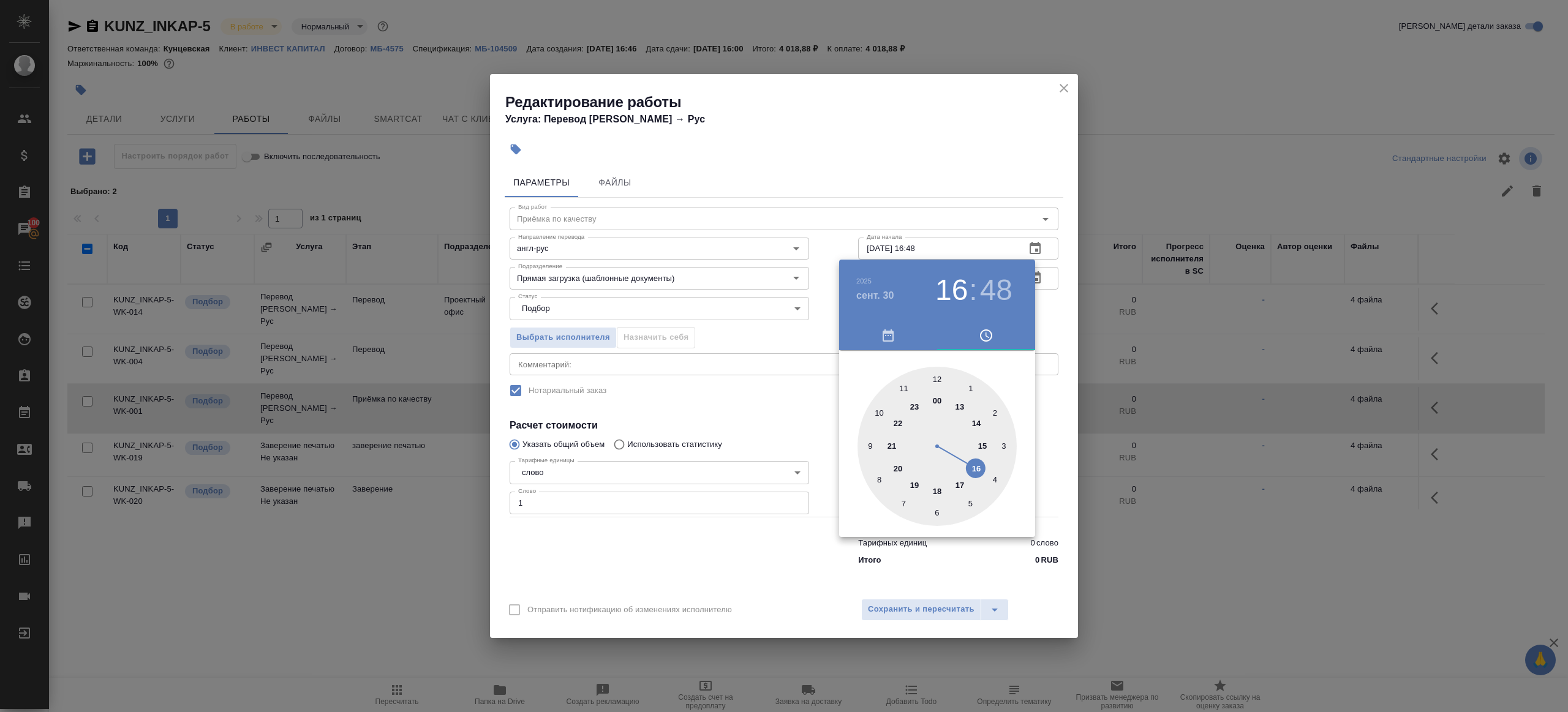
click at [808, 360] on div at bounding box center [784, 356] width 1568 height 712
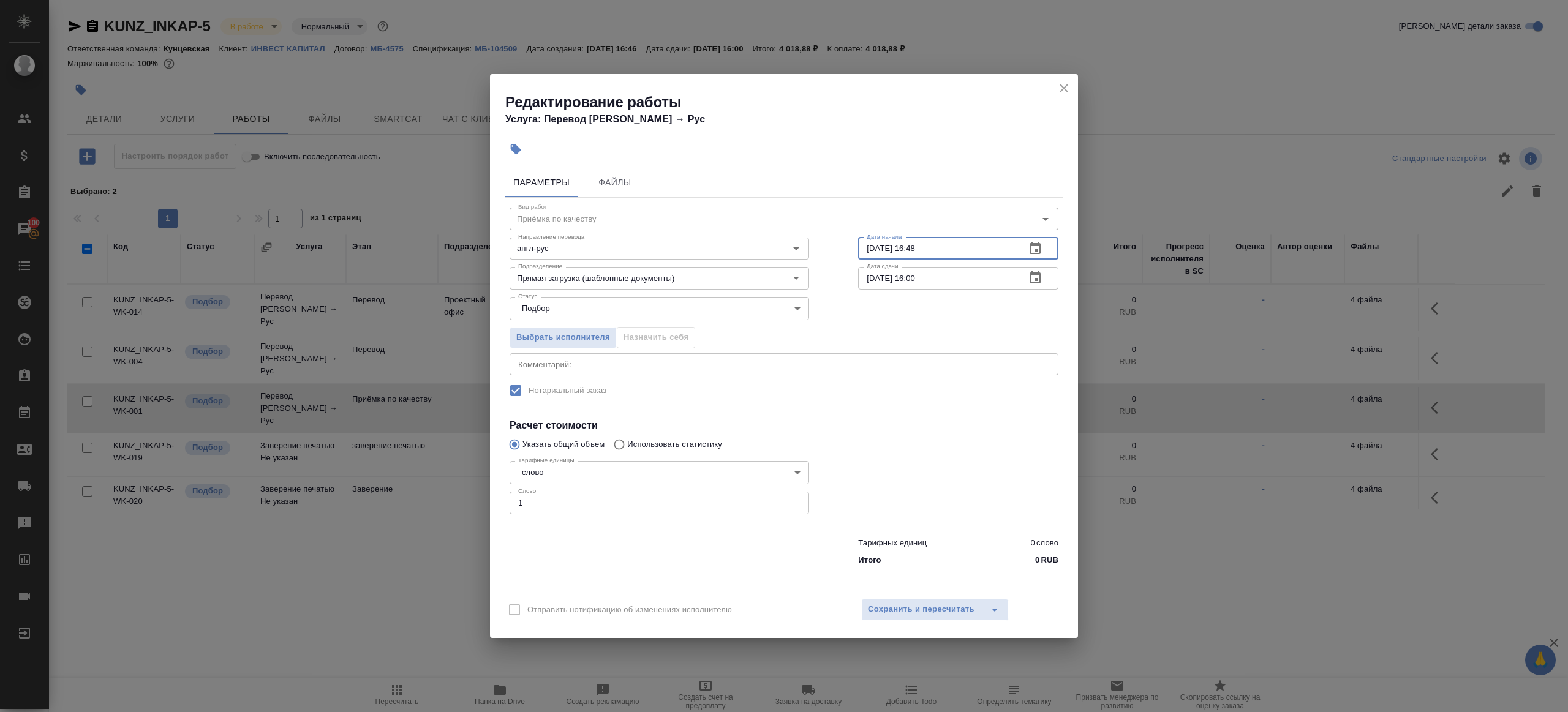
drag, startPoint x: 909, startPoint y: 249, endPoint x: 994, endPoint y: 246, distance: 85.1
click at [994, 246] on input "30.09.2025 16:48" at bounding box center [936, 249] width 157 height 22
type input "30.09.2025 09:00"
click at [960, 279] on input "01.10.2025 16:00" at bounding box center [936, 277] width 157 height 22
paste input "30.09.2025 09"
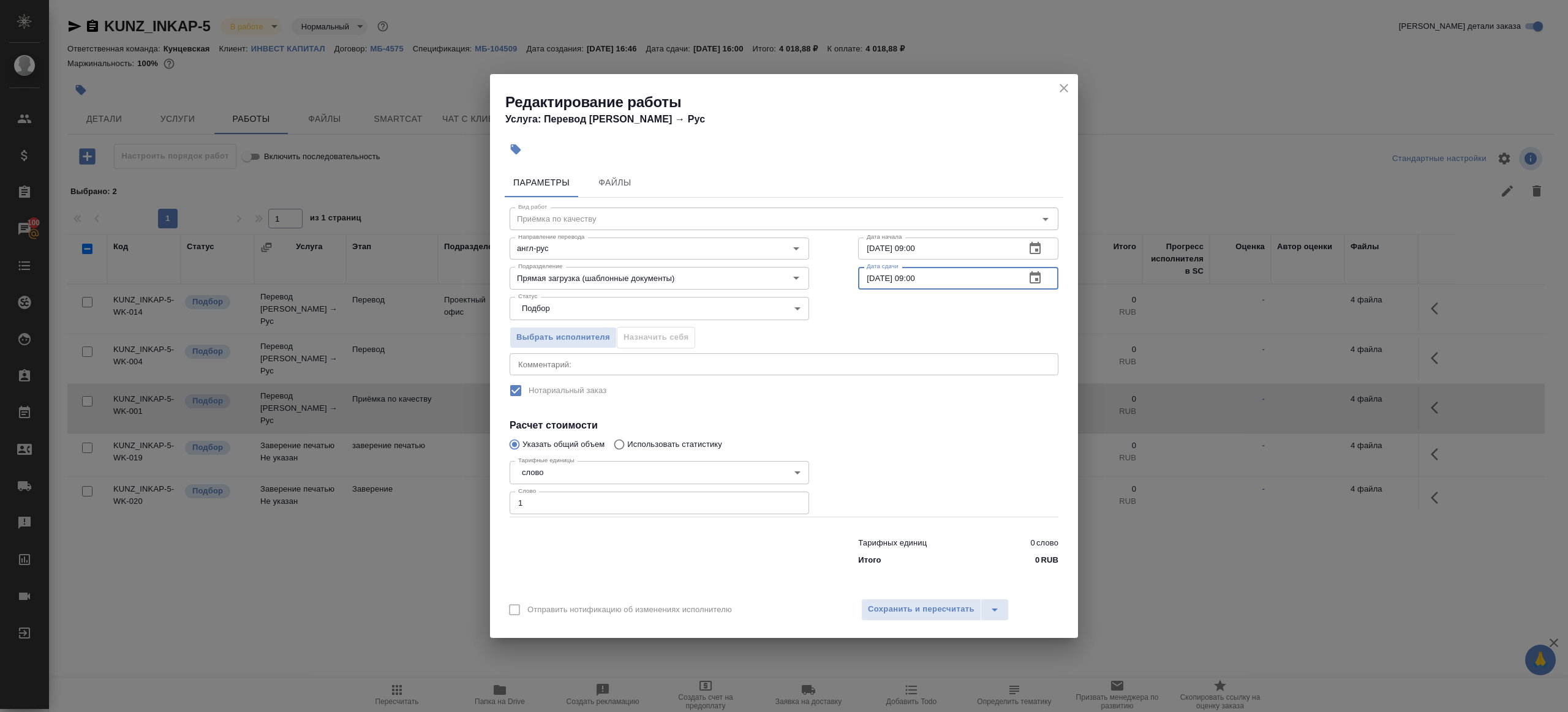
click at [920, 278] on input "30.09.2025 09:00" at bounding box center [936, 277] width 157 height 22
type input "30.09.2025 12:00"
click at [946, 467] on div at bounding box center [958, 486] width 249 height 109
click at [925, 597] on div "Отправить нотификацию об изменениях исполнителю Сохранить и пересчитать" at bounding box center [784, 614] width 588 height 47
click at [927, 602] on span "Сохранить и пересчитать" at bounding box center [921, 609] width 106 height 14
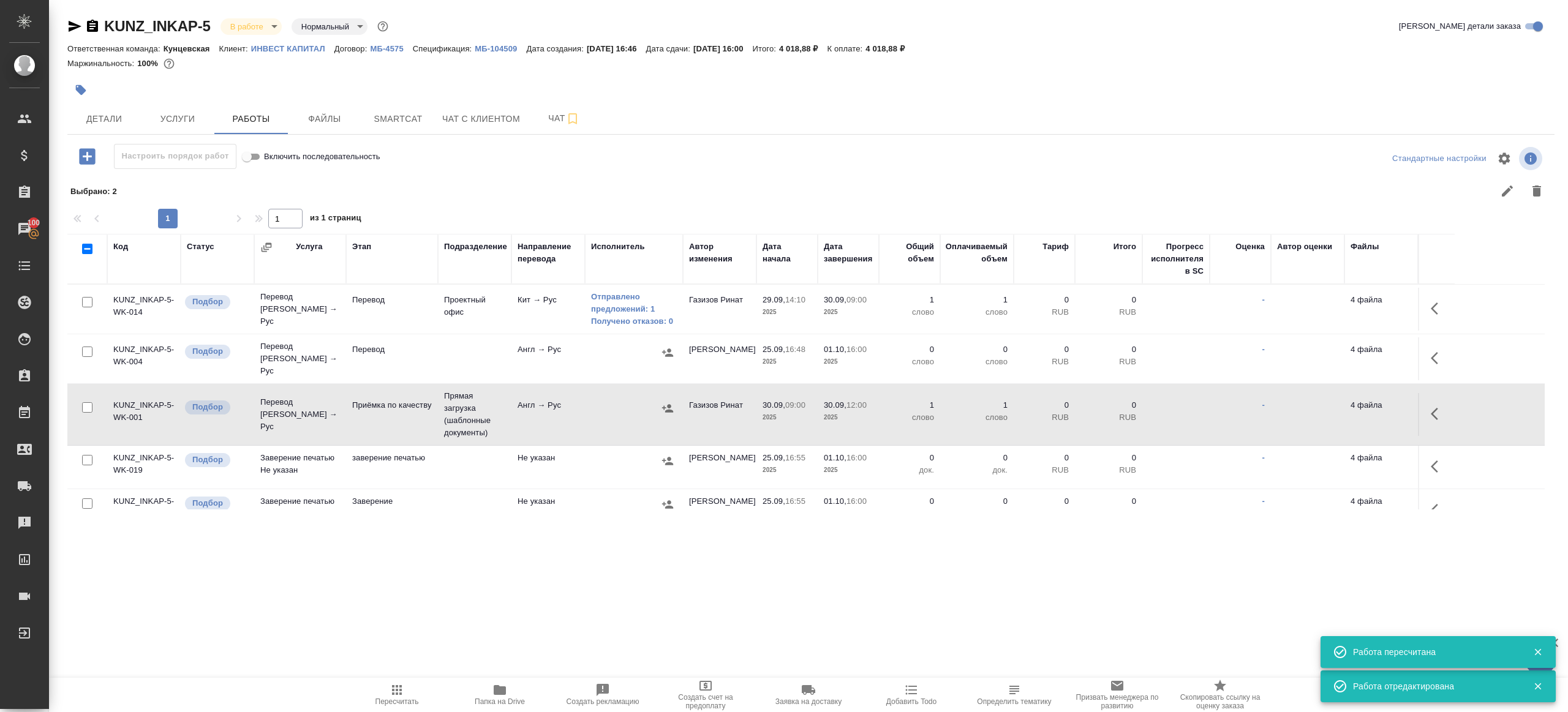
click at [393, 697] on span "Пересчитать" at bounding box center [397, 701] width 43 height 9
click at [485, 615] on div ".cls-1 fill:#fff; AWATERA Gazizov Rinat Клиенты Спецификации Заказы 100 Чаты To…" at bounding box center [784, 356] width 1568 height 712
click at [83, 346] on input "checkbox" at bounding box center [87, 351] width 10 height 10
checkbox input "true"
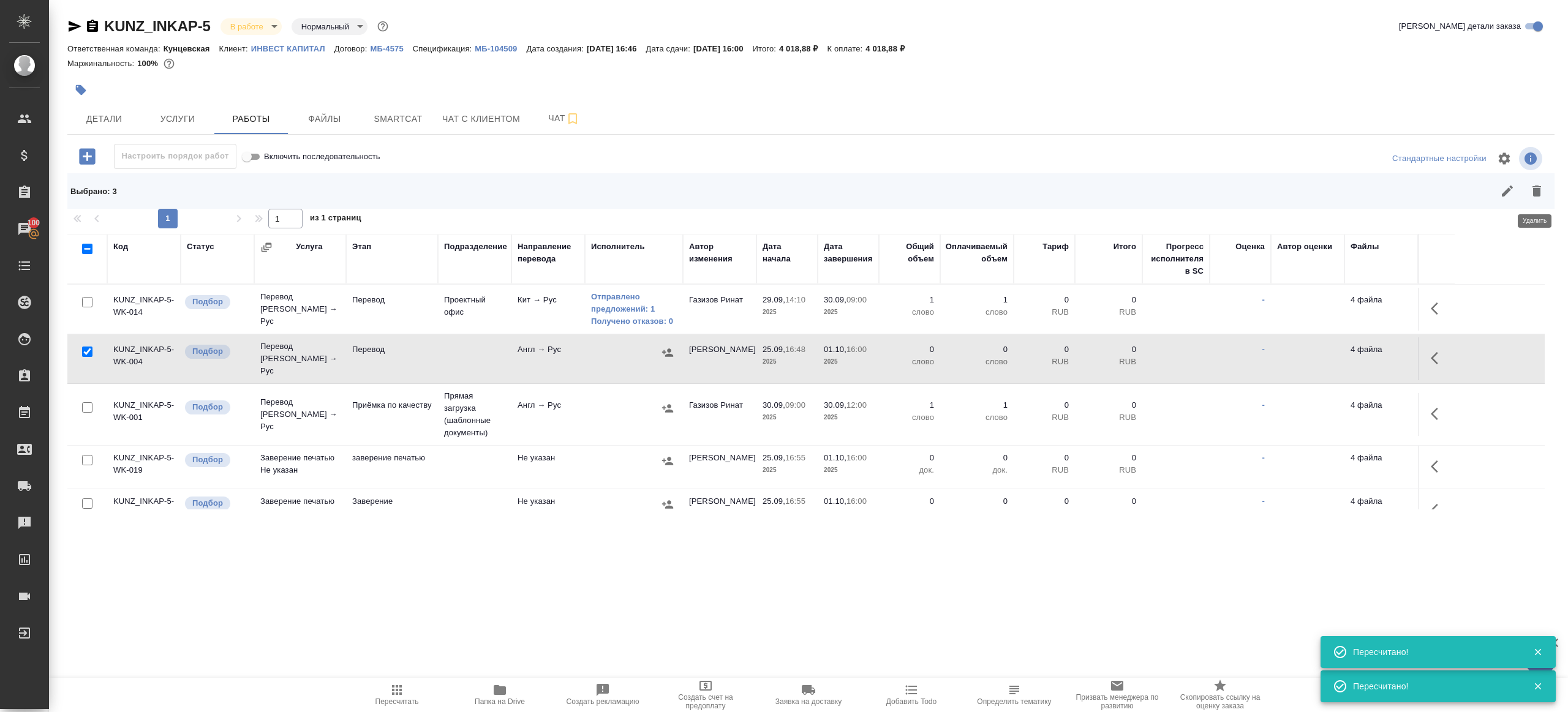
click at [1534, 187] on icon "button" at bounding box center [1536, 190] width 9 height 11
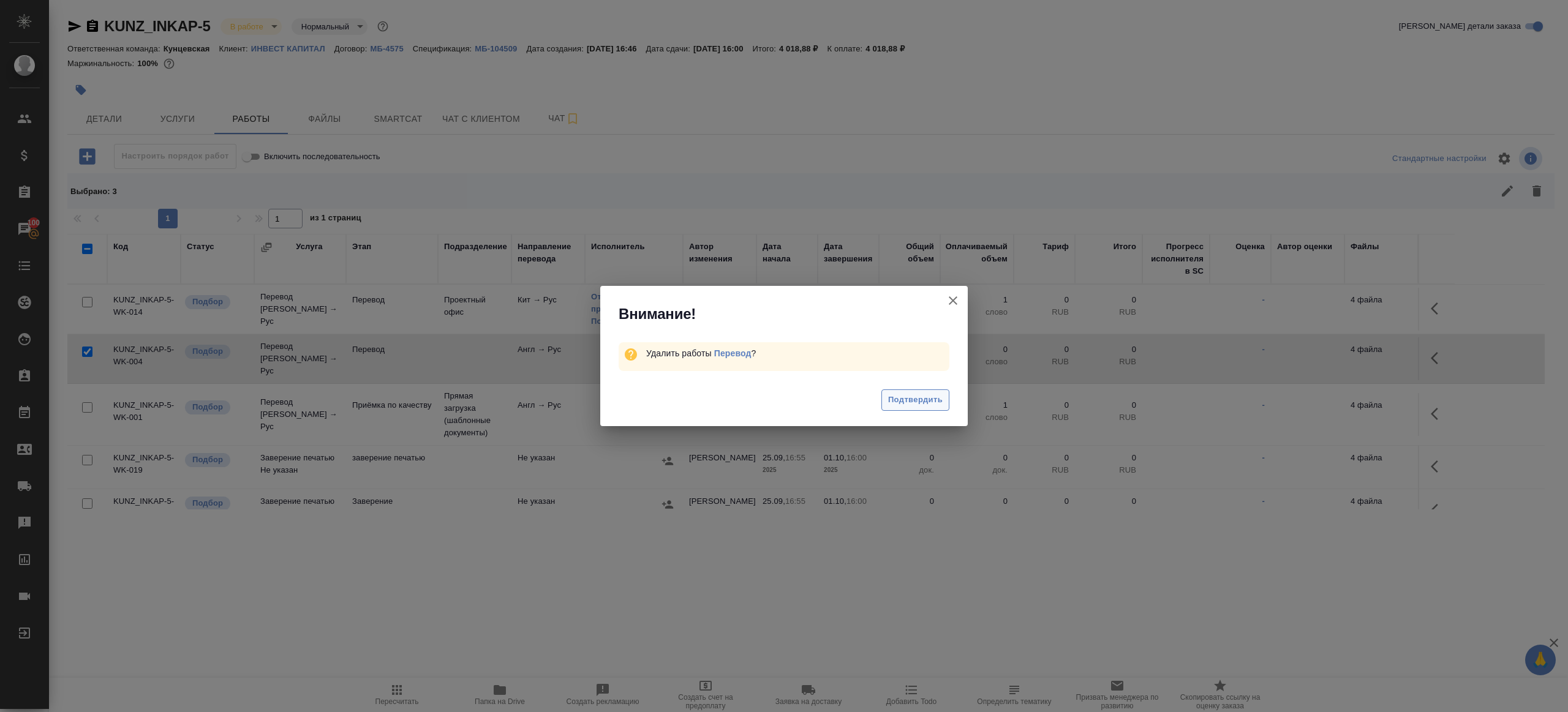
click at [916, 394] on span "Подтвердить" at bounding box center [915, 400] width 55 height 14
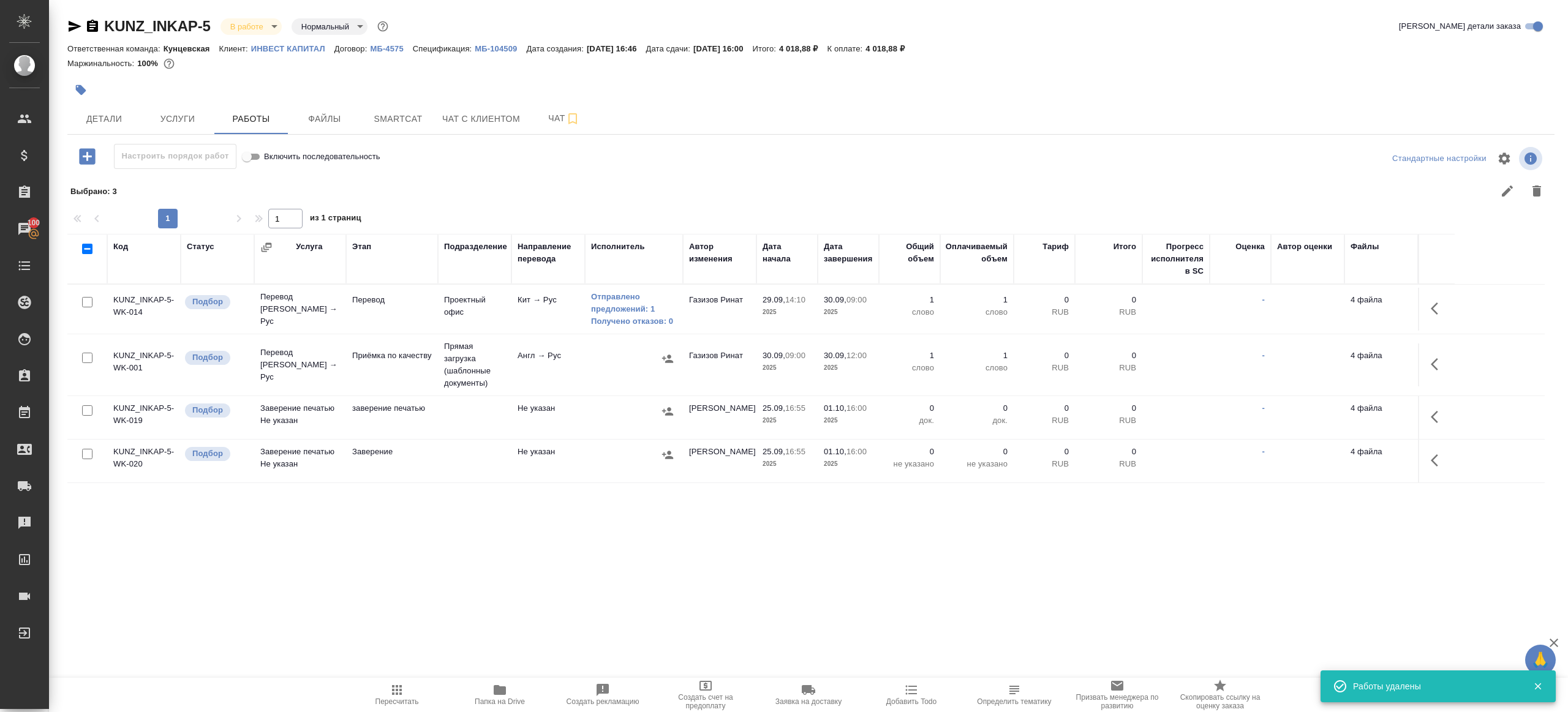
click at [403, 687] on icon "button" at bounding box center [397, 690] width 14 height 14
click at [403, 686] on icon "button" at bounding box center [397, 690] width 14 height 14
click at [402, 686] on icon "button" at bounding box center [397, 690] width 14 height 14
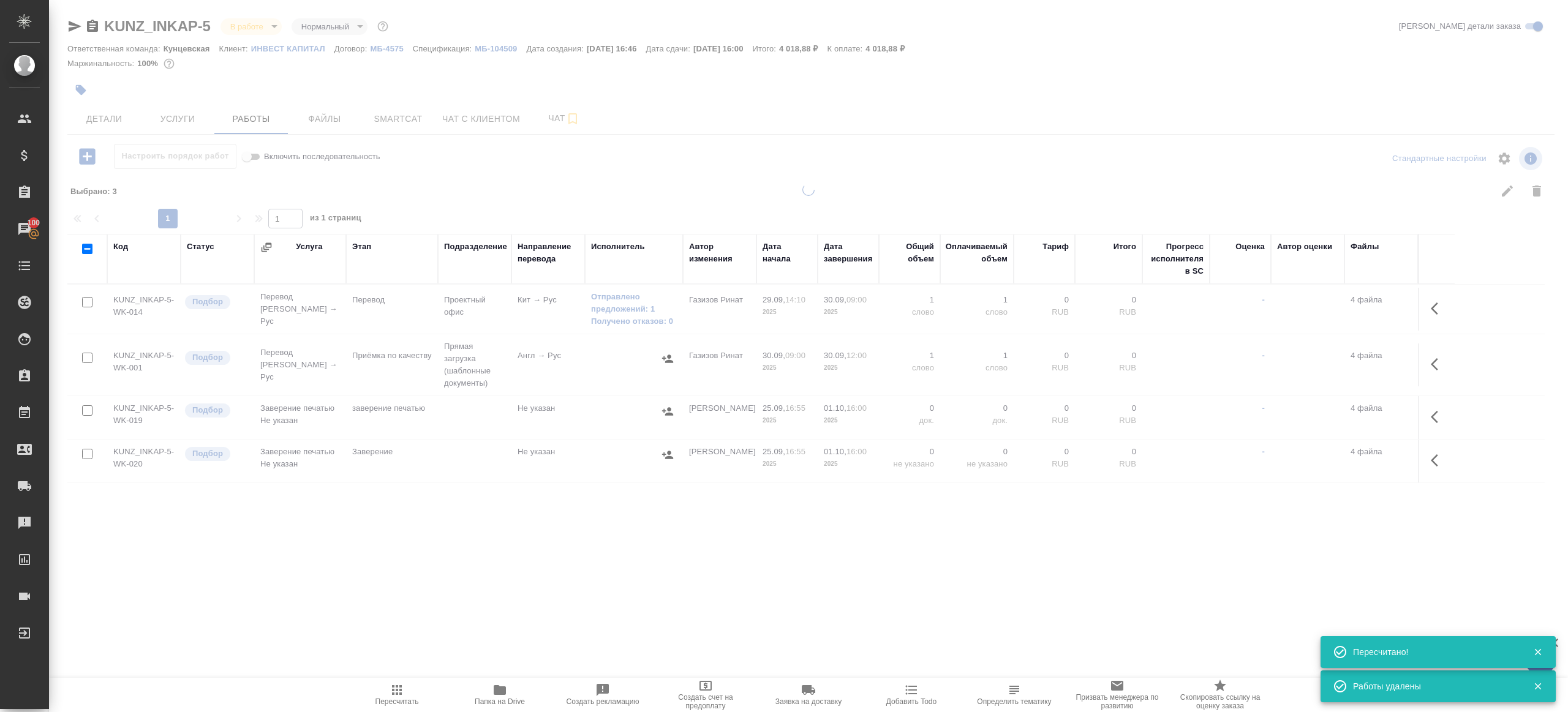
click at [502, 589] on div ".cls-1 fill:#fff; AWATERA Gazizov Rinat Клиенты Спецификации Заказы 100 Чаты To…" at bounding box center [784, 356] width 1568 height 712
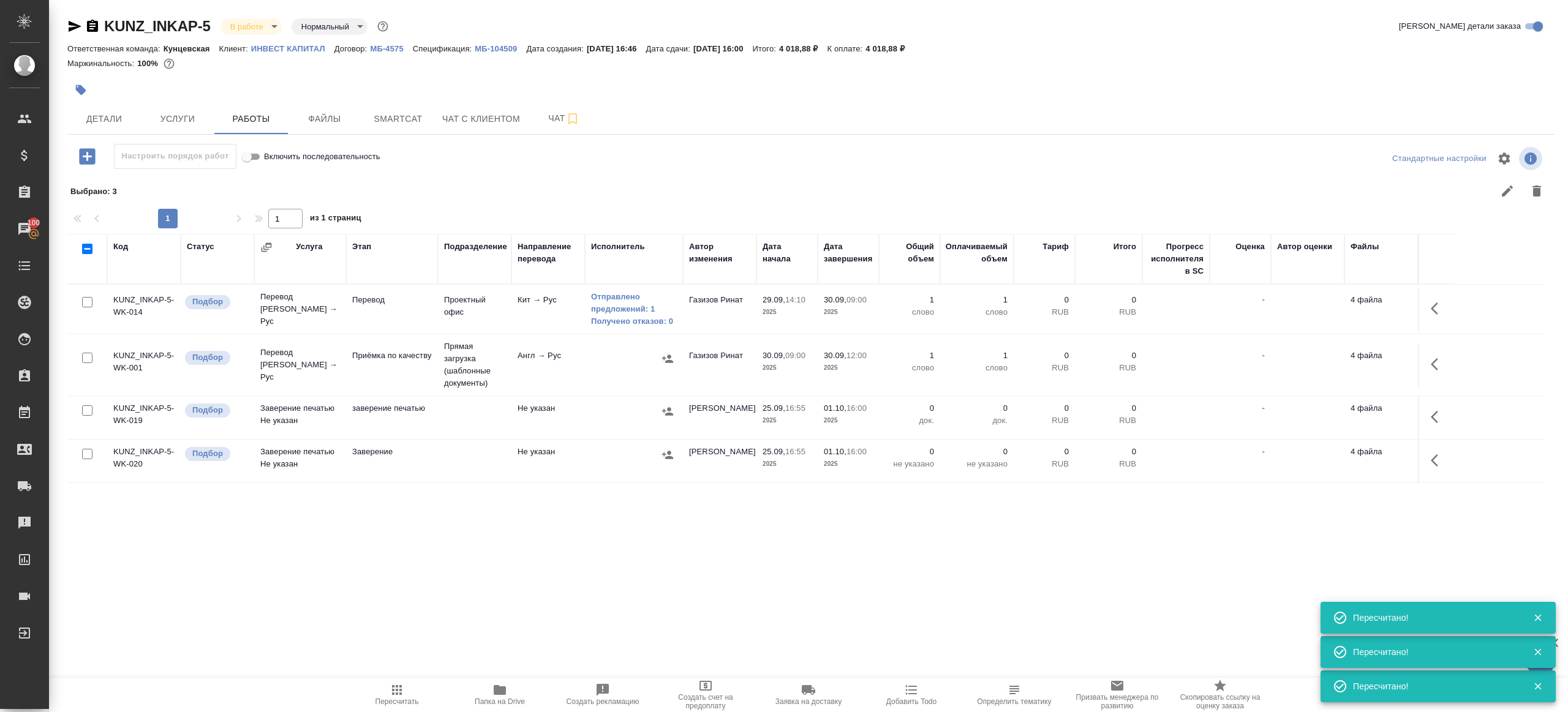
click at [405, 693] on span "Пересчитать" at bounding box center [397, 694] width 88 height 23
click at [405, 693] on span "Пересчитать" at bounding box center [397, 694] width 88 height 23
click at [536, 616] on div ".cls-1 fill:#fff; AWATERA Gazizov Rinat Клиенты Спецификации Заказы 100 Чаты To…" at bounding box center [784, 356] width 1568 height 712
click at [510, 688] on span "Папка на Drive" at bounding box center [500, 694] width 88 height 23
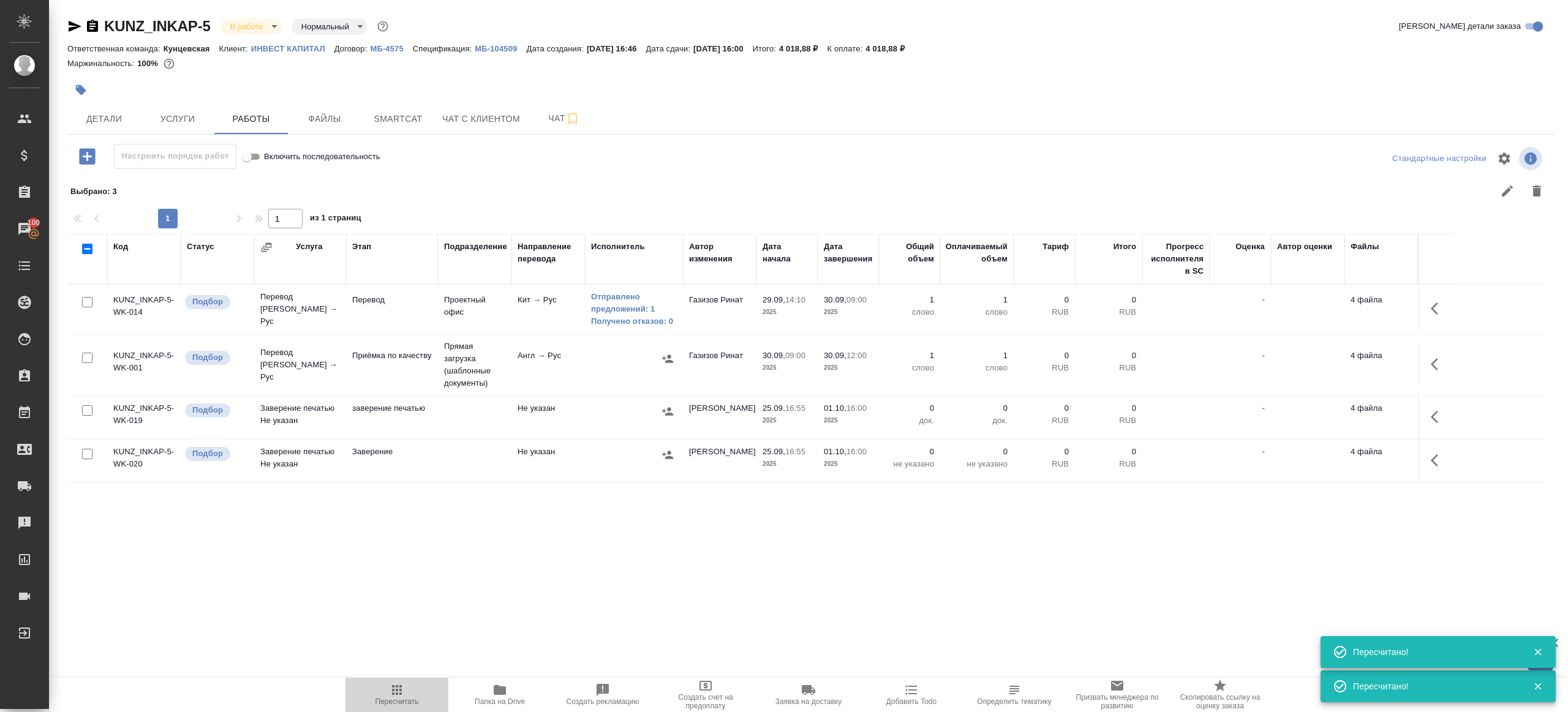
click at [402, 702] on span "Пересчитать" at bounding box center [397, 701] width 43 height 9
click at [402, 701] on span "Пересчитать" at bounding box center [397, 701] width 43 height 9
click at [502, 631] on div ".cls-1 fill:#fff; AWATERA Gazizov Rinat Клиенты Спецификации Заказы 100 Чаты To…" at bounding box center [784, 356] width 1568 height 712
click at [402, 686] on icon "button" at bounding box center [397, 690] width 14 height 14
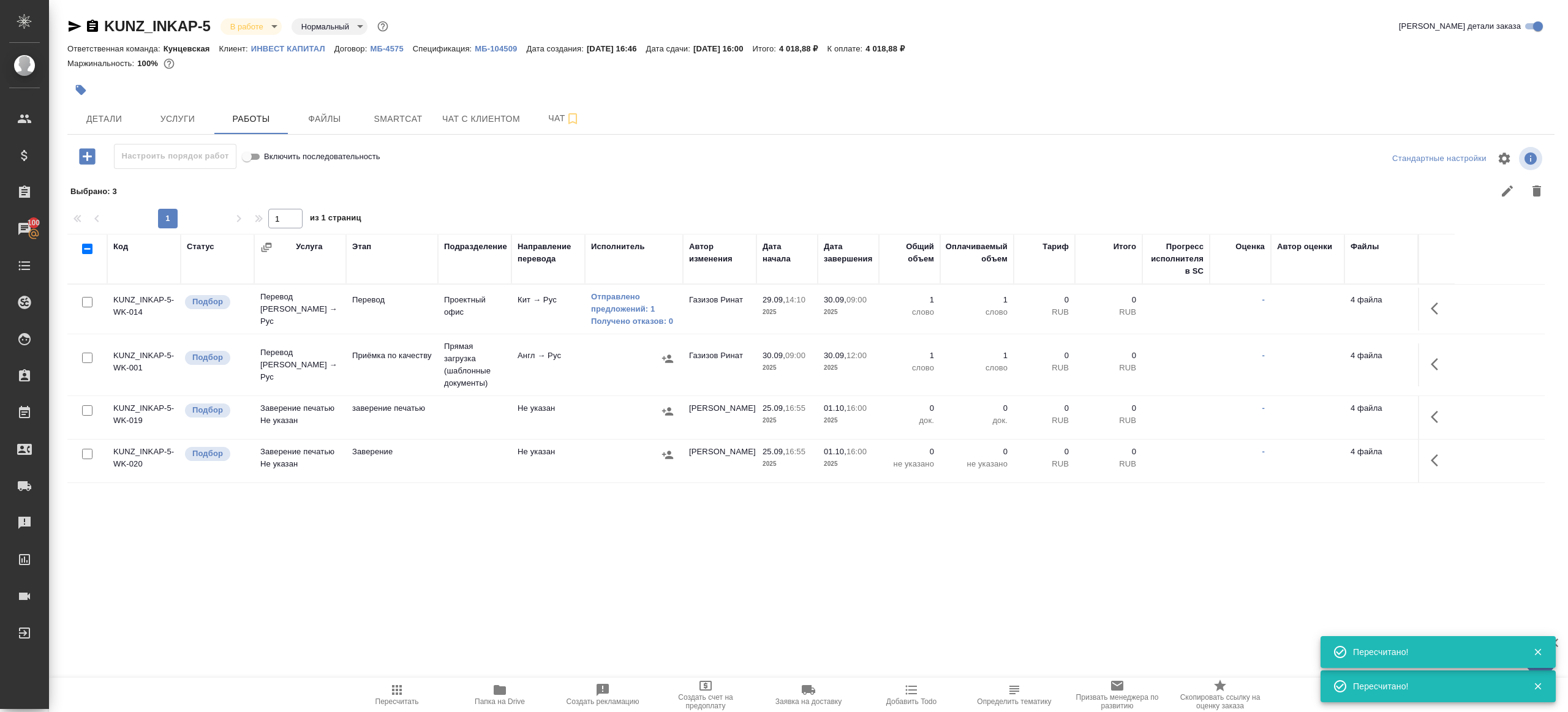
click at [622, 568] on div ".cls-1 fill:#fff; AWATERA Gazizov Rinat Клиенты Спецификации Заказы 100 Чаты To…" at bounding box center [784, 356] width 1568 height 712
click at [628, 328] on td "Отправлено предложений: 1 Получено отказов: 0" at bounding box center [634, 309] width 98 height 49
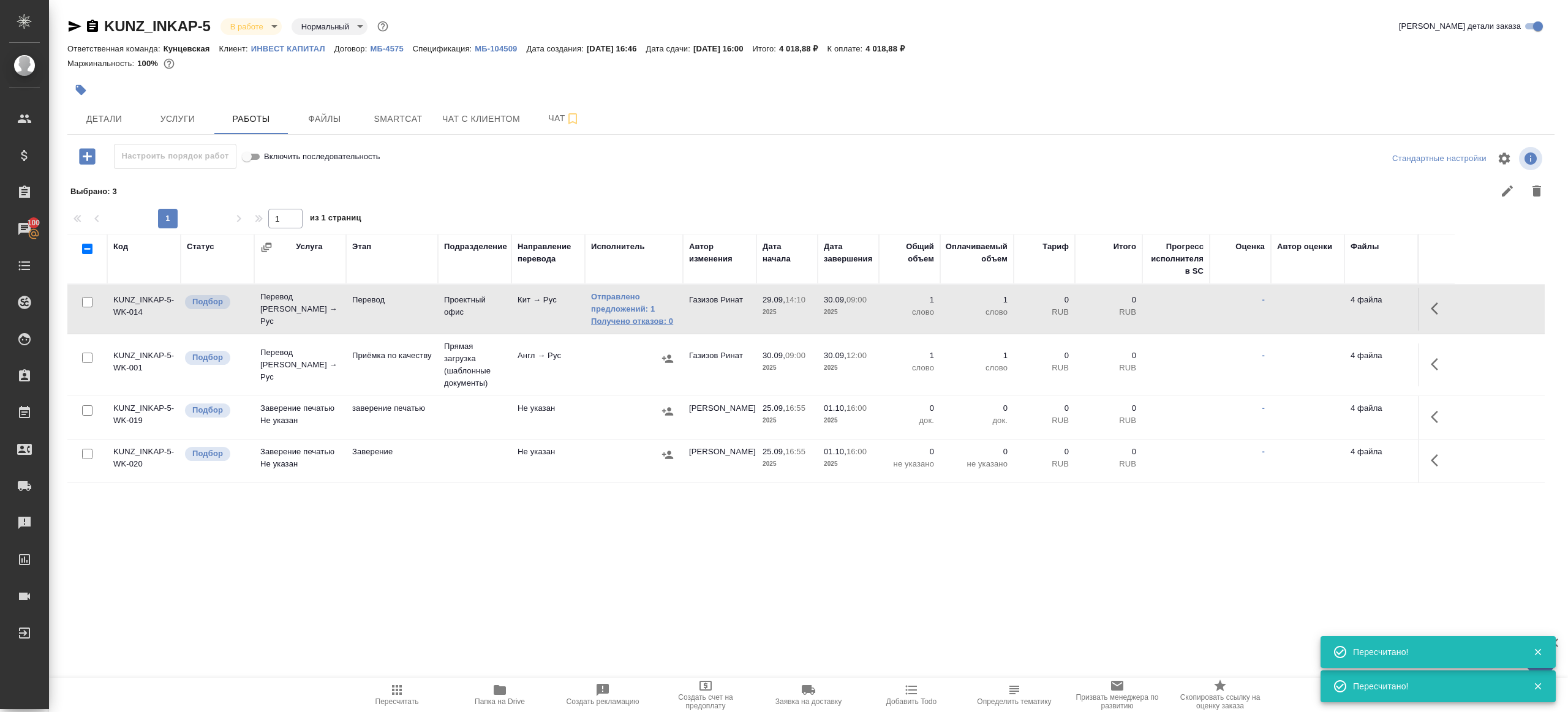
click at [633, 316] on link "Получено отказов: 0" at bounding box center [633, 321] width 86 height 12
click at [375, 697] on span "Пересчитать" at bounding box center [397, 701] width 43 height 9
drag, startPoint x: 508, startPoint y: 598, endPoint x: 526, endPoint y: 560, distance: 42.0
click at [508, 598] on div ".cls-1 fill:#fff; AWATERA Gazizov Rinat Клиенты Спецификации Заказы 100 Чаты To…" at bounding box center [784, 356] width 1568 height 712
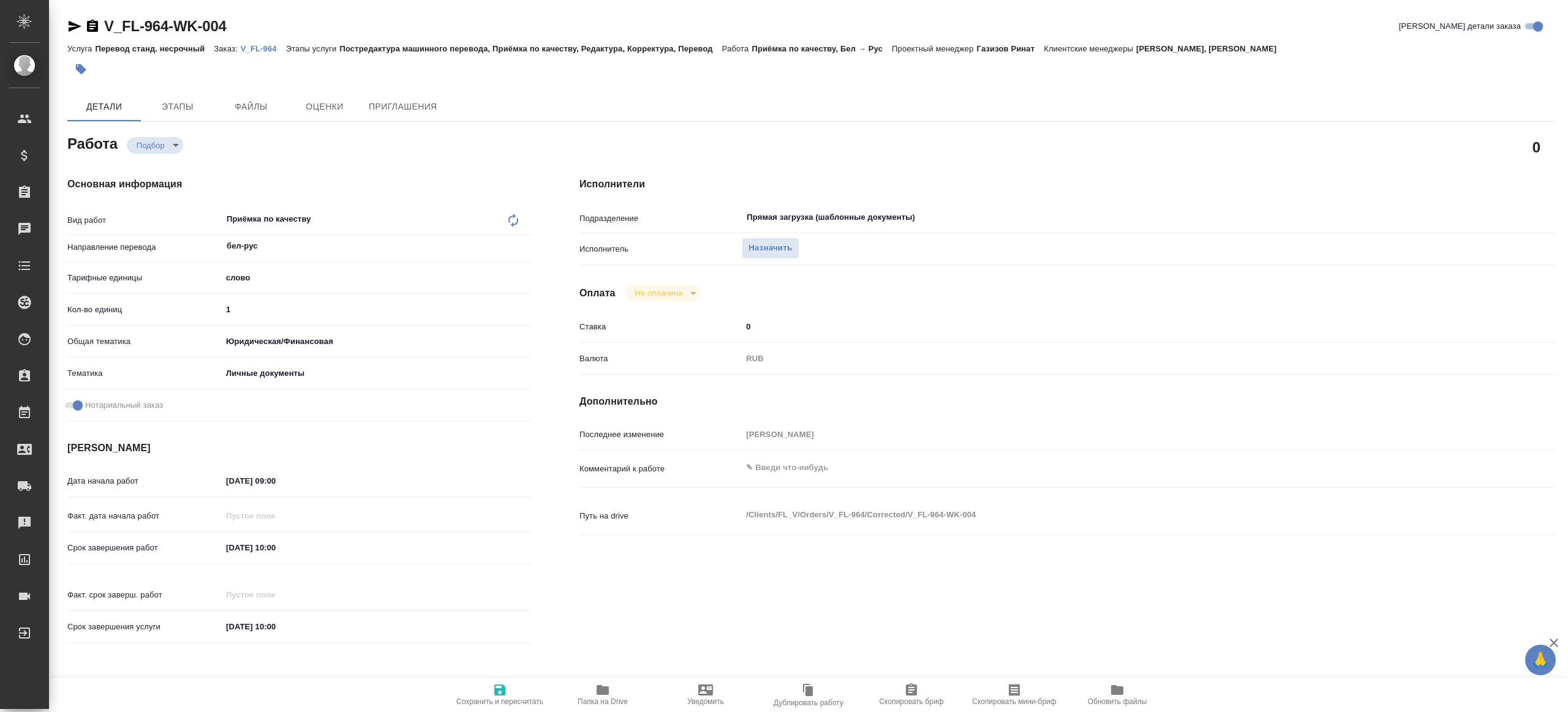
type textarea "x"
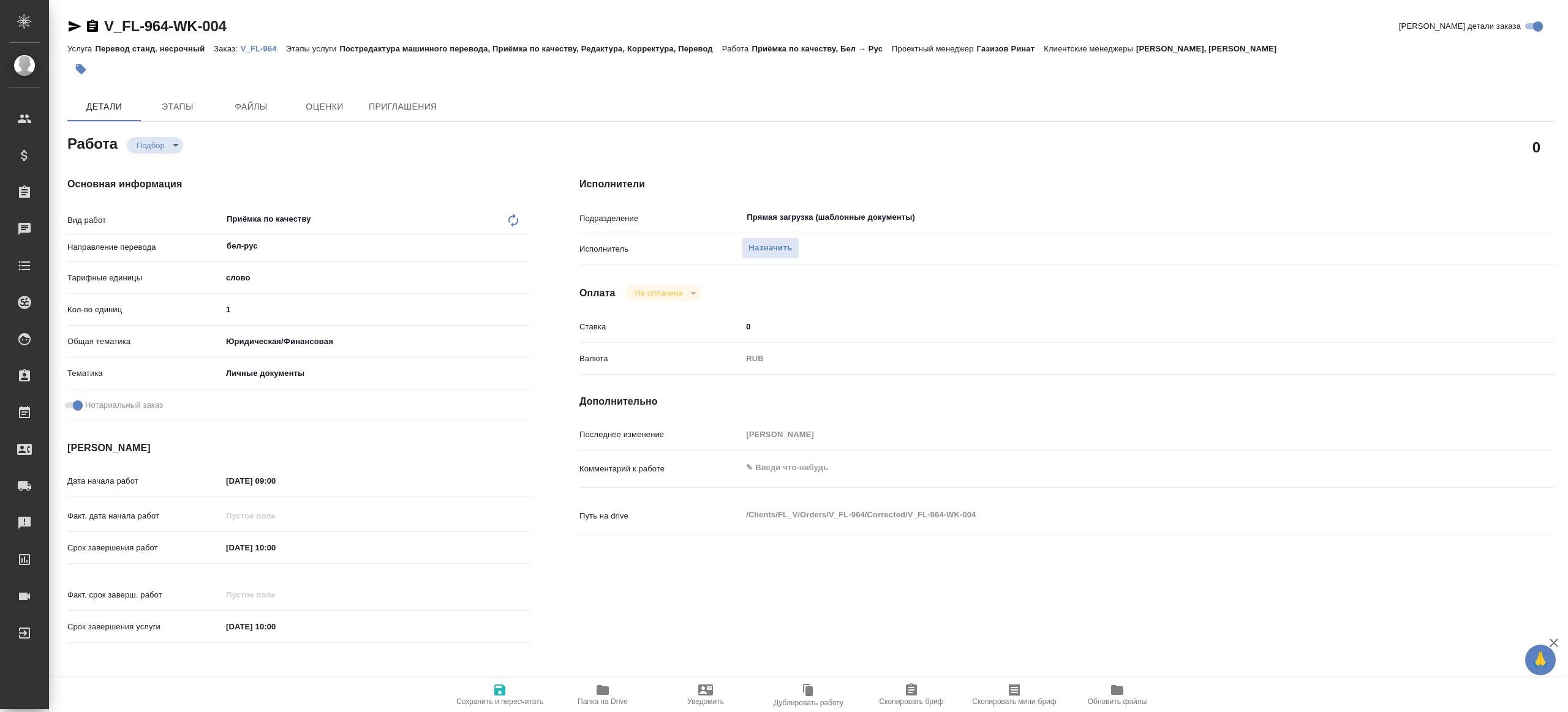
type textarea "x"
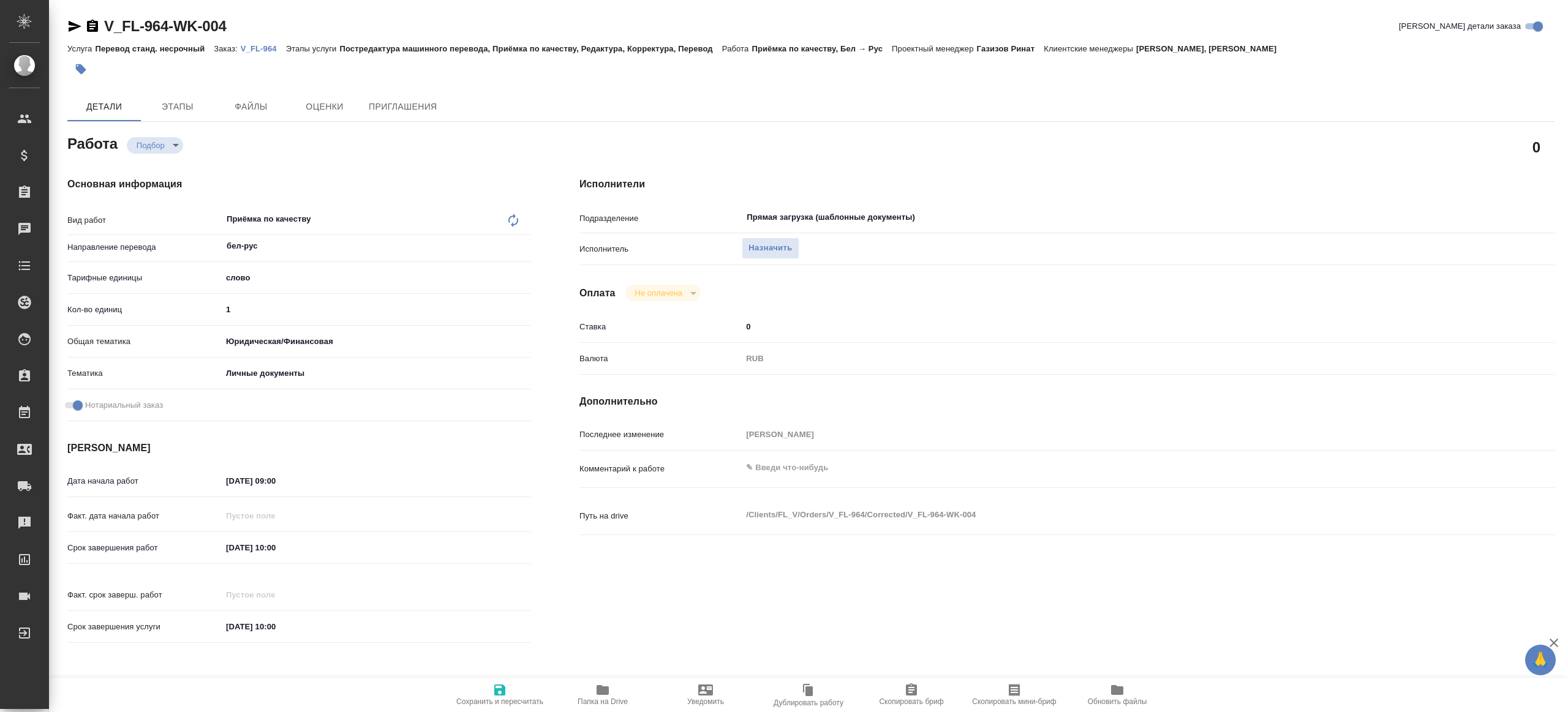
type textarea "x"
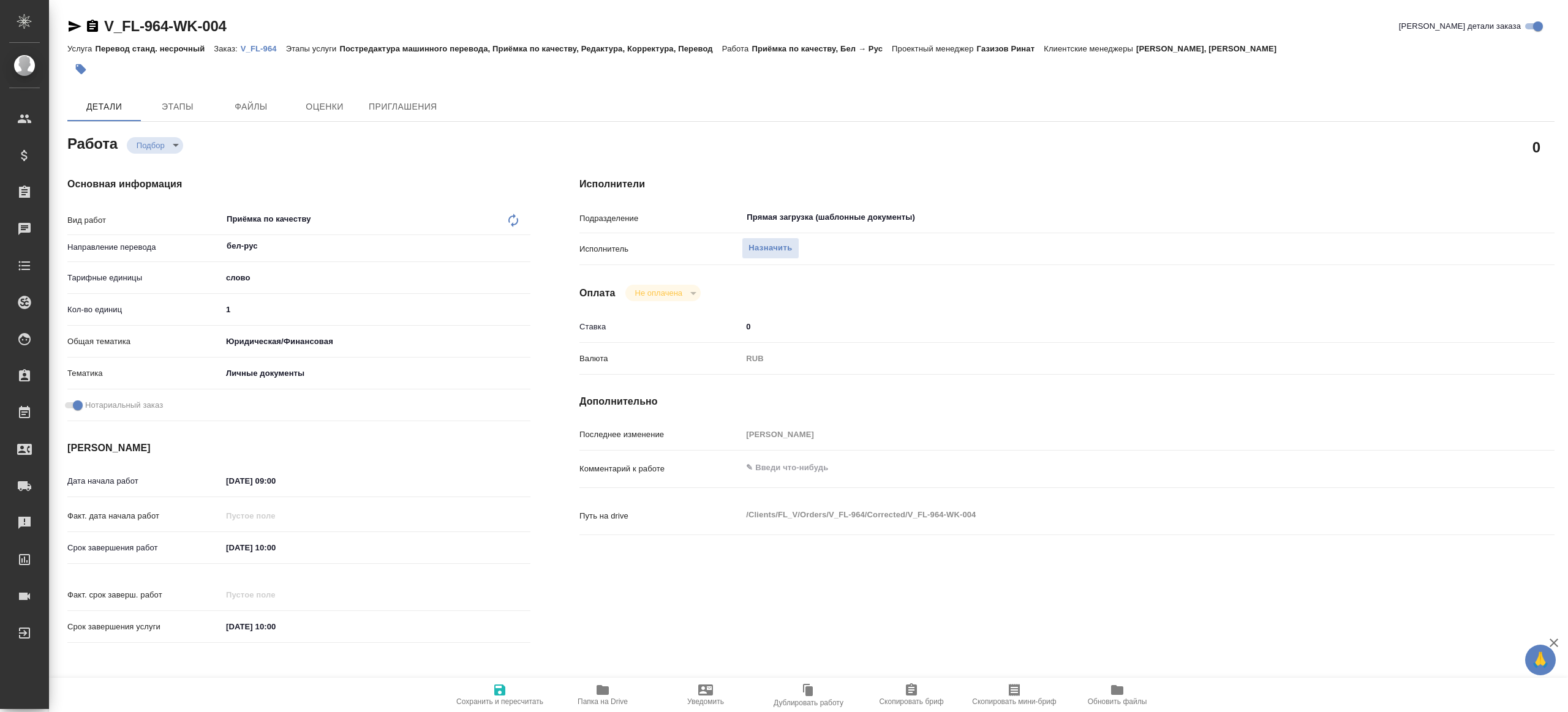
type textarea "x"
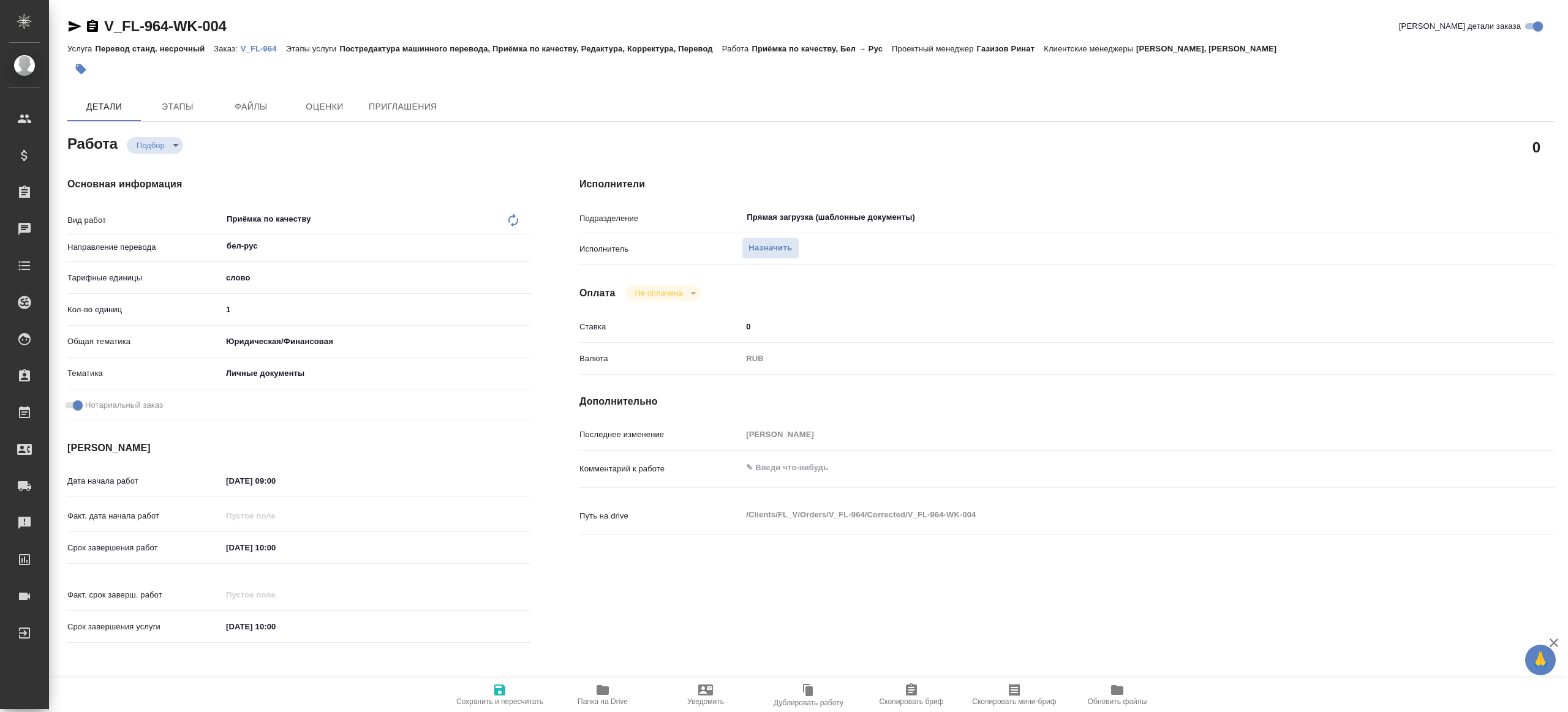
type textarea "x"
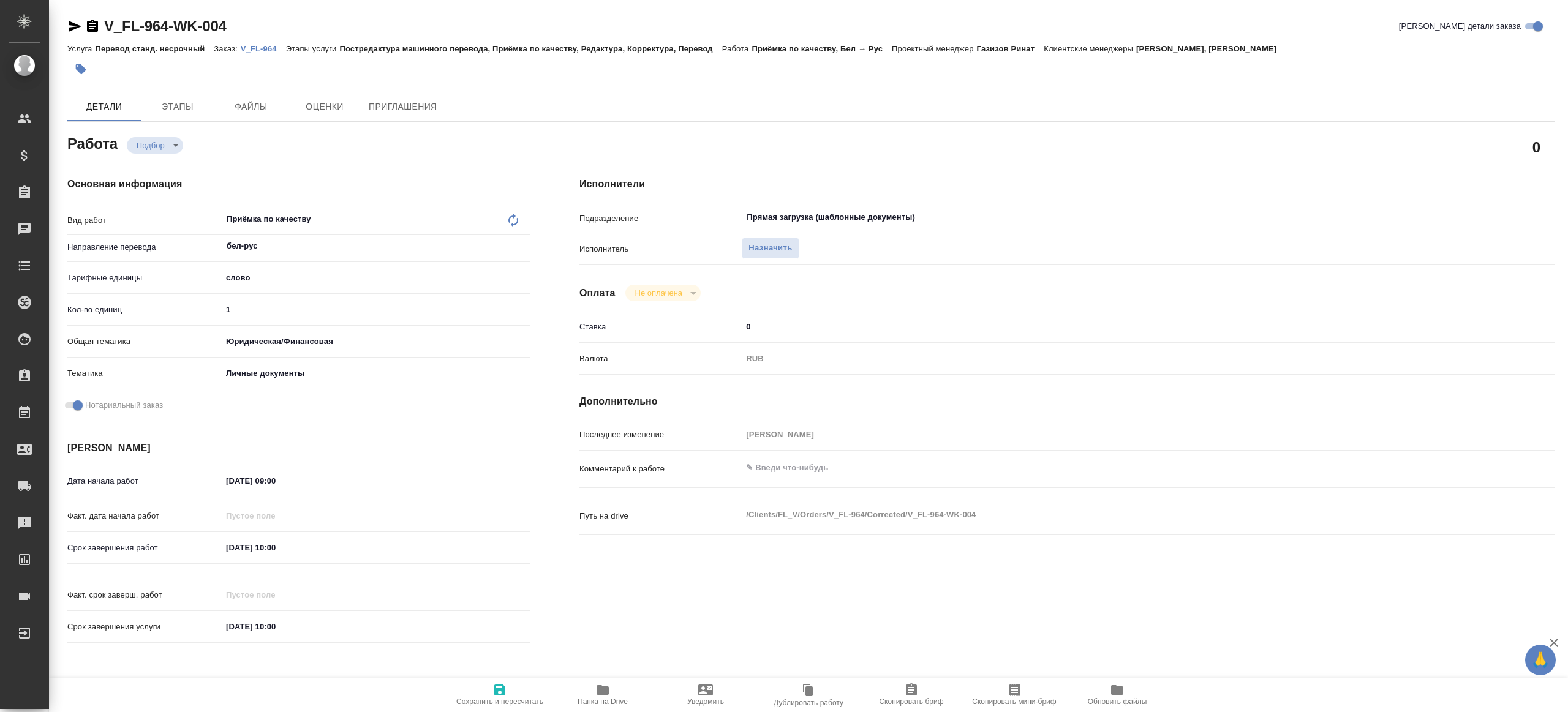
type textarea "x"
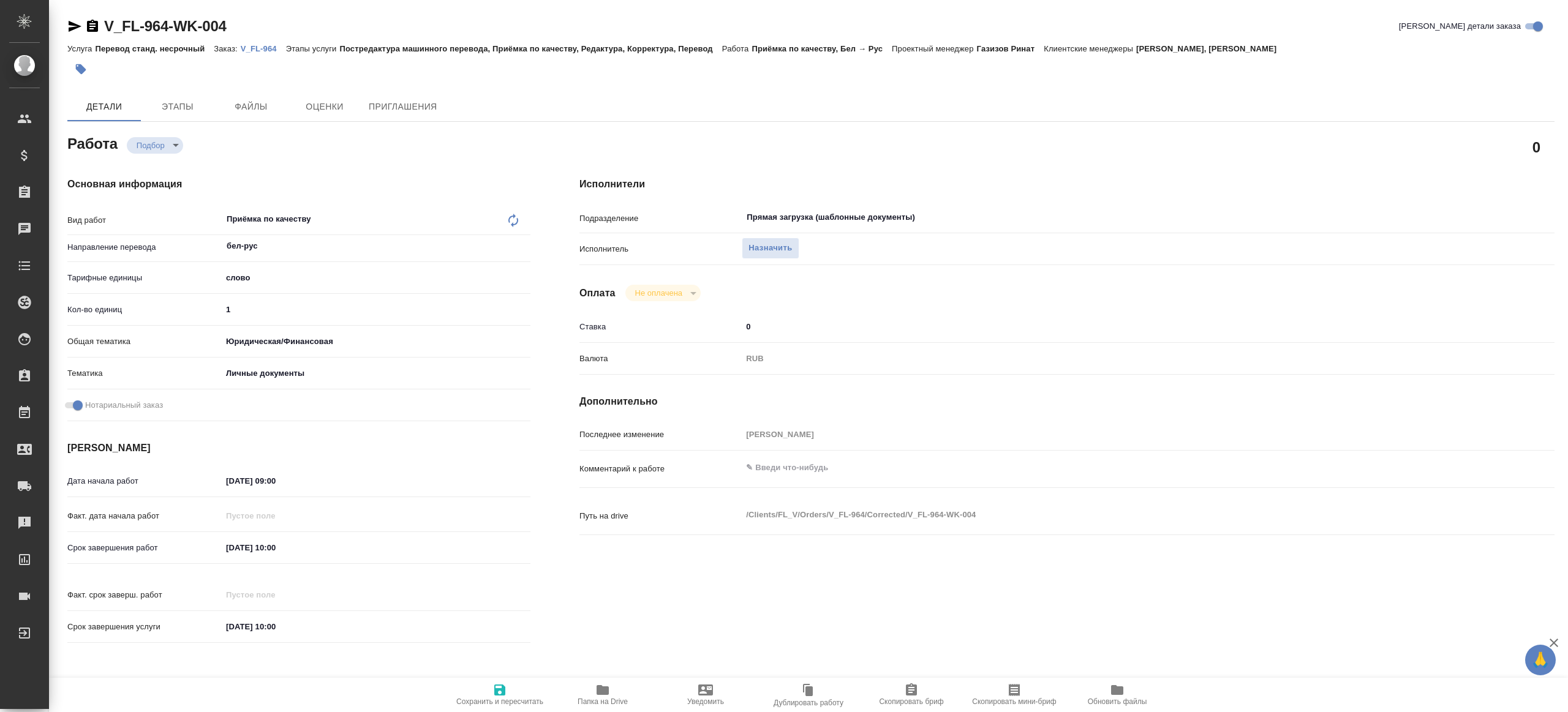
type textarea "x"
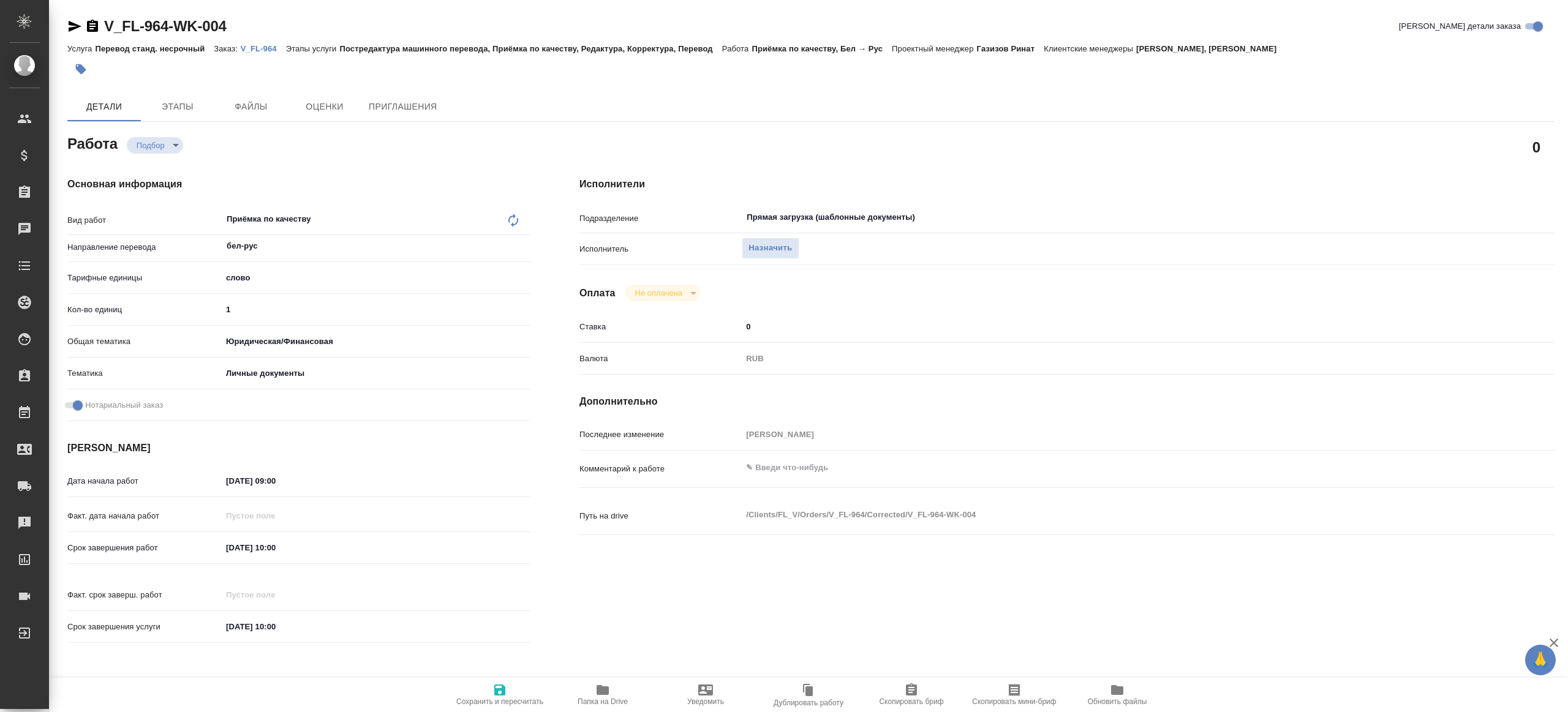
type textarea "x"
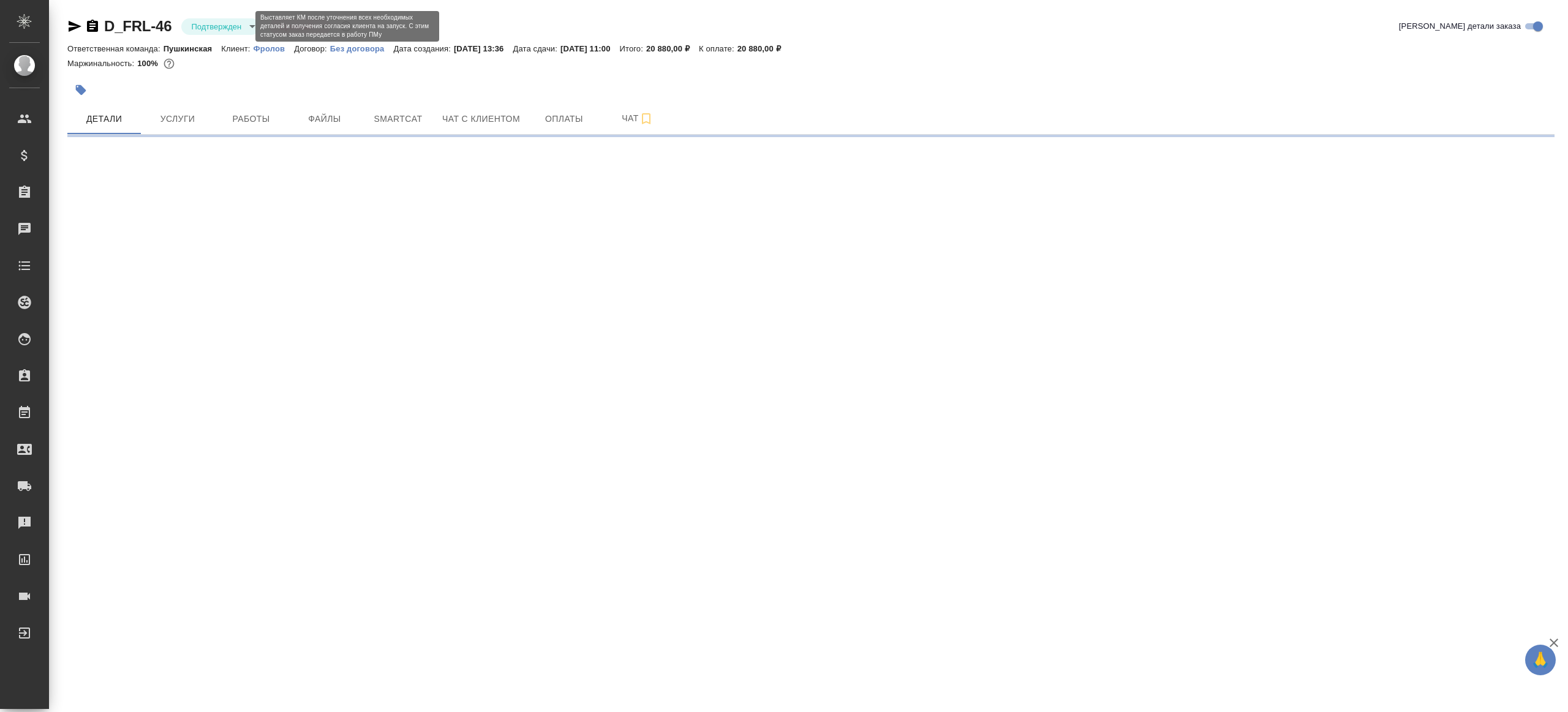
click at [208, 24] on body "🙏 .cls-1 fill:#fff; AWATERA [PERSON_NAME] Клиенты Спецификации Заказы Чаты Todo…" at bounding box center [784, 356] width 1568 height 712
select select "RU"
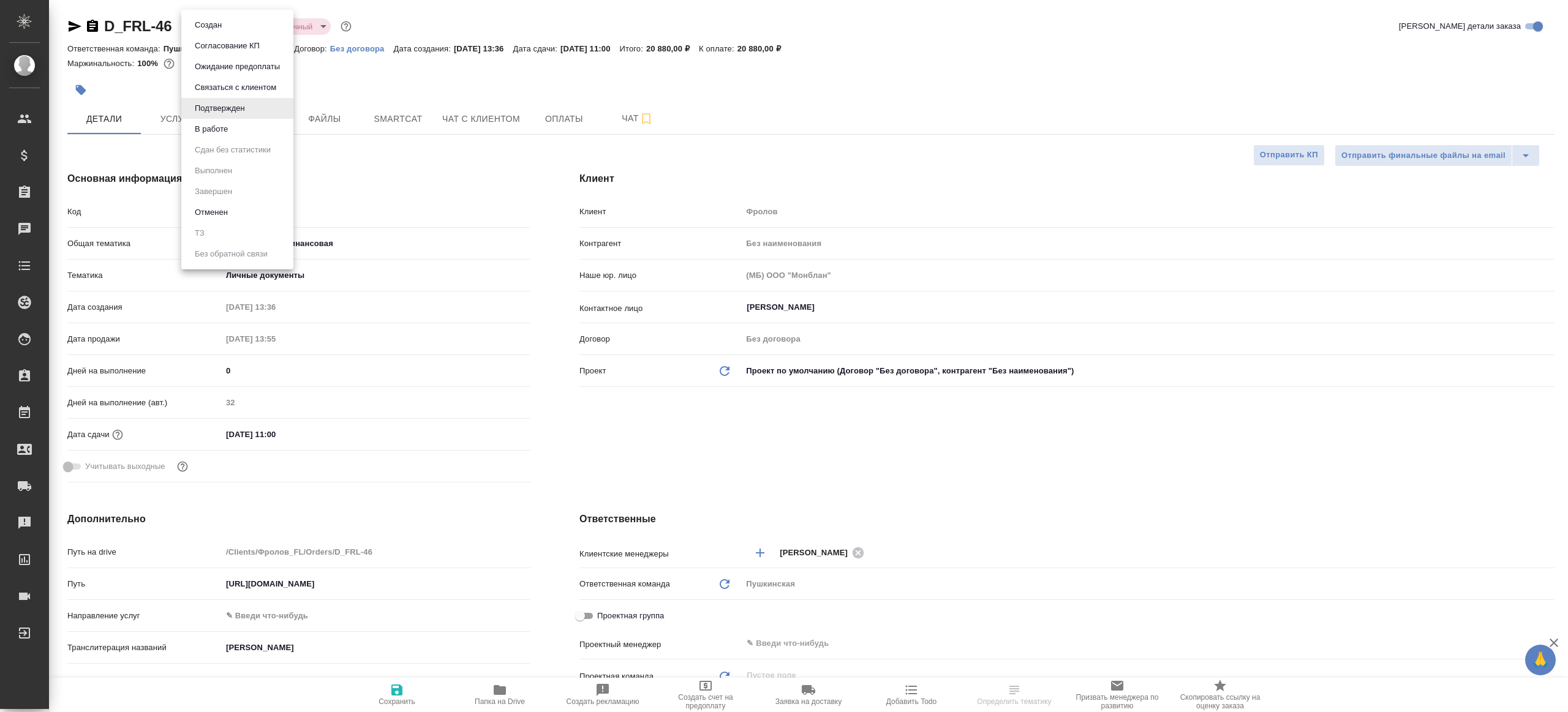
type textarea "x"
click at [255, 131] on li "В работе" at bounding box center [237, 129] width 112 height 21
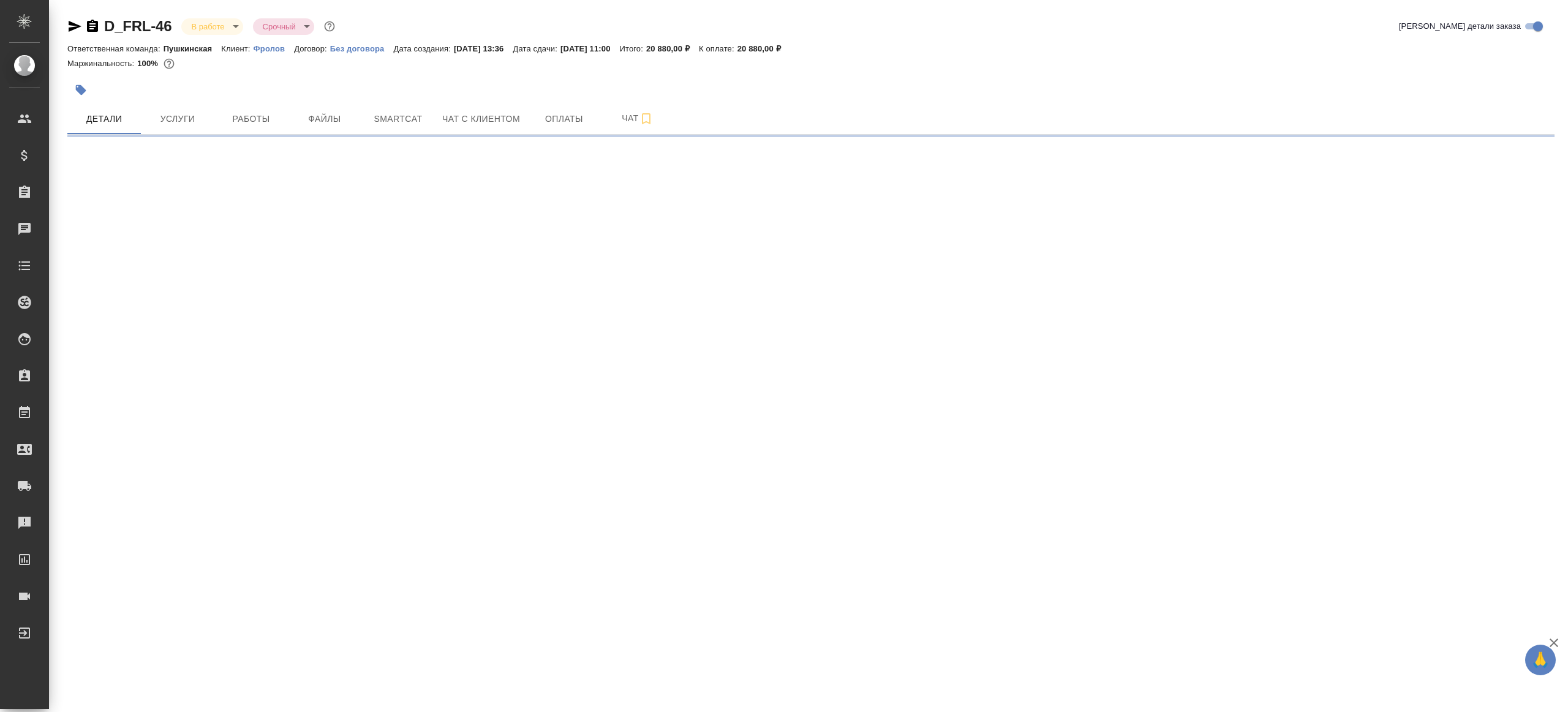
select select "RU"
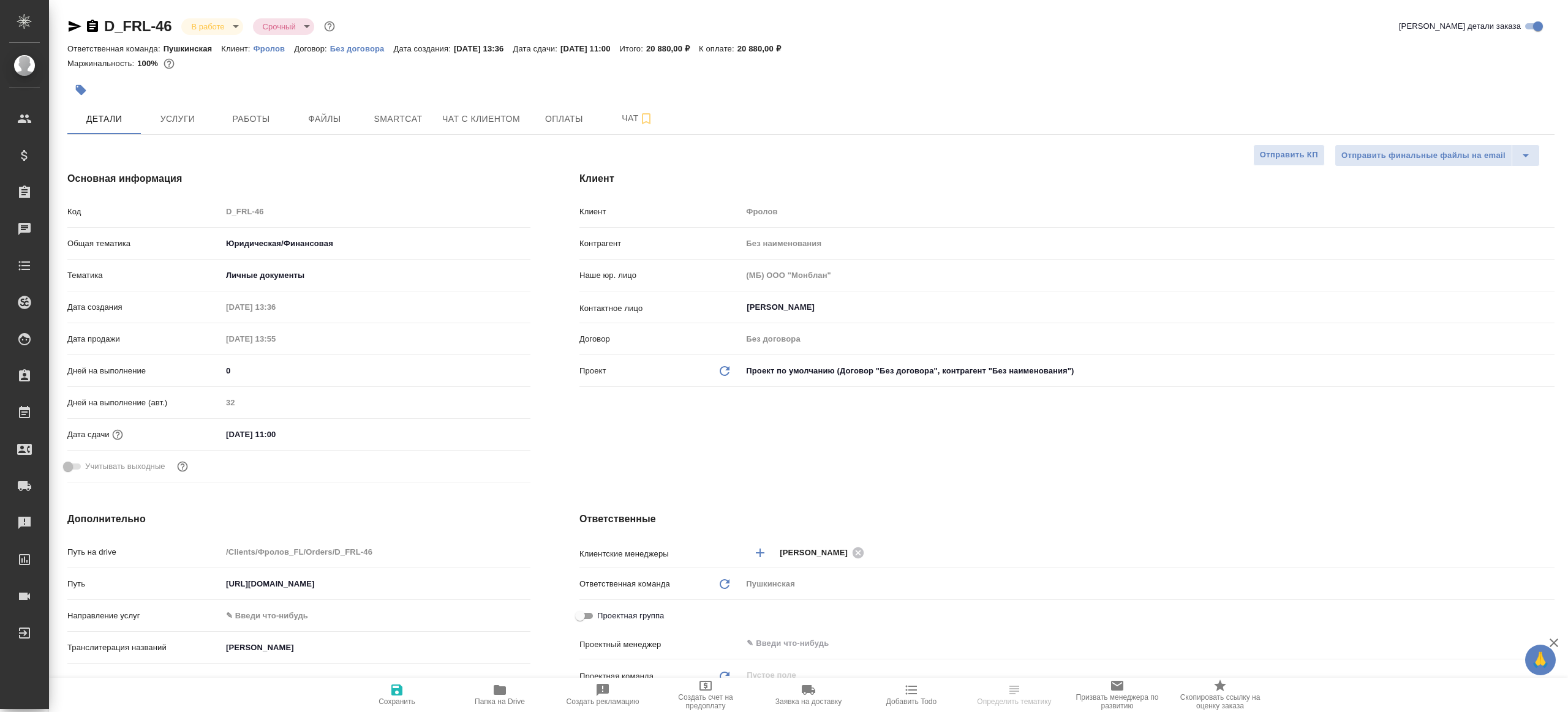
type textarea "x"
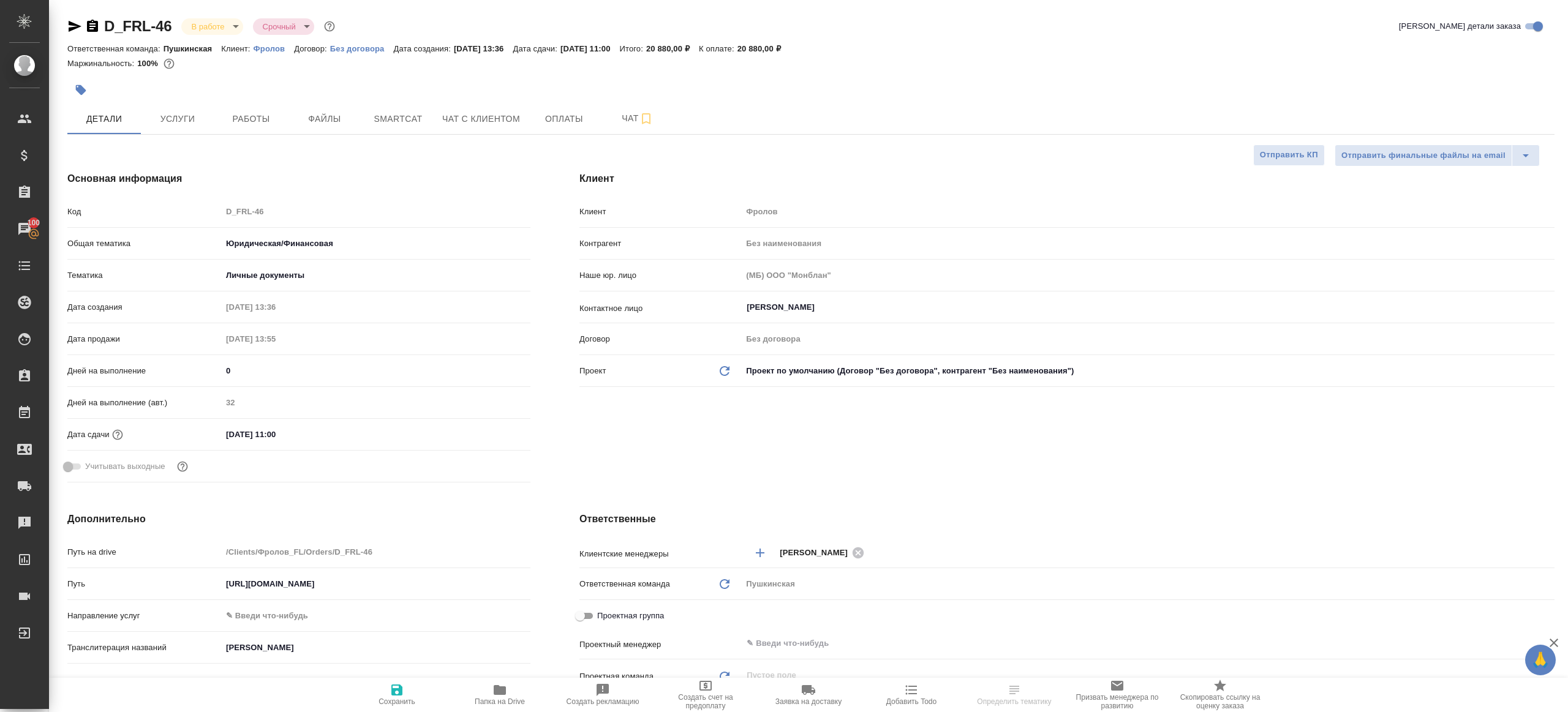
type textarea "x"
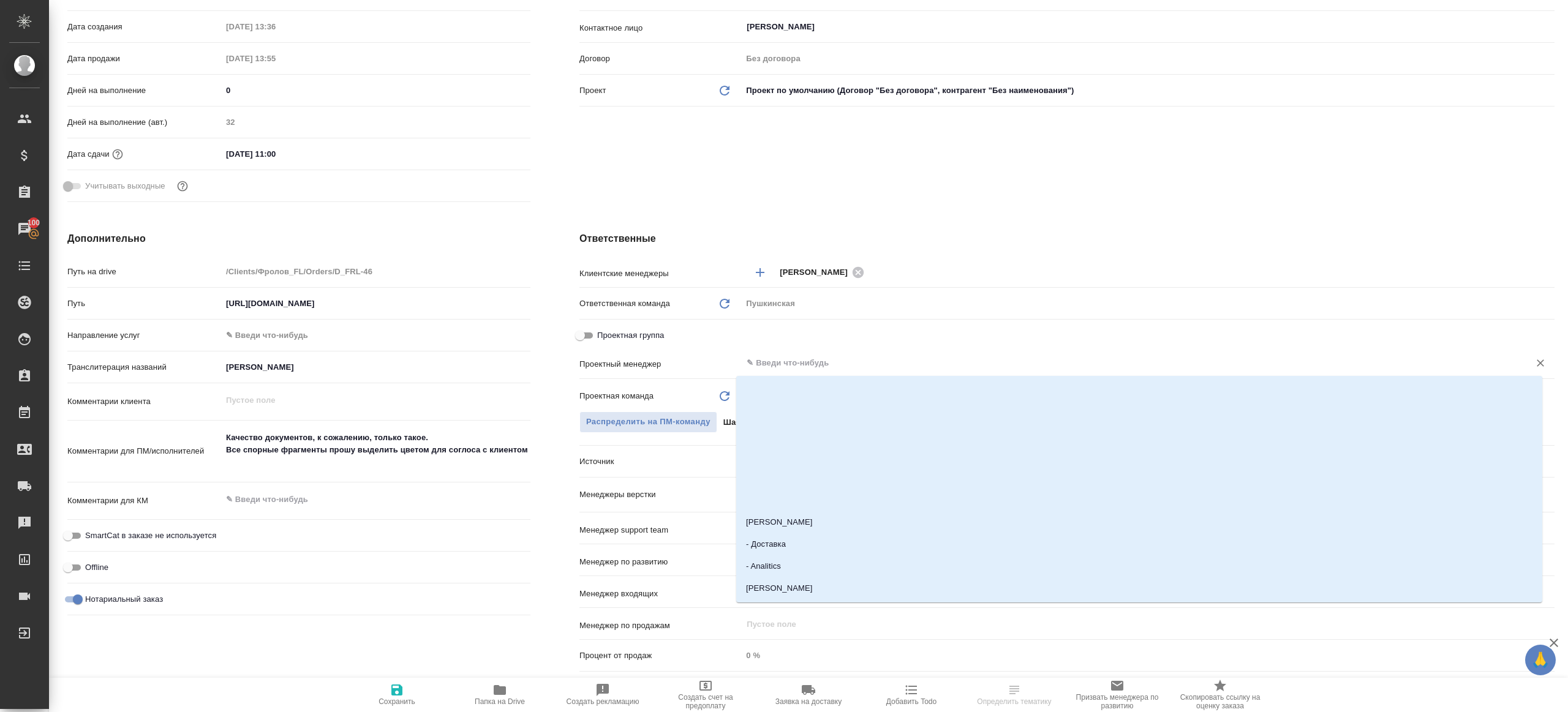
click at [823, 362] on input "text" at bounding box center [1127, 363] width 764 height 14
type input "ринат"
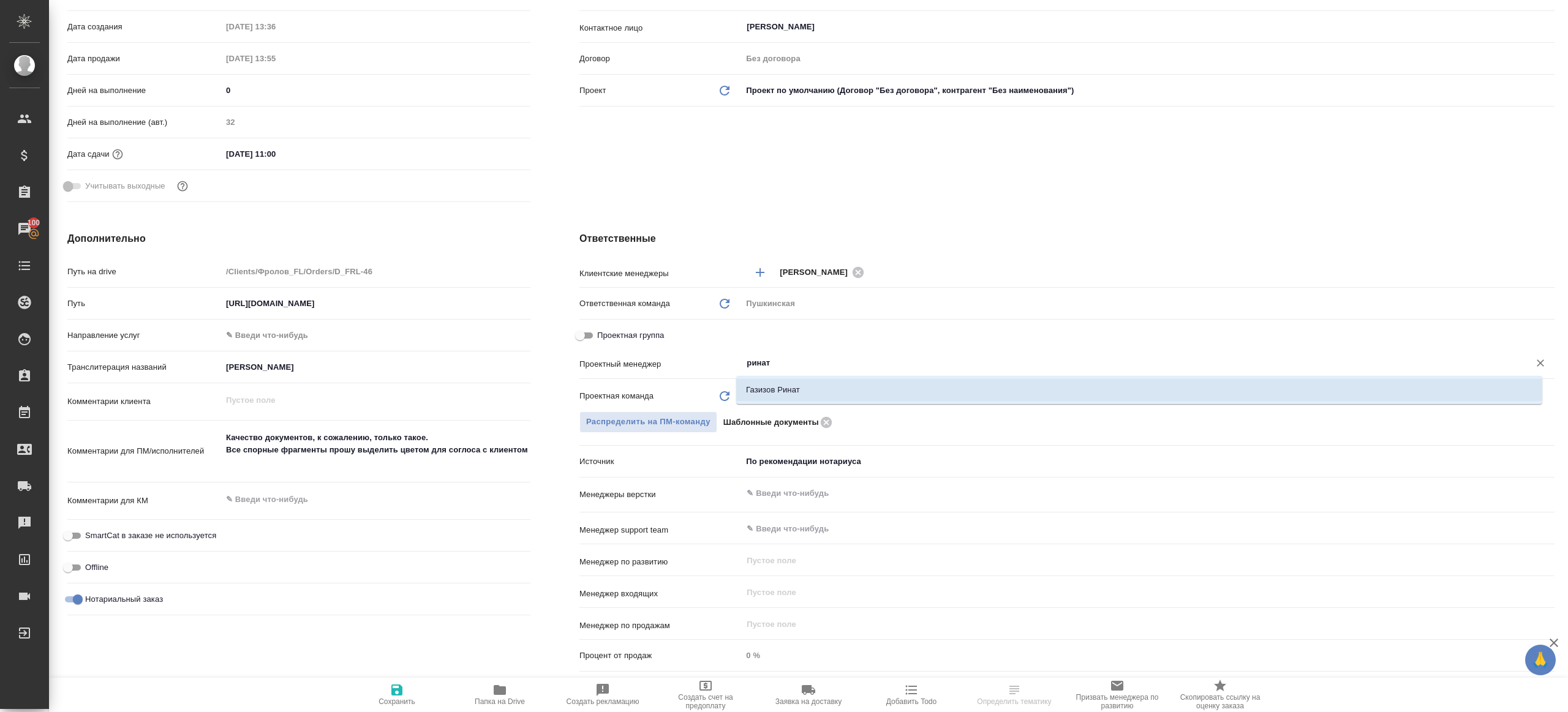
click at [857, 394] on li "Газизов Ринат" at bounding box center [1139, 389] width 806 height 22
type textarea "x"
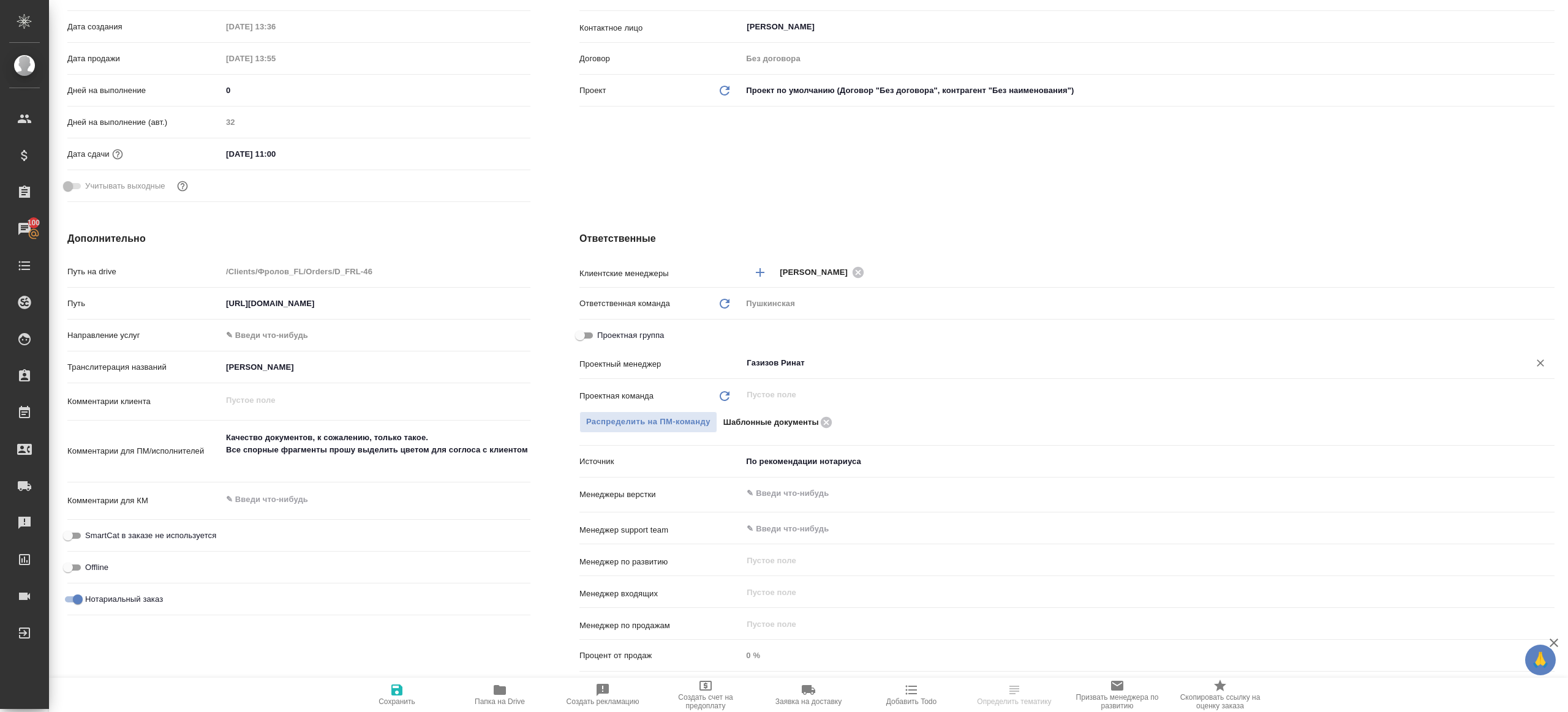
type input "Газизов Ринат"
click at [406, 697] on span "Сохранить" at bounding box center [396, 701] width 37 height 9
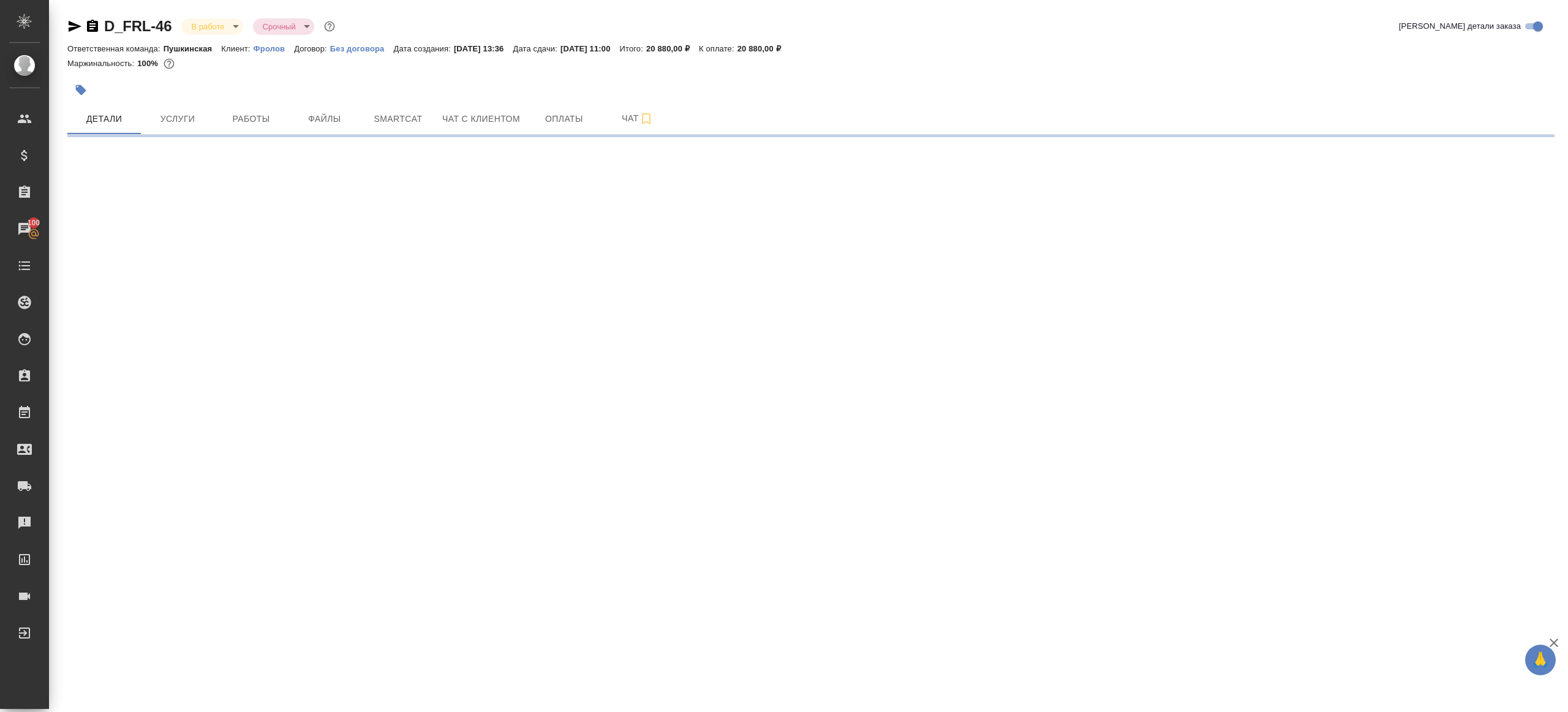
scroll to position [0, 0]
select select "RU"
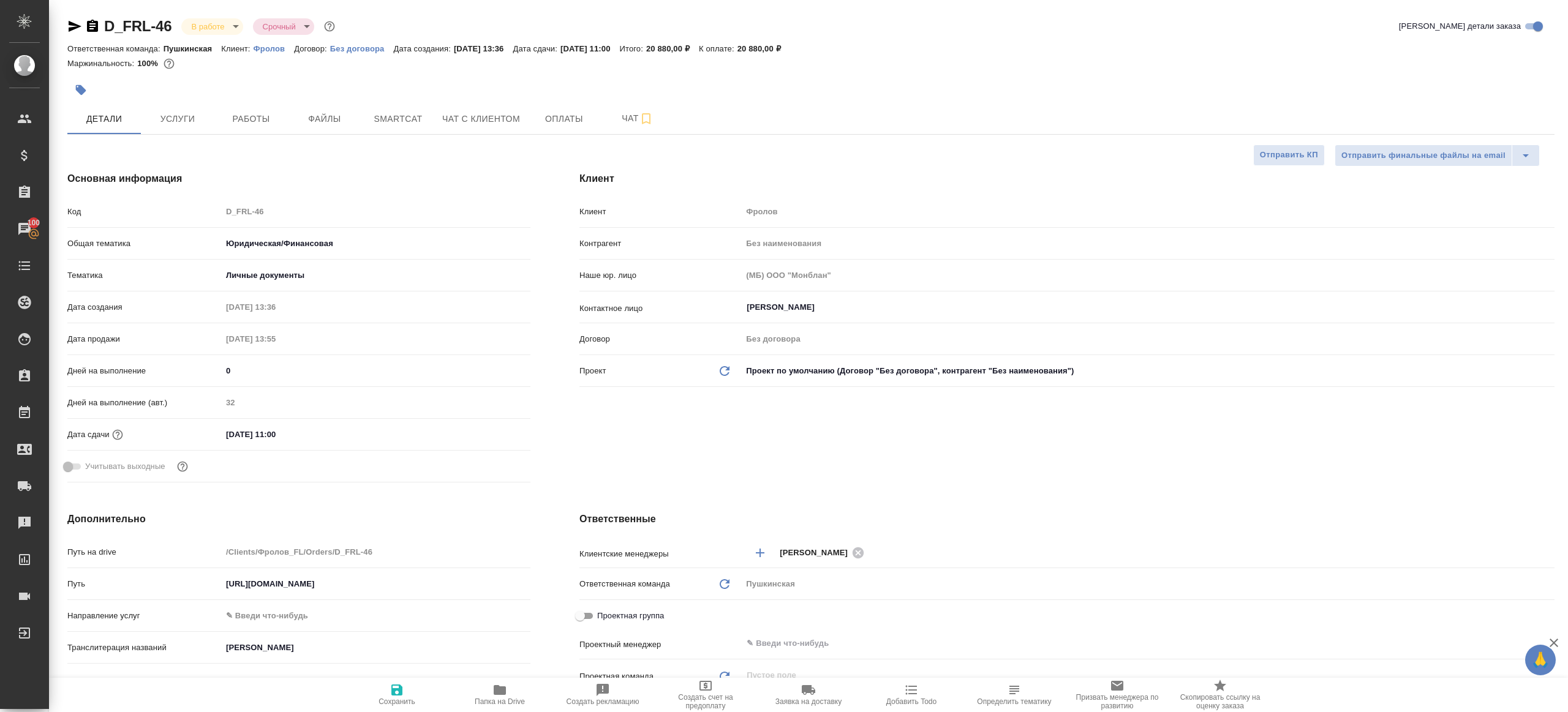
type textarea "x"
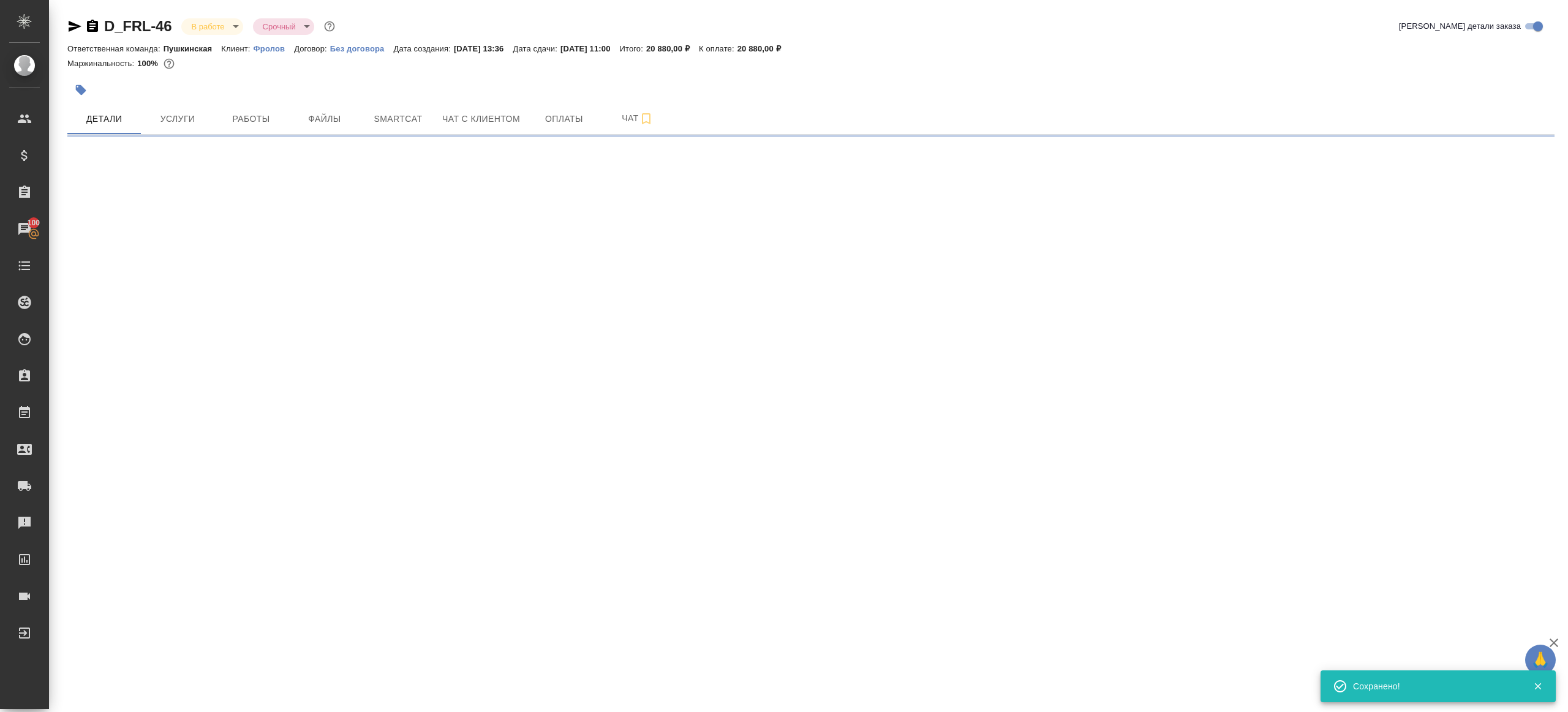
select select "RU"
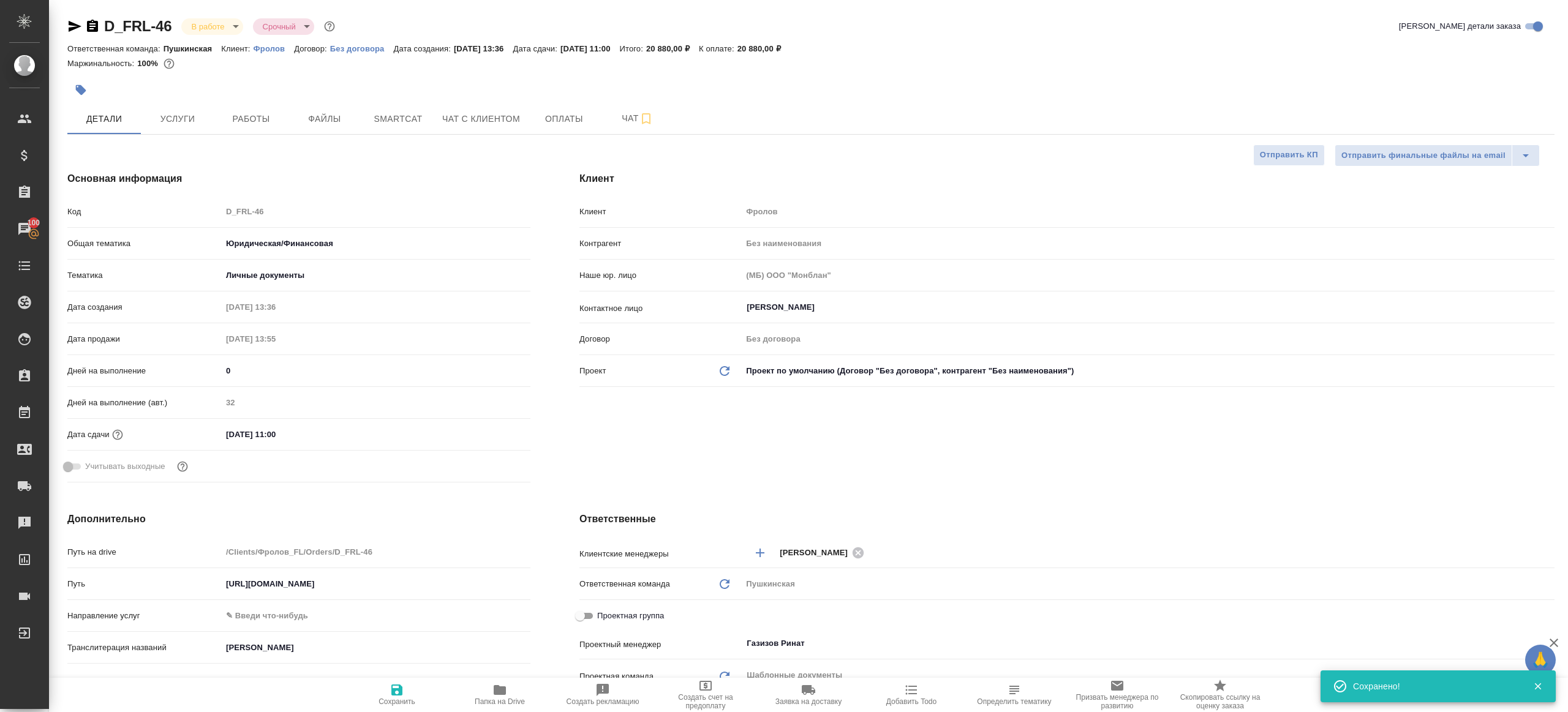
type textarea "x"
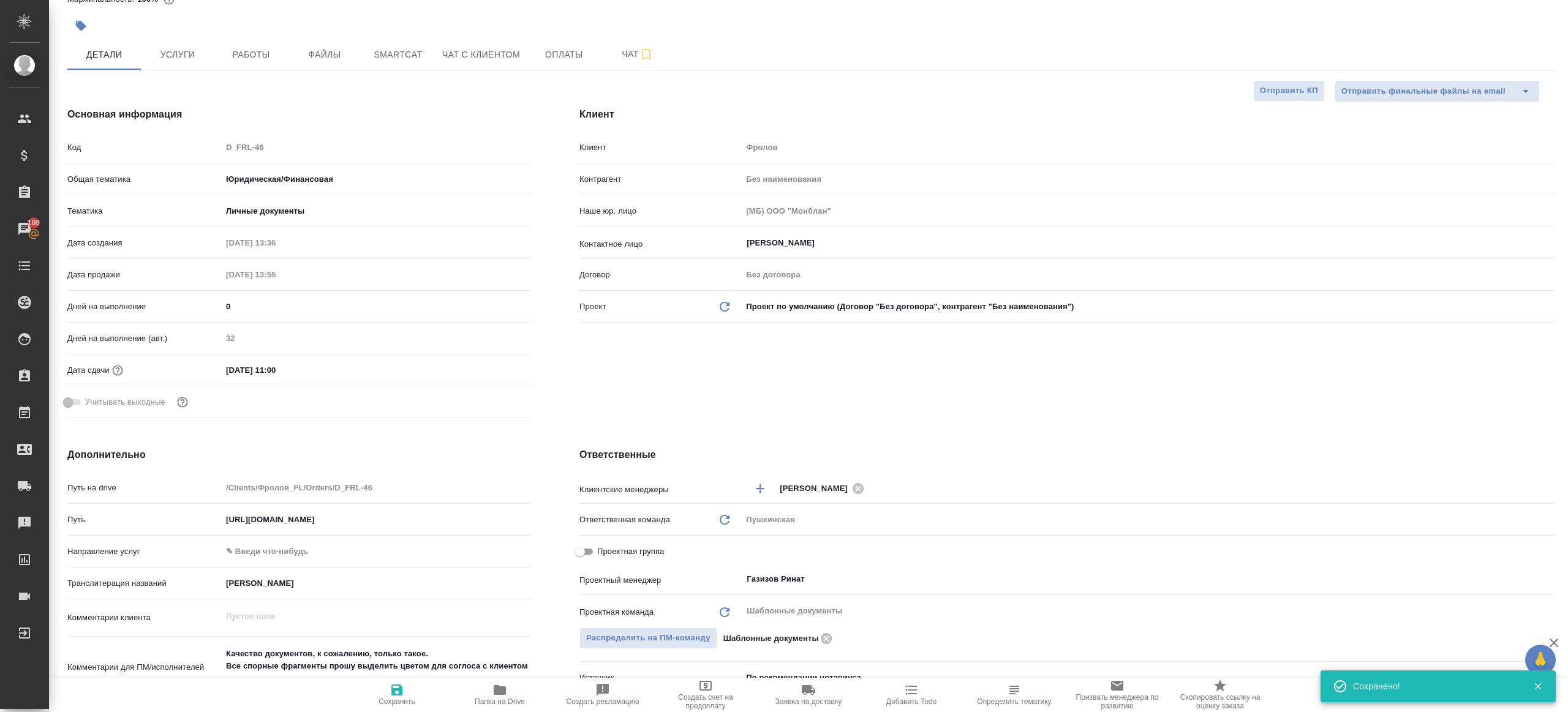
click at [510, 695] on span "Папка на Drive" at bounding box center [500, 694] width 88 height 23
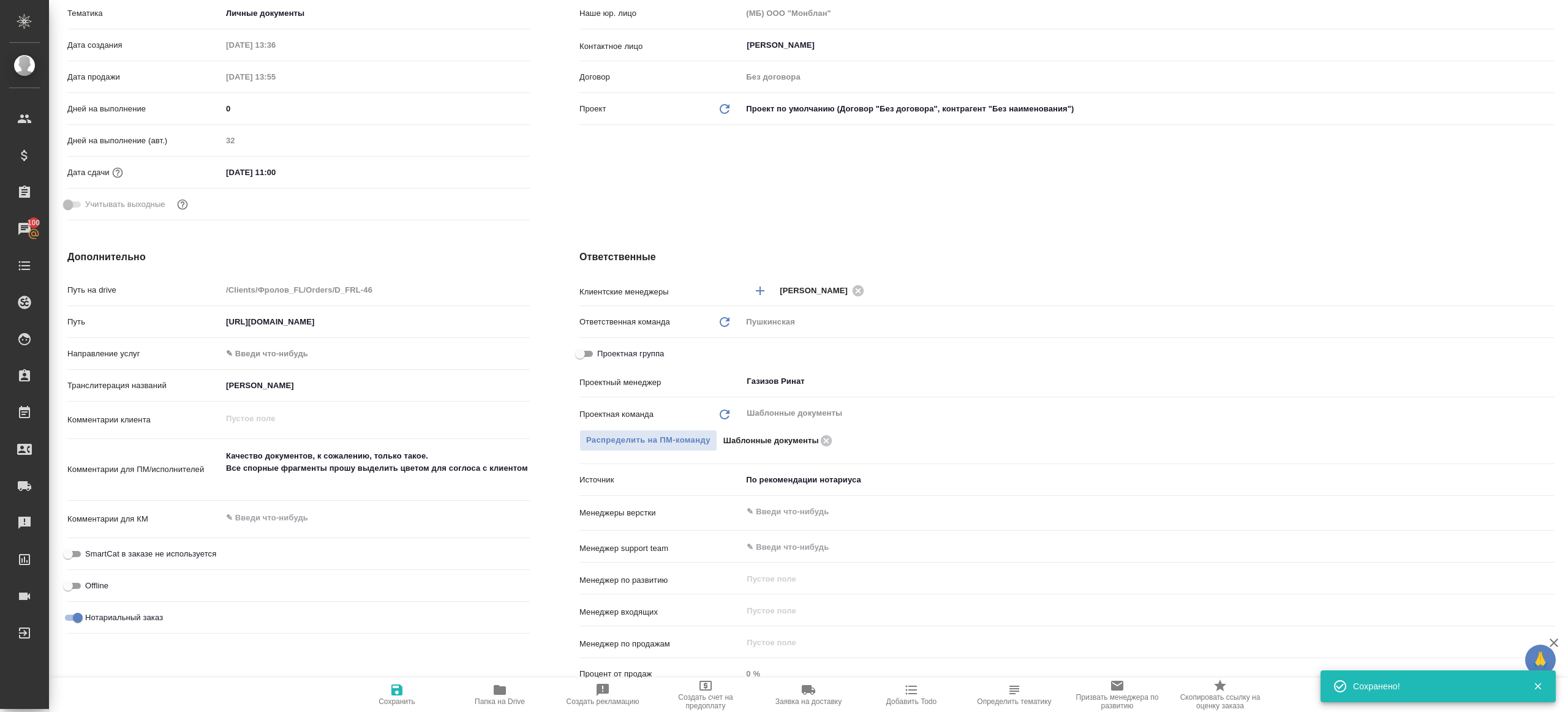
type textarea "x"
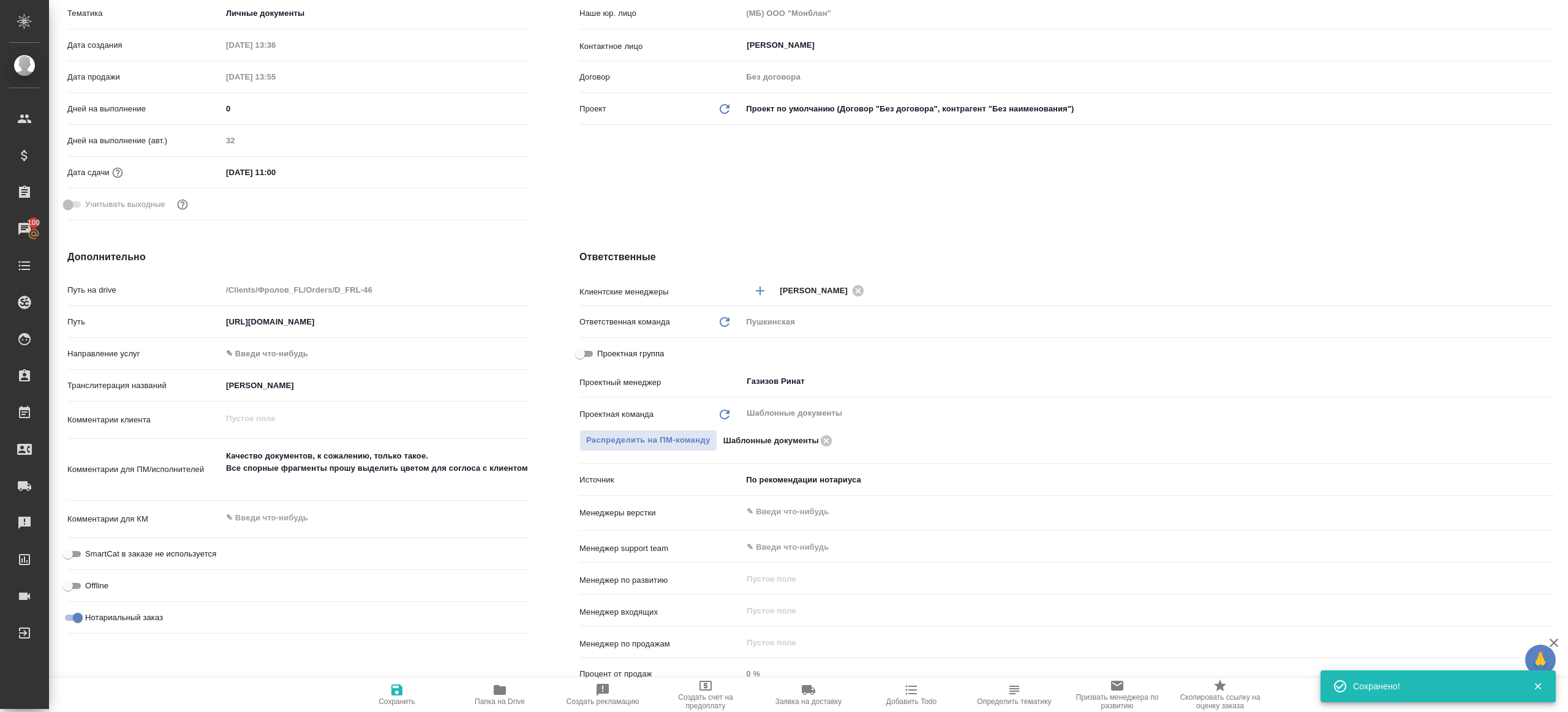
type textarea "x"
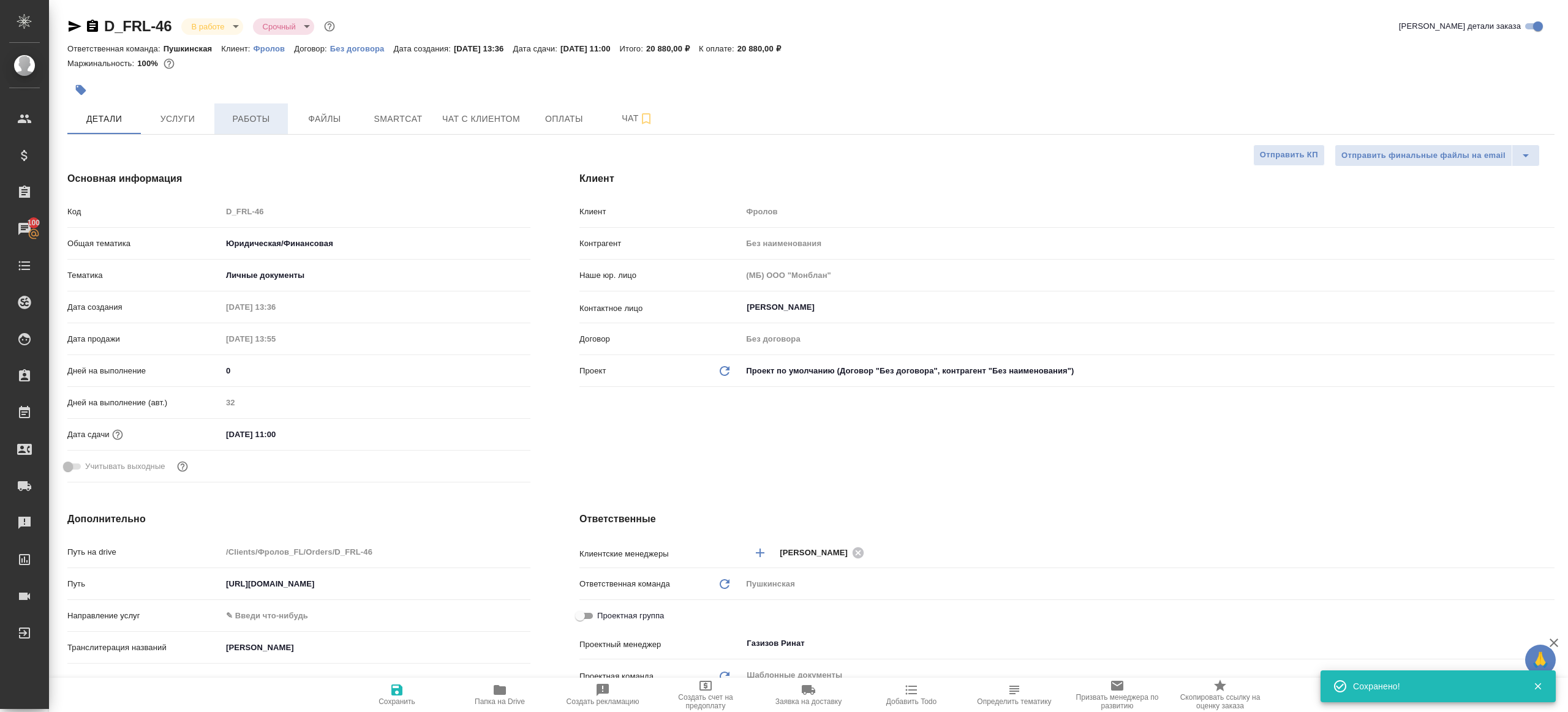
click at [262, 108] on button "Работы" at bounding box center [251, 119] width 73 height 31
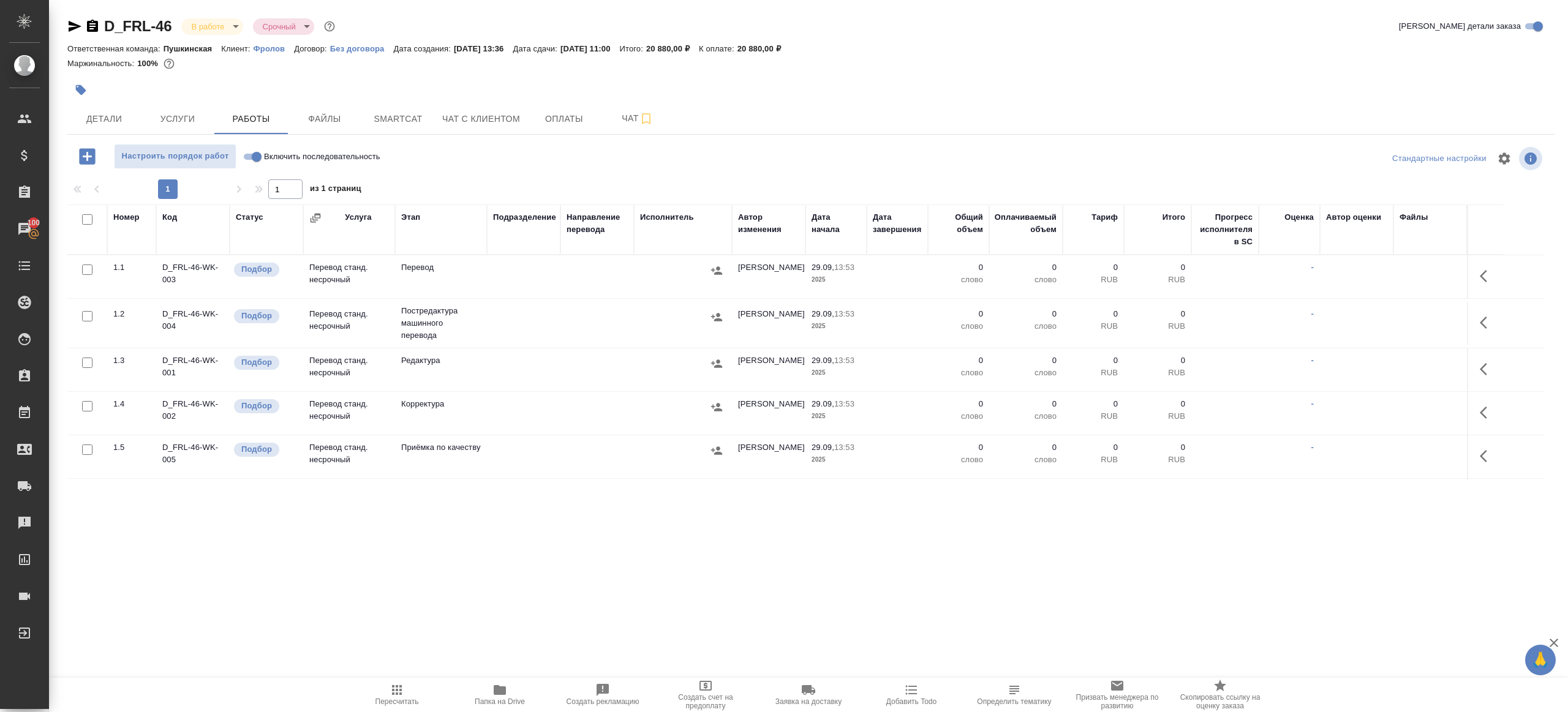
click at [587, 182] on div "1 1 из 1 страниц" at bounding box center [811, 189] width 1487 height 19
click at [247, 157] on input "Включить последовательность" at bounding box center [256, 157] width 44 height 14
checkbox input "true"
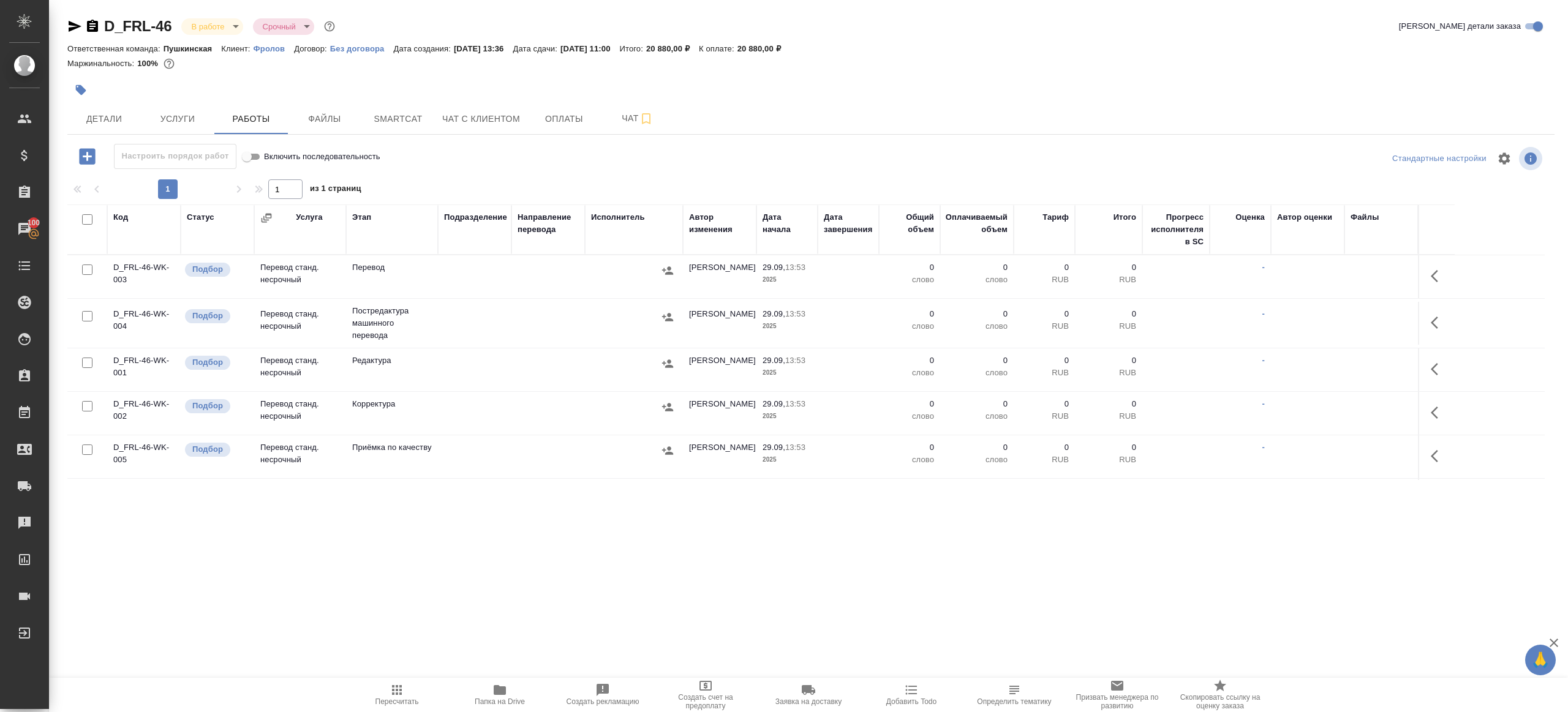
click at [88, 217] on input "checkbox" at bounding box center [87, 219] width 10 height 10
checkbox input "true"
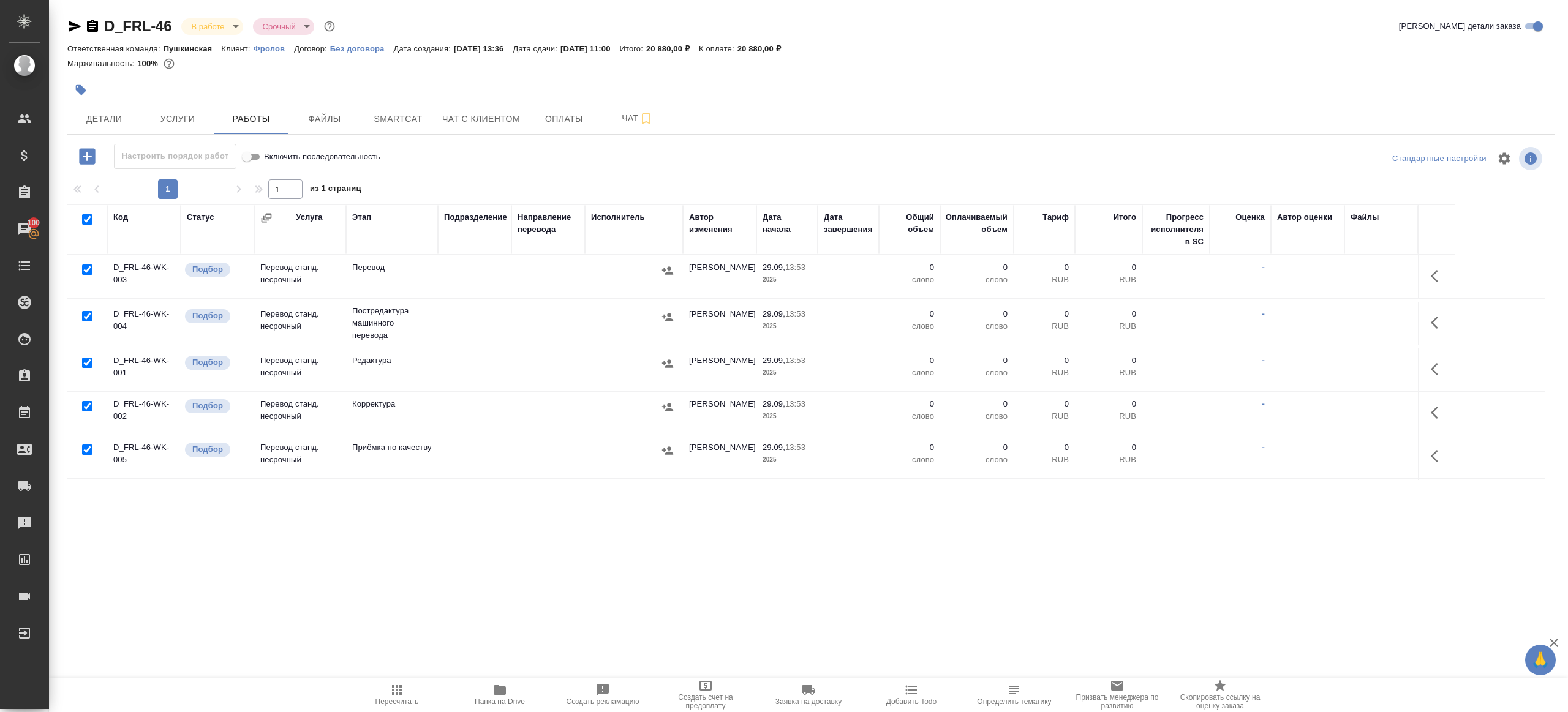
checkbox input "true"
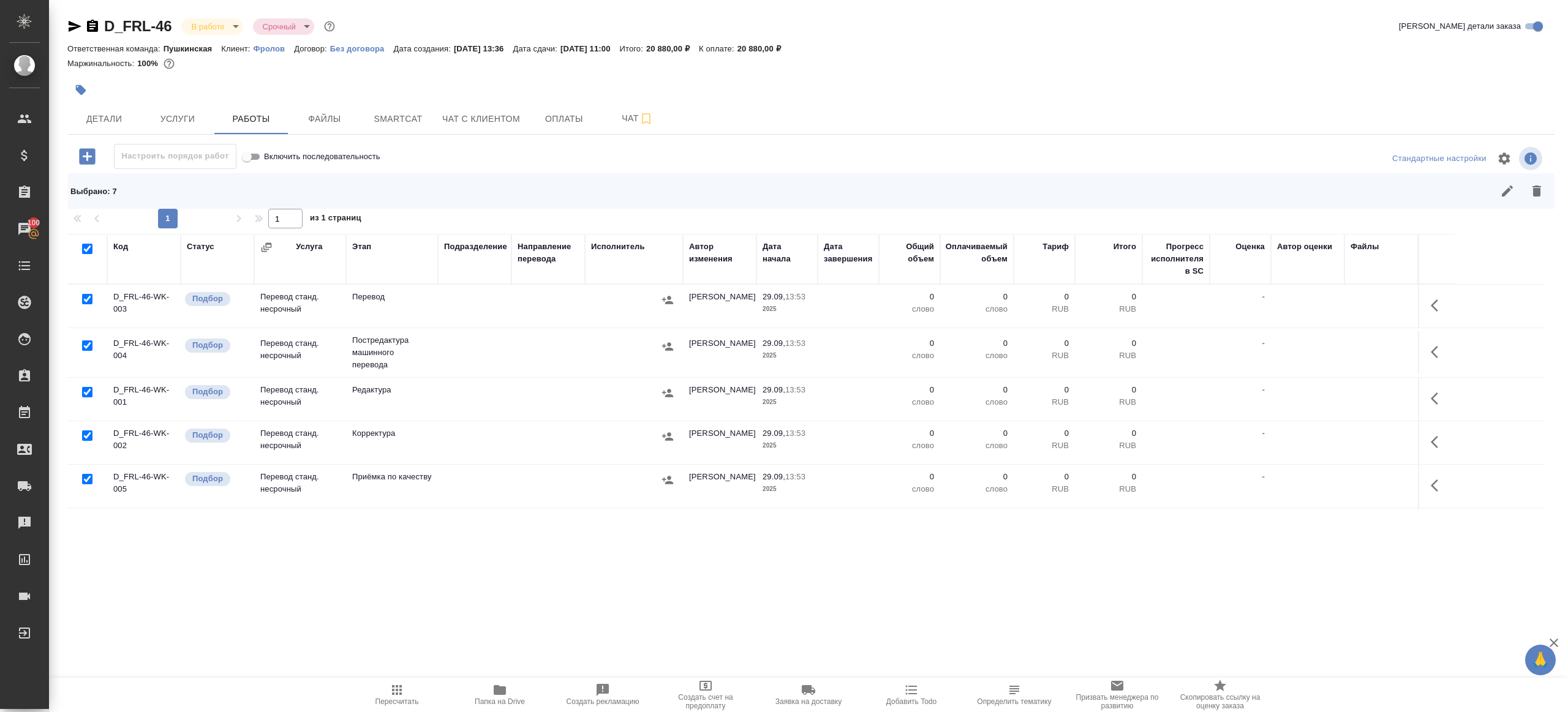
click at [90, 298] on input "checkbox" at bounding box center [87, 299] width 10 height 10
checkbox input "false"
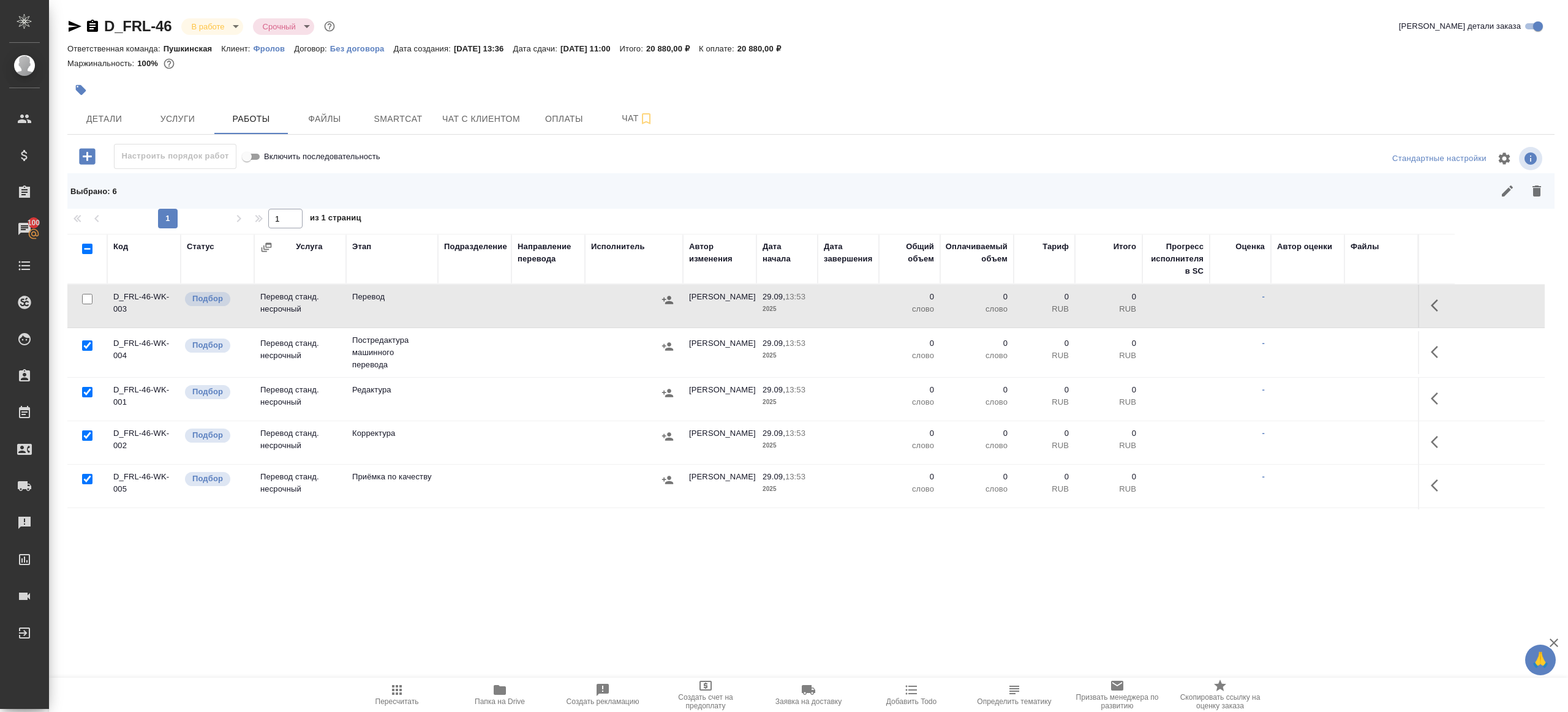
click at [93, 477] on div at bounding box center [87, 479] width 27 height 17
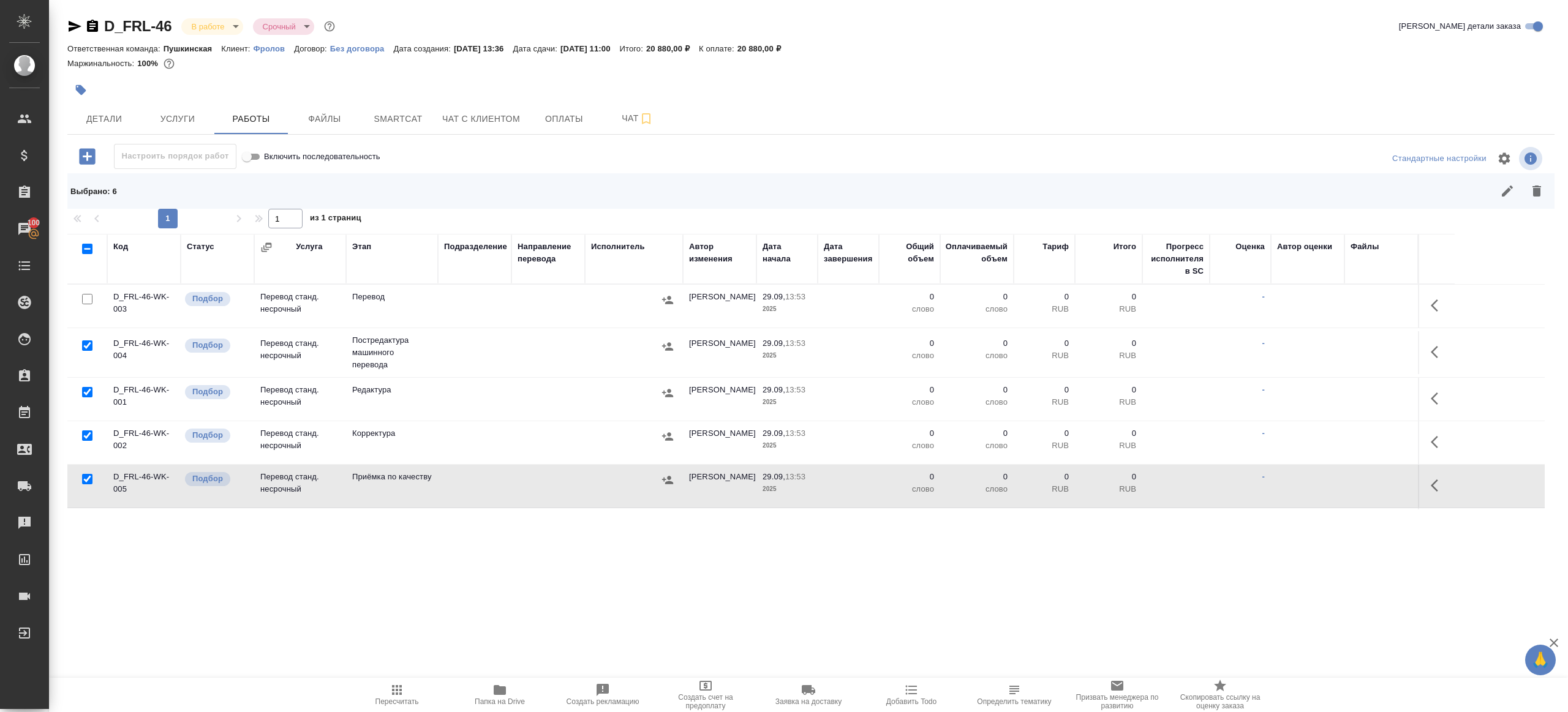
click at [84, 477] on input "checkbox" at bounding box center [87, 478] width 10 height 10
checkbox input "false"
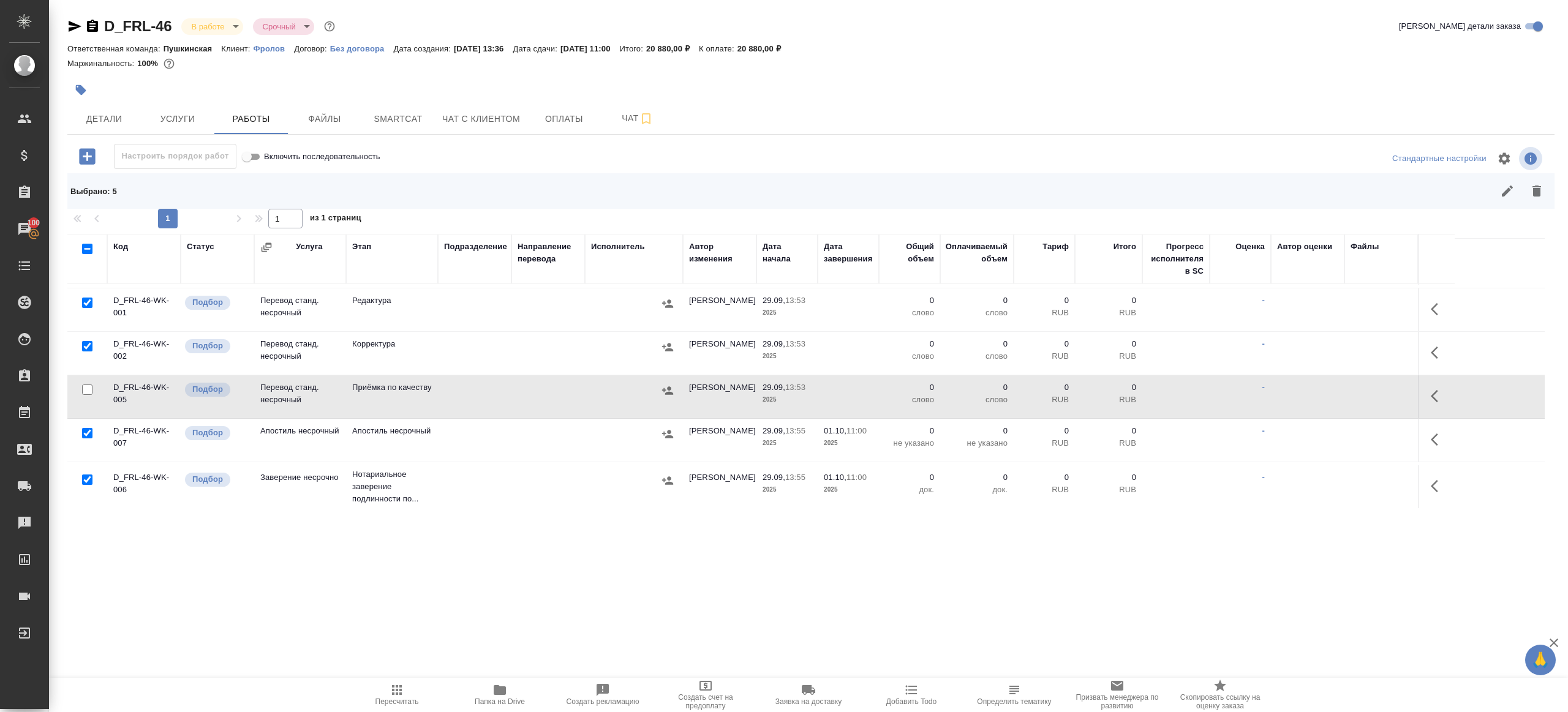
click at [84, 430] on input "checkbox" at bounding box center [87, 433] width 10 height 10
checkbox input "false"
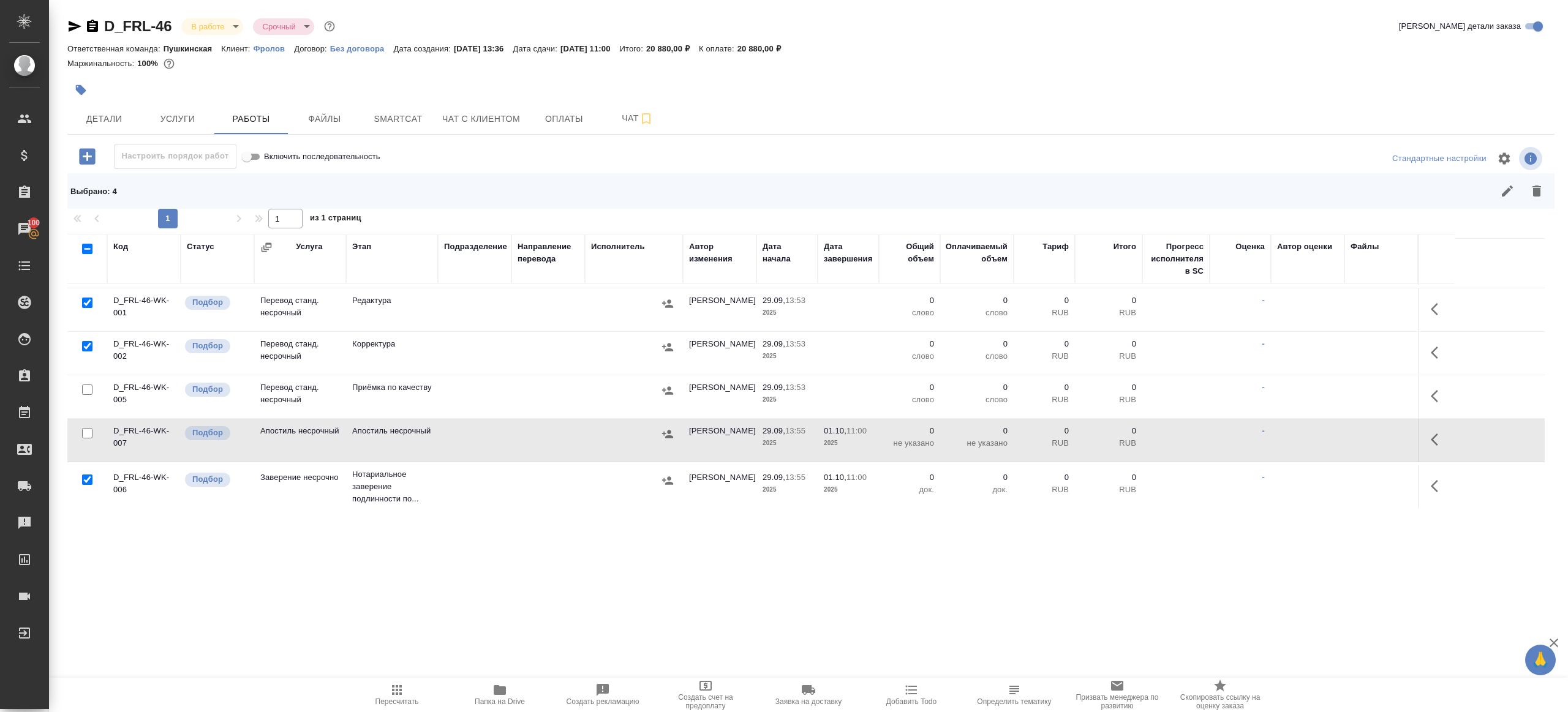
click at [90, 478] on input "checkbox" at bounding box center [87, 479] width 10 height 10
checkbox input "false"
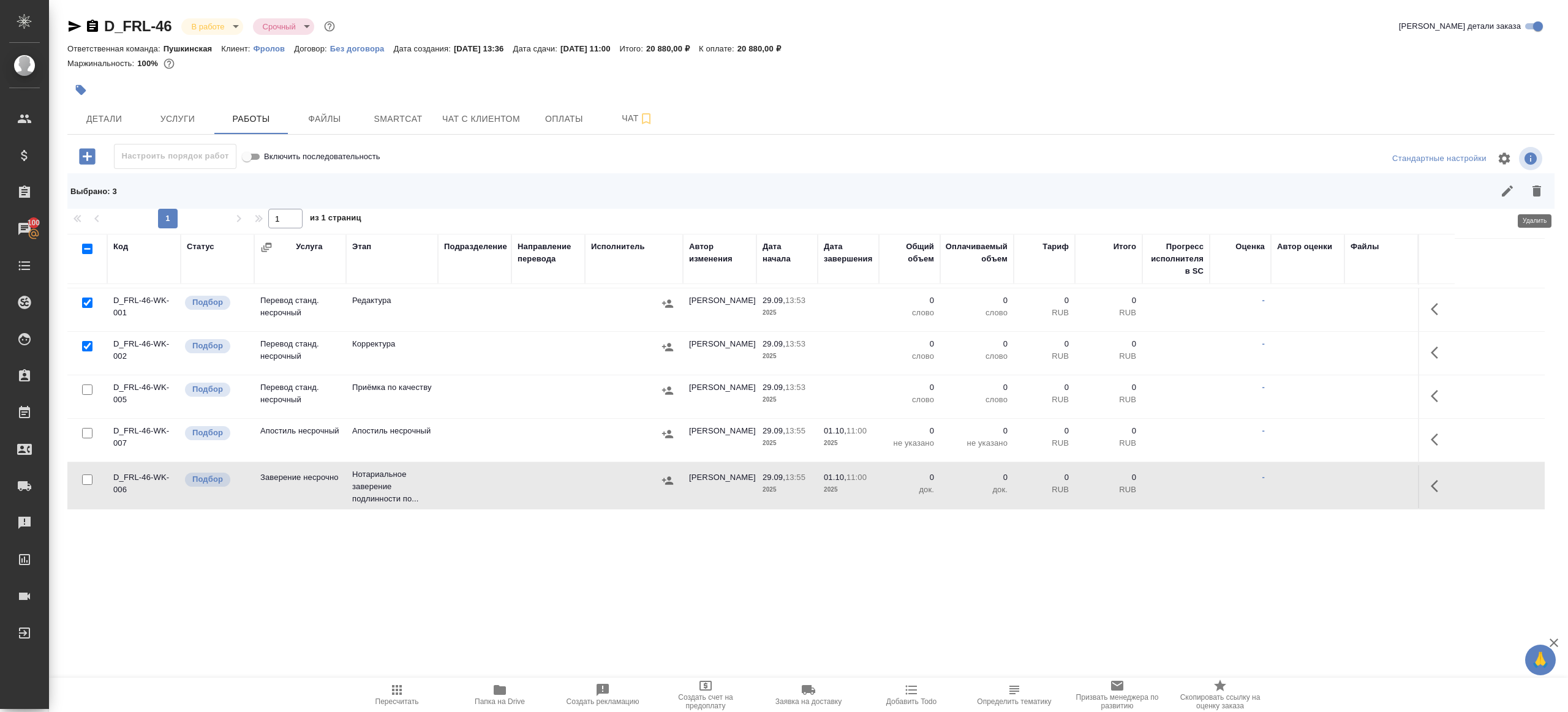
click at [1533, 189] on icon "button" at bounding box center [1536, 190] width 9 height 11
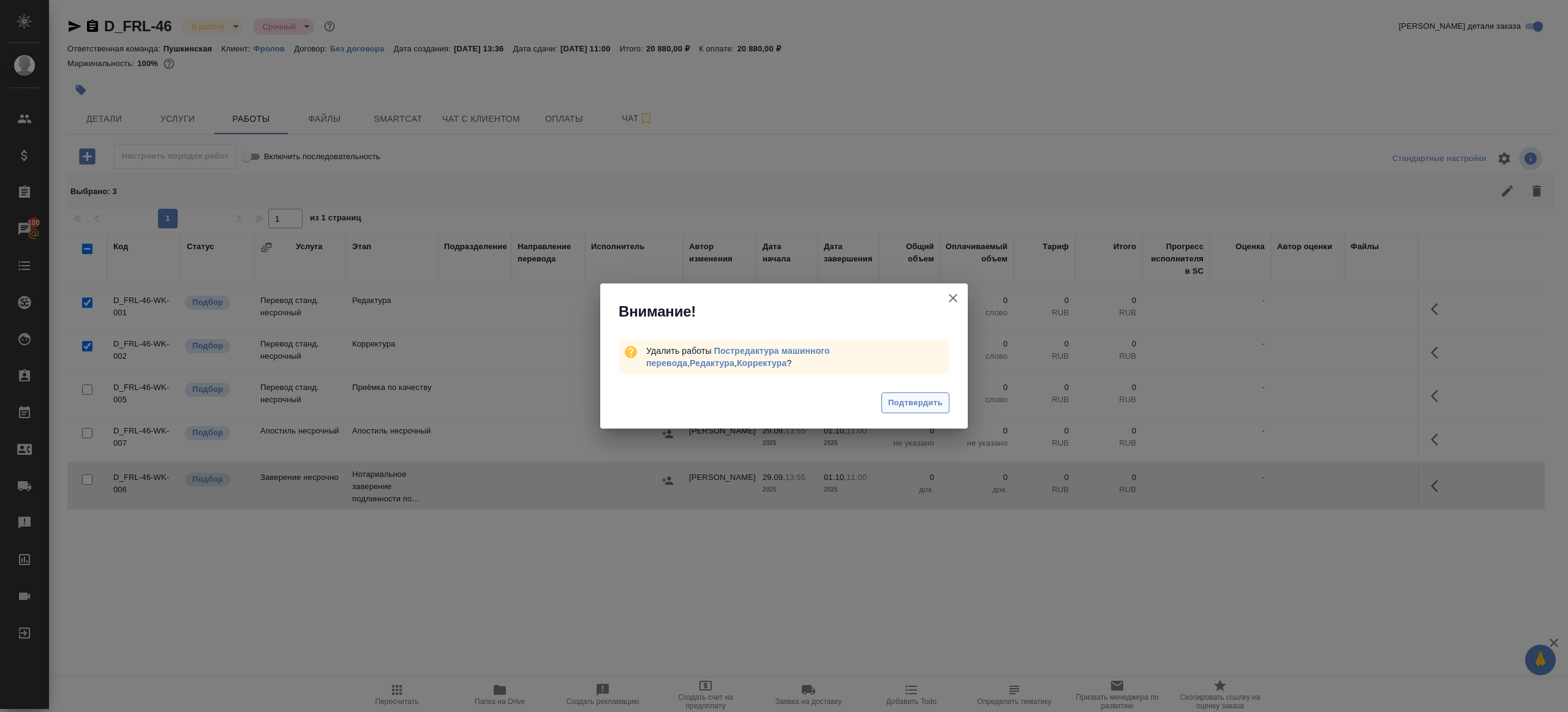
click at [915, 397] on span "Подтвердить" at bounding box center [915, 403] width 55 height 14
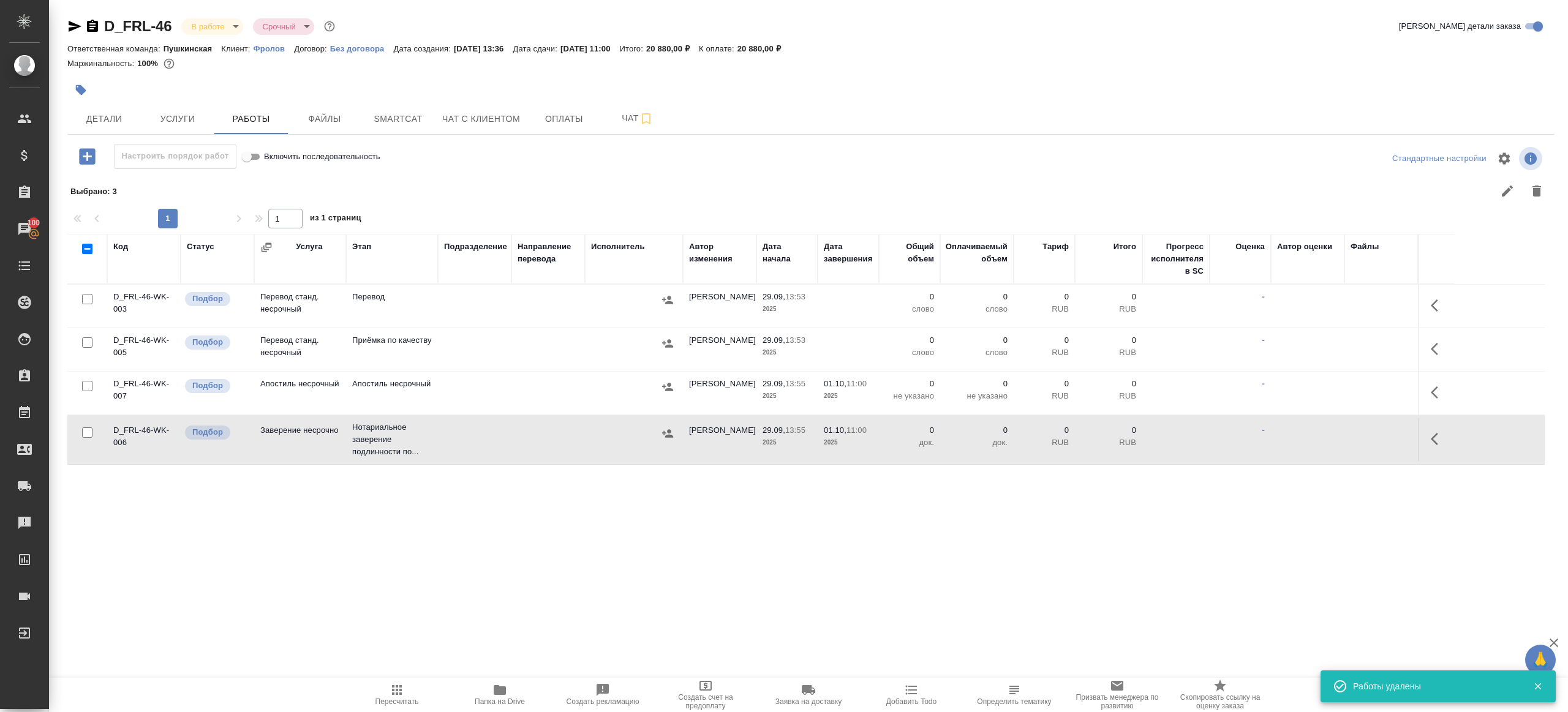
scroll to position [0, 0]
click at [183, 131] on button "Услуги" at bounding box center [178, 119] width 73 height 31
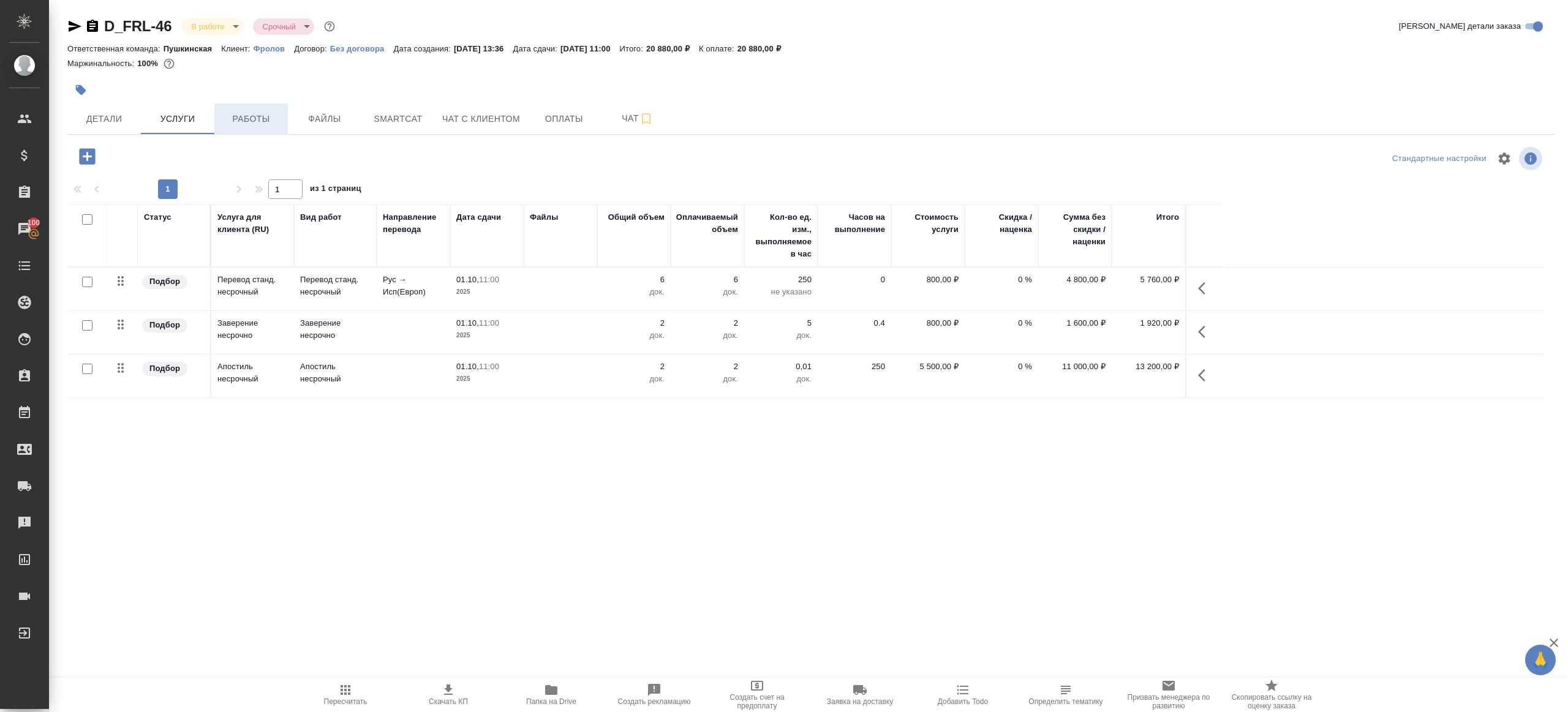
click at [237, 114] on span "Работы" at bounding box center [251, 119] width 59 height 15
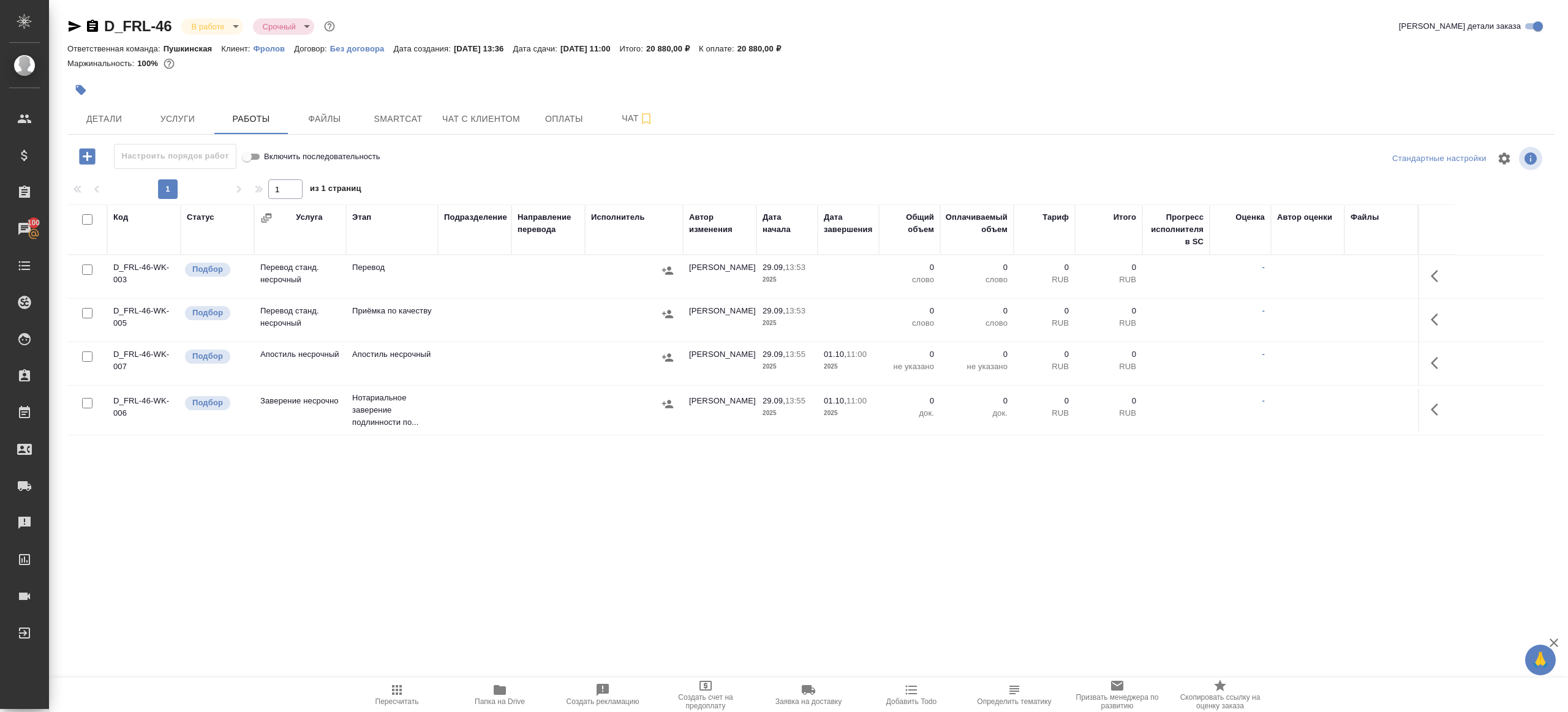
click at [1445, 272] on icon "button" at bounding box center [1438, 276] width 14 height 14
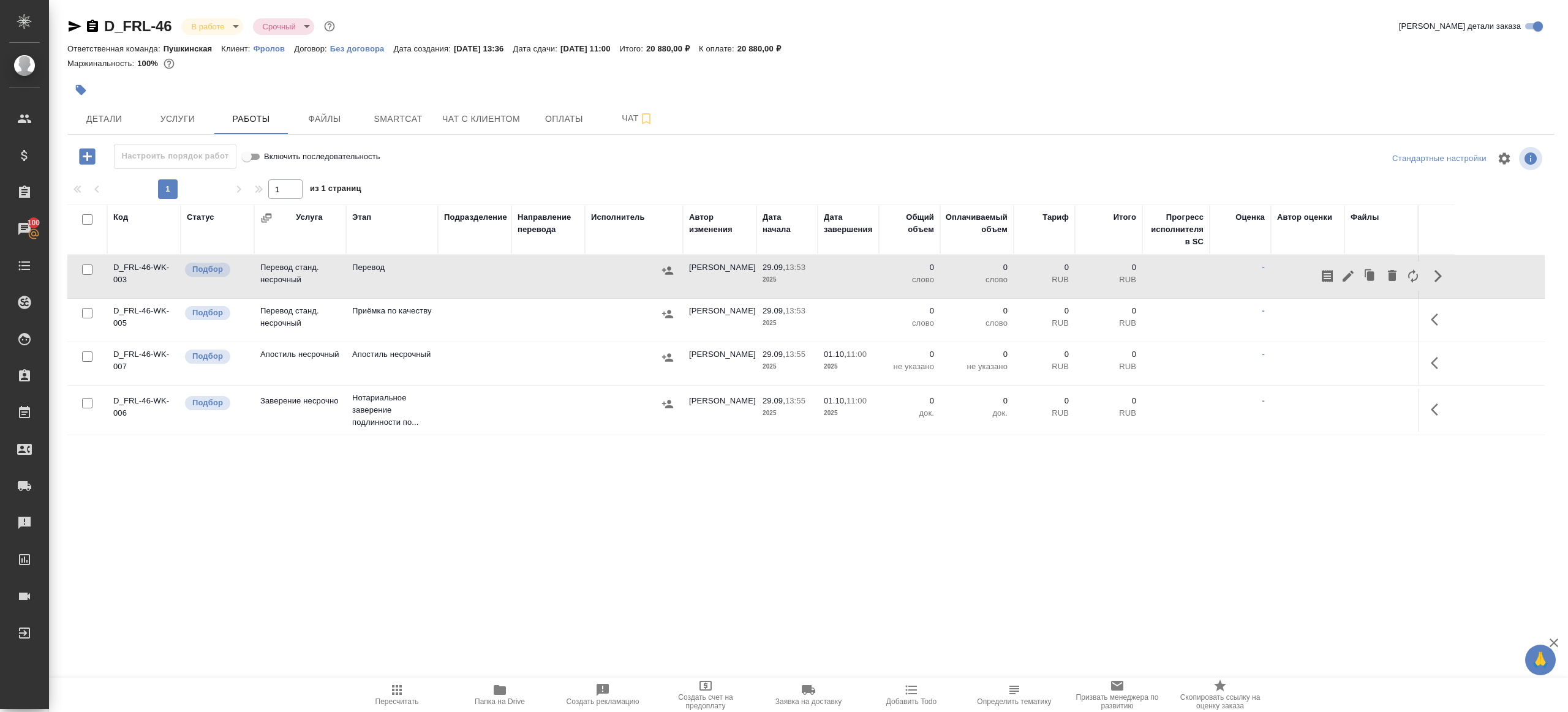
click at [224, 138] on div "D_FRL-46 В работе inProgress Срочный urgent Кратко детали заказа Ответственная …" at bounding box center [810, 255] width 1500 height 511
click at [183, 131] on button "Услуги" at bounding box center [178, 119] width 73 height 31
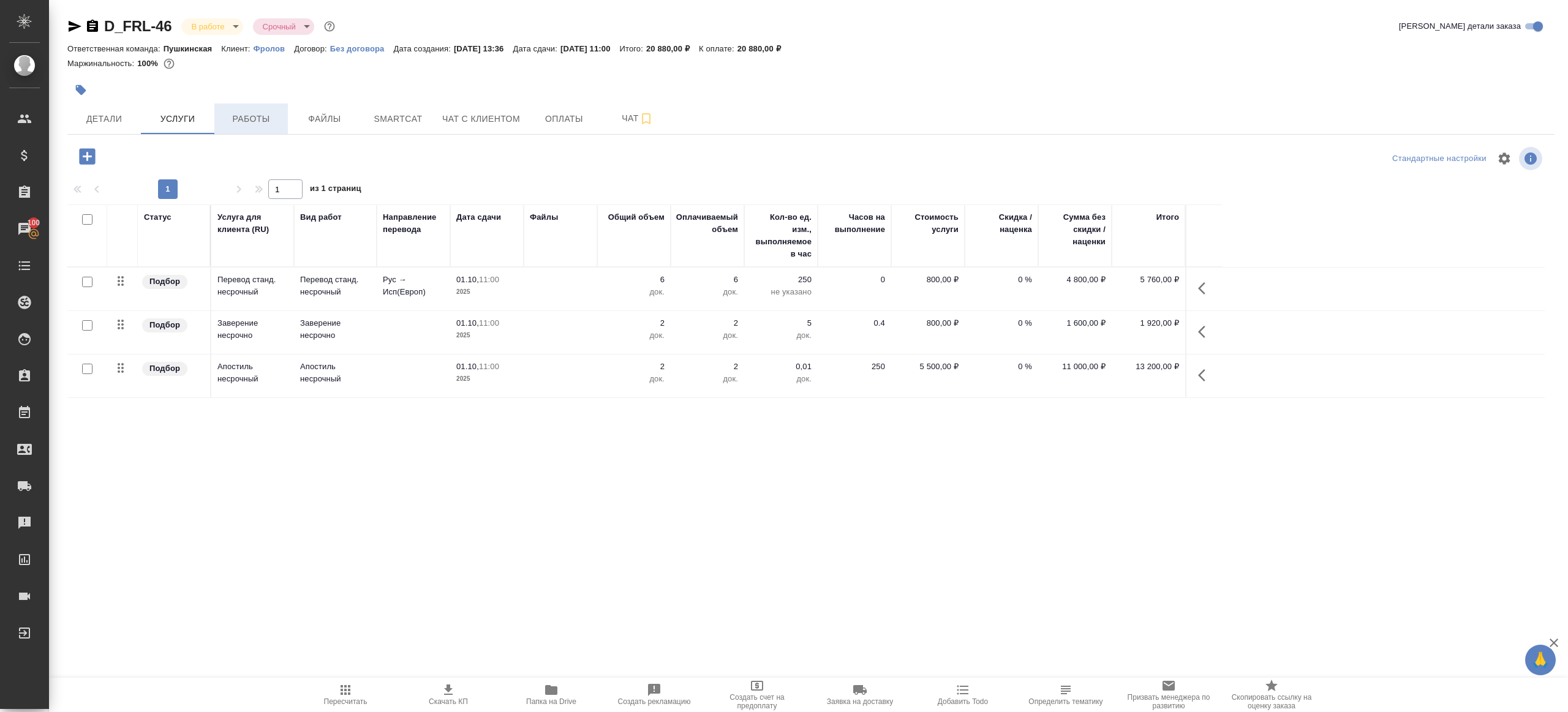
click at [246, 116] on span "Работы" at bounding box center [251, 119] width 59 height 15
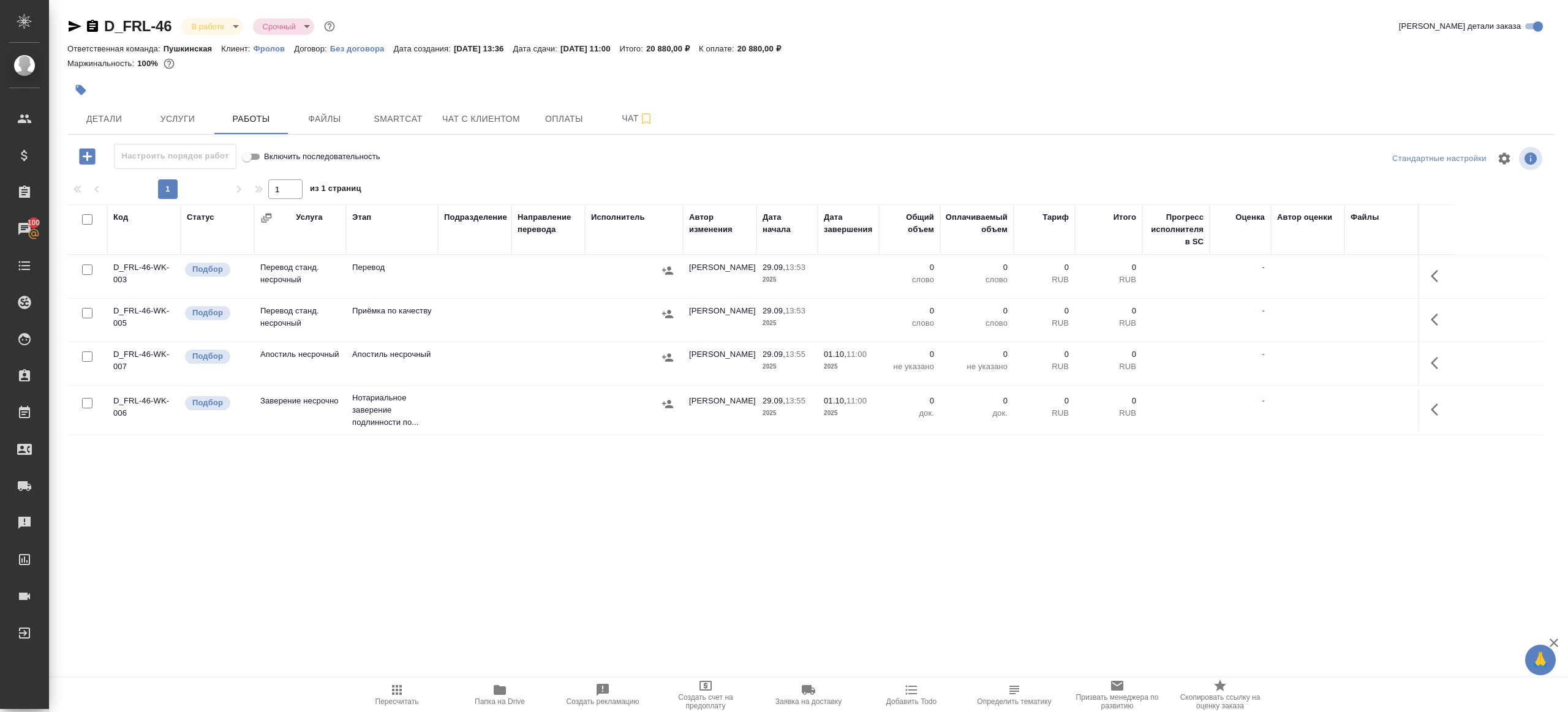
click at [1449, 277] on button "button" at bounding box center [1438, 276] width 29 height 29
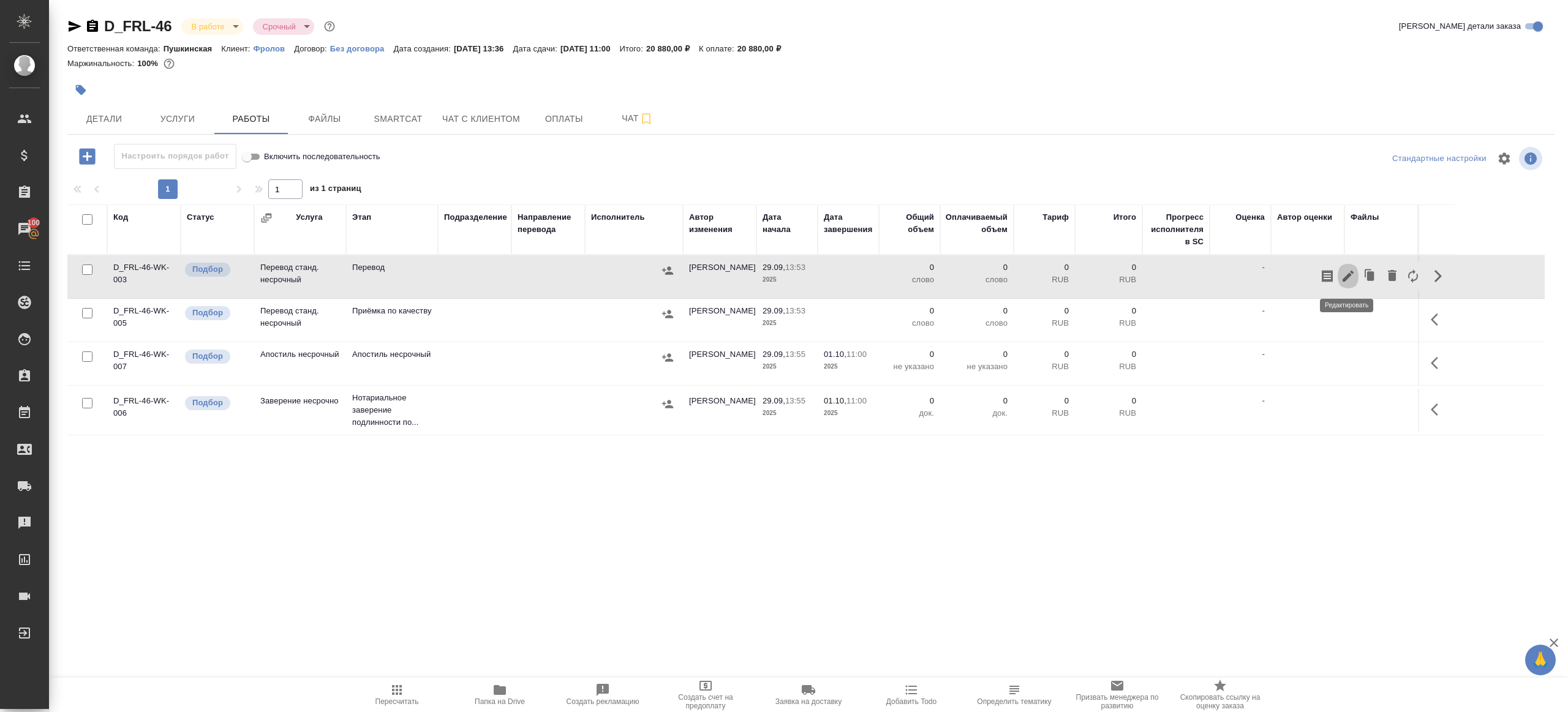
click at [1354, 274] on icon "button" at bounding box center [1348, 276] width 14 height 14
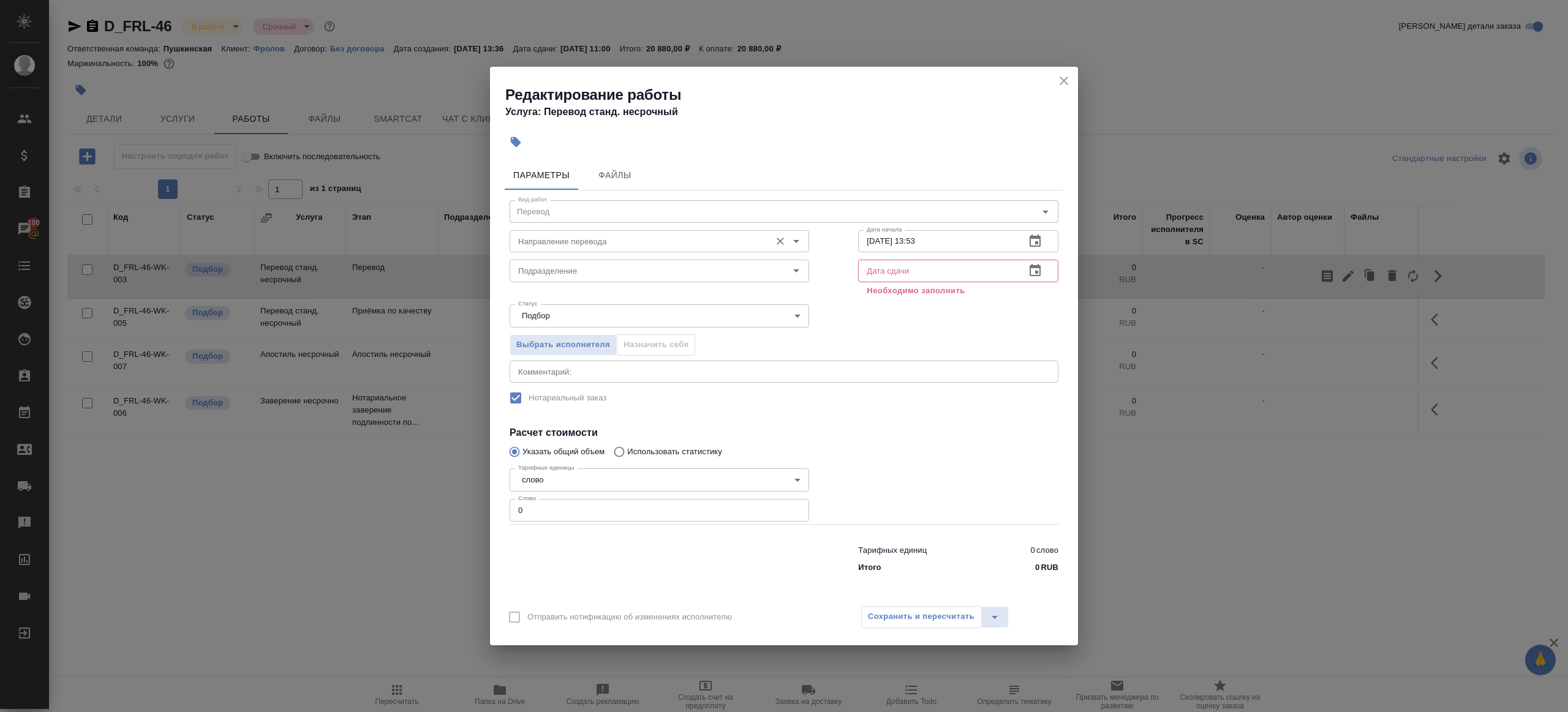
click at [577, 250] on div "Направление перевода" at bounding box center [659, 241] width 300 height 22
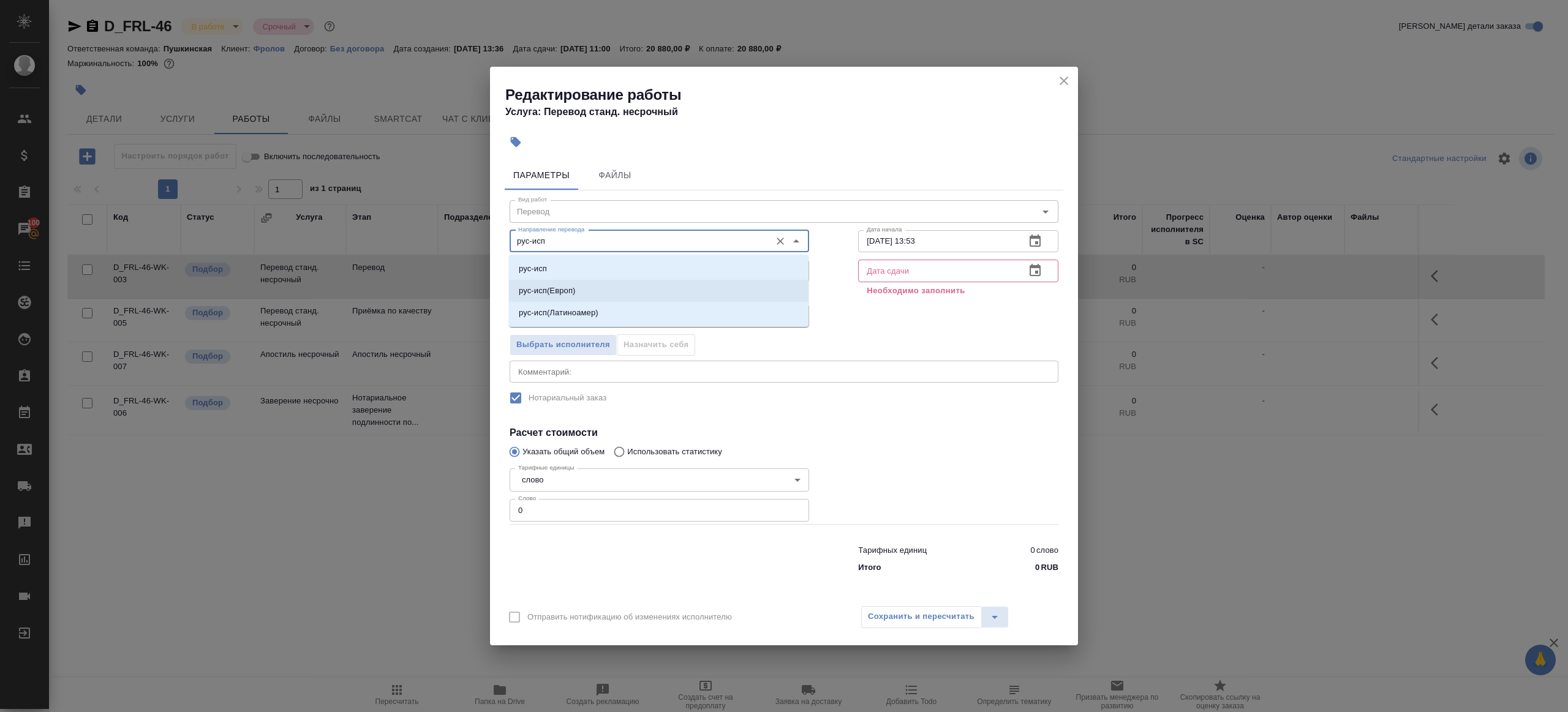
click at [577, 285] on li "рус-исп(Европ)" at bounding box center [659, 290] width 300 height 22
type input "рус-исп(Европ)"
click at [577, 285] on div "Статус Подбор recruiting Статус" at bounding box center [659, 314] width 349 height 80
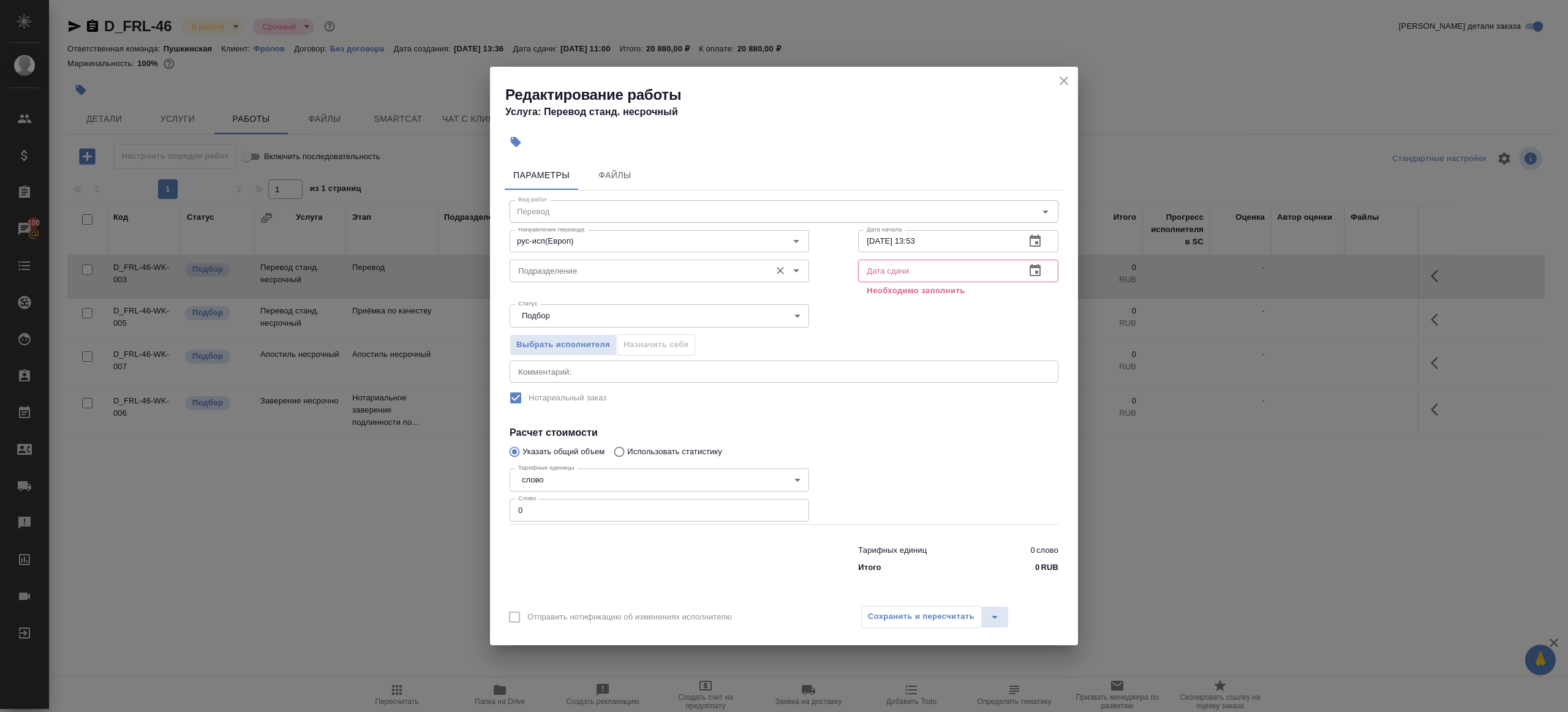
click at [579, 273] on input "Подразделение" at bounding box center [638, 270] width 251 height 14
click at [576, 287] on div "Прямая загрузка (шаблонные документы)" at bounding box center [659, 298] width 300 height 28
click at [579, 289] on li "Прямая загрузка (шаблонные документы)" at bounding box center [659, 298] width 300 height 22
type input "Прямая загрузка (шаблонные документы)"
click at [1045, 264] on button "button" at bounding box center [1035, 270] width 29 height 29
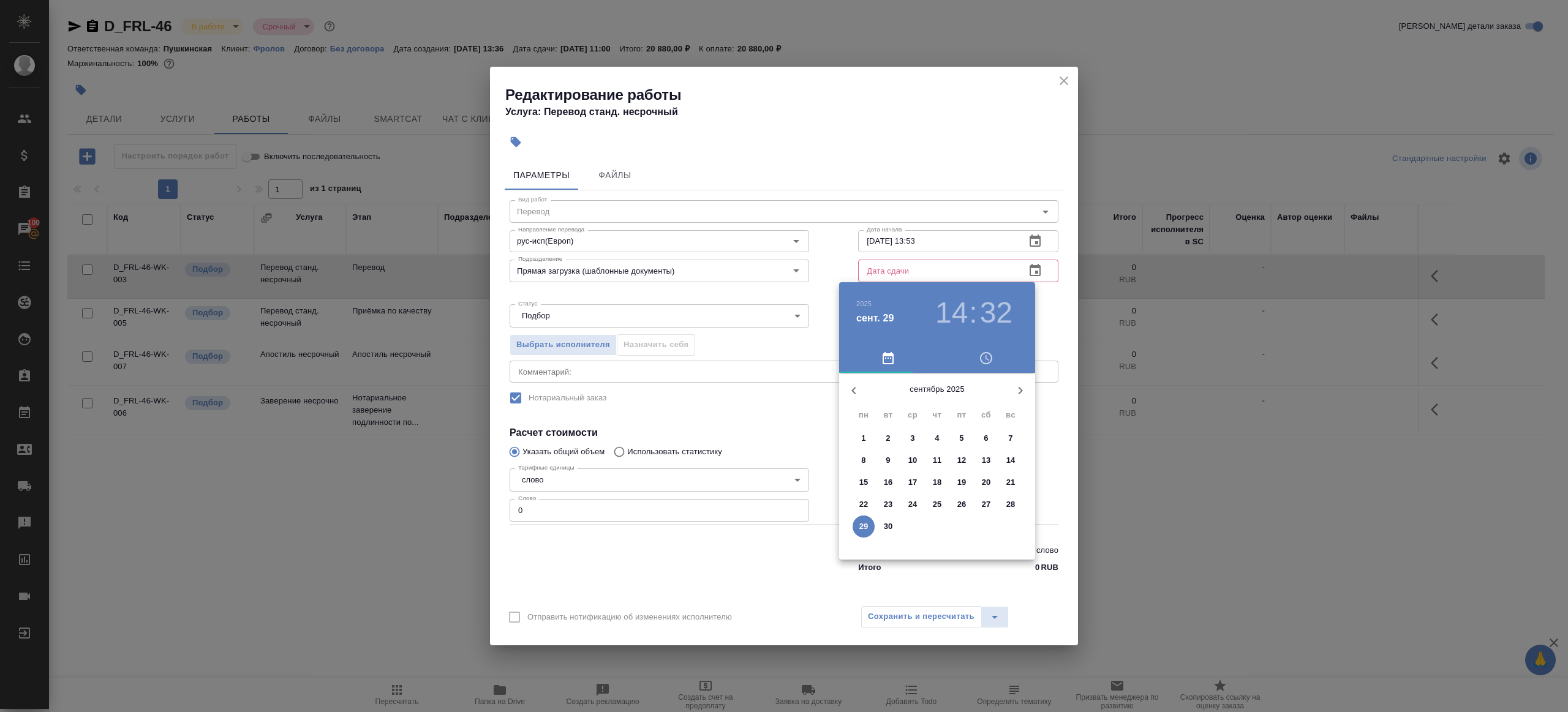
click at [1011, 387] on button "button" at bounding box center [1020, 390] width 29 height 29
click at [912, 439] on p "1" at bounding box center [912, 438] width 4 height 12
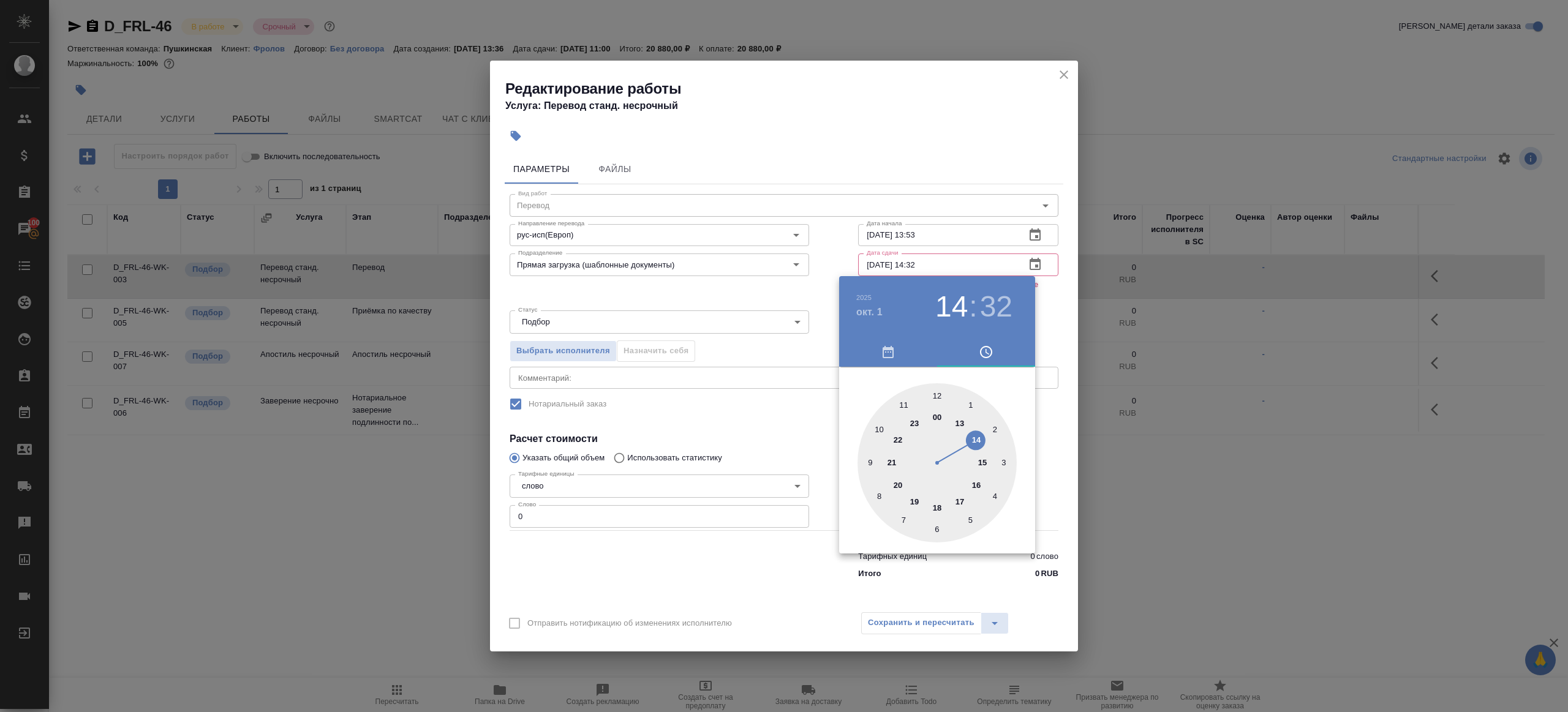
click at [809, 283] on div at bounding box center [784, 356] width 1568 height 712
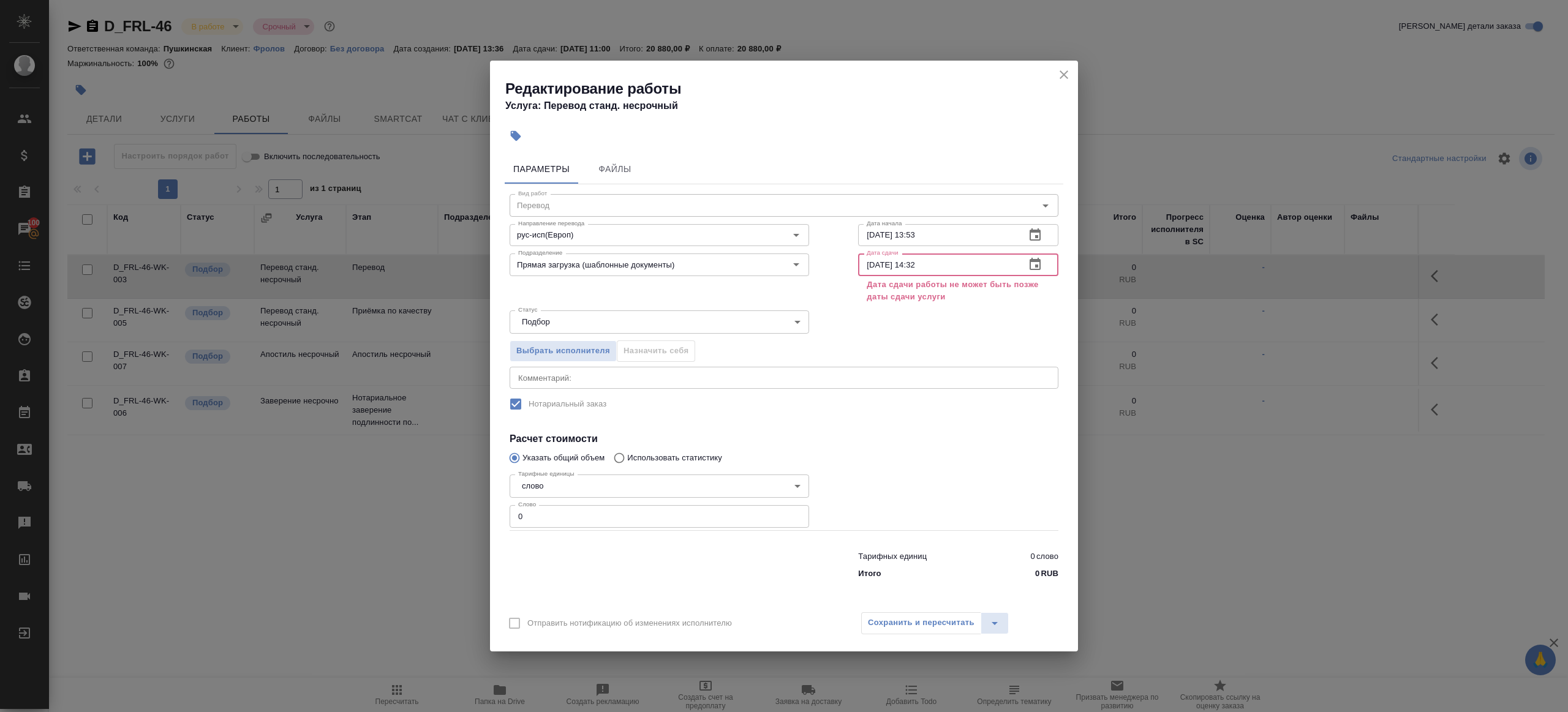
drag, startPoint x: 911, startPoint y: 264, endPoint x: 994, endPoint y: 256, distance: 83.4
click at [994, 256] on input "[DATE] 14:32" at bounding box center [936, 264] width 157 height 22
click at [974, 268] on input "[DATE] 14:32" at bounding box center [936, 264] width 157 height 22
drag, startPoint x: 909, startPoint y: 264, endPoint x: 959, endPoint y: 262, distance: 50.0
click at [958, 262] on input "[DATE] 14:32" at bounding box center [936, 264] width 157 height 22
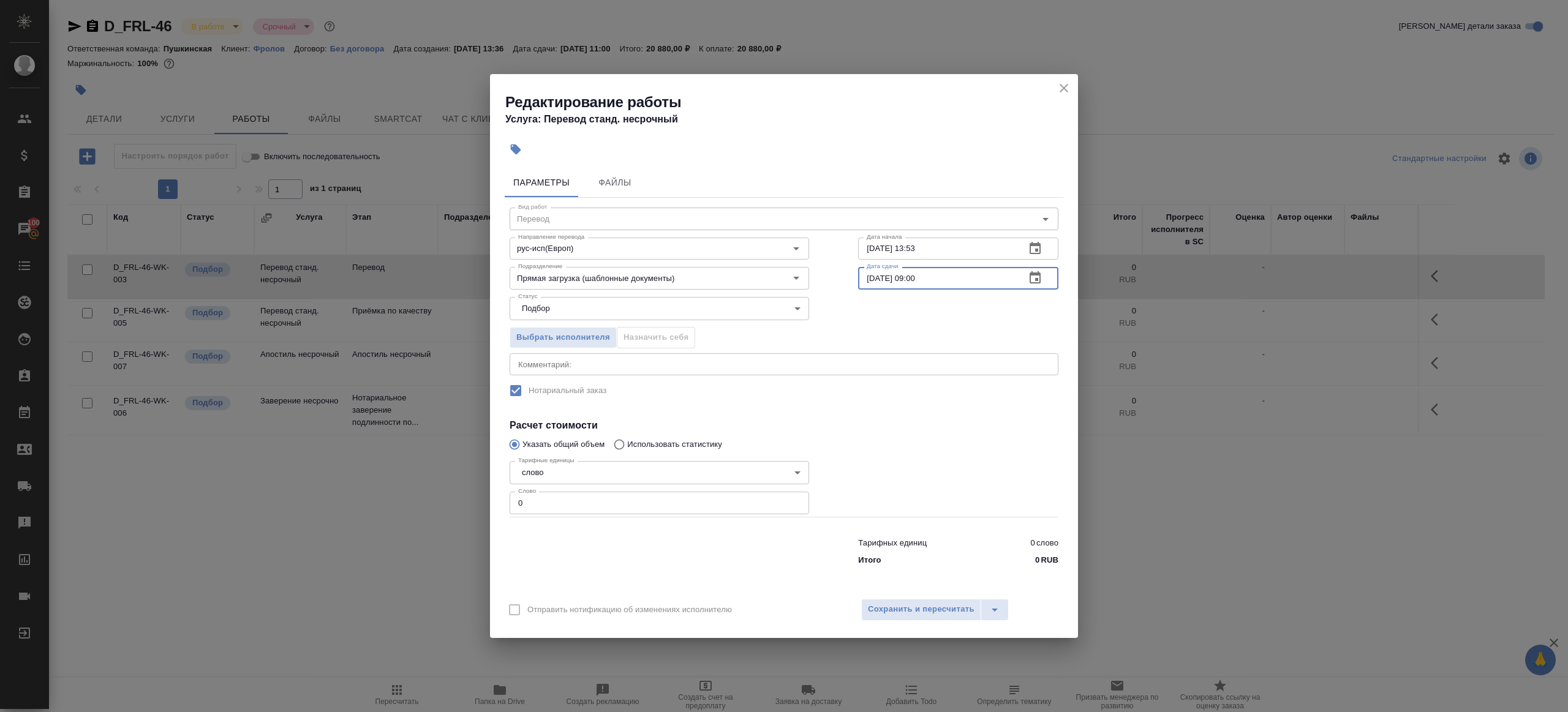
type input "[DATE] 09:00"
click at [964, 425] on h4 "Расчет стоимости" at bounding box center [784, 425] width 549 height 14
click at [618, 510] on input "0" at bounding box center [659, 502] width 300 height 22
type input "1"
click at [928, 478] on div at bounding box center [958, 486] width 249 height 109
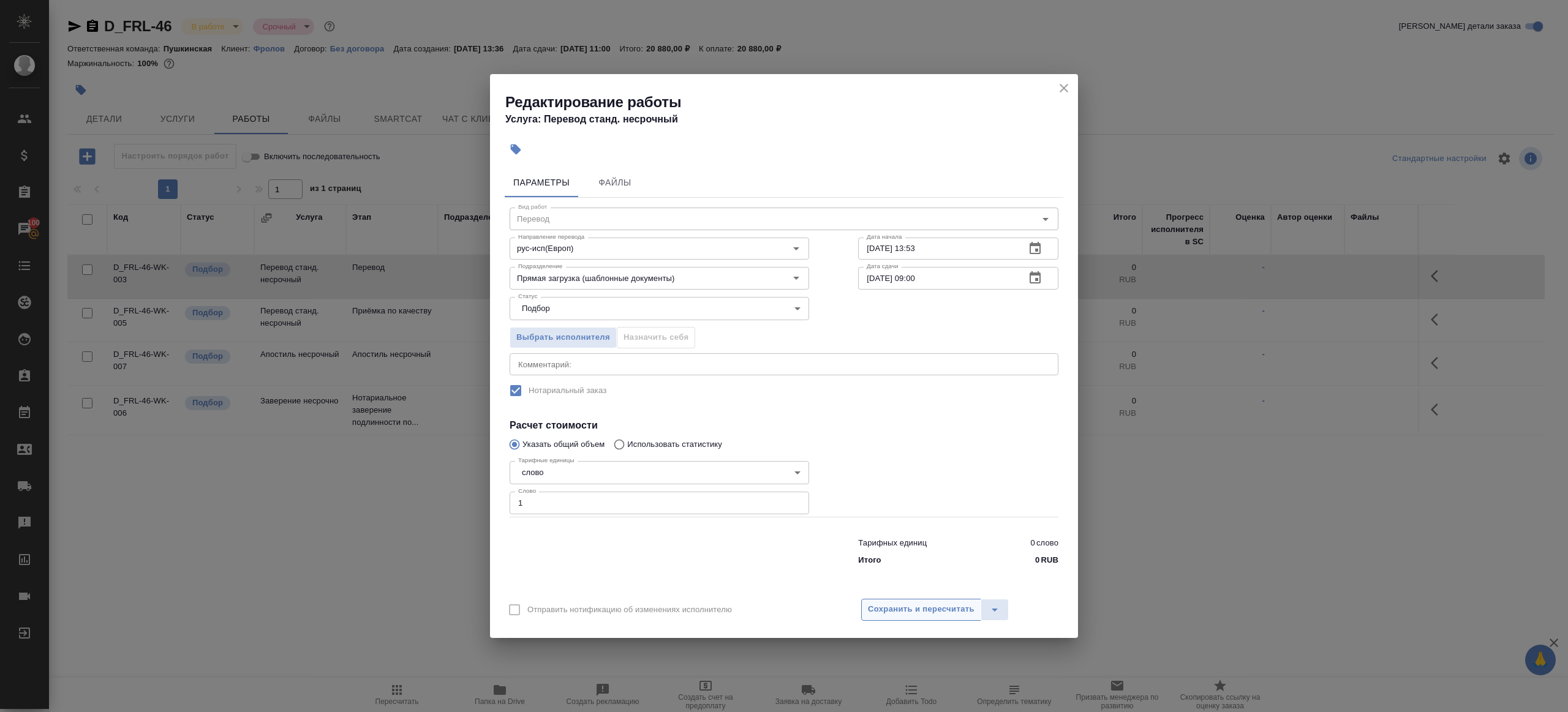
click at [912, 604] on span "Сохранить и пересчитать" at bounding box center [921, 609] width 106 height 14
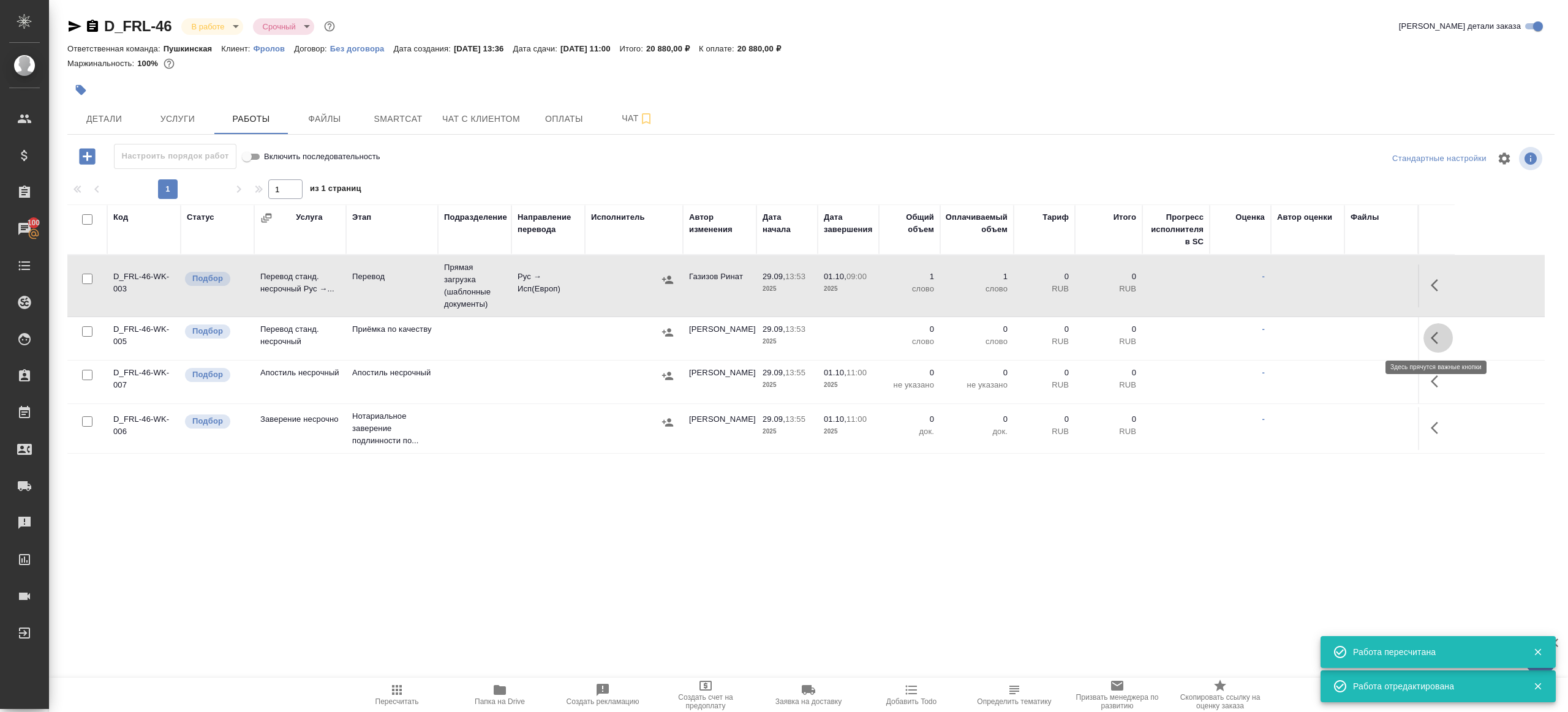
click at [1432, 334] on icon "button" at bounding box center [1438, 338] width 14 height 14
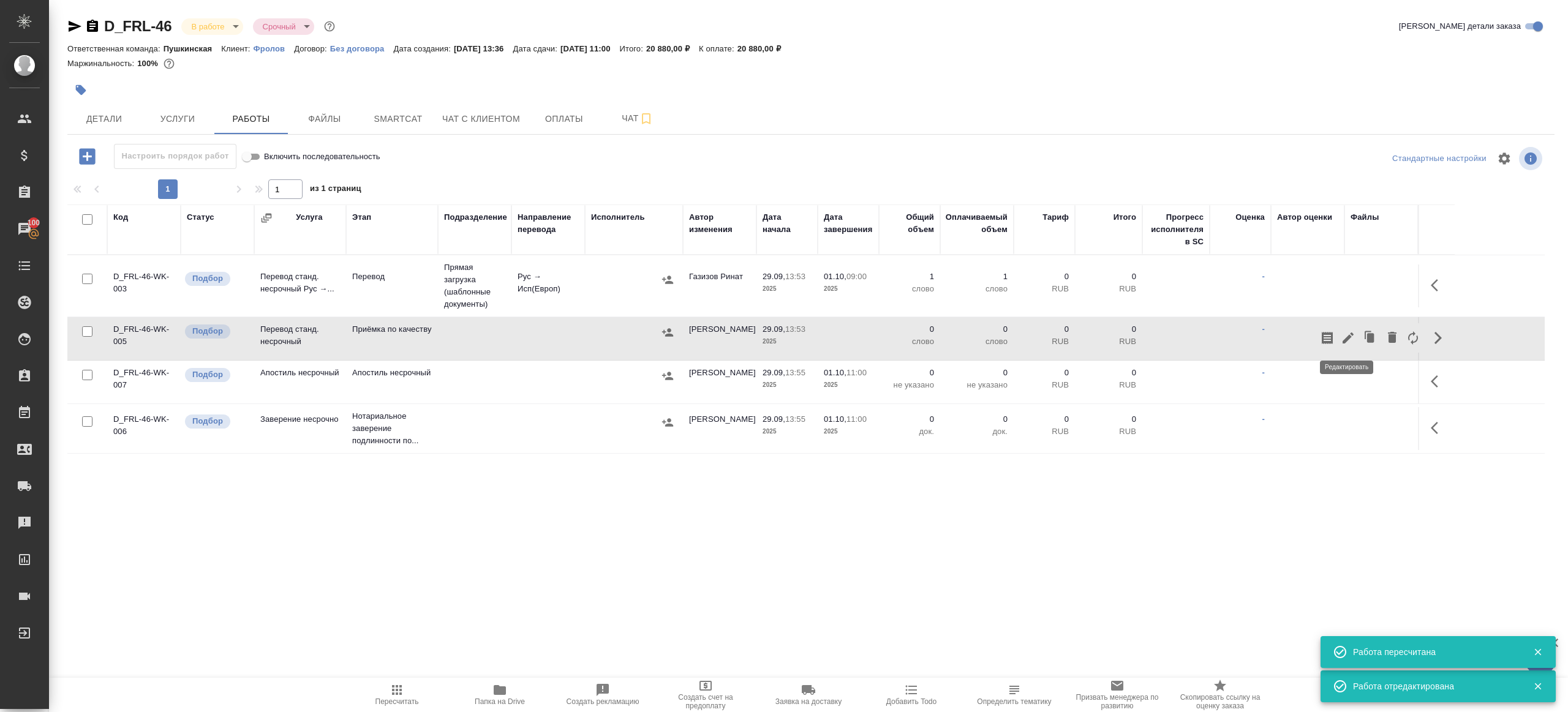
click at [1347, 338] on icon "button" at bounding box center [1347, 338] width 11 height 11
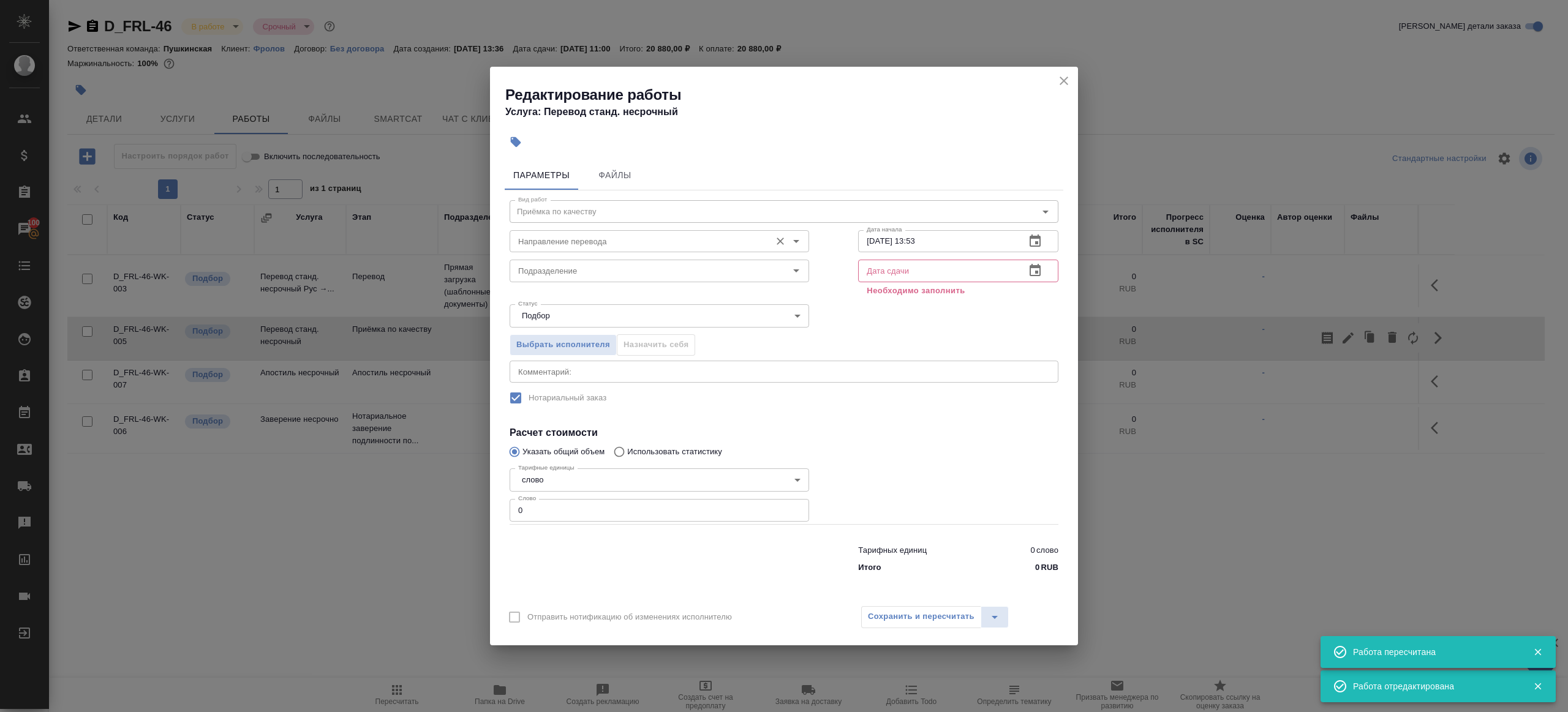
click at [651, 246] on input "Направление перевода" at bounding box center [638, 241] width 251 height 14
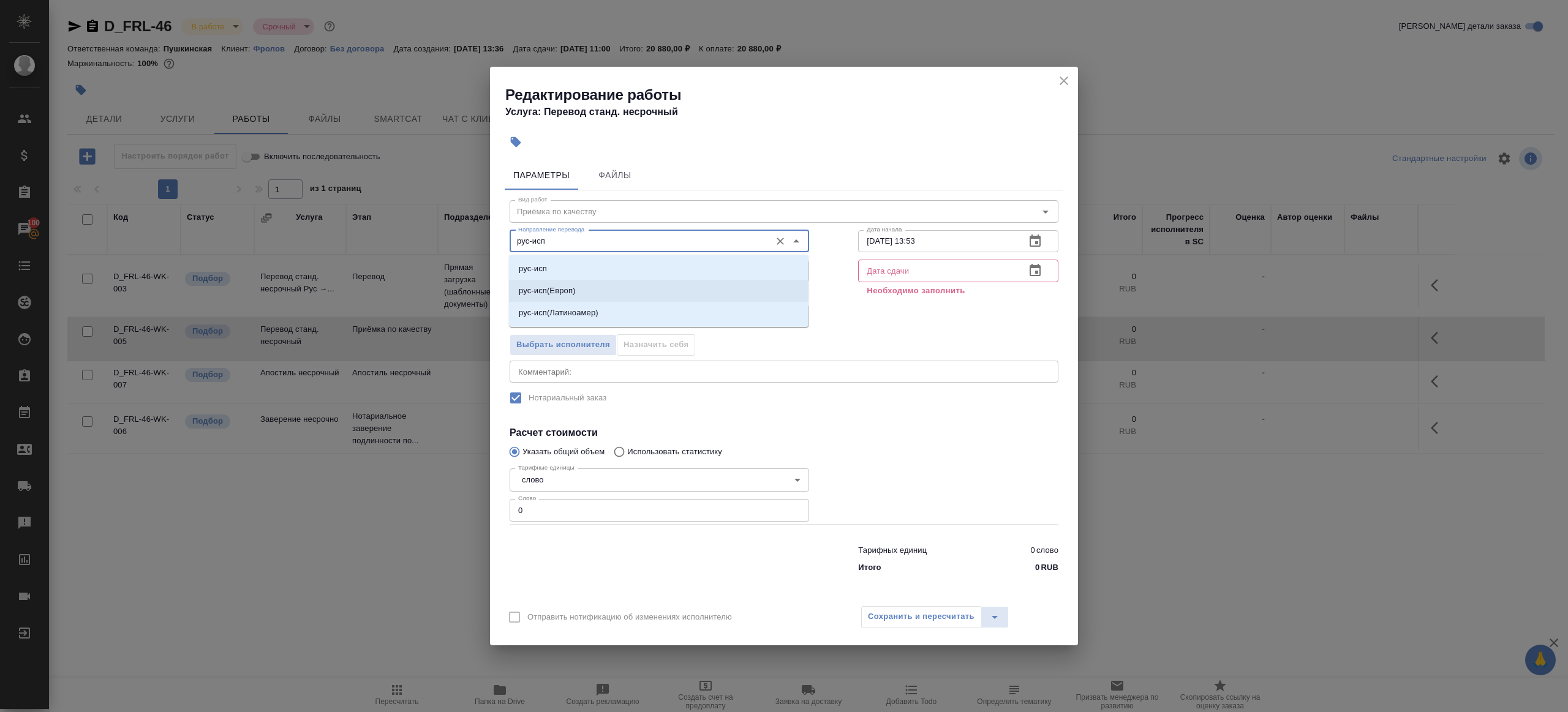
click at [634, 287] on li "рус-исп(Европ)" at bounding box center [659, 290] width 300 height 22
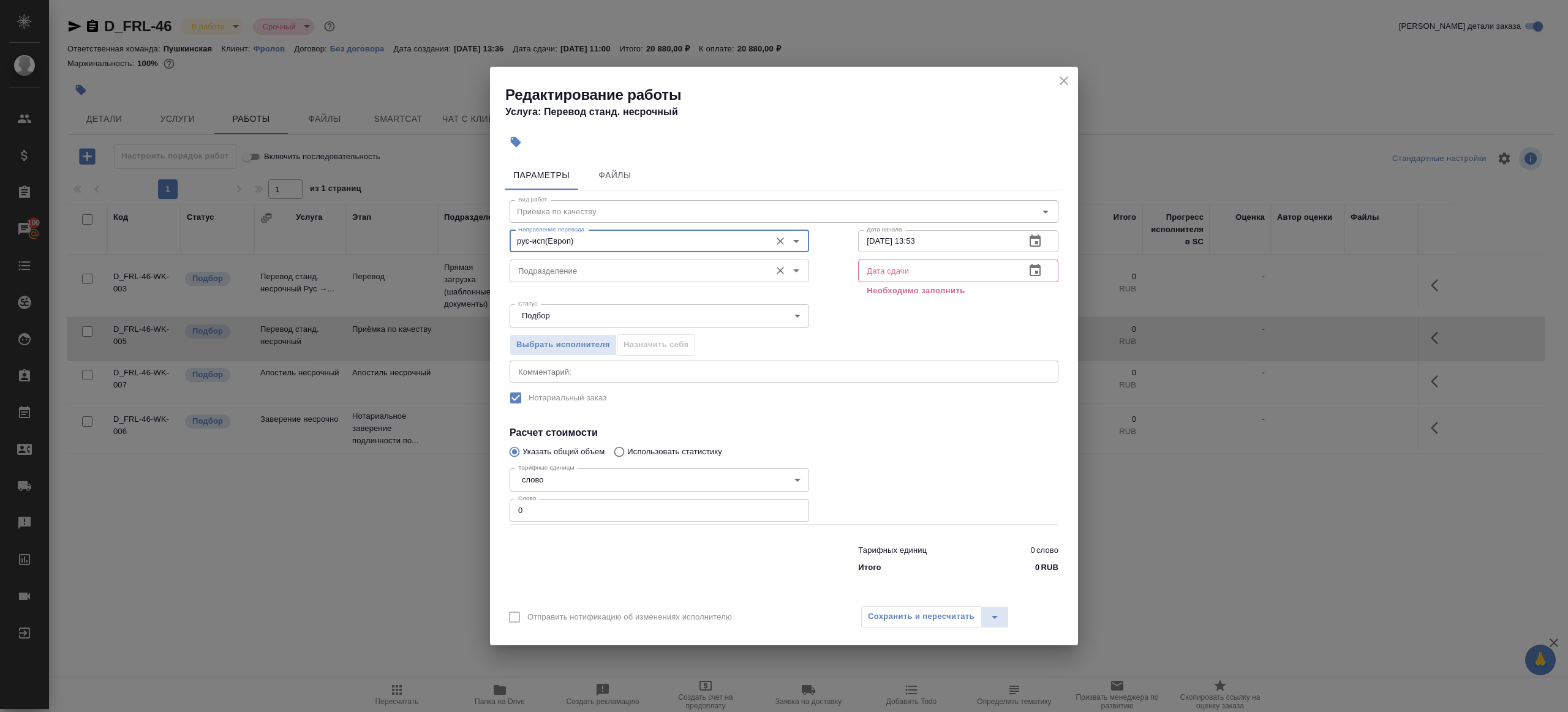
click at [602, 262] on div "Подразделение" at bounding box center [659, 270] width 300 height 22
type input "рус-исп(Европ)"
click at [641, 291] on li "Прямая загрузка (шаблонные документы)" at bounding box center [659, 298] width 300 height 22
type input "Прямая загрузка (шаблонные документы)"
click at [991, 234] on input "[DATE] 13:53" at bounding box center [936, 241] width 157 height 22
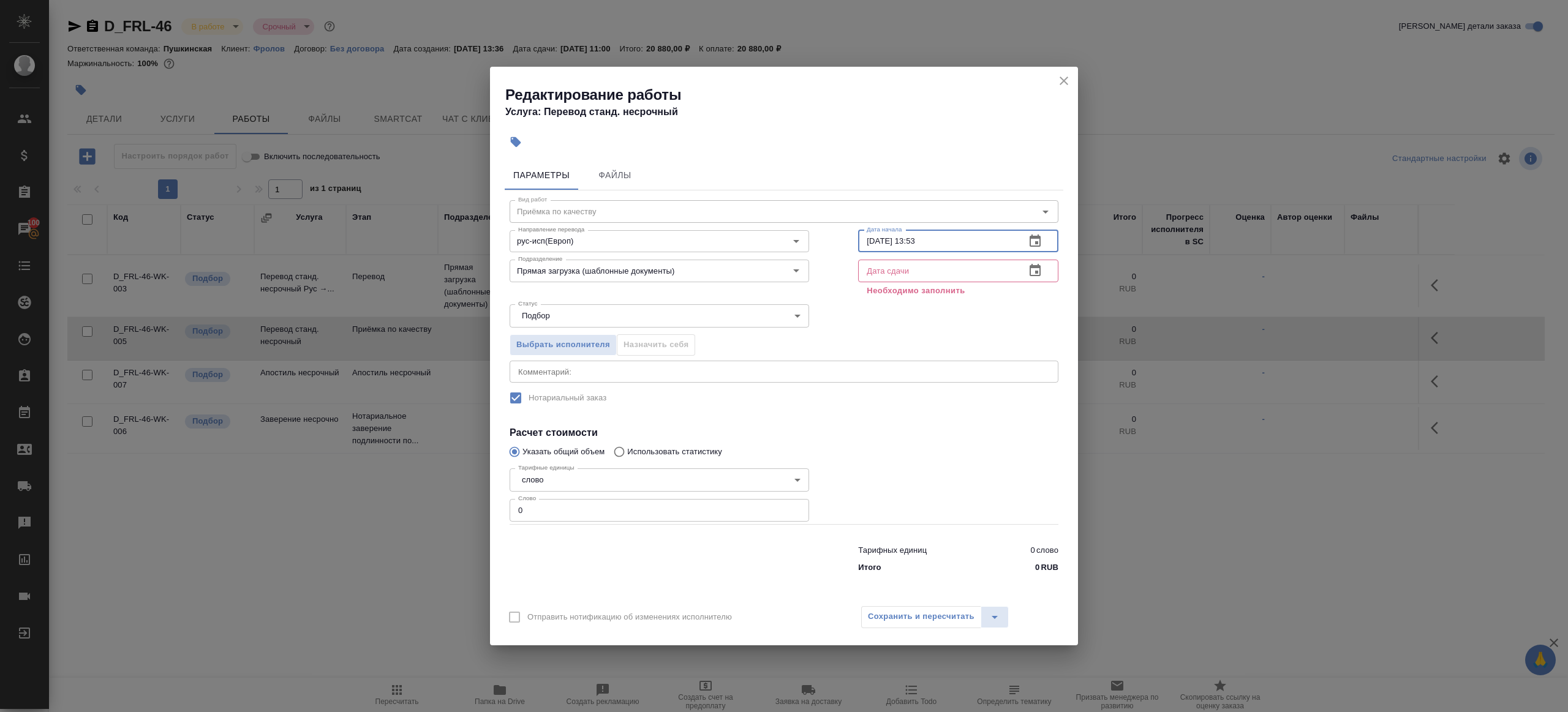
paste input "[DATE] 09:00"
type input "[DATE] 09:00"
click at [966, 271] on input "text" at bounding box center [936, 270] width 157 height 22
paste input "[DATE] 09:00"
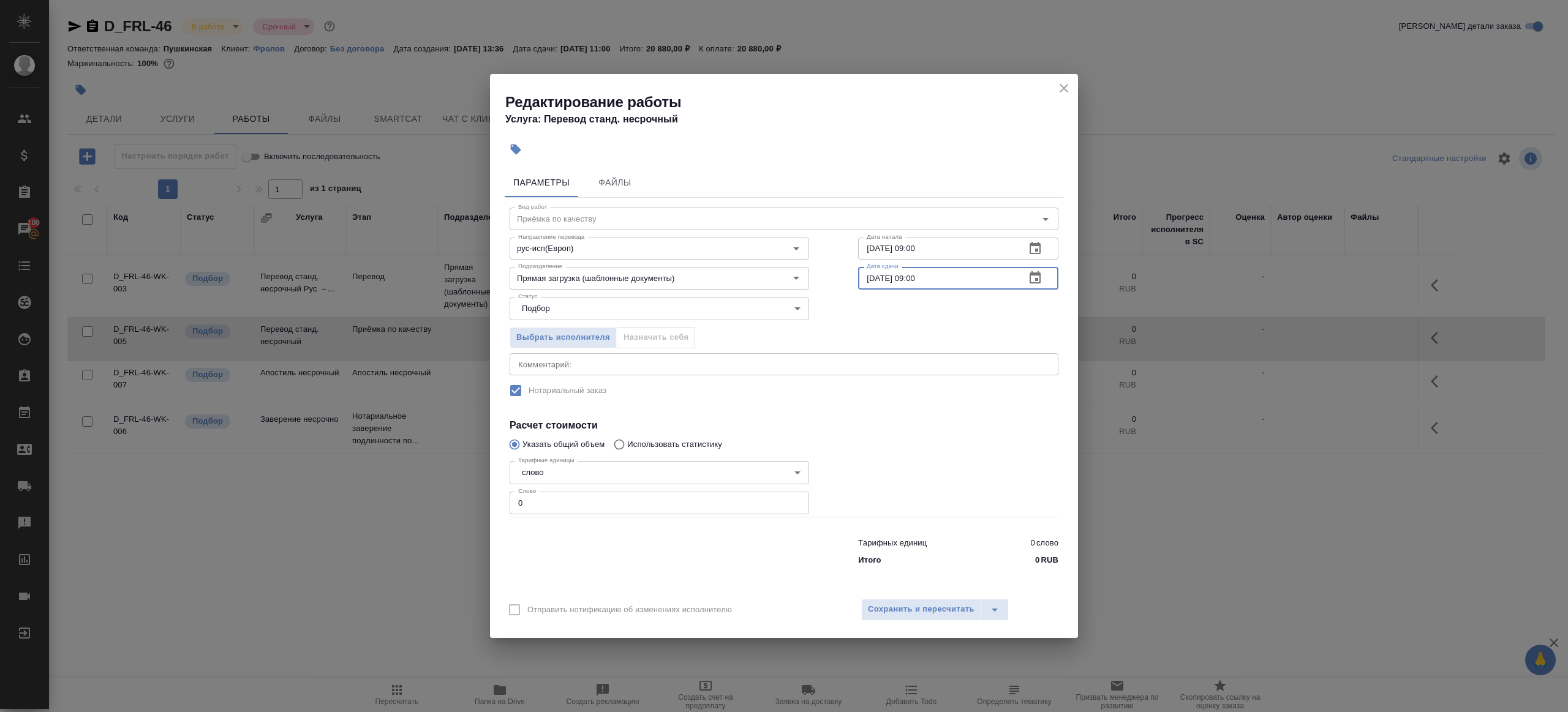
click at [918, 277] on input "[DATE] 09:00" at bounding box center [936, 277] width 157 height 22
type input "[DATE] 10:00"
click at [671, 498] on input "0" at bounding box center [659, 502] width 300 height 22
type input "1"
click at [884, 476] on div at bounding box center [958, 486] width 249 height 109
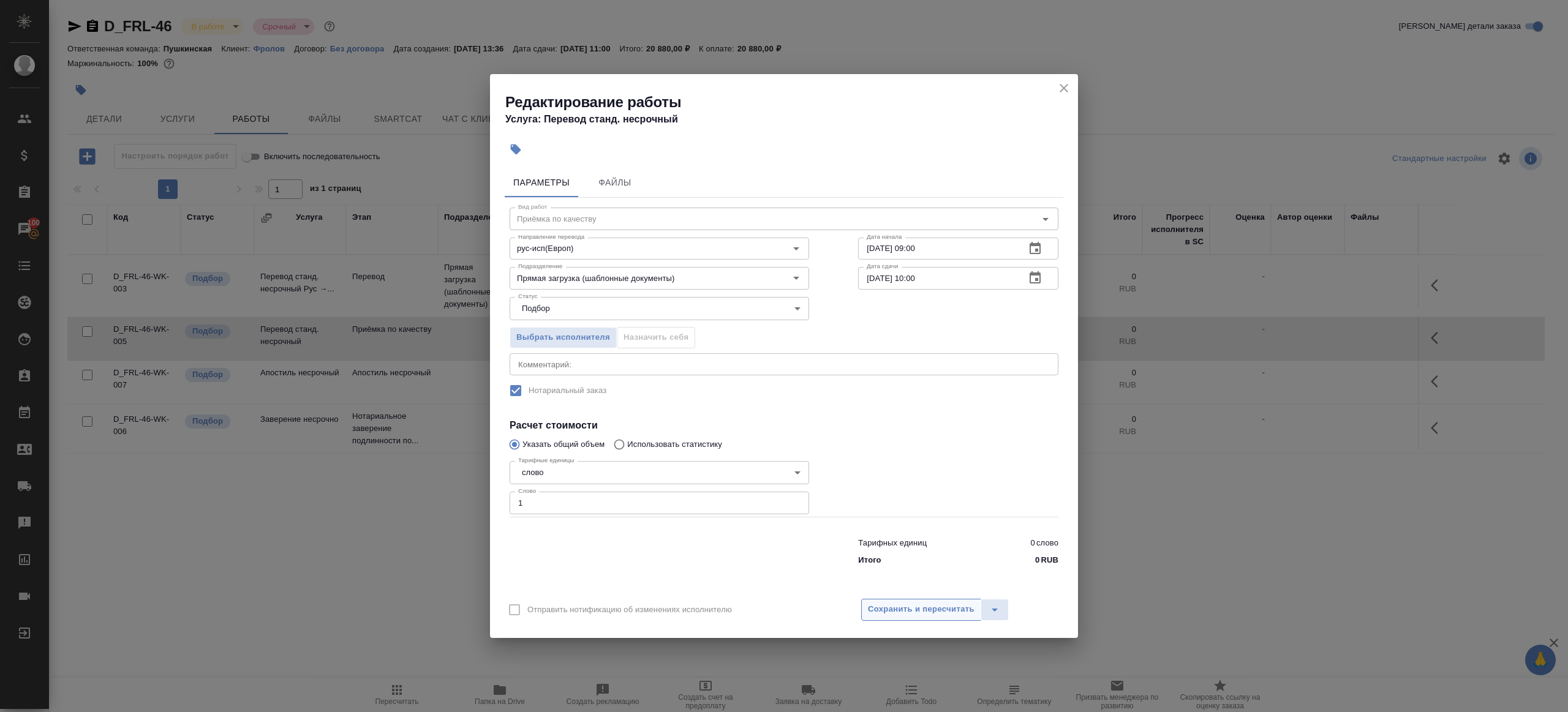
click at [920, 606] on span "Сохранить и пересчитать" at bounding box center [921, 609] width 106 height 14
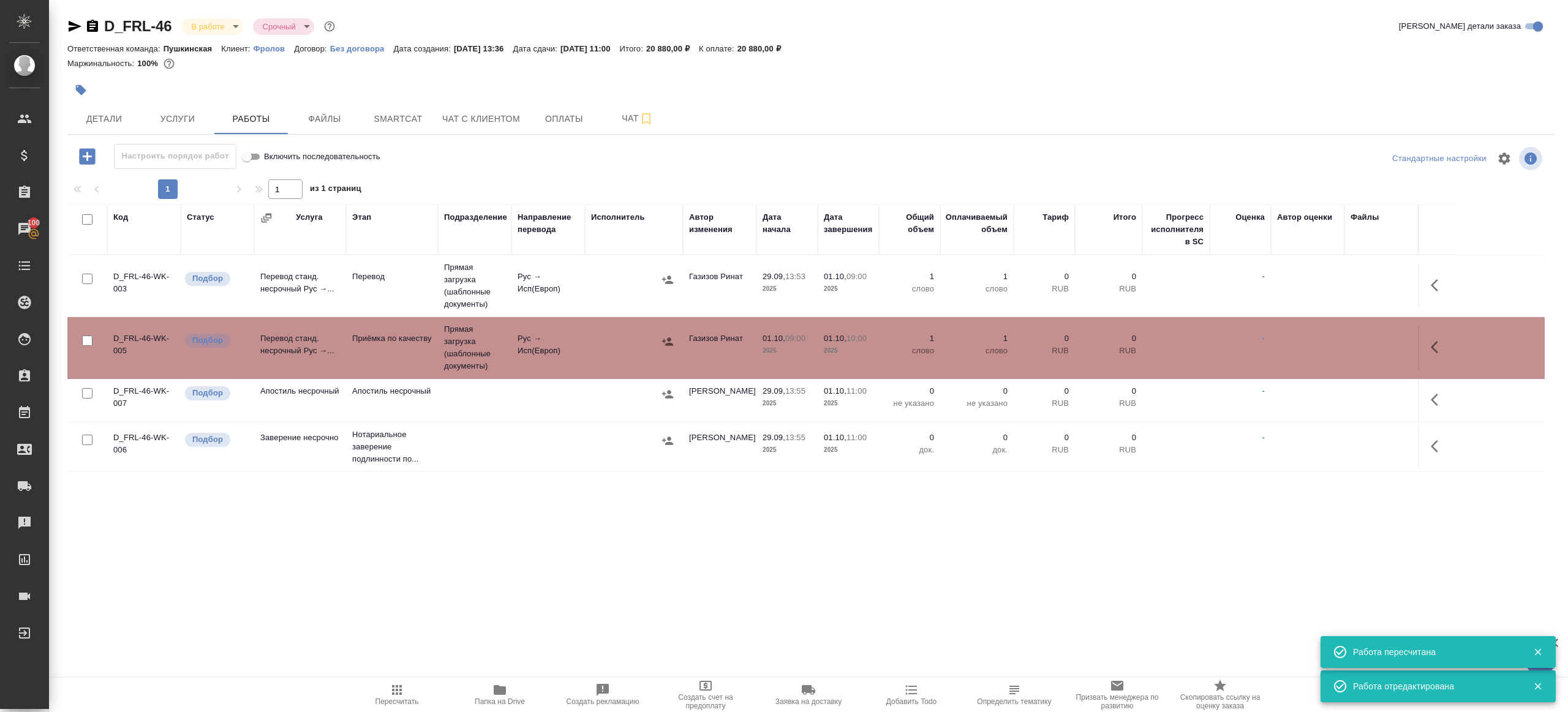
click at [597, 279] on div at bounding box center [633, 280] width 86 height 19
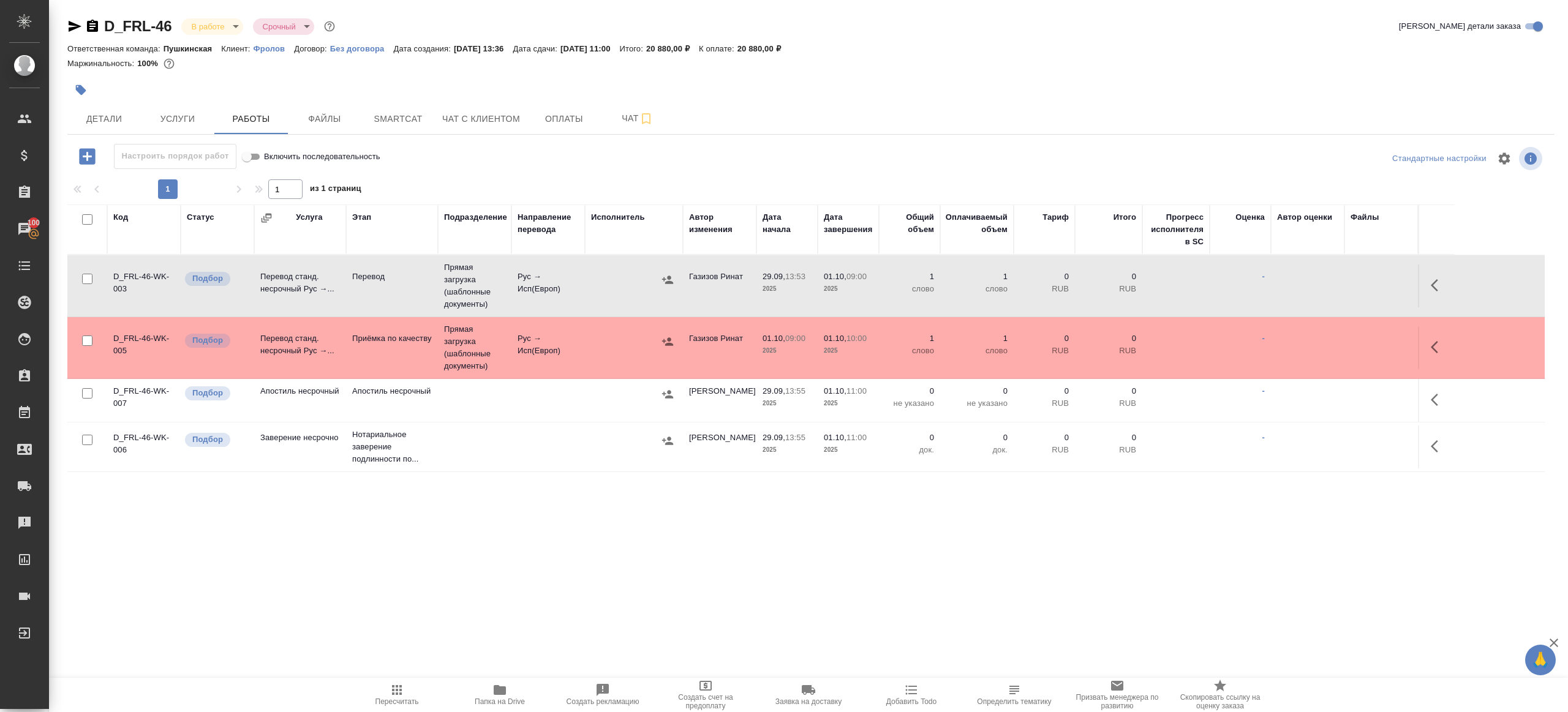
click at [385, 684] on span "Пересчитать" at bounding box center [397, 694] width 88 height 23
click at [73, 26] on icon "button" at bounding box center [75, 26] width 14 height 14
click at [570, 528] on div ".cls-1 fill:#fff; AWATERA [PERSON_NAME] Клиенты Спецификации Заказы 100 Чаты To…" at bounding box center [784, 356] width 1568 height 712
click at [386, 683] on span "Пересчитать" at bounding box center [397, 694] width 88 height 23
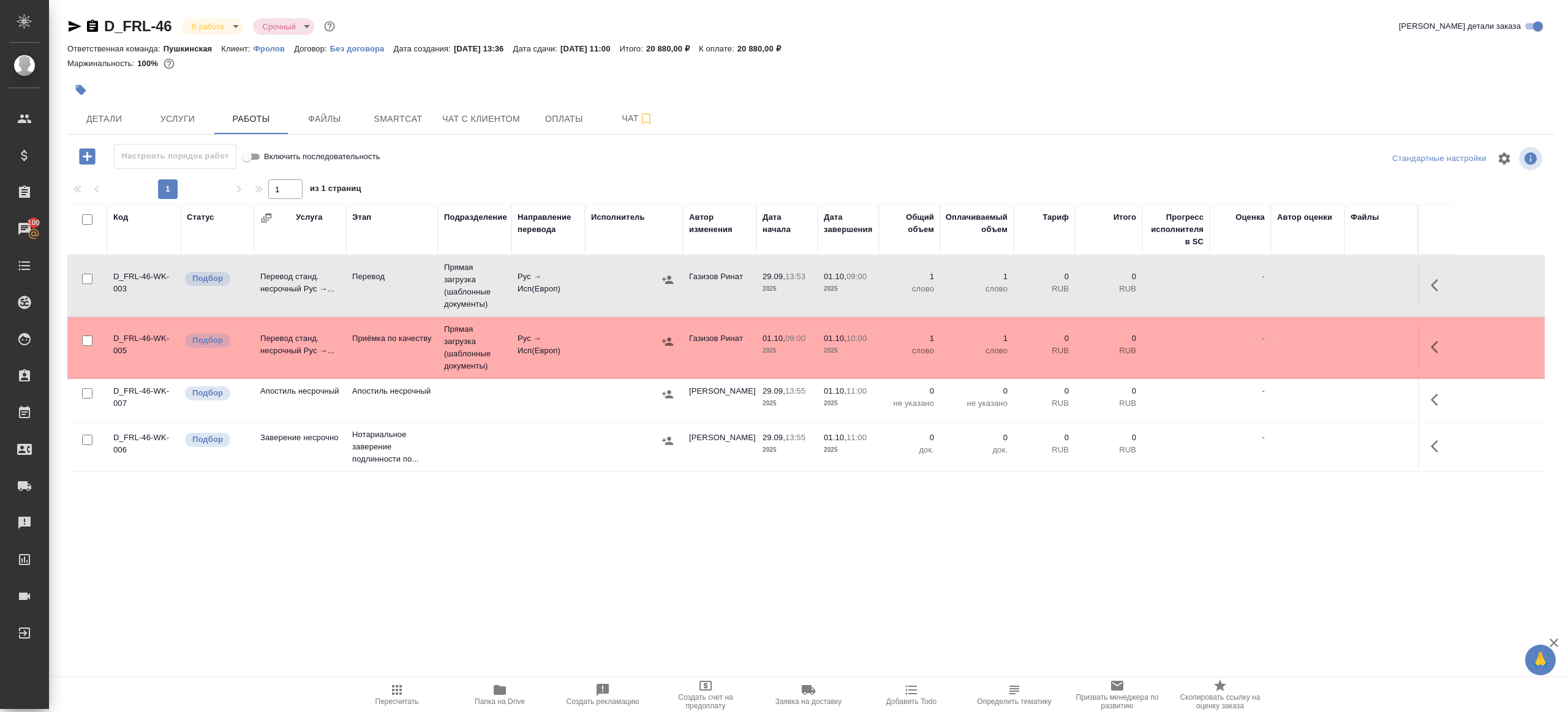
click at [386, 683] on span "Пересчитать" at bounding box center [397, 694] width 88 height 23
click at [482, 609] on div ".cls-1 fill:#fff; AWATERA [PERSON_NAME] Клиенты Спецификации Заказы 100 Чаты To…" at bounding box center [784, 356] width 1568 height 712
click at [408, 689] on span "Пересчитать" at bounding box center [397, 694] width 88 height 23
drag, startPoint x: 681, startPoint y: 621, endPoint x: 724, endPoint y: 579, distance: 60.1
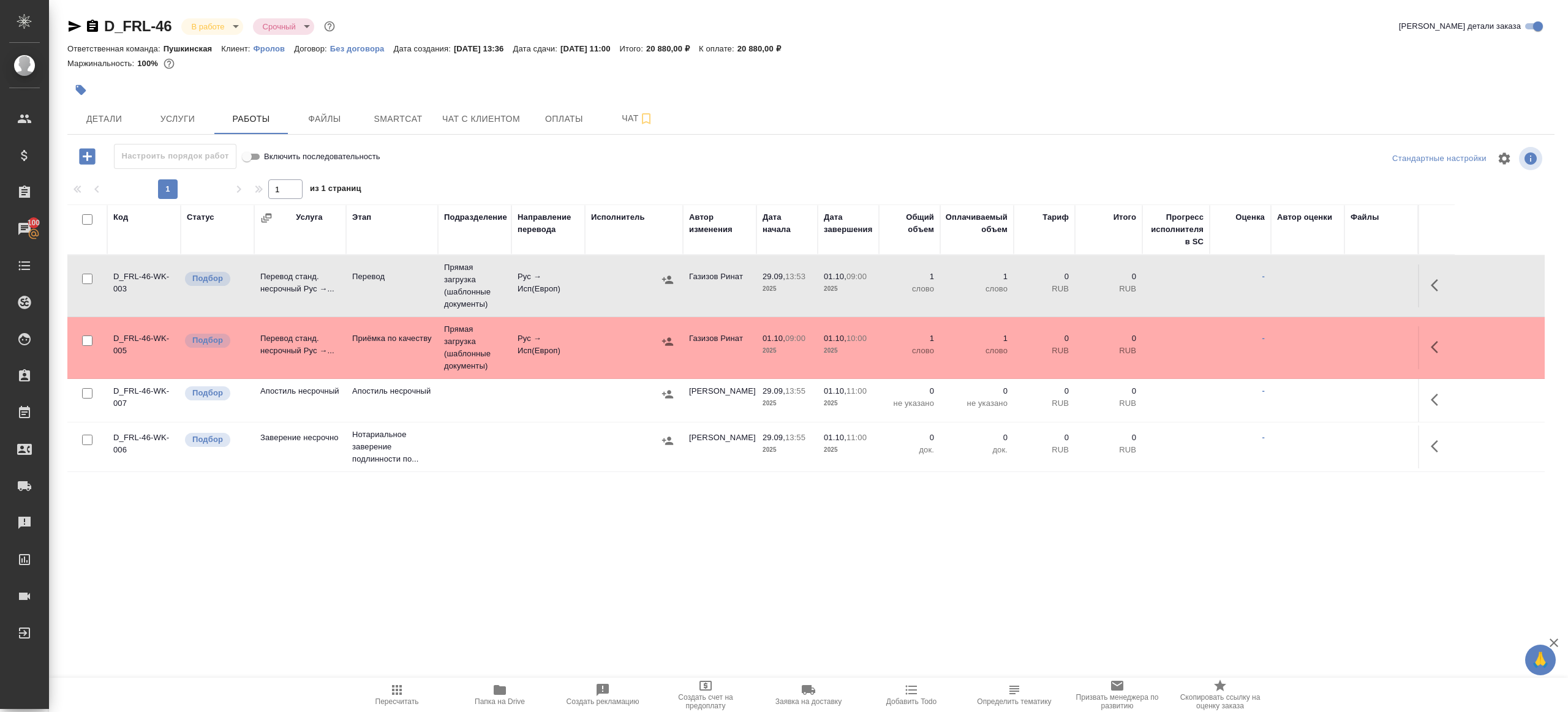
click at [692, 619] on div ".cls-1 fill:#fff; AWATERA [PERSON_NAME] Клиенты Спецификации Заказы 100 Чаты To…" at bounding box center [784, 356] width 1568 height 712
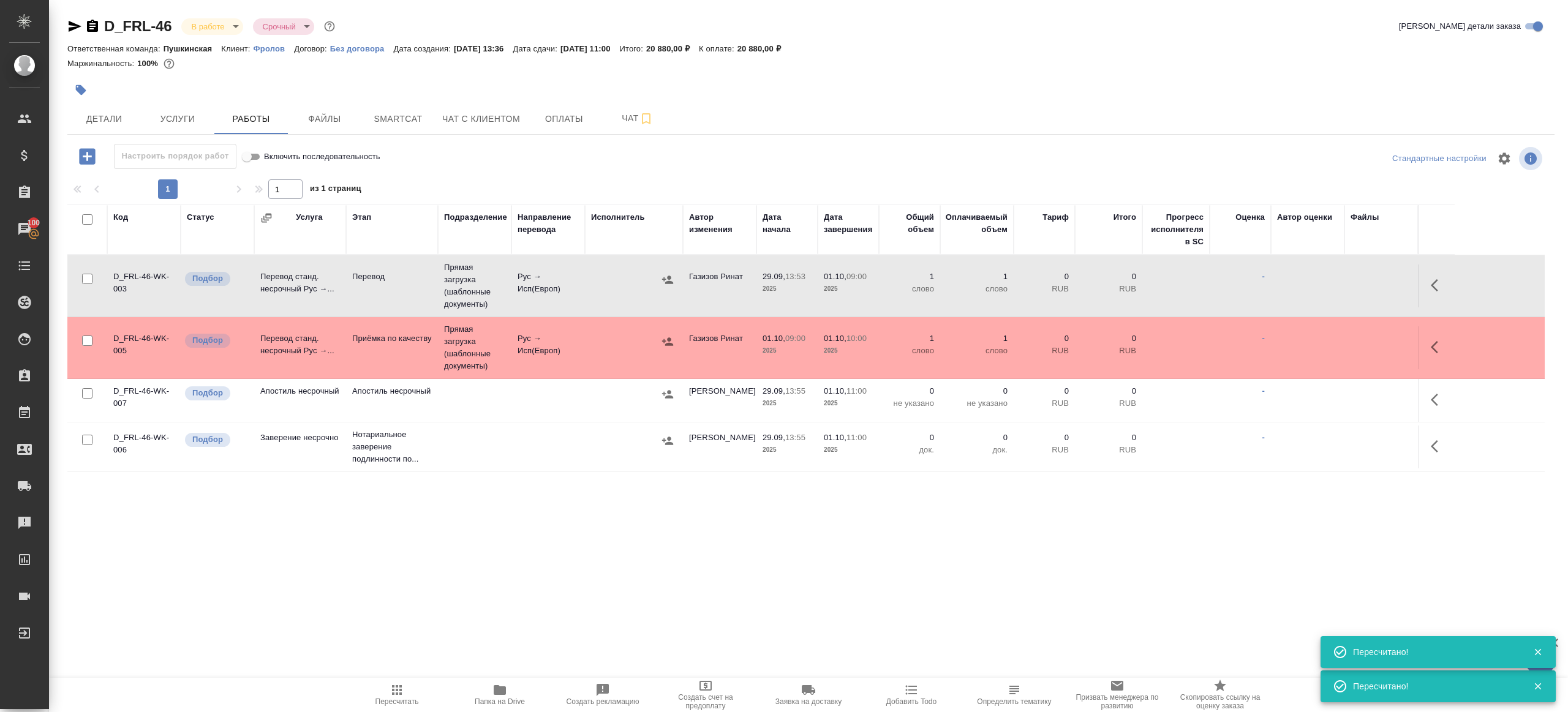
click at [404, 689] on span "Пересчитать" at bounding box center [397, 694] width 88 height 23
click at [572, 598] on div ".cls-1 fill:#fff; AWATERA [PERSON_NAME] Клиенты Спецификации Заказы 100 Чаты To…" at bounding box center [784, 356] width 1568 height 712
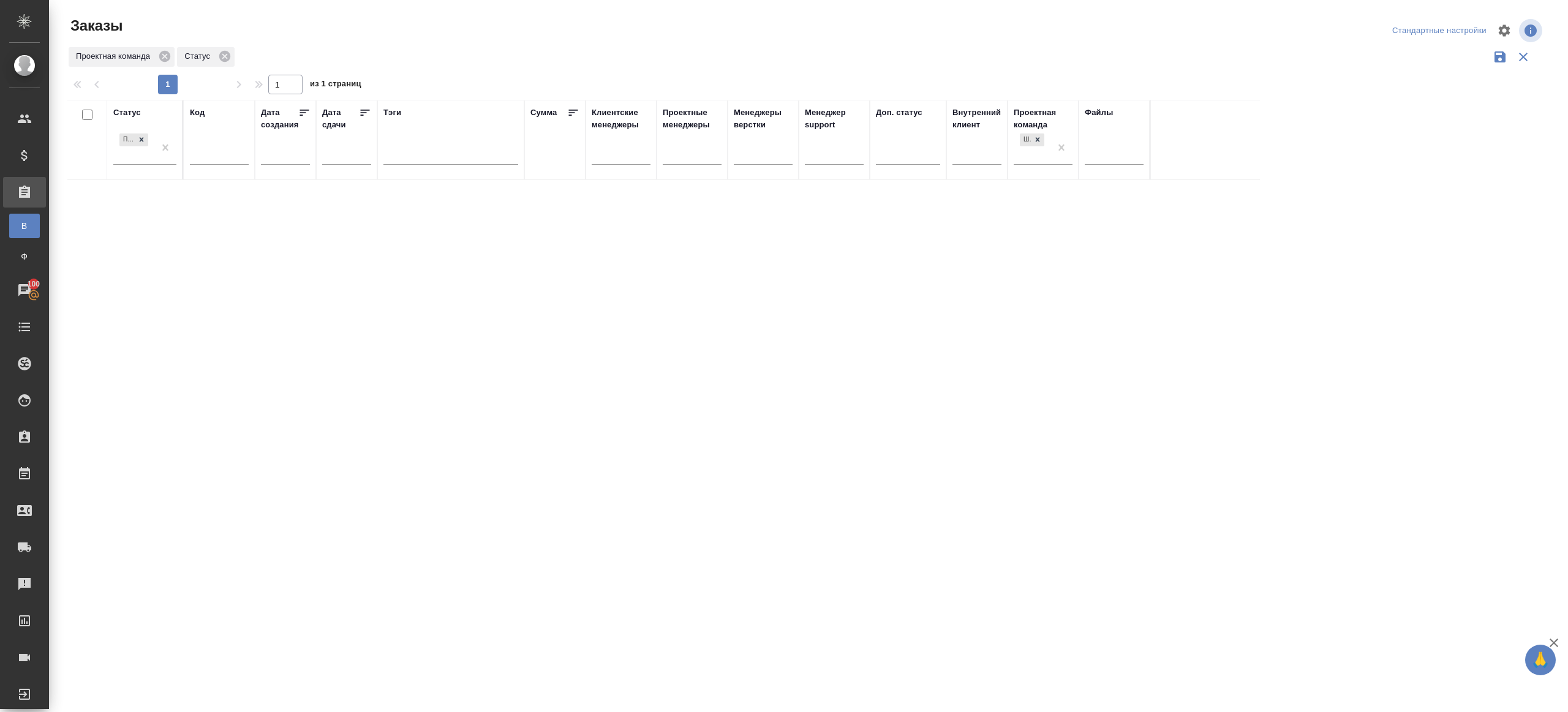
click at [1371, 548] on div ".cls-1 fill:#fff; AWATERA [PERSON_NAME] Клиенты Спецификации Заказы В Все заказ…" at bounding box center [784, 356] width 1568 height 712
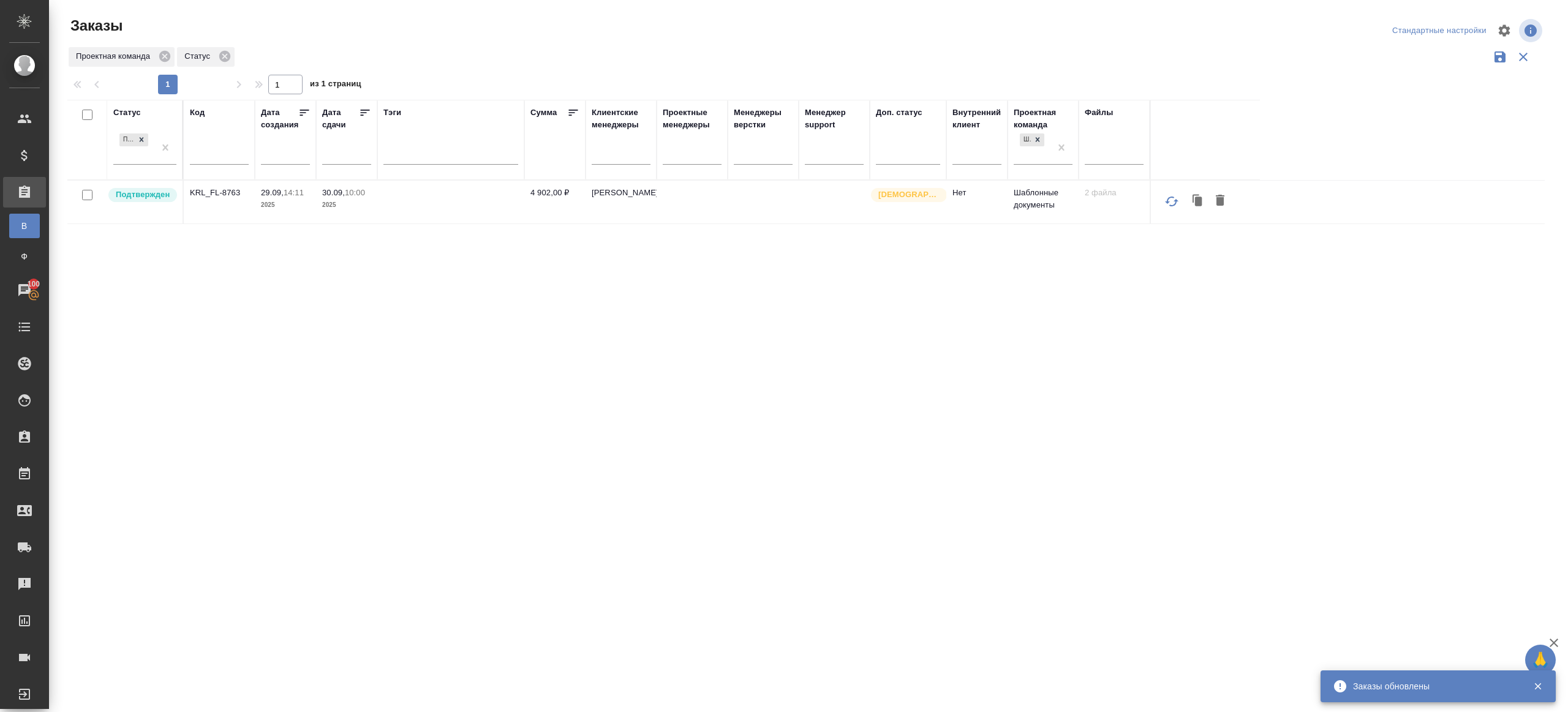
click at [215, 192] on p "KRL_FL-8763" at bounding box center [219, 193] width 59 height 12
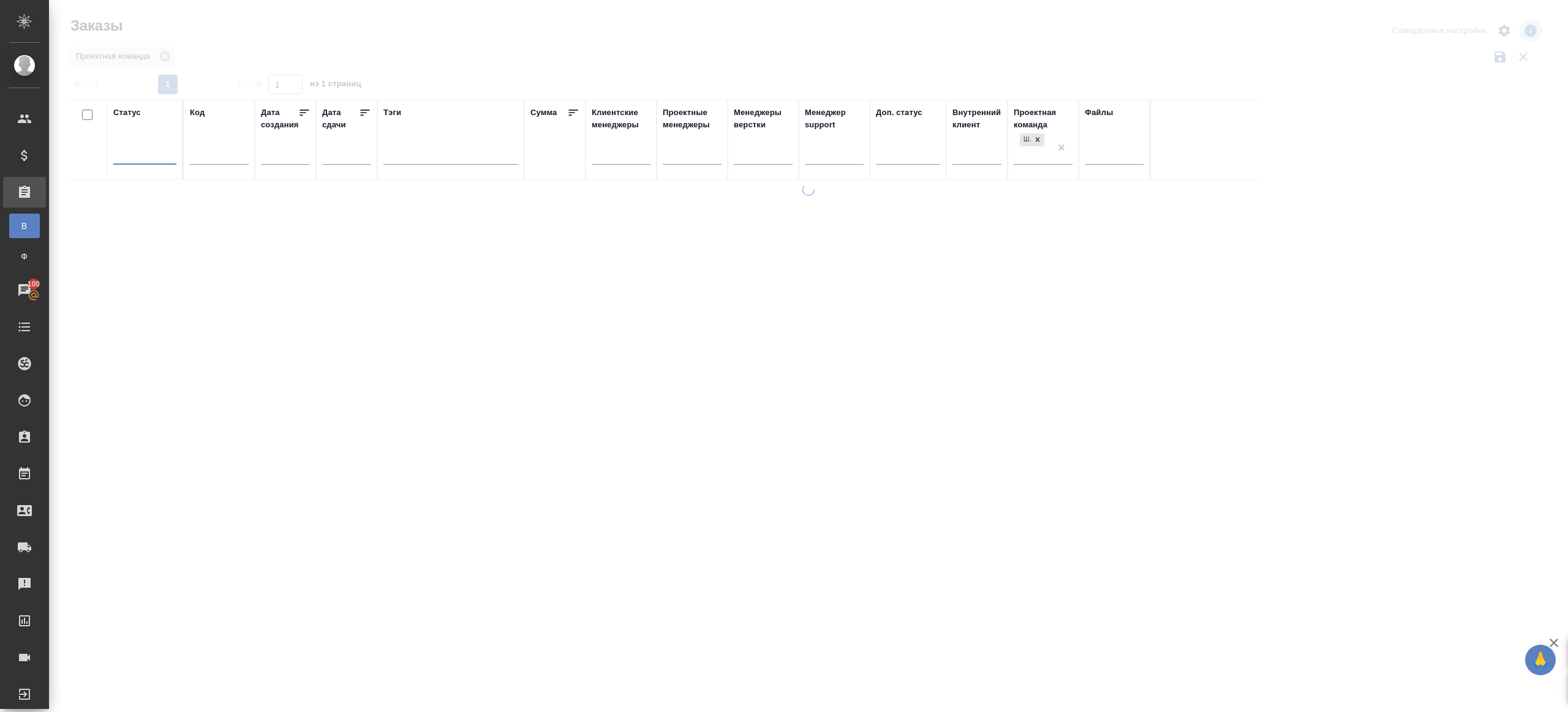
click at [441, 43] on div at bounding box center [808, 274] width 1519 height 547
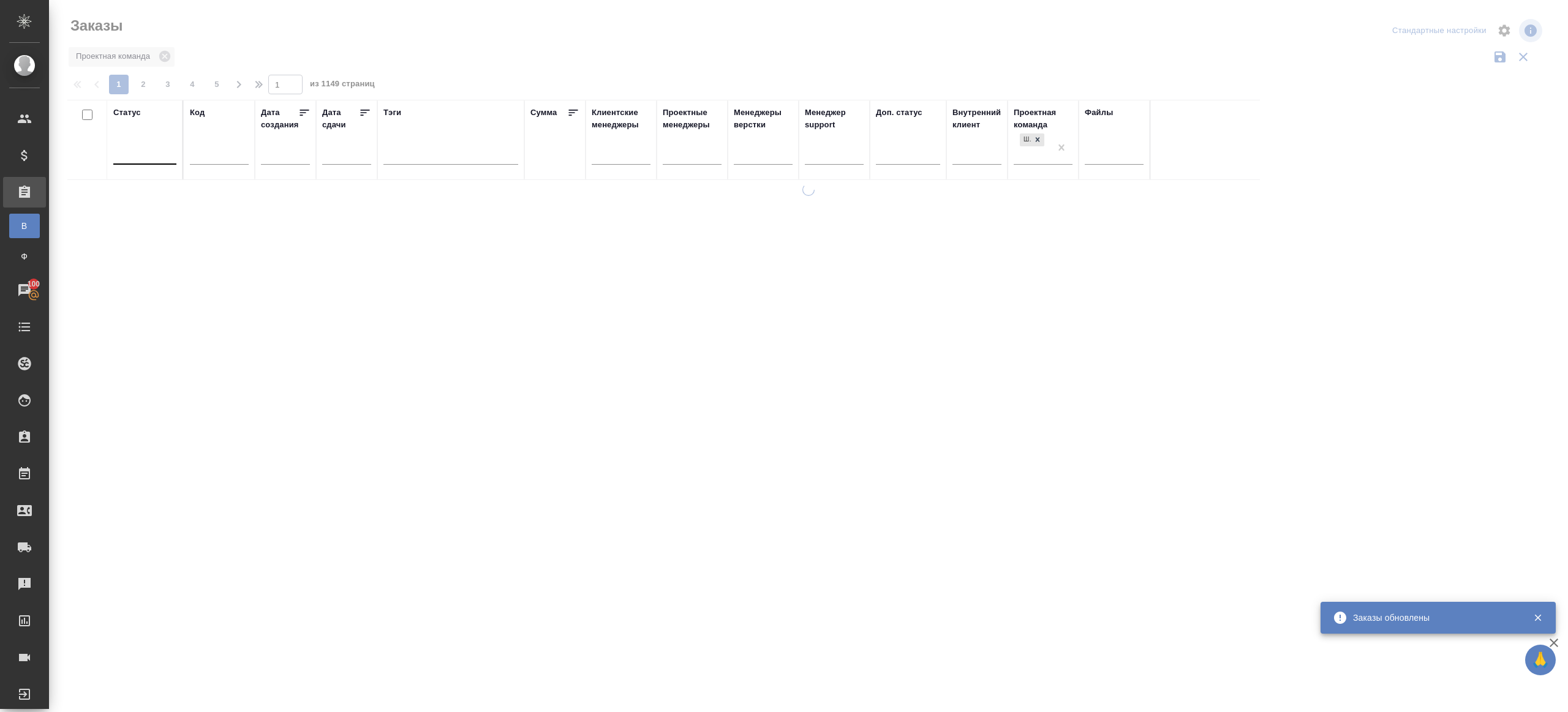
click at [156, 155] on div at bounding box center [145, 152] width 63 height 18
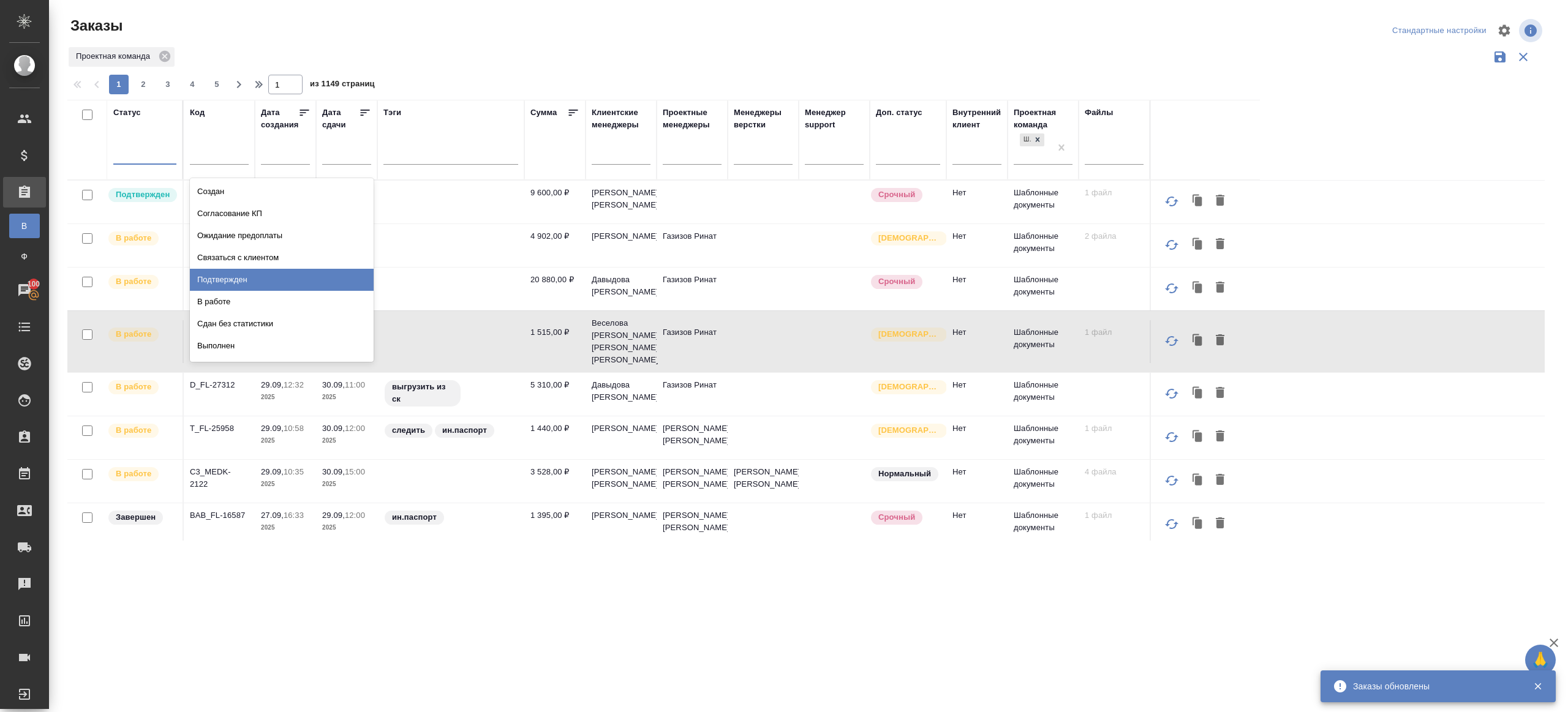
click at [278, 279] on div "Подтвержден" at bounding box center [282, 279] width 184 height 22
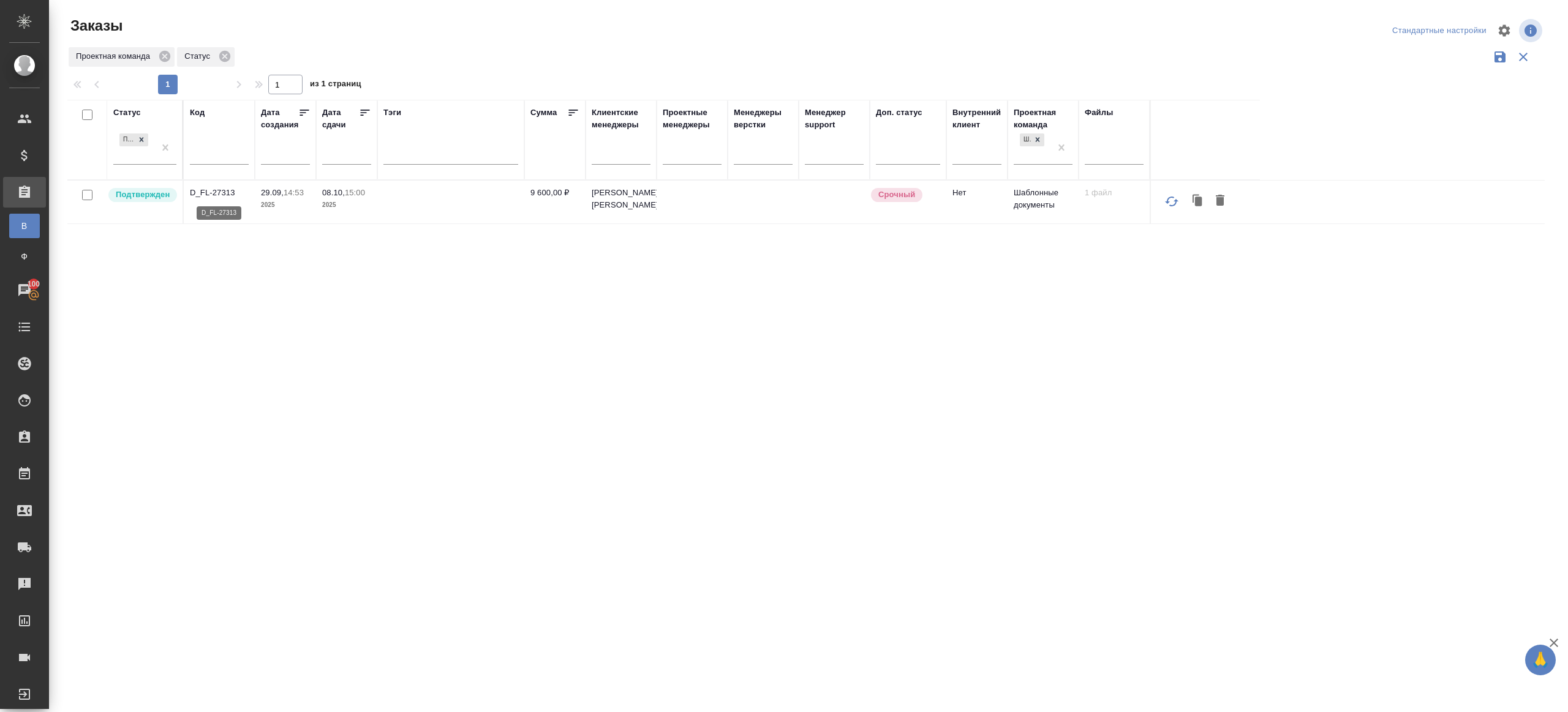
click at [219, 194] on p "D_FL-27313" at bounding box center [219, 193] width 59 height 12
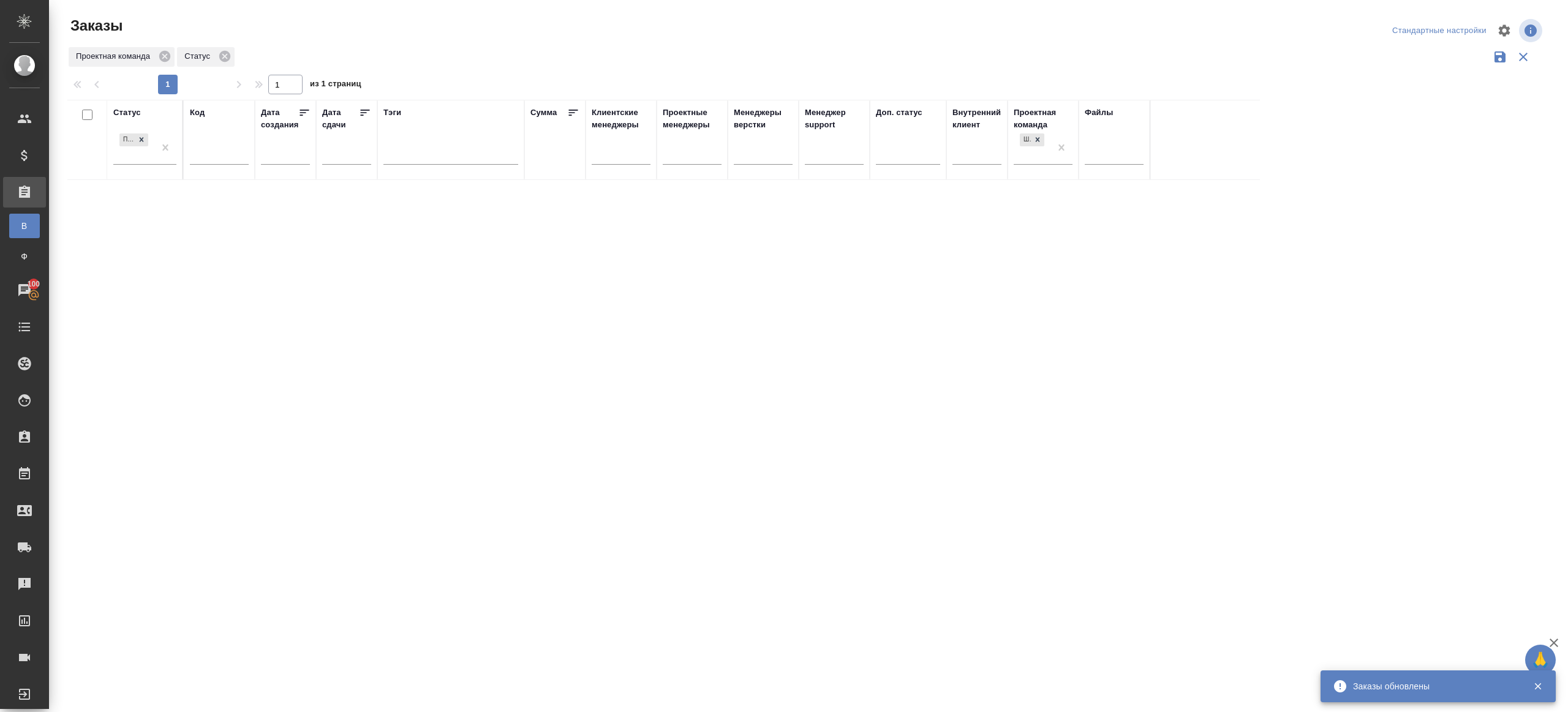
click at [551, 85] on div "1 1 из 1 страниц" at bounding box center [811, 84] width 1487 height 19
click at [423, 75] on div "1 1 из 1 страниц" at bounding box center [811, 84] width 1487 height 19
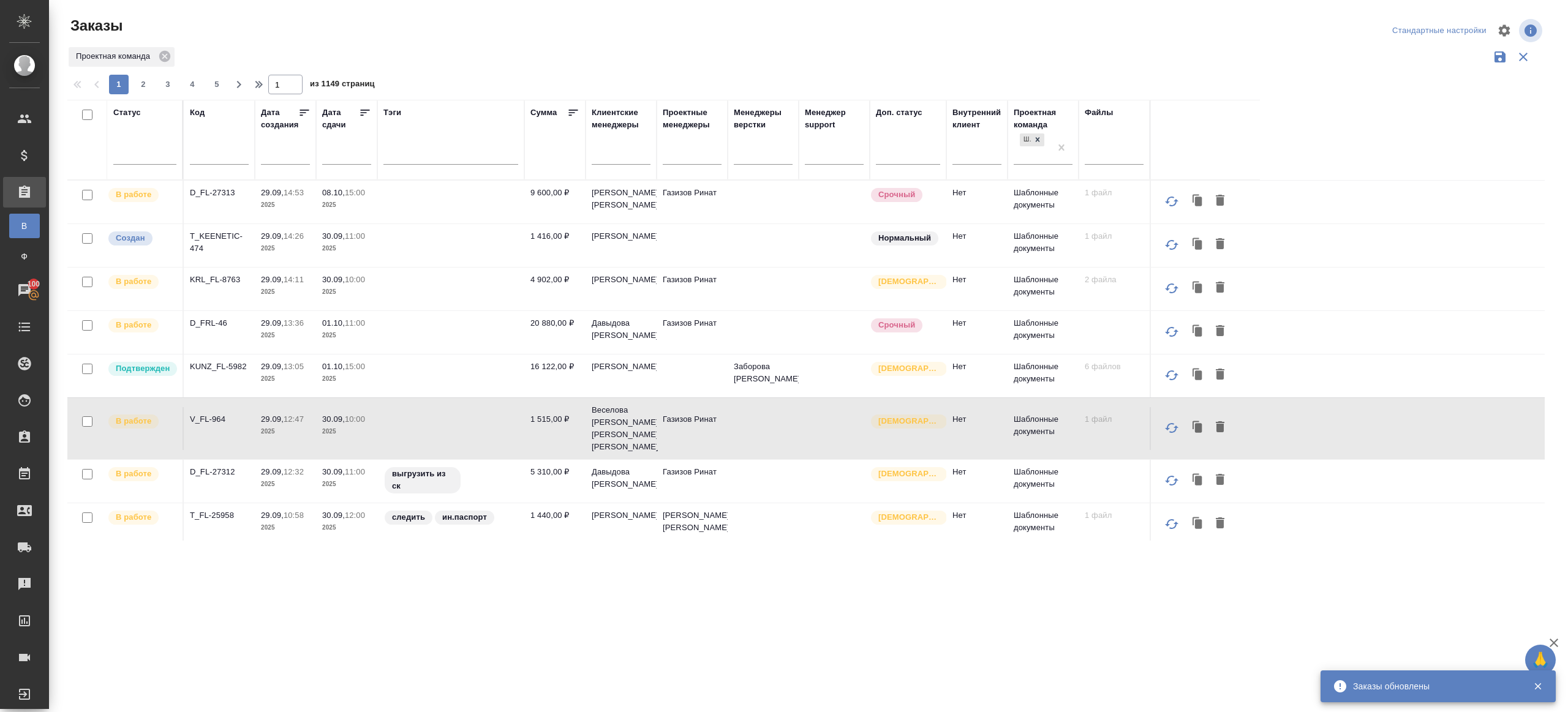
click at [167, 134] on div "Статус" at bounding box center [145, 139] width 63 height 67
click at [172, 143] on div at bounding box center [145, 152] width 63 height 18
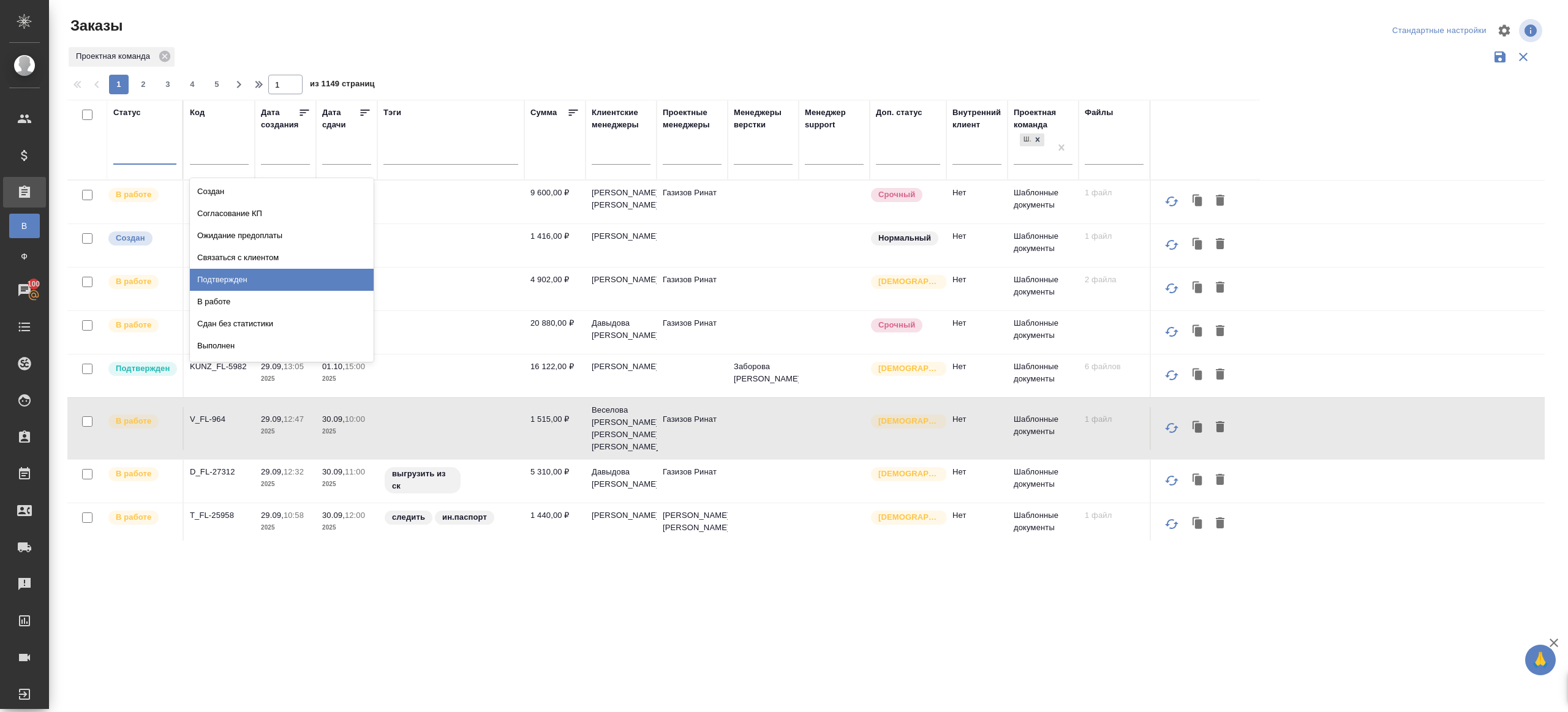
click at [257, 272] on div "Подтвержден" at bounding box center [282, 279] width 184 height 22
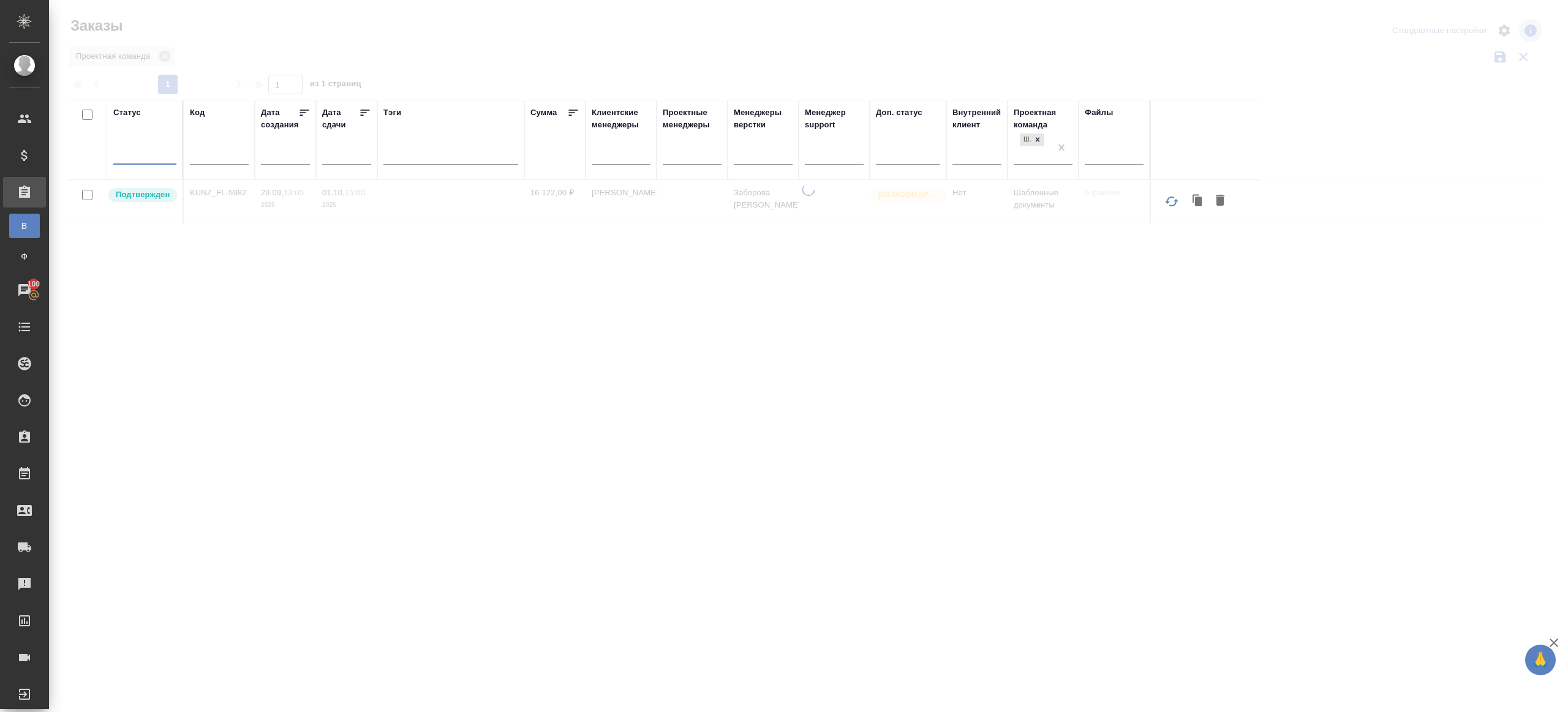
click at [446, 66] on div at bounding box center [808, 274] width 1519 height 547
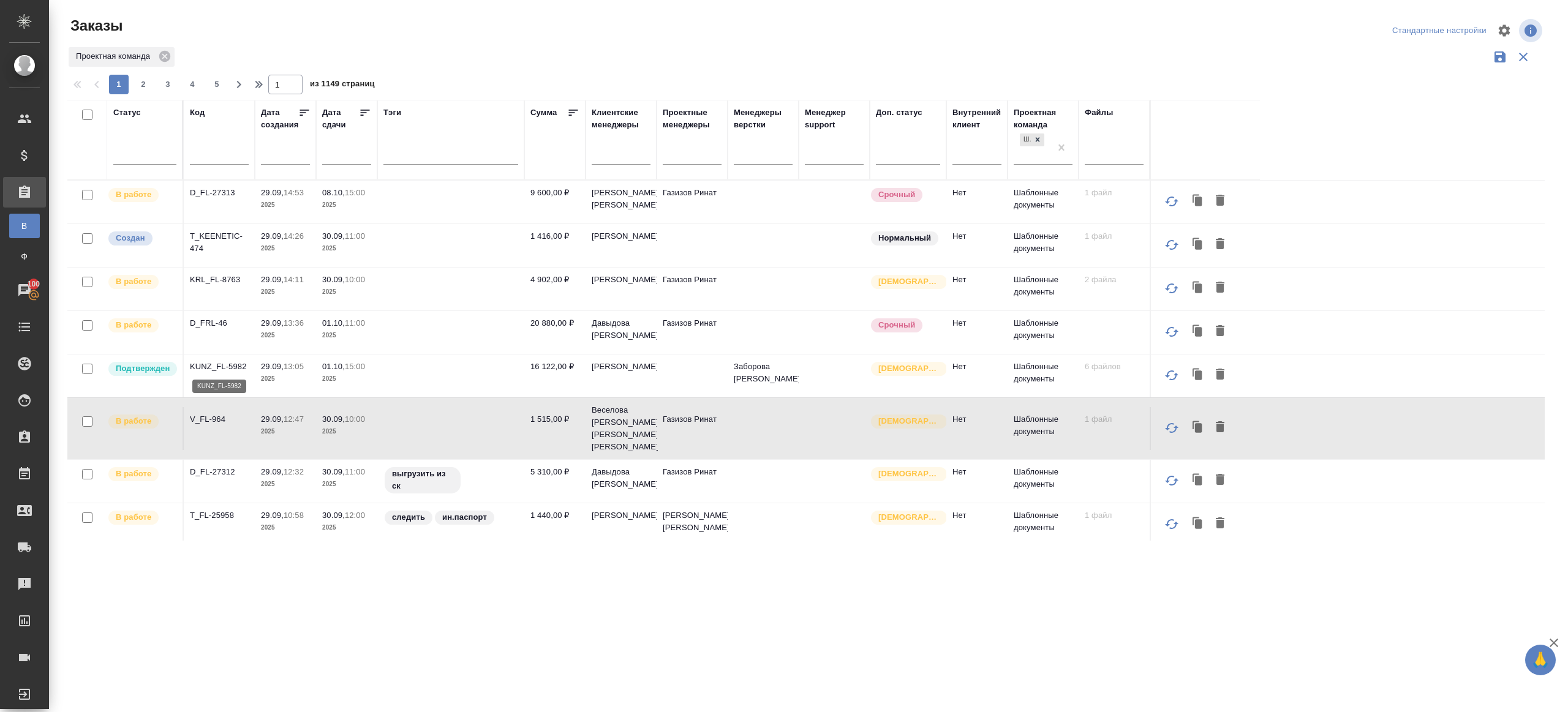
click at [234, 370] on p "KUNZ_FL-5982" at bounding box center [219, 366] width 59 height 12
click at [127, 152] on input "text" at bounding box center [126, 152] width 14 height 9
click at [602, 96] on div "Заказы Стандартные настройки Проектная команда 1 2 3 4 5 1 из 1149 страниц Стат…" at bounding box center [810, 274] width 1500 height 547
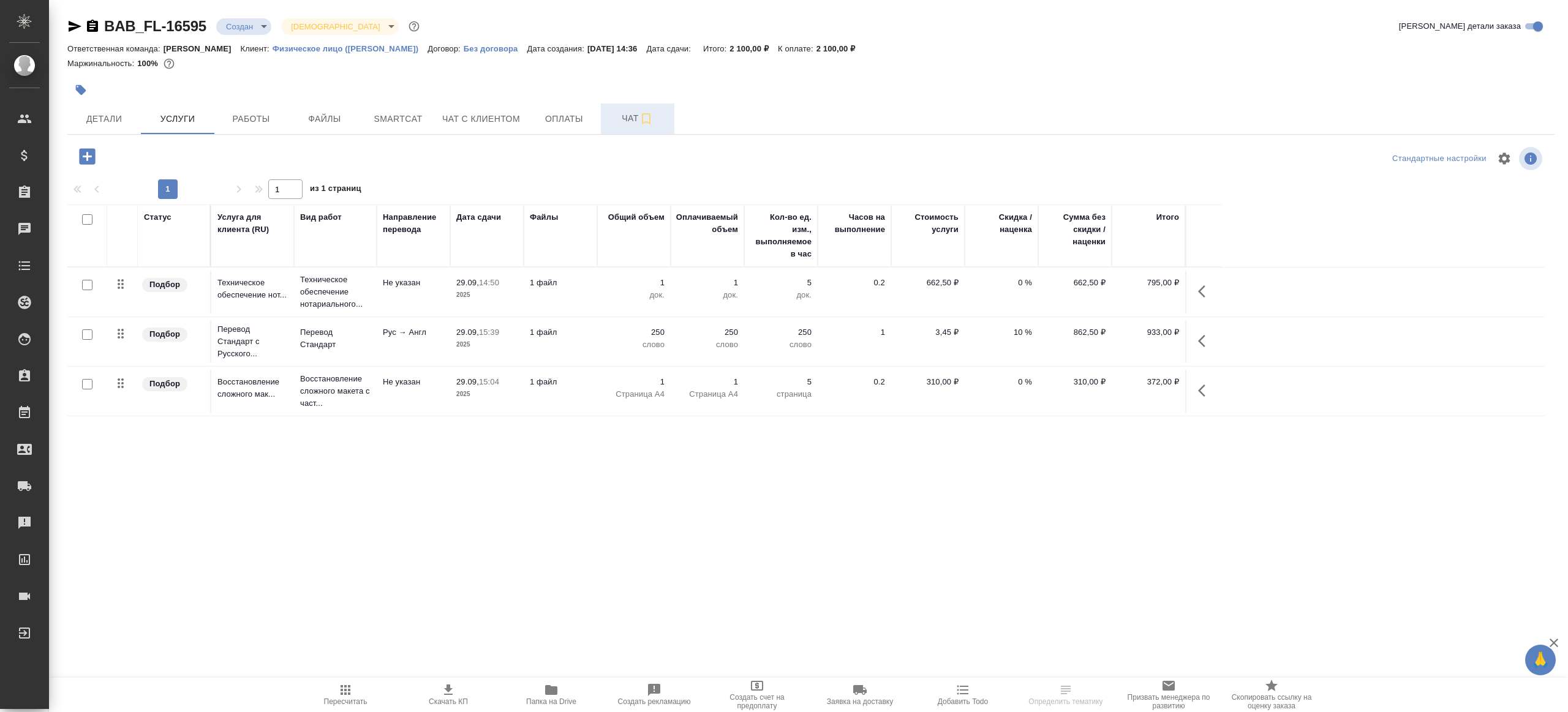
click at [625, 111] on span "Чат" at bounding box center [638, 118] width 59 height 15
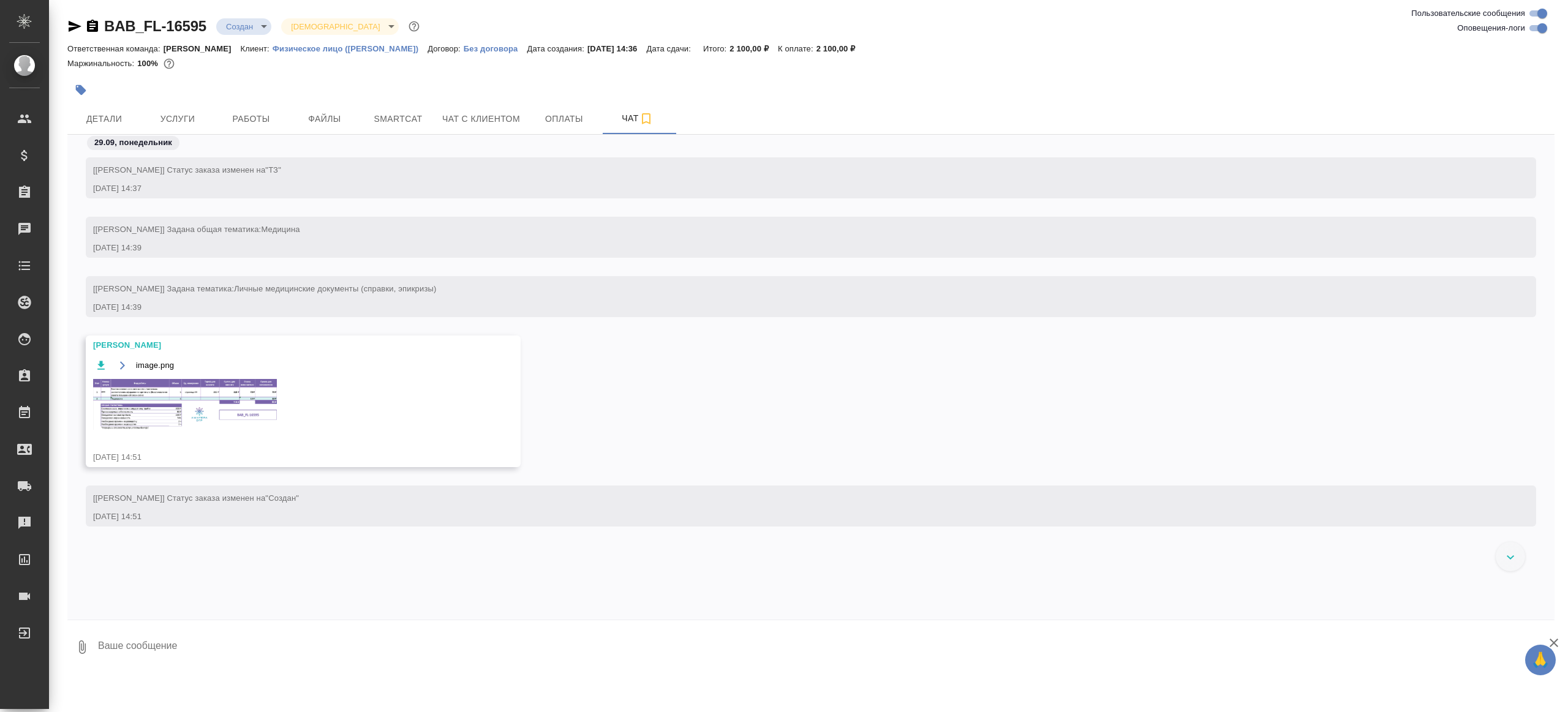
click at [252, 404] on img at bounding box center [185, 404] width 184 height 51
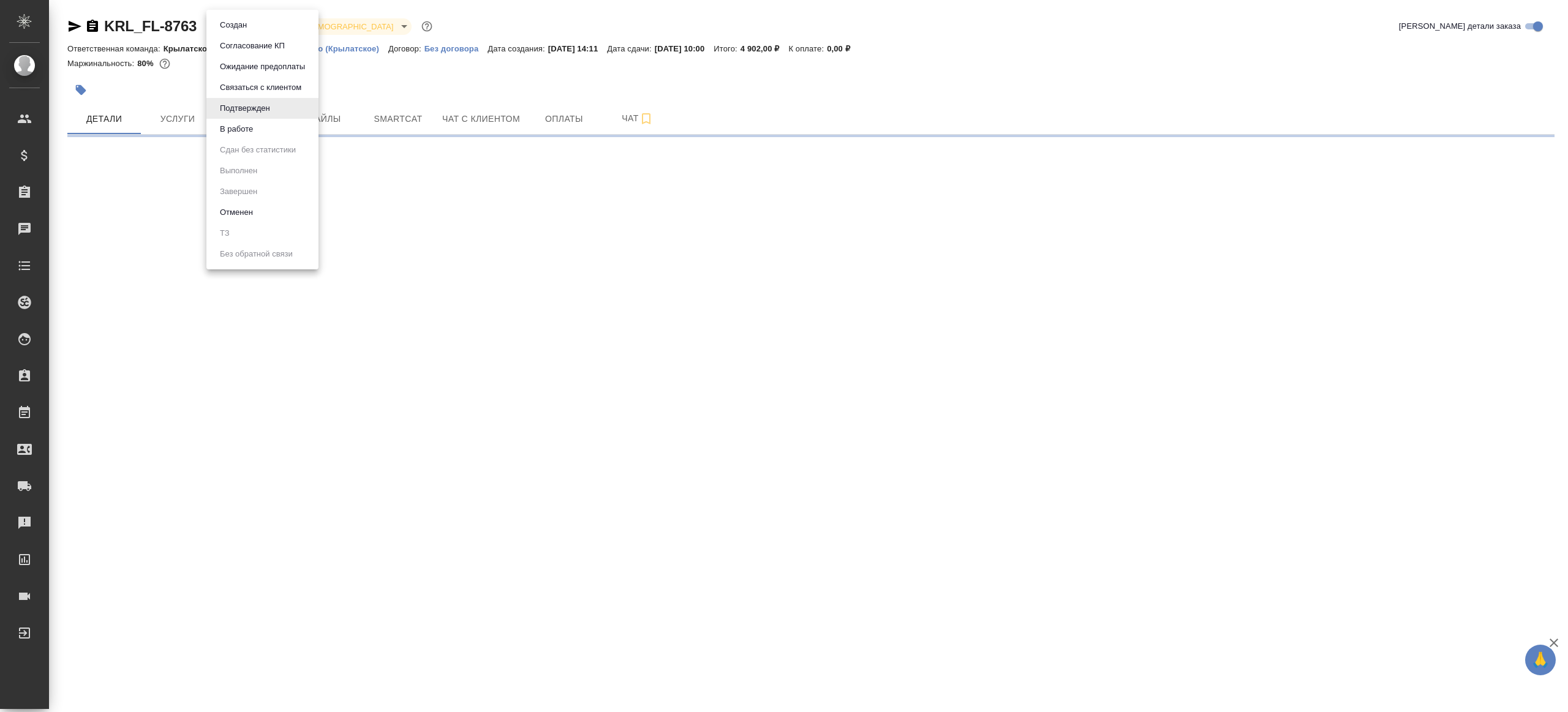
click at [241, 27] on body "🙏 .cls-1 fill:#fff; AWATERA Gazizov Rinat Клиенты Спецификации Заказы Чаты Todo…" at bounding box center [784, 356] width 1568 height 712
click at [258, 122] on li "В работе" at bounding box center [262, 129] width 112 height 21
select select "RU"
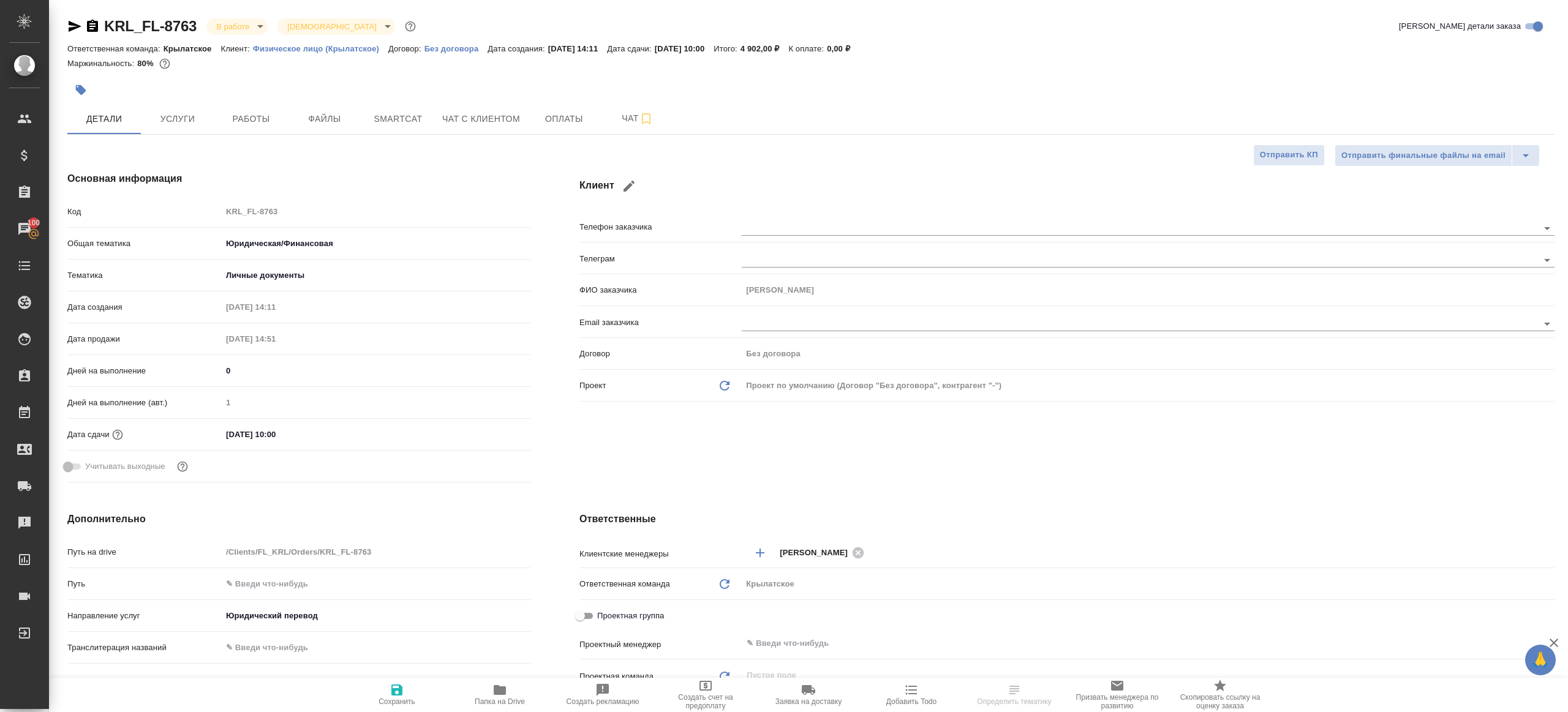
scroll to position [282, 0]
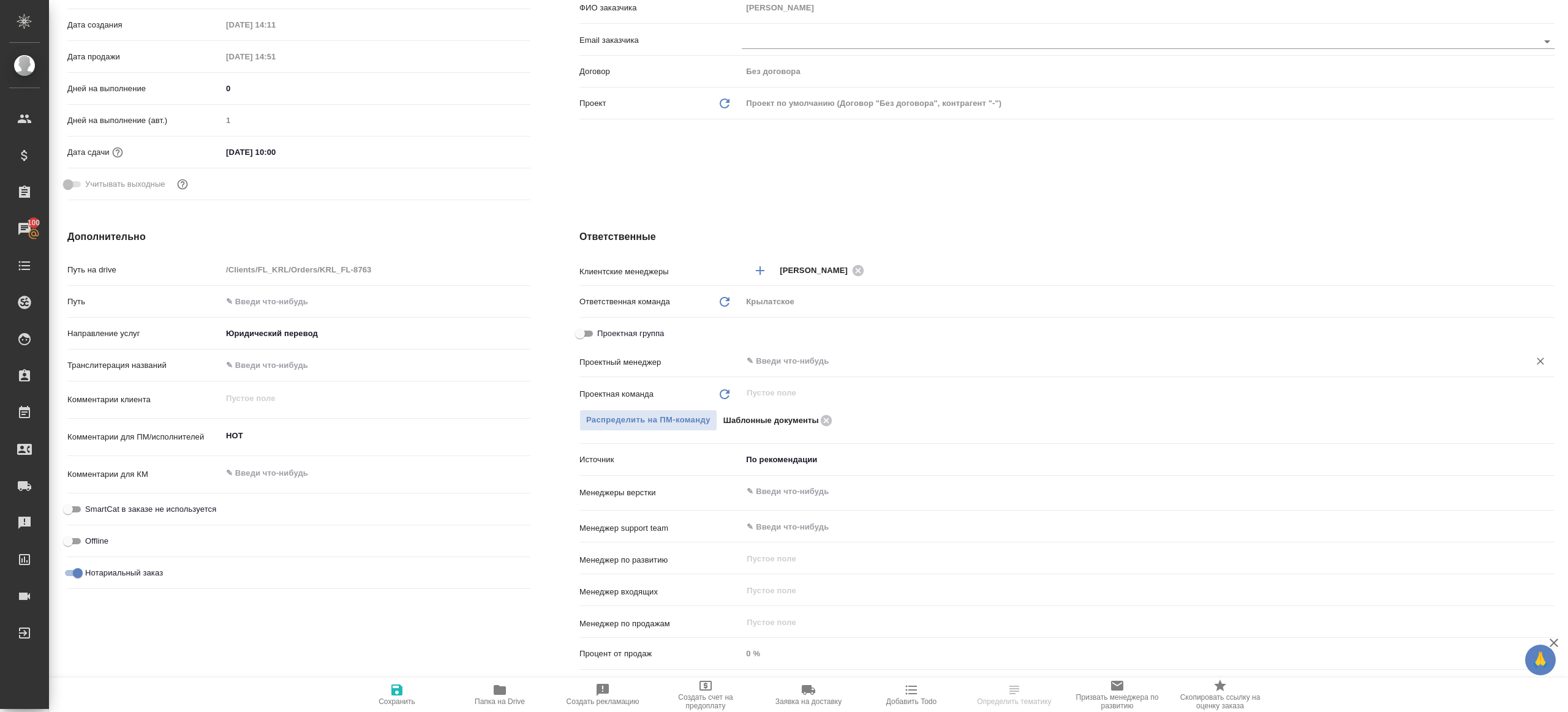
click at [789, 358] on input "text" at bounding box center [1127, 361] width 764 height 14
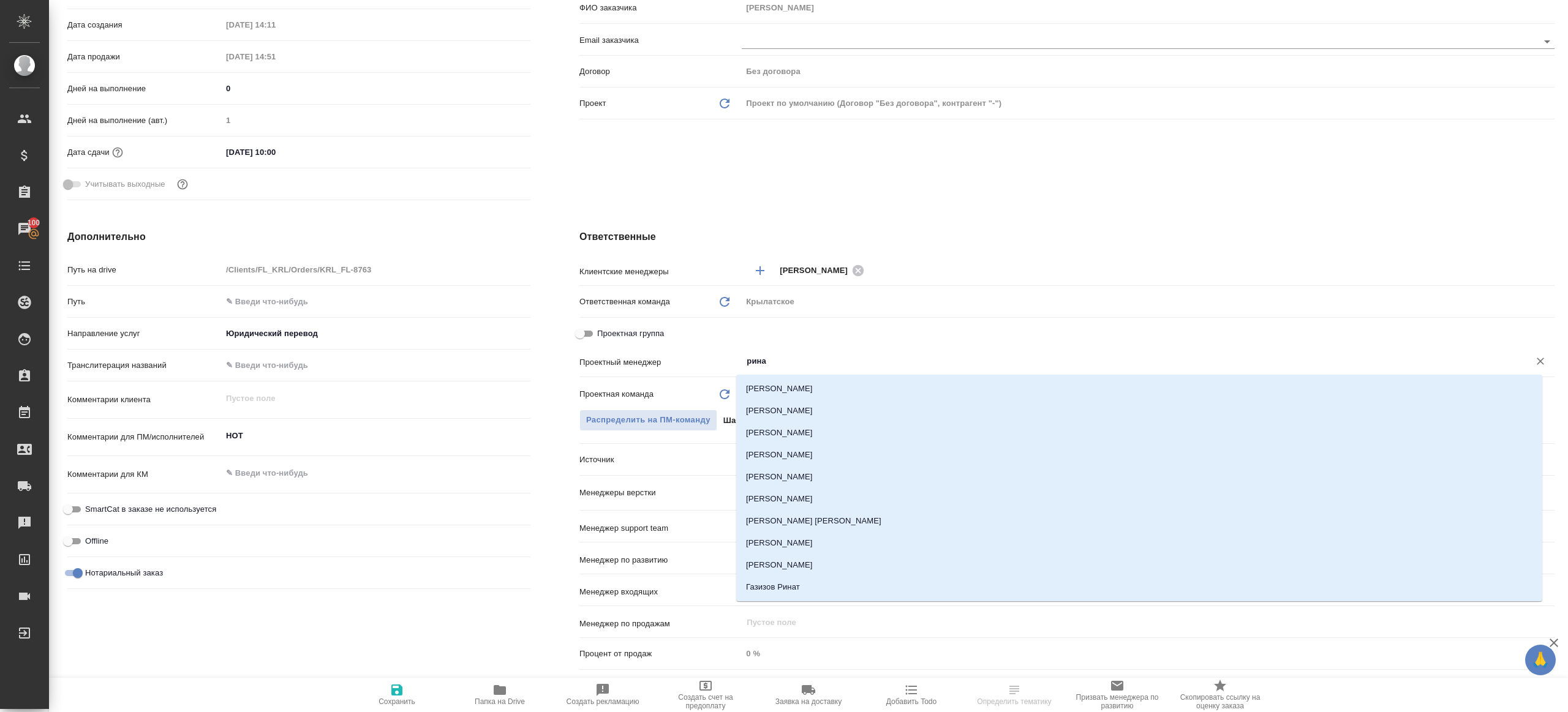
type input "ринат"
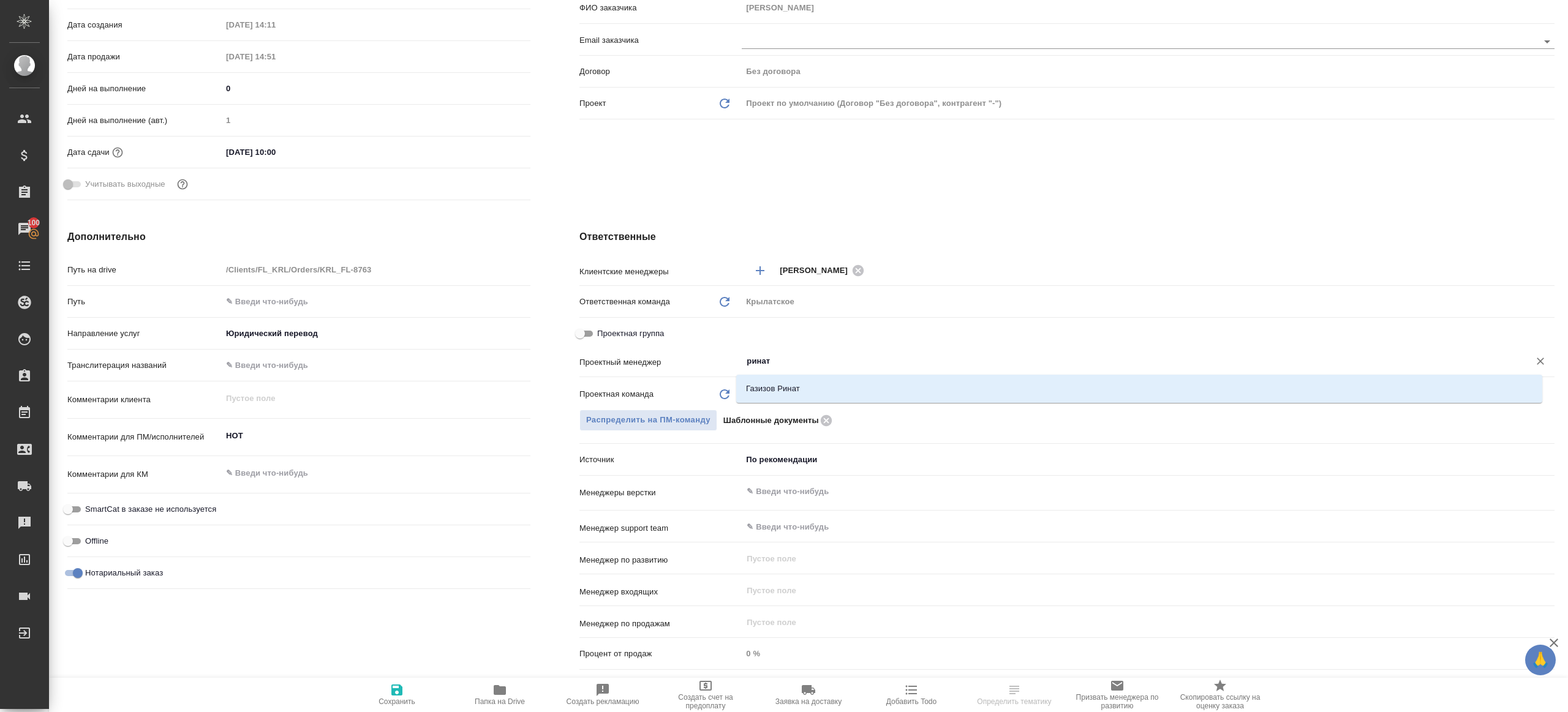
click at [804, 394] on div ".cls-1 fill:#fff; AWATERA Gazizov Rinat Клиенты Спецификации Заказы 100 Чаты To…" at bounding box center [784, 356] width 1568 height 712
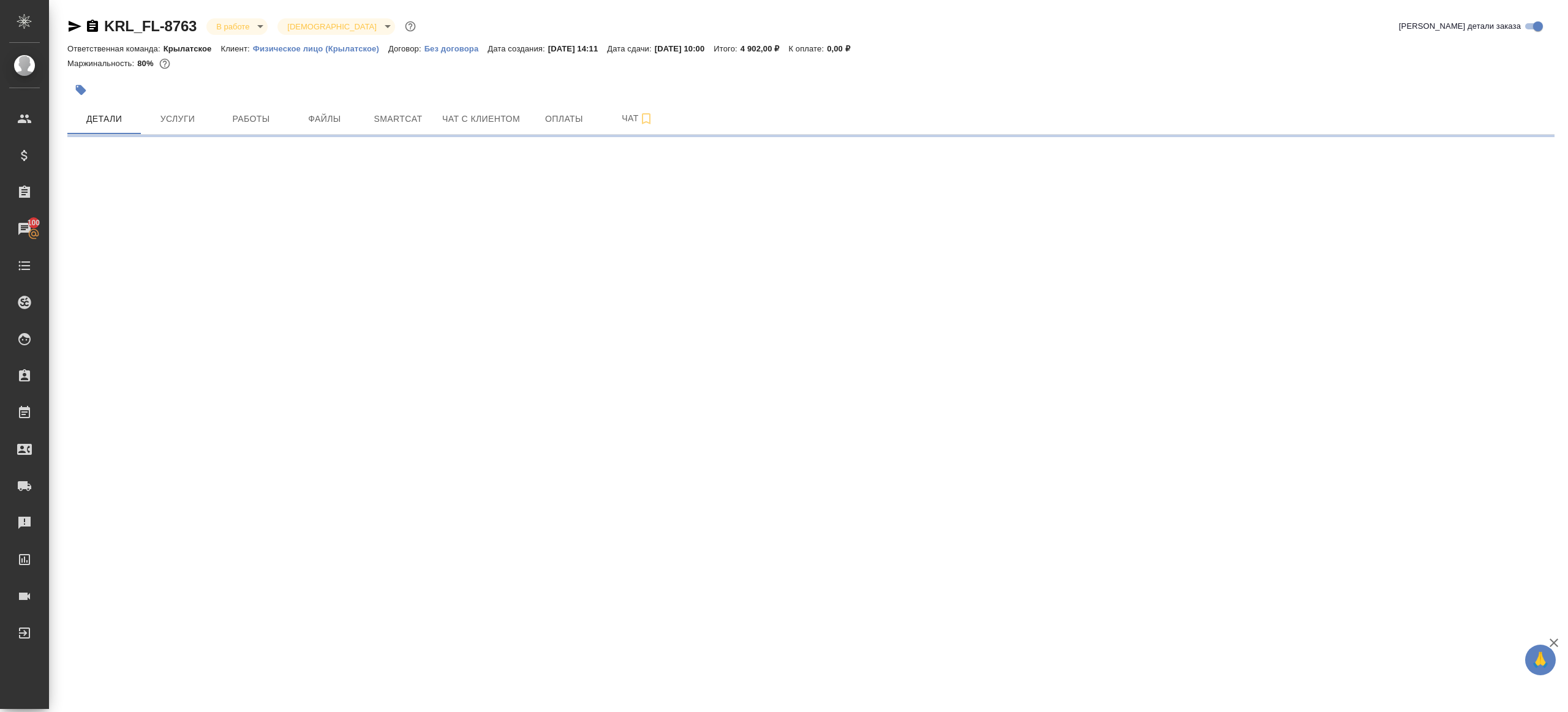
select select "RU"
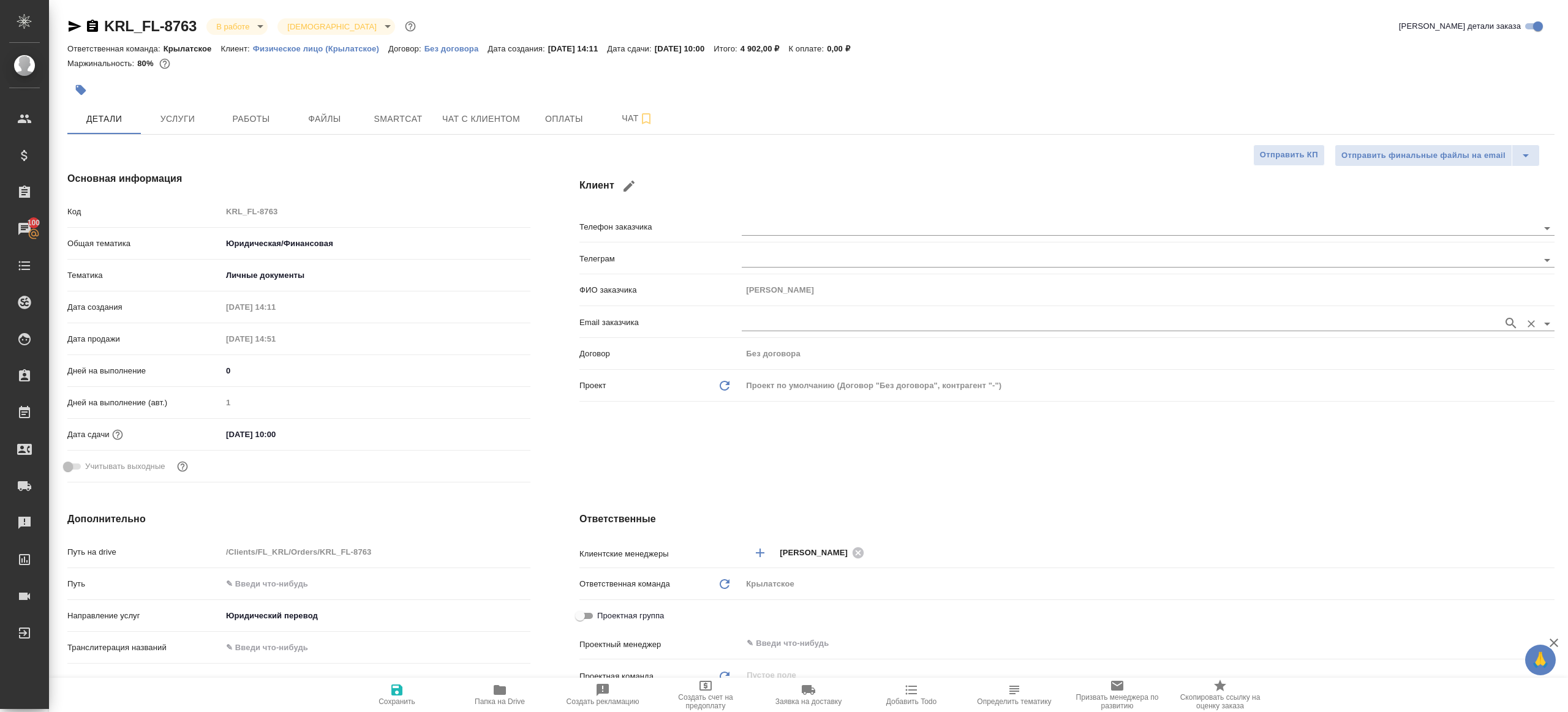
type textarea "x"
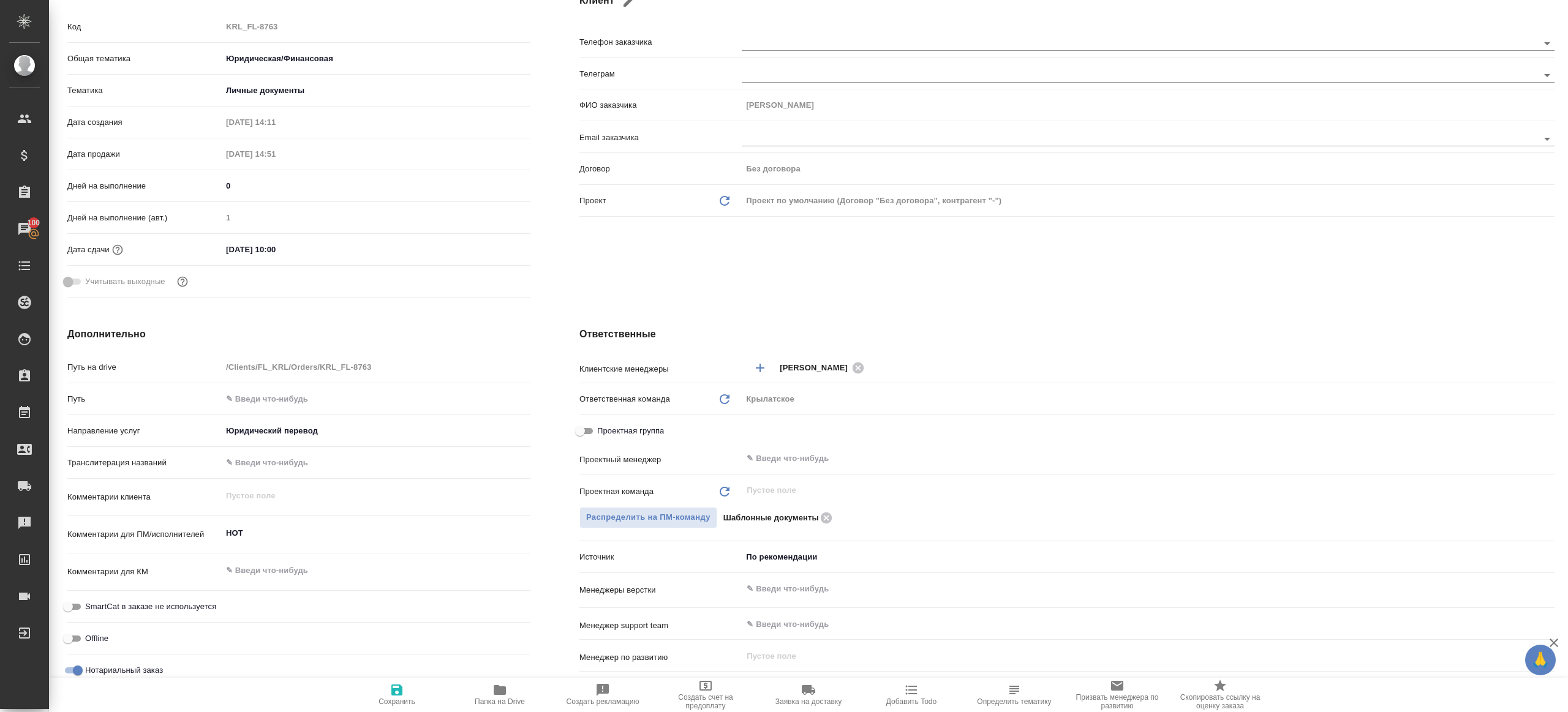
click at [774, 476] on div "Проектный менеджер ​" at bounding box center [1067, 463] width 975 height 32
click at [779, 461] on input "text" at bounding box center [1127, 458] width 764 height 14
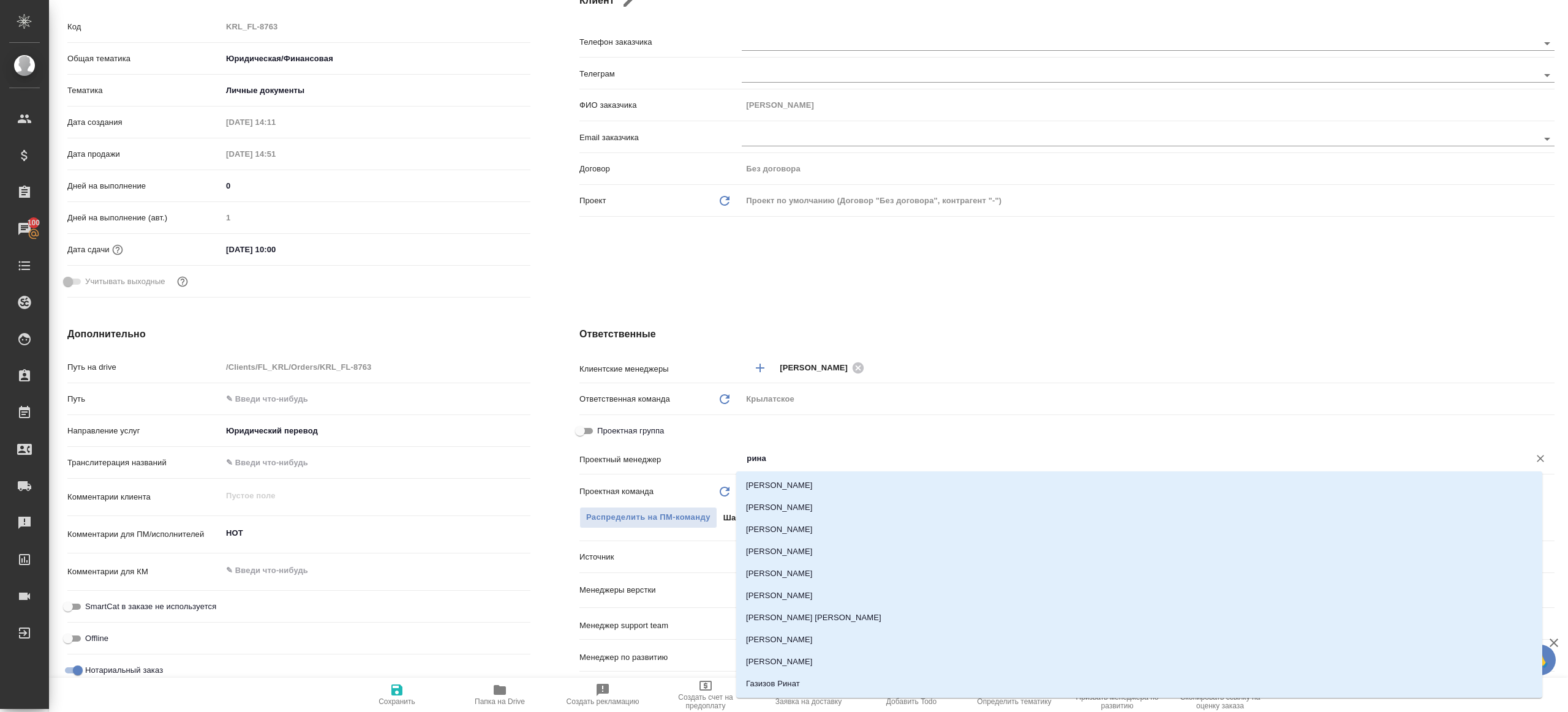
type input "ринат"
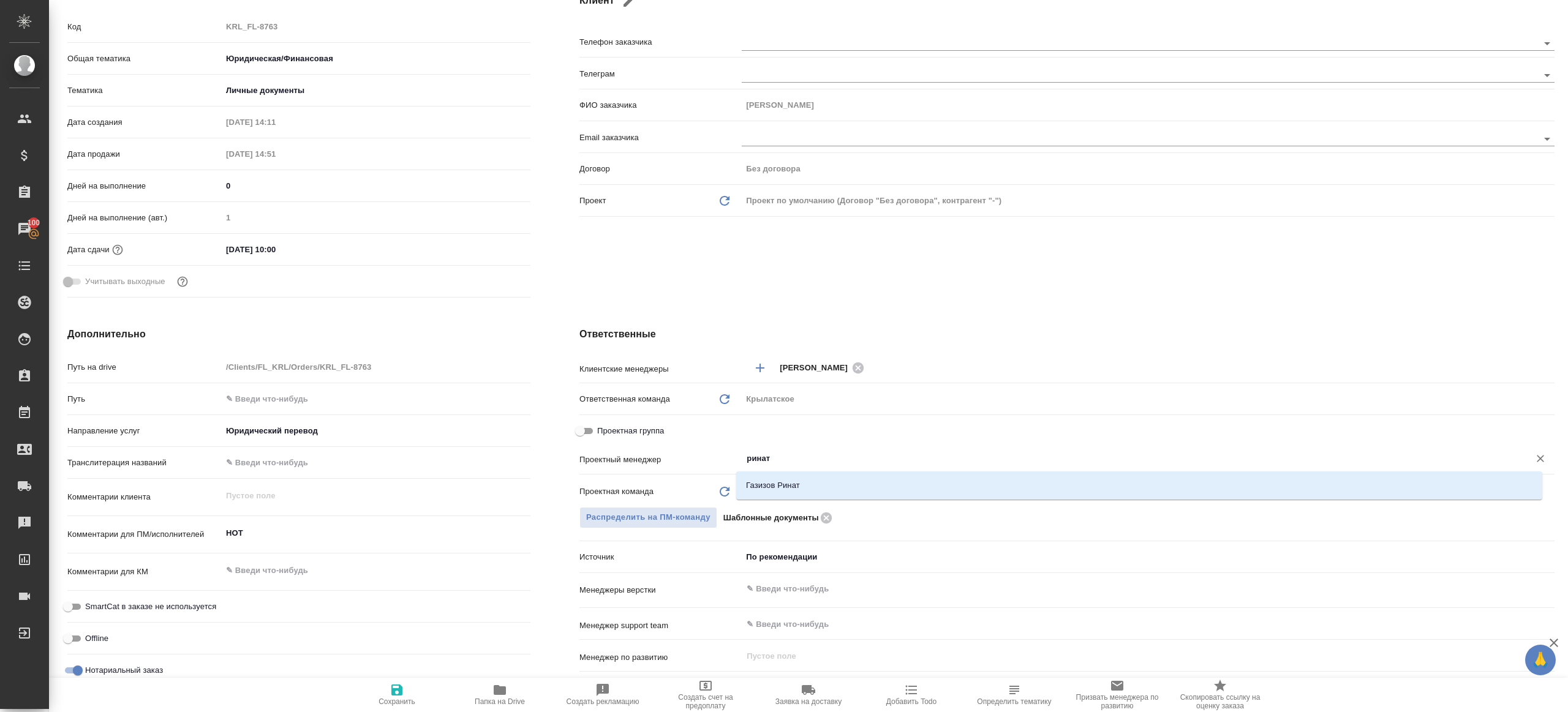
click at [774, 481] on li "Газизов Ринат" at bounding box center [1139, 485] width 806 height 22
type textarea "x"
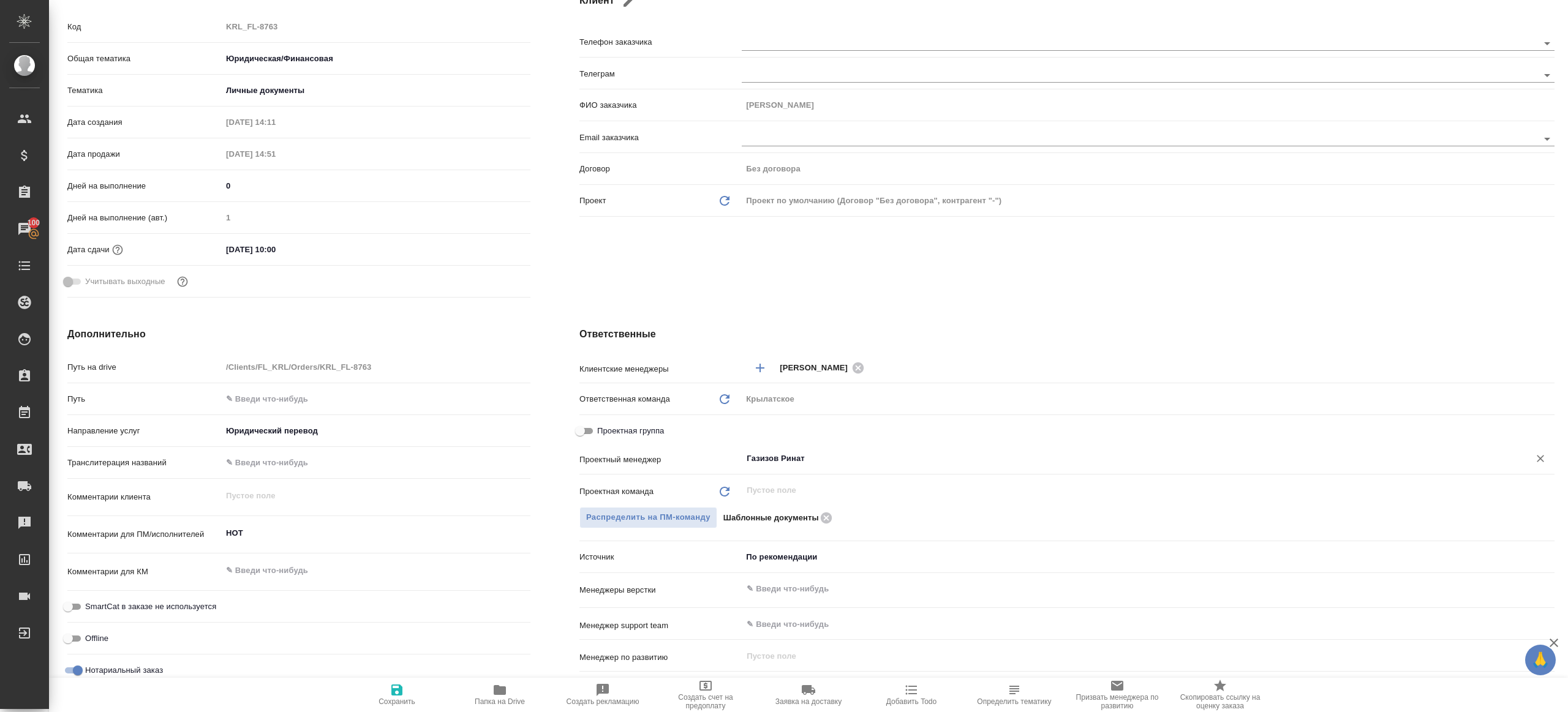
type input "Газизов Ринат"
click at [400, 692] on icon "button" at bounding box center [396, 689] width 11 height 11
type textarea "x"
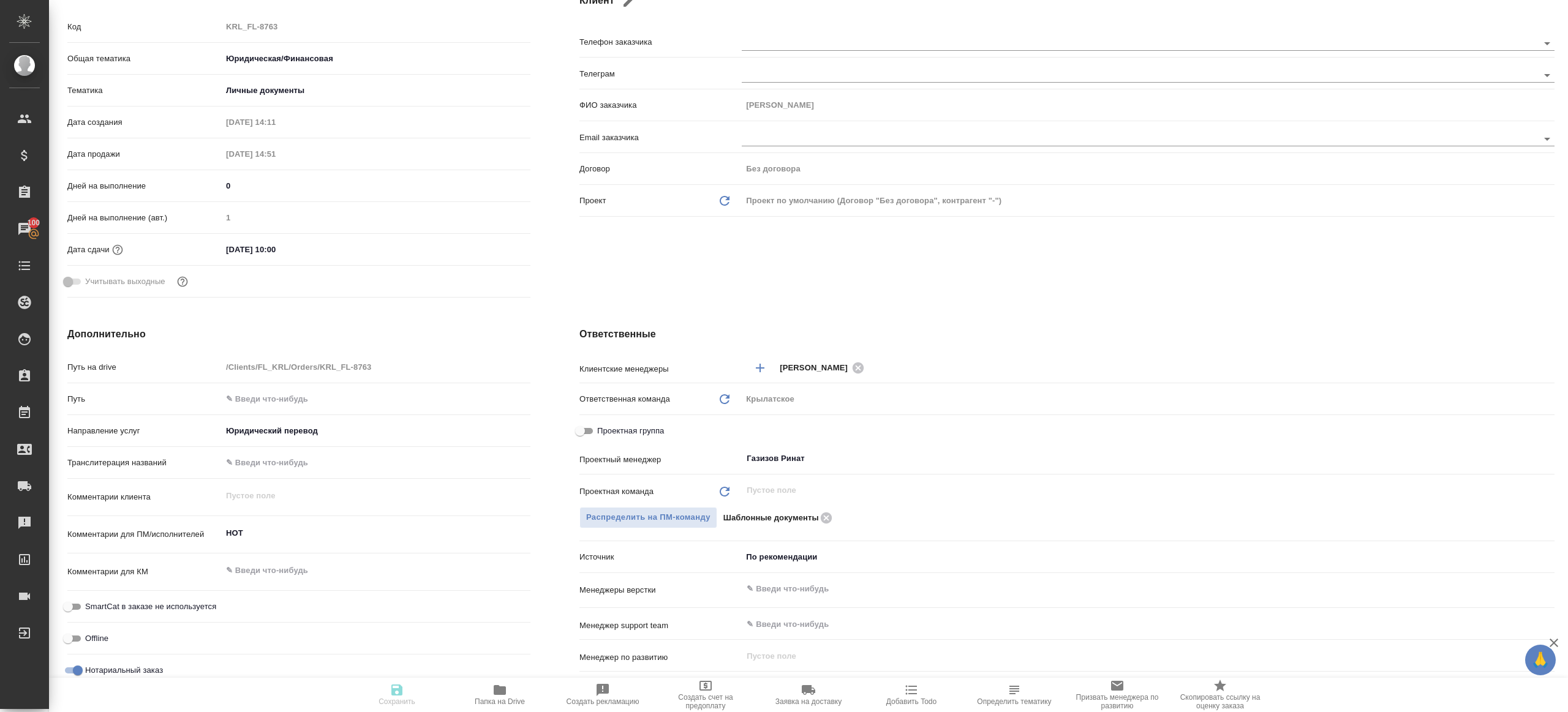
type textarea "x"
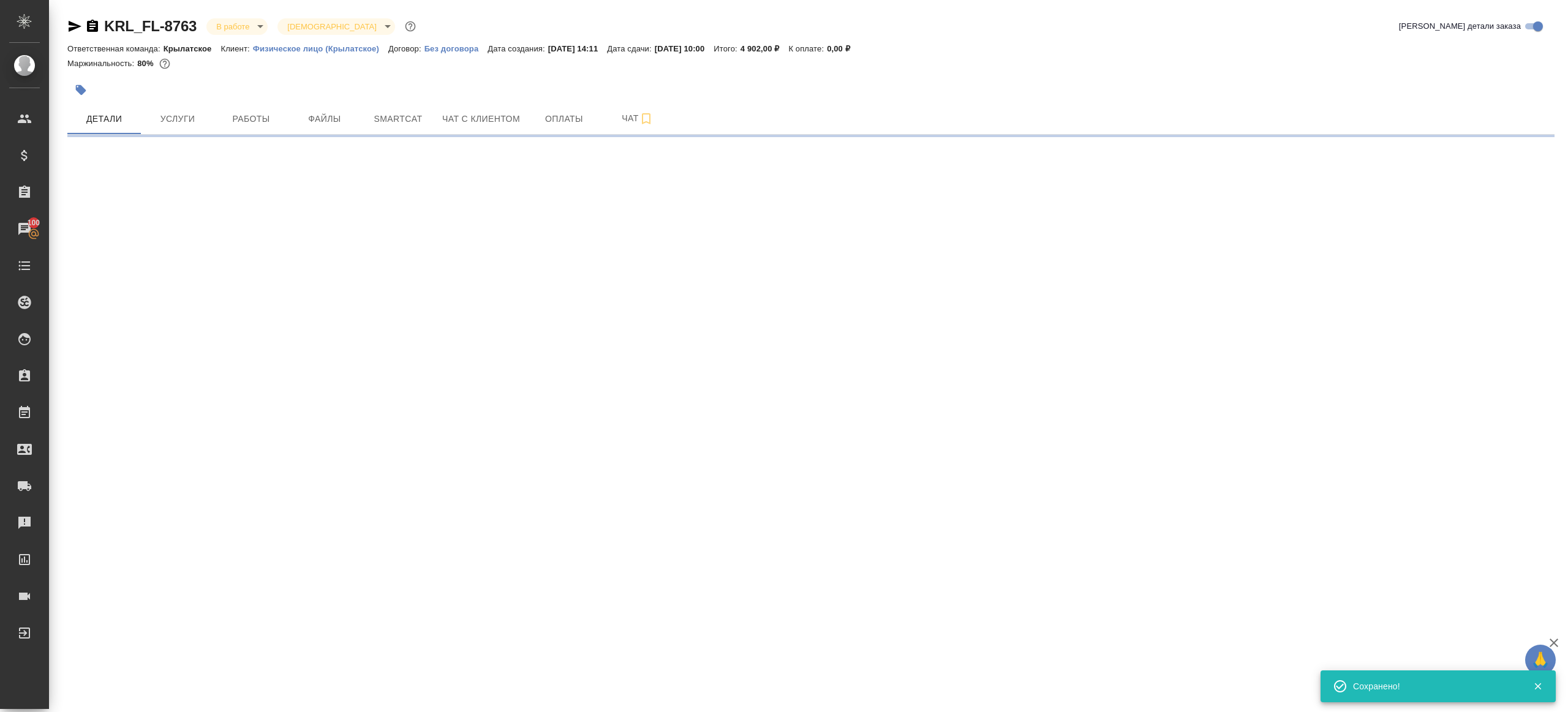
scroll to position [0, 0]
select select "RU"
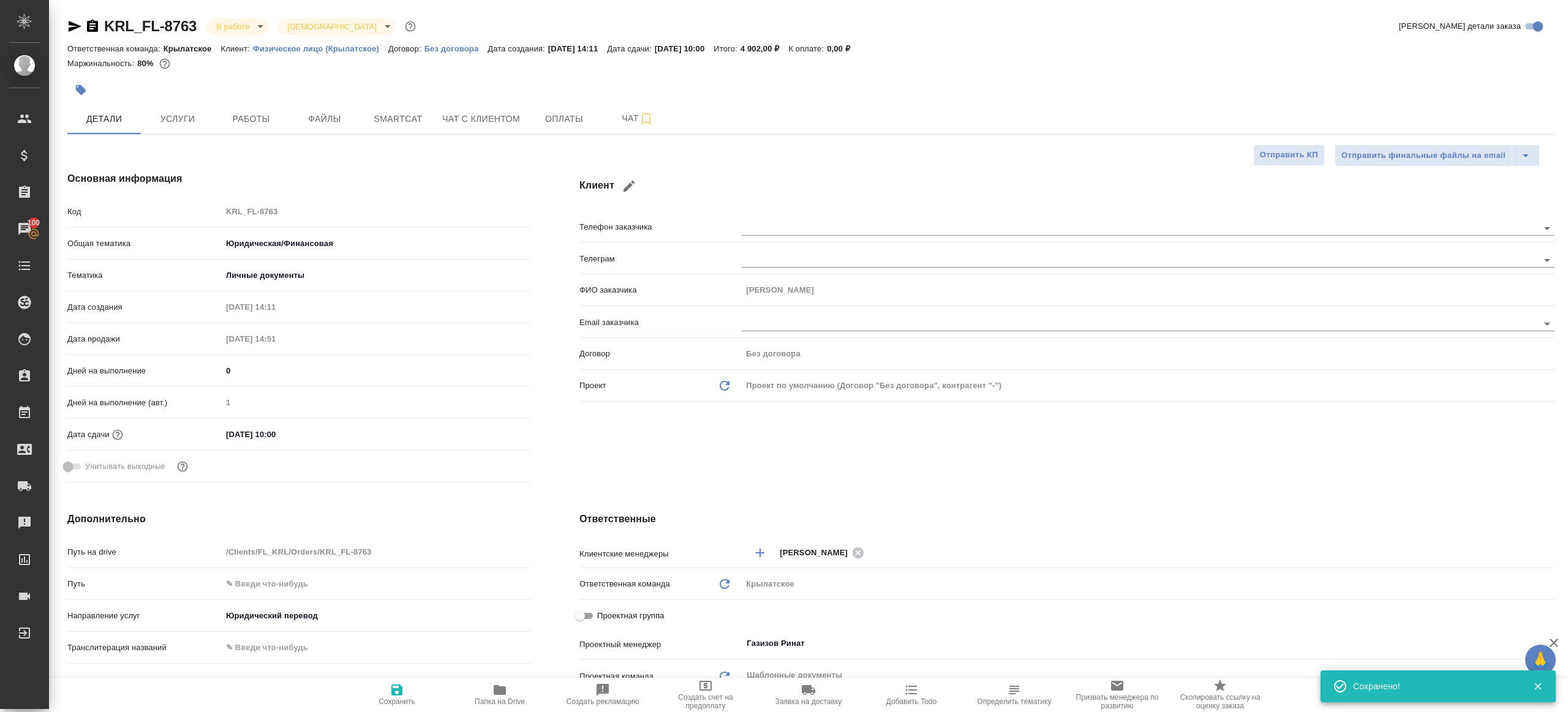
type textarea "x"
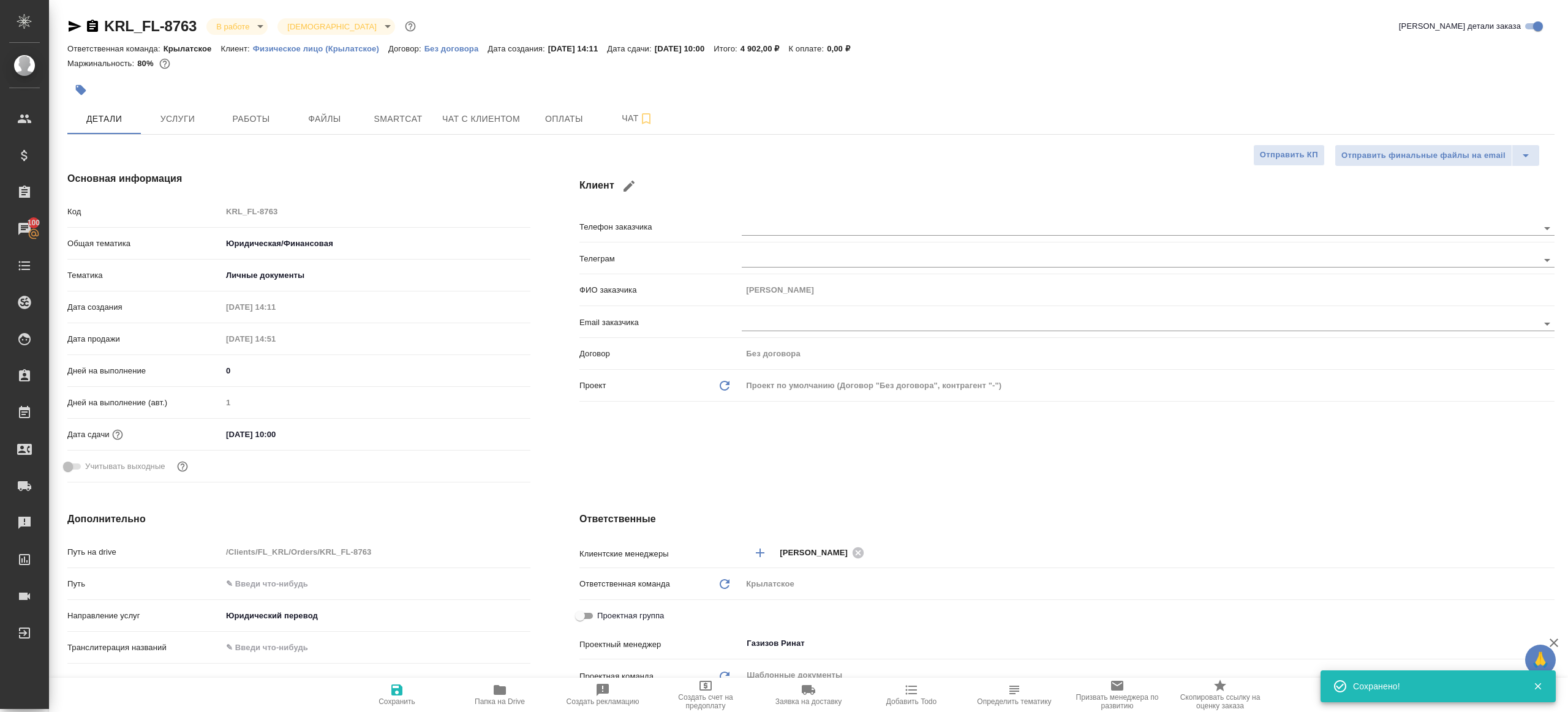
type textarea "x"
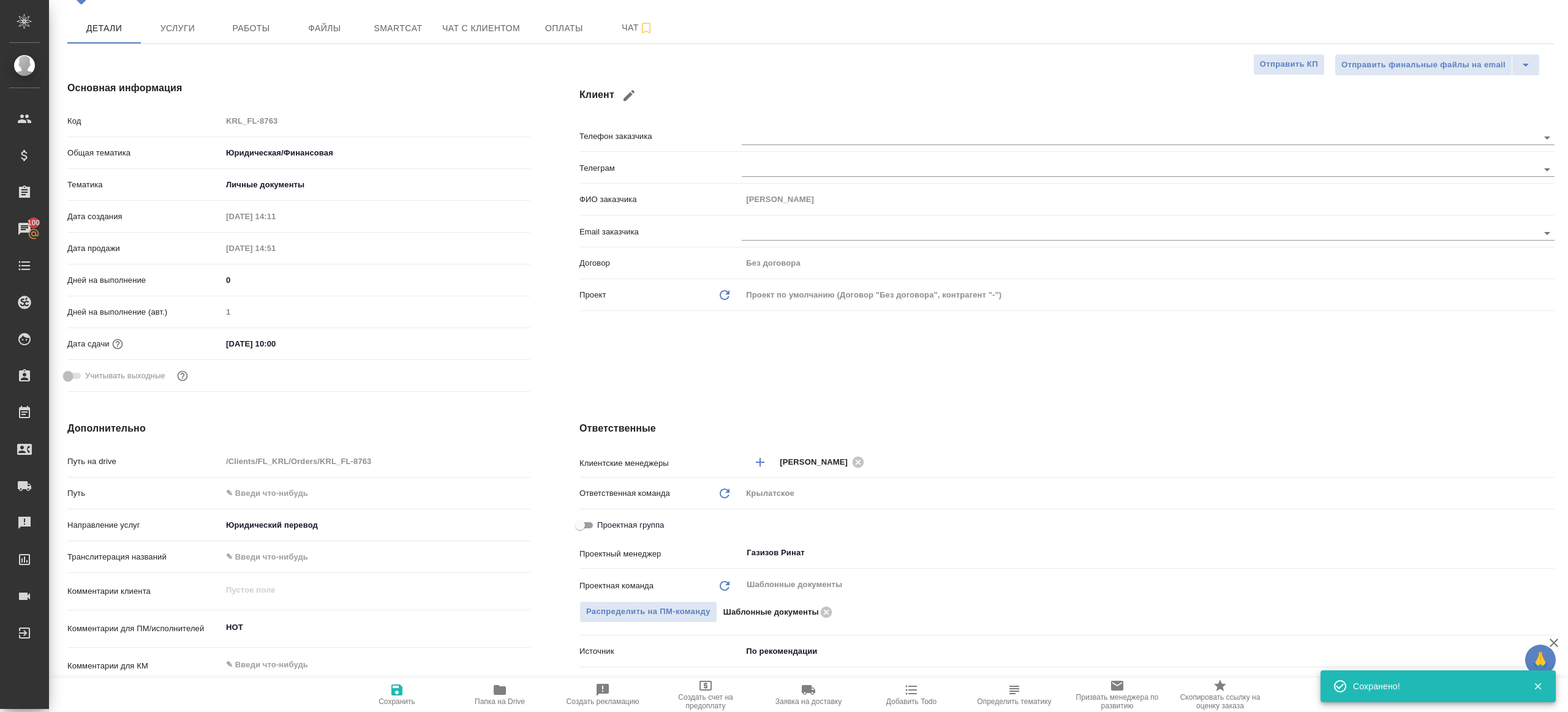
scroll to position [172, 0]
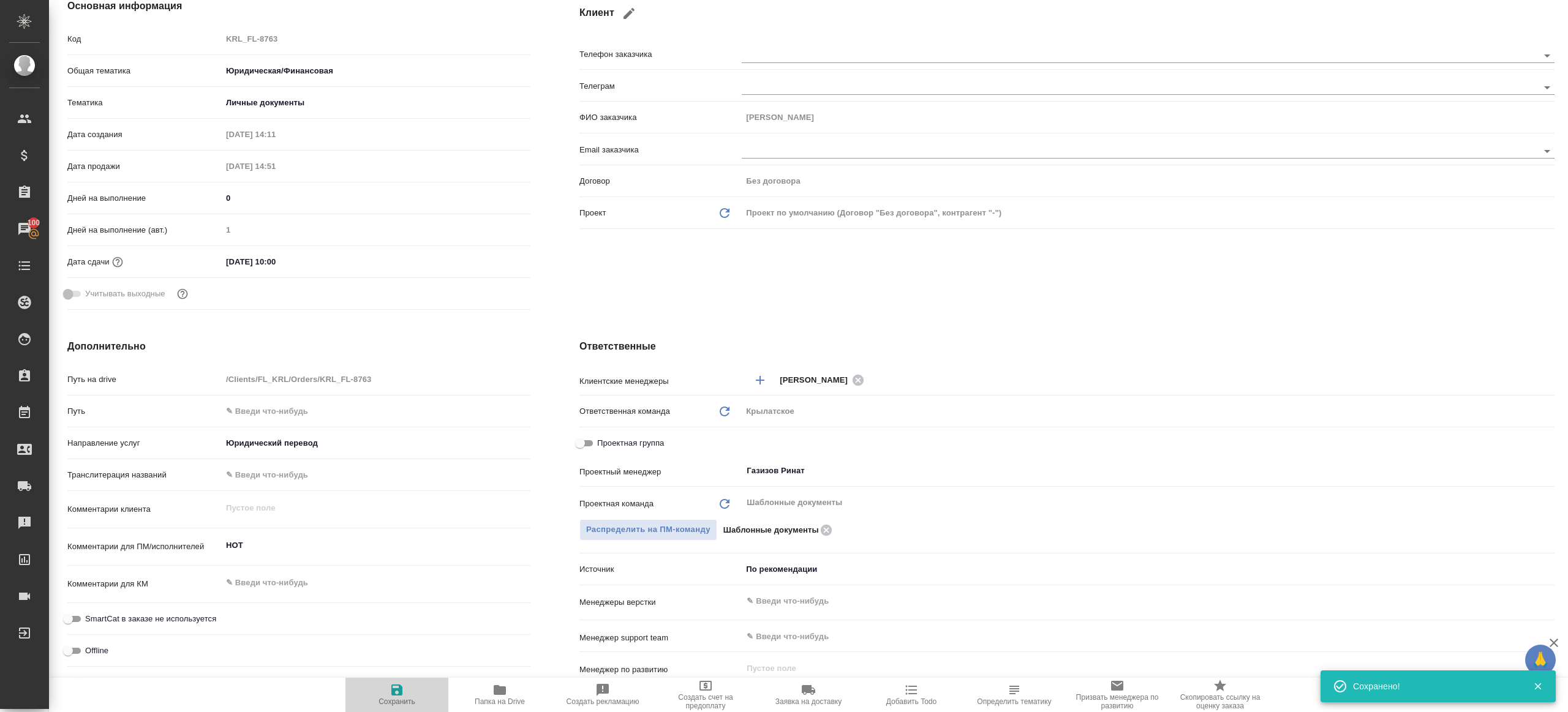
click at [407, 690] on span "Сохранить" at bounding box center [397, 694] width 88 height 23
type textarea "x"
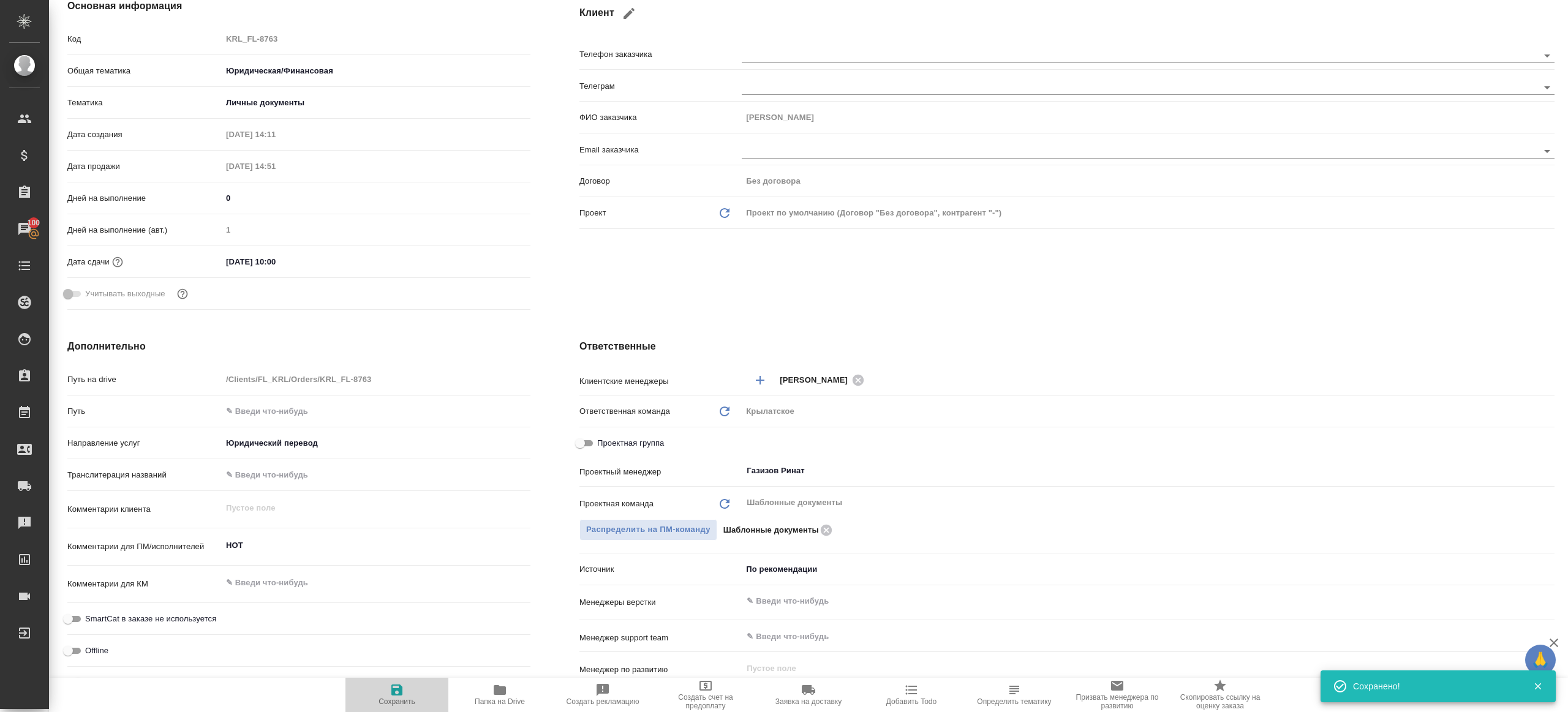
type textarea "x"
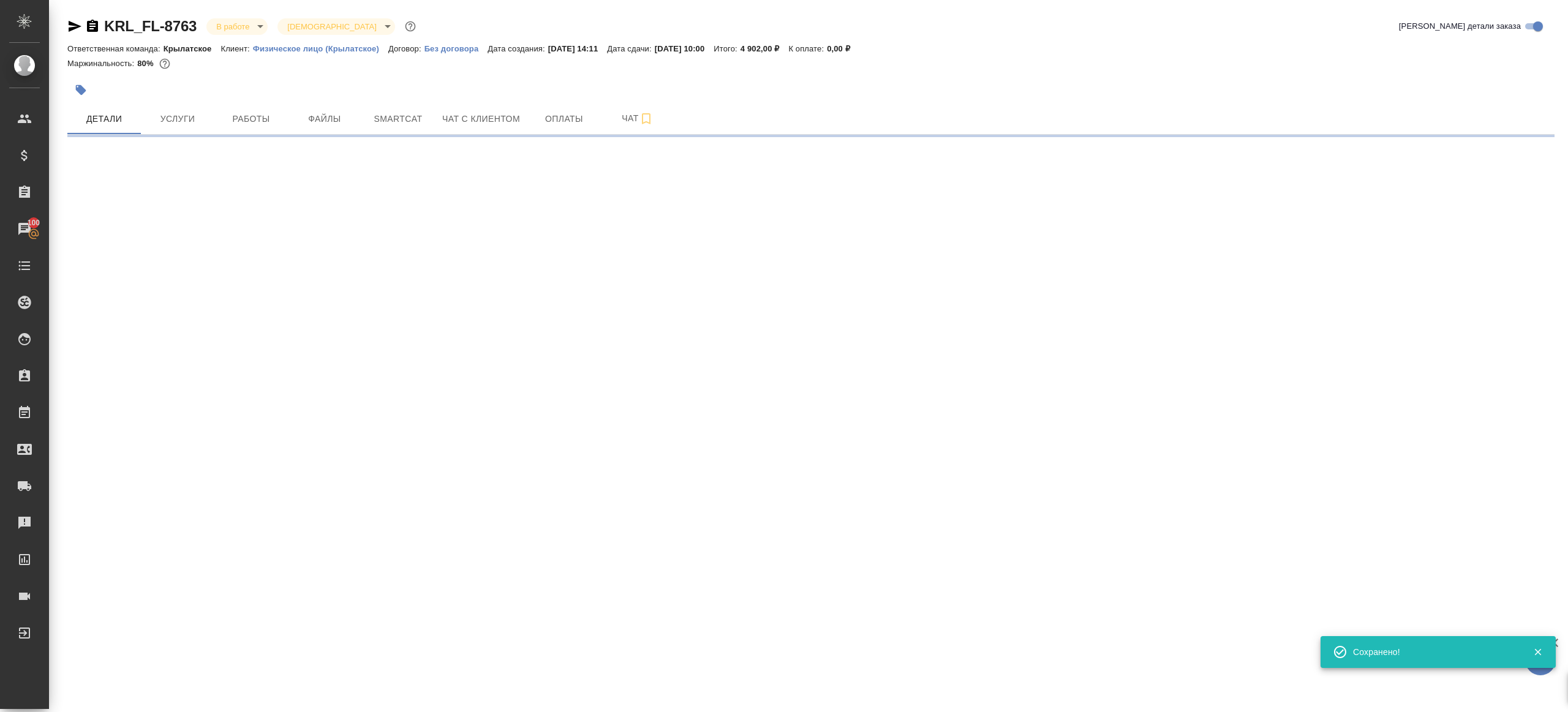
scroll to position [0, 0]
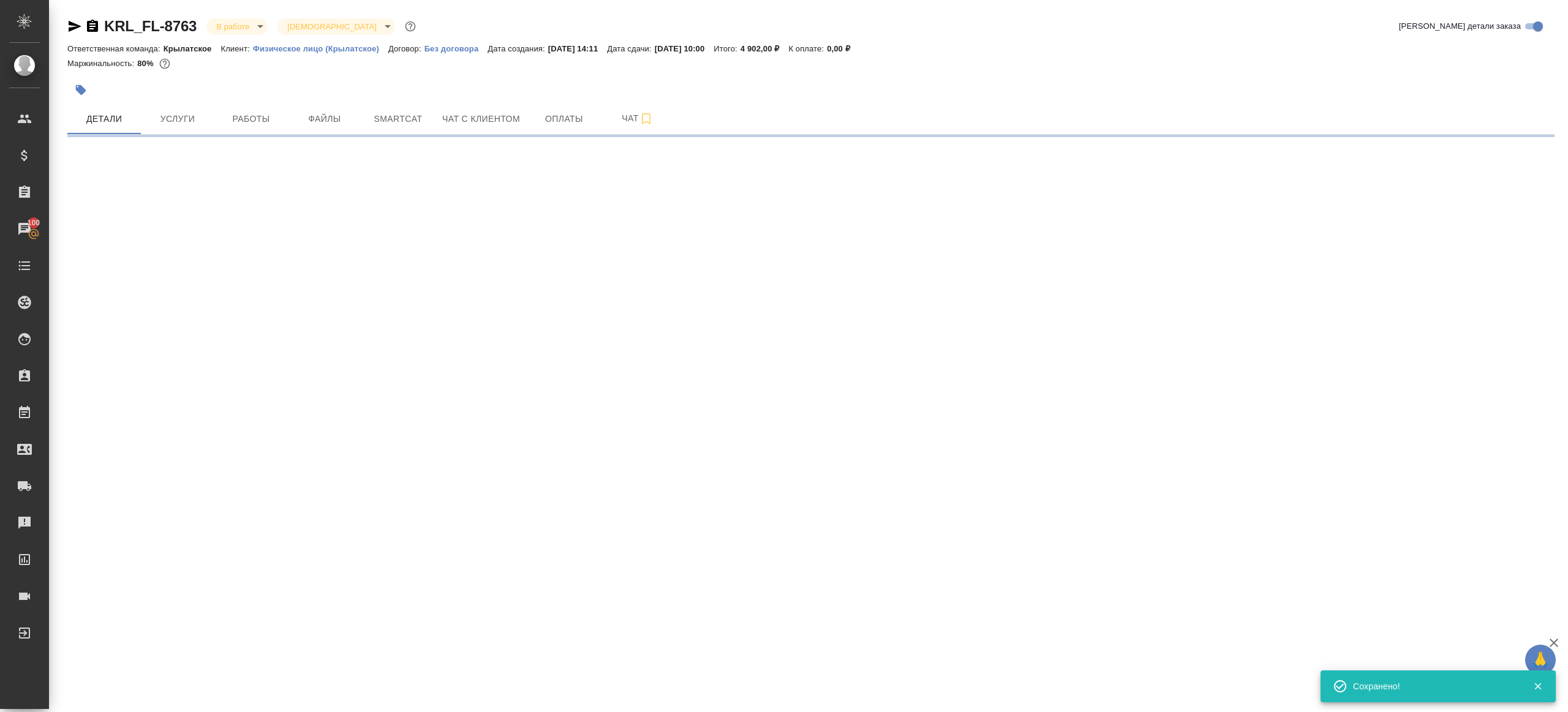
select select "RU"
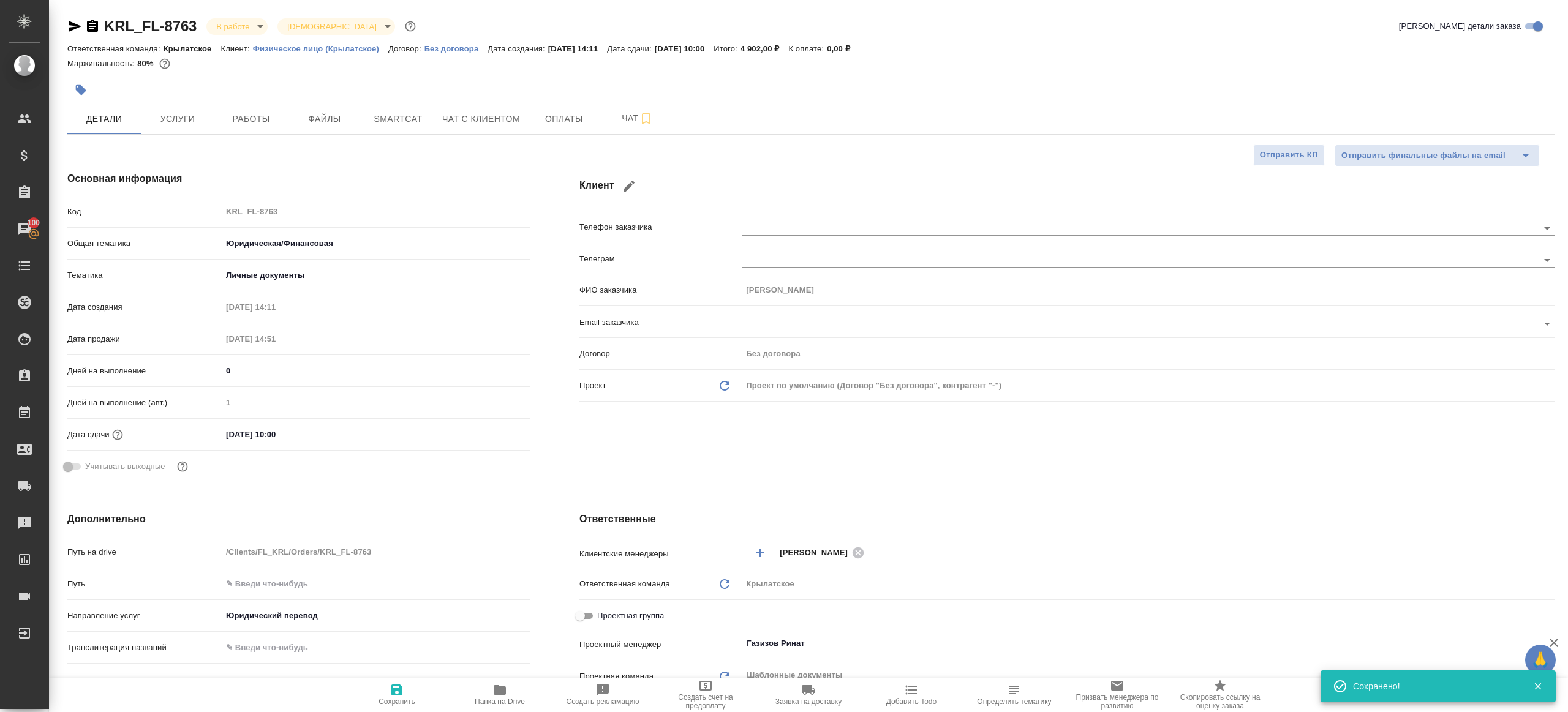
type textarea "x"
click at [497, 697] on span "Папка на Drive" at bounding box center [500, 701] width 50 height 9
type textarea "x"
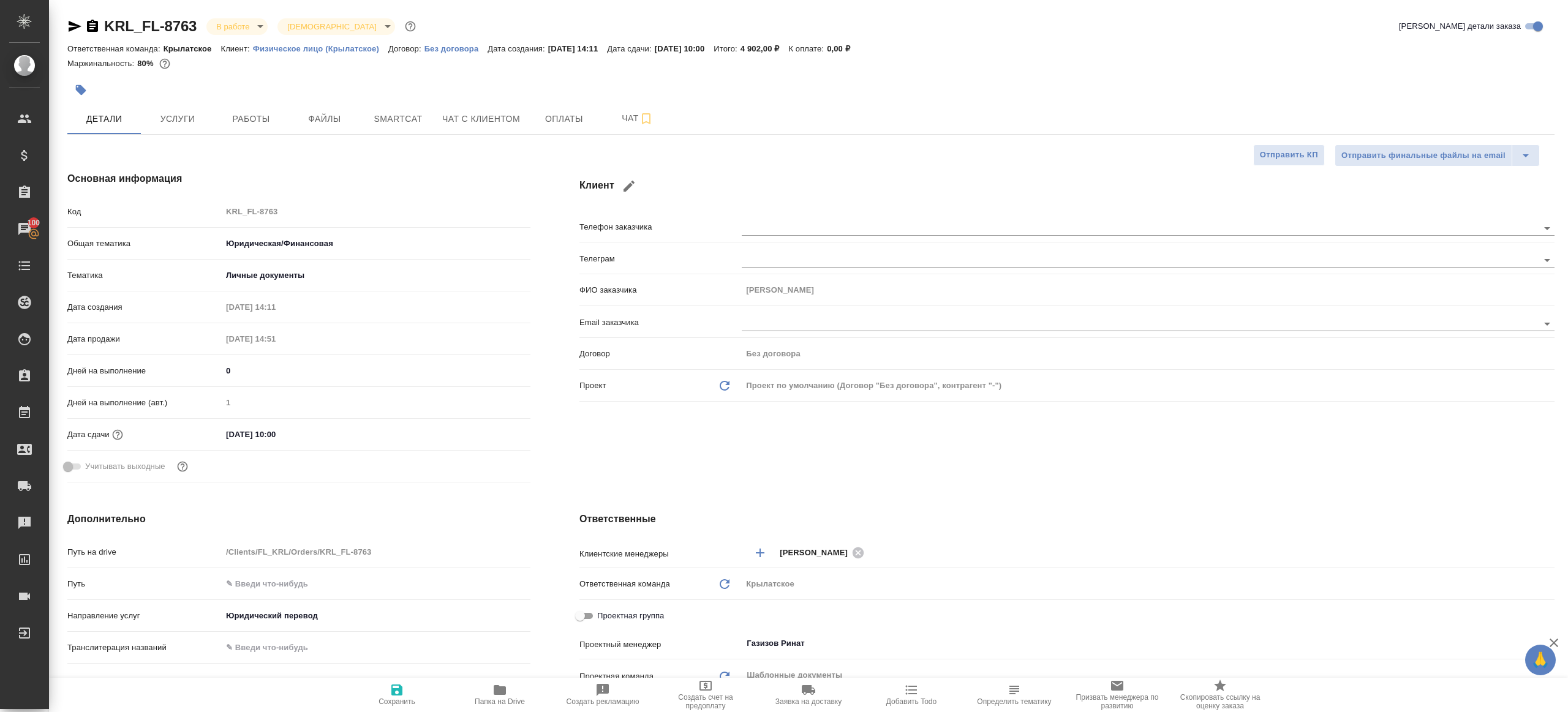
type textarea "x"
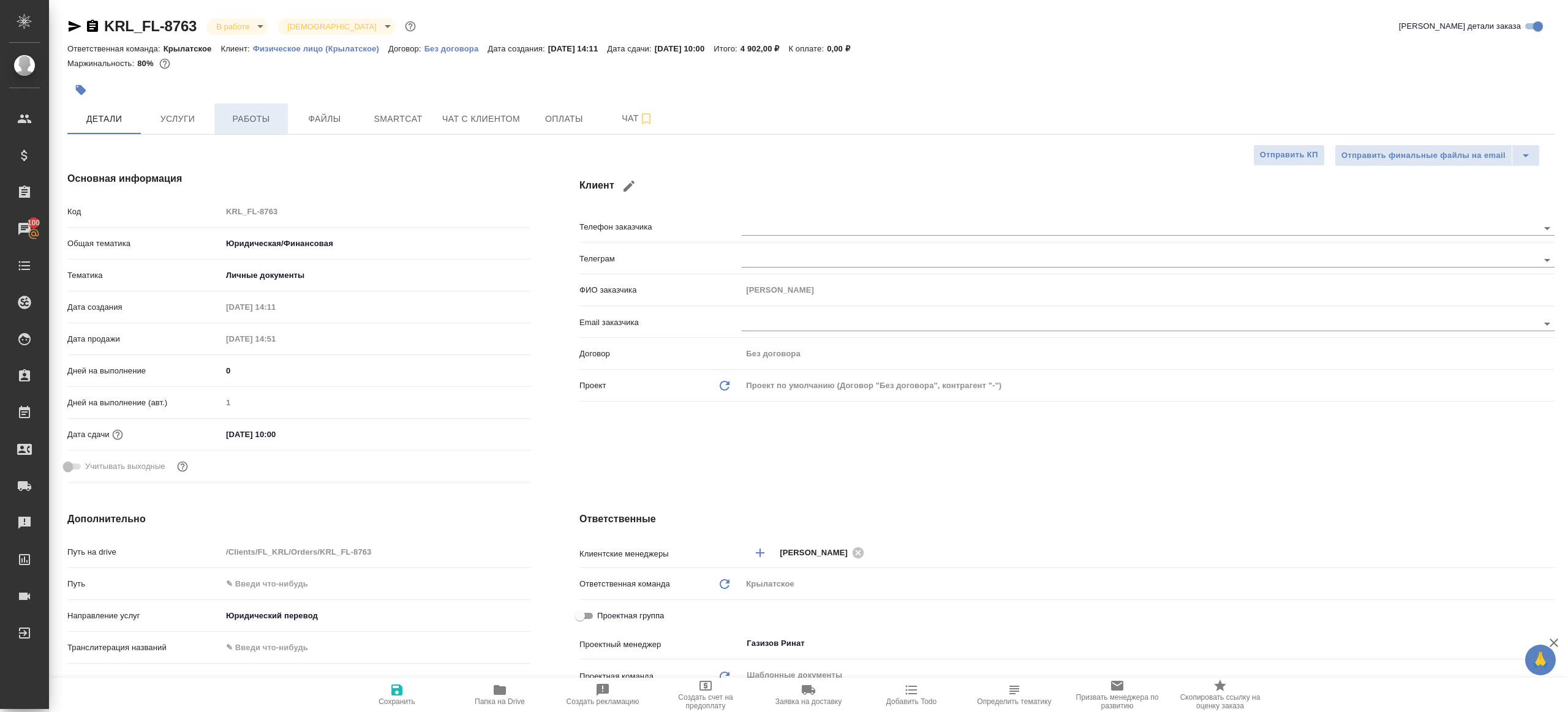
click at [242, 129] on button "Работы" at bounding box center [251, 119] width 73 height 31
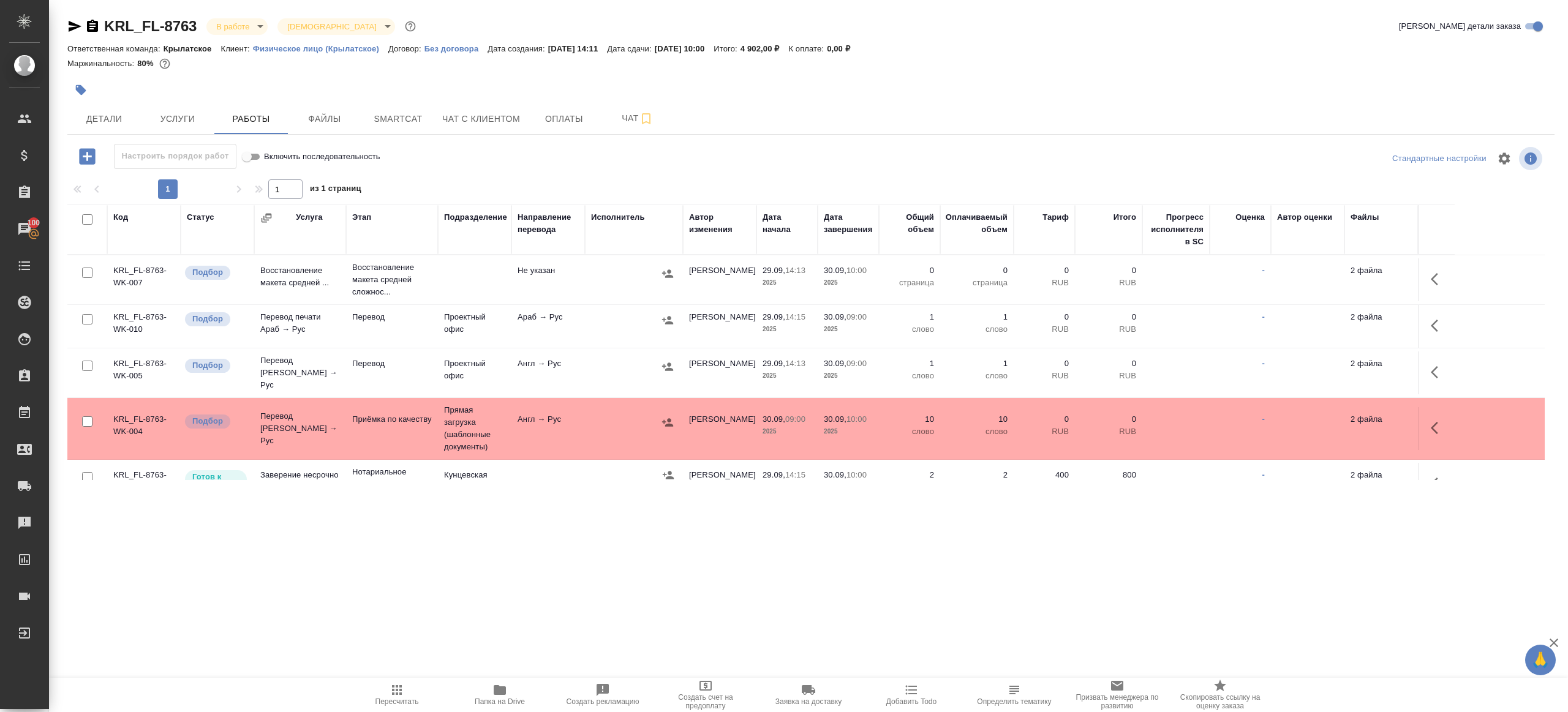
click at [999, 370] on p "слово" at bounding box center [976, 376] width 61 height 12
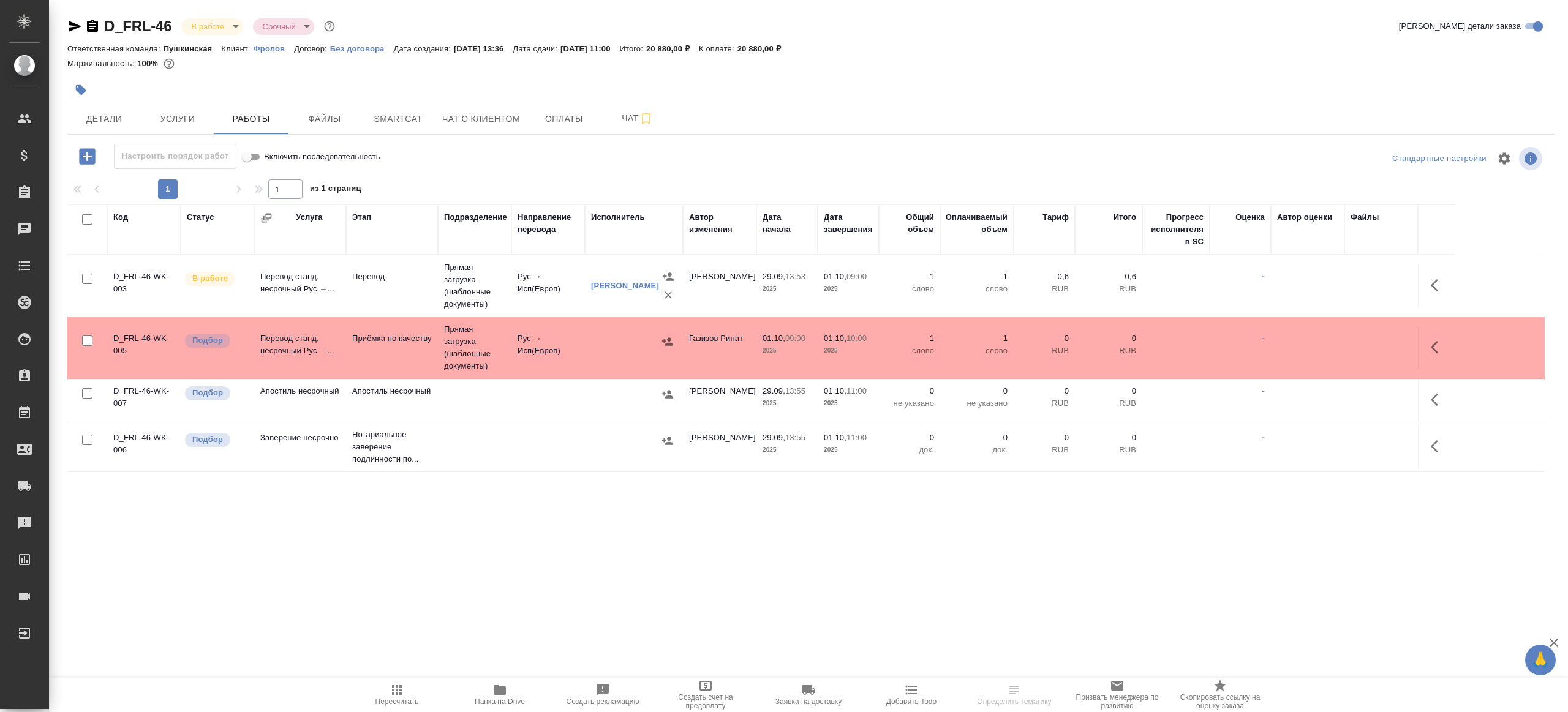
click at [506, 359] on td "Прямая загрузка (шаблонные документы)" at bounding box center [474, 347] width 73 height 61
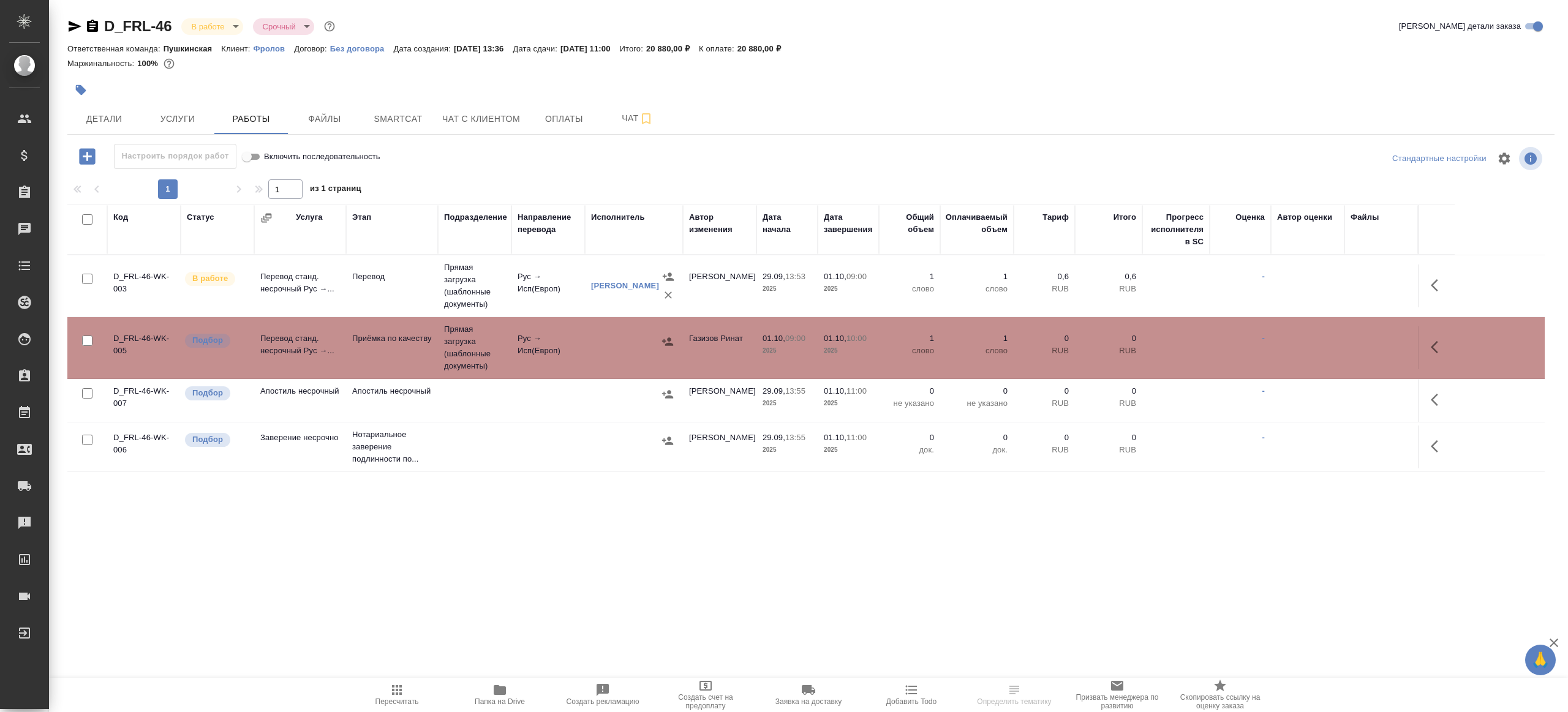
click at [506, 359] on td "Прямая загрузка (шаблонные документы)" at bounding box center [474, 347] width 73 height 61
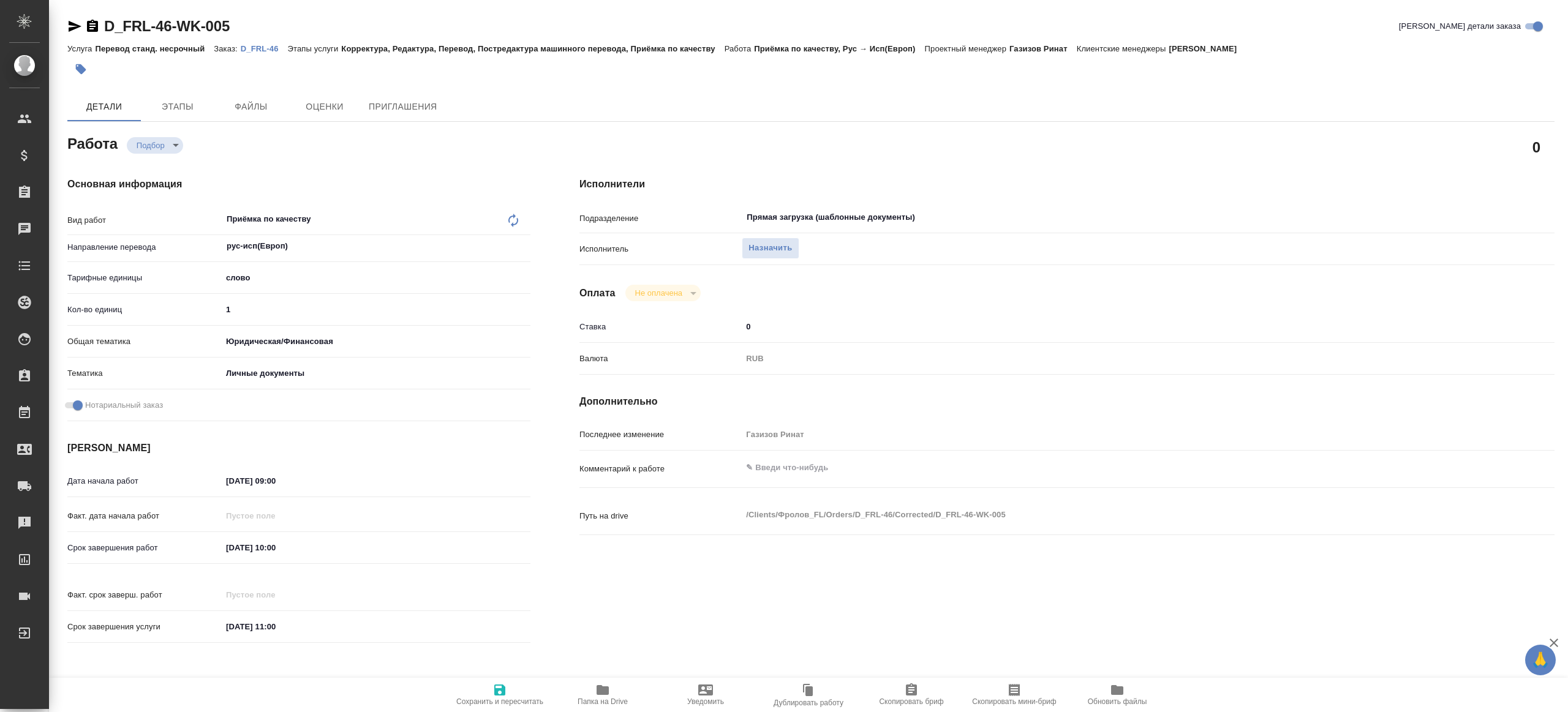
type textarea "x"
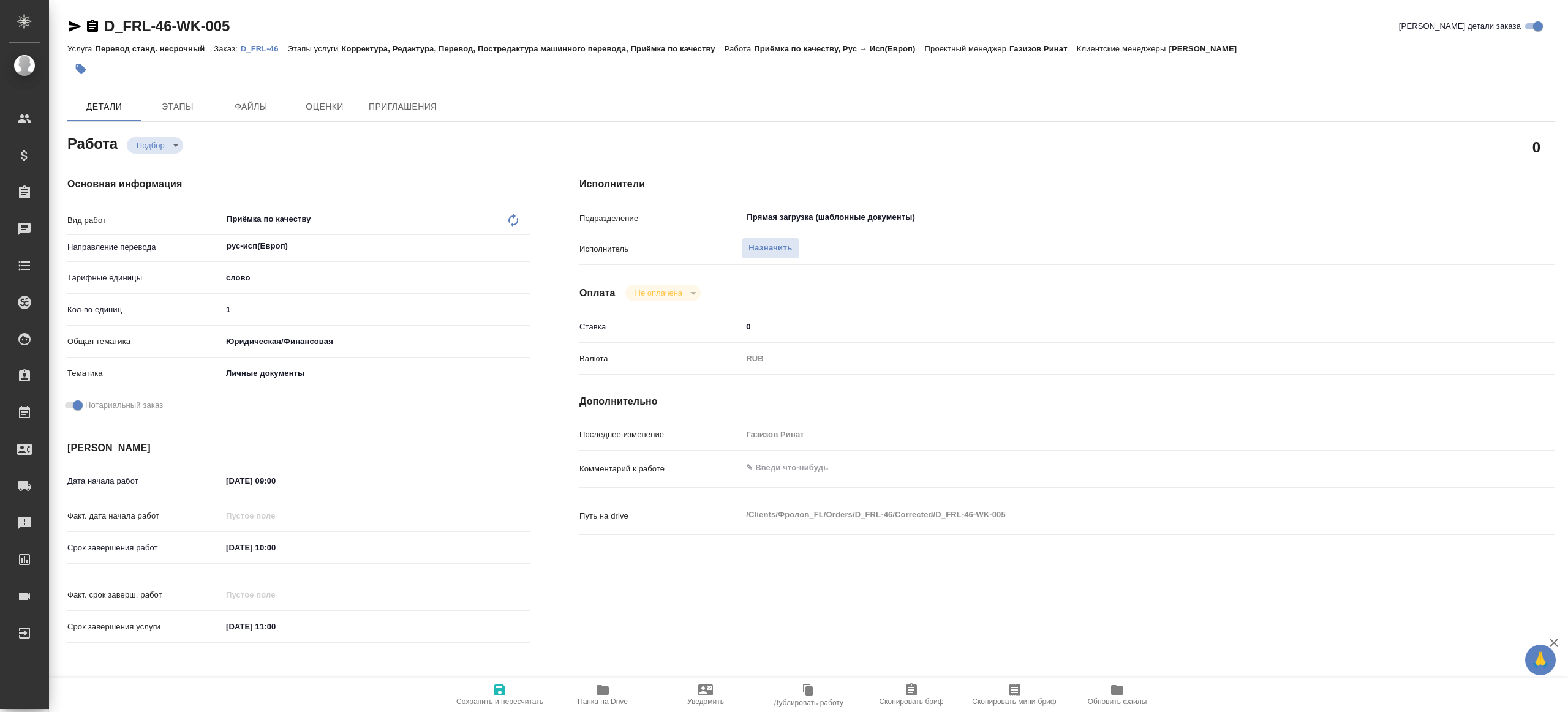
type textarea "x"
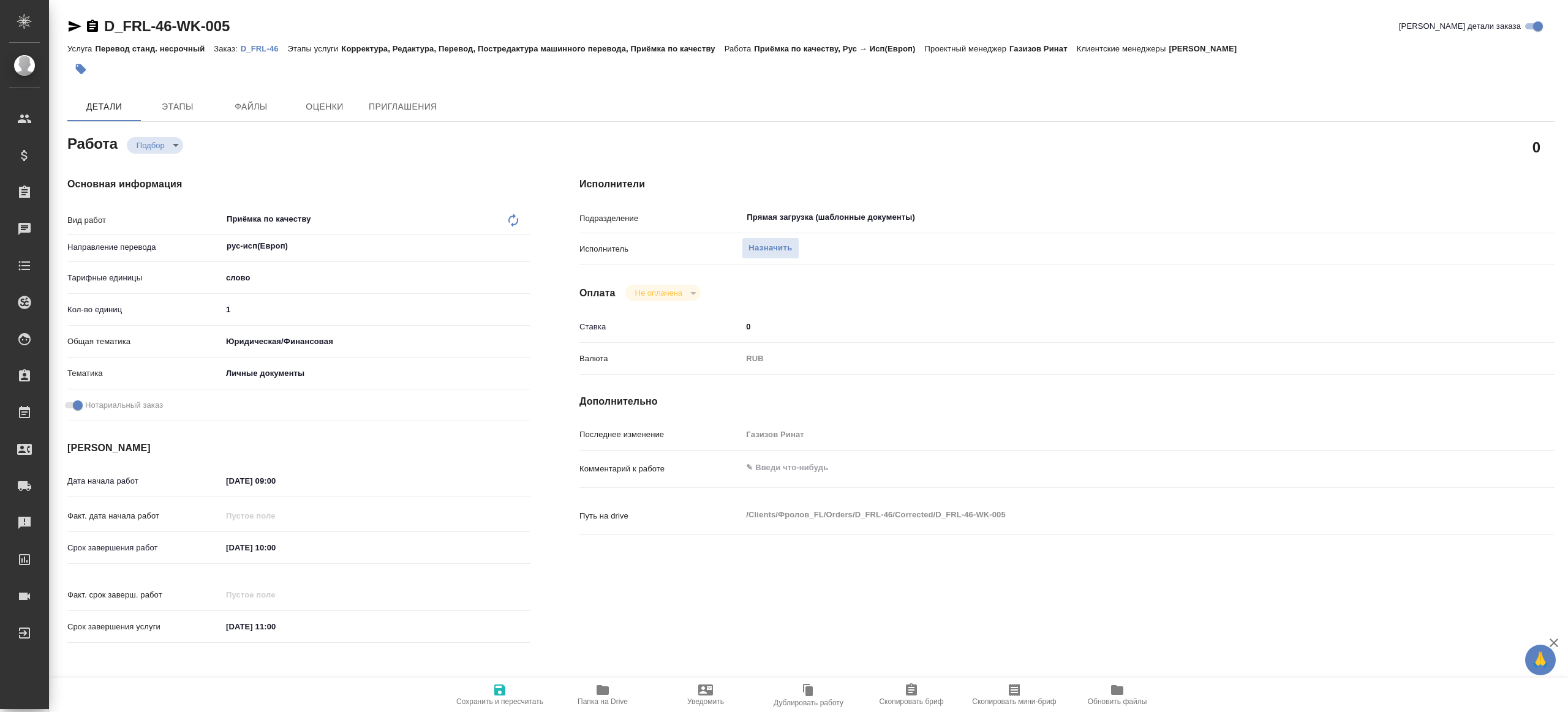
type textarea "x"
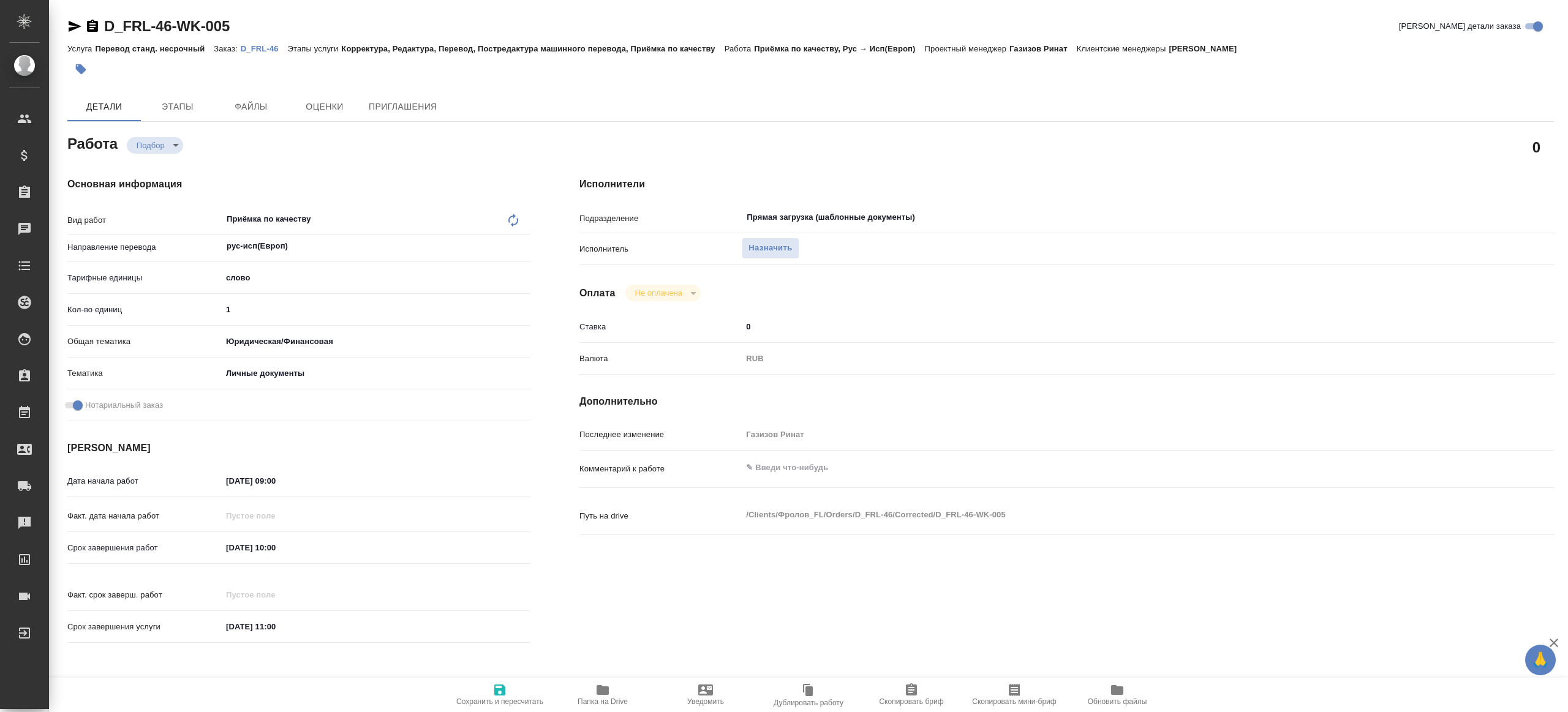
type textarea "x"
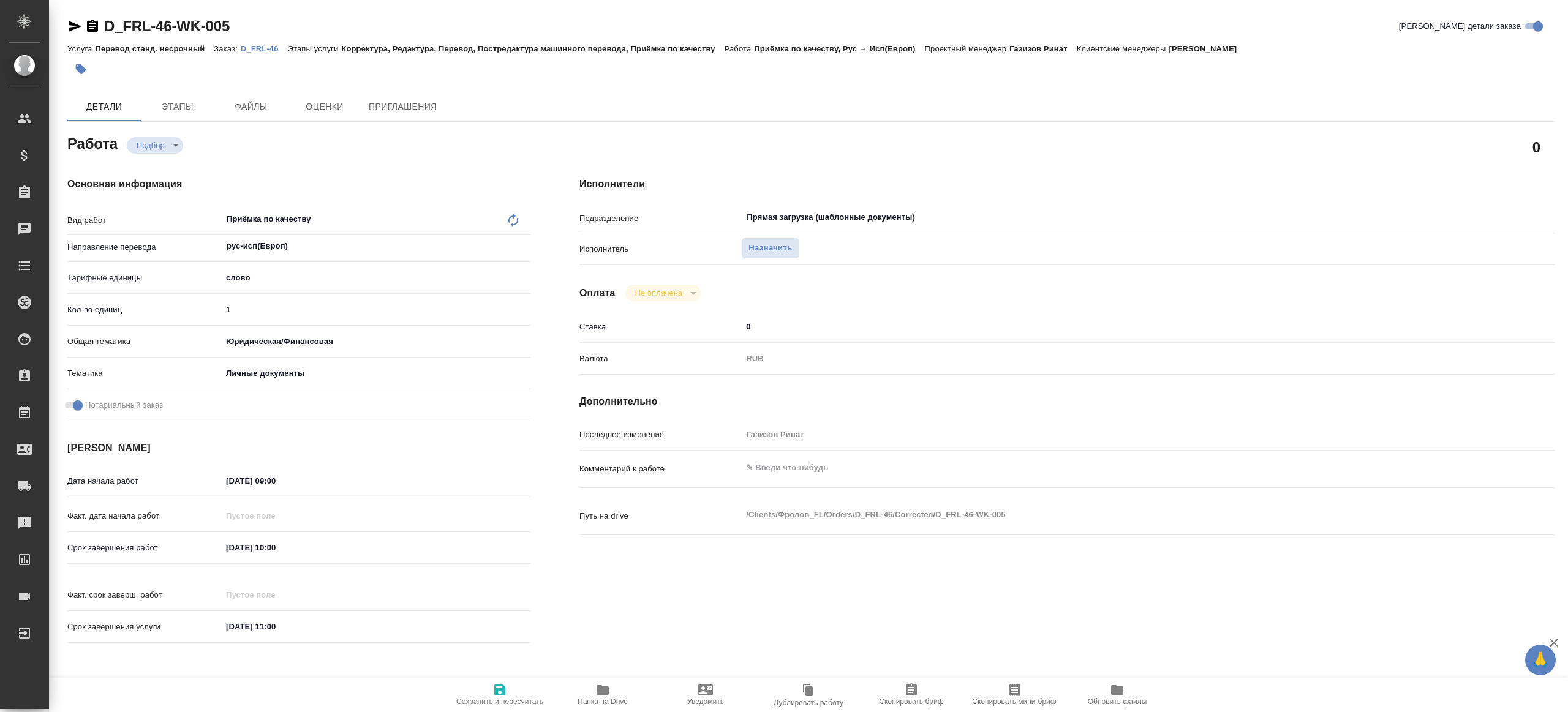
type textarea "x"
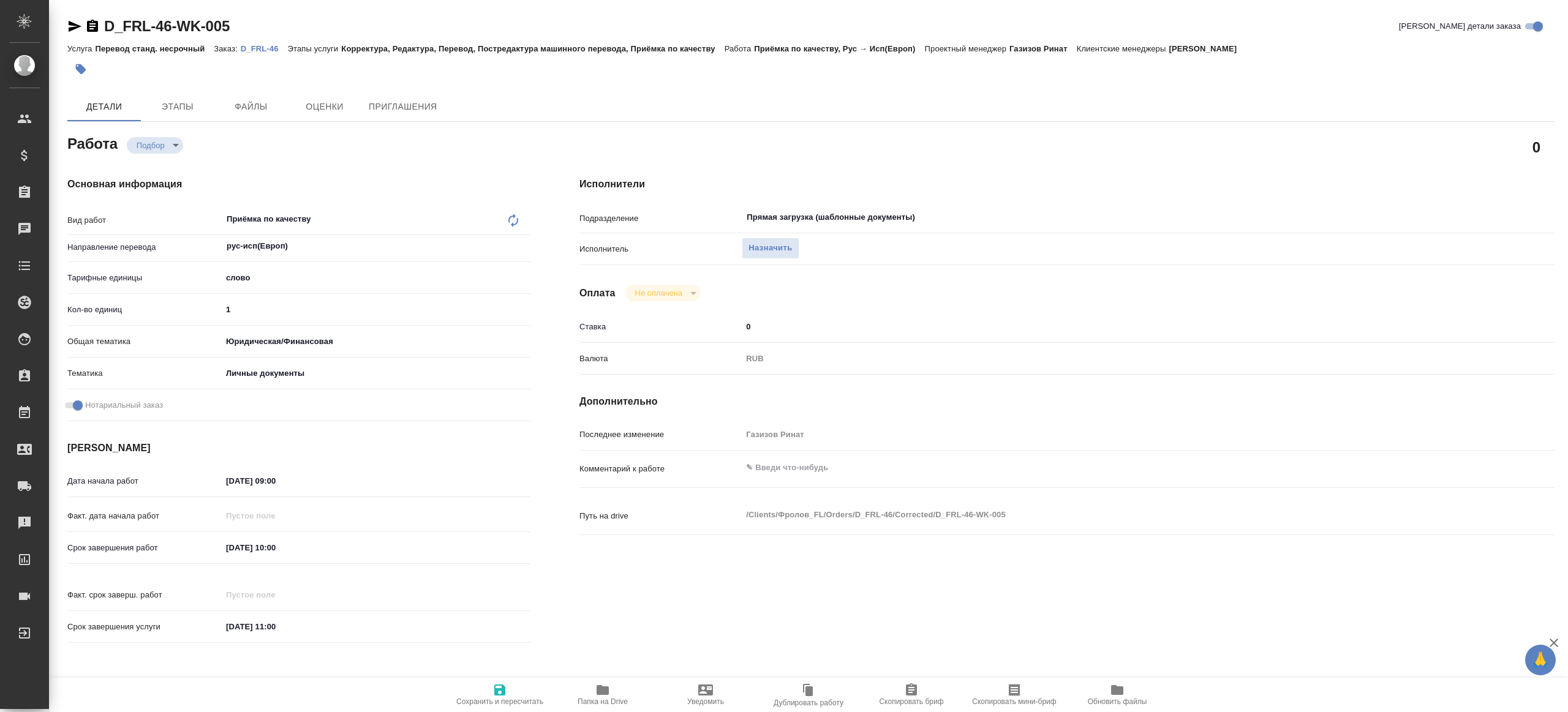
type textarea "x"
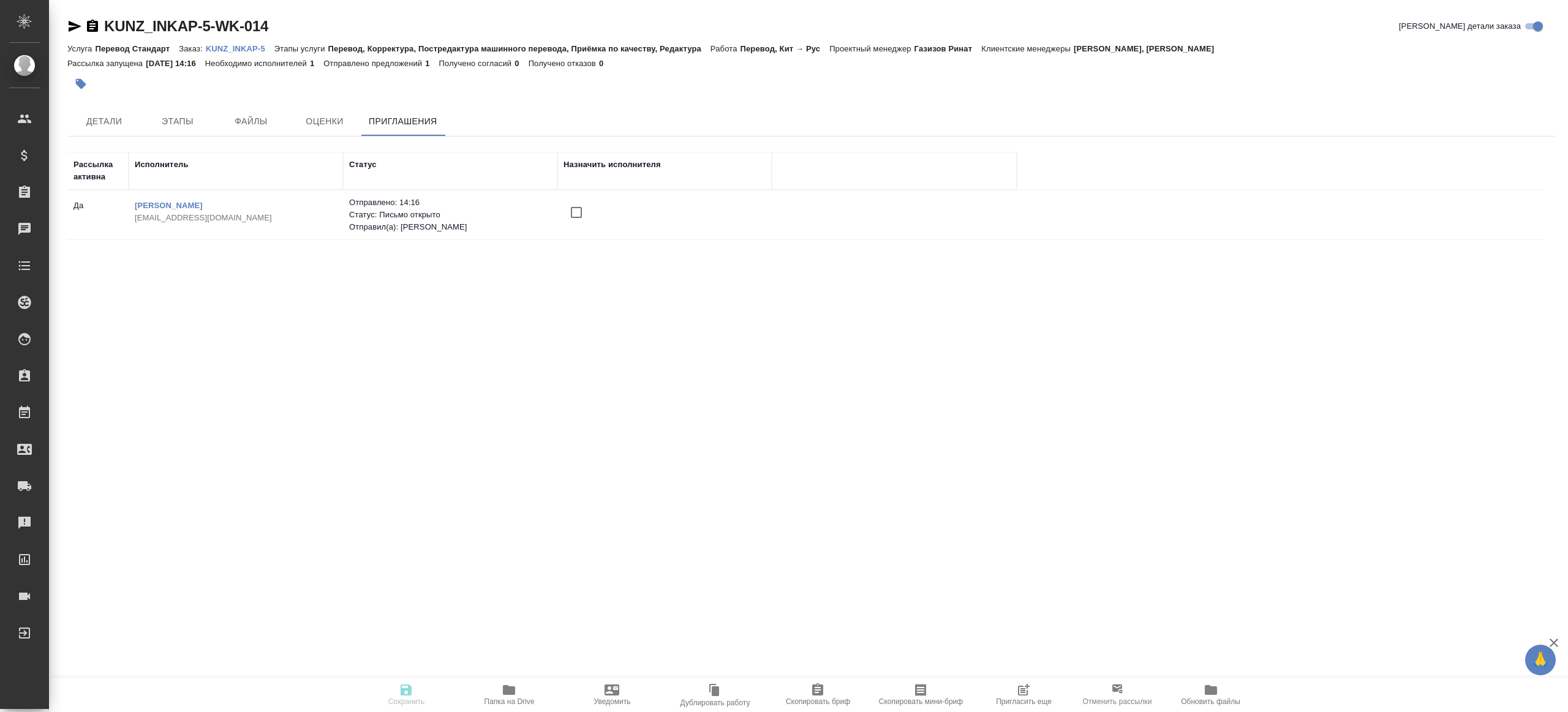
click at [571, 213] on input "checkbox" at bounding box center [577, 213] width 26 height 26
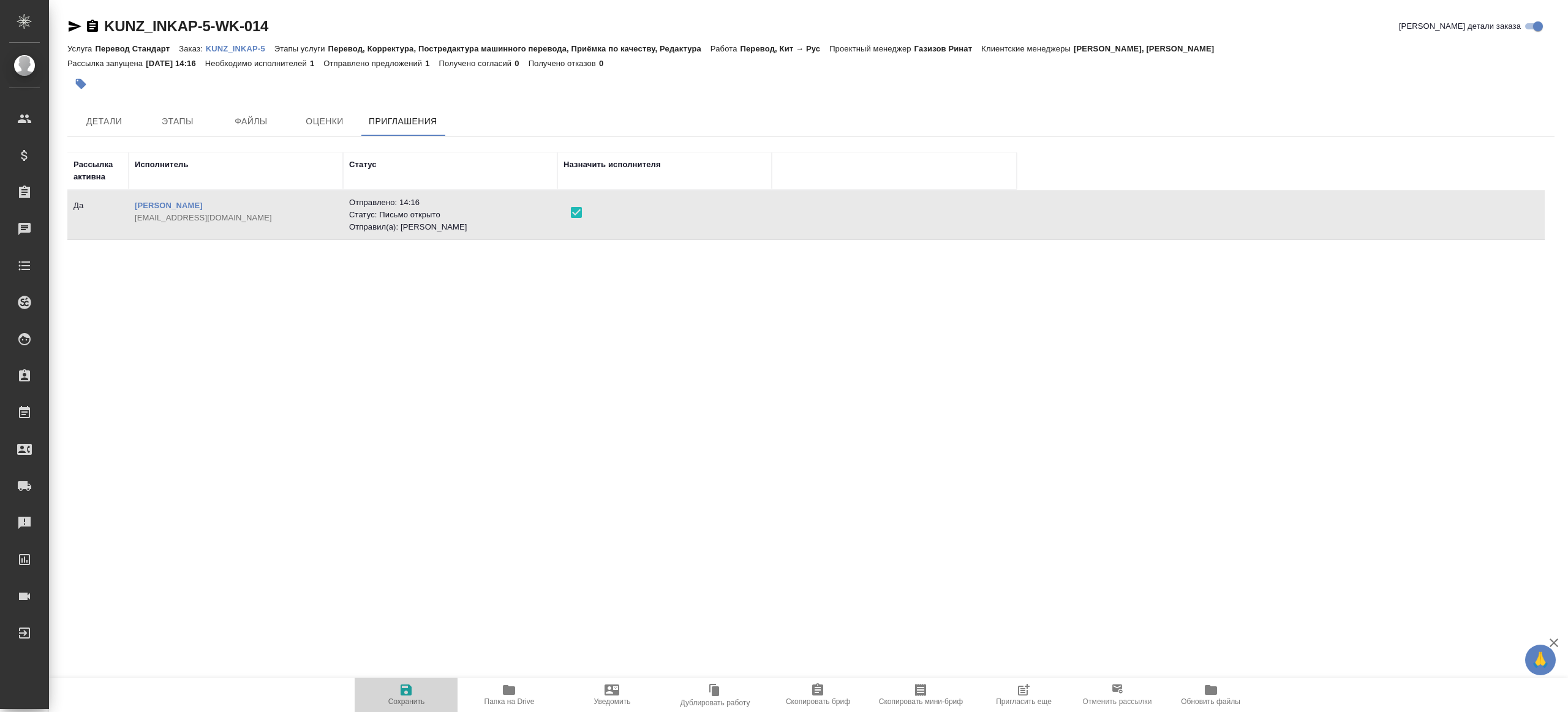
click at [416, 680] on button "Сохранить" at bounding box center [405, 695] width 103 height 34
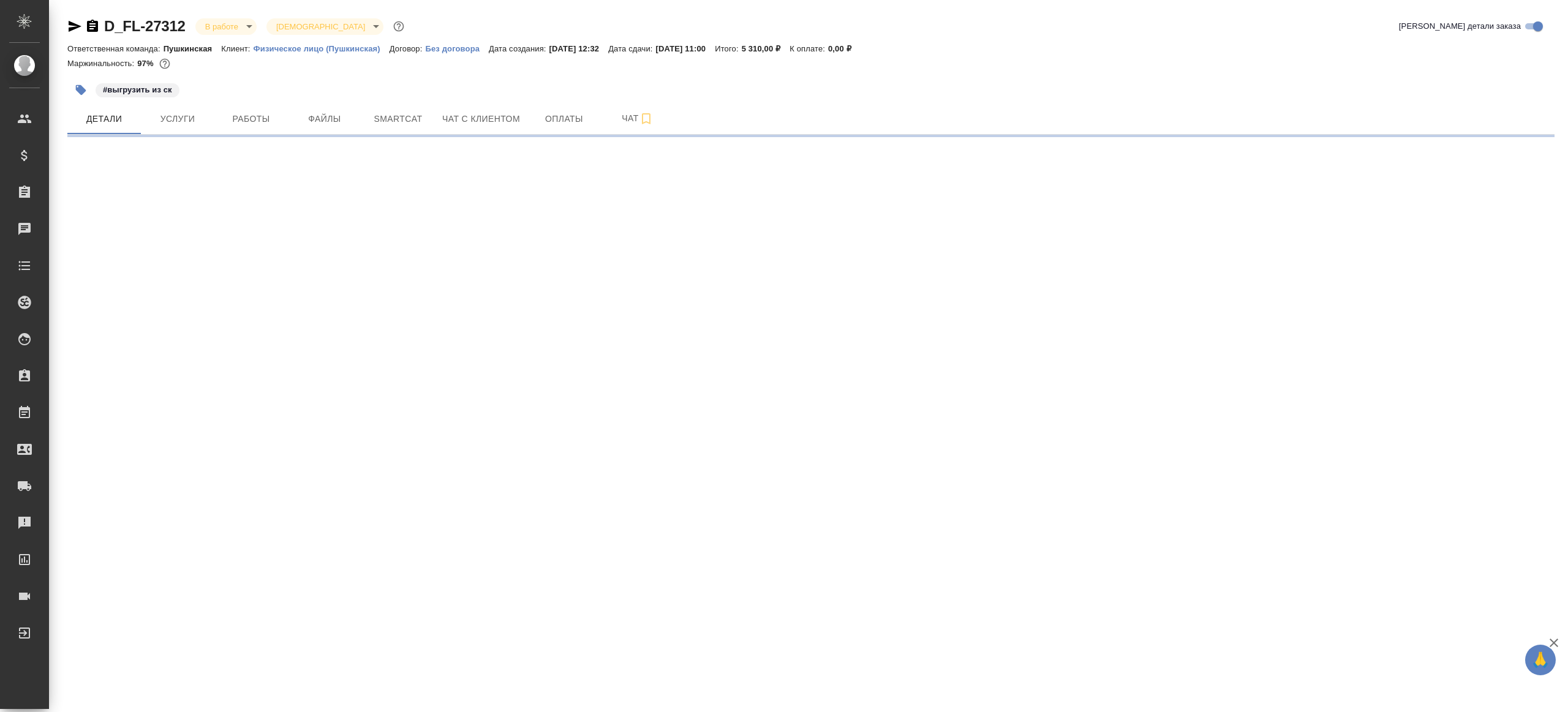
select select "RU"
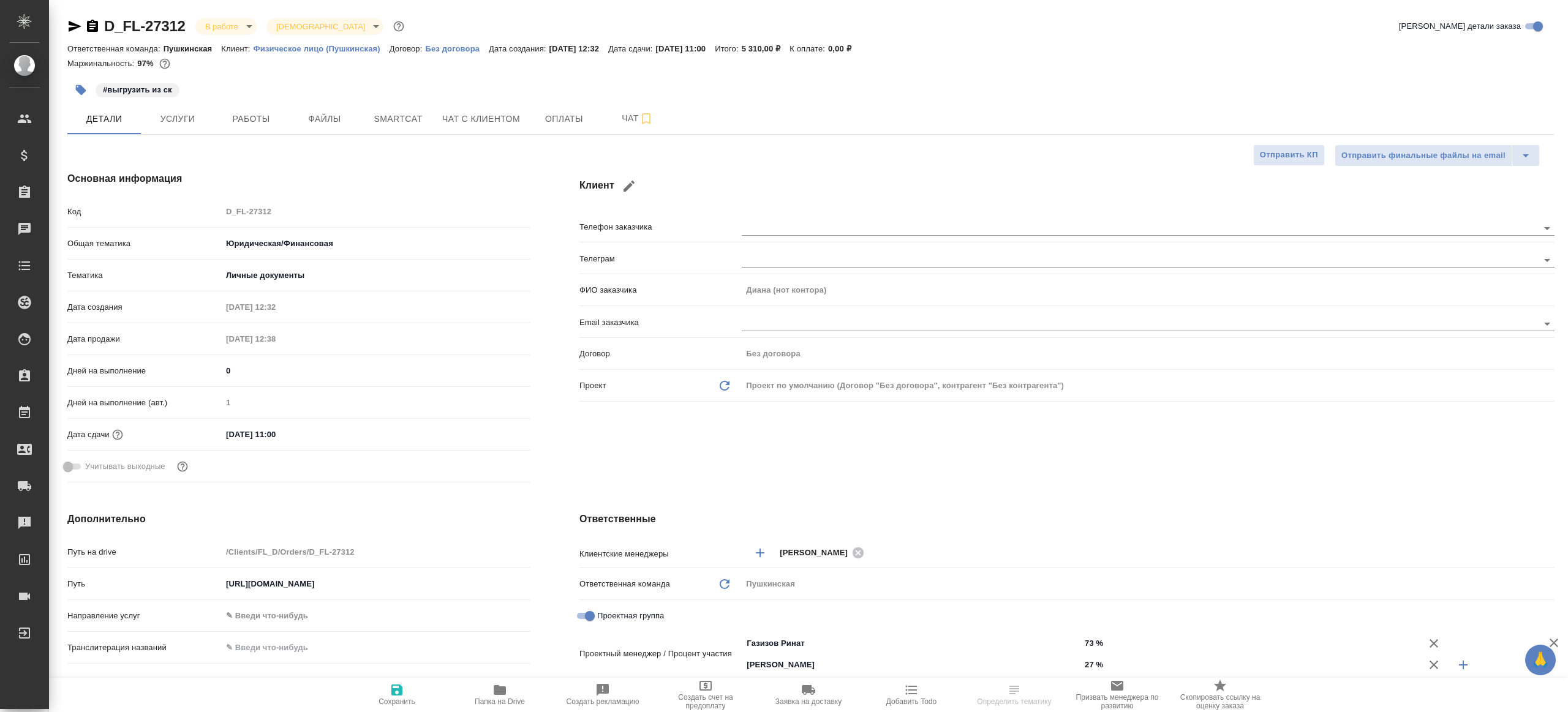
type textarea "x"
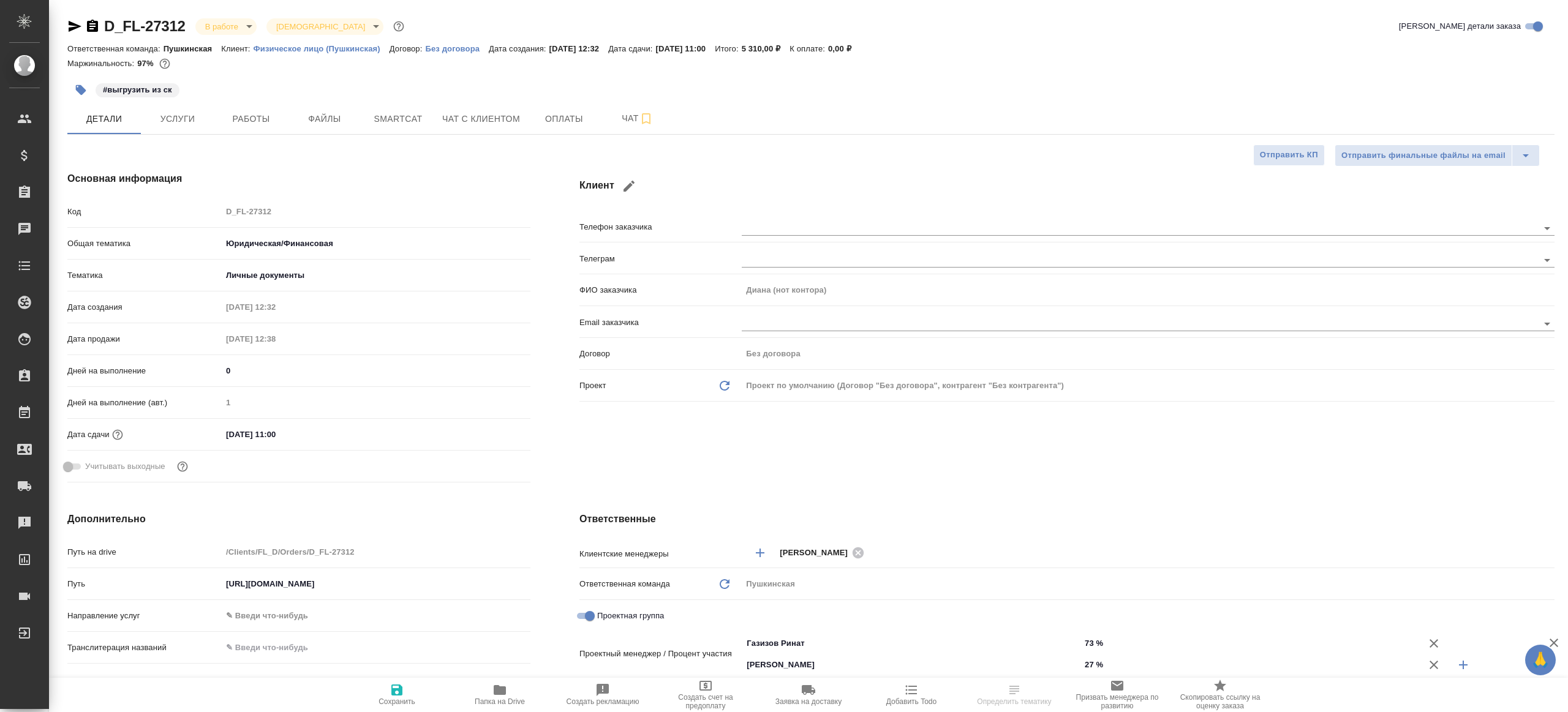
type textarea "x"
click at [244, 108] on button "Работы" at bounding box center [251, 119] width 73 height 31
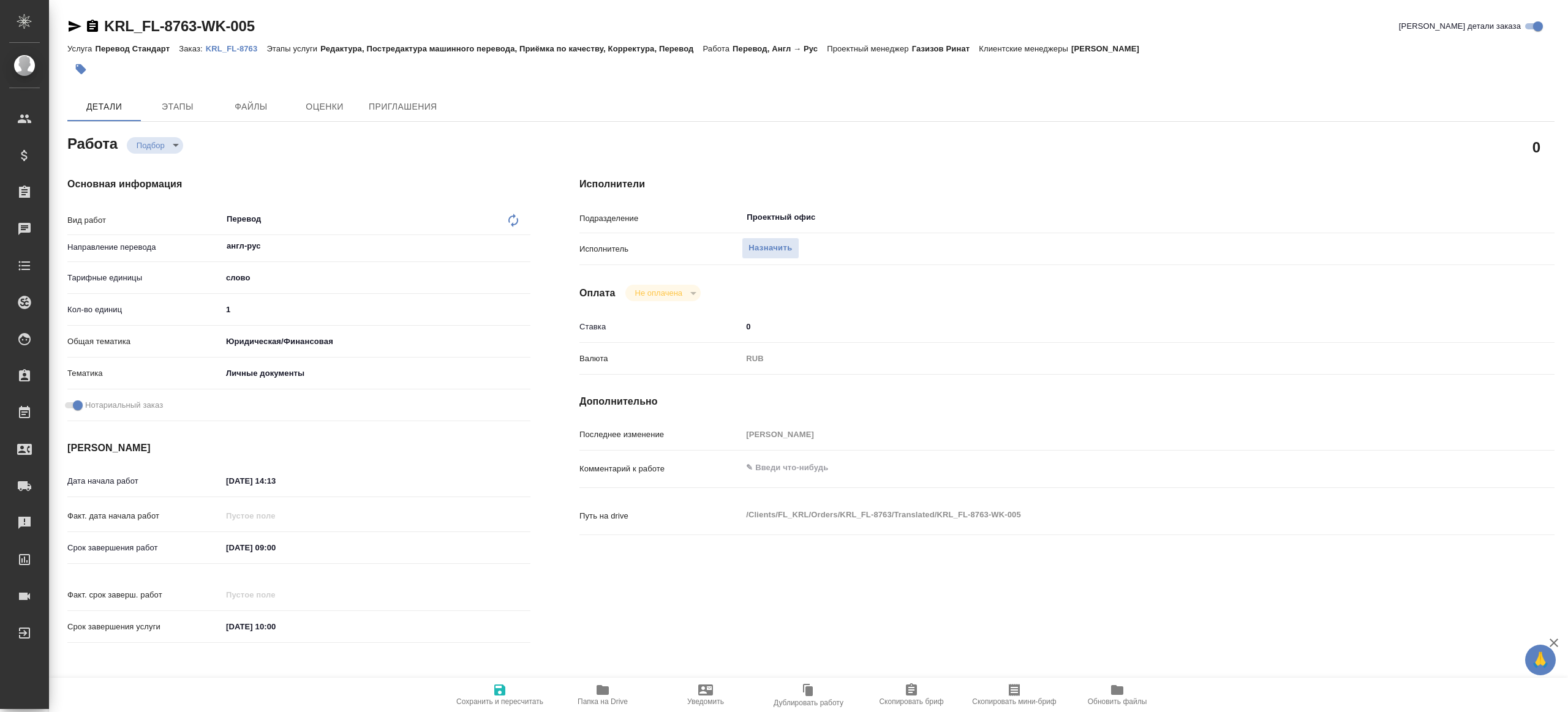
type textarea "x"
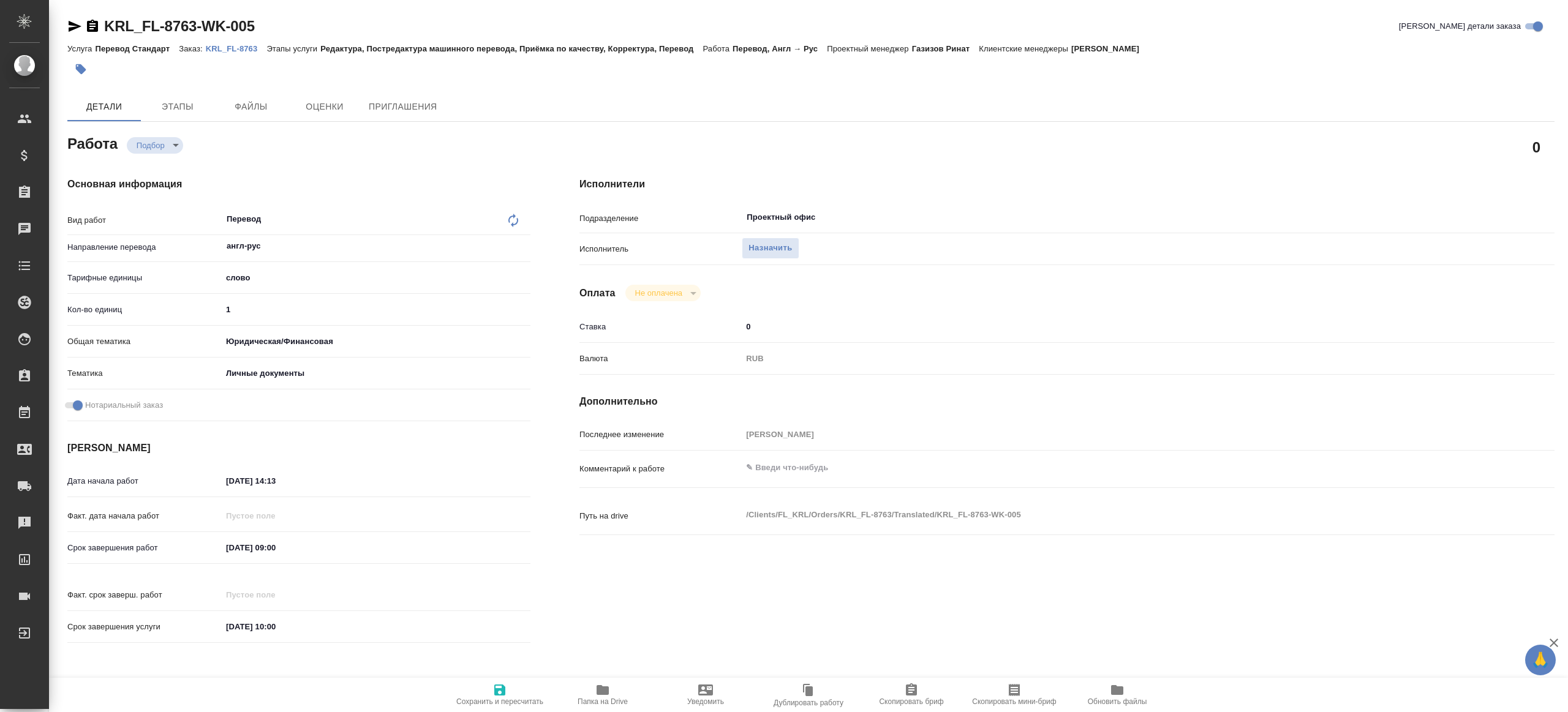
type textarea "x"
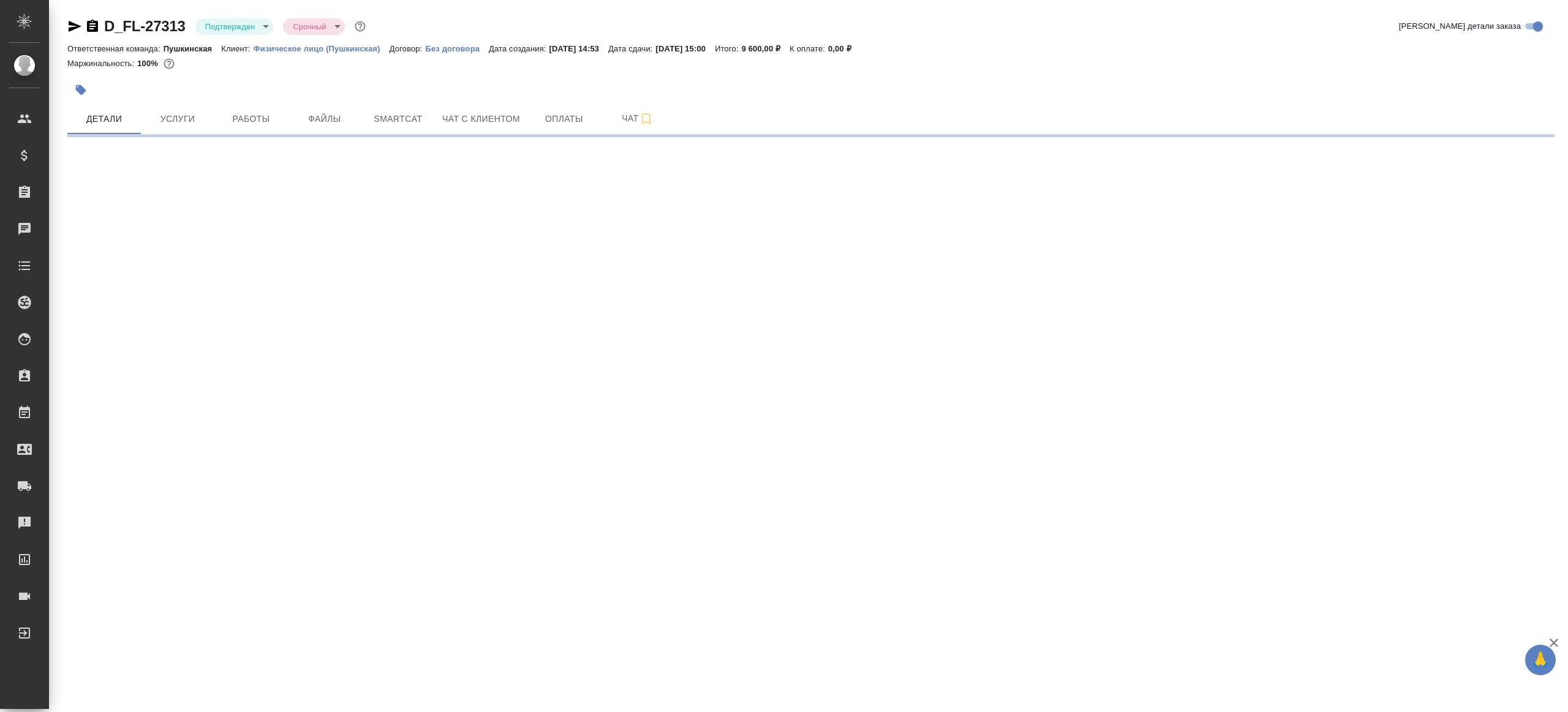
click at [247, 19] on body "🙏 .cls-1 fill:#fff; AWATERA [PERSON_NAME] Клиенты Спецификации Заказы Чаты Todo…" at bounding box center [784, 356] width 1568 height 712
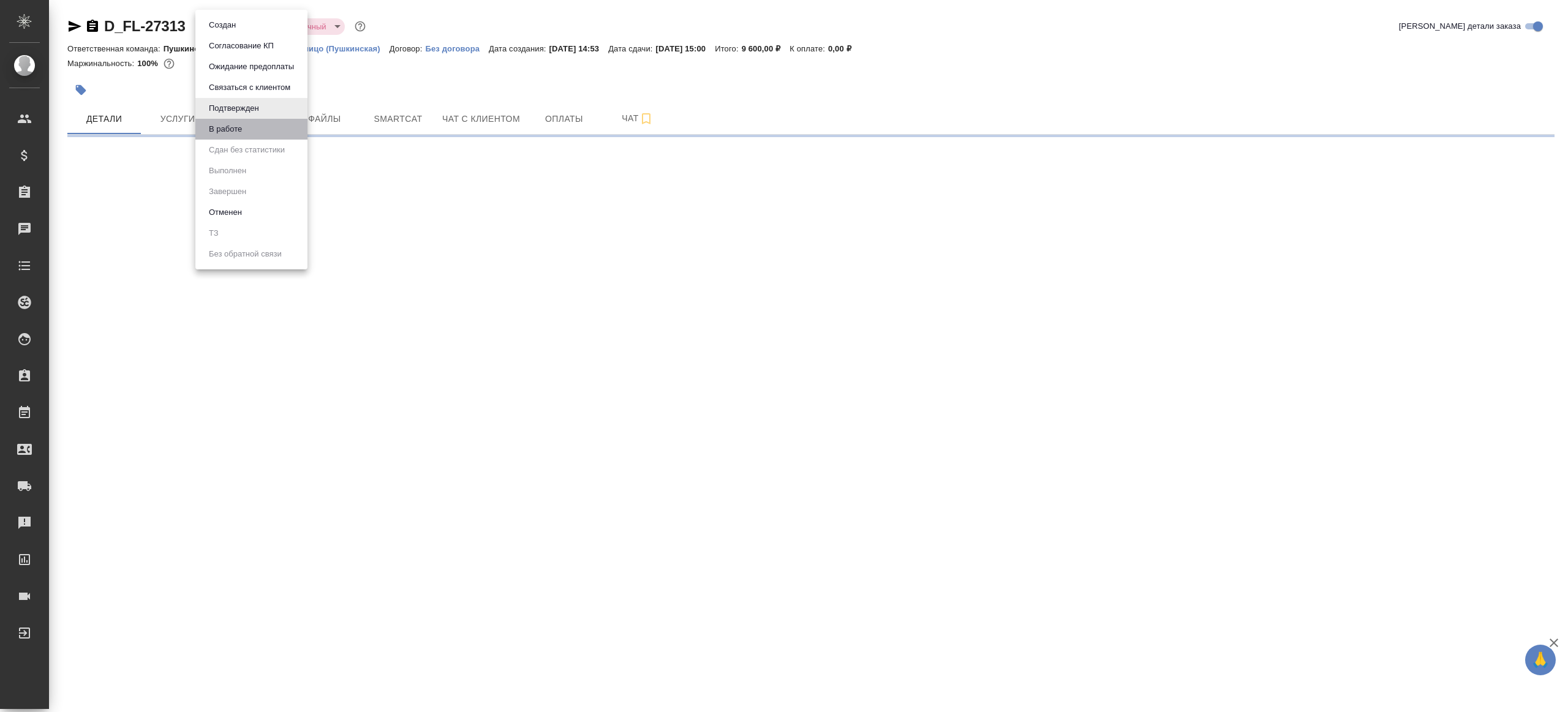
click at [260, 128] on li "В работе" at bounding box center [252, 129] width 112 height 21
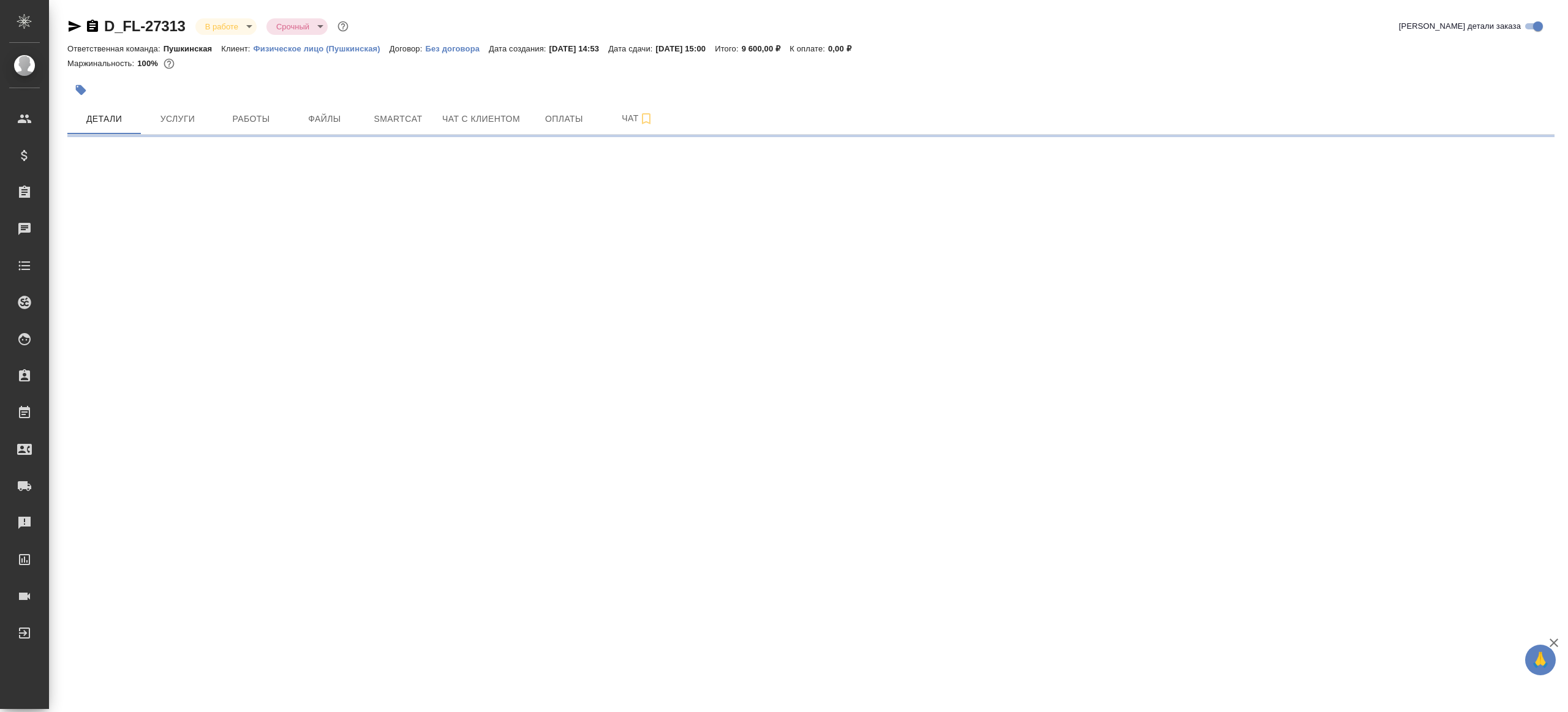
select select "RU"
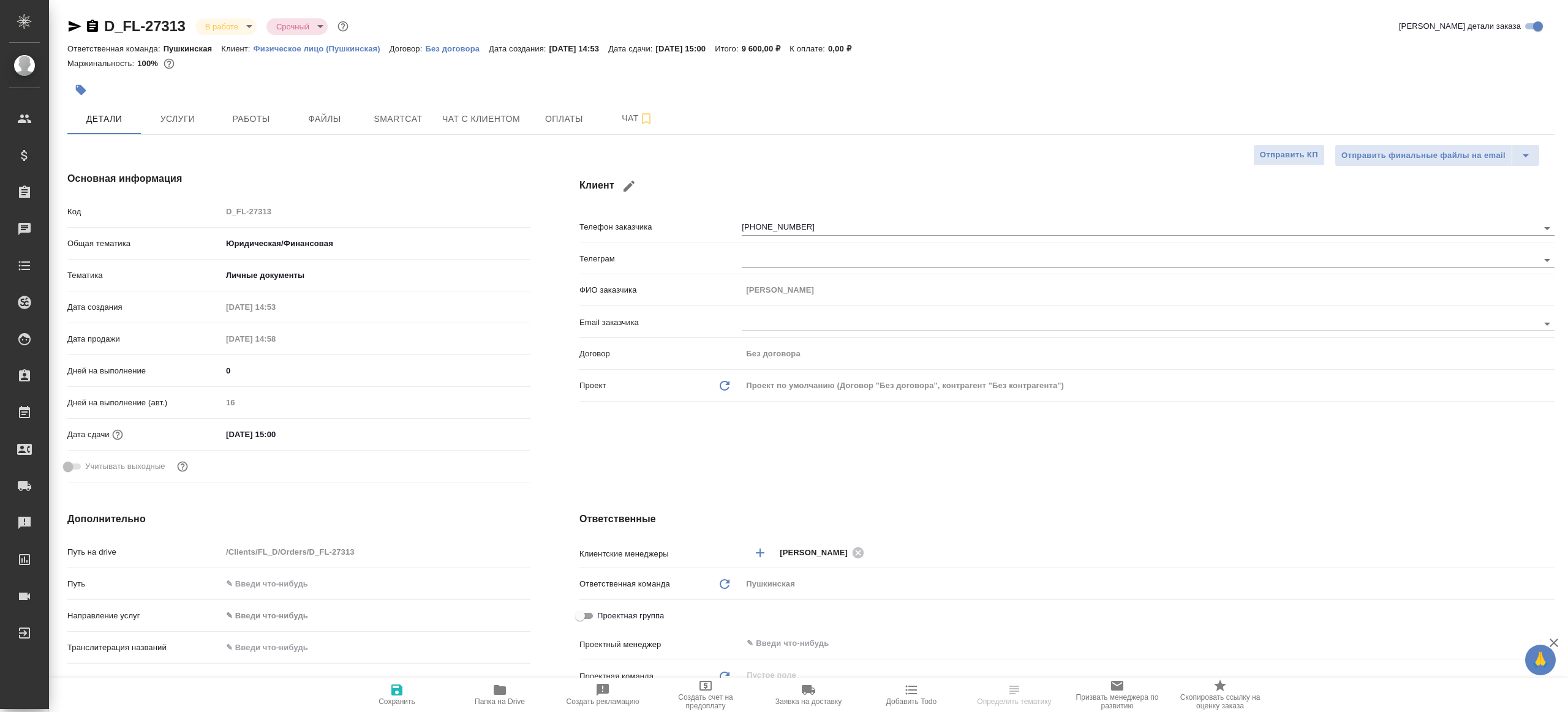
type textarea "x"
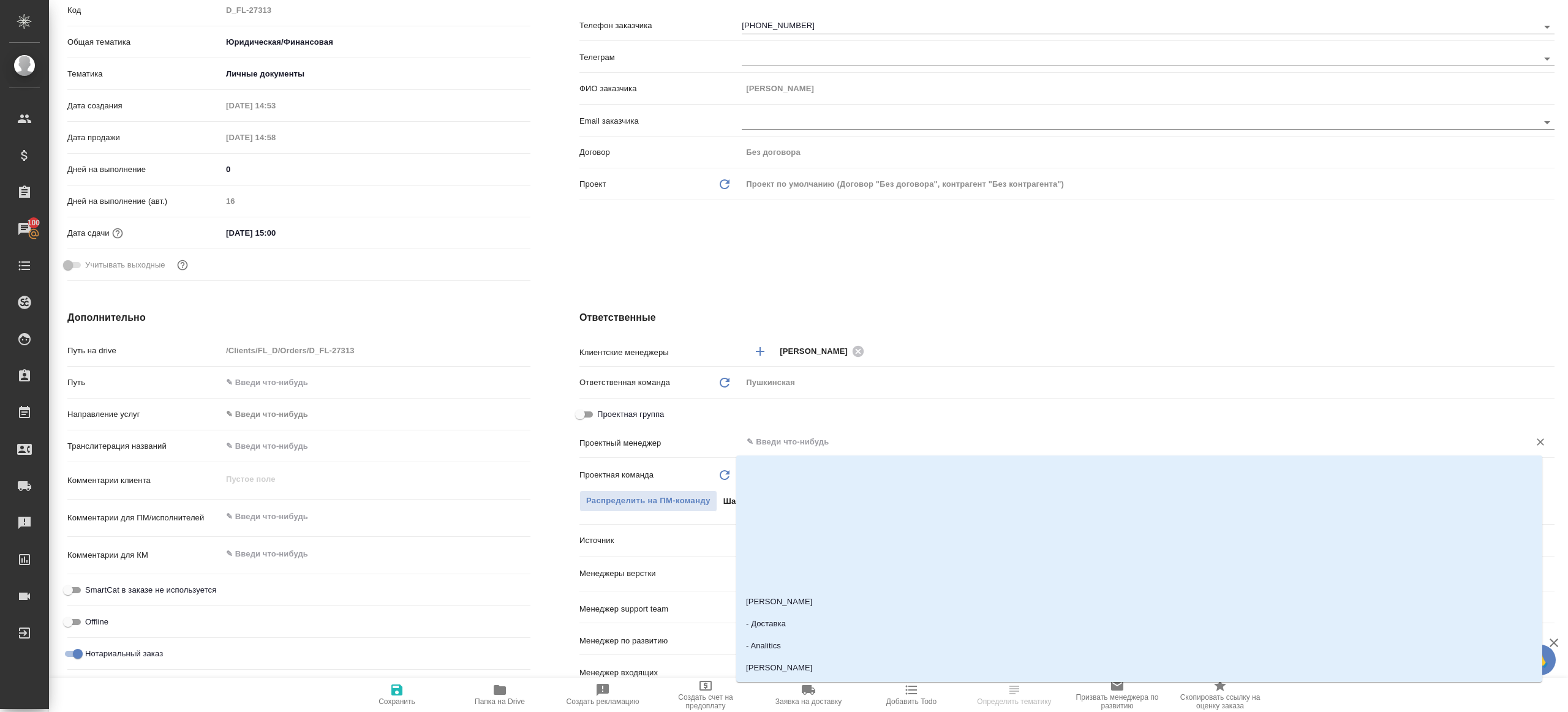
click at [803, 440] on input "text" at bounding box center [1127, 442] width 764 height 14
type input "ринат"
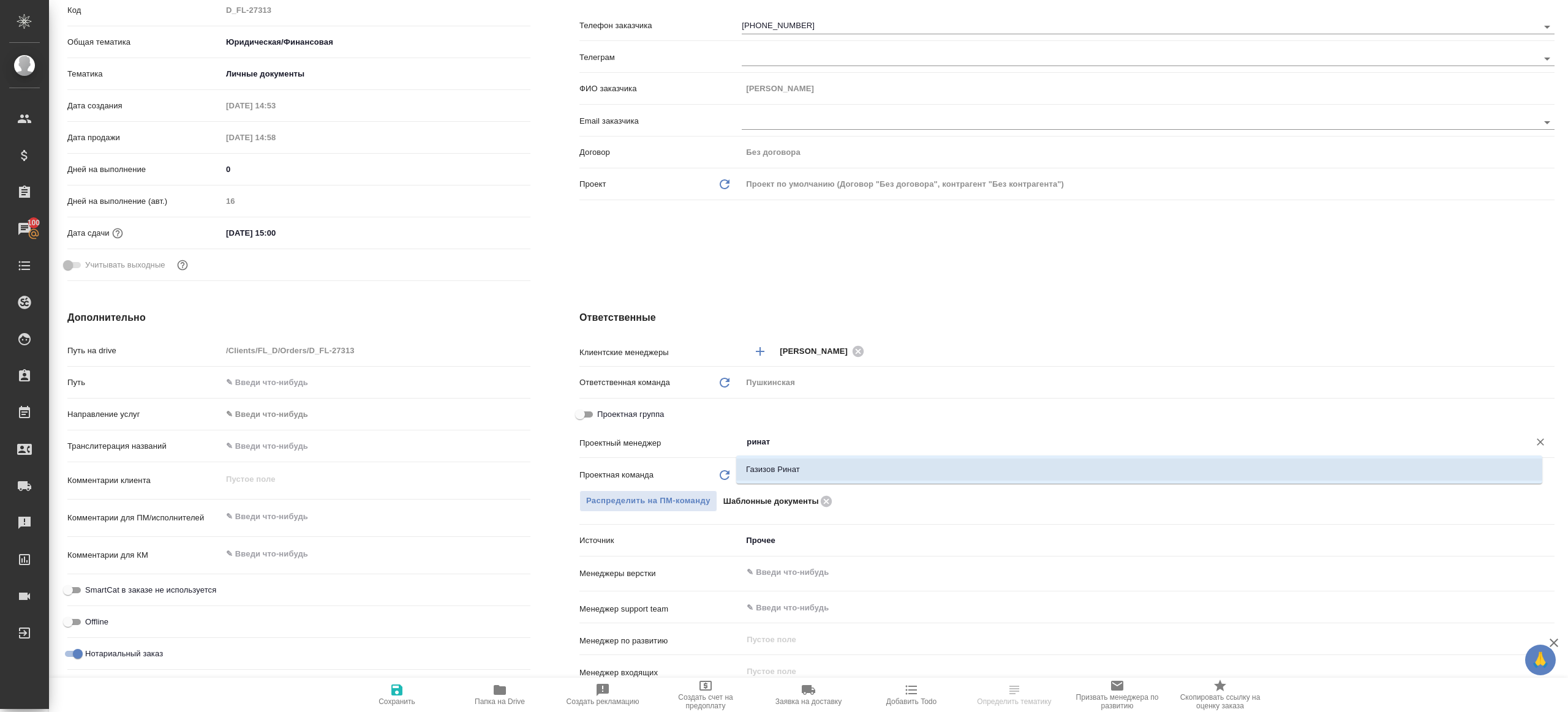
click at [807, 466] on li "Газизов Ринат" at bounding box center [1139, 469] width 806 height 22
type textarea "x"
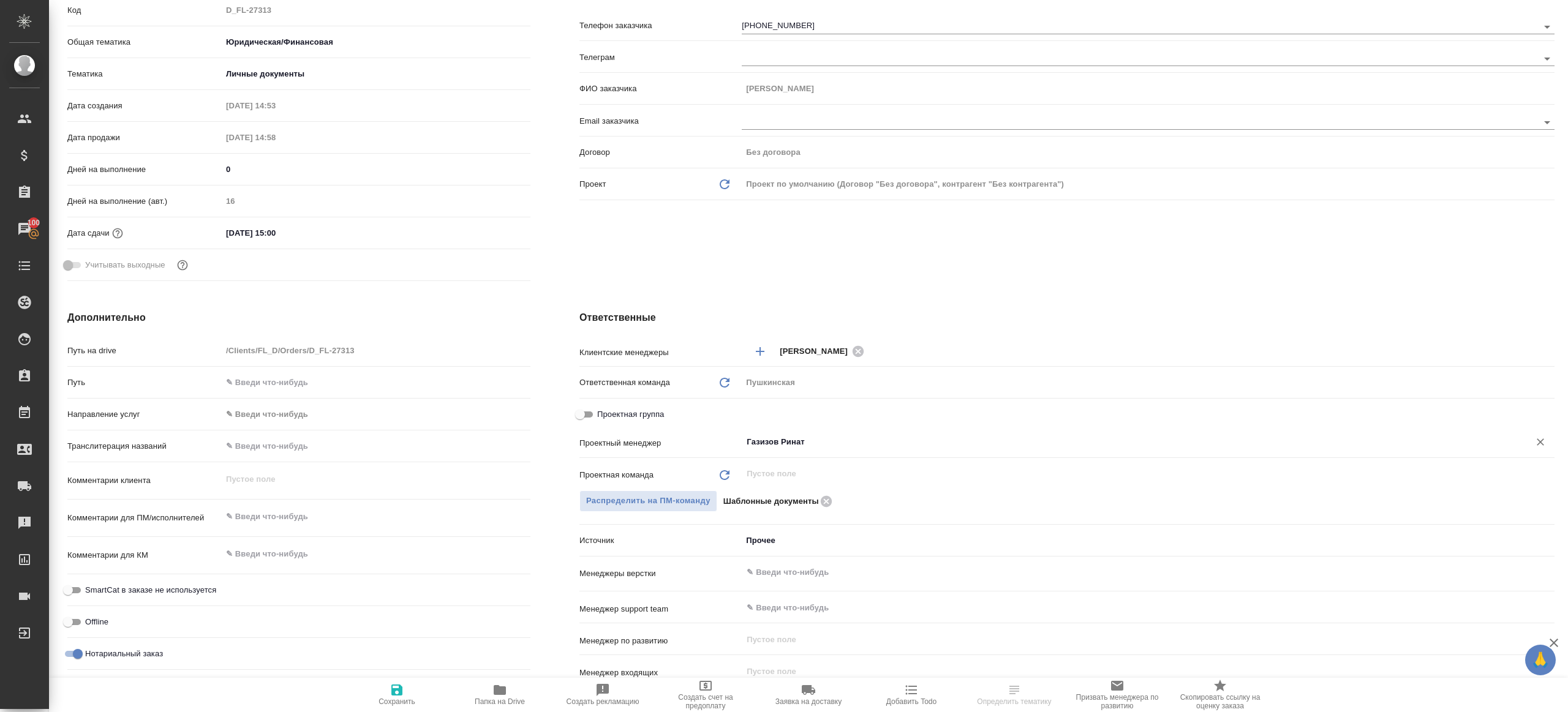
type input "Газизов Ринат"
click at [403, 685] on icon "button" at bounding box center [397, 690] width 14 height 14
type textarea "x"
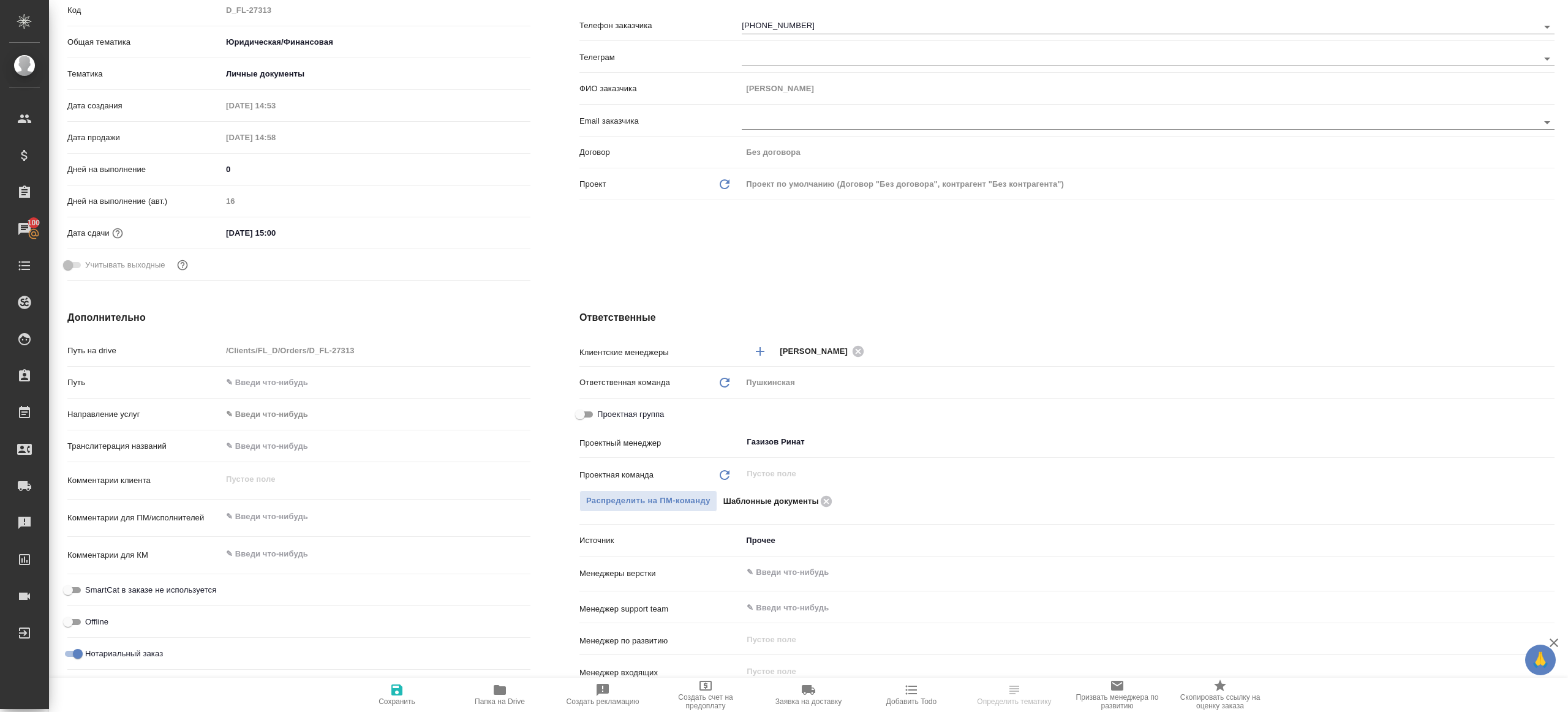
scroll to position [0, 0]
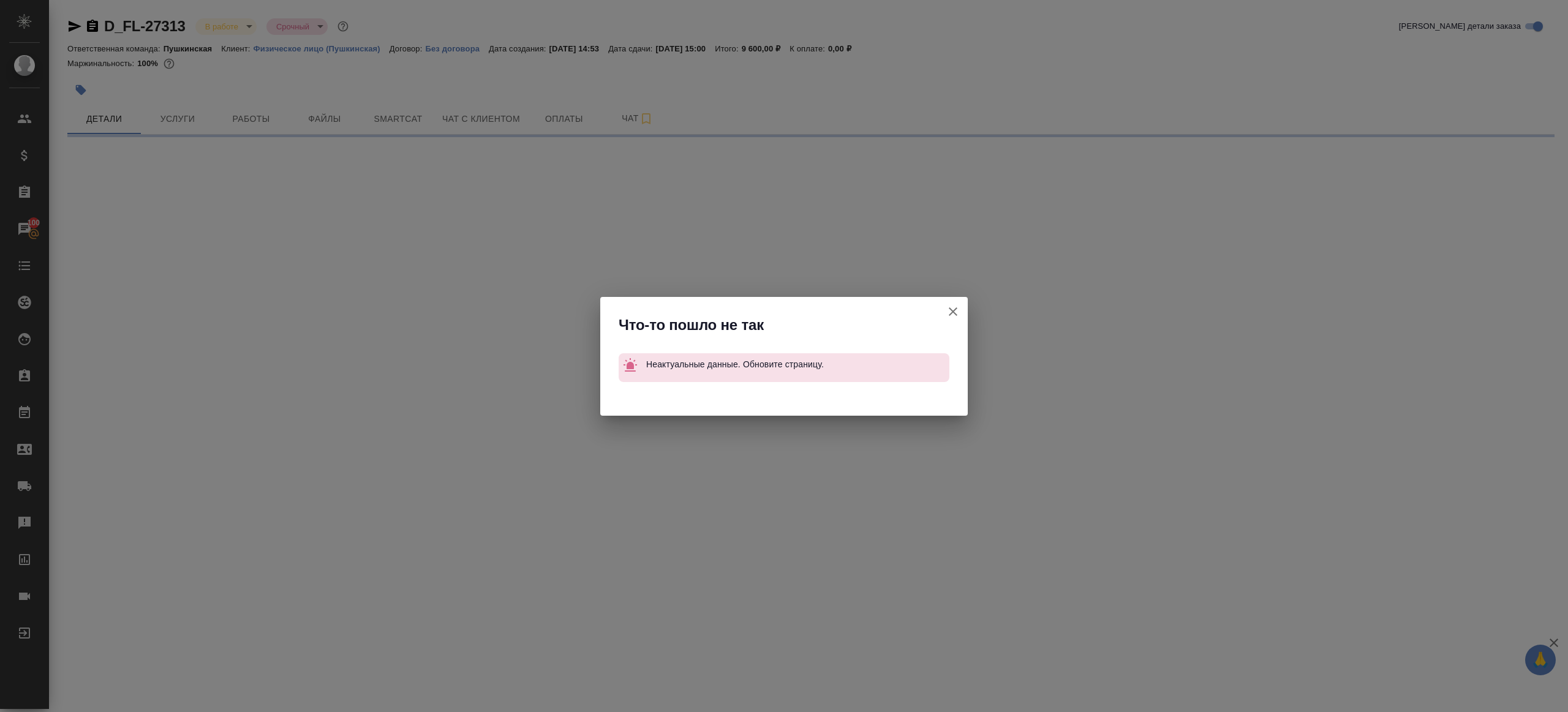
select select "RU"
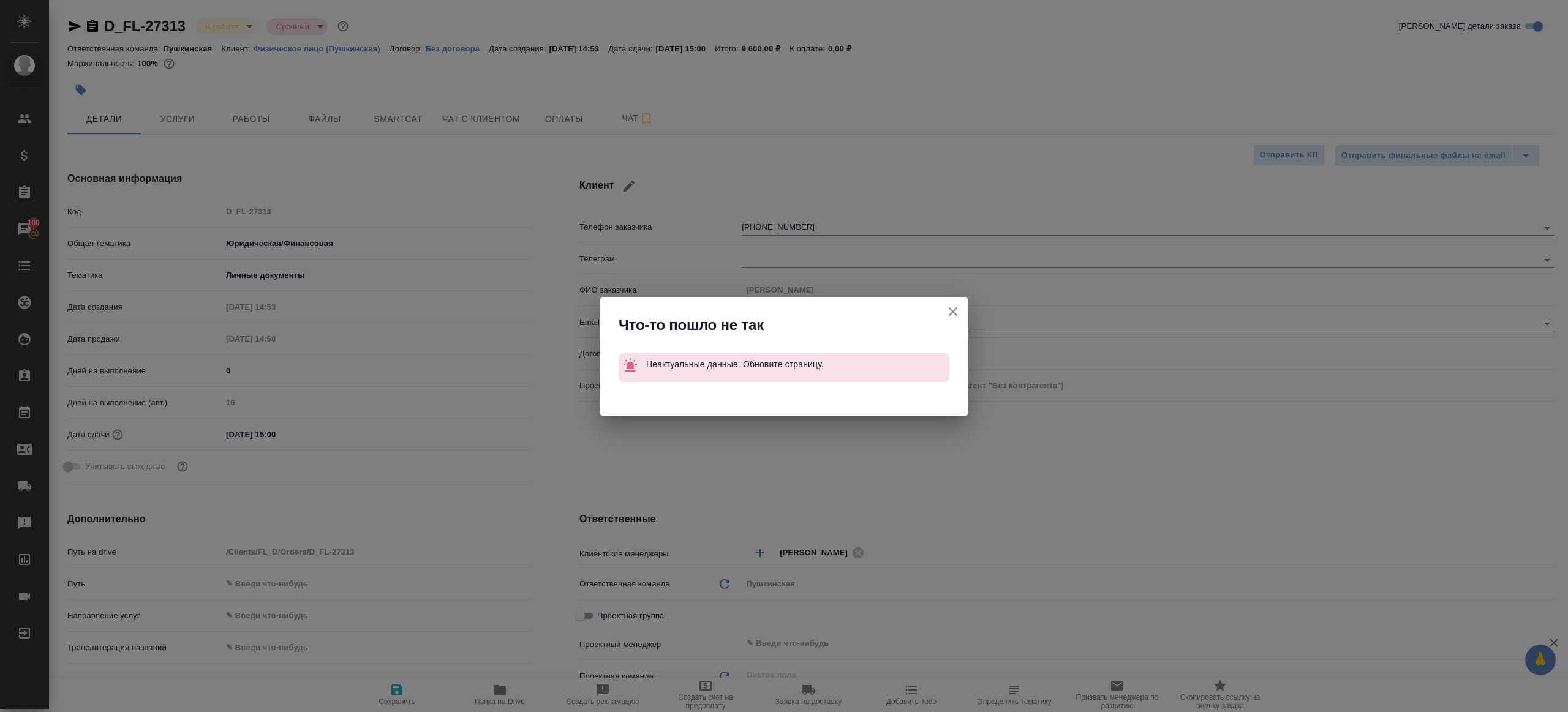
type textarea "x"
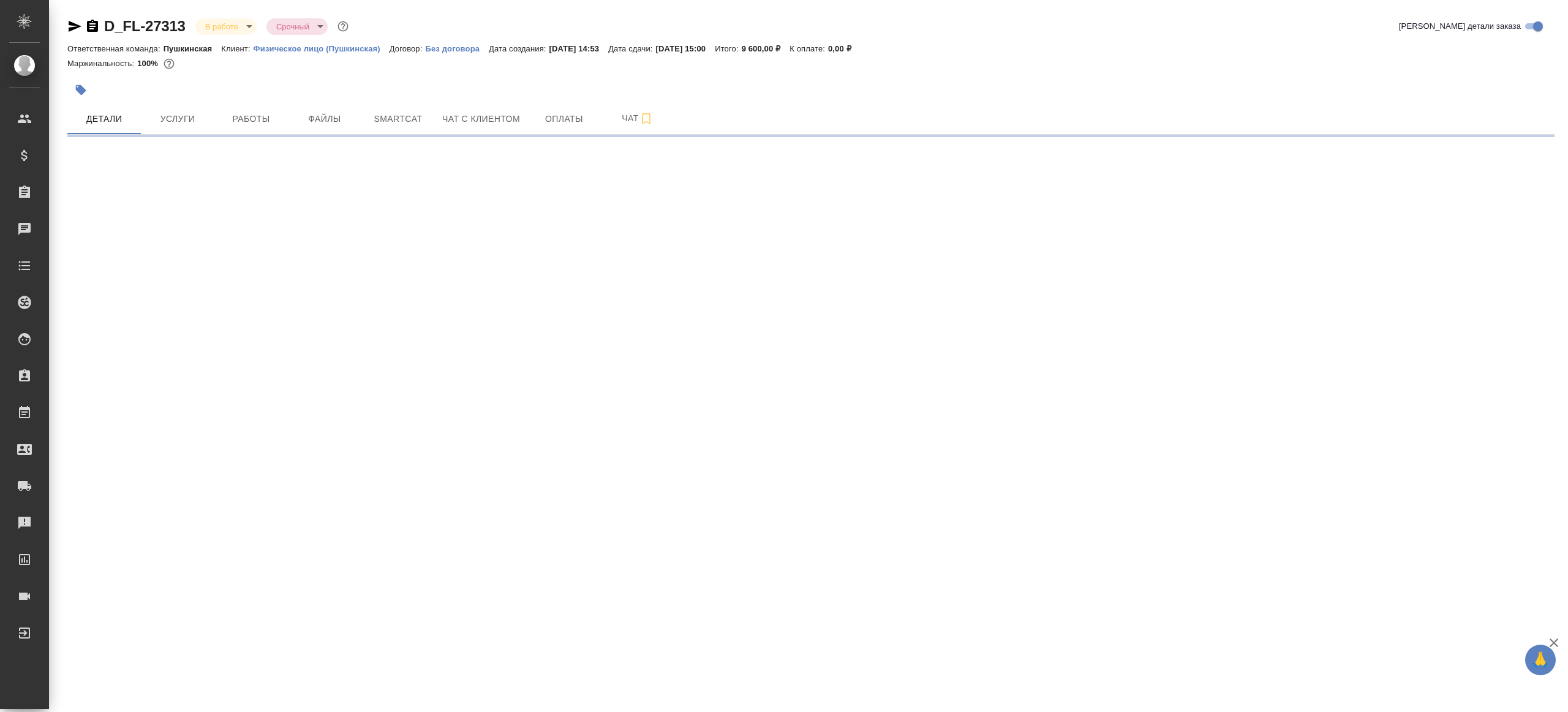
select select "RU"
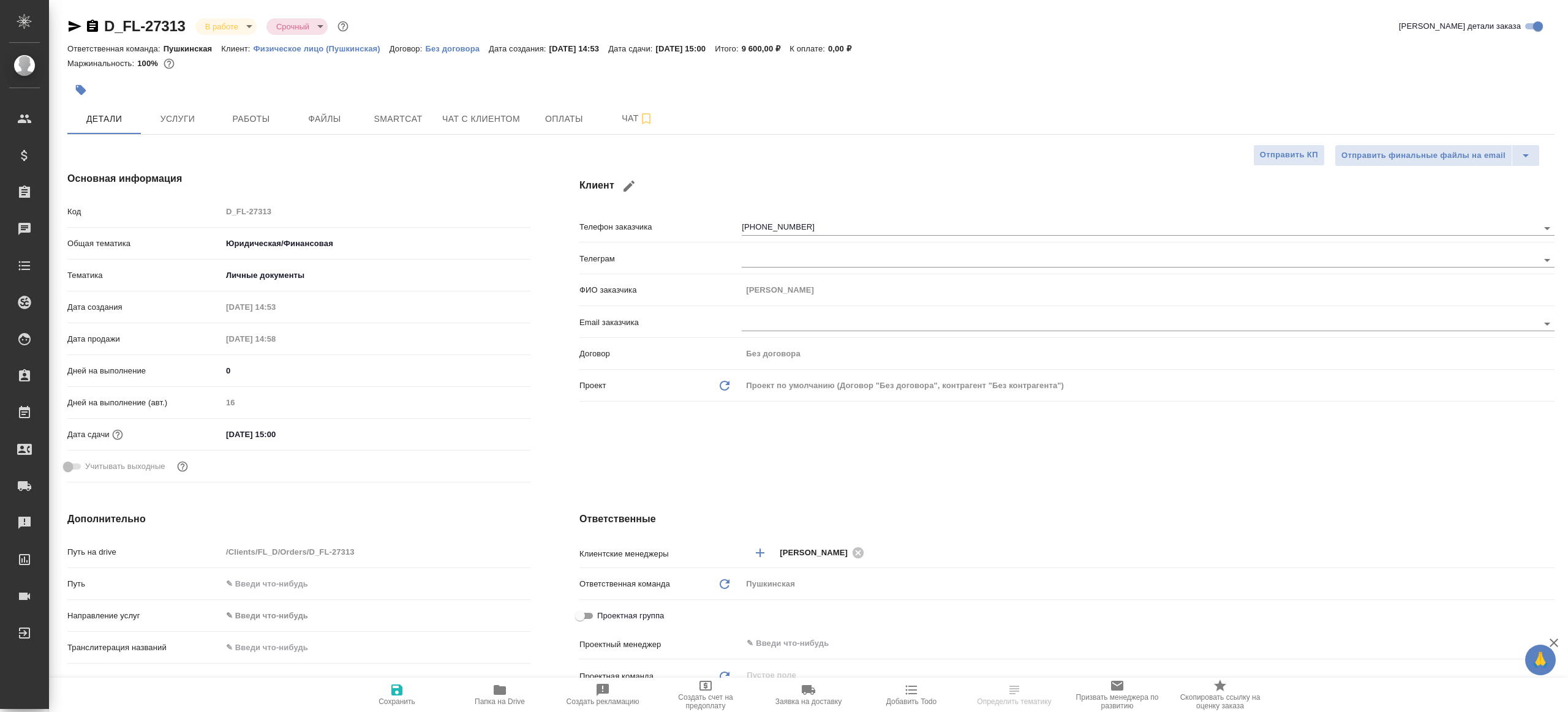
type textarea "x"
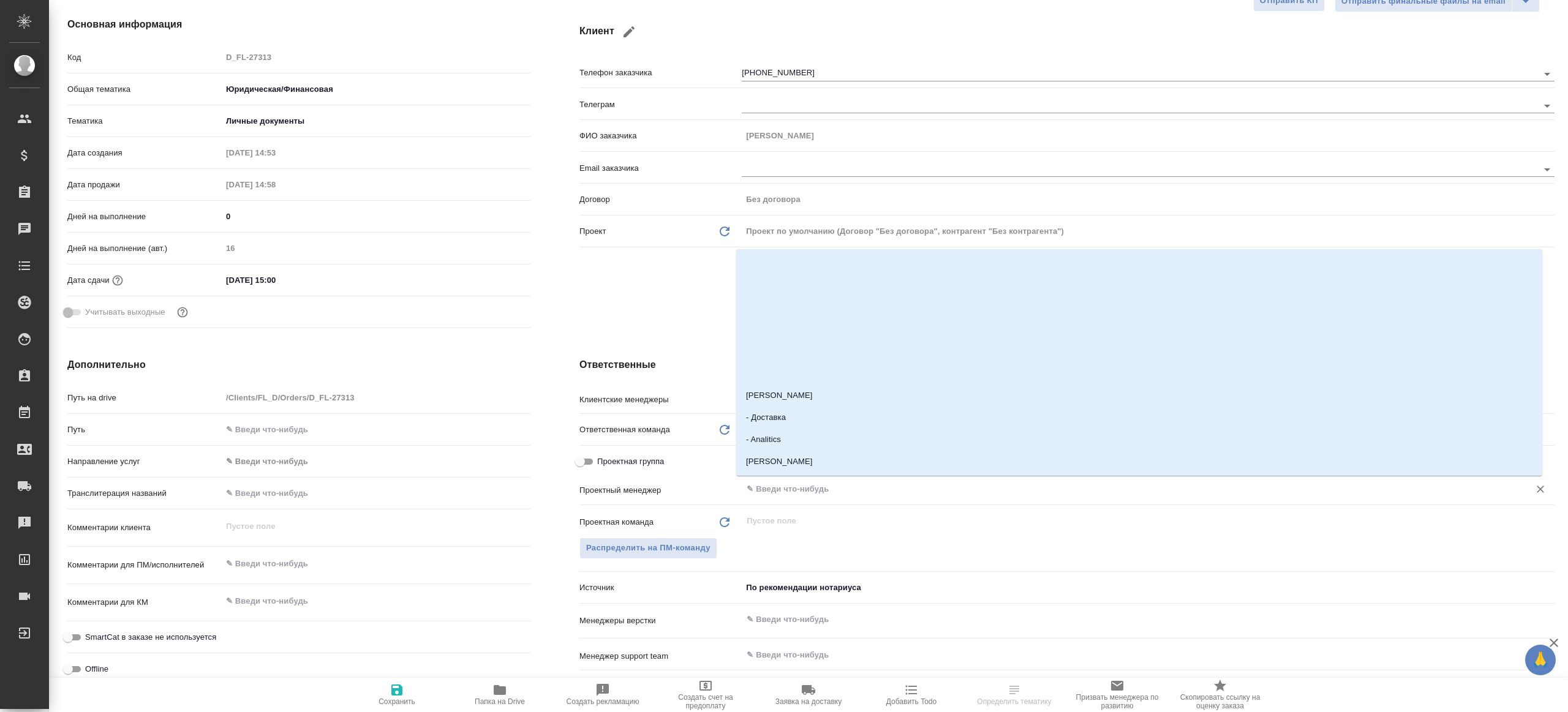
click at [837, 487] on input "text" at bounding box center [1127, 489] width 764 height 14
type input "ринат"
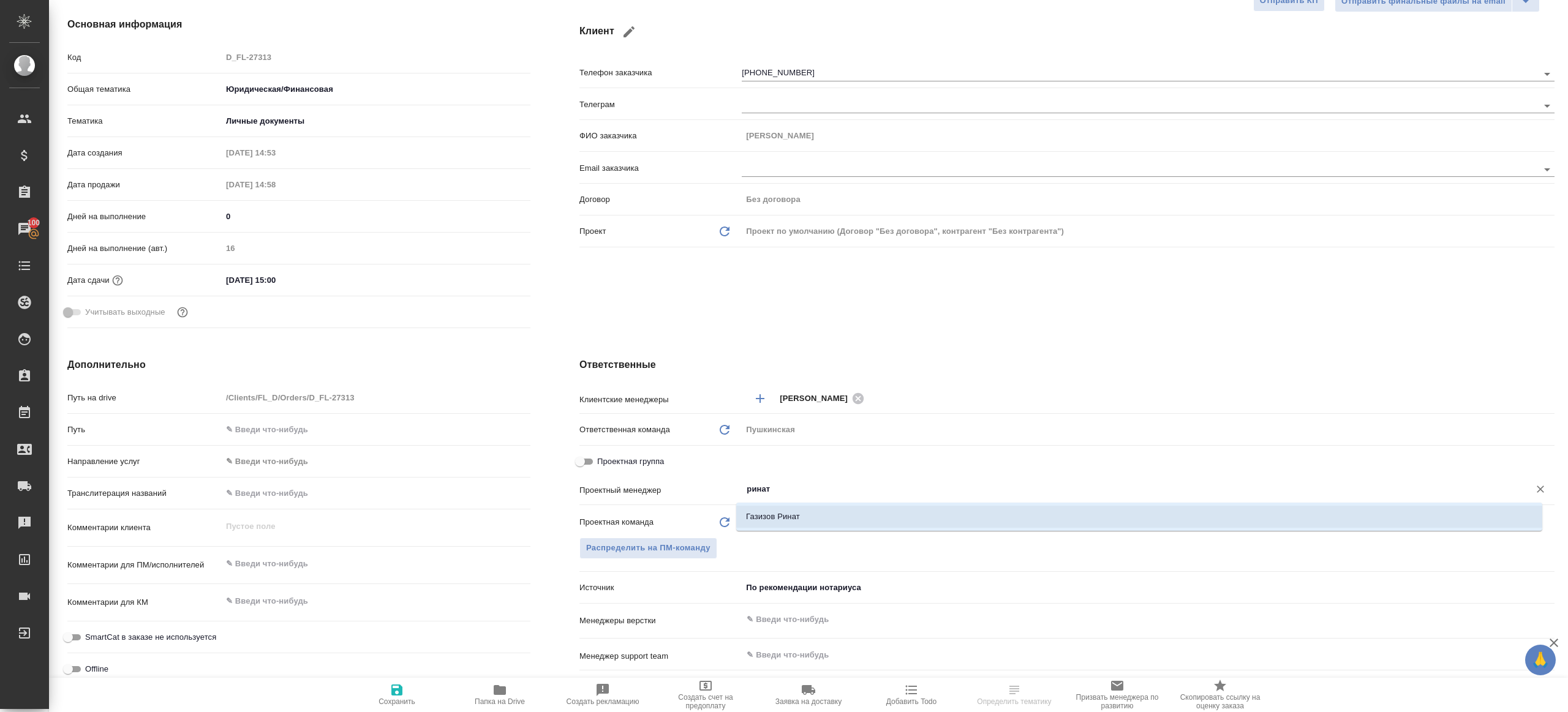
click at [838, 522] on li "Газизов Ринат" at bounding box center [1139, 517] width 806 height 22
type textarea "x"
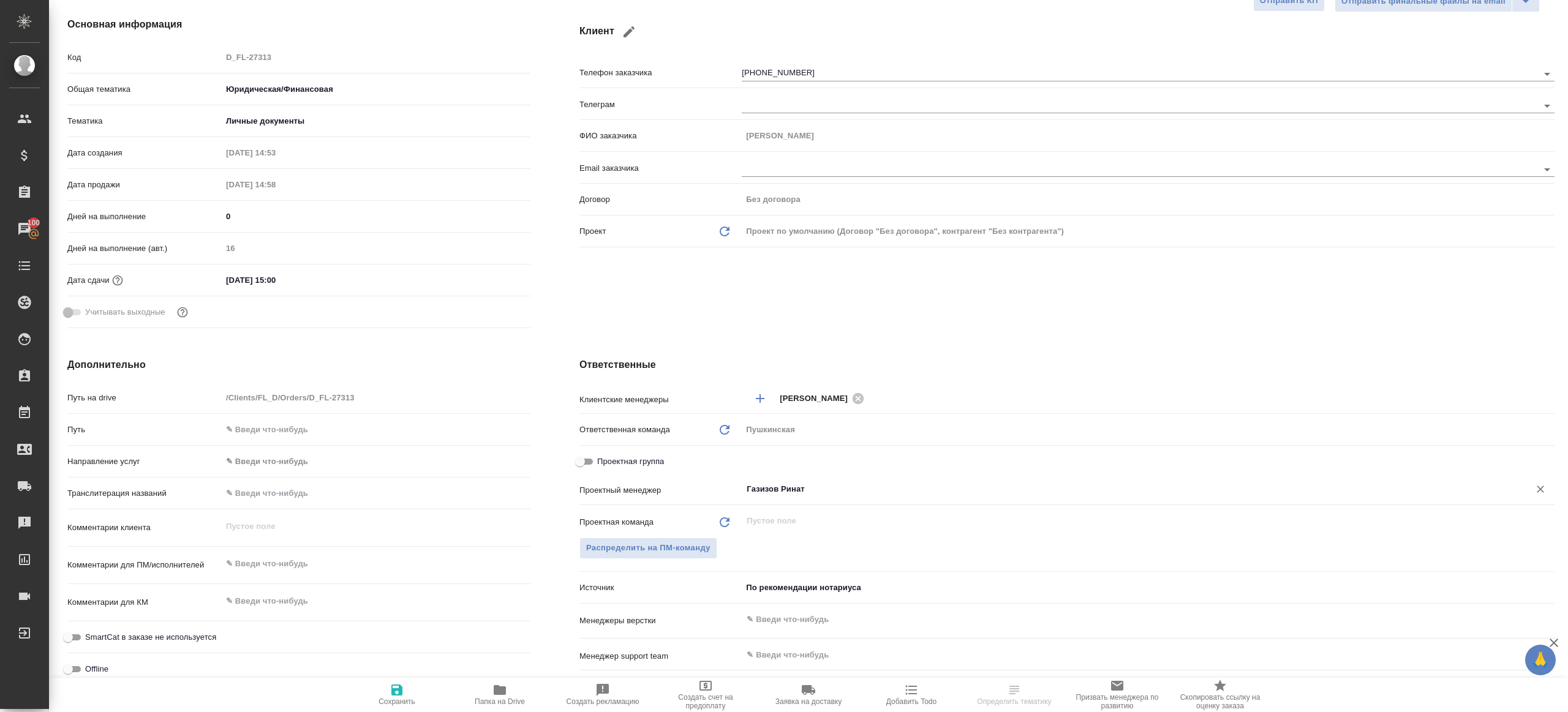
type input "Газизов Ринат"
click at [416, 680] on button "Сохранить" at bounding box center [396, 695] width 103 height 34
type textarea "x"
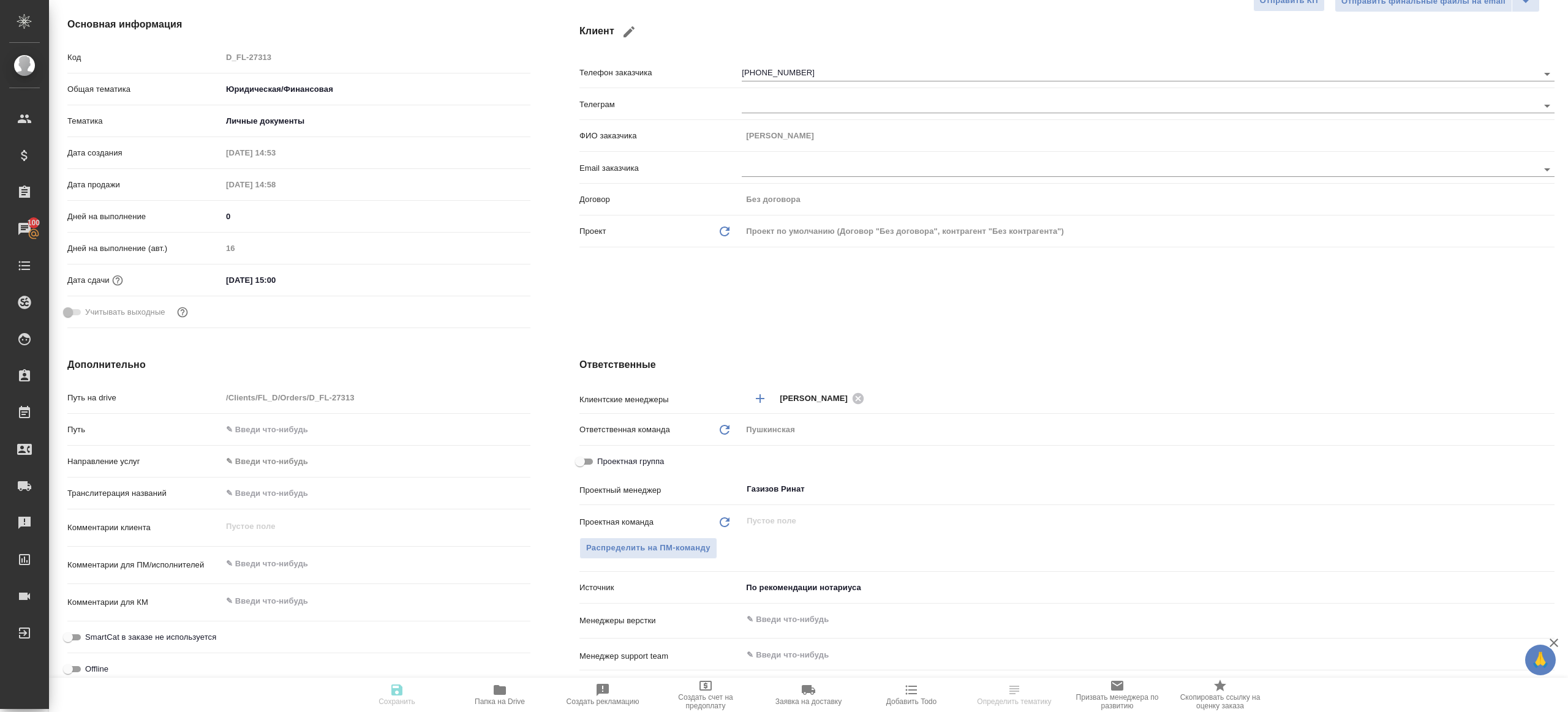
type textarea "x"
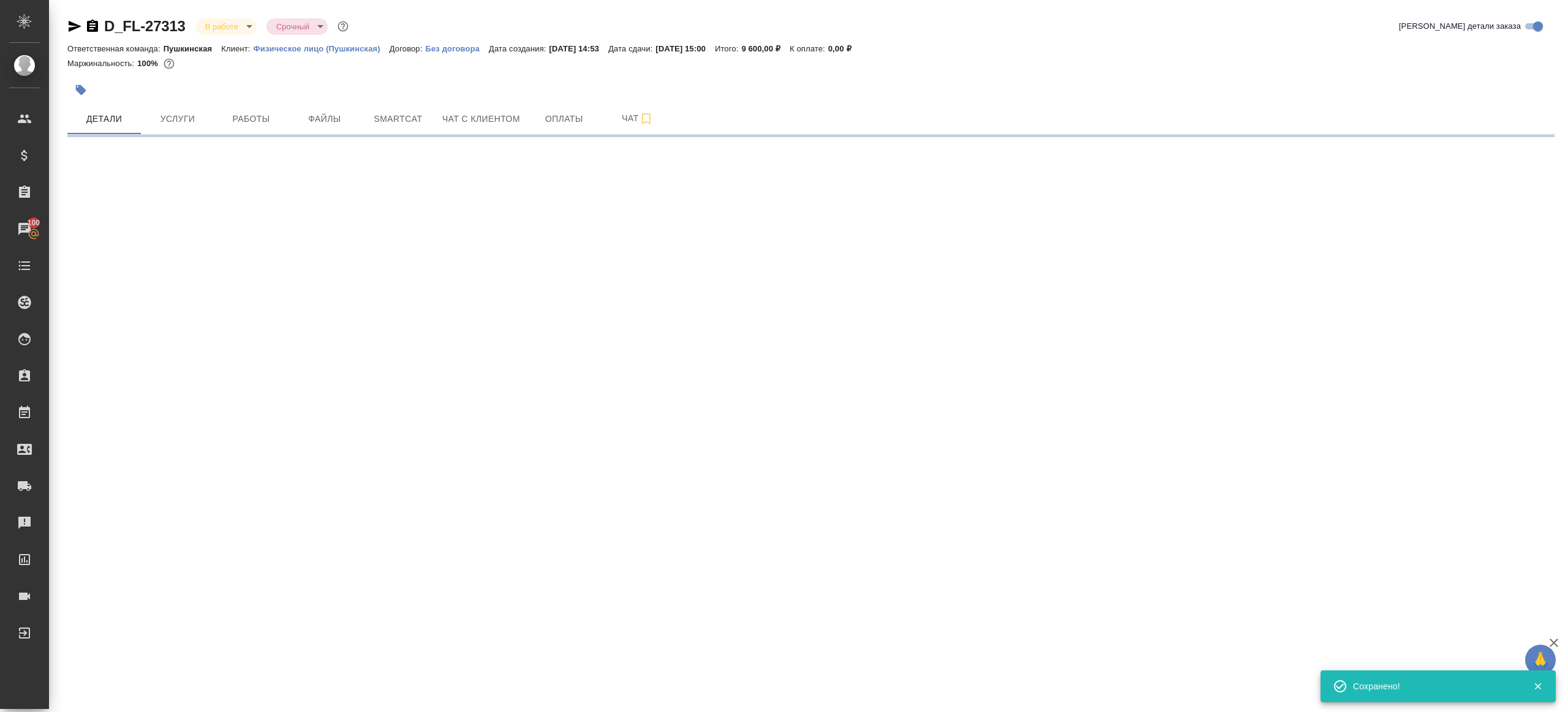
scroll to position [0, 0]
select select "RU"
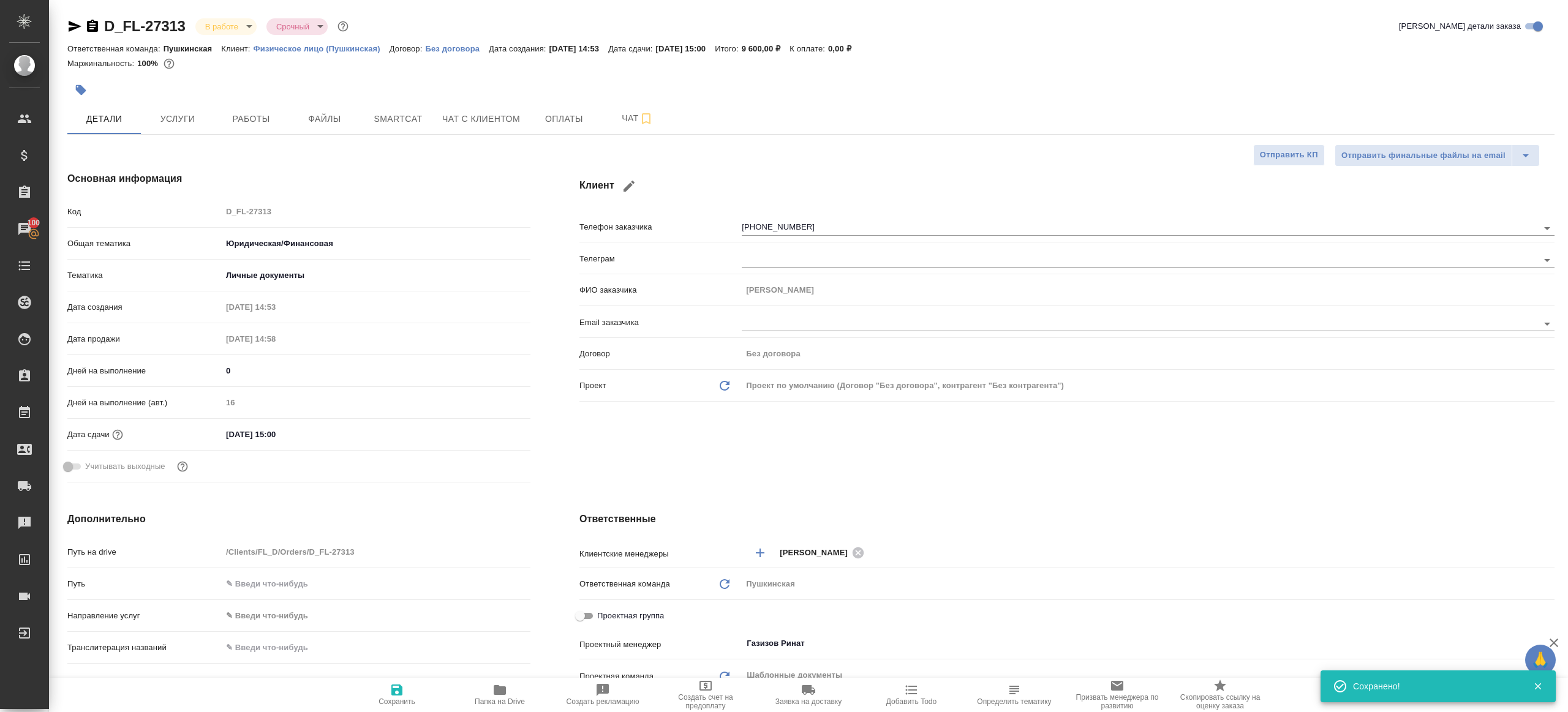
type textarea "x"
click at [504, 693] on icon "button" at bounding box center [500, 690] width 12 height 10
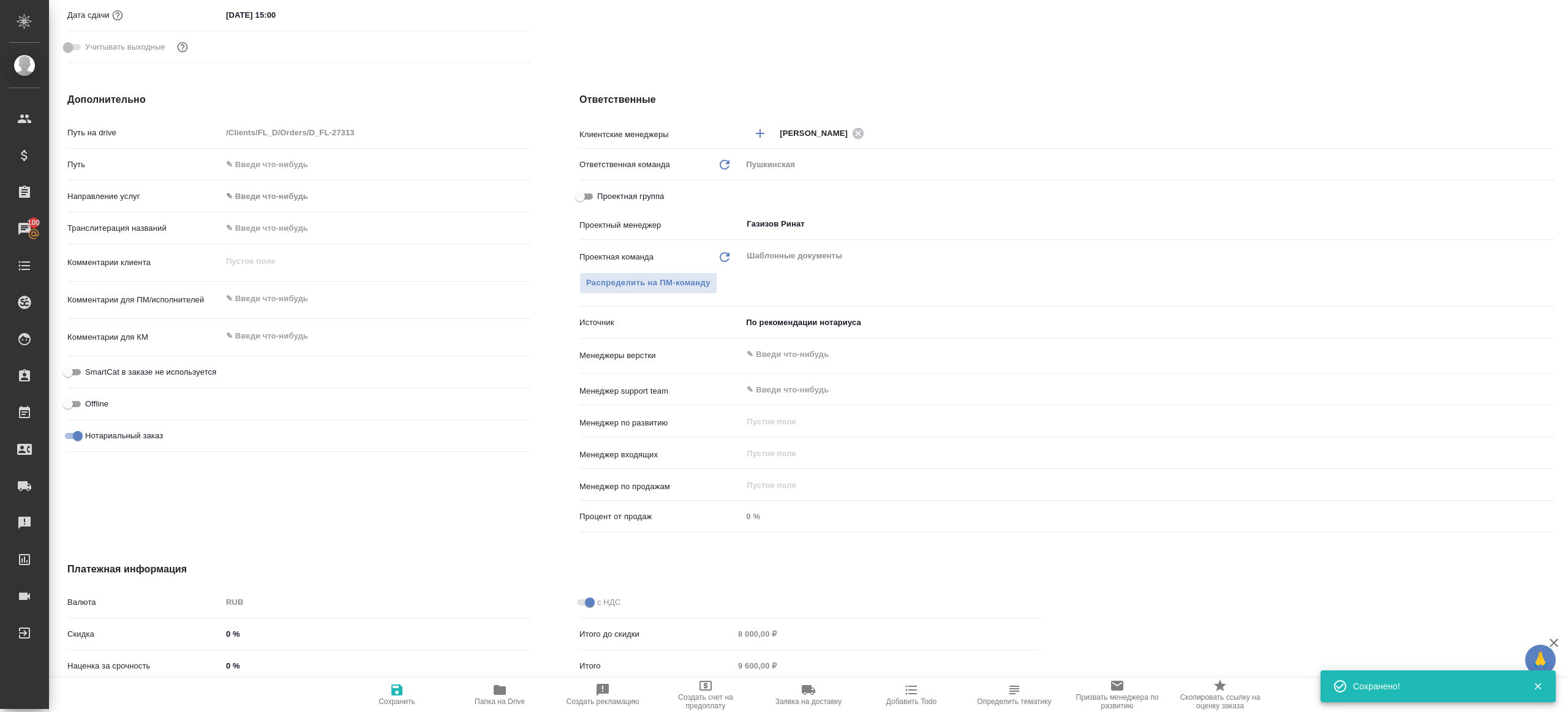
scroll to position [20, 0]
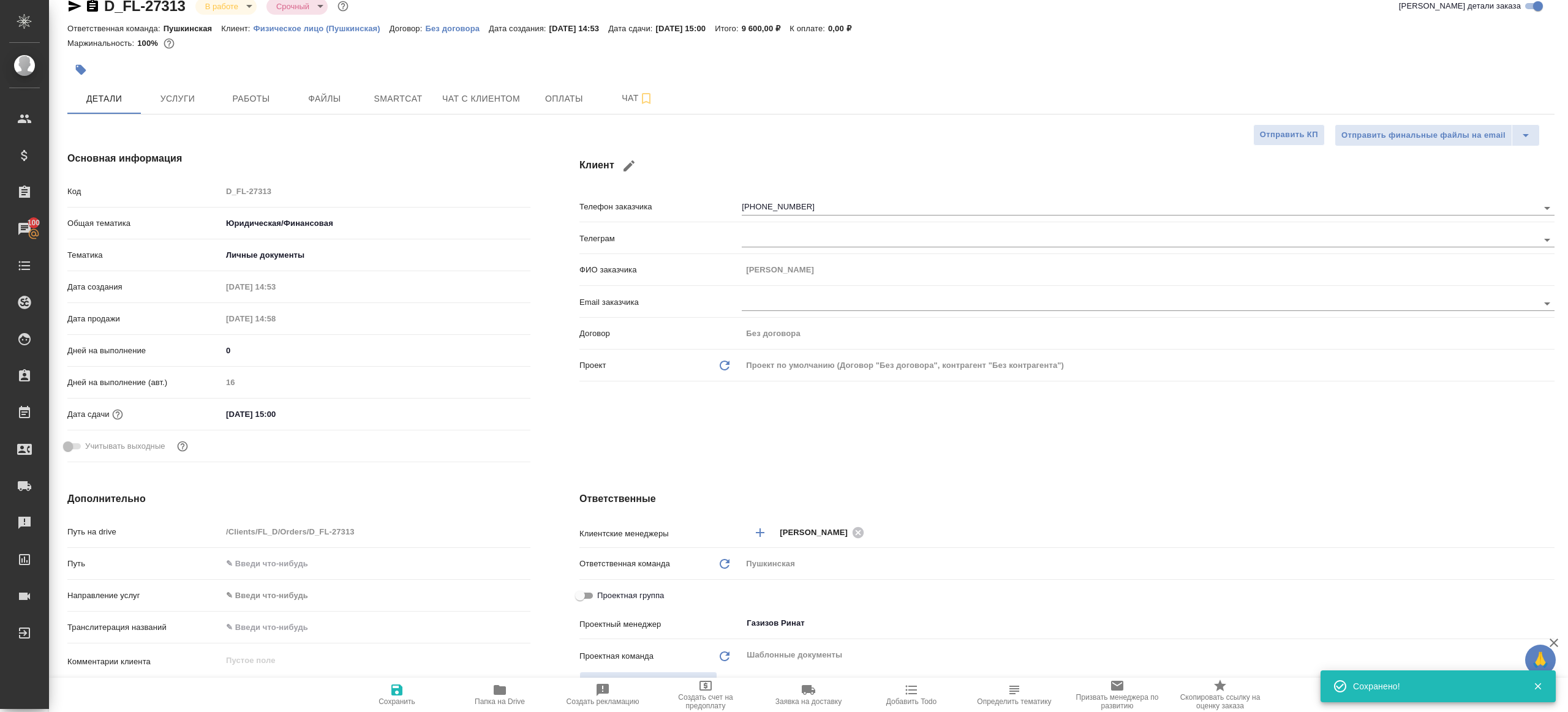
type textarea "x"
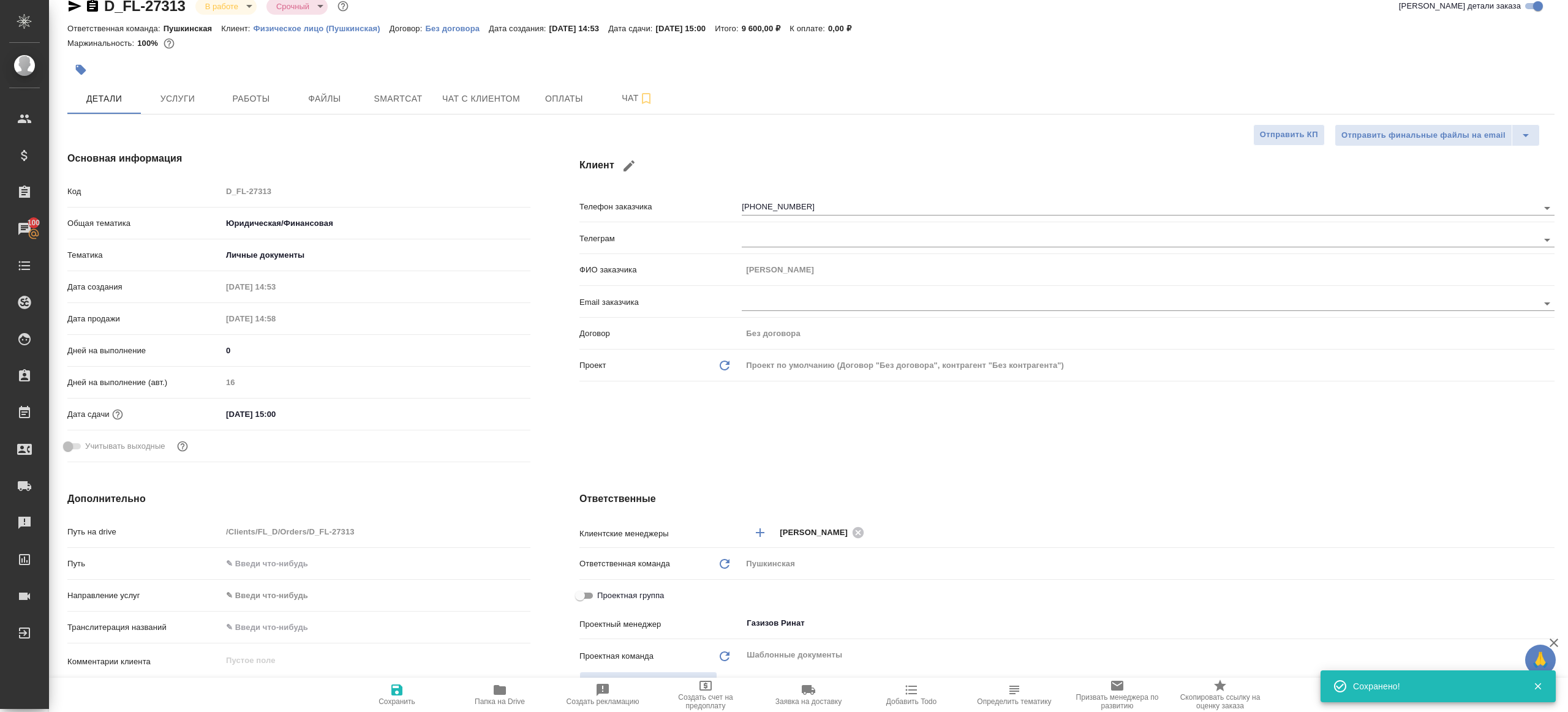
type textarea "x"
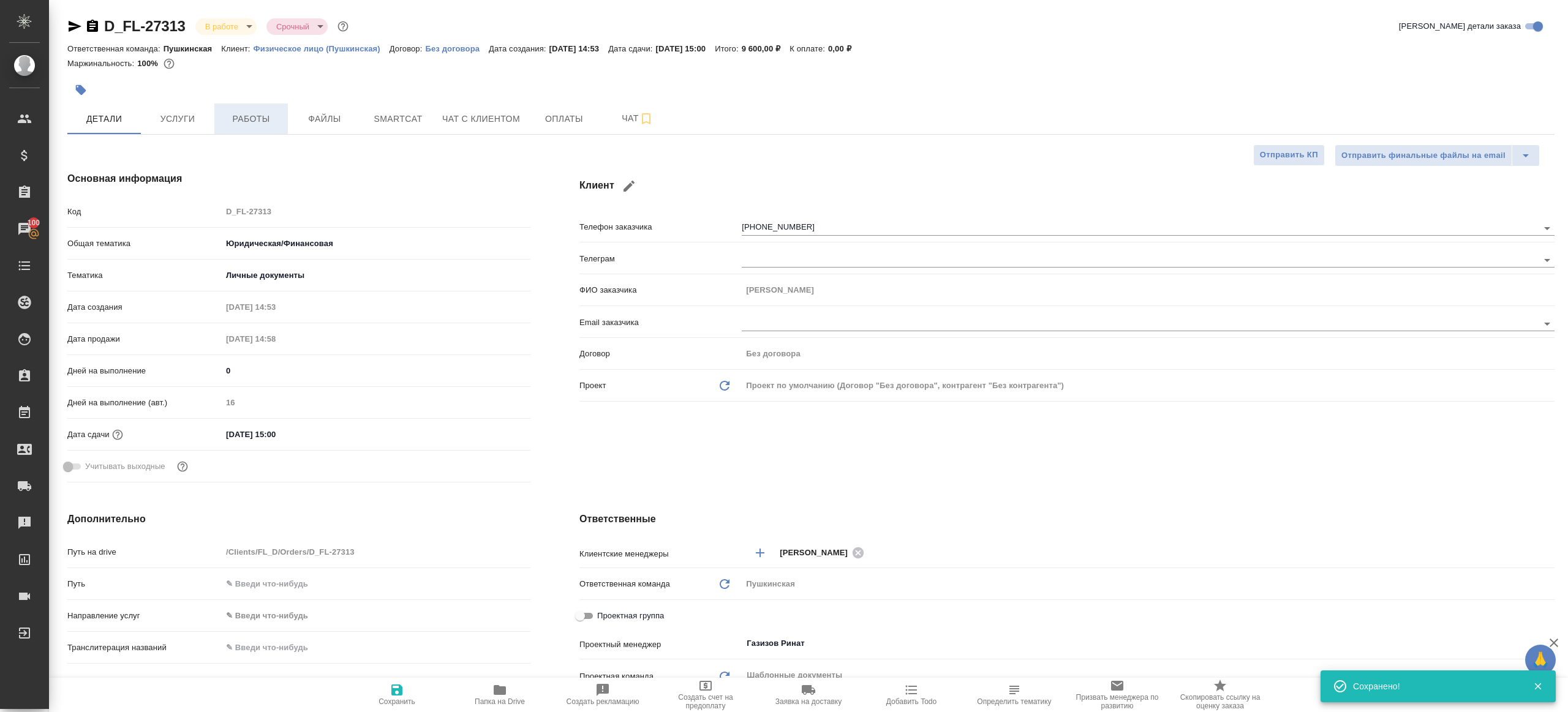
click at [255, 126] on span "Работы" at bounding box center [251, 119] width 59 height 15
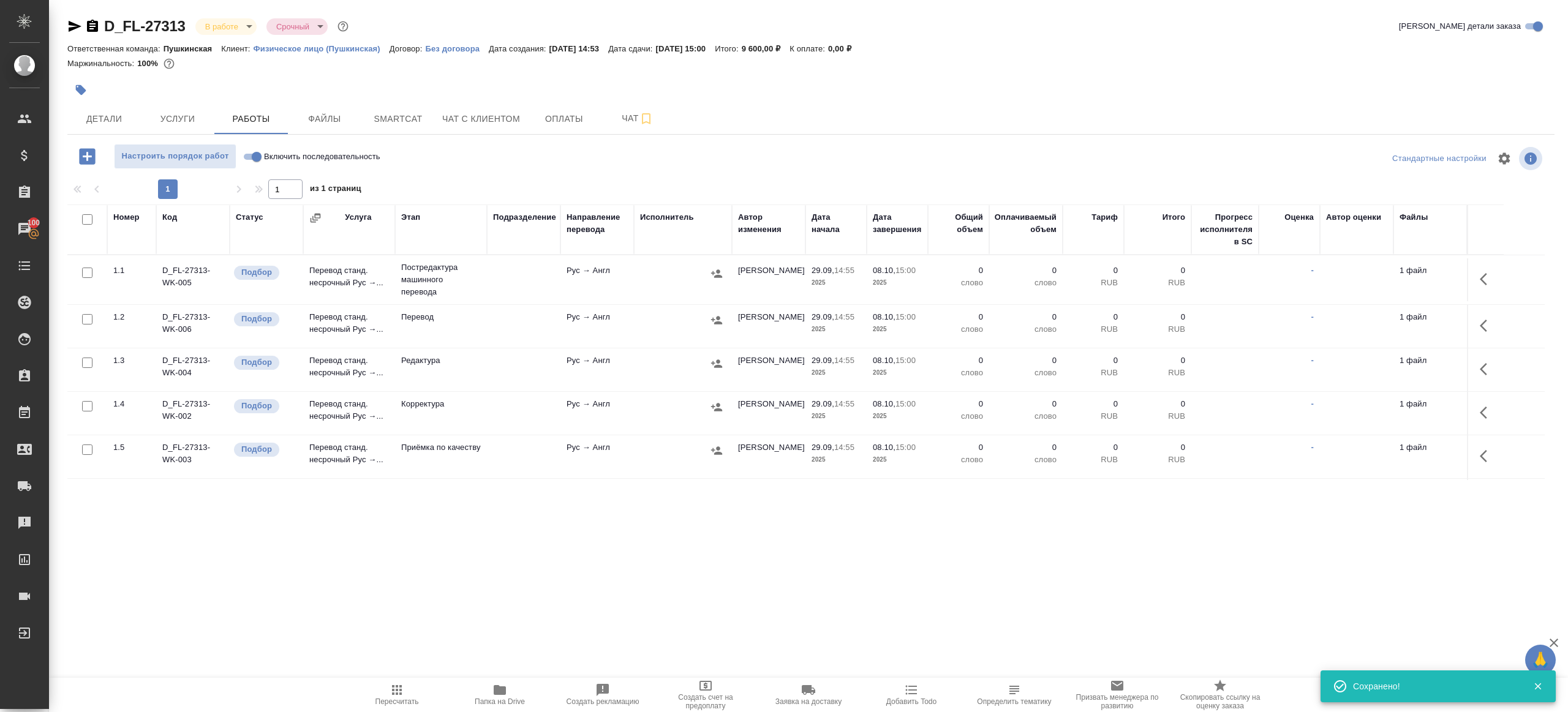
click at [573, 44] on p "[DATE] 14:53" at bounding box center [579, 48] width 60 height 9
click at [576, 73] on div at bounding box center [811, 73] width 1487 height 2
click at [255, 172] on div "Настроить порядок работ Включить последовательность" at bounding box center [315, 158] width 495 height 29
click at [257, 163] on input "Включить последовательность" at bounding box center [256, 157] width 44 height 14
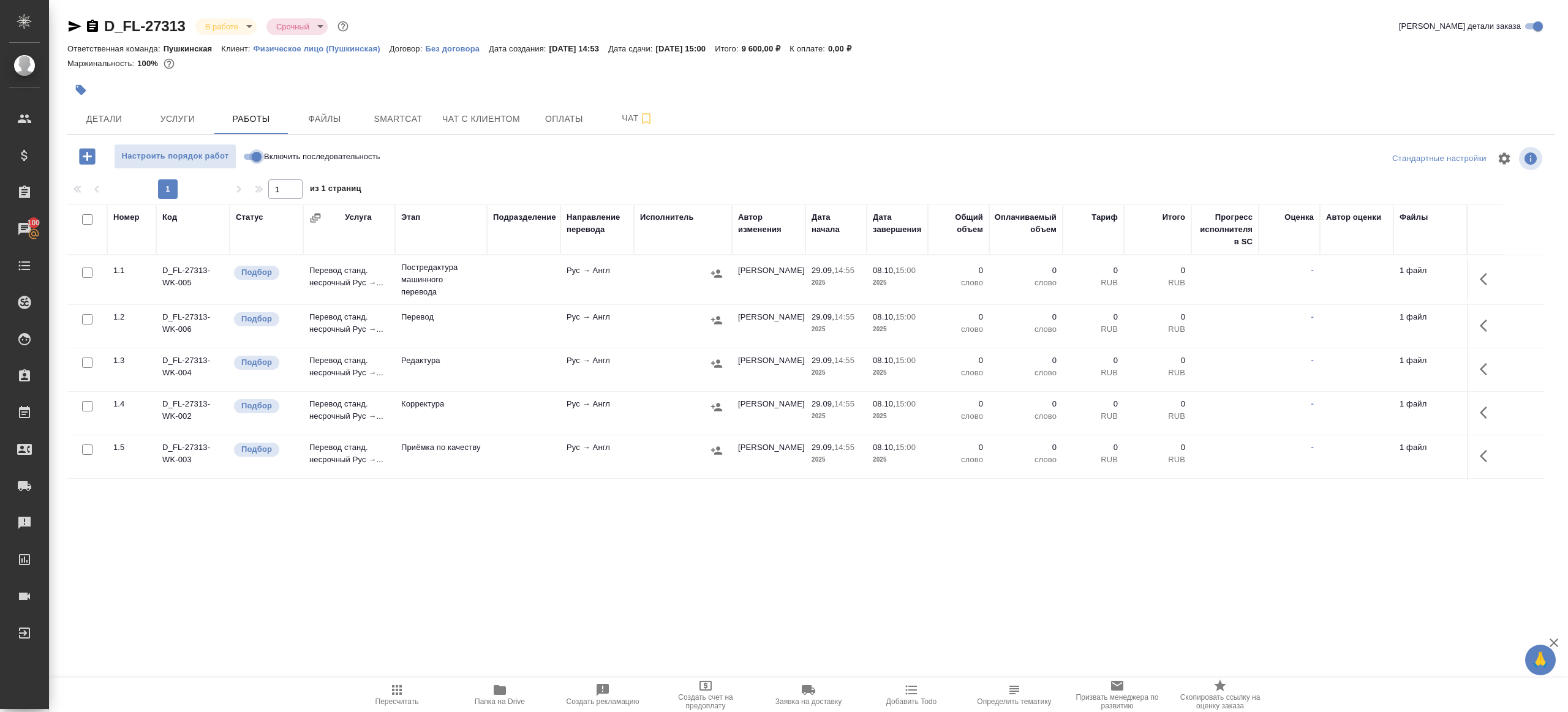
checkbox input "true"
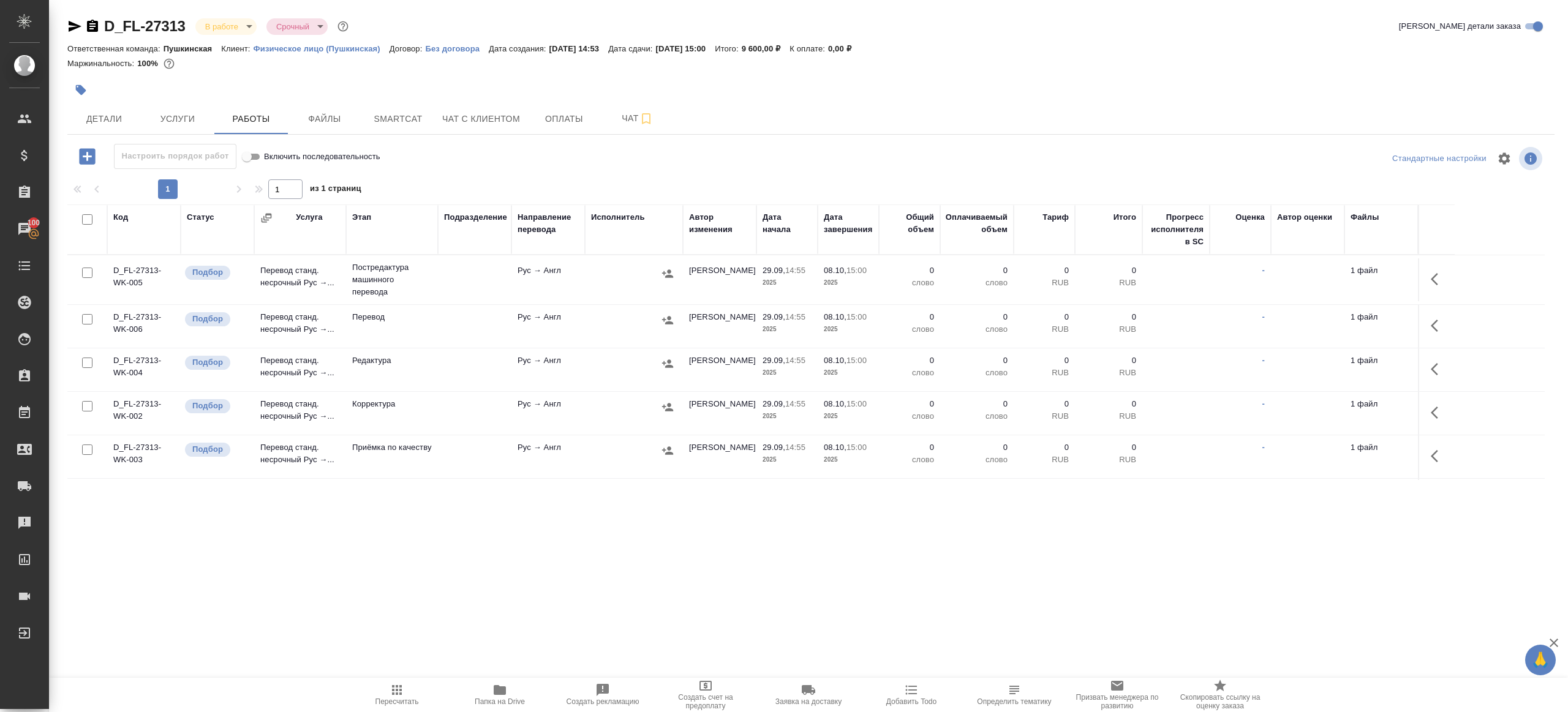
click at [89, 220] on input "checkbox" at bounding box center [87, 219] width 10 height 10
checkbox input "true"
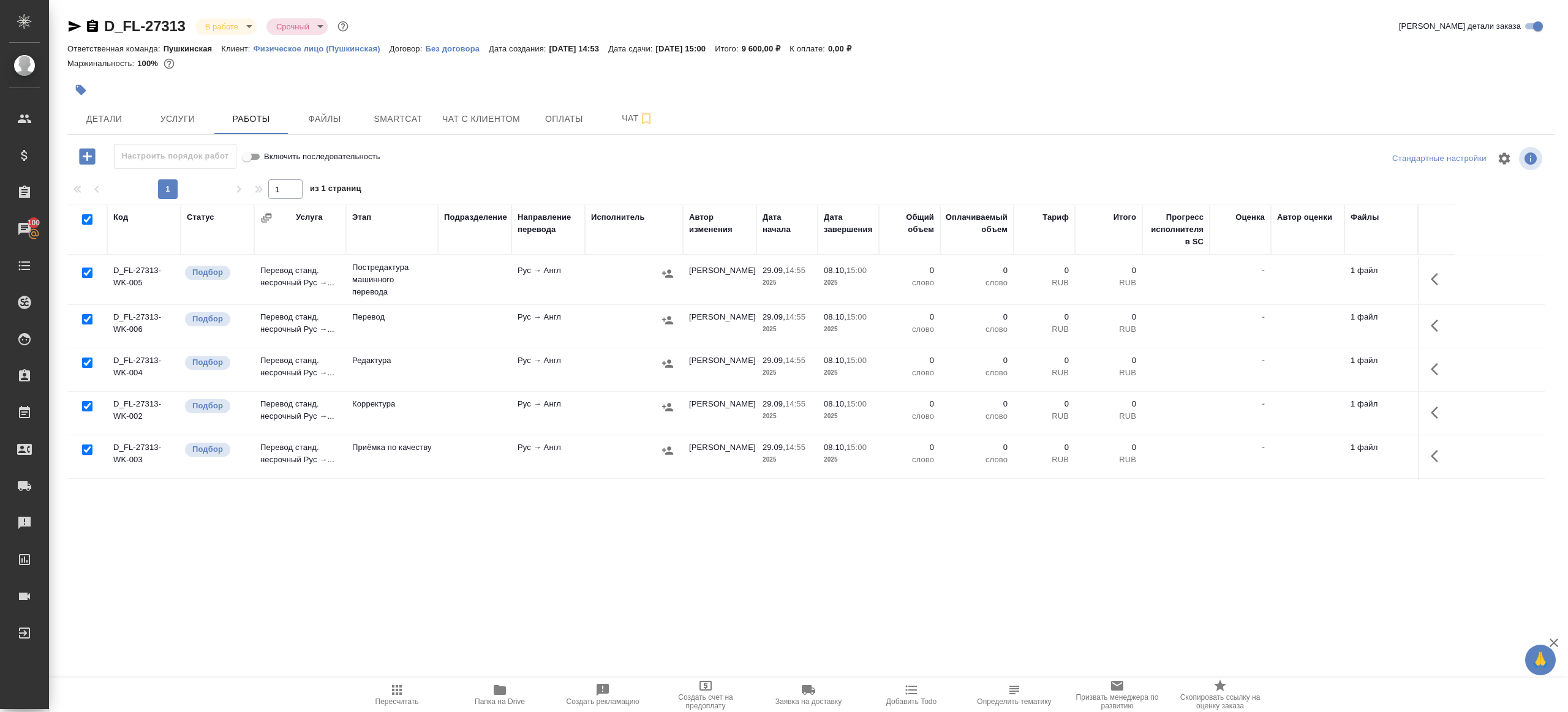
checkbox input "true"
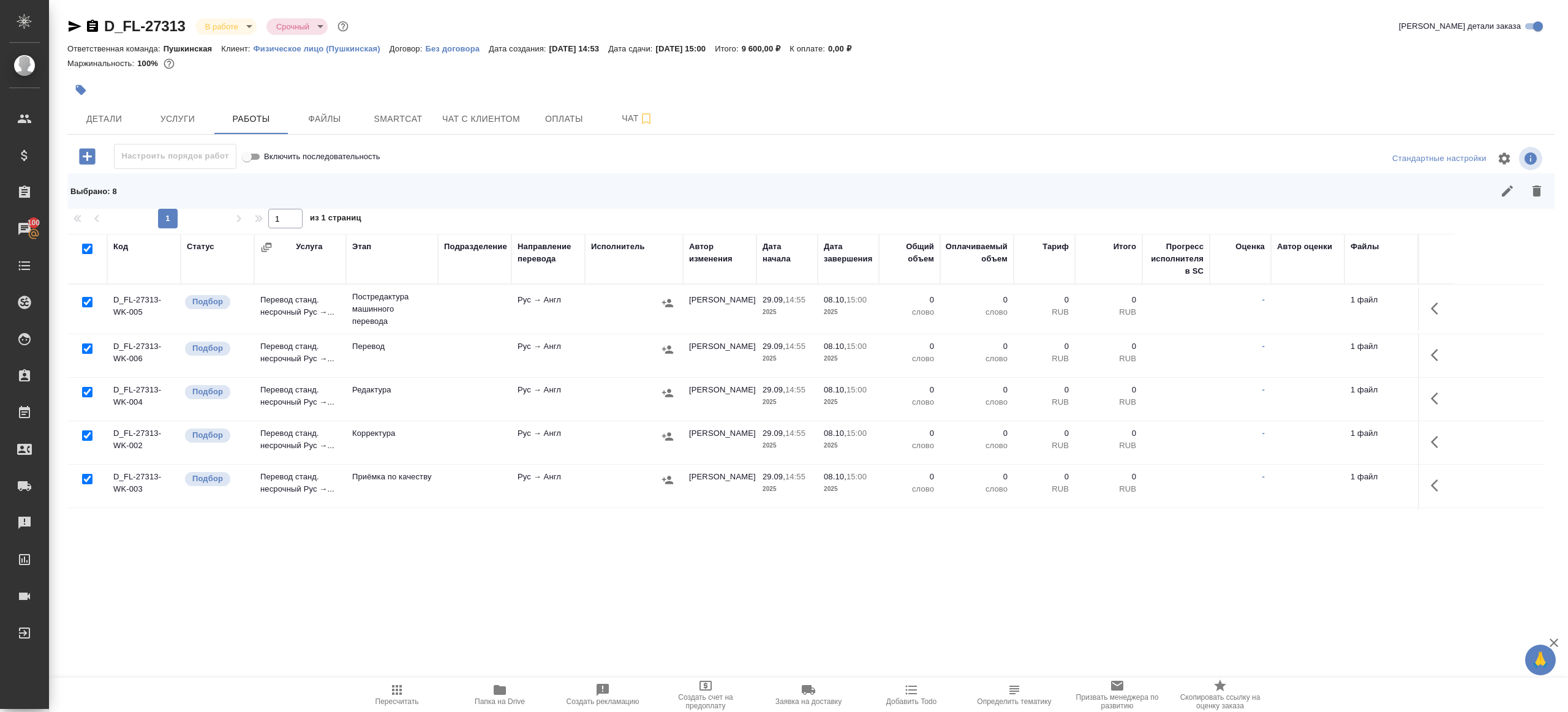
click at [92, 348] on input "checkbox" at bounding box center [87, 348] width 10 height 10
checkbox input "false"
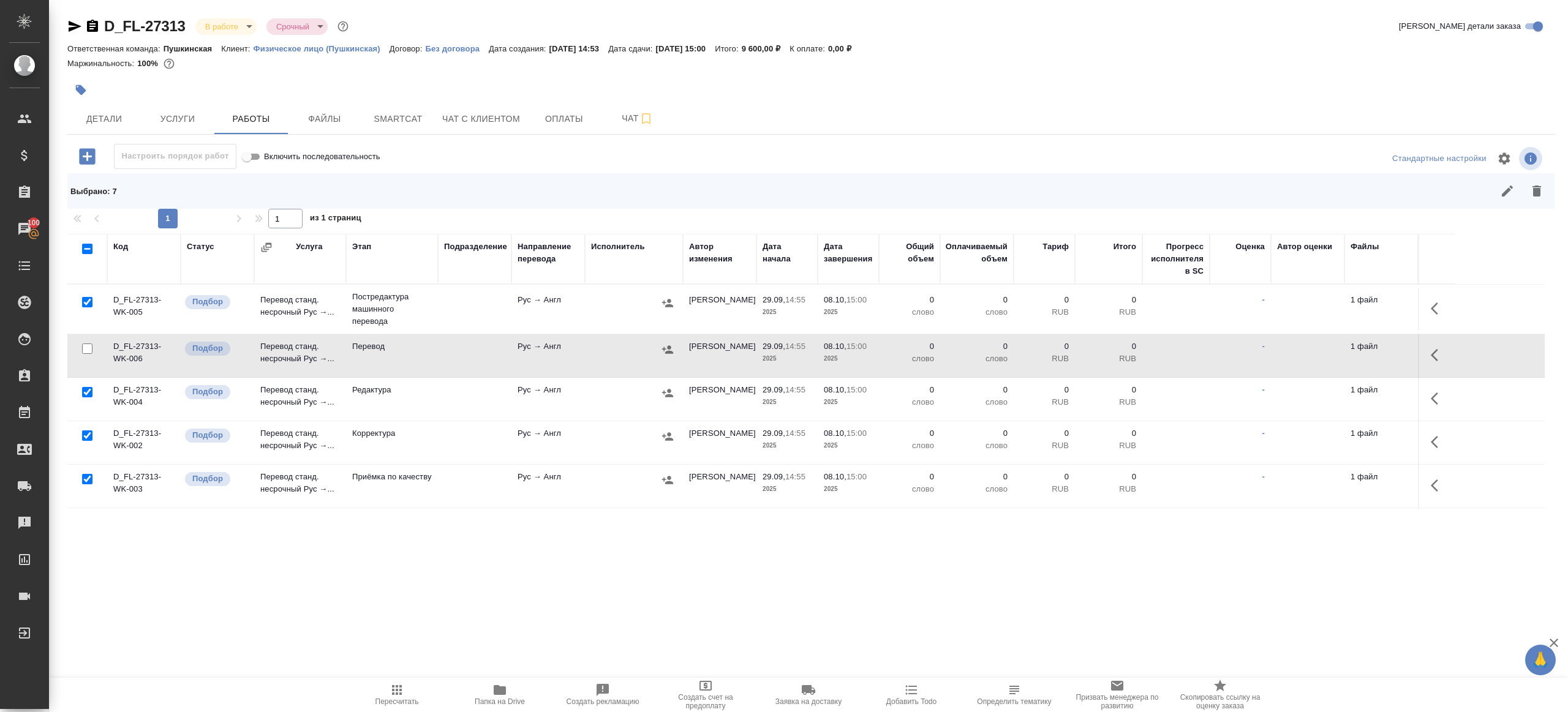
click at [86, 475] on input "checkbox" at bounding box center [87, 478] width 10 height 10
checkbox input "false"
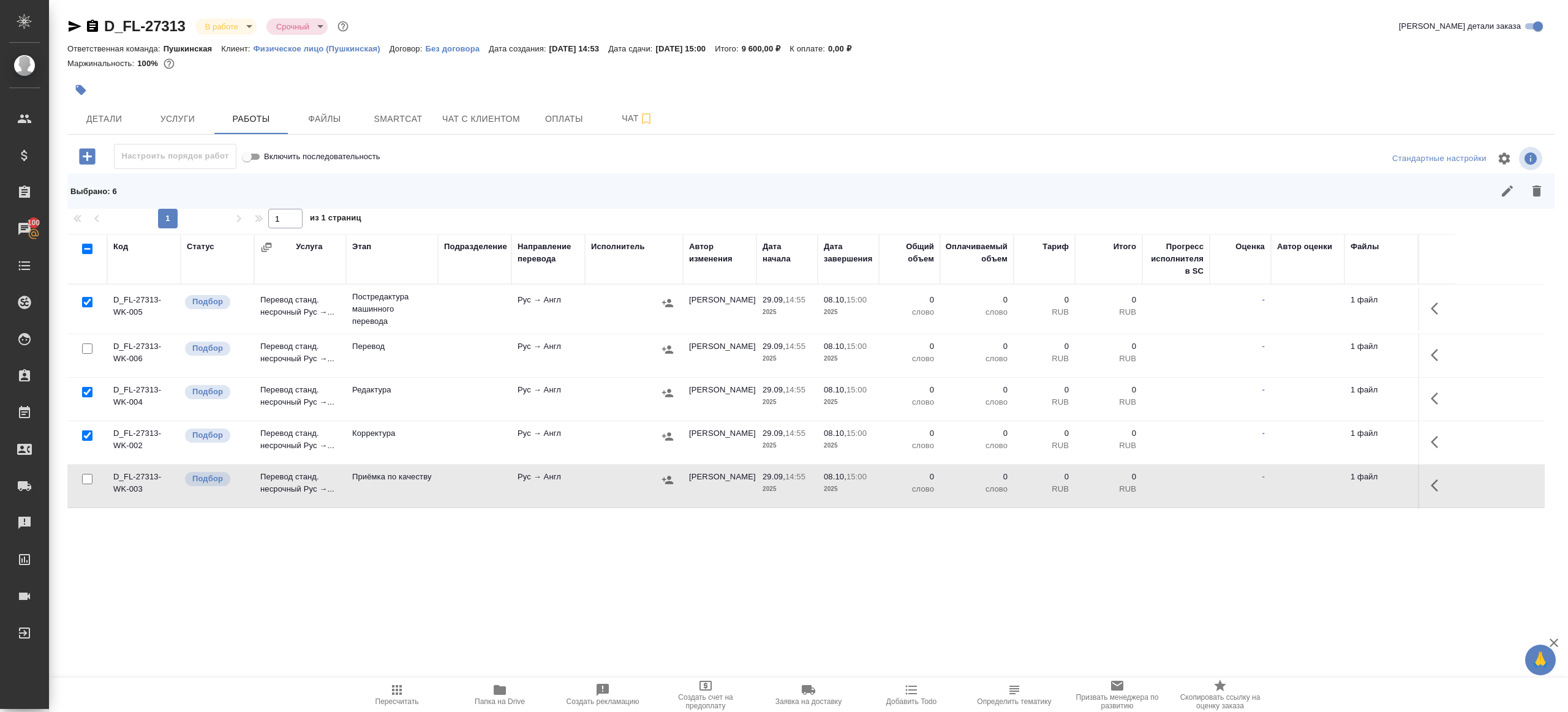
scroll to position [133, 0]
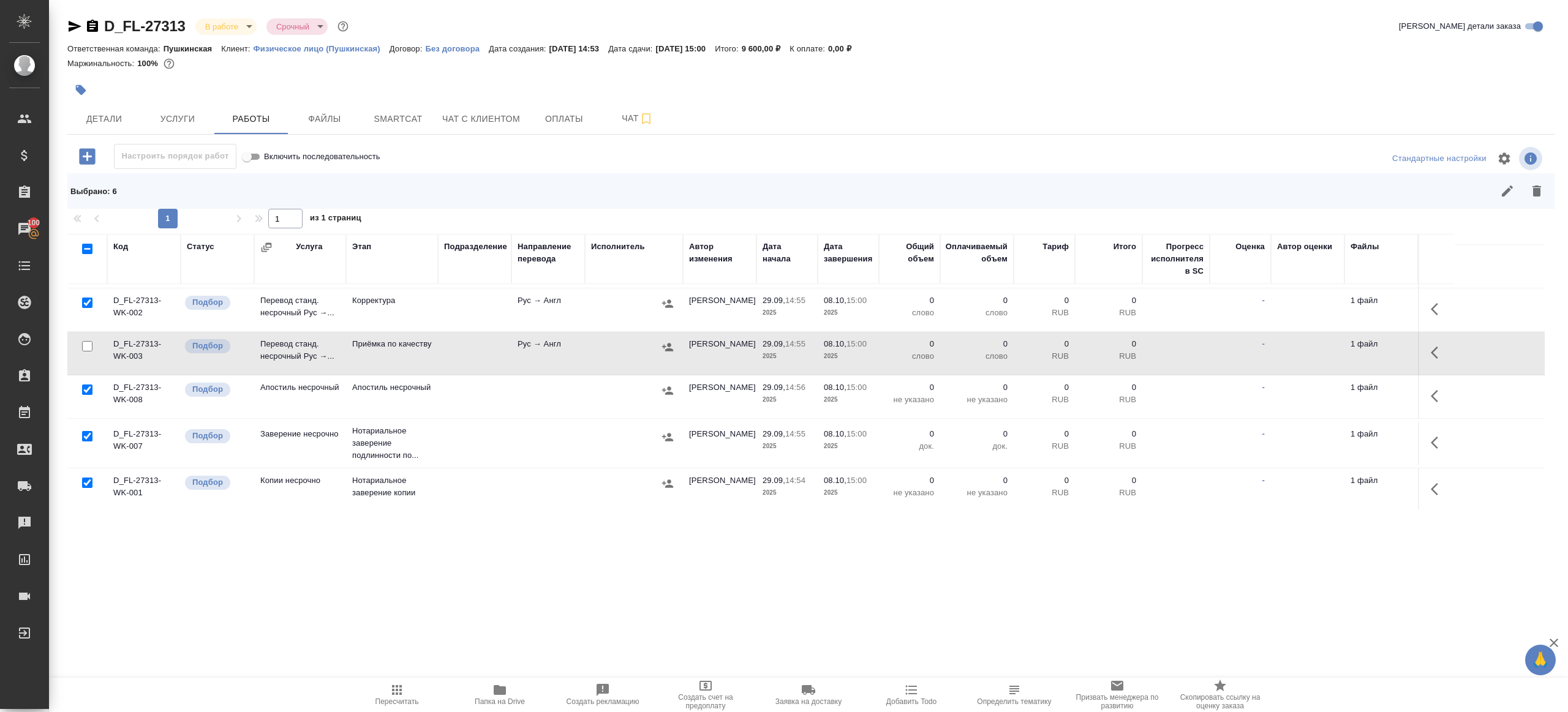
click at [89, 384] on input "checkbox" at bounding box center [87, 389] width 10 height 10
checkbox input "false"
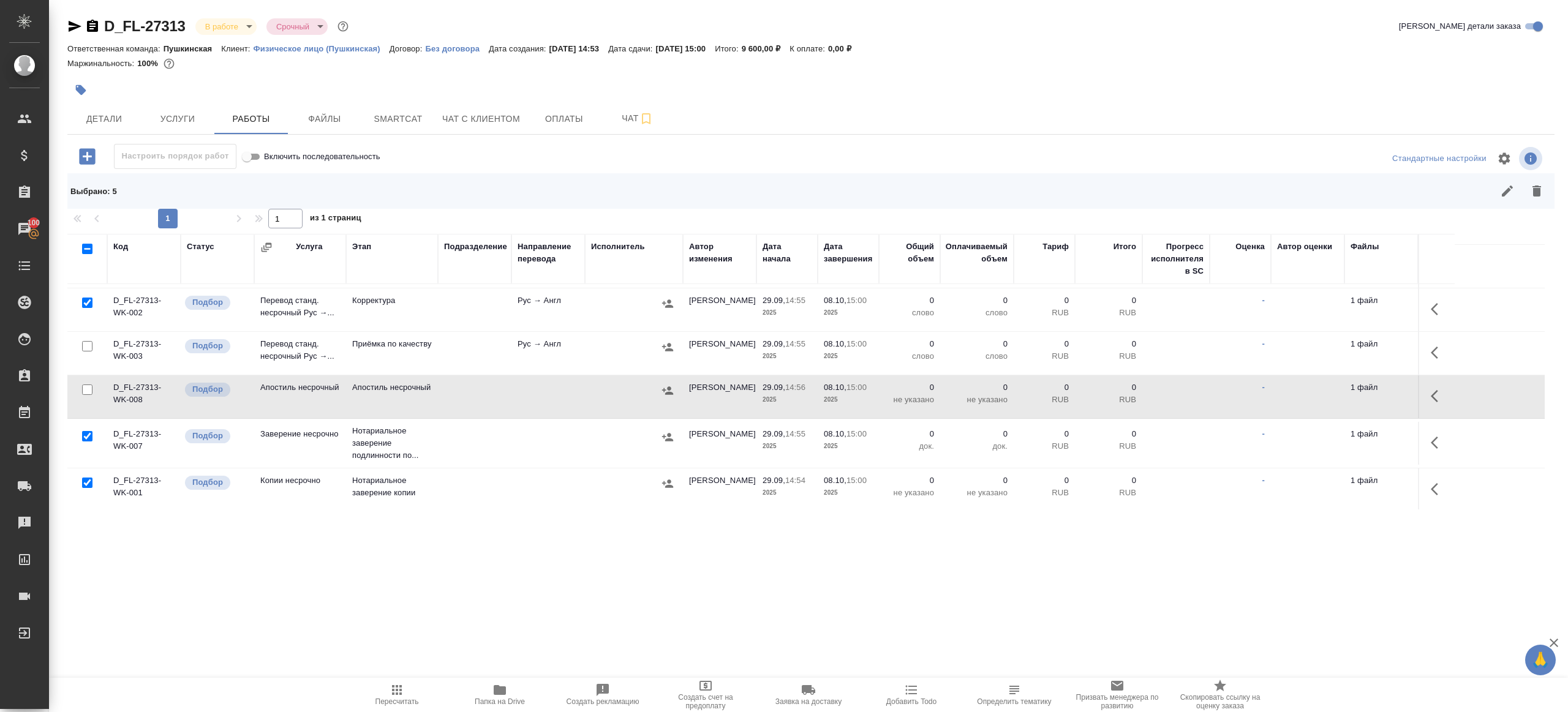
click at [93, 430] on div at bounding box center [87, 436] width 27 height 17
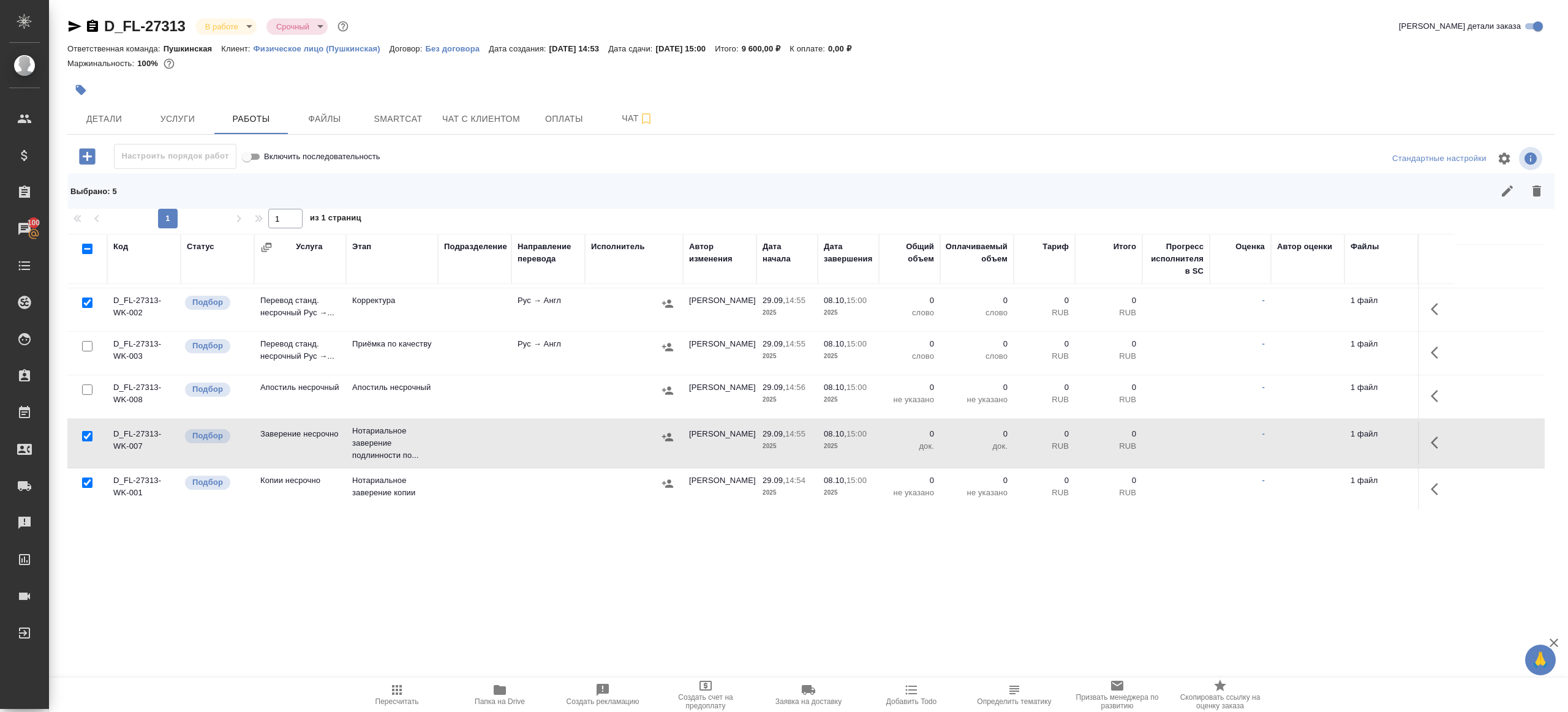
click at [86, 437] on input "checkbox" at bounding box center [87, 436] width 10 height 10
checkbox input "false"
click at [92, 484] on input "checkbox" at bounding box center [87, 482] width 10 height 10
checkbox input "false"
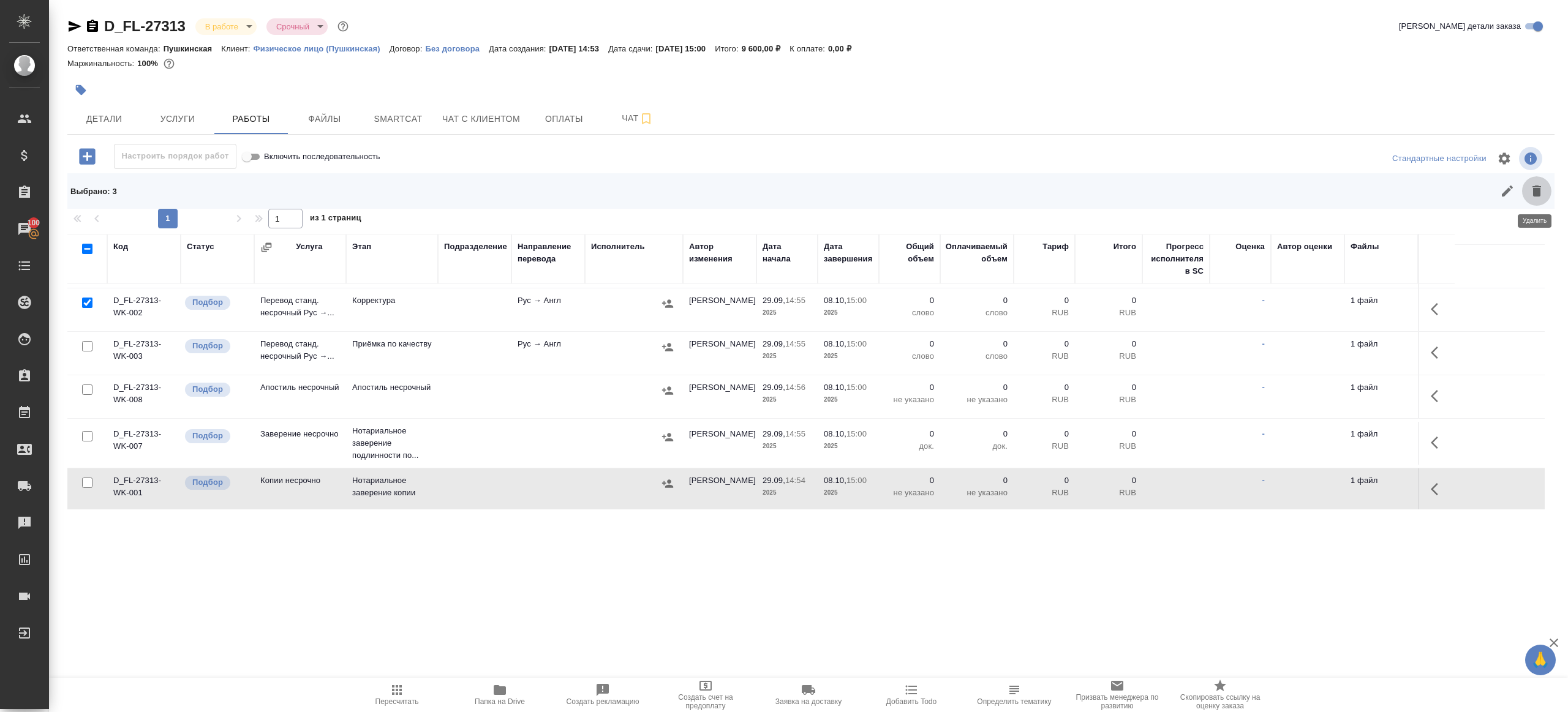
click at [1529, 198] on icon "button" at bounding box center [1536, 191] width 14 height 14
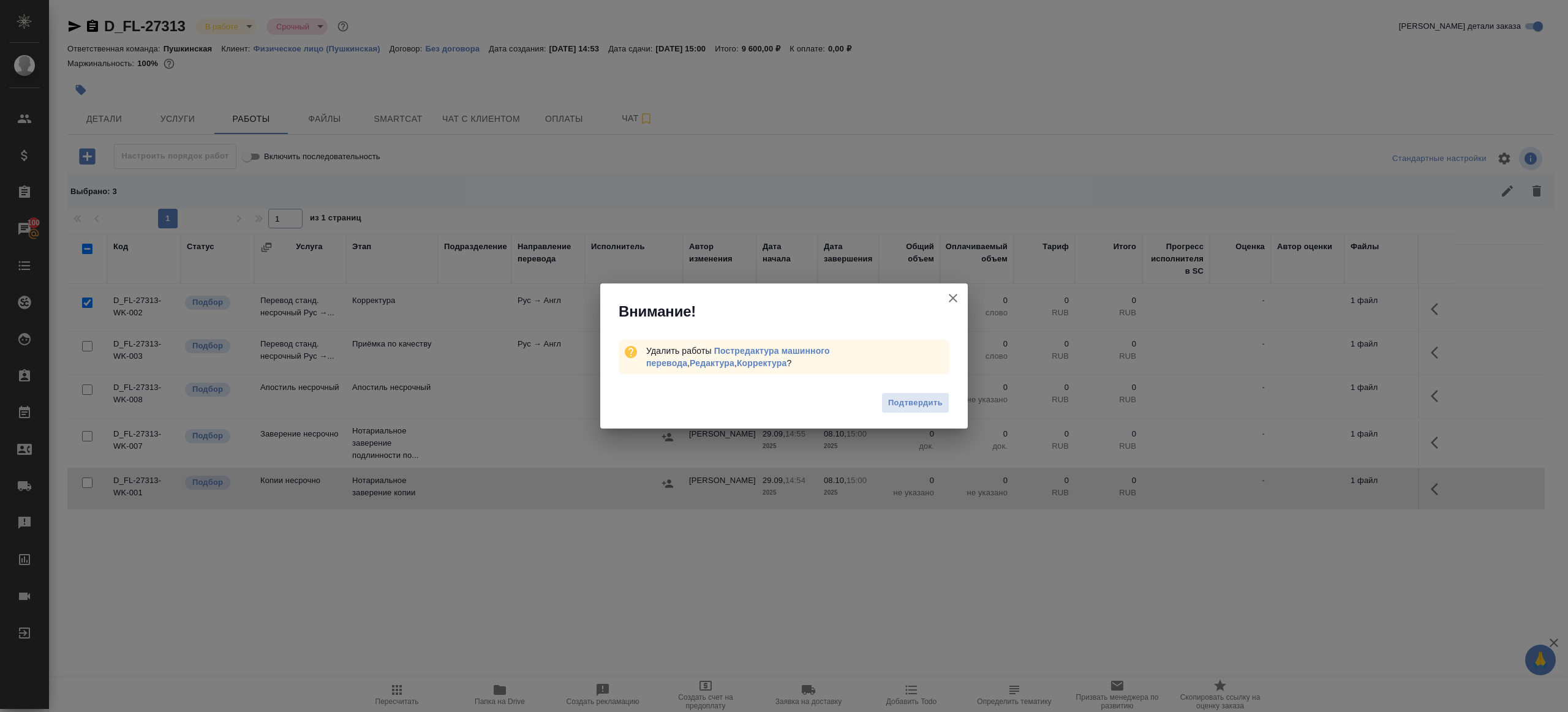
click at [950, 404] on div "Подтвердить" at bounding box center [784, 404] width 367 height 49
click at [948, 404] on button "Подтвердить" at bounding box center [915, 403] width 68 height 22
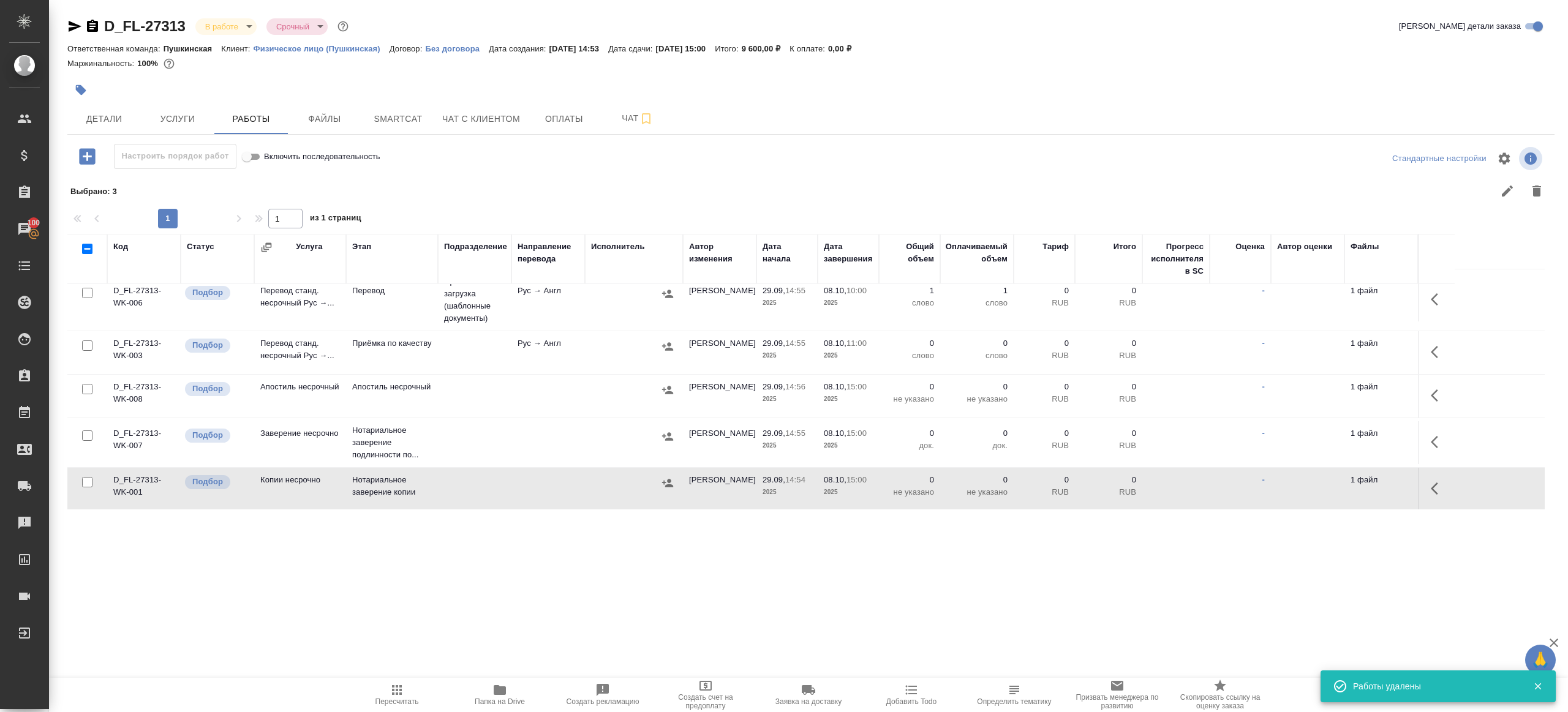
scroll to position [0, 0]
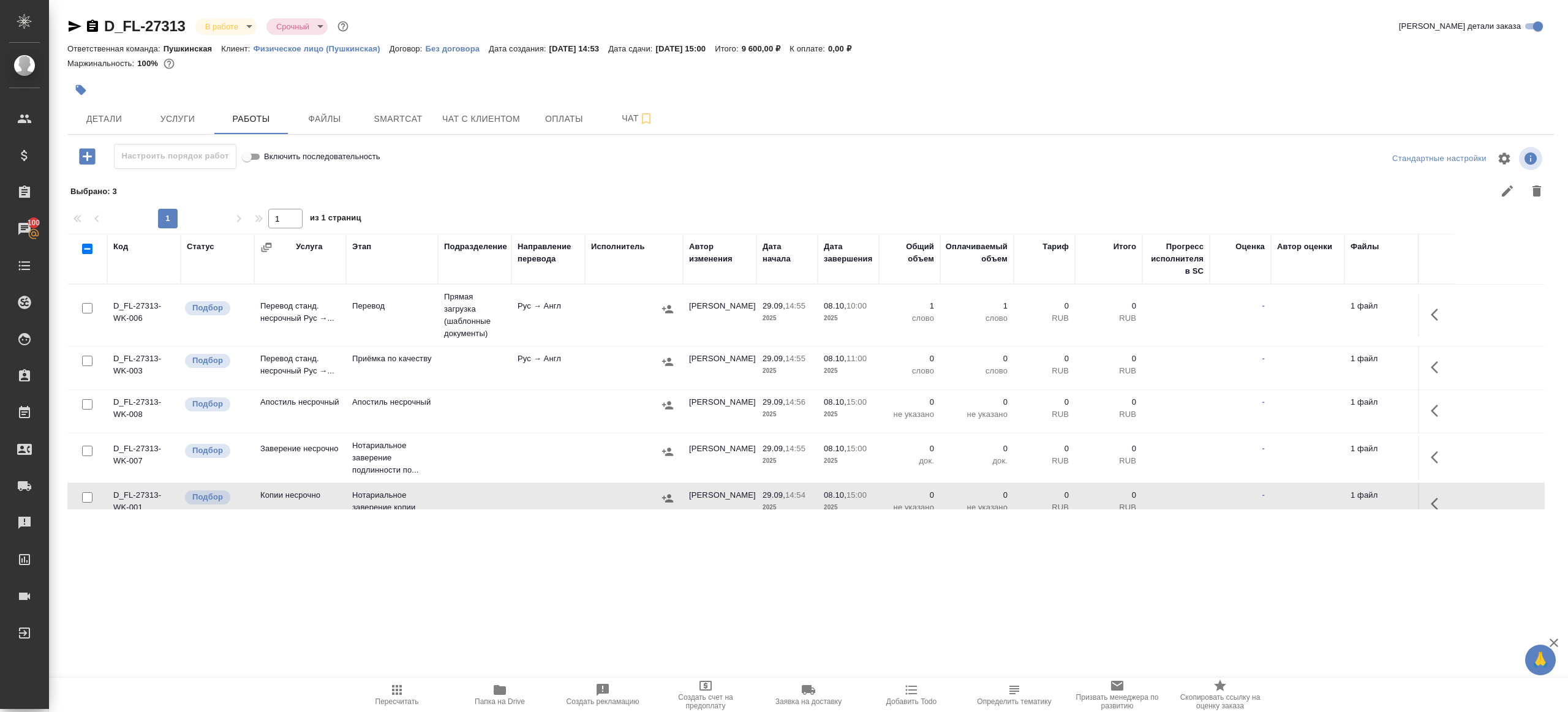
click at [1429, 360] on button "button" at bounding box center [1438, 367] width 29 height 29
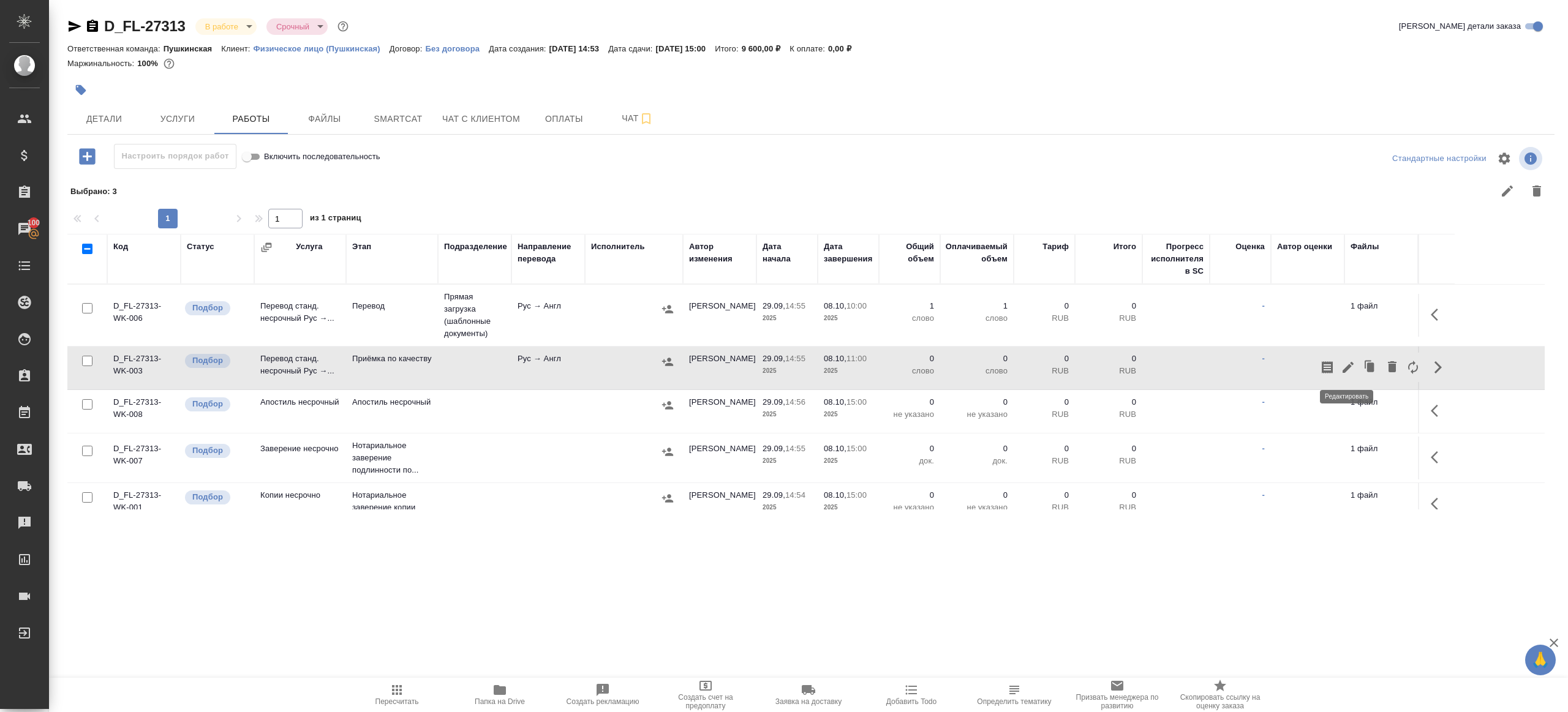
click at [1346, 364] on icon "button" at bounding box center [1348, 367] width 14 height 14
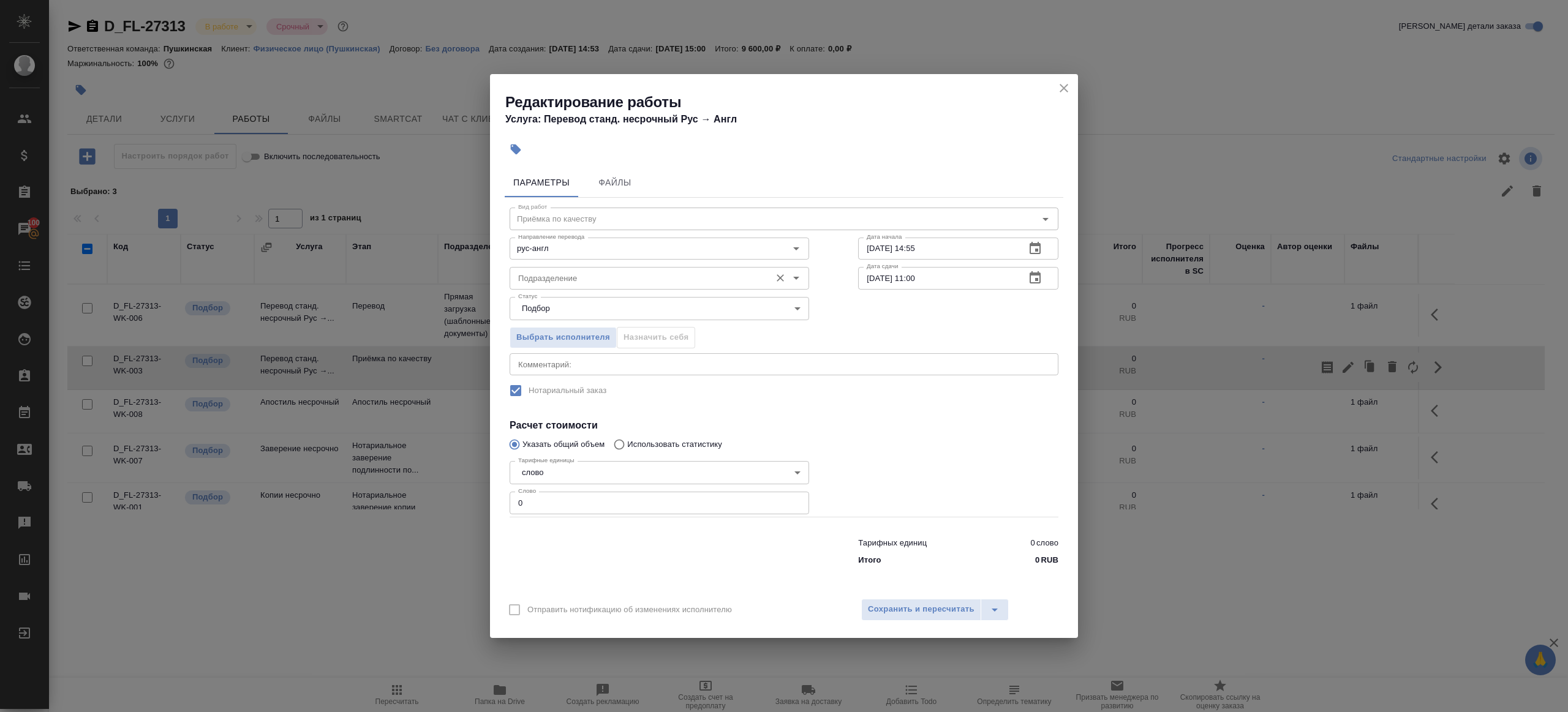
click at [650, 283] on input "Подразделение" at bounding box center [638, 278] width 251 height 14
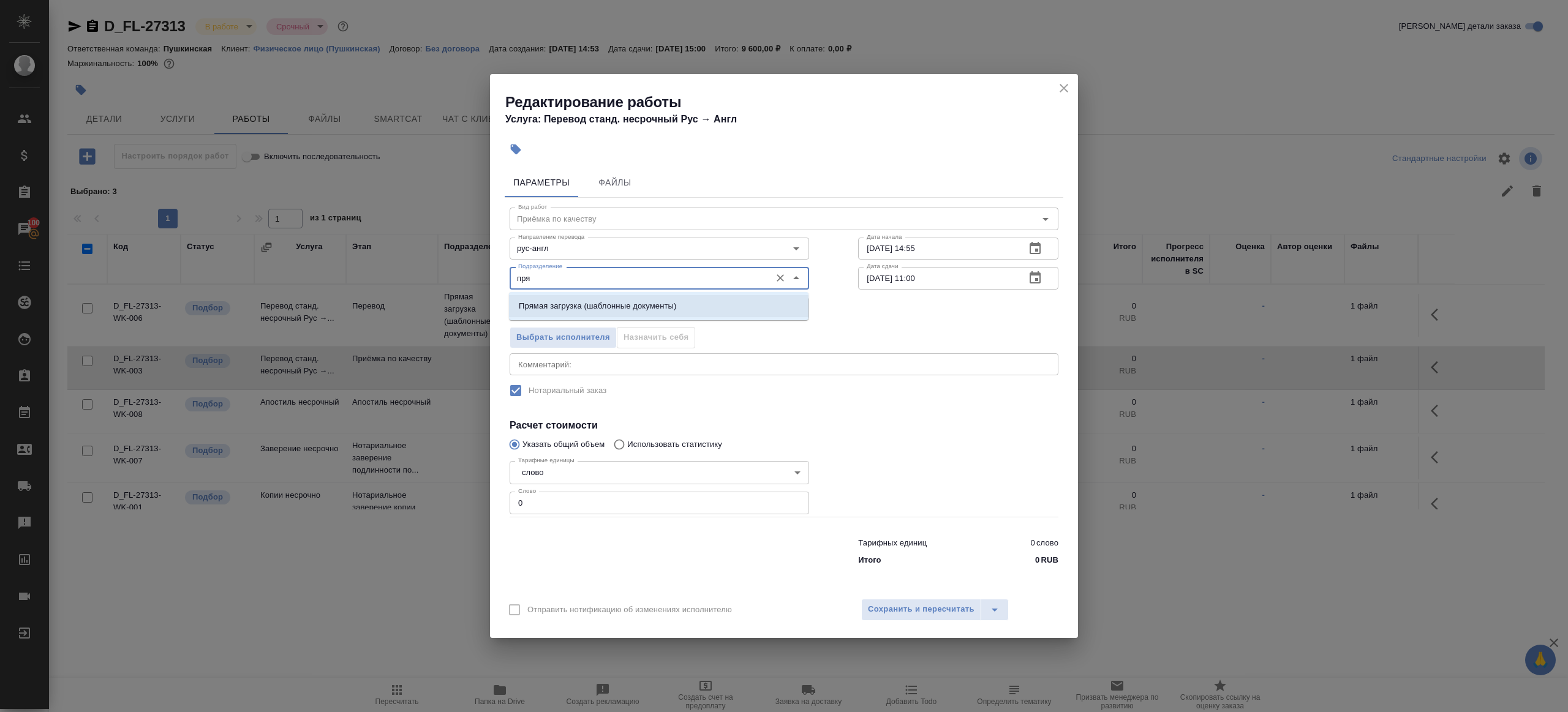
click at [638, 303] on p "Прямая загрузка (шаблонные документы)" at bounding box center [597, 305] width 157 height 12
type input "Прямая загрузка (шаблонные документы)"
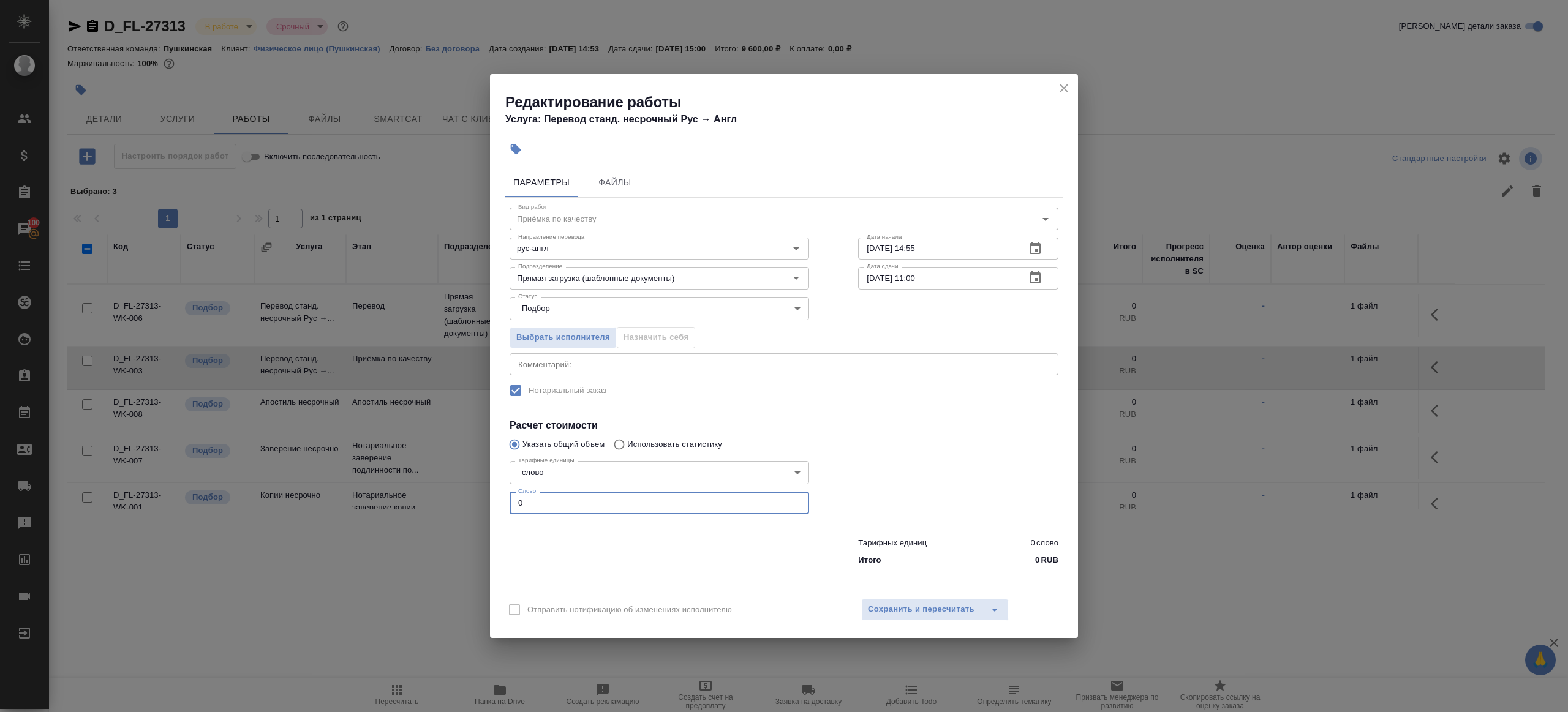
drag, startPoint x: 553, startPoint y: 498, endPoint x: 421, endPoint y: 491, distance: 132.2
click at [411, 492] on div "Редактирование работы Услуга: Перевод станд. несрочный Рус → Англ Параметры Фай…" at bounding box center [784, 356] width 1568 height 712
type input "1"
click at [930, 605] on span "Сохранить и пересчитать" at bounding box center [921, 609] width 106 height 14
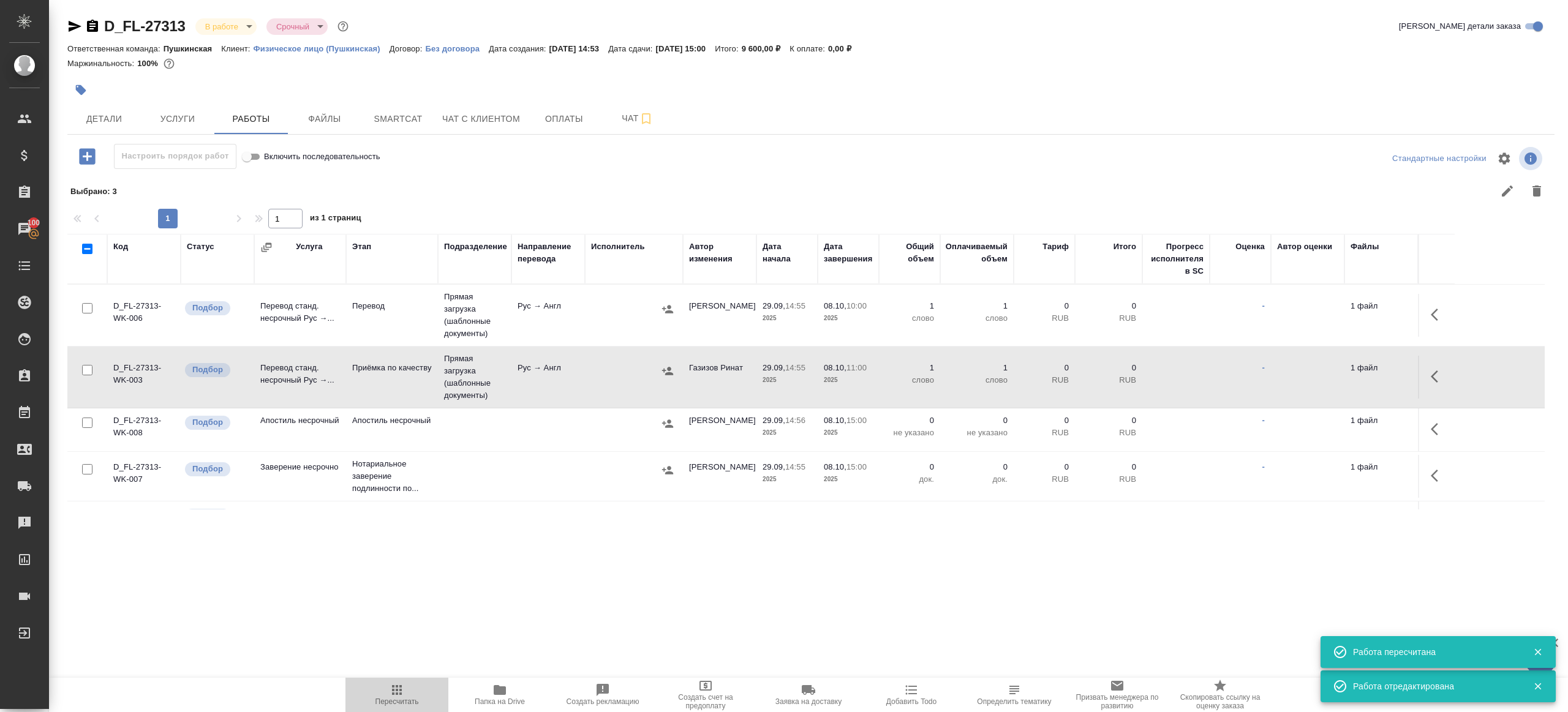
click at [404, 683] on span "Пересчитать" at bounding box center [397, 694] width 88 height 23
click at [404, 683] on span "Пересчитать" at bounding box center [397, 694] width 88 height 23
click at [584, 647] on div ".cls-1 fill:#fff; AWATERA Gazizov Rinat Клиенты Спецификации Заказы 100 Чаты To…" at bounding box center [784, 356] width 1568 height 712
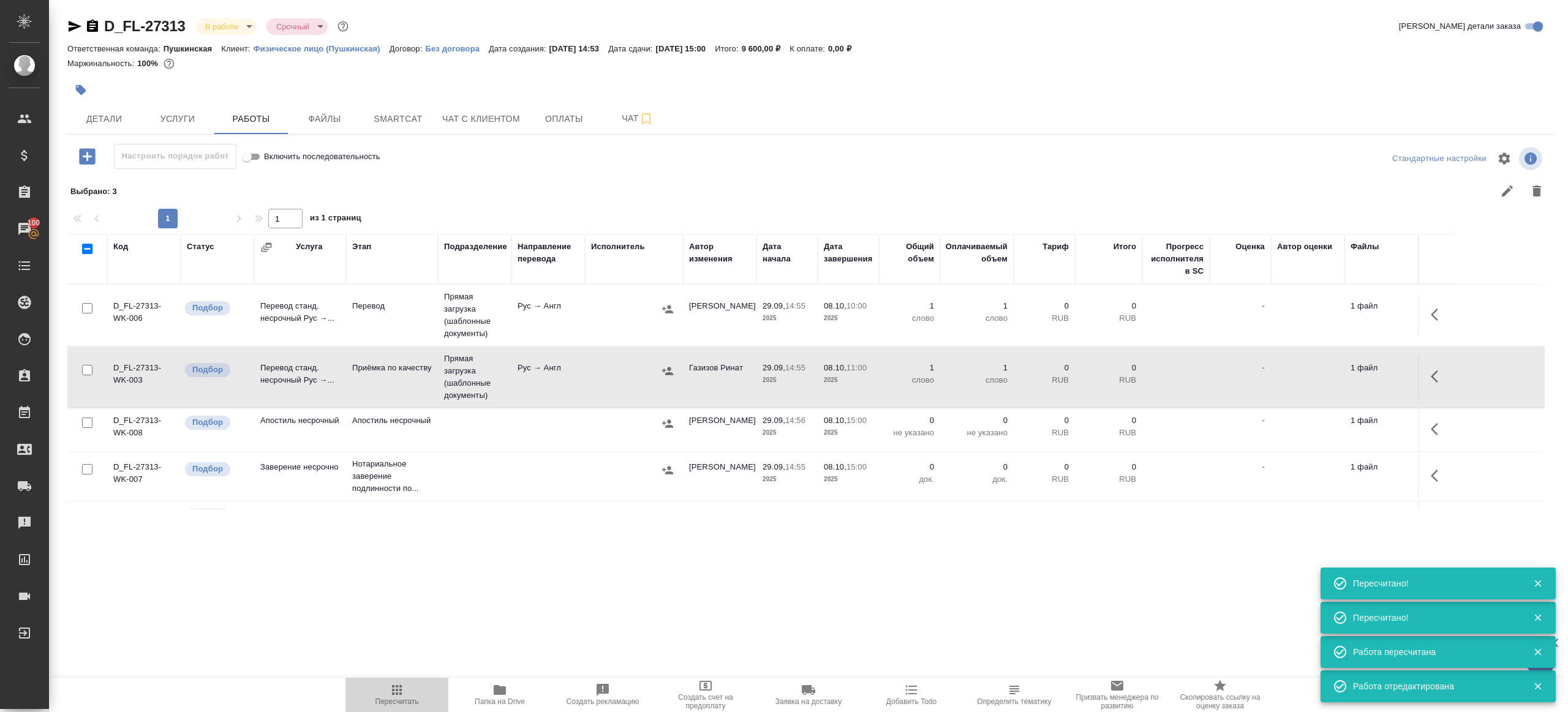
click at [411, 679] on button "Пересчитать" at bounding box center [396, 695] width 103 height 34
click at [480, 621] on div ".cls-1 fill:#fff; AWATERA Gazizov Rinat Клиенты Спецификации Заказы 100 Чаты To…" at bounding box center [784, 356] width 1568 height 712
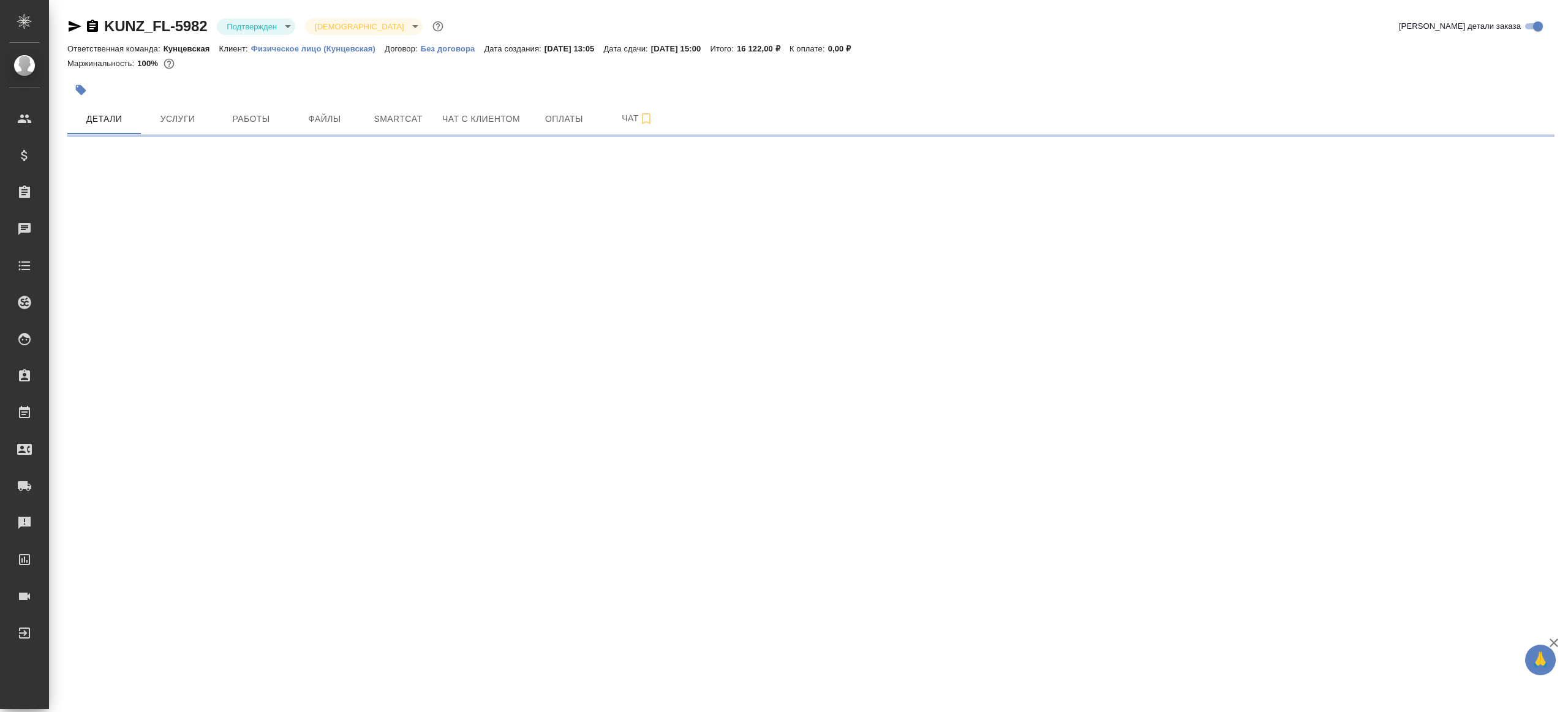
select select "RU"
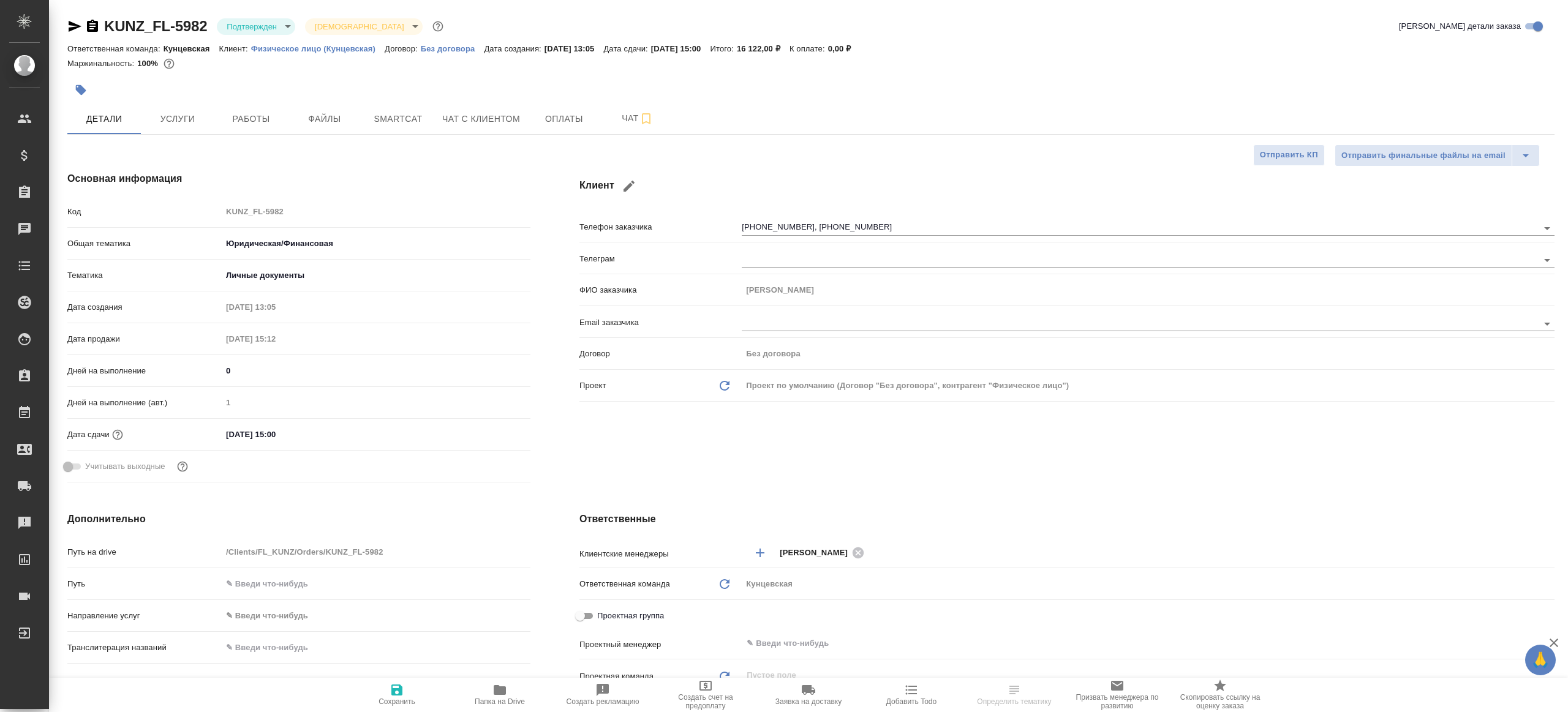
type textarea "x"
click at [254, 95] on div at bounding box center [563, 89] width 991 height 27
click at [253, 107] on button "Работы" at bounding box center [251, 119] width 73 height 31
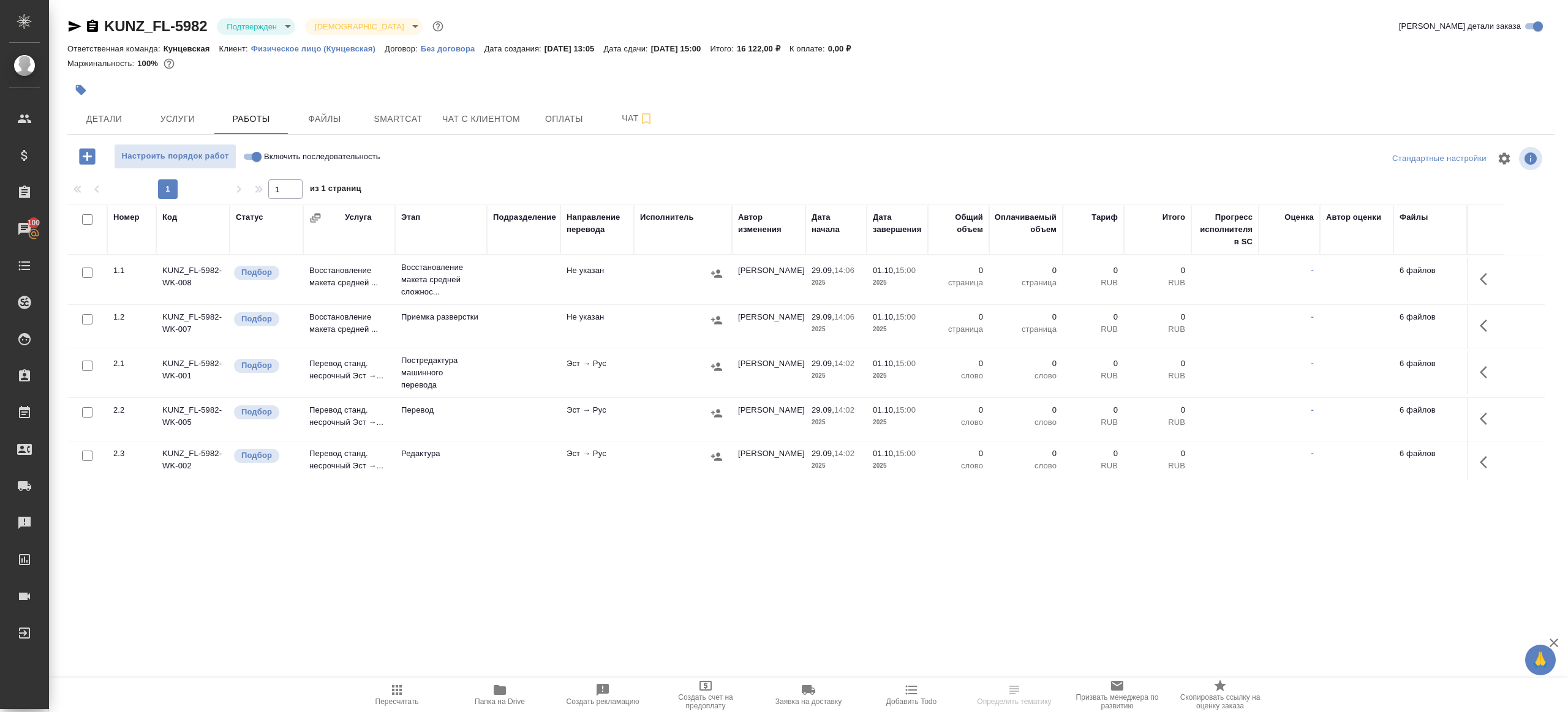
click at [554, 175] on div at bounding box center [811, 176] width 1487 height 6
click at [504, 685] on icon "button" at bounding box center [500, 690] width 14 height 14
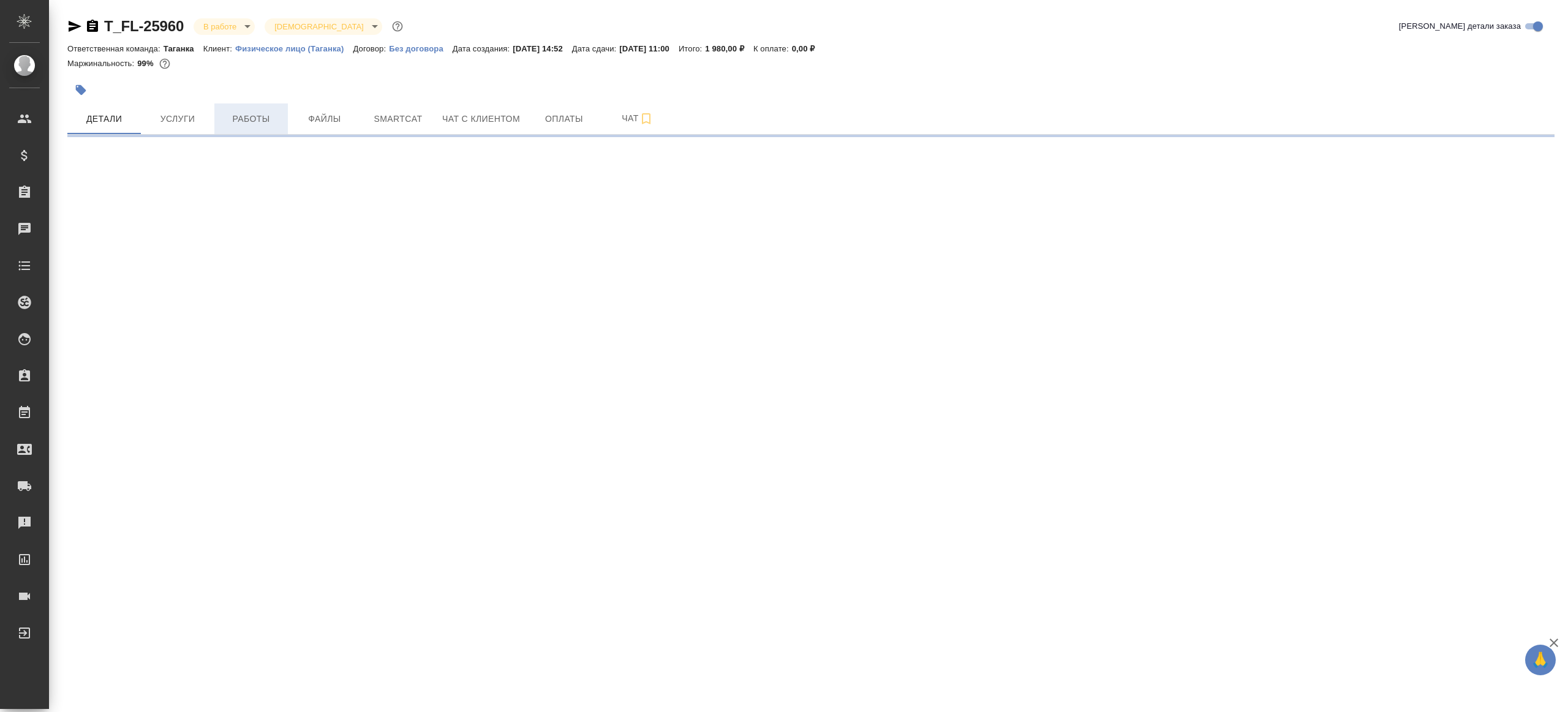
click at [221, 114] on span "Работы" at bounding box center [251, 119] width 59 height 15
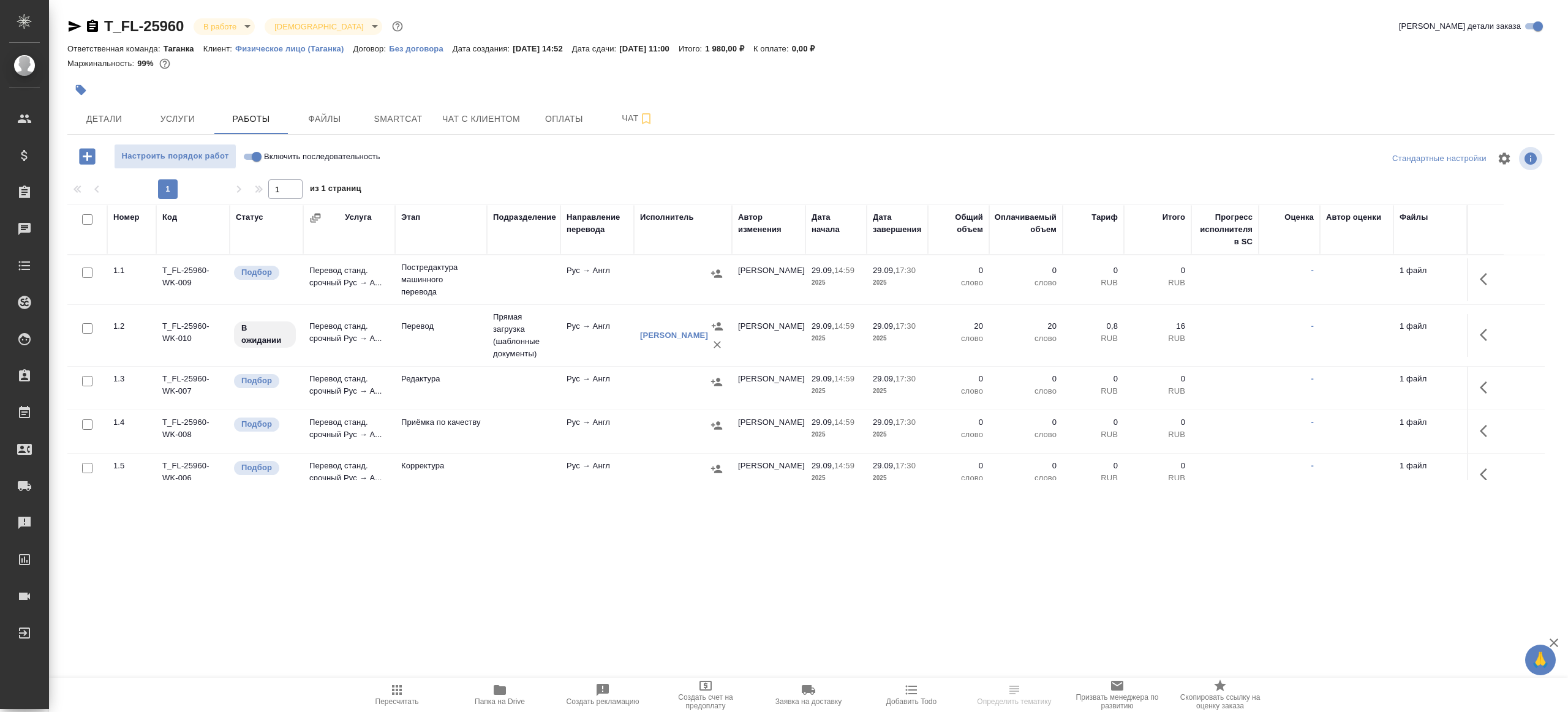
click at [257, 150] on input "Включить последовательность" at bounding box center [256, 157] width 44 height 14
checkbox input "true"
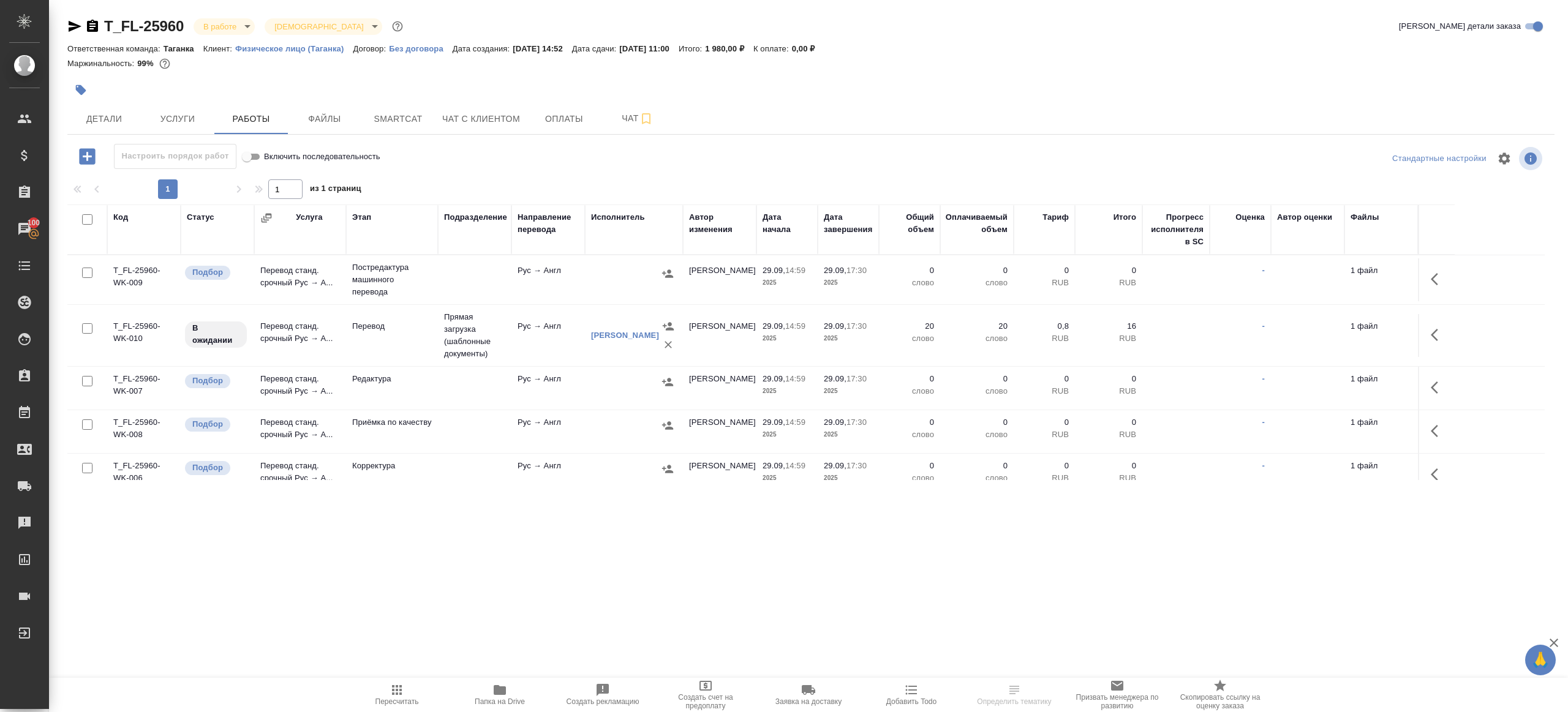
click at [90, 221] on input "checkbox" at bounding box center [87, 219] width 10 height 10
checkbox input "true"
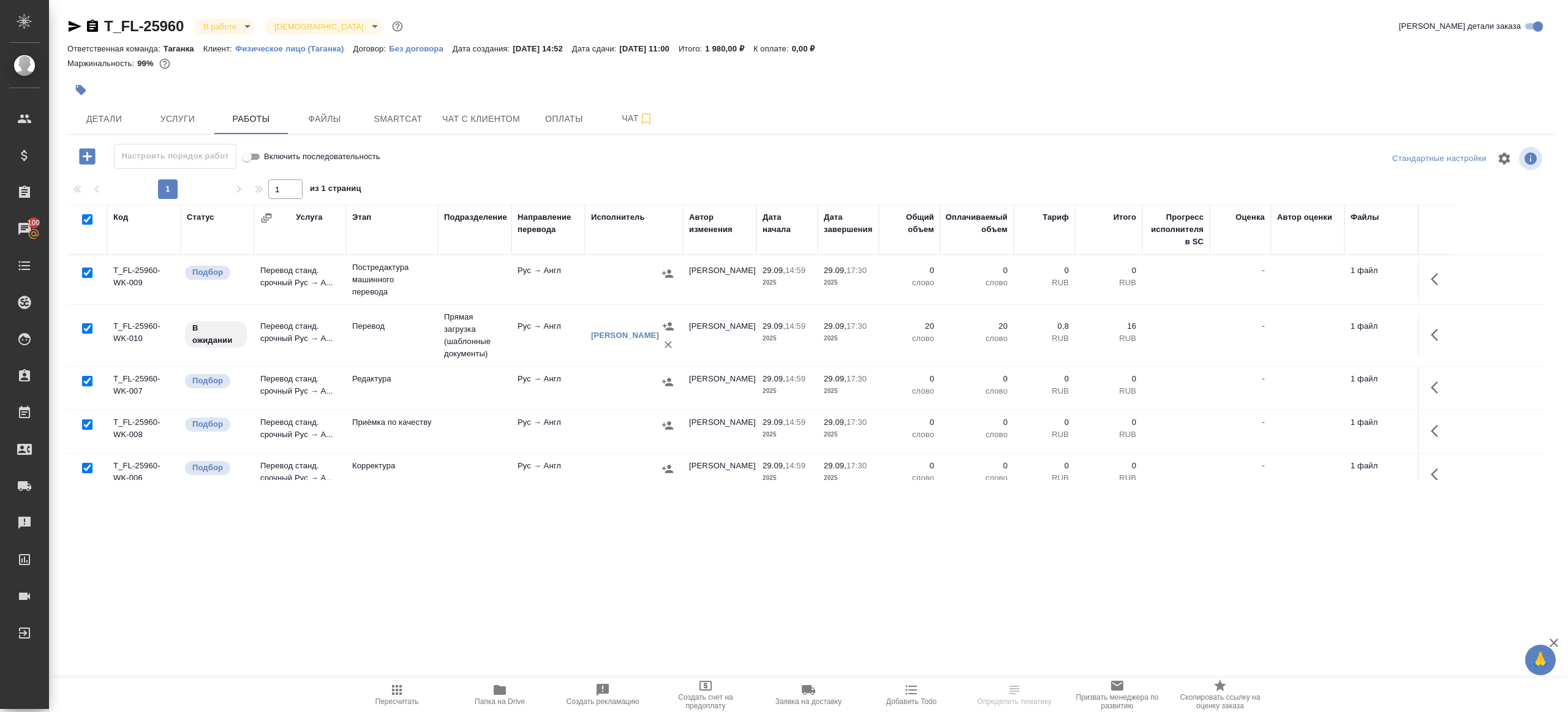
checkbox input "true"
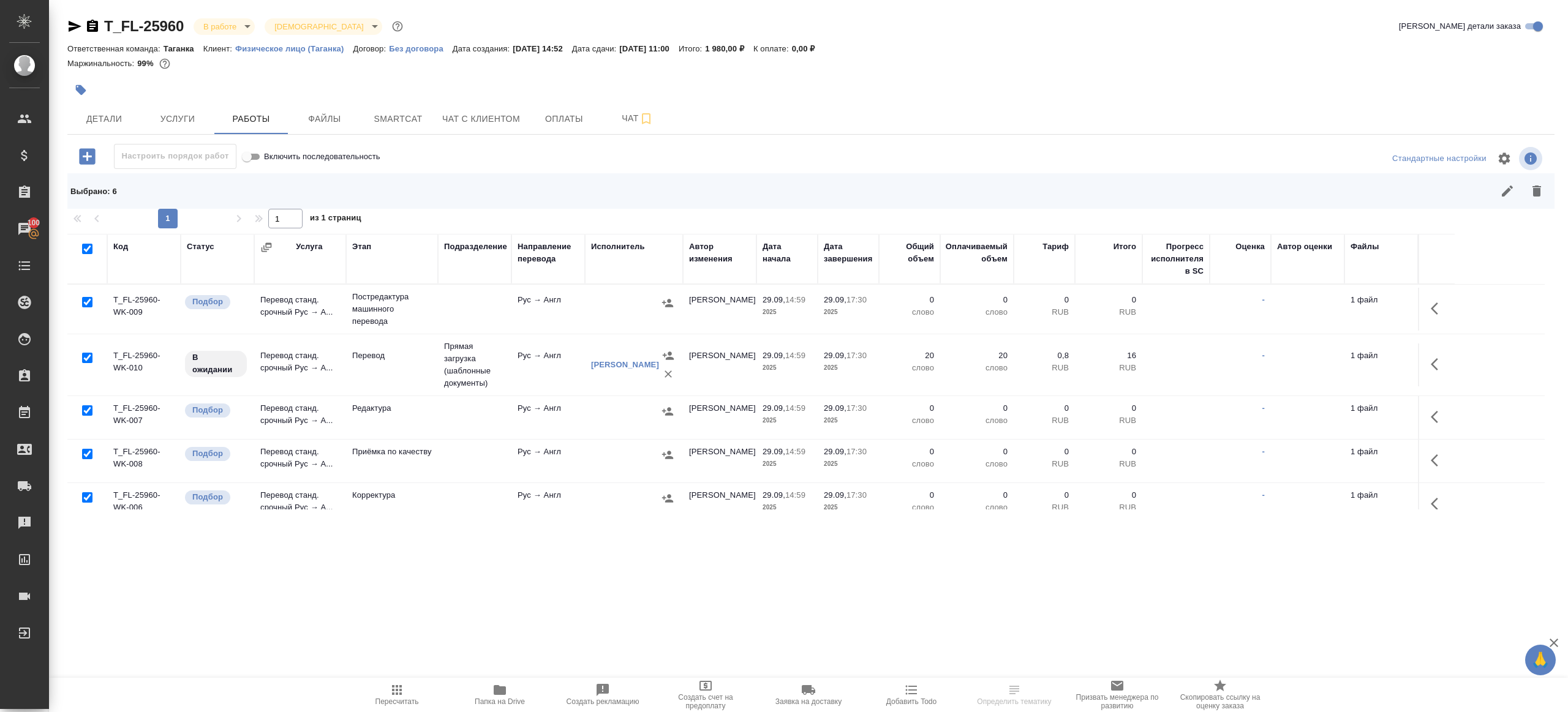
click at [89, 357] on input "checkbox" at bounding box center [87, 358] width 10 height 10
checkbox input "false"
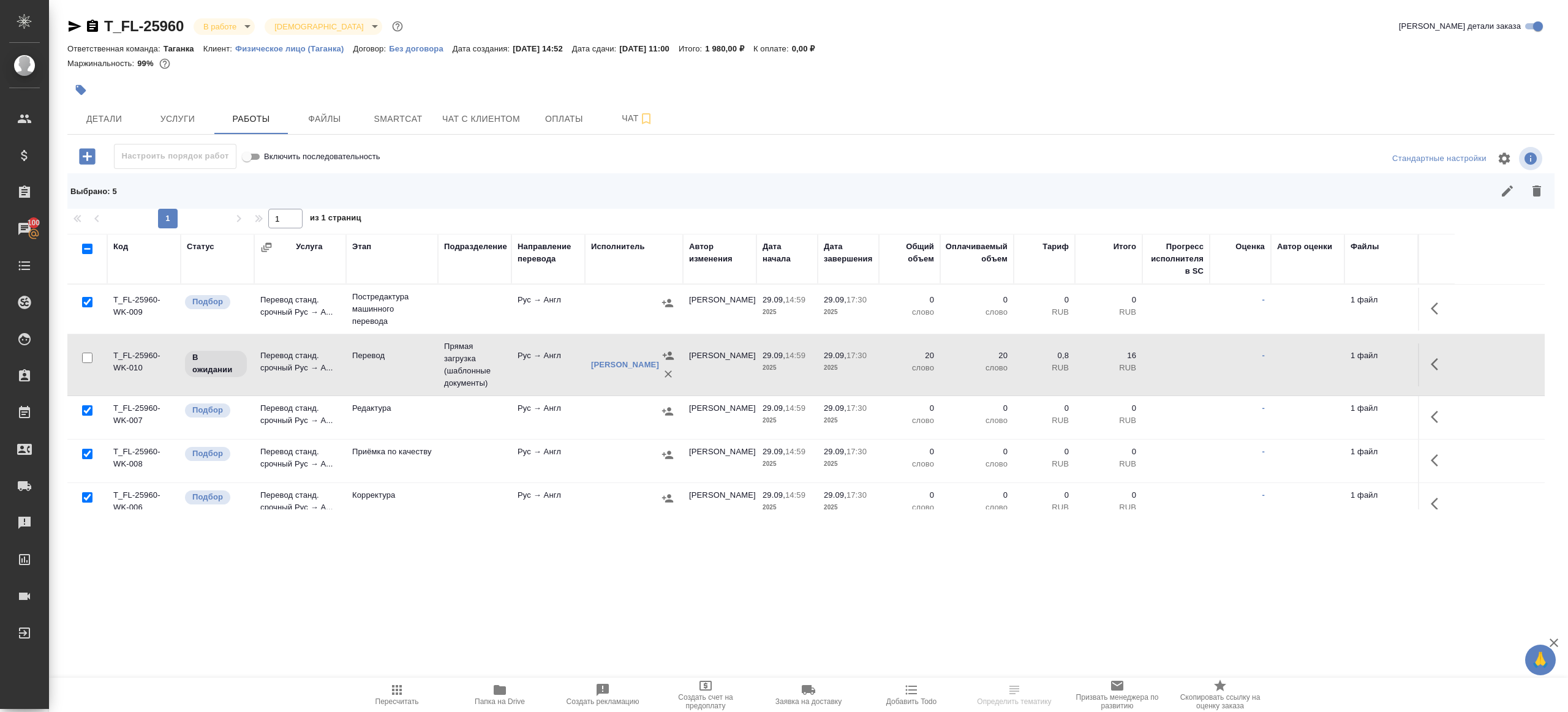
scroll to position [65, 0]
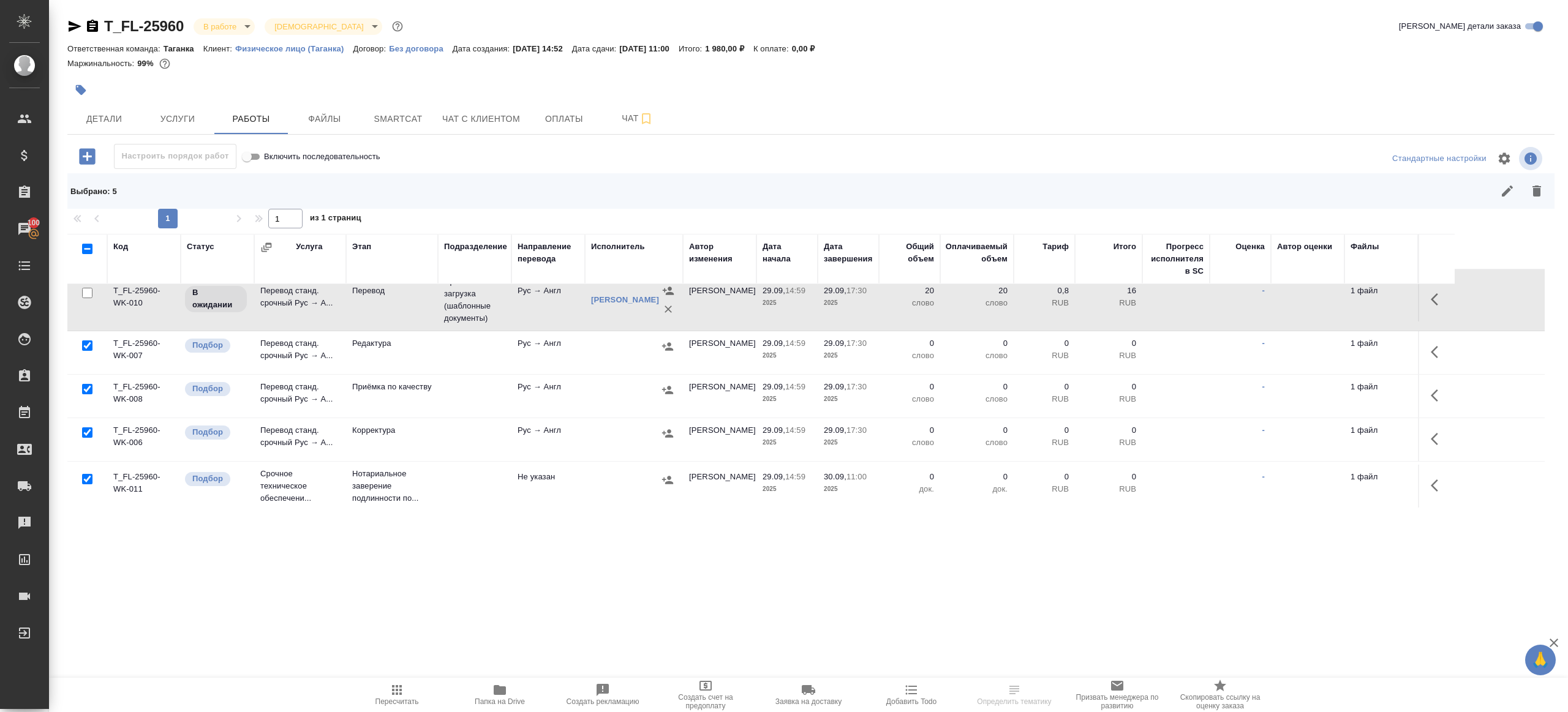
click at [83, 386] on input "checkbox" at bounding box center [87, 389] width 10 height 10
checkbox input "false"
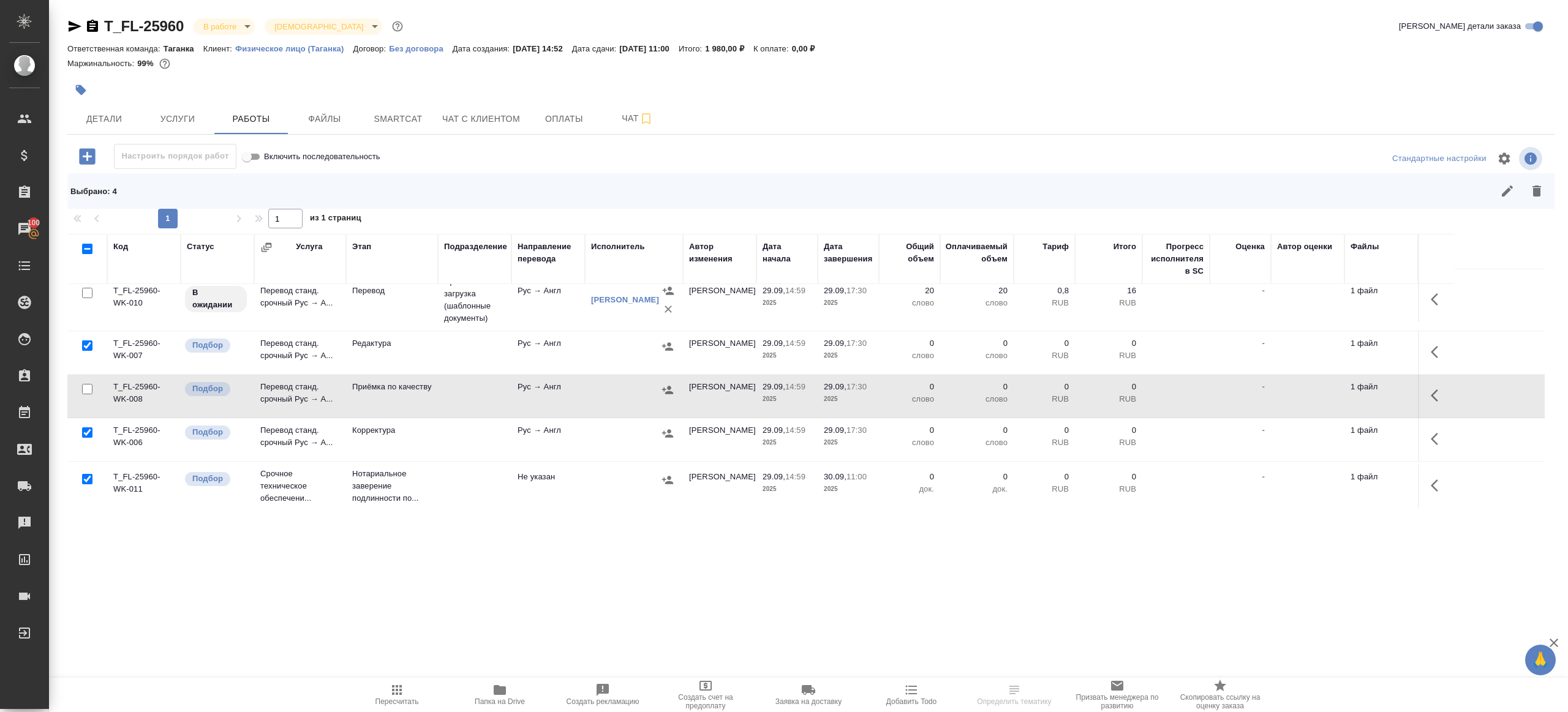
click at [85, 478] on input "checkbox" at bounding box center [87, 478] width 10 height 10
checkbox input "false"
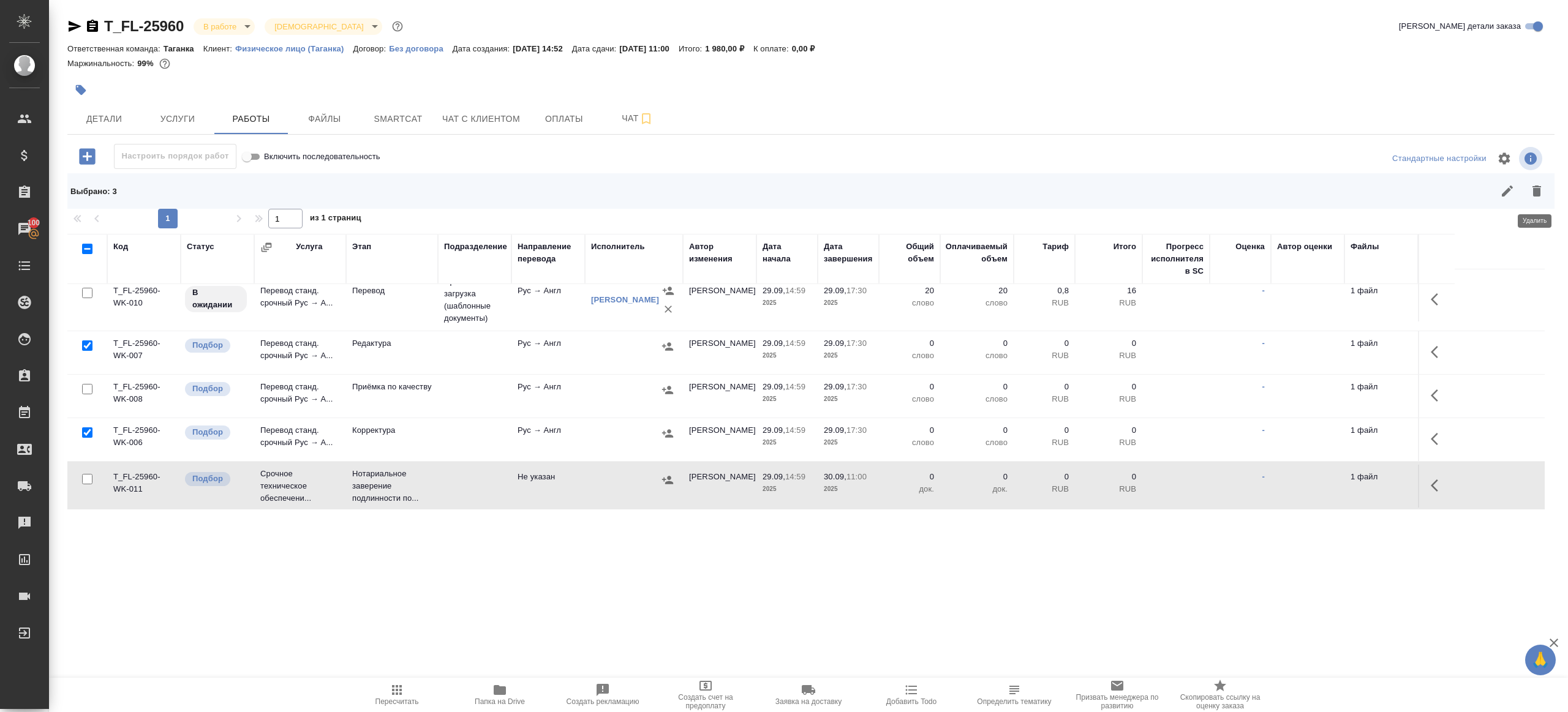
click at [1541, 187] on icon "button" at bounding box center [1536, 191] width 14 height 14
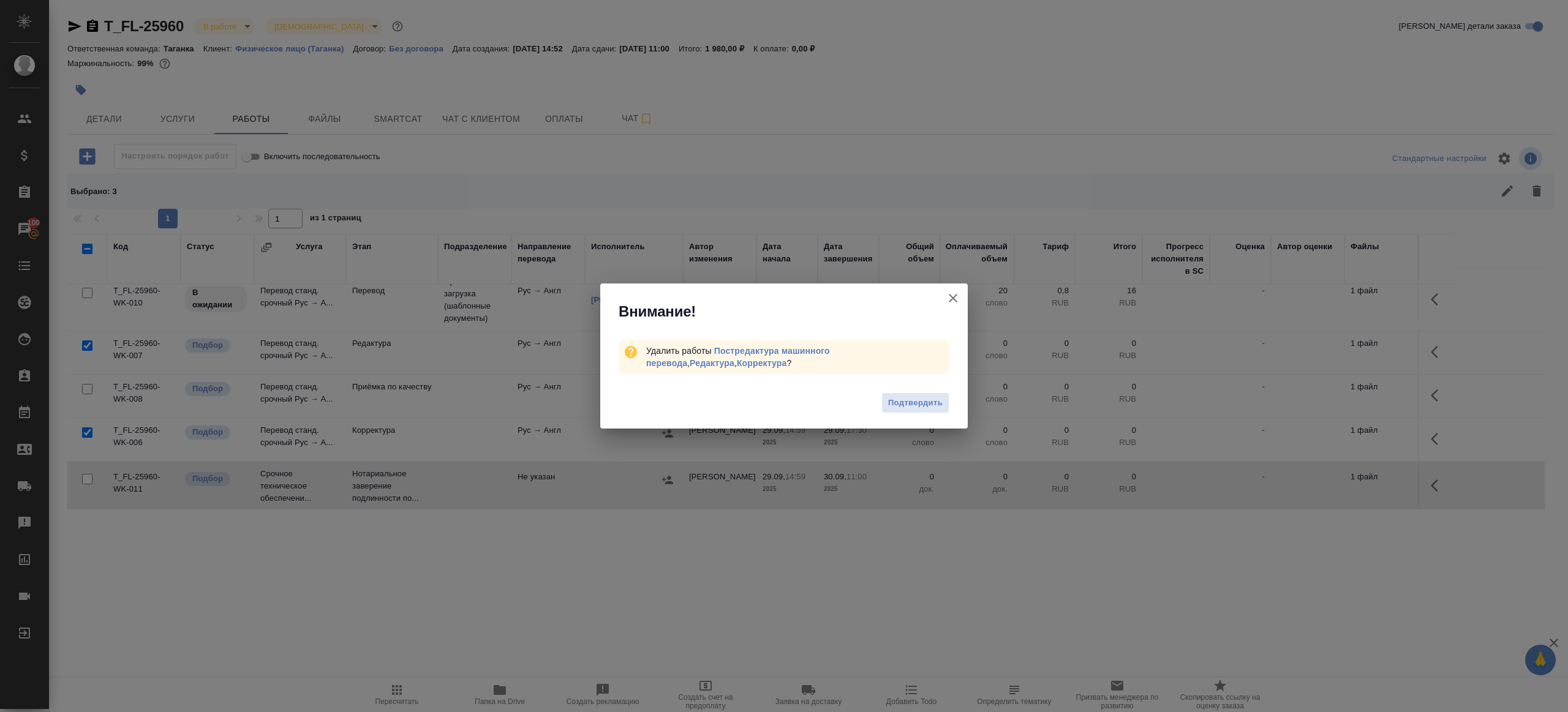
click at [913, 389] on div "Подтвердить" at bounding box center [784, 404] width 367 height 49
click at [916, 396] on span "Подтвердить" at bounding box center [915, 403] width 55 height 14
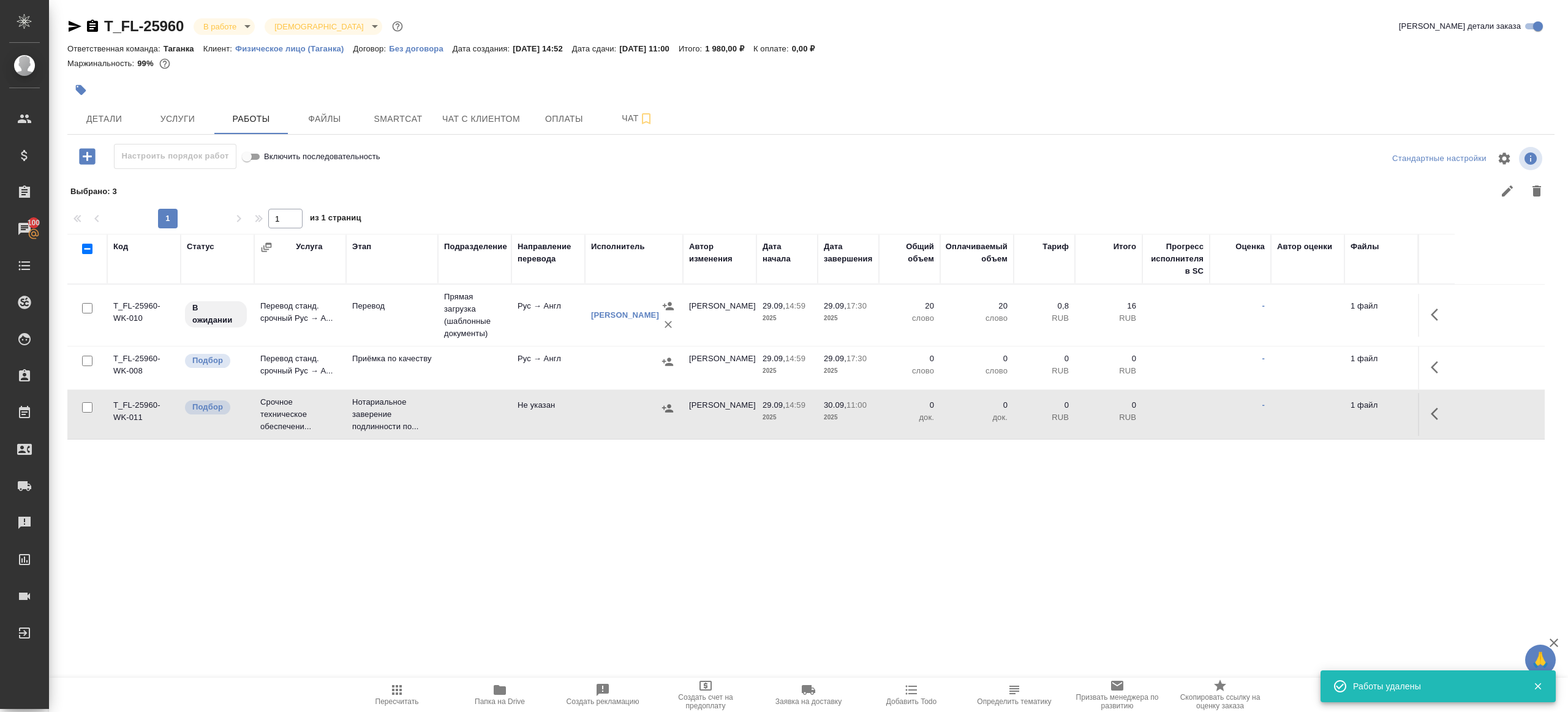
scroll to position [0, 0]
click at [1437, 369] on icon "button" at bounding box center [1438, 367] width 14 height 14
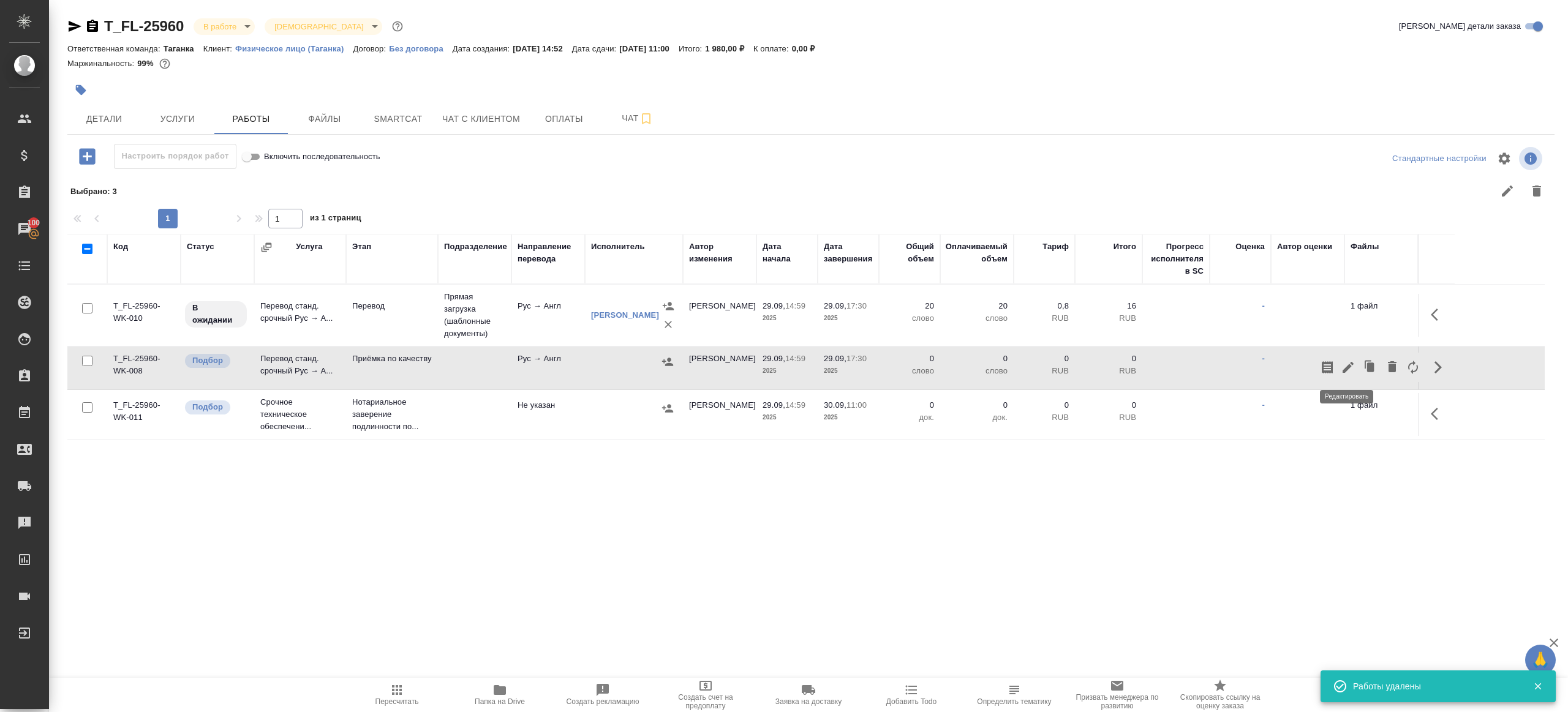
click at [1347, 366] on icon "button" at bounding box center [1347, 366] width 11 height 11
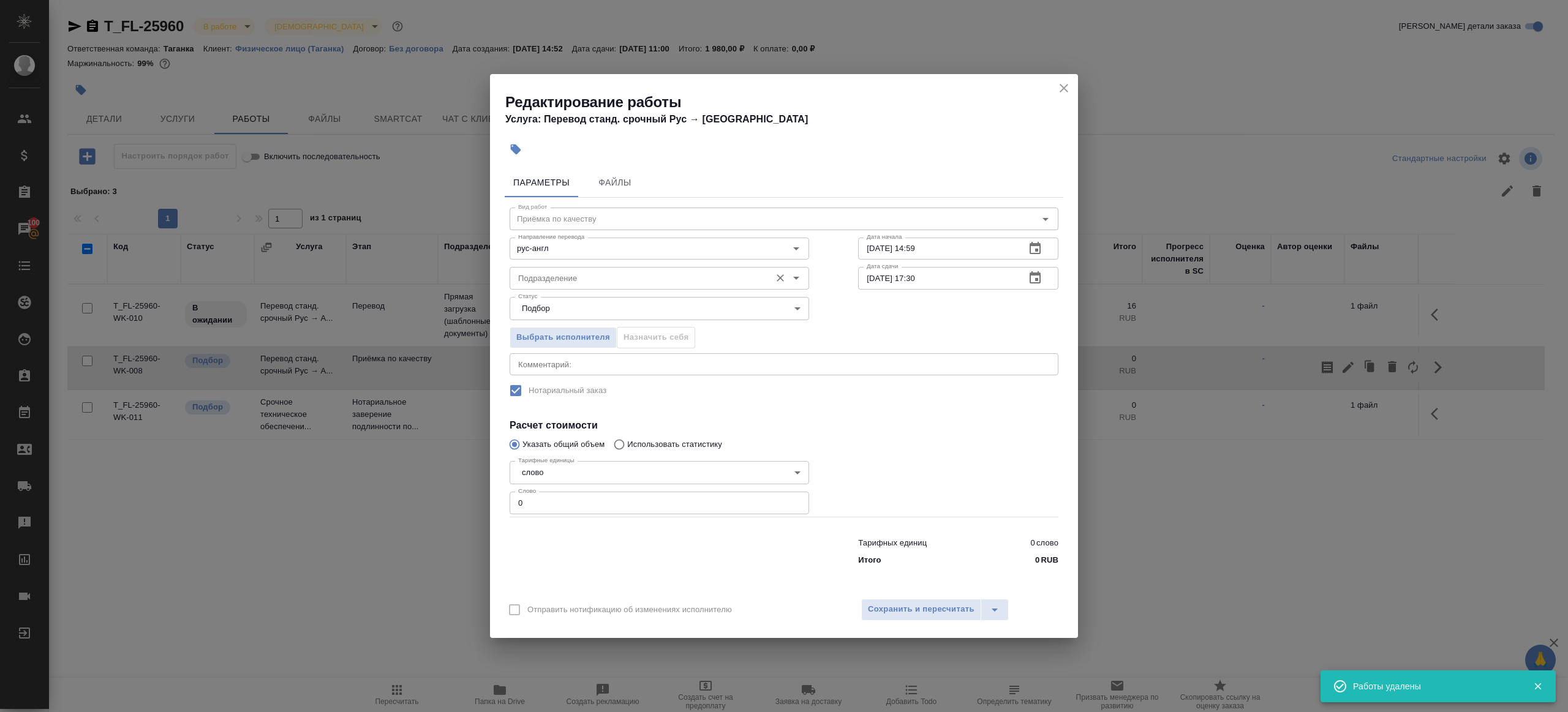
click at [549, 287] on div "Подразделение" at bounding box center [659, 277] width 300 height 22
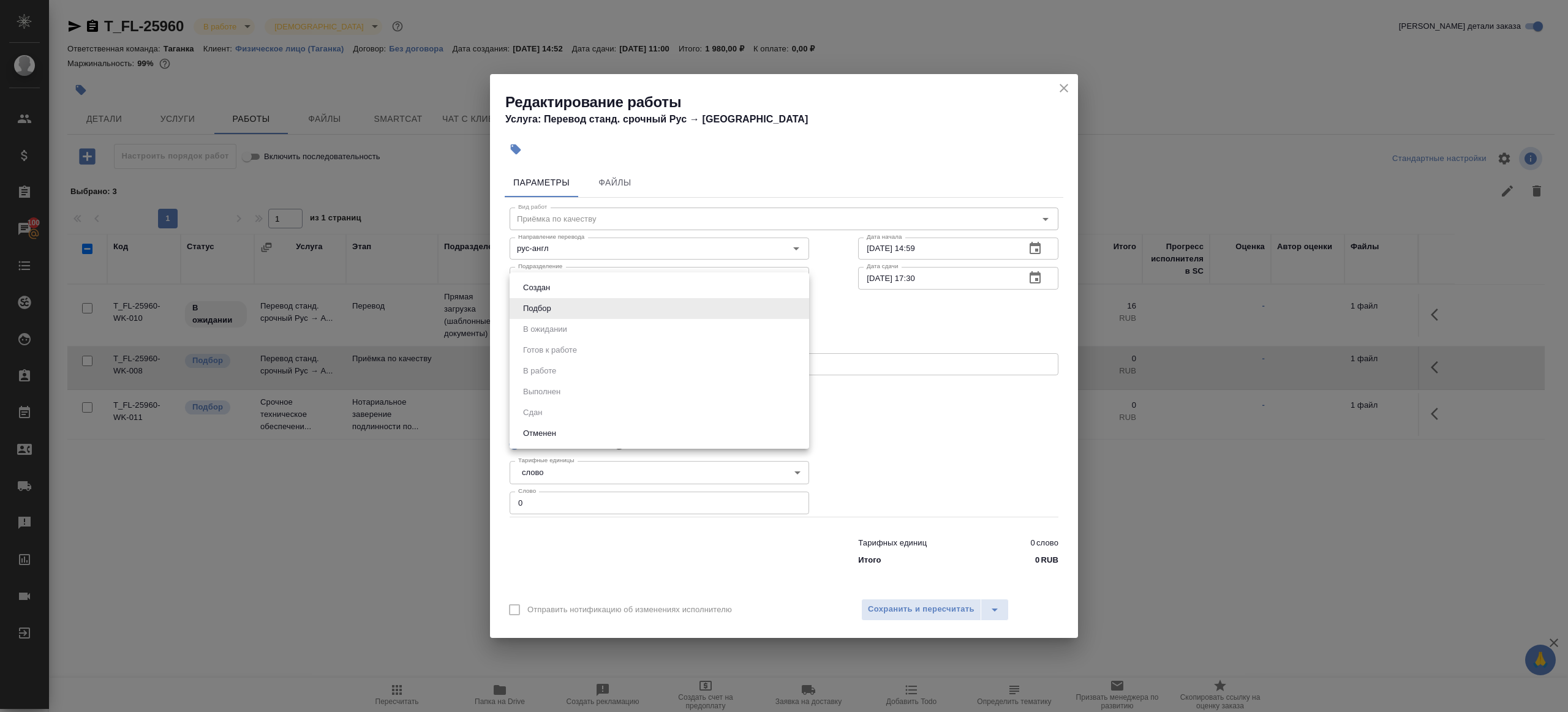
click at [618, 308] on body "🙏 .cls-1 fill:#fff; AWATERA Gazizov Rinat Клиенты Спецификации Заказы 100 Чаты …" at bounding box center [784, 356] width 1568 height 712
click at [886, 418] on div at bounding box center [784, 356] width 1568 height 712
drag, startPoint x: 584, startPoint y: 285, endPoint x: 588, endPoint y: 292, distance: 8.1
click at [584, 285] on div "пря Подразделение" at bounding box center [659, 277] width 300 height 22
click at [590, 297] on body "🙏 .cls-1 fill:#fff; AWATERA Gazizov Rinat Клиенты Спецификации Заказы 100 Чаты …" at bounding box center [784, 356] width 1568 height 712
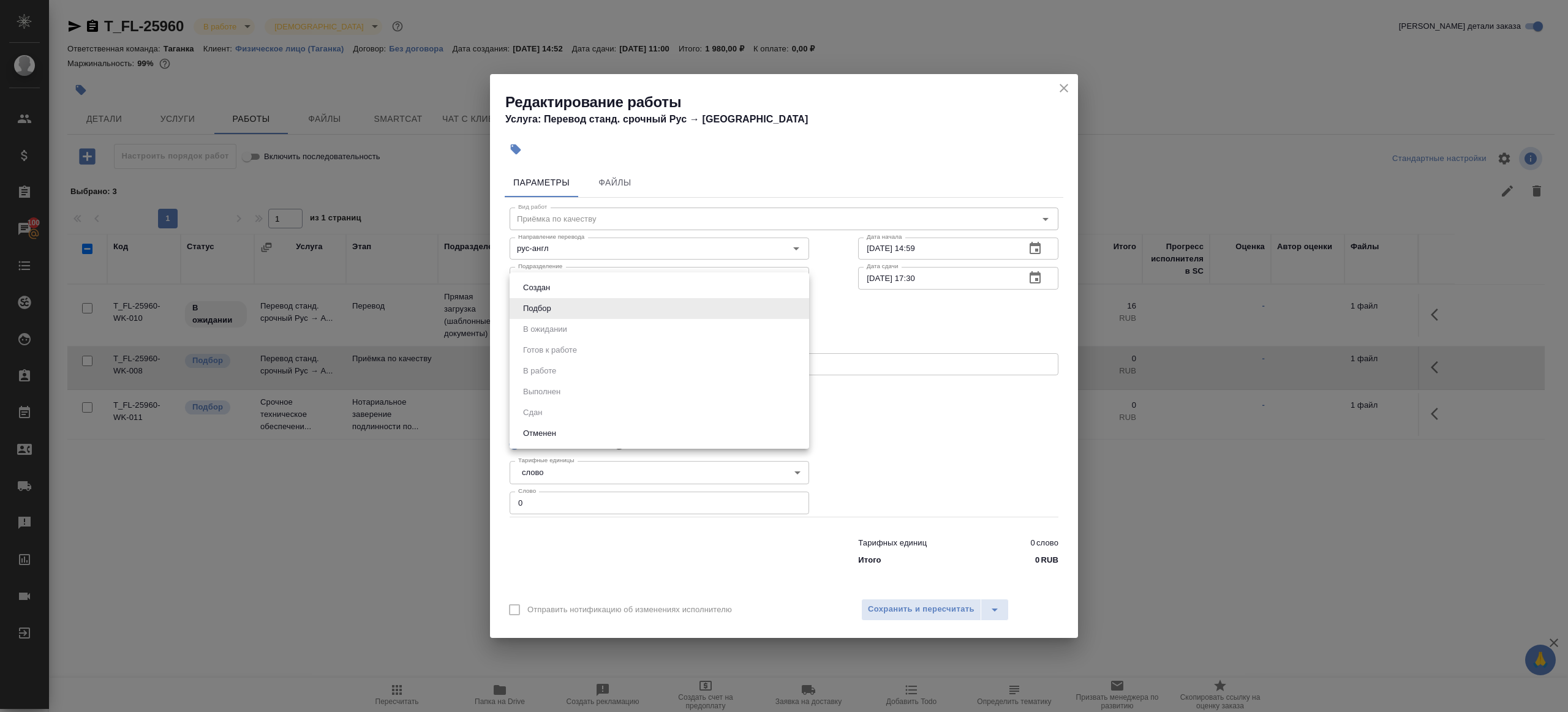
click at [833, 330] on div at bounding box center [784, 356] width 1568 height 712
click at [600, 279] on input "пря" at bounding box center [638, 278] width 251 height 14
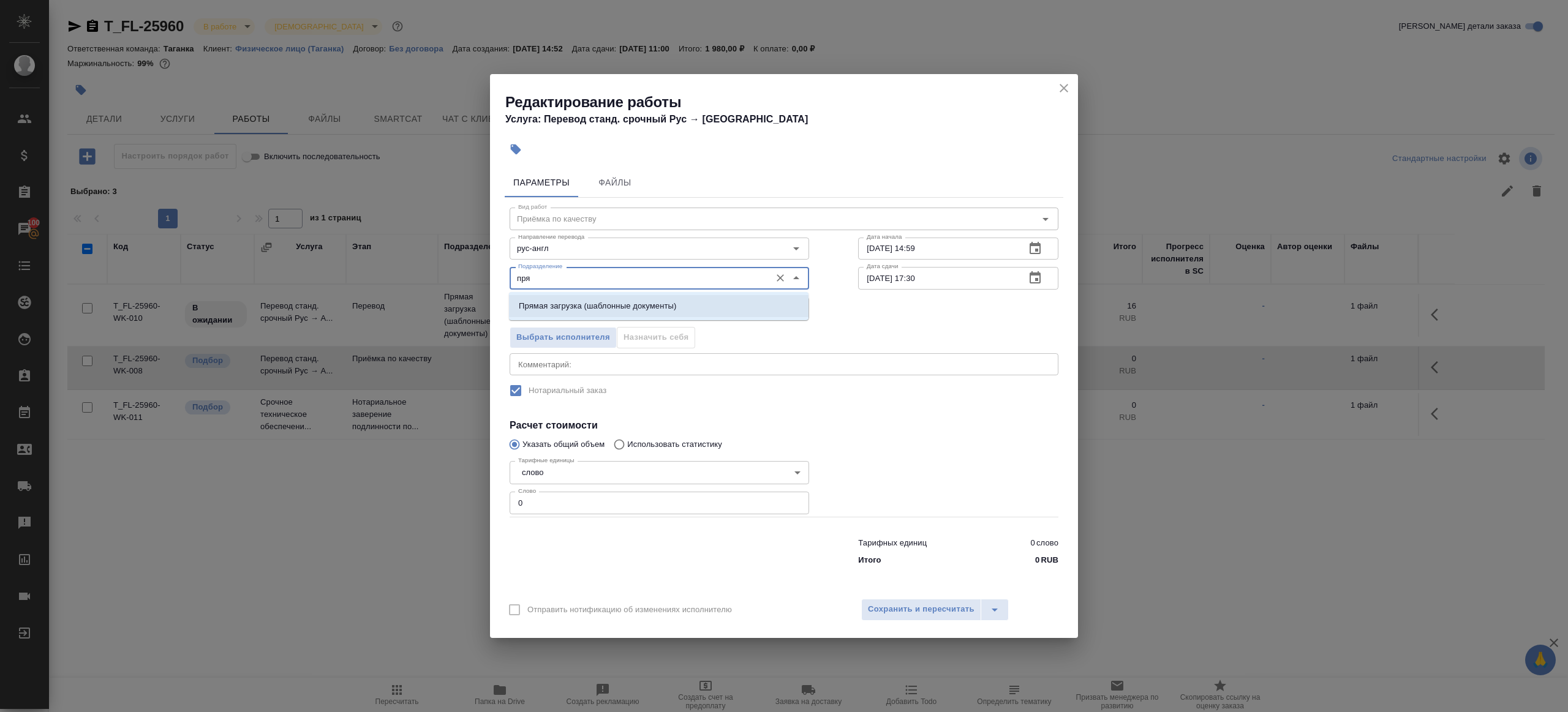
click at [607, 299] on li "Прямая загрузка (шаблонные документы)" at bounding box center [659, 306] width 300 height 22
type input "Прямая загрузка (шаблонные документы)"
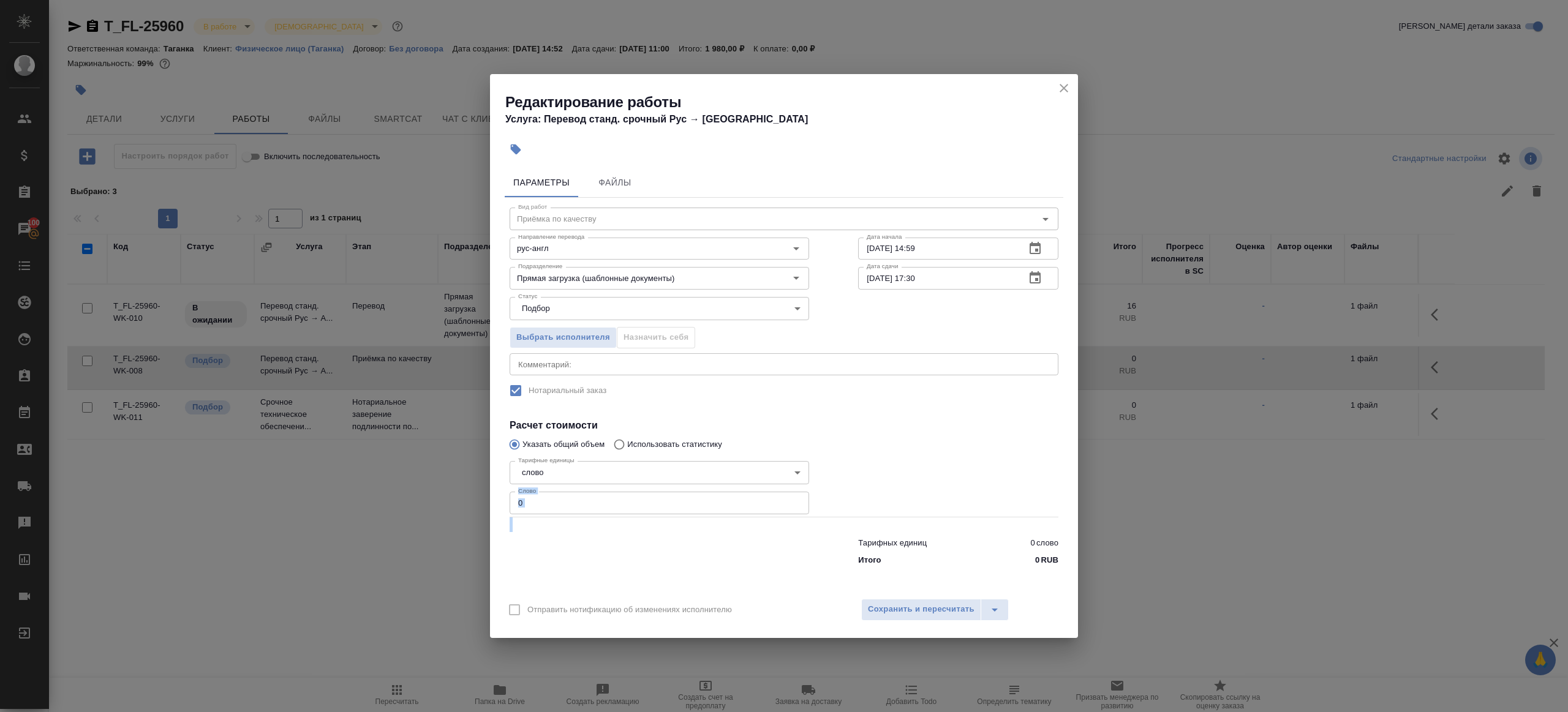
drag, startPoint x: 631, startPoint y: 508, endPoint x: 494, endPoint y: 486, distance: 138.8
click at [494, 486] on div "Параметры Файлы Вид работ Приёмка по качеству Вид работ Направление перевода ру…" at bounding box center [784, 376] width 588 height 427
drag, startPoint x: 593, startPoint y: 504, endPoint x: 541, endPoint y: 501, distance: 52.1
click at [549, 502] on input "0" at bounding box center [659, 502] width 300 height 22
type input "1"
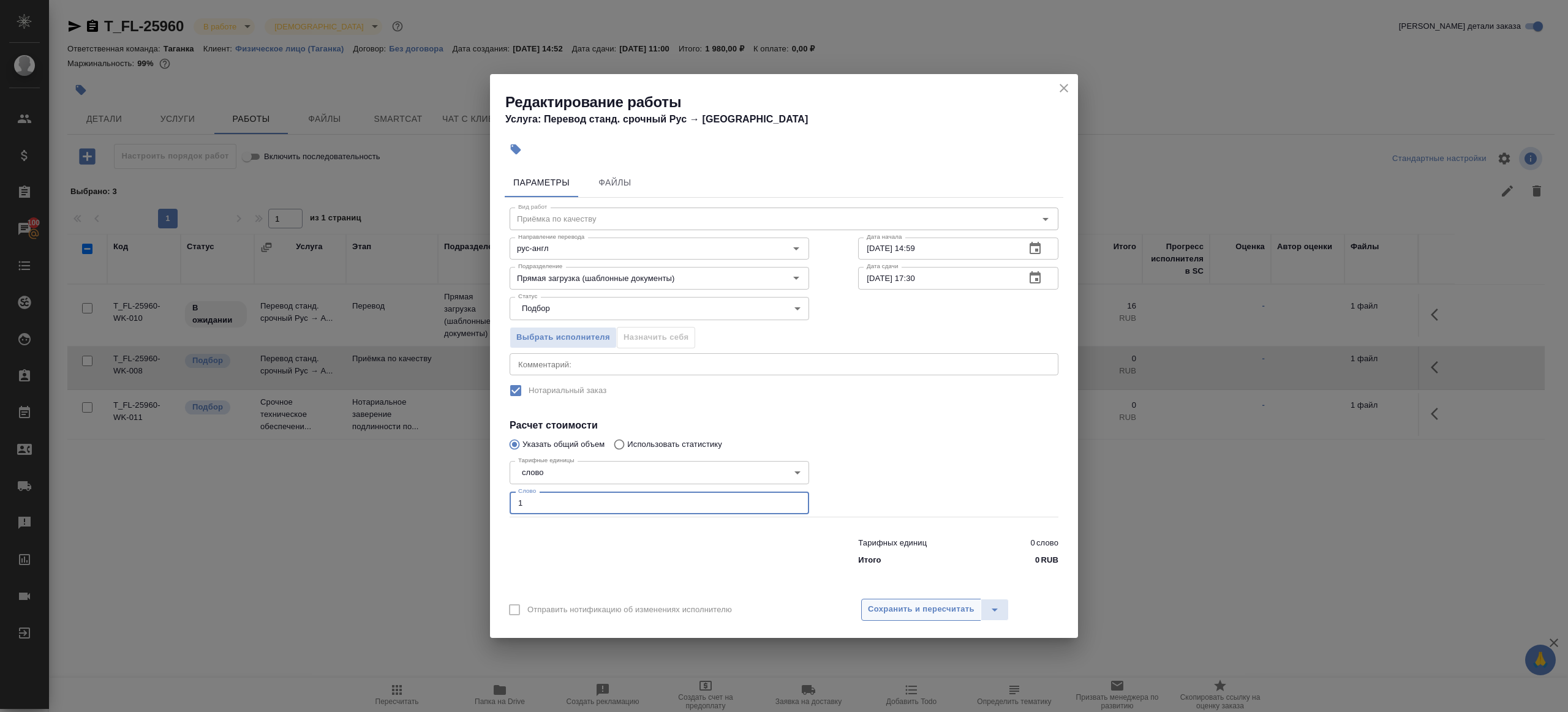
click at [935, 616] on button "Сохранить и пересчитать" at bounding box center [921, 609] width 120 height 22
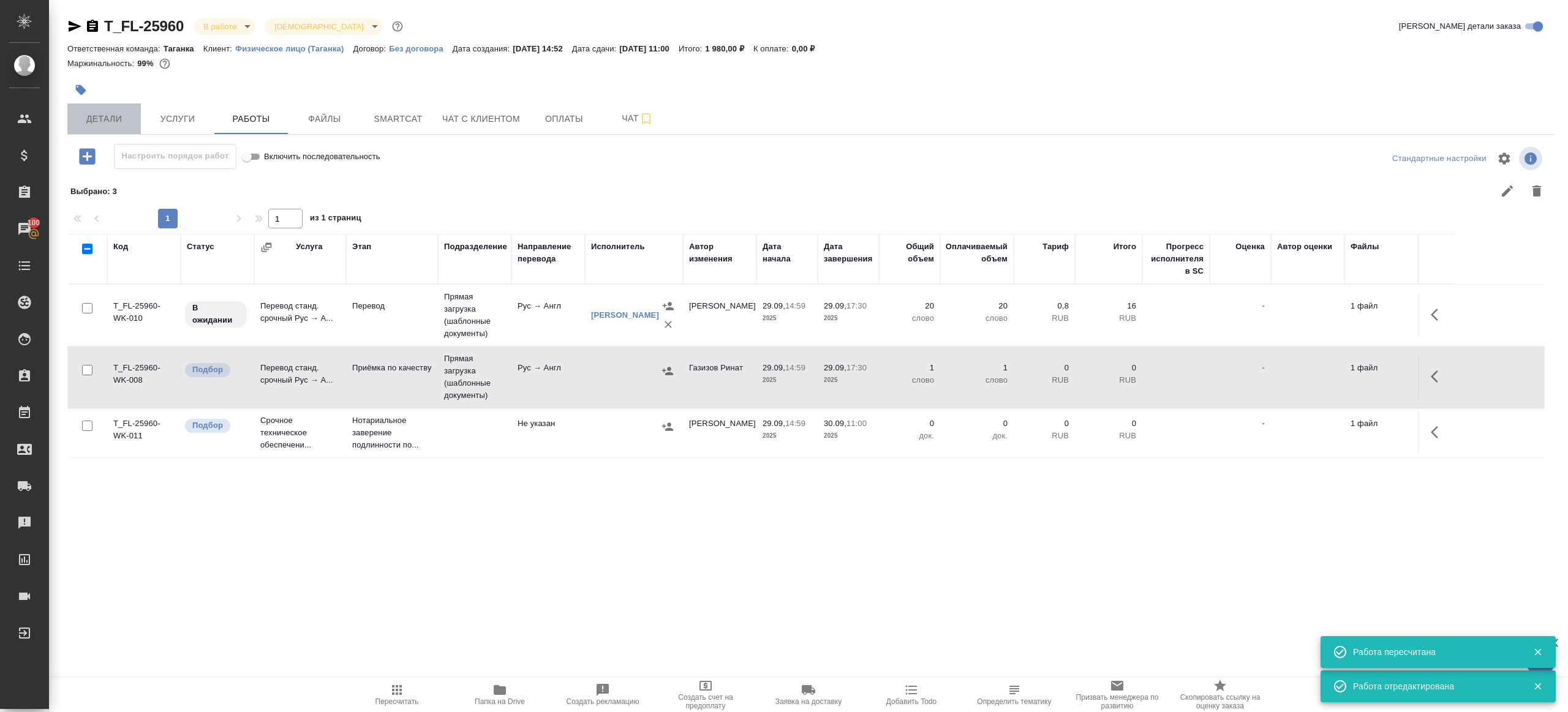
click at [104, 109] on button "Детали" at bounding box center [104, 119] width 73 height 31
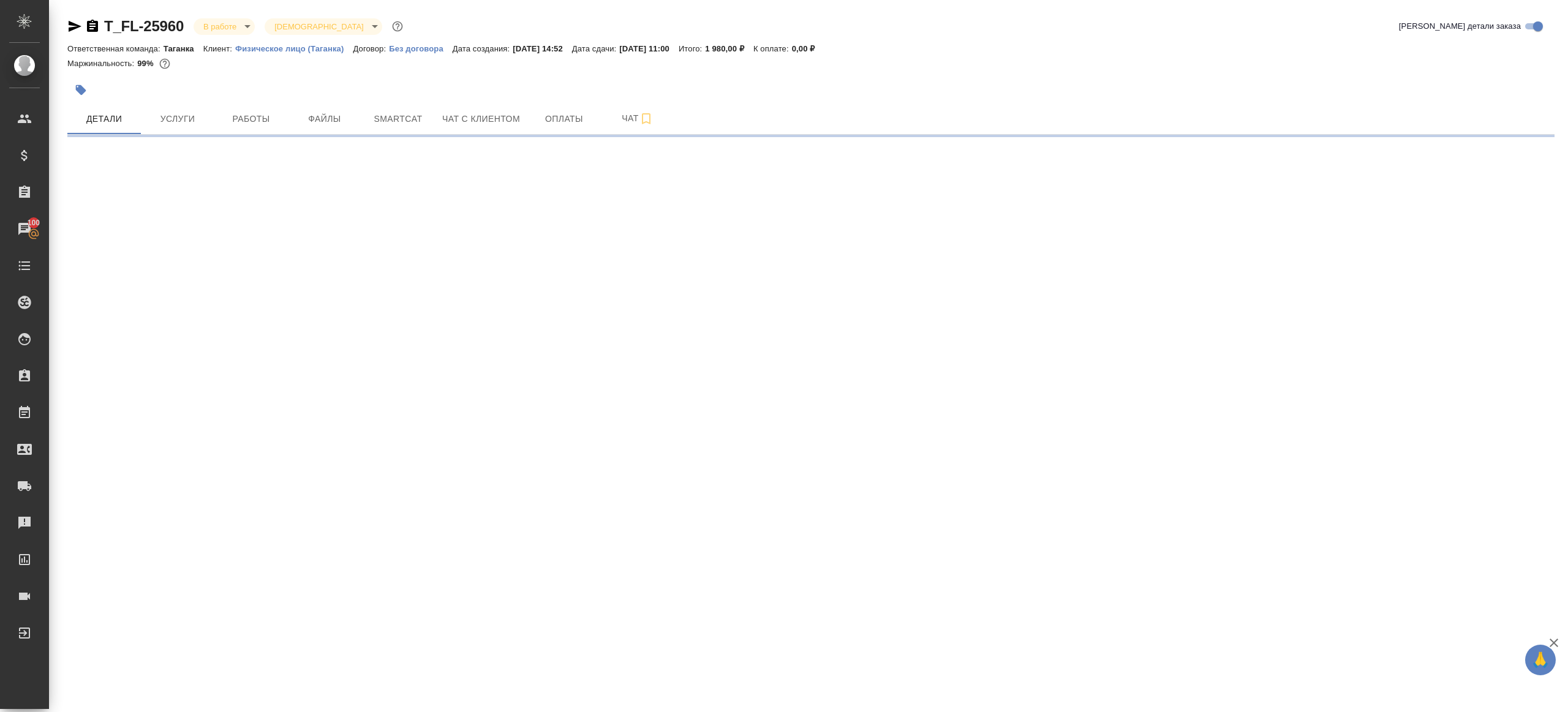
select select "RU"
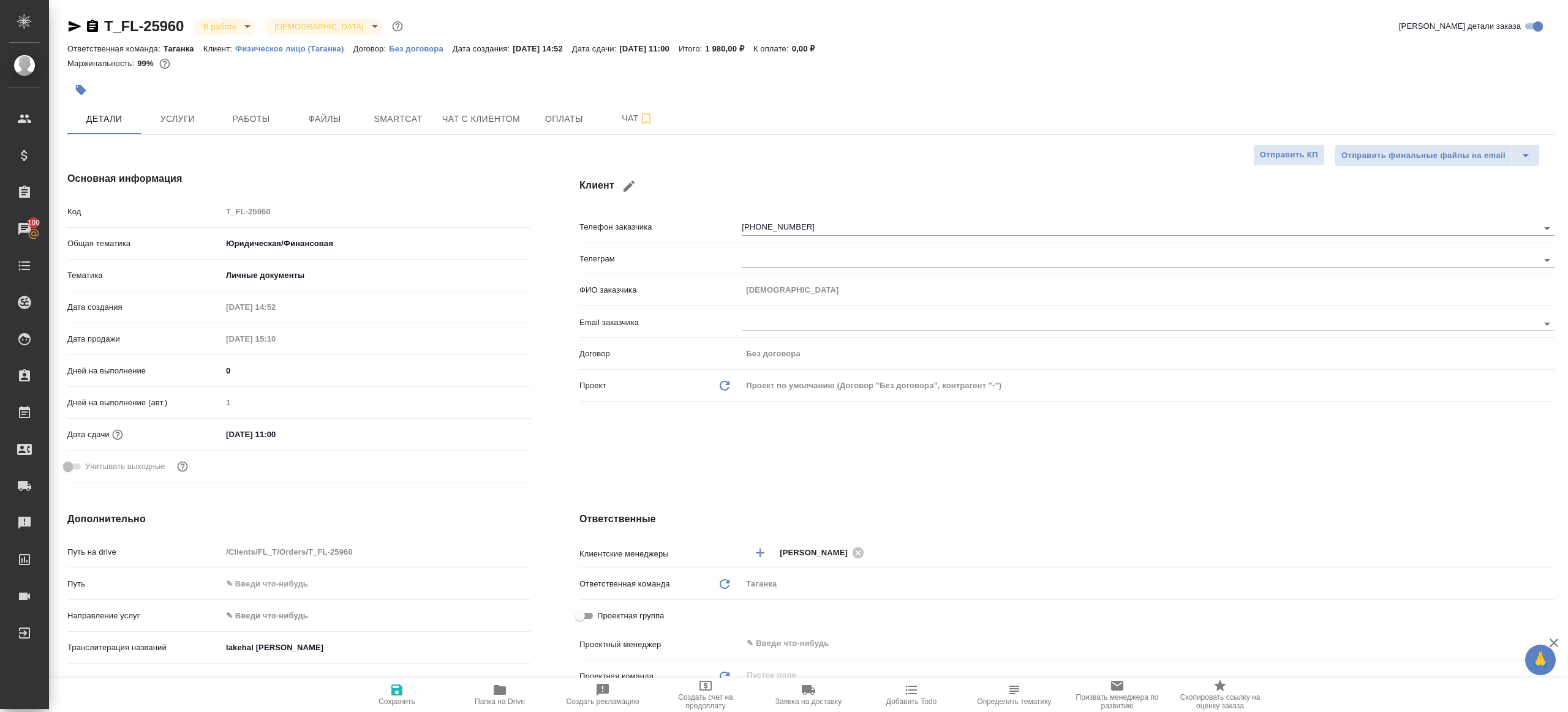
type textarea "x"
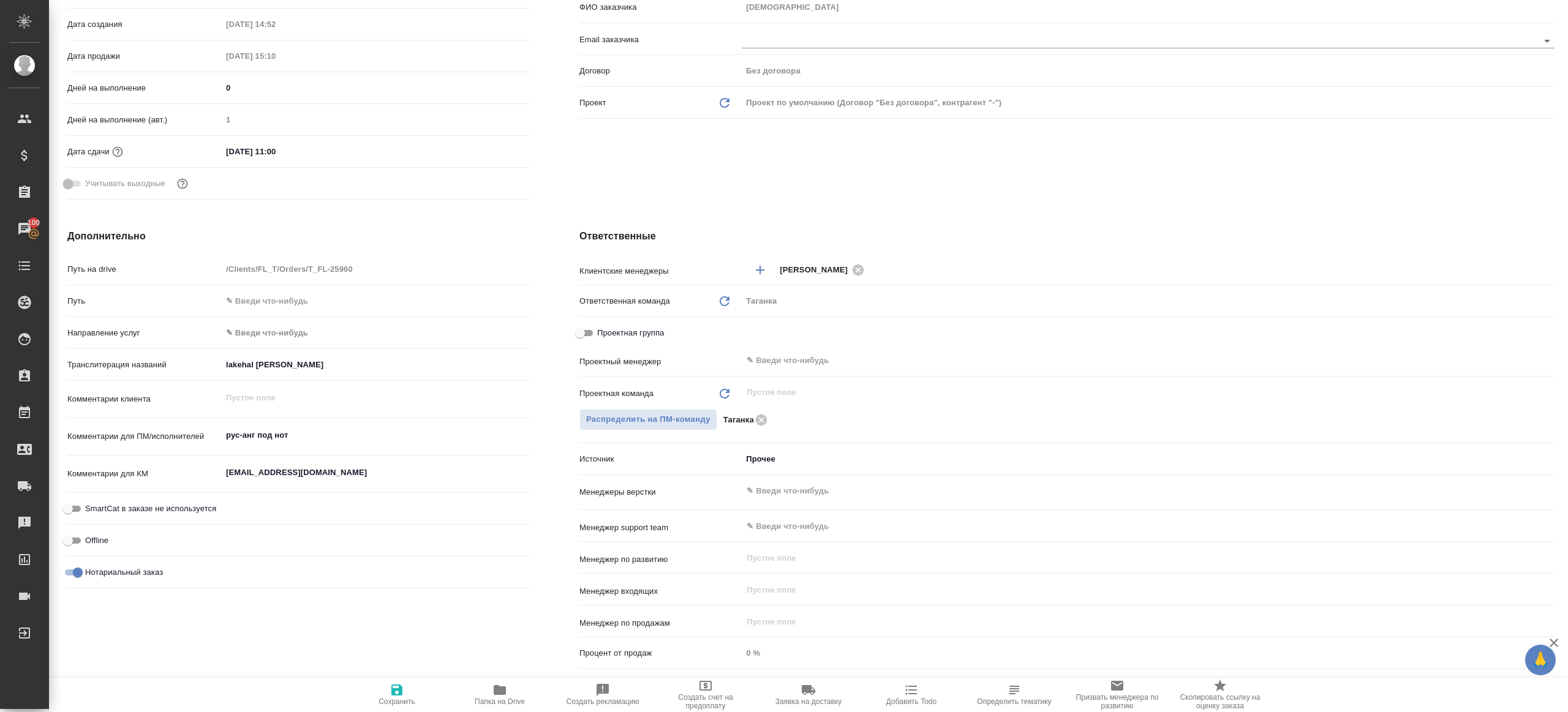
scroll to position [263, 0]
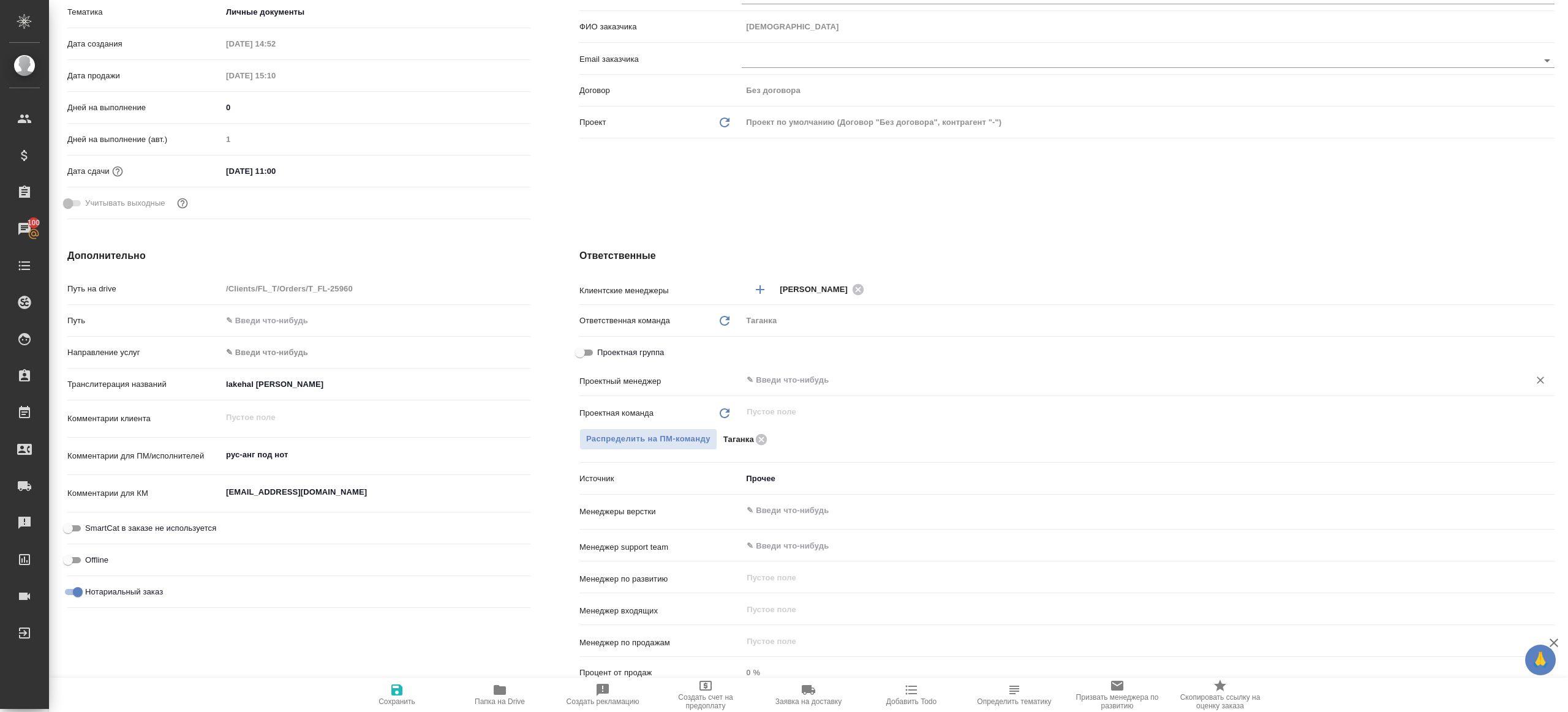
click at [851, 384] on input "text" at bounding box center [1127, 380] width 764 height 14
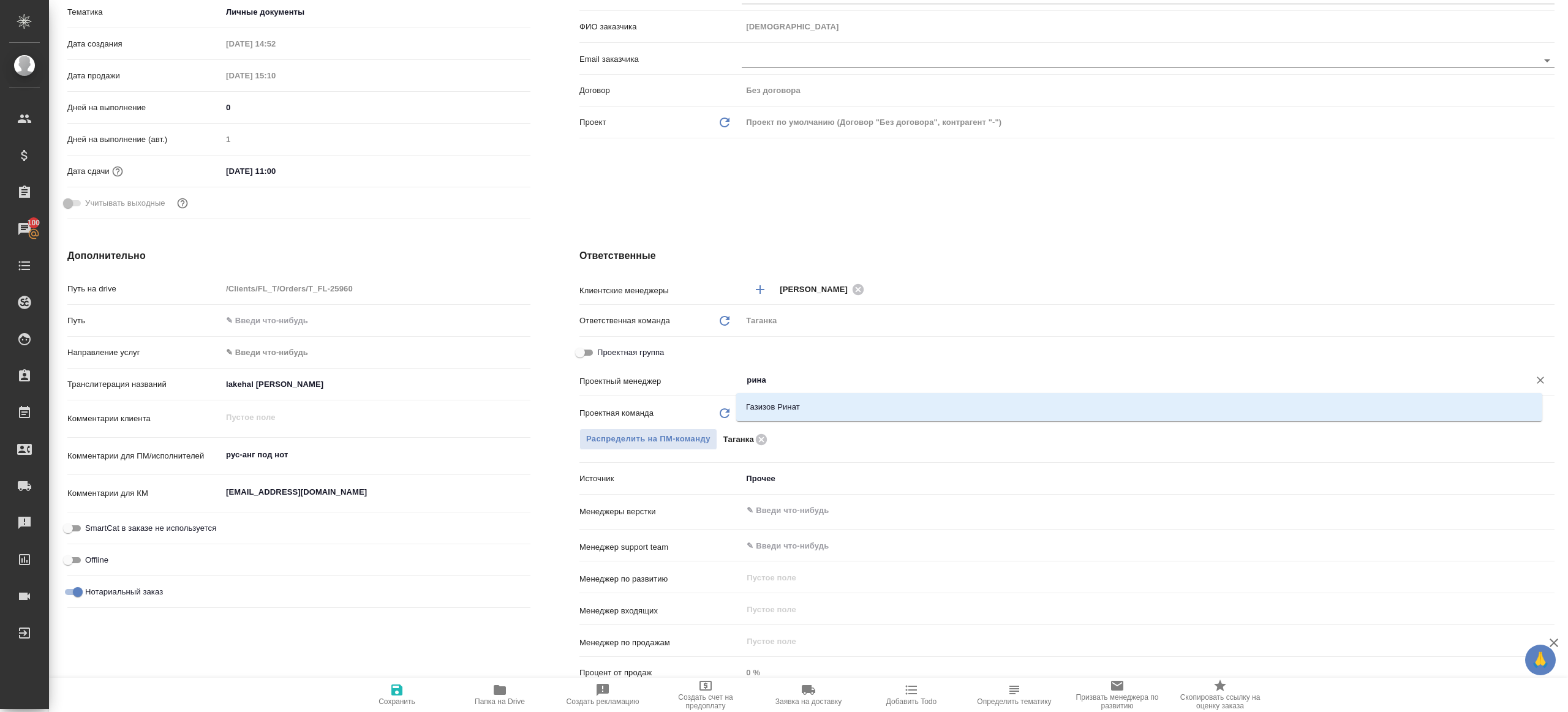
type input "ринат"
click at [856, 411] on li "Газизов Ринат" at bounding box center [1139, 407] width 806 height 22
type textarea "x"
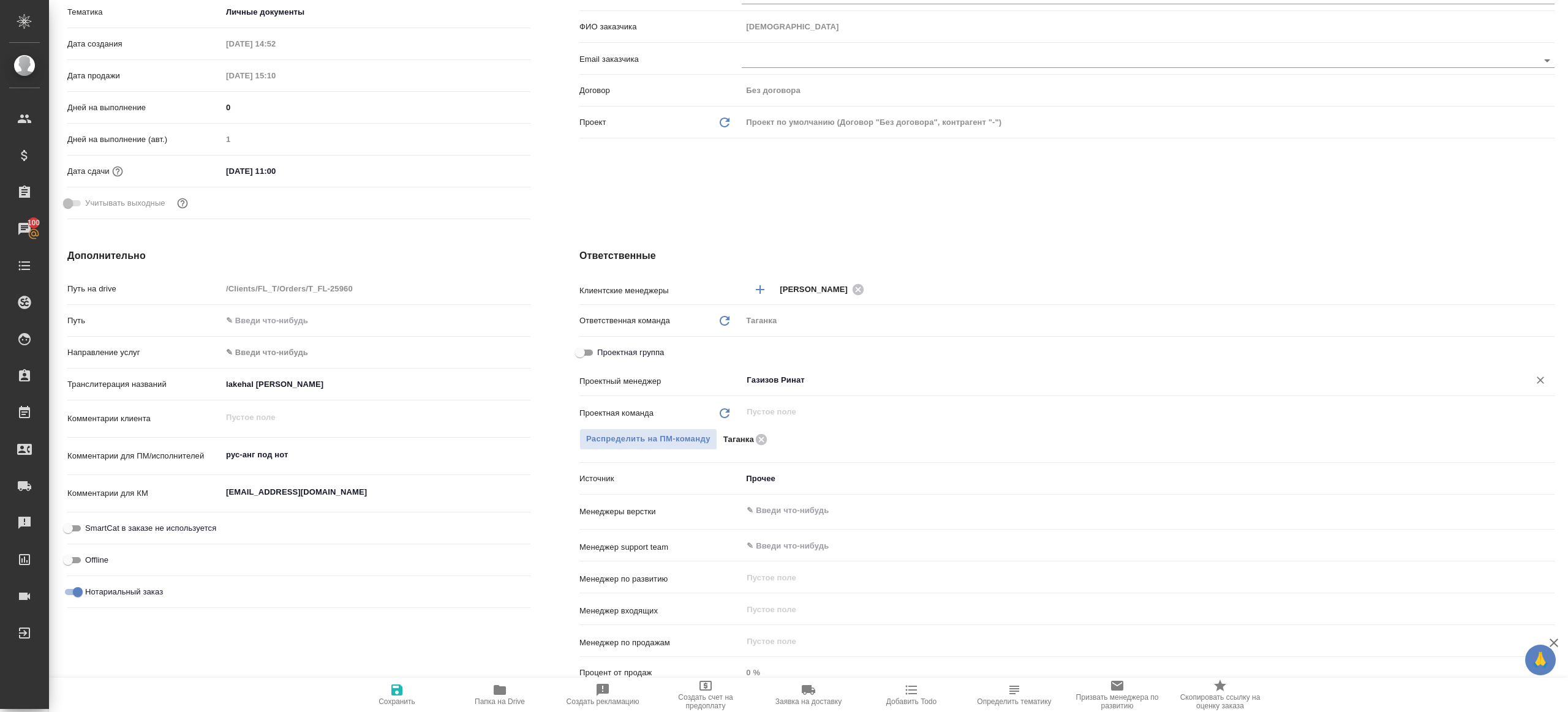
type input "Газизов Ринат"
click at [398, 683] on icon "button" at bounding box center [397, 690] width 14 height 14
type textarea "x"
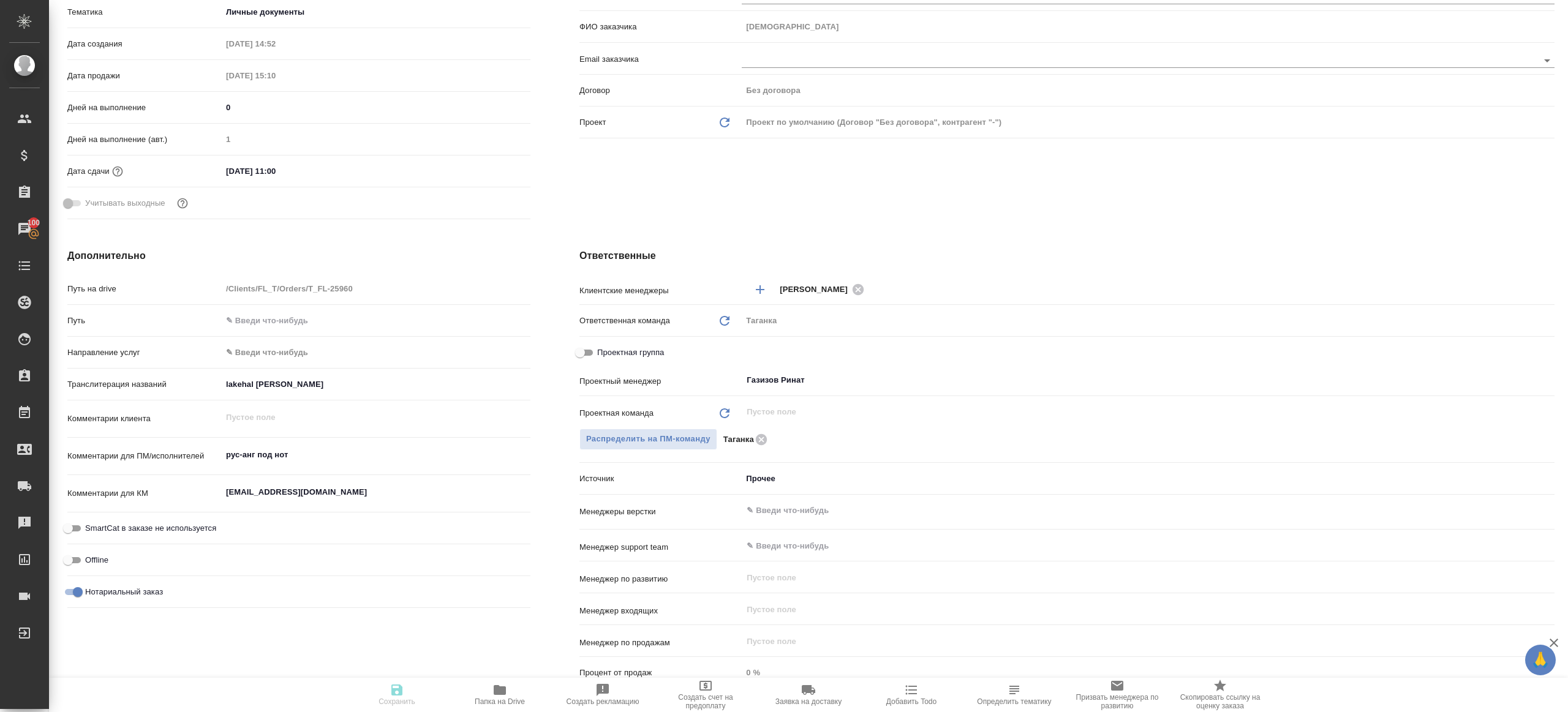
type textarea "x"
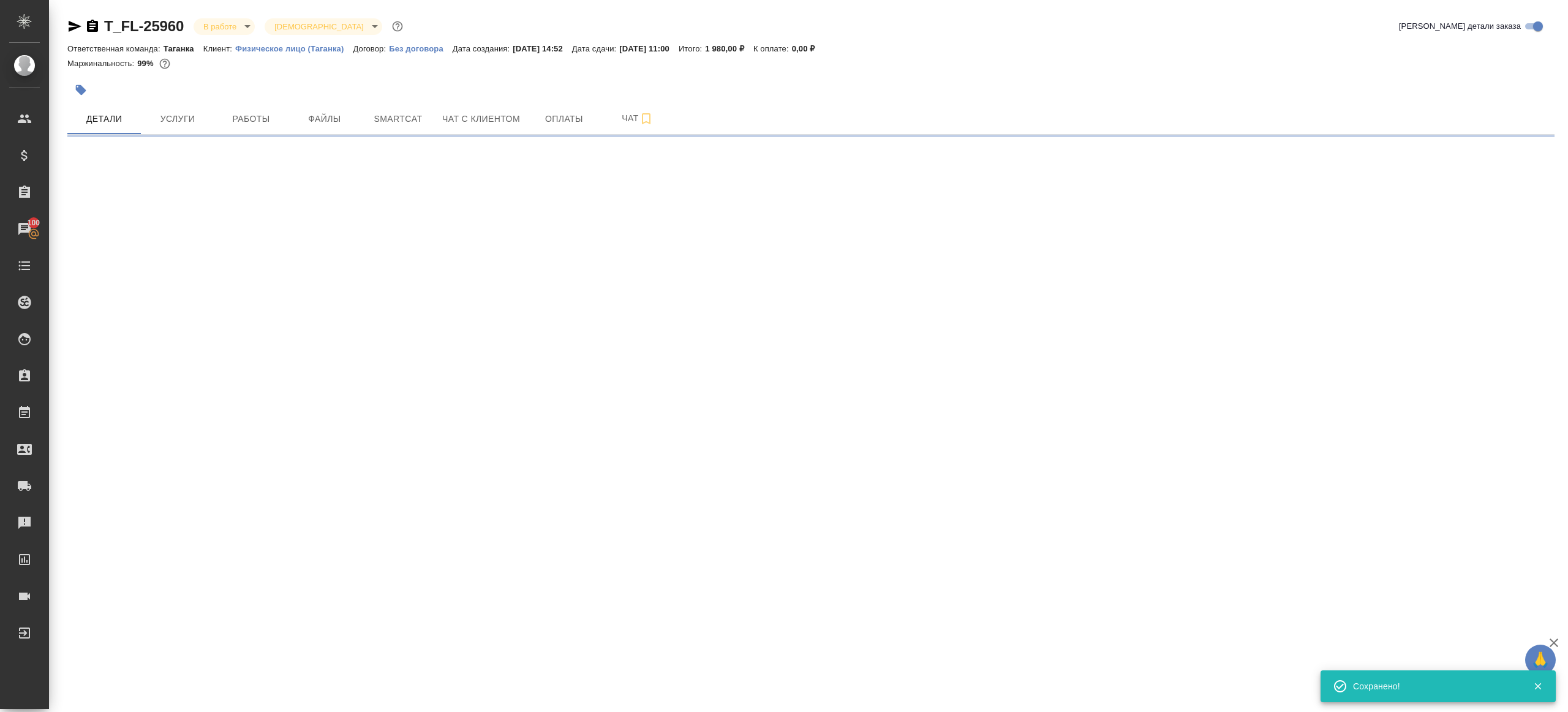
scroll to position [0, 0]
select select "RU"
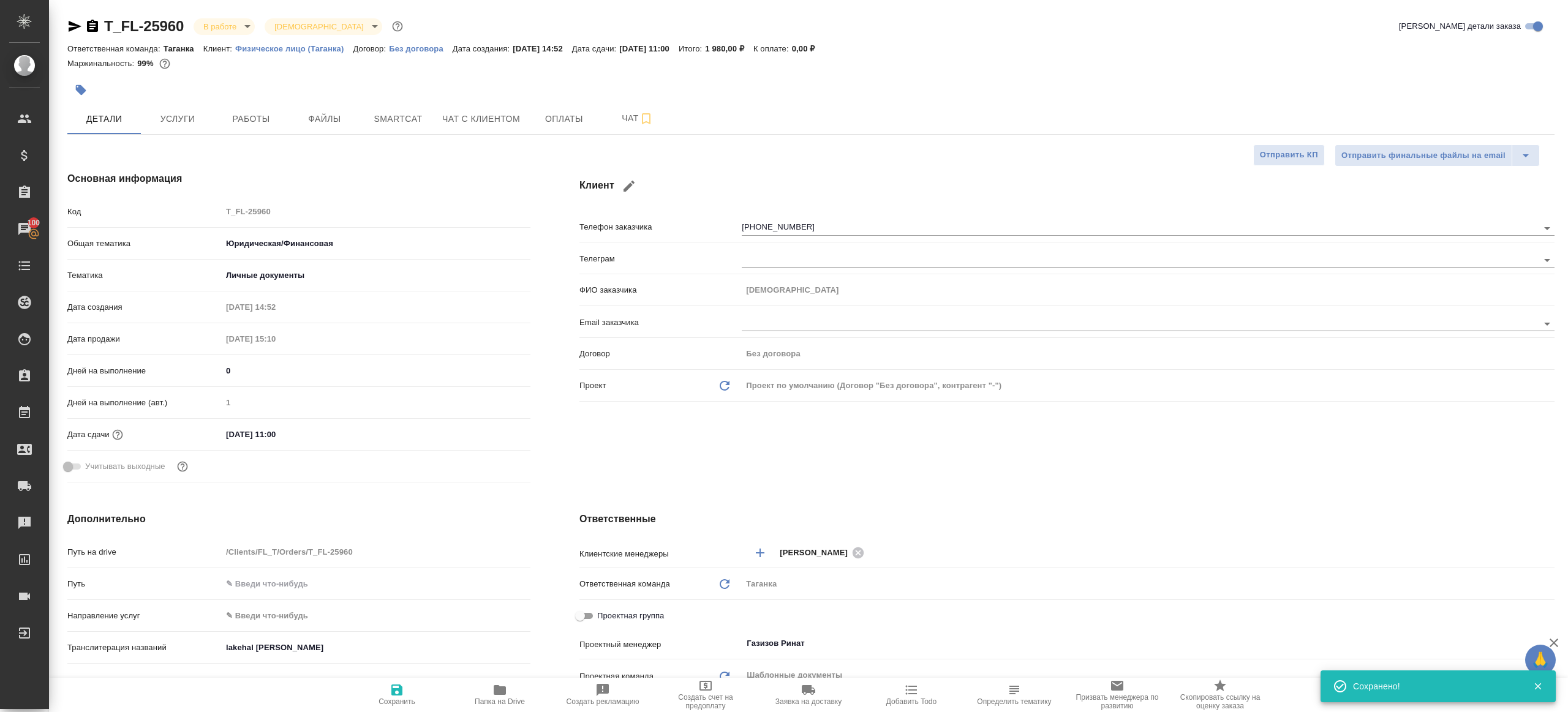
type textarea "x"
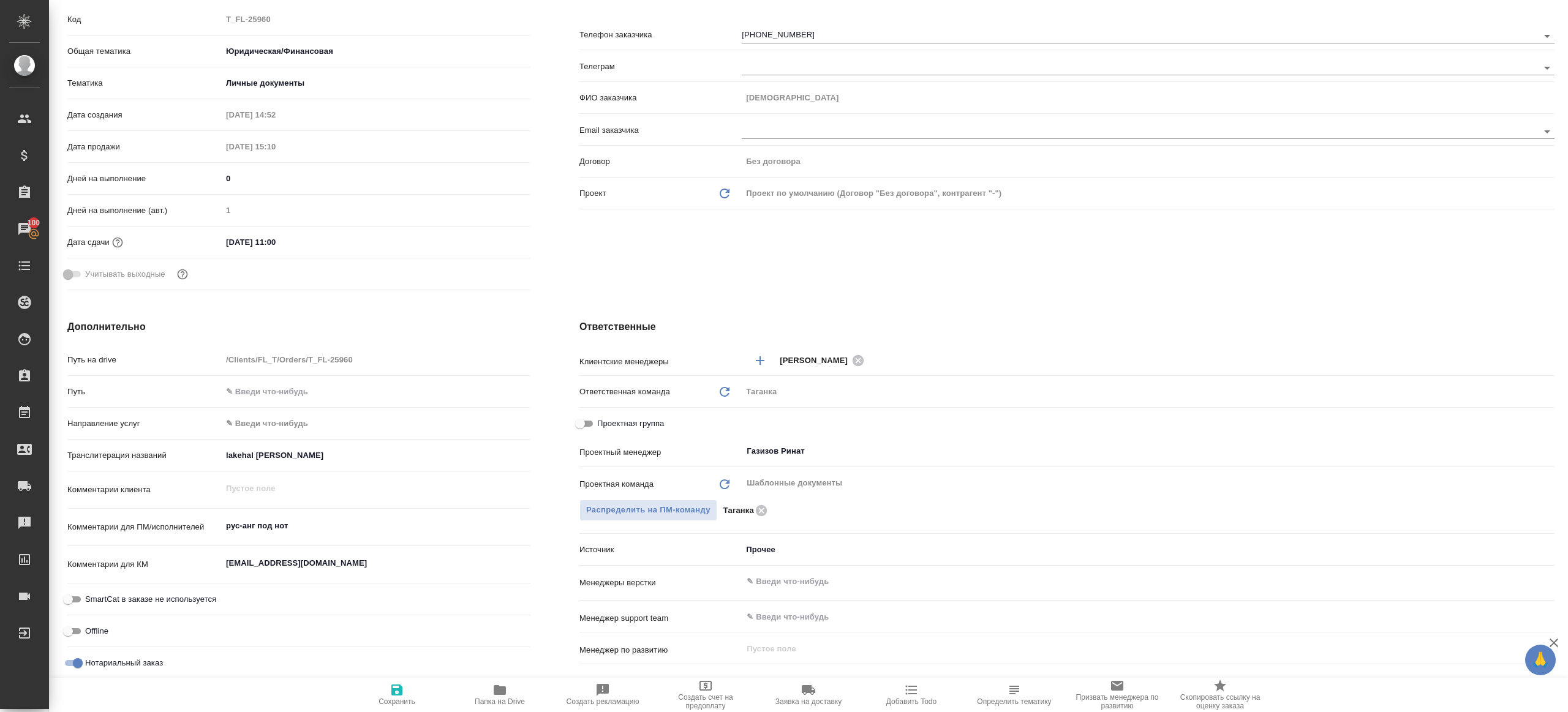
scroll to position [203, 0]
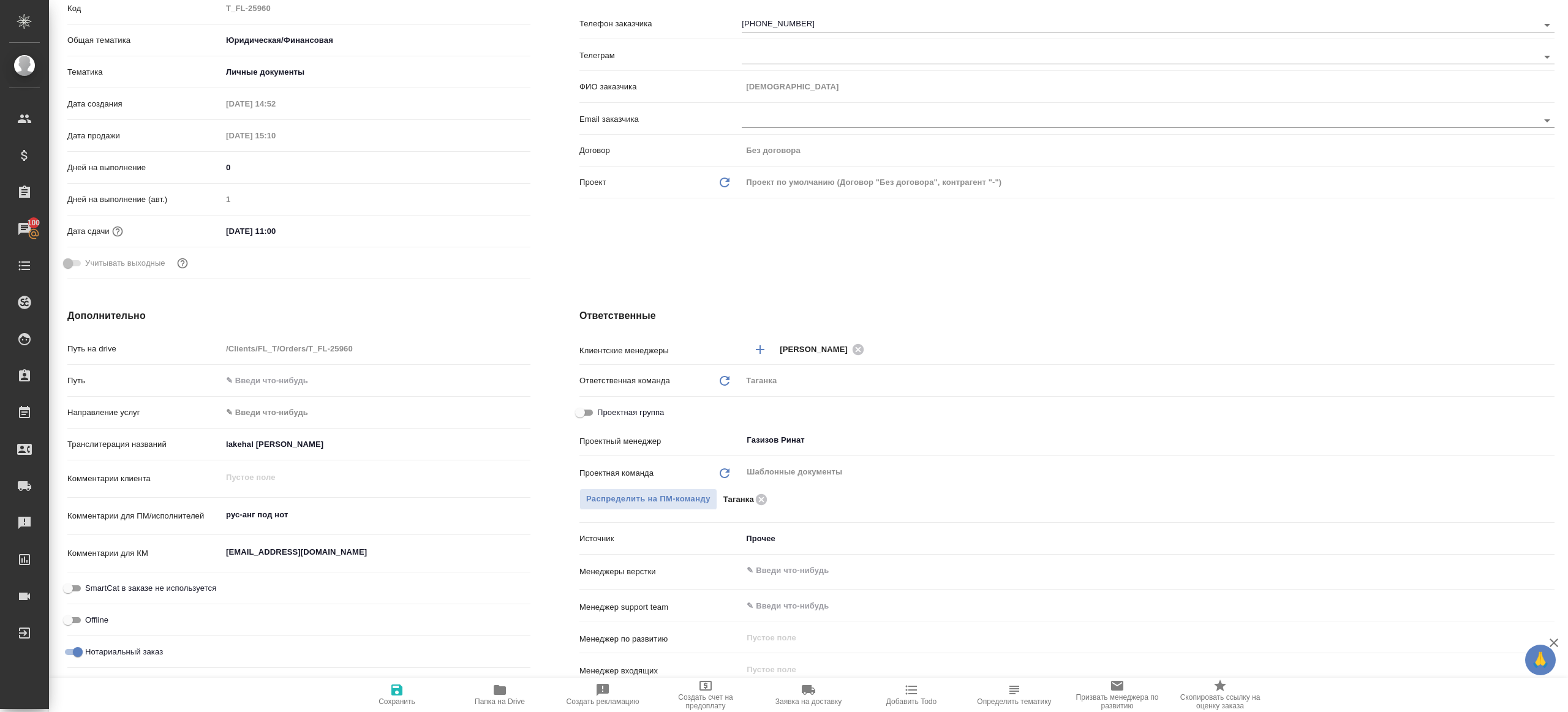
click at [767, 502] on div "Таганка" at bounding box center [747, 499] width 48 height 14
click at [761, 498] on icon at bounding box center [761, 499] width 11 height 11
type textarea "x"
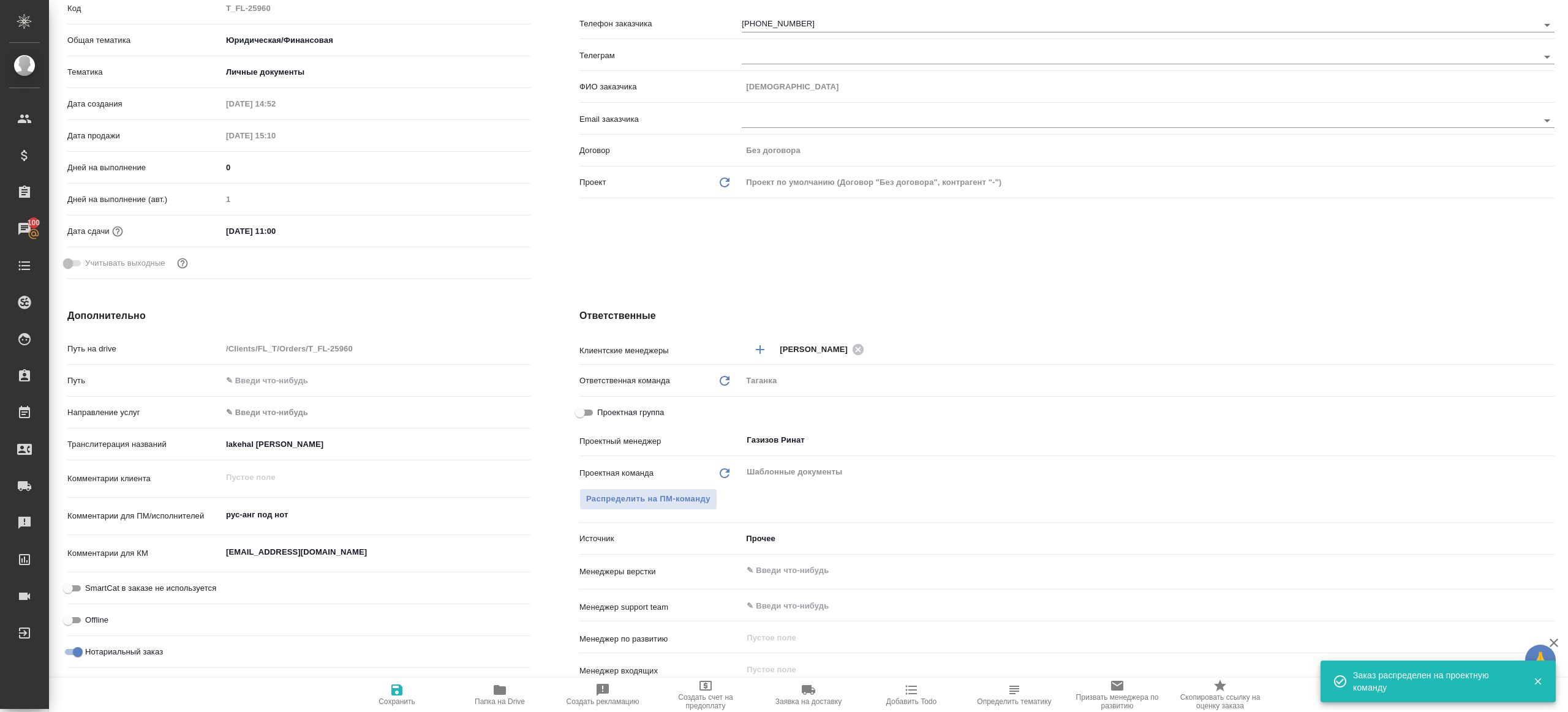
click at [372, 696] on span "Сохранить" at bounding box center [397, 694] width 88 height 23
type textarea "x"
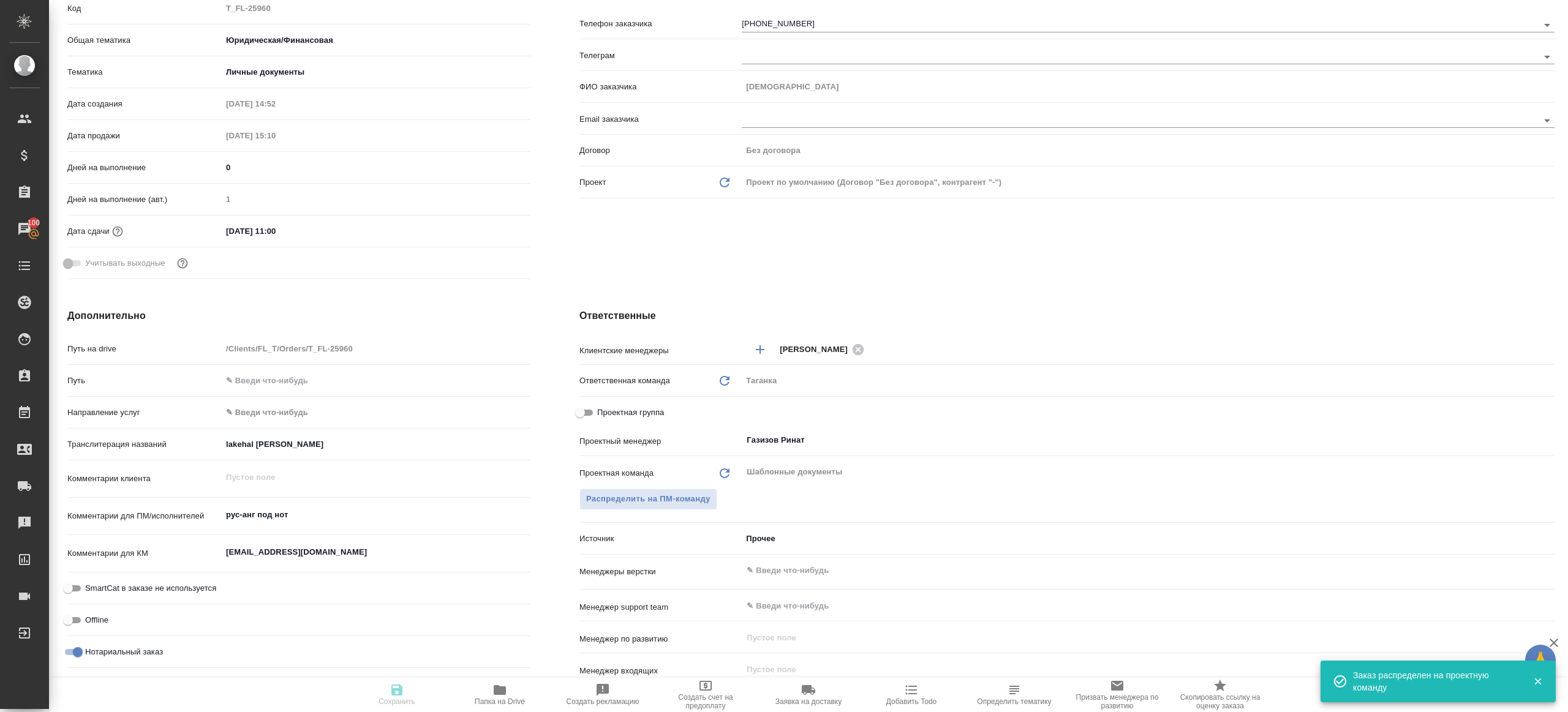
type textarea "x"
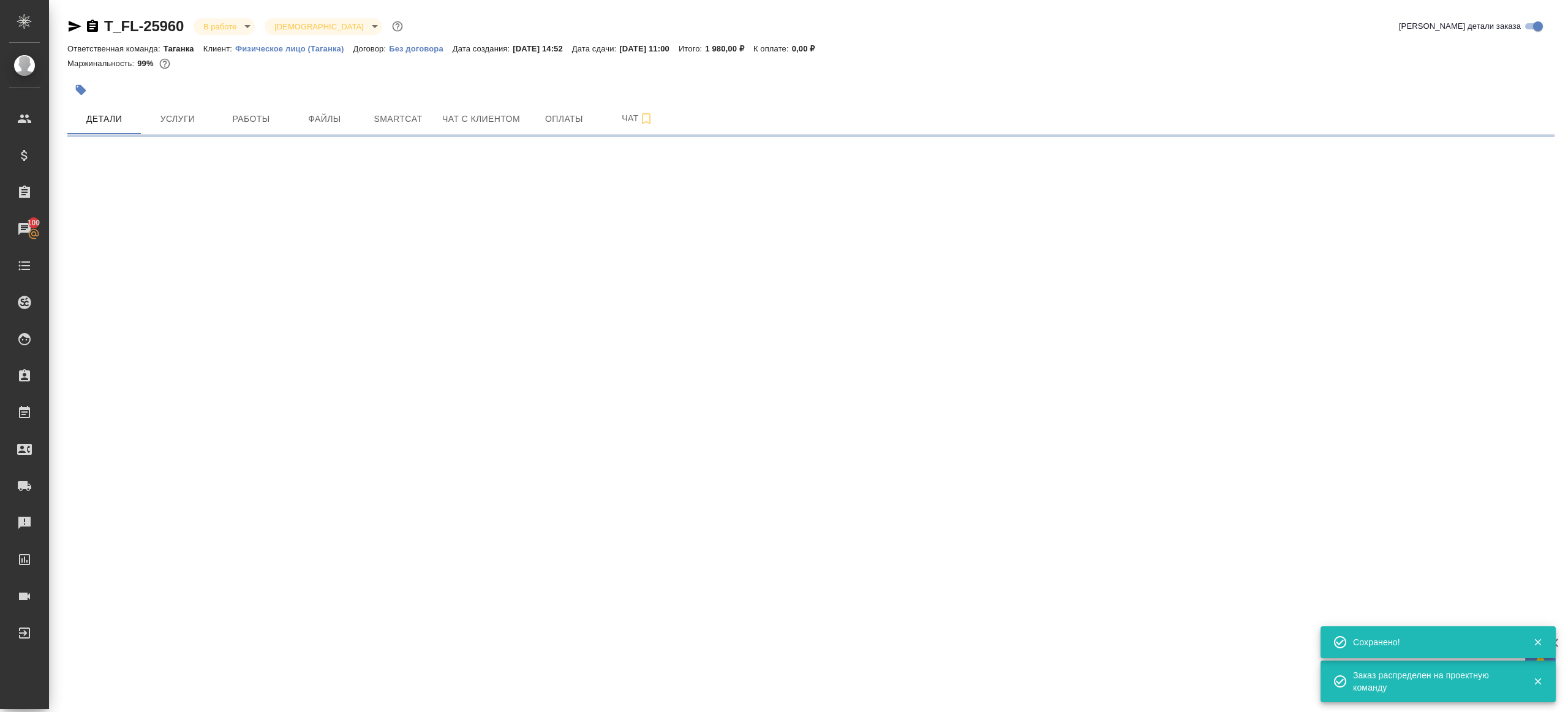
scroll to position [0, 0]
select select "RU"
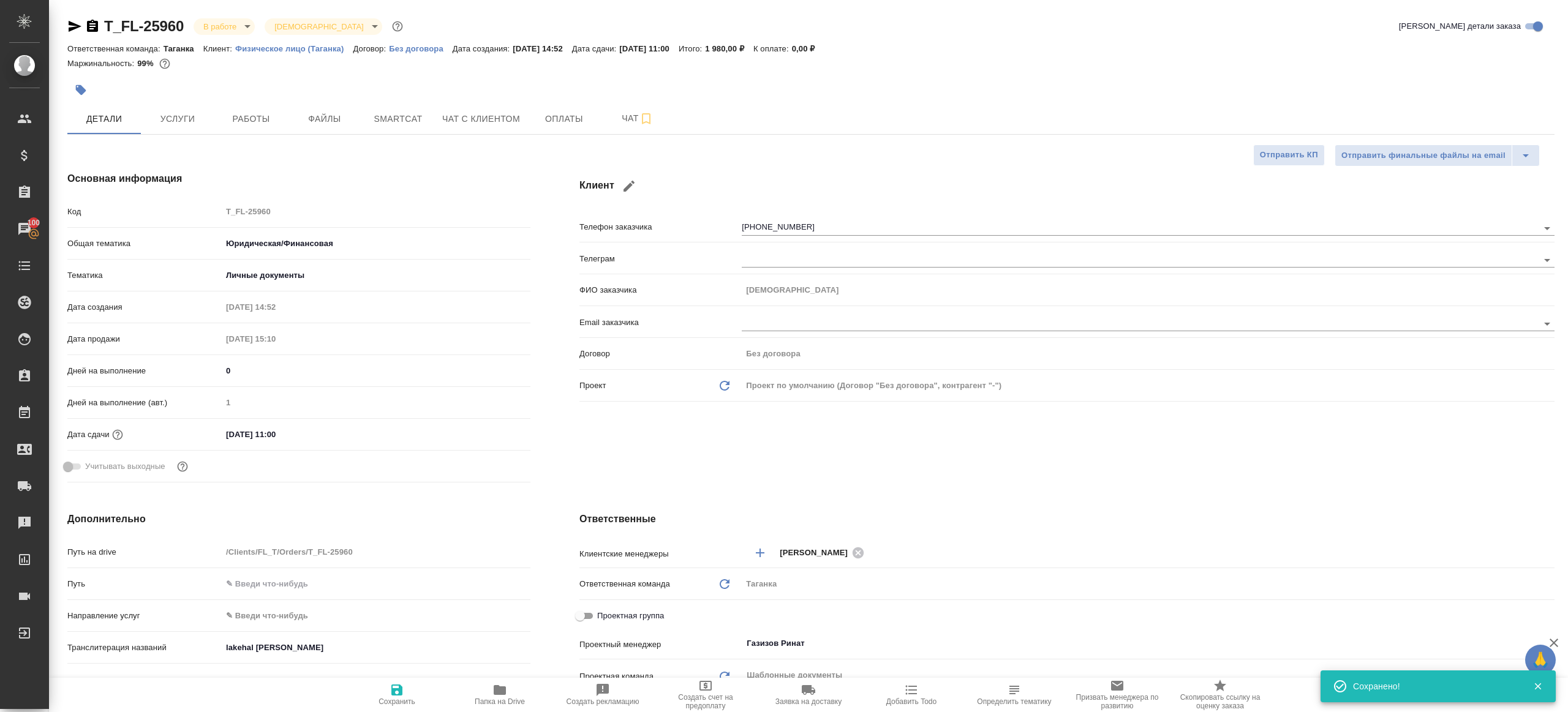
type textarea "x"
click at [217, 128] on button "Работы" at bounding box center [251, 119] width 73 height 31
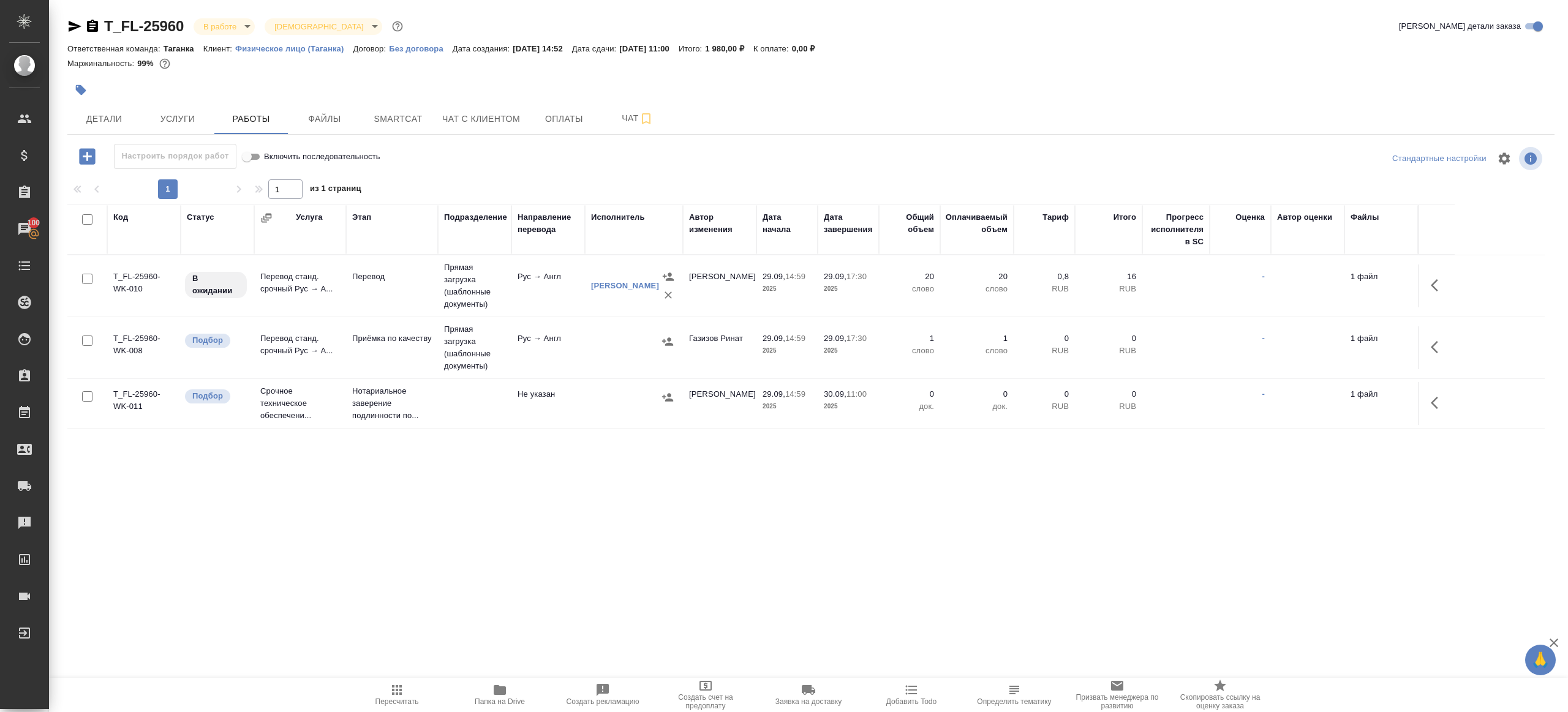
click at [469, 343] on td "Прямая загрузка (шаблонные документы)" at bounding box center [474, 347] width 73 height 61
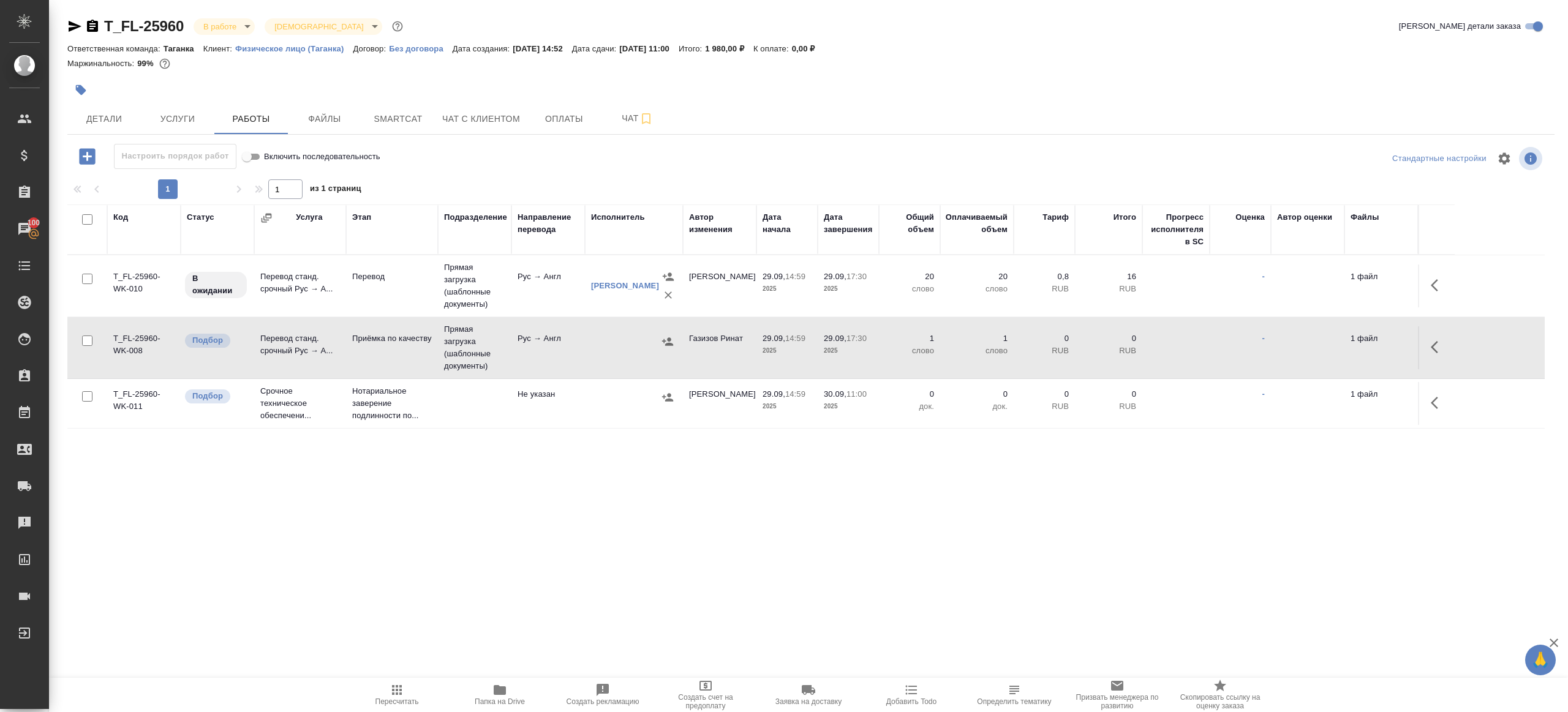
click at [469, 343] on td "Прямая загрузка (шаблонные документы)" at bounding box center [474, 347] width 73 height 61
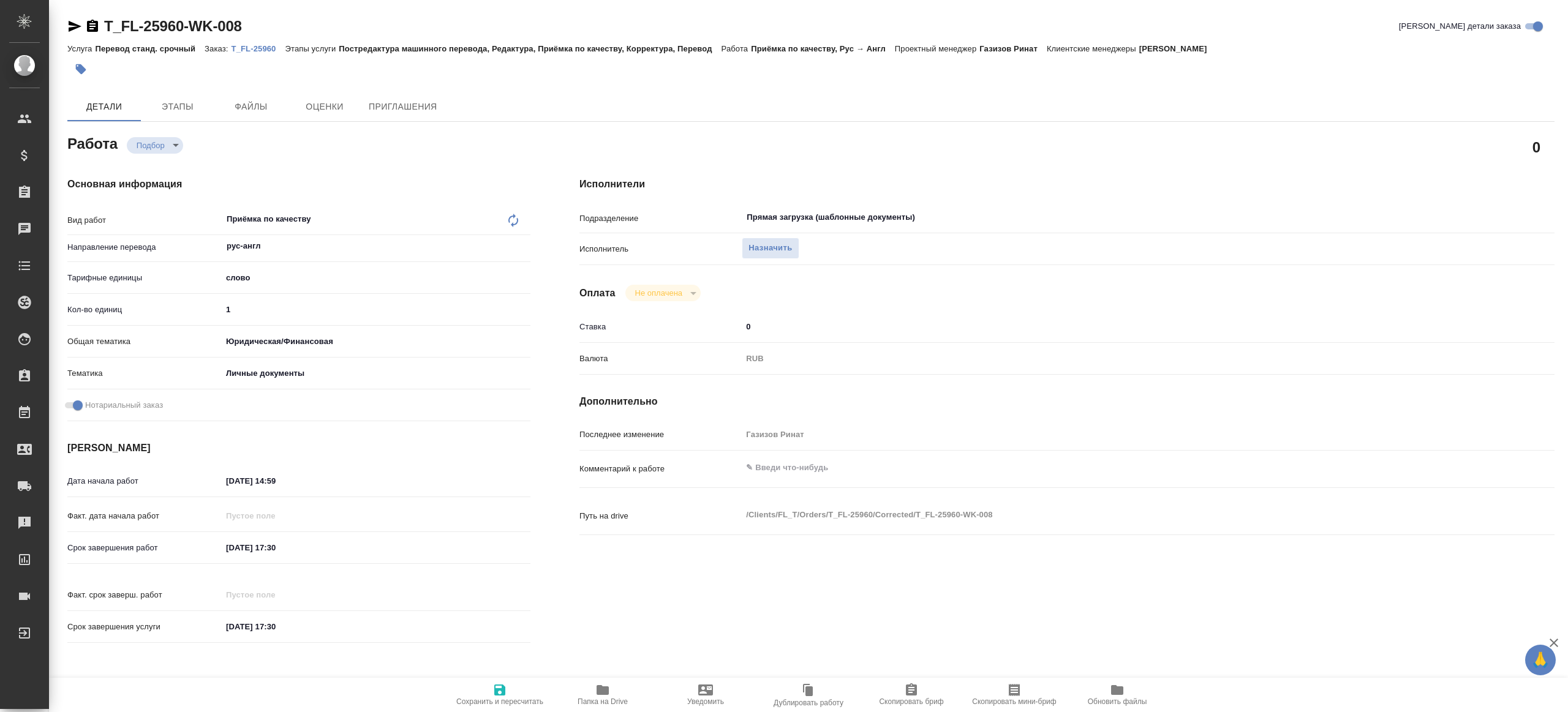
type textarea "x"
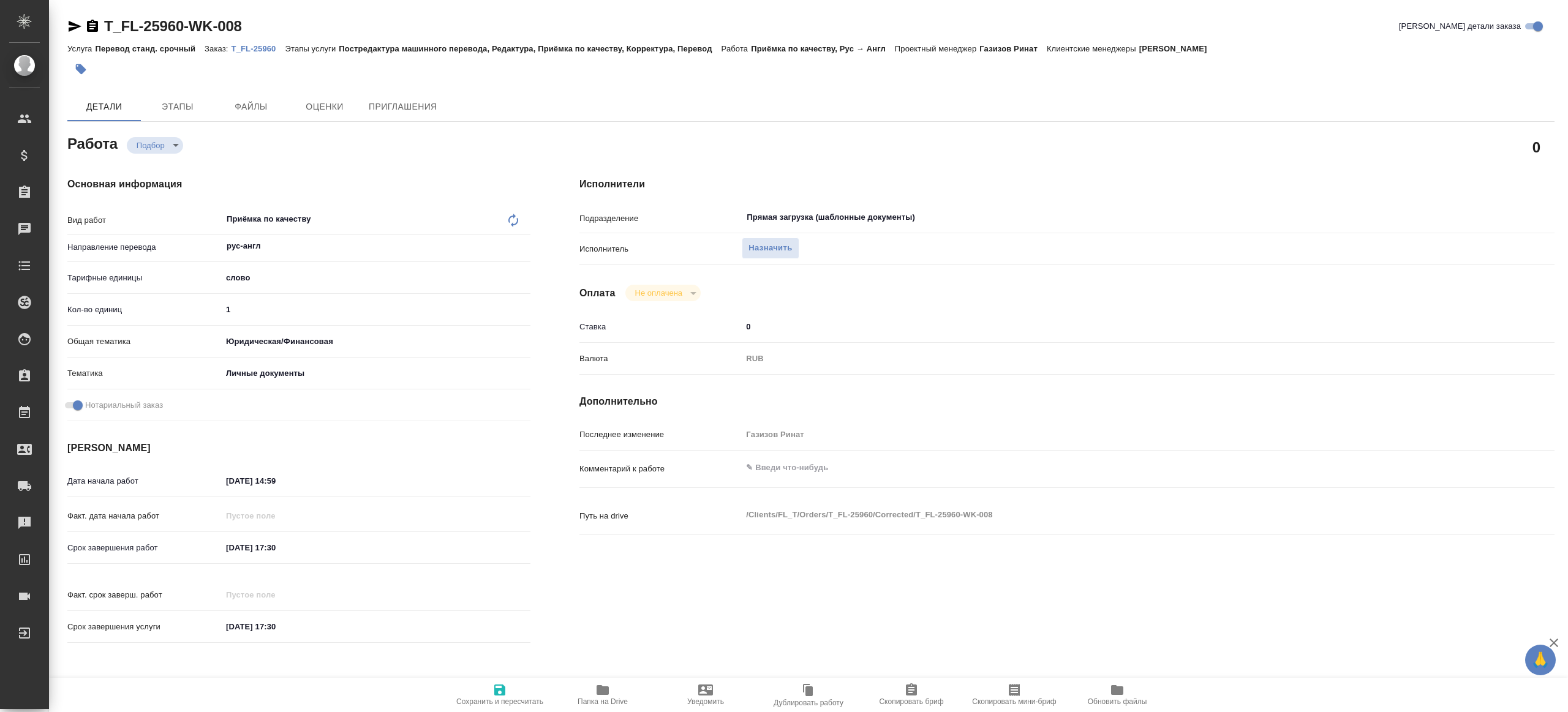
type textarea "x"
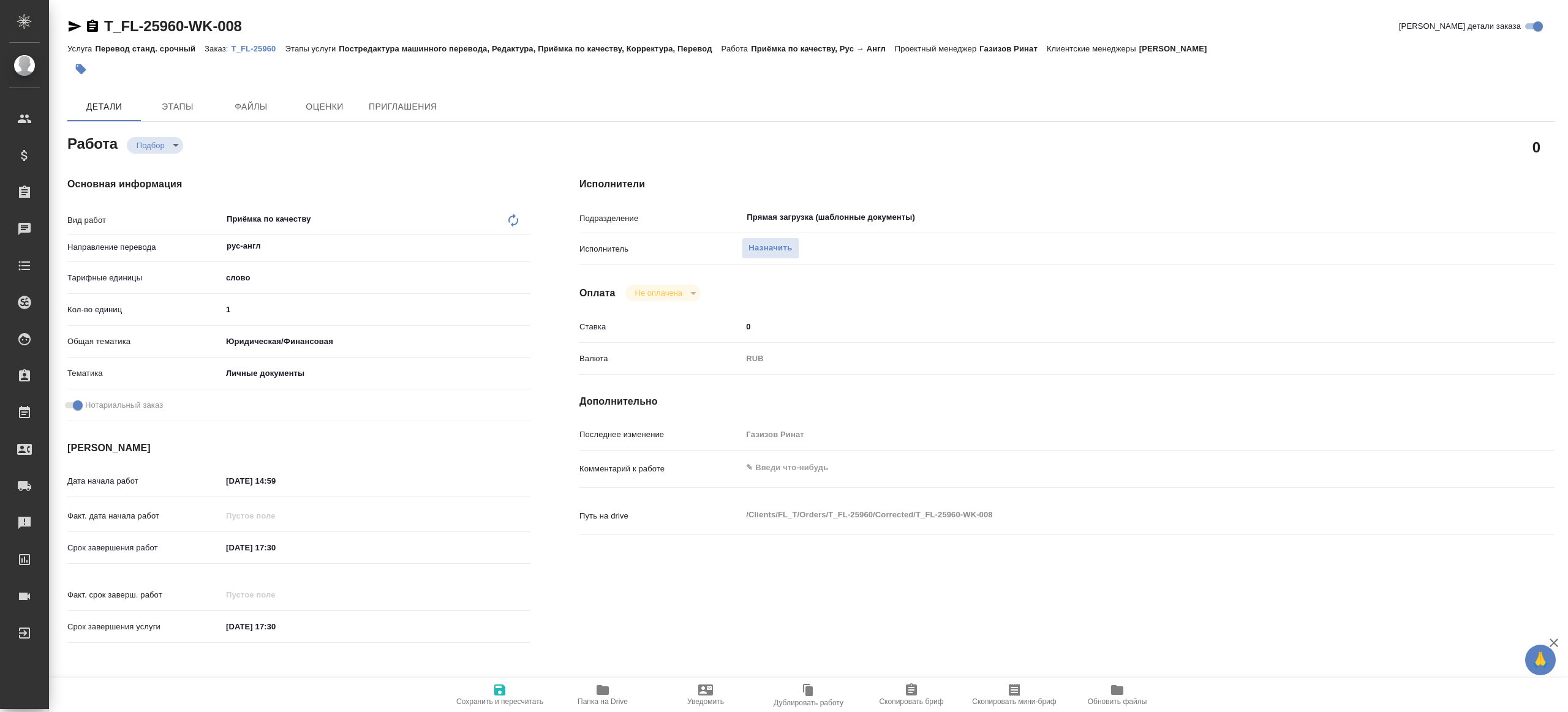
type textarea "x"
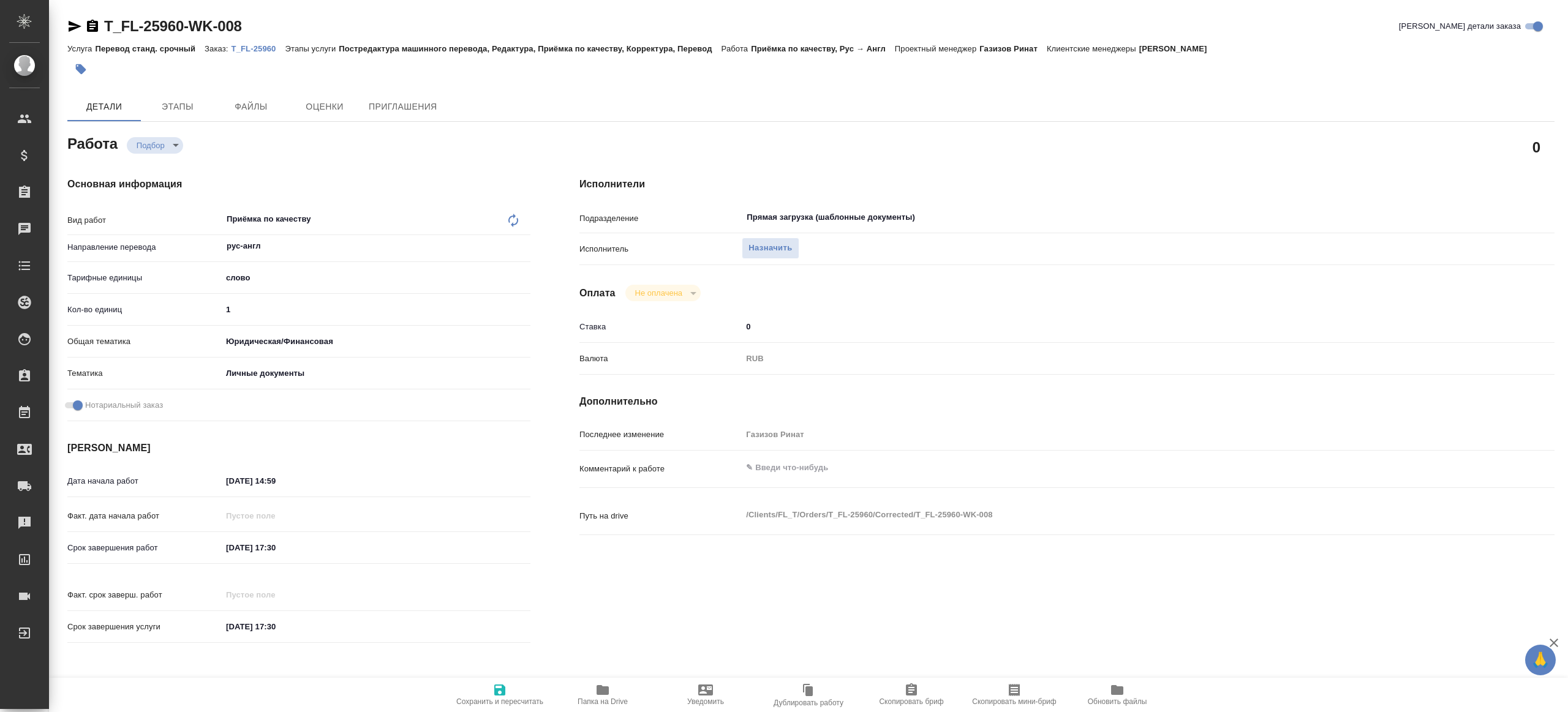
type textarea "x"
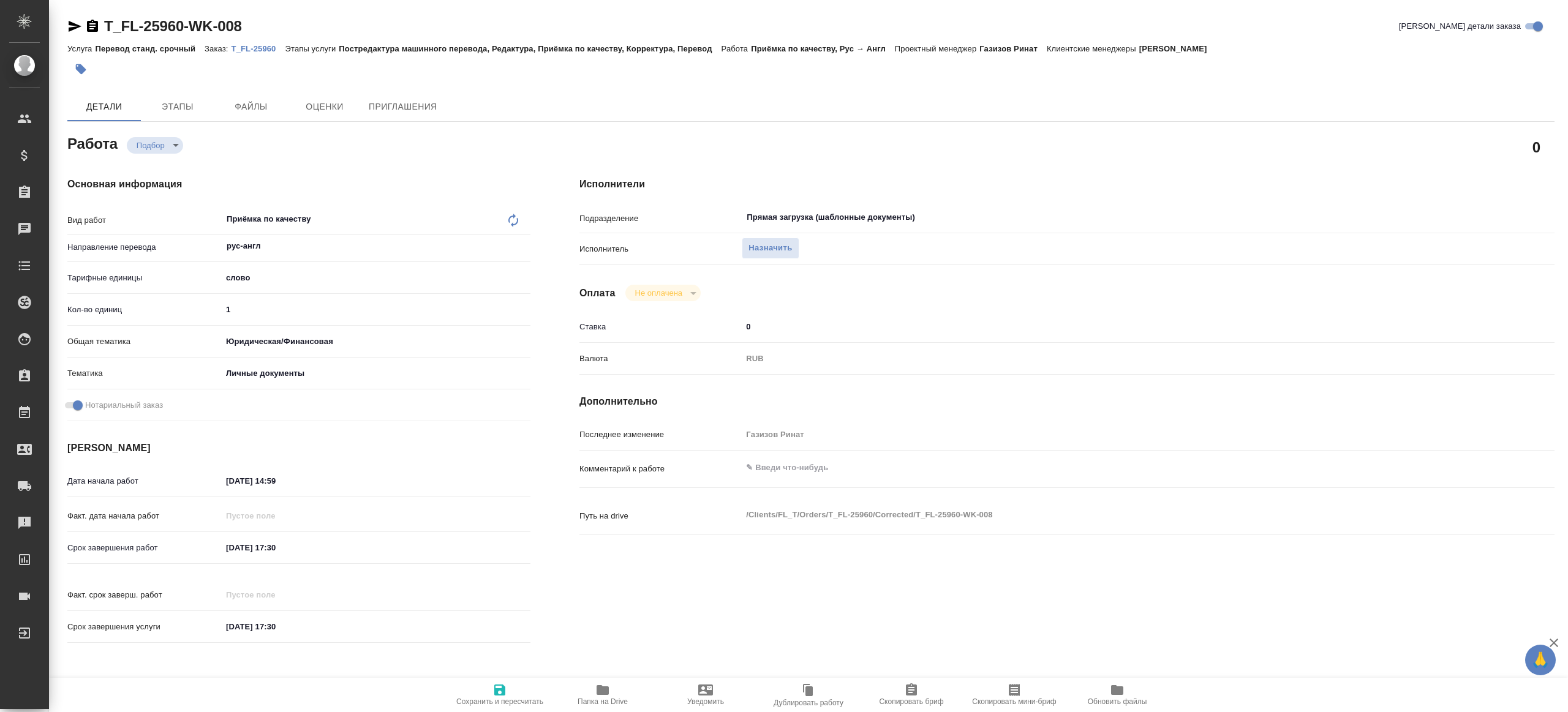
type textarea "x"
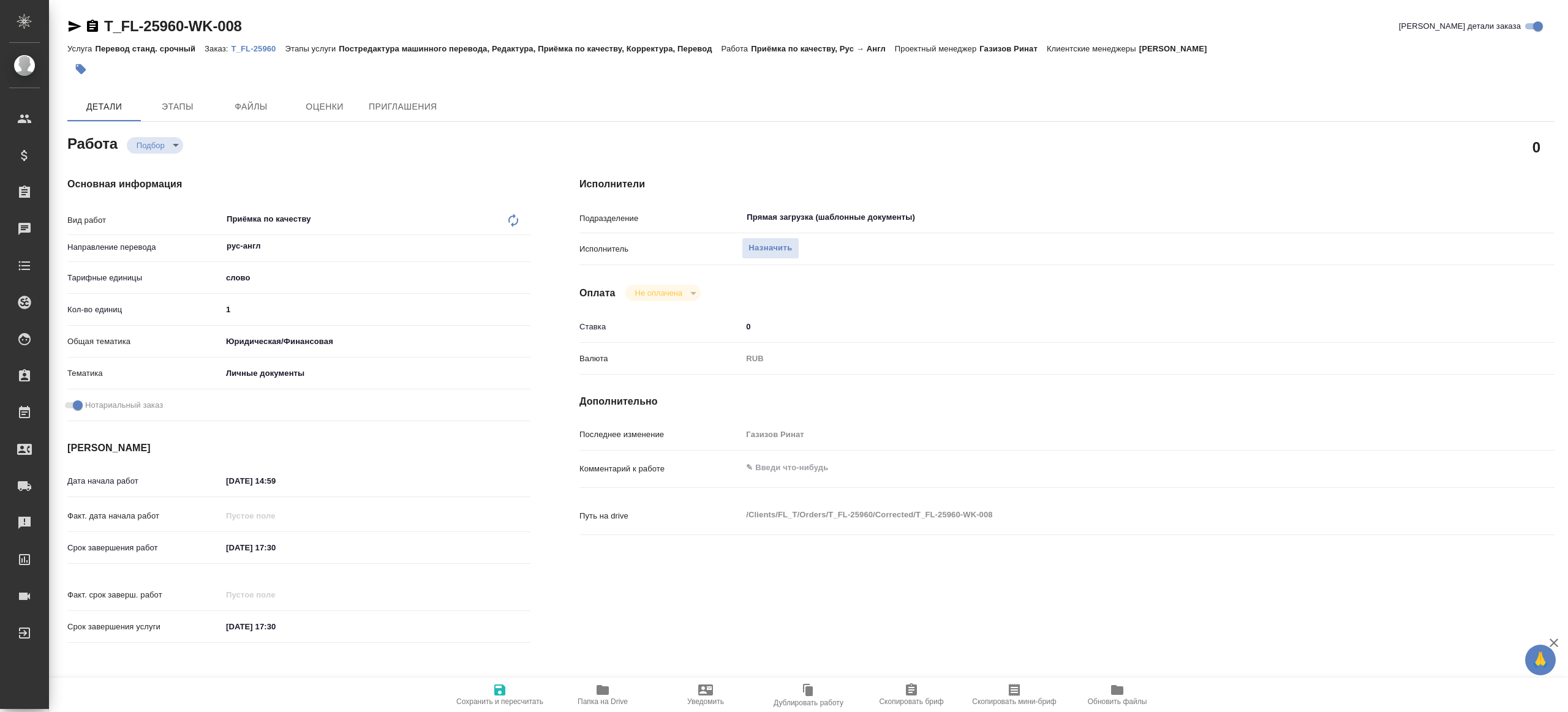
type textarea "x"
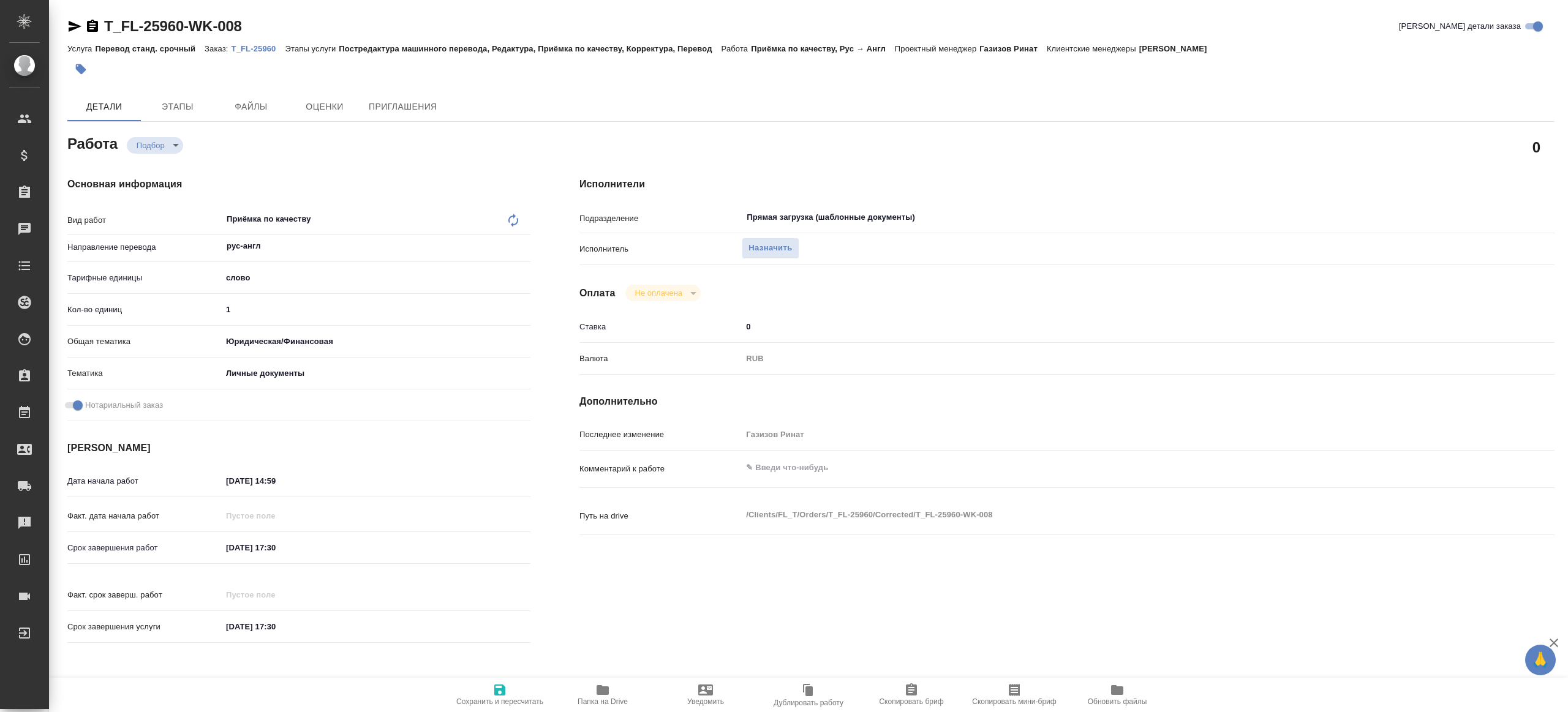
type textarea "x"
